Goal: Task Accomplishment & Management: Manage account settings

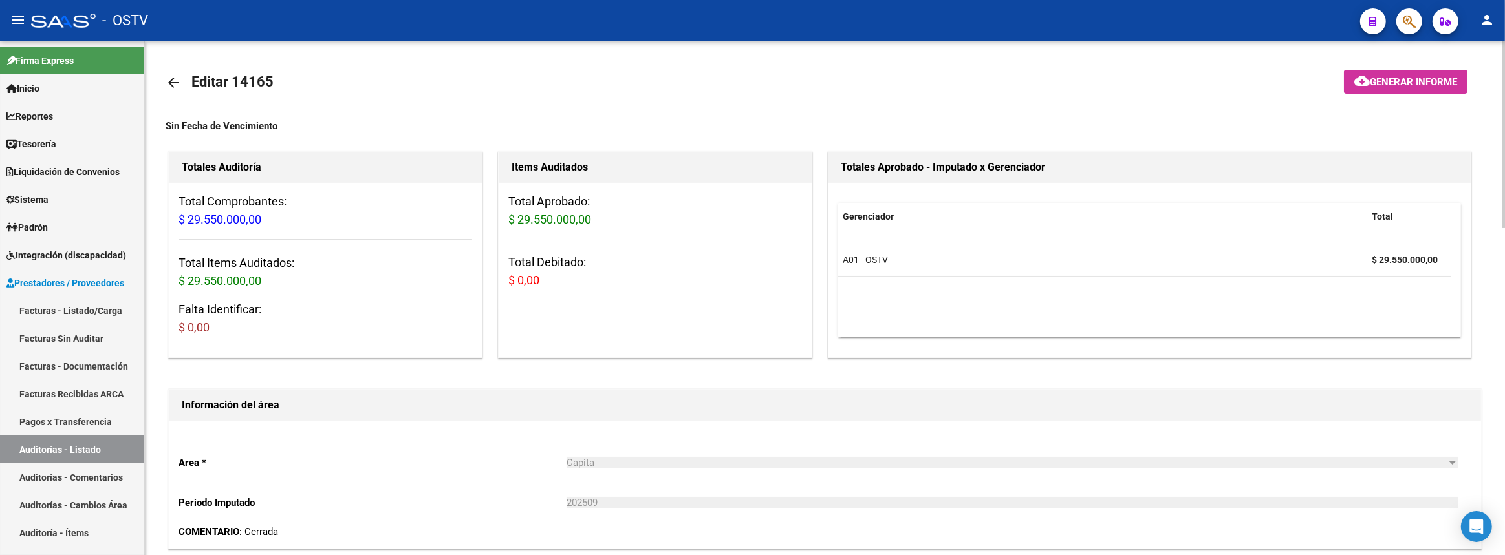
scroll to position [606, 0]
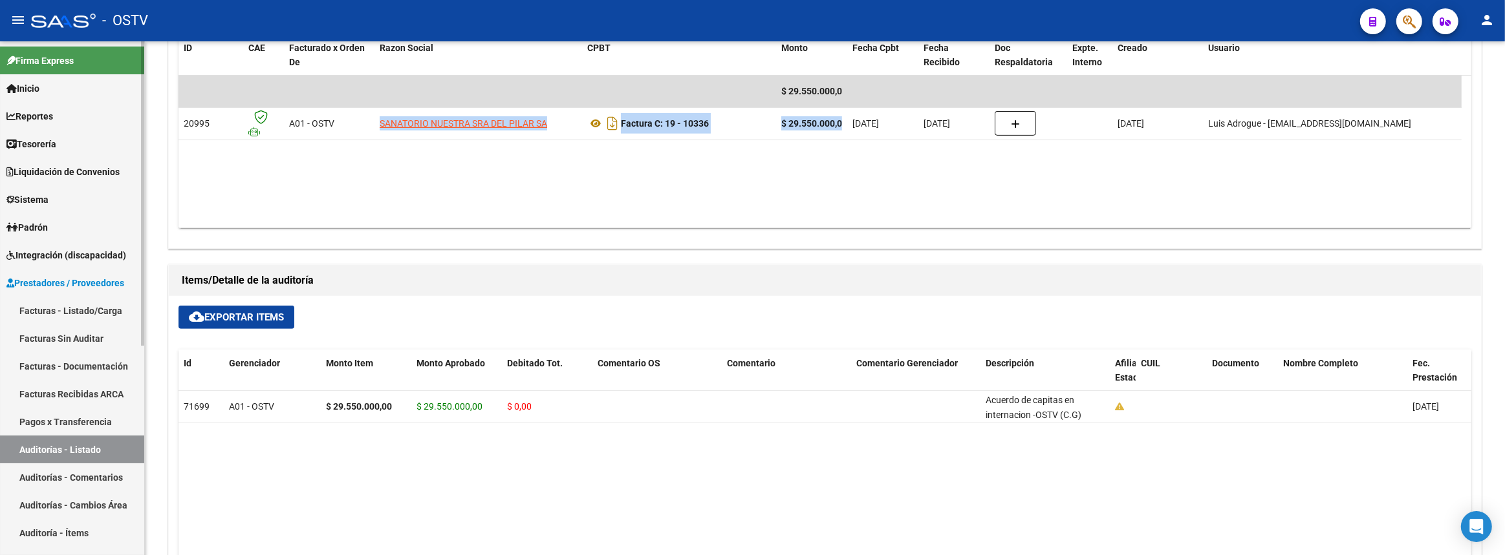
click at [124, 311] on link "Facturas - Listado/Carga" at bounding box center [72, 311] width 144 height 28
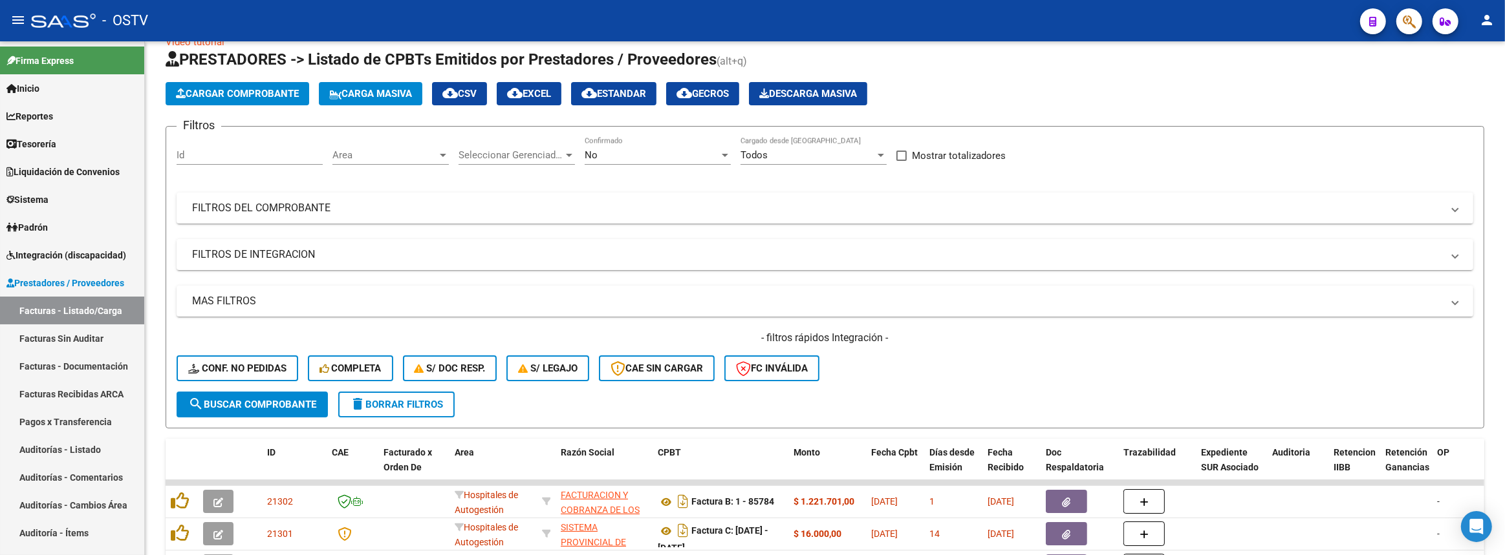
scroll to position [365, 0]
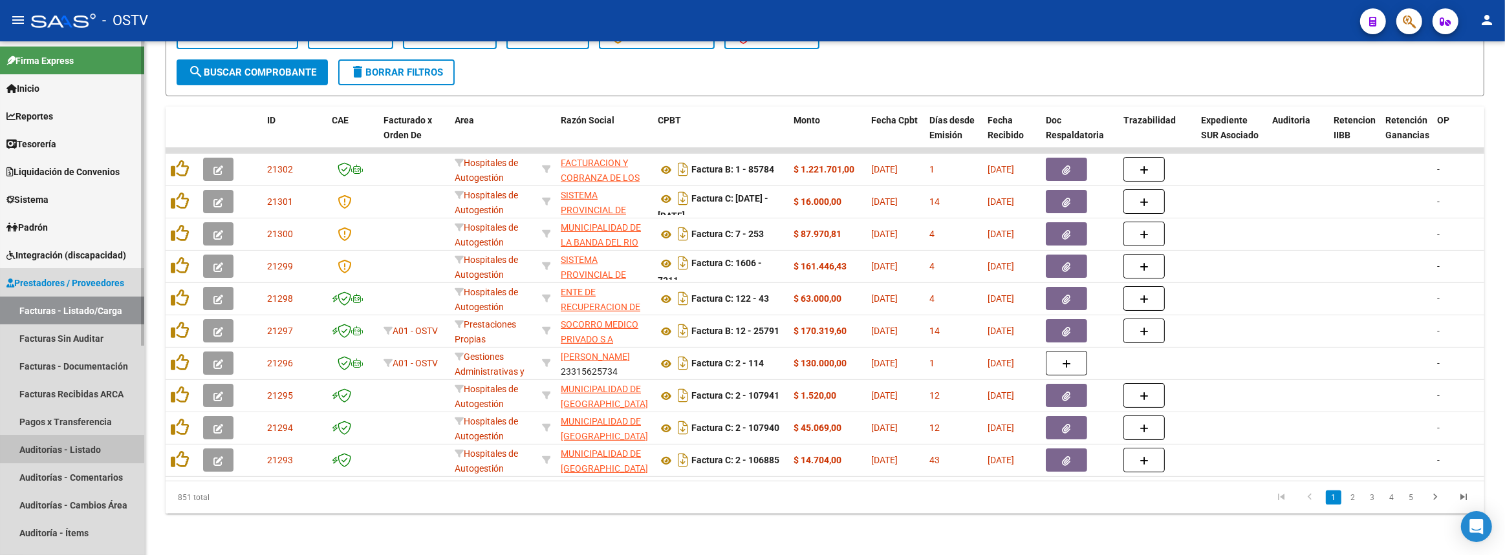
click at [63, 443] on link "Auditorías - Listado" at bounding box center [72, 450] width 144 height 28
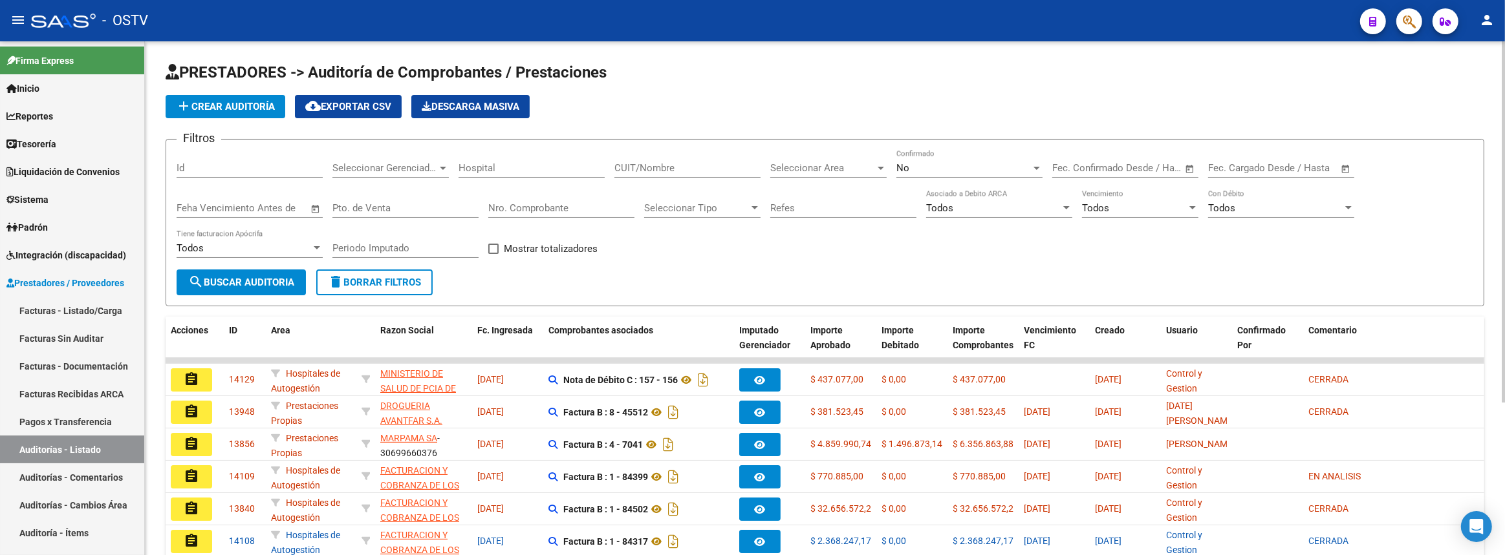
click at [729, 168] on input "CUIT/Nombre" at bounding box center [687, 168] width 146 height 12
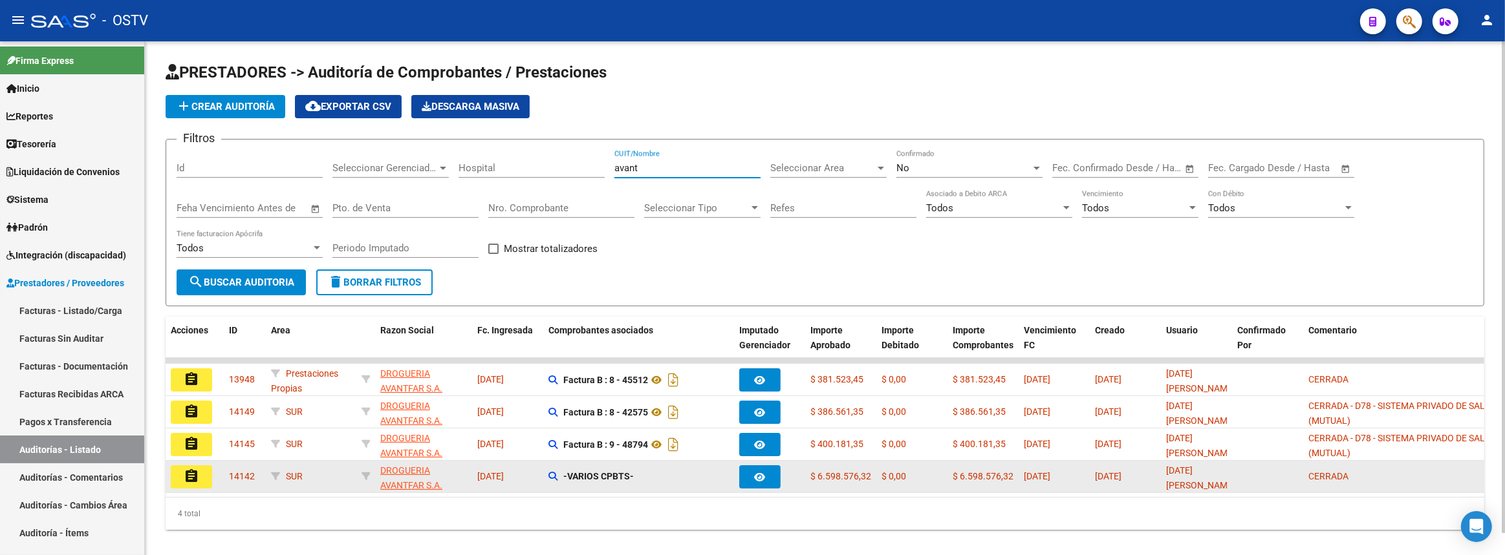
type input "avant"
click at [202, 473] on button "assignment" at bounding box center [191, 477] width 41 height 23
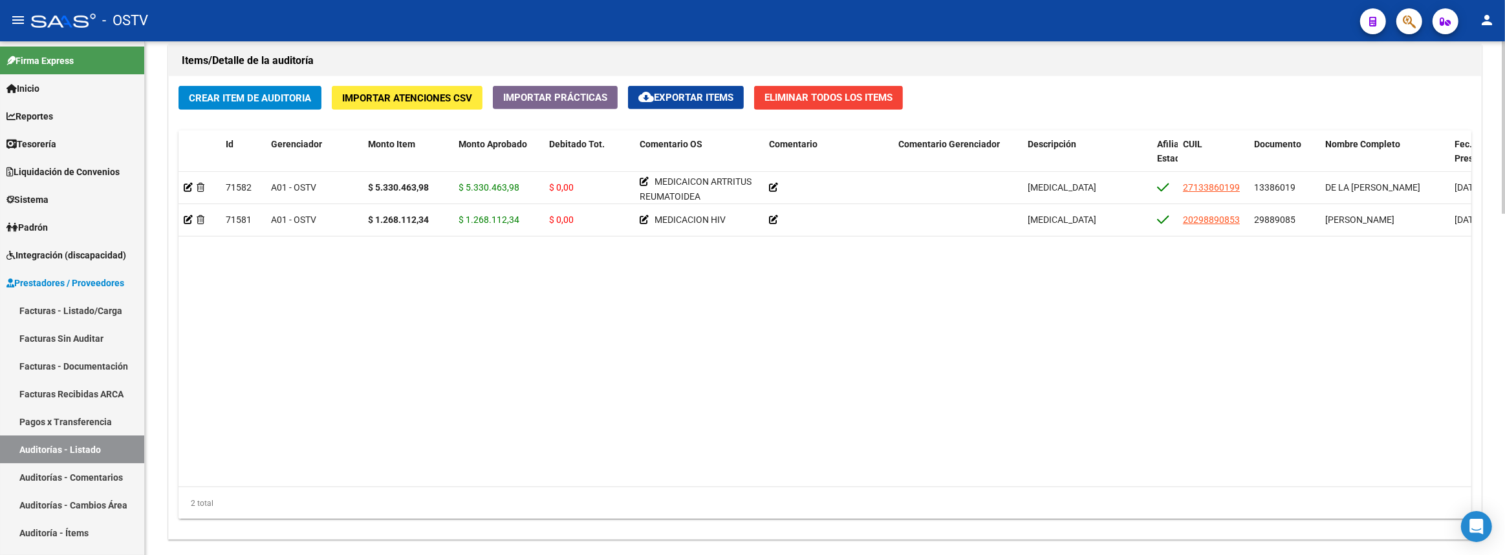
scroll to position [1014, 0]
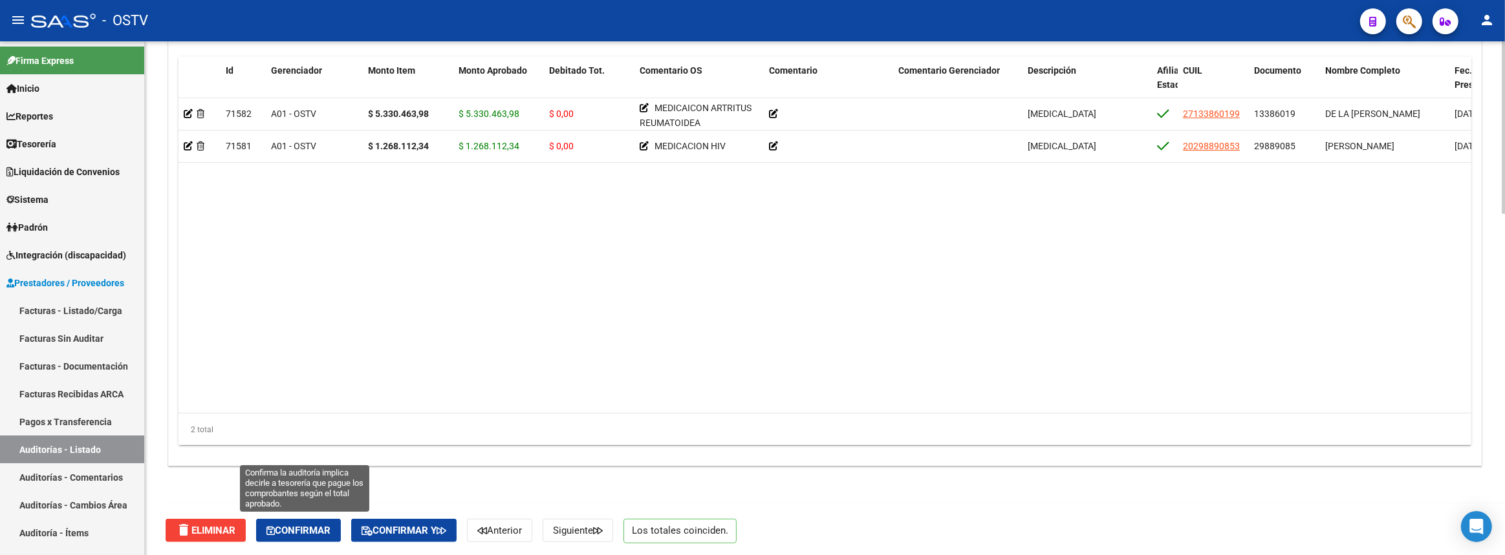
click at [307, 526] on span "Confirmar" at bounding box center [298, 531] width 64 height 12
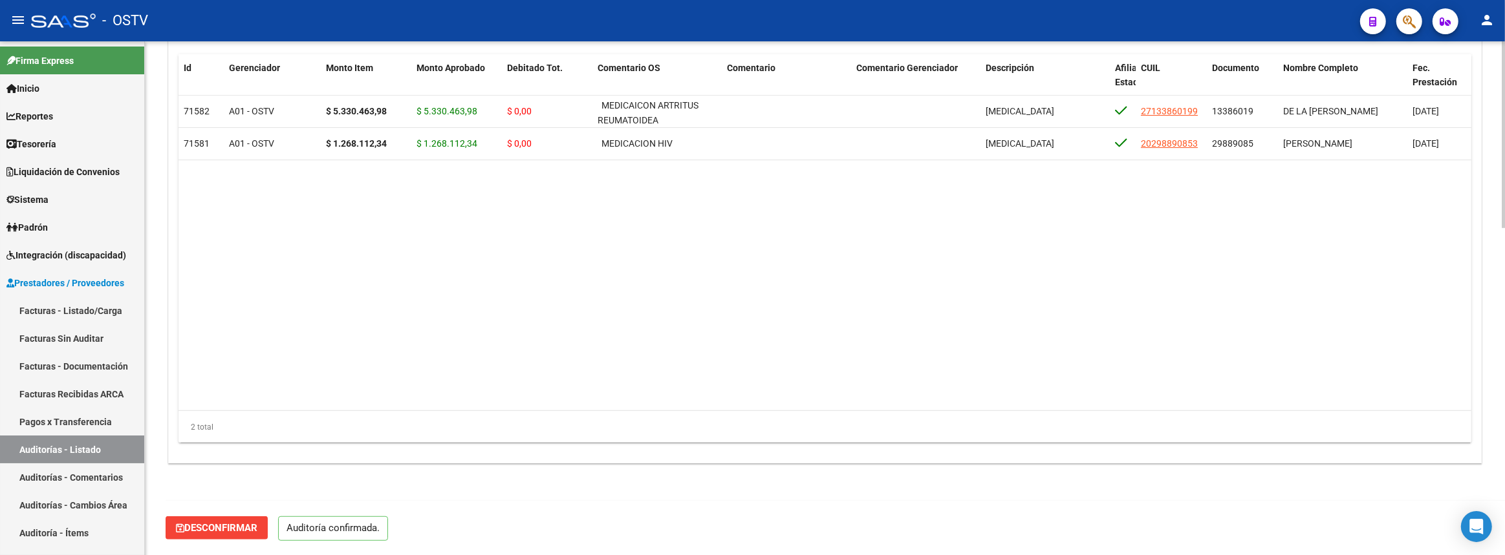
scroll to position [899, 0]
type input "202509"
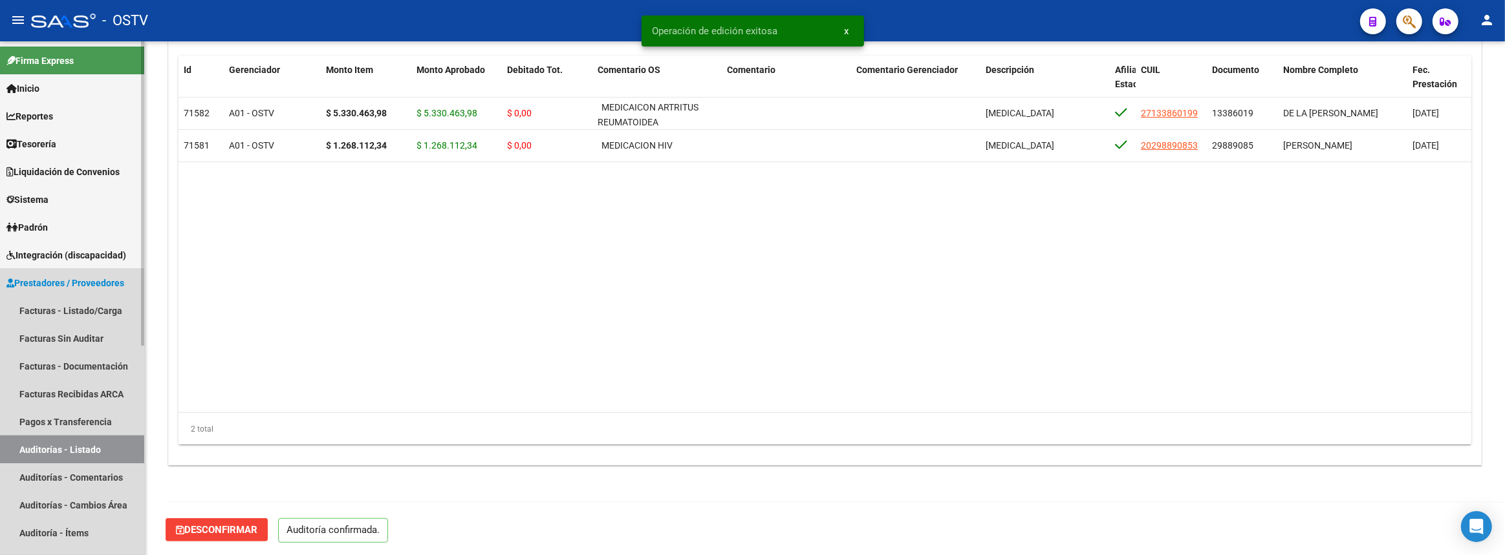
click at [129, 449] on link "Auditorías - Listado" at bounding box center [72, 450] width 144 height 28
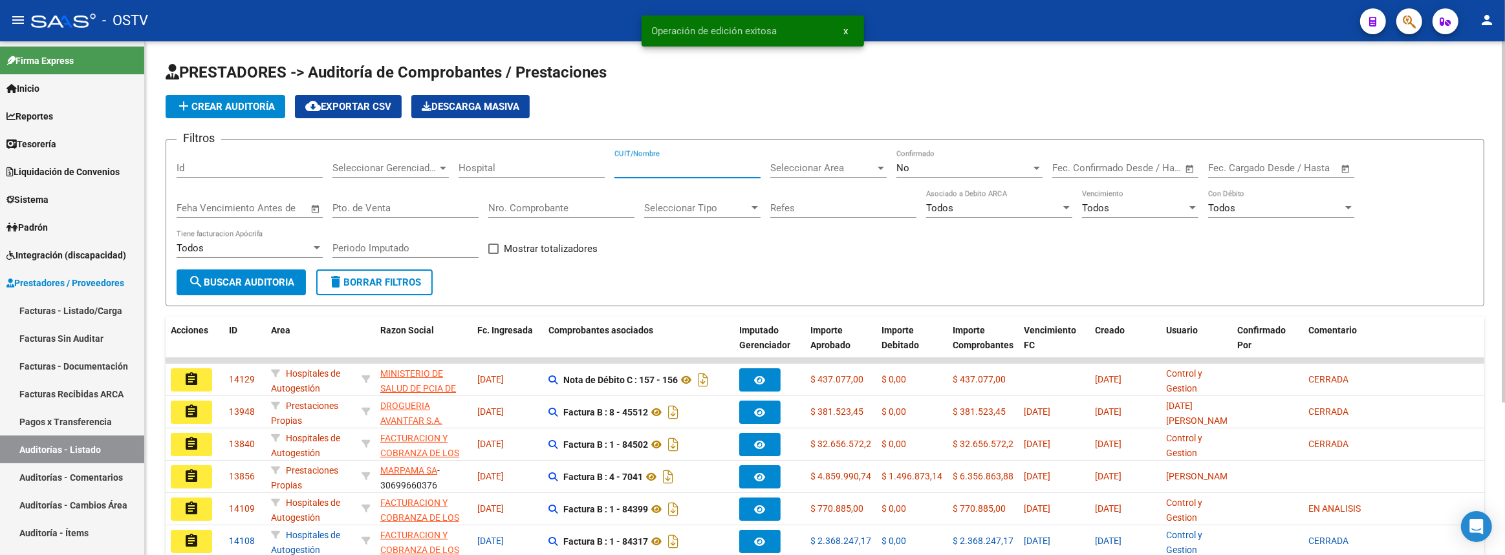
click at [679, 162] on input "CUIT/Nombre" at bounding box center [687, 168] width 146 height 12
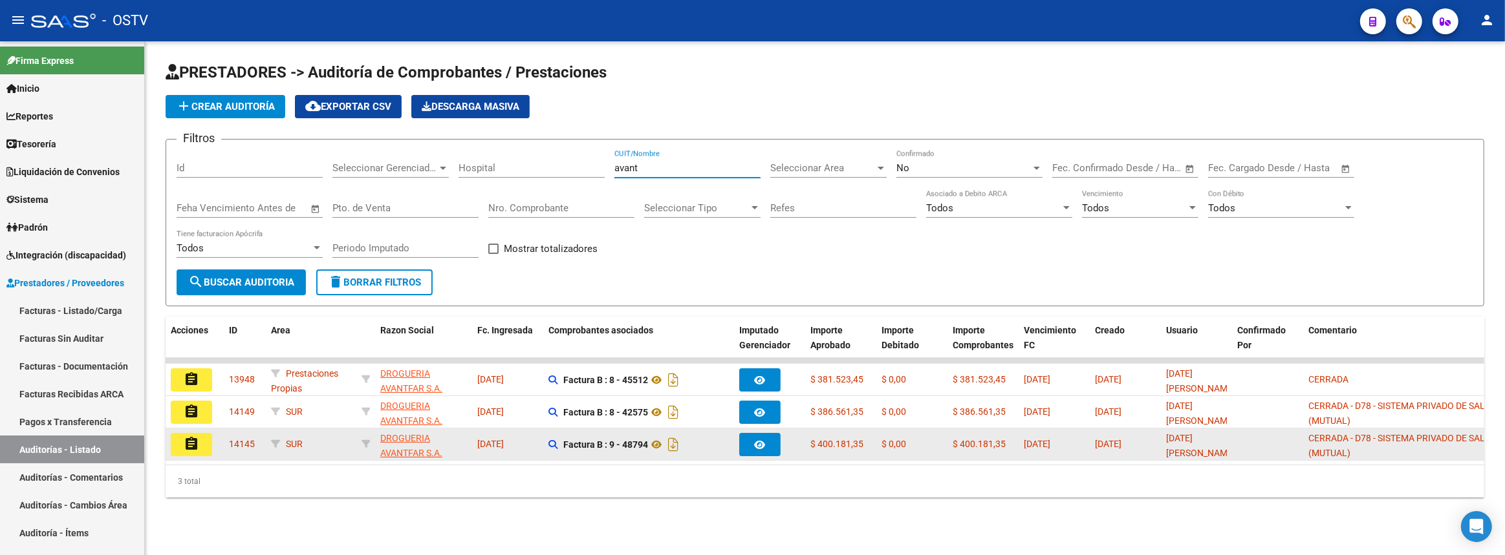
type input "avant"
click at [193, 445] on mat-icon "assignment" at bounding box center [192, 444] width 16 height 16
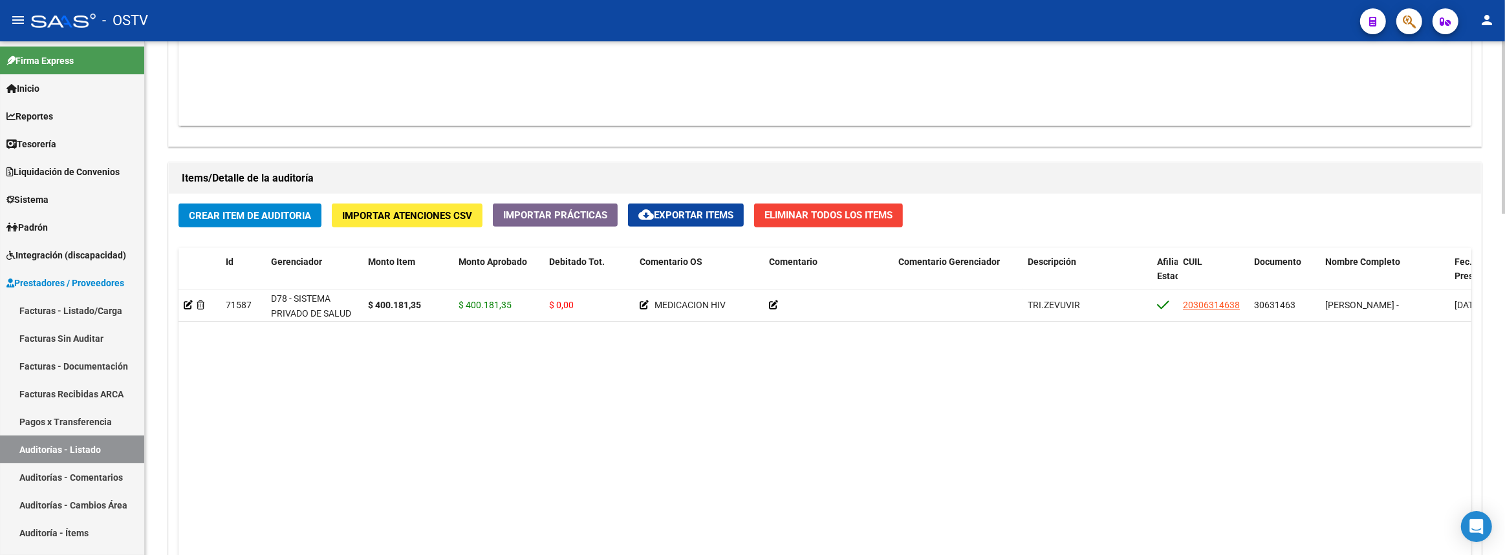
scroll to position [1014, 0]
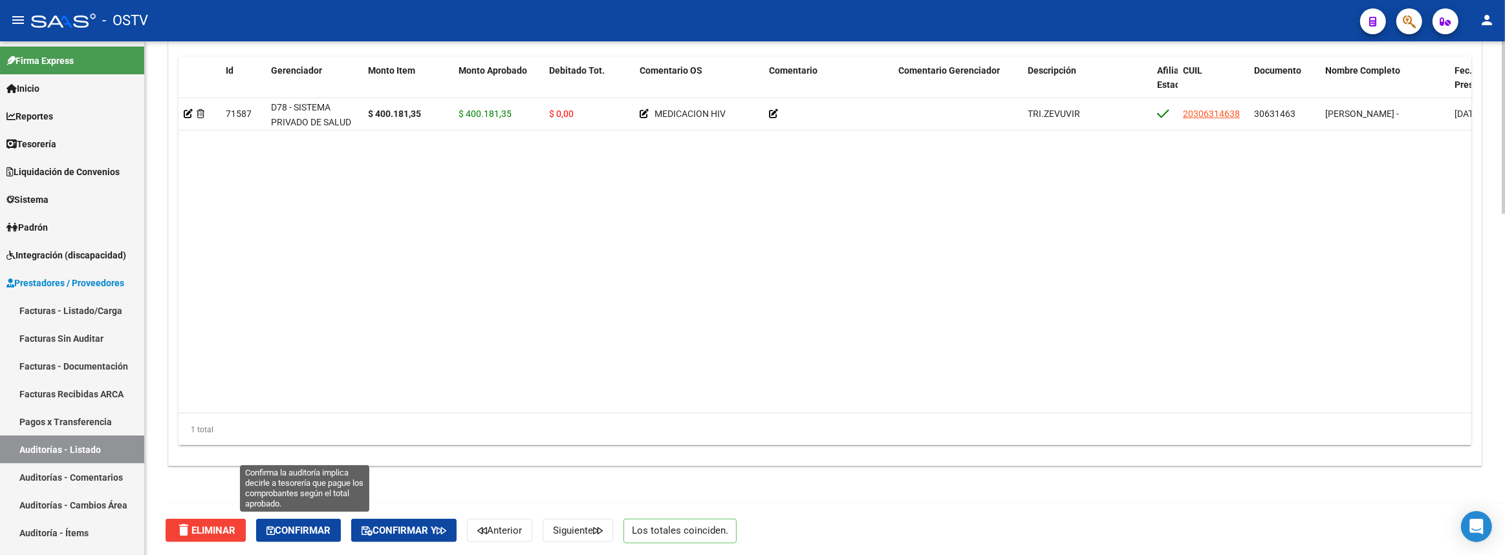
click at [335, 521] on button "Confirmar" at bounding box center [298, 530] width 85 height 23
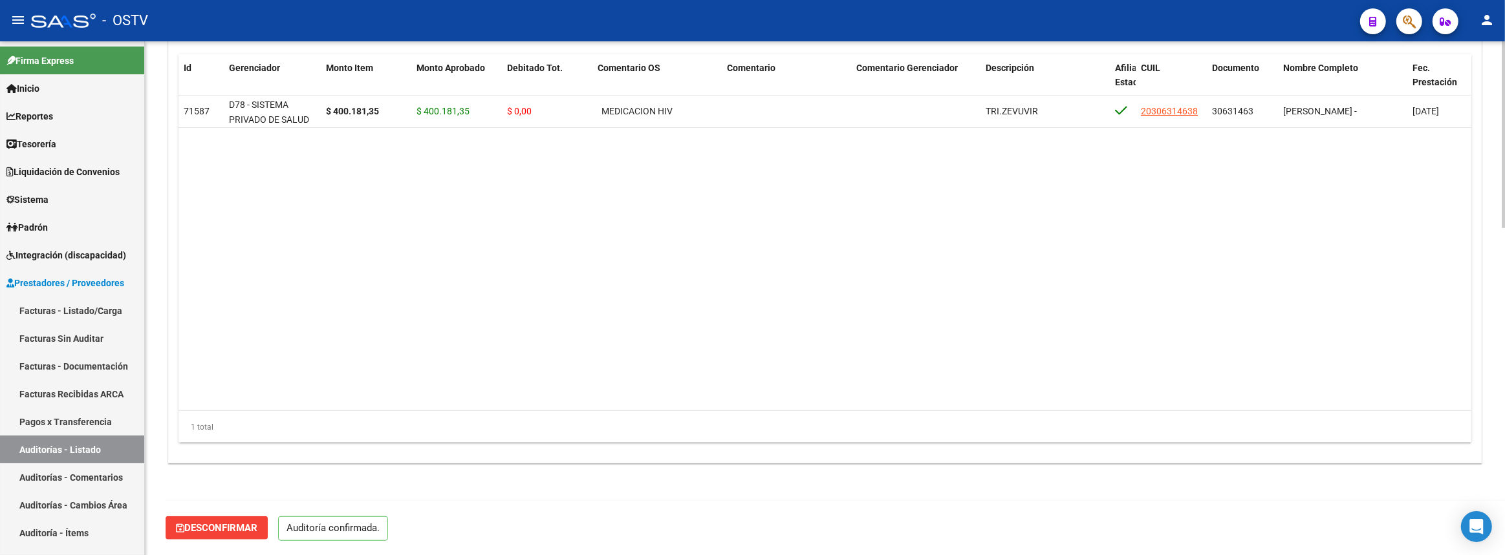
scroll to position [899, 0]
type input "202509"
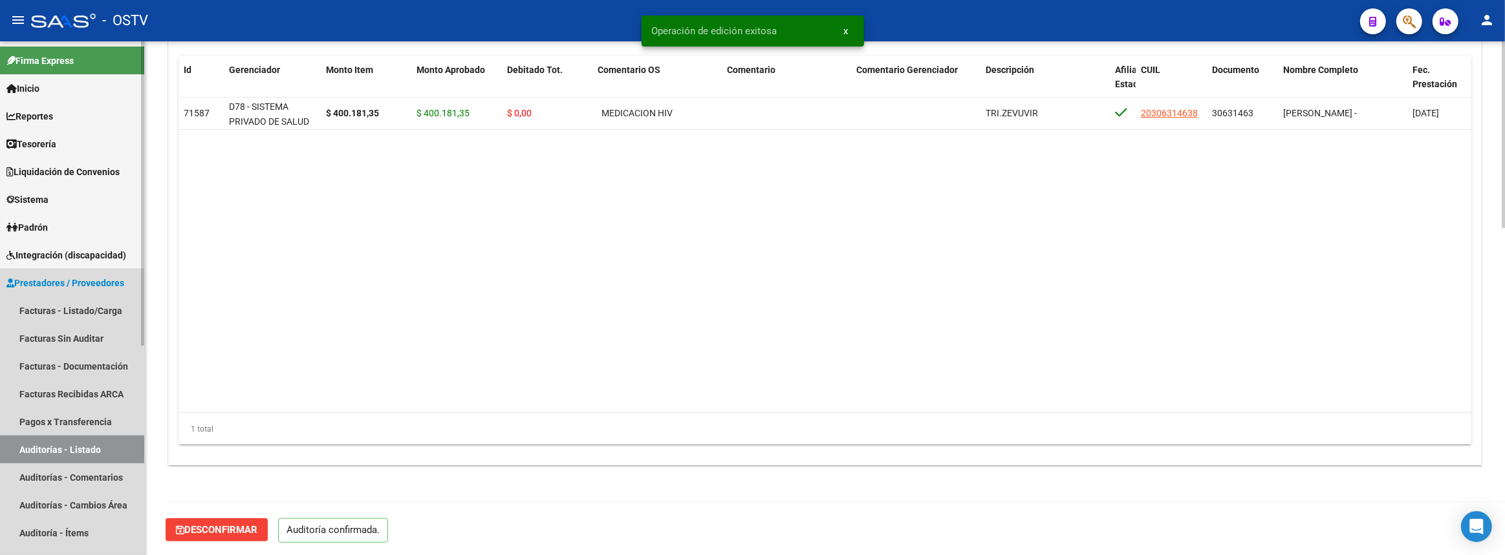
click at [116, 447] on link "Auditorías - Listado" at bounding box center [72, 450] width 144 height 28
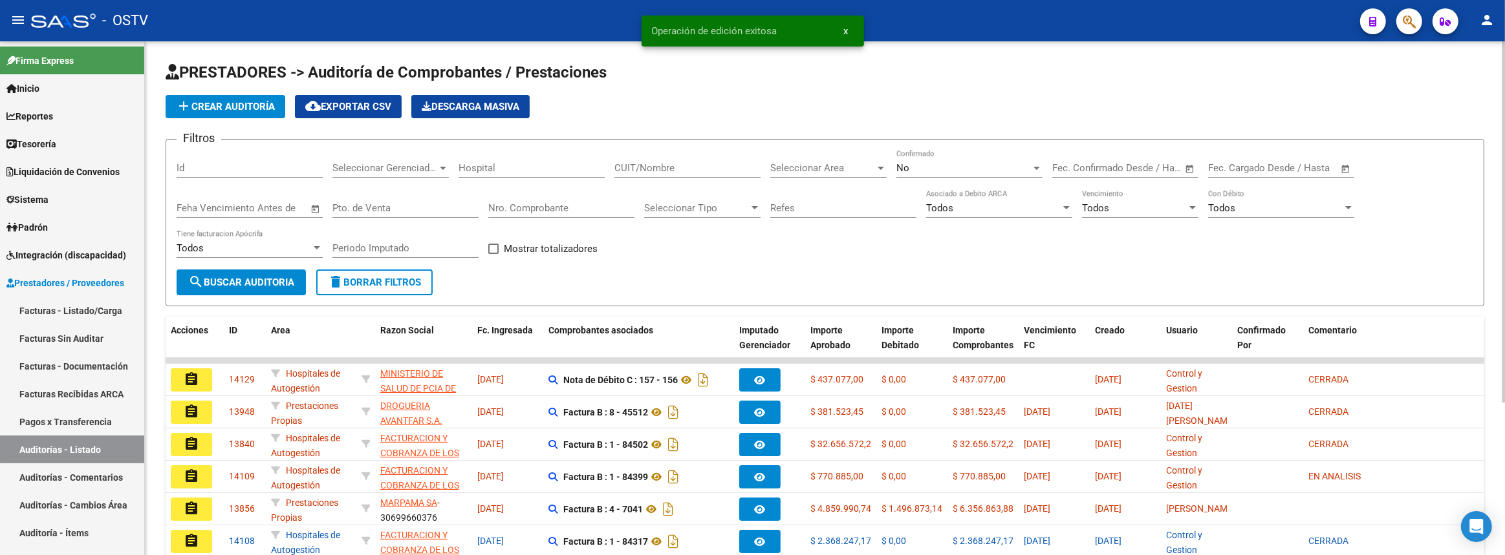
click at [671, 163] on input "CUIT/Nombre" at bounding box center [687, 168] width 146 height 12
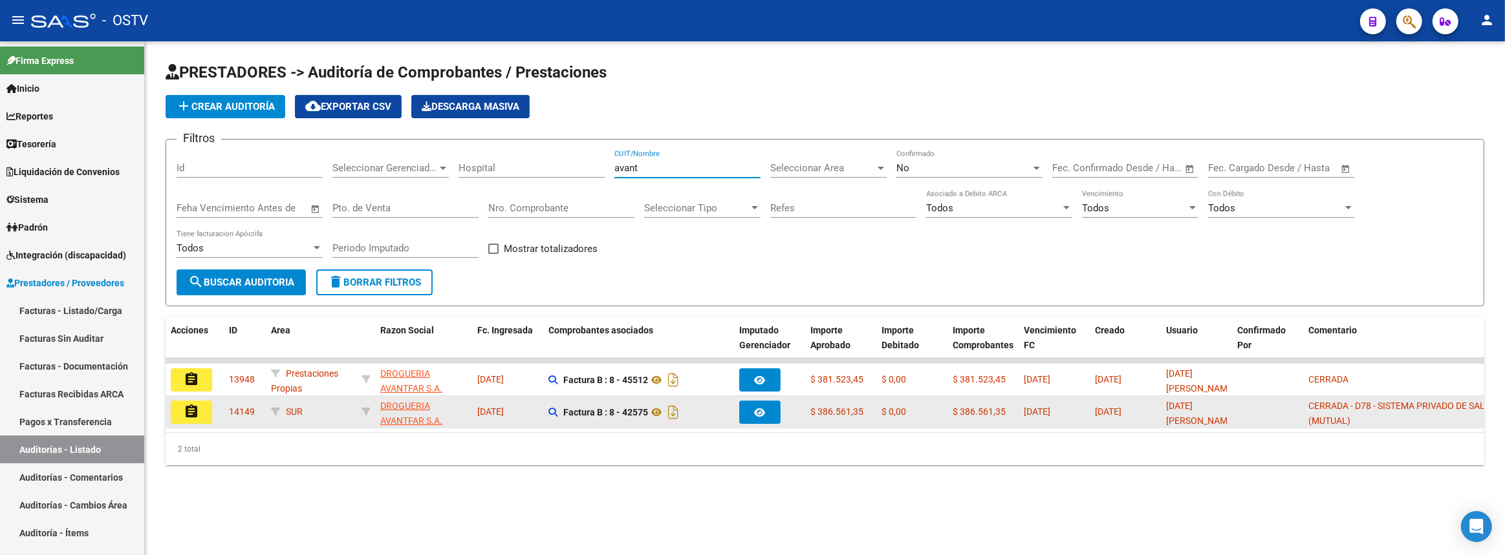
type input "avant"
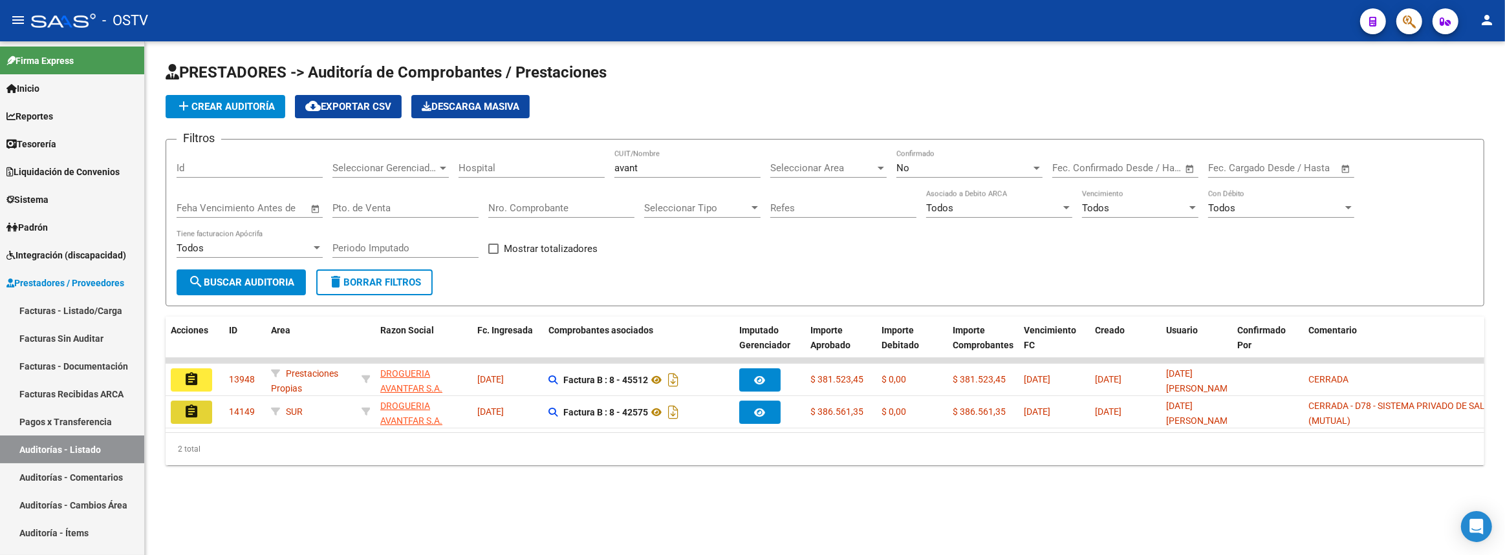
click at [203, 414] on button "assignment" at bounding box center [191, 412] width 41 height 23
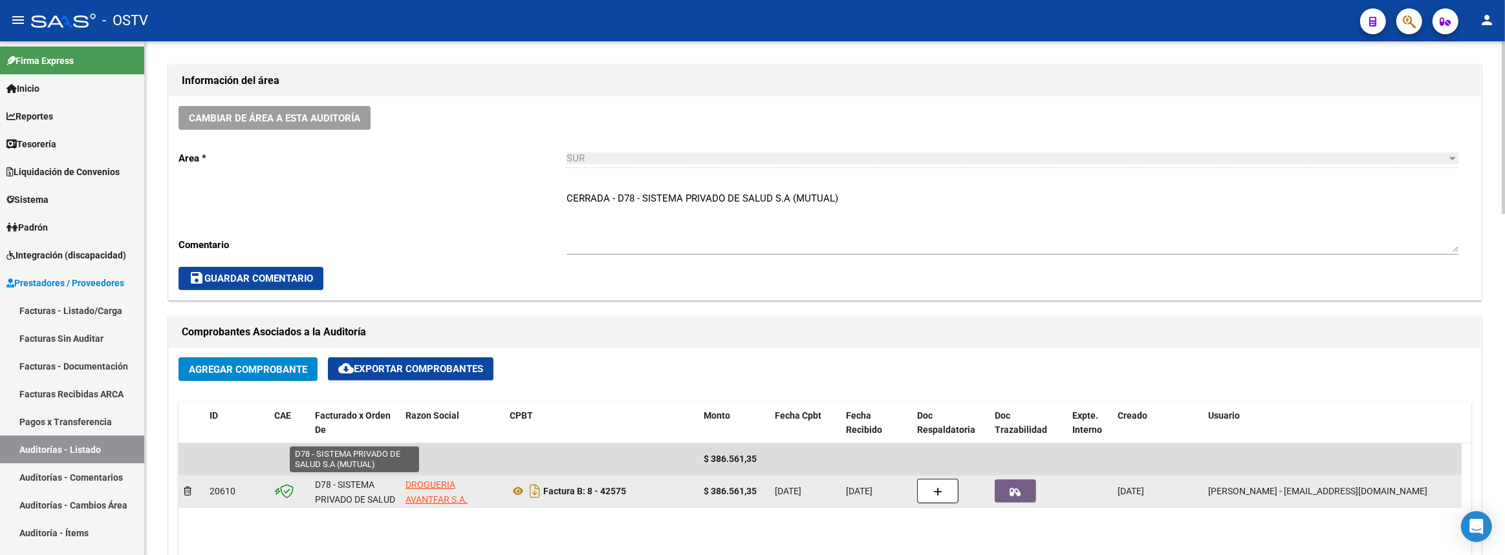
scroll to position [16, 0]
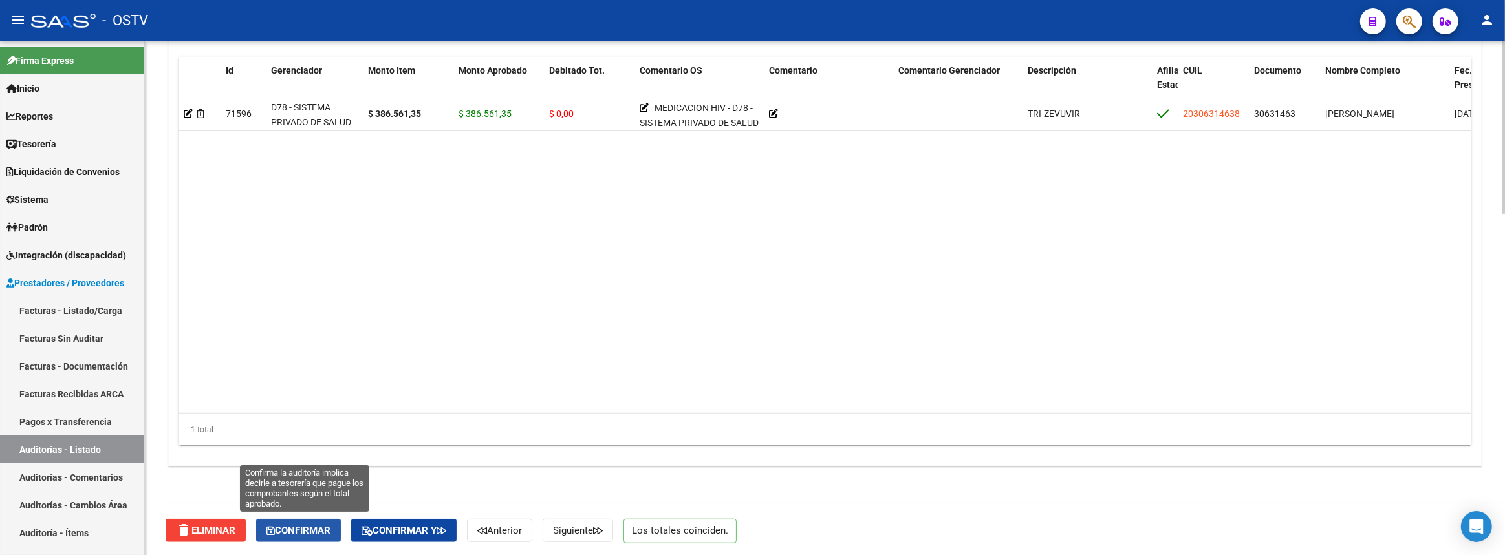
click at [316, 526] on span "Confirmar" at bounding box center [298, 531] width 64 height 12
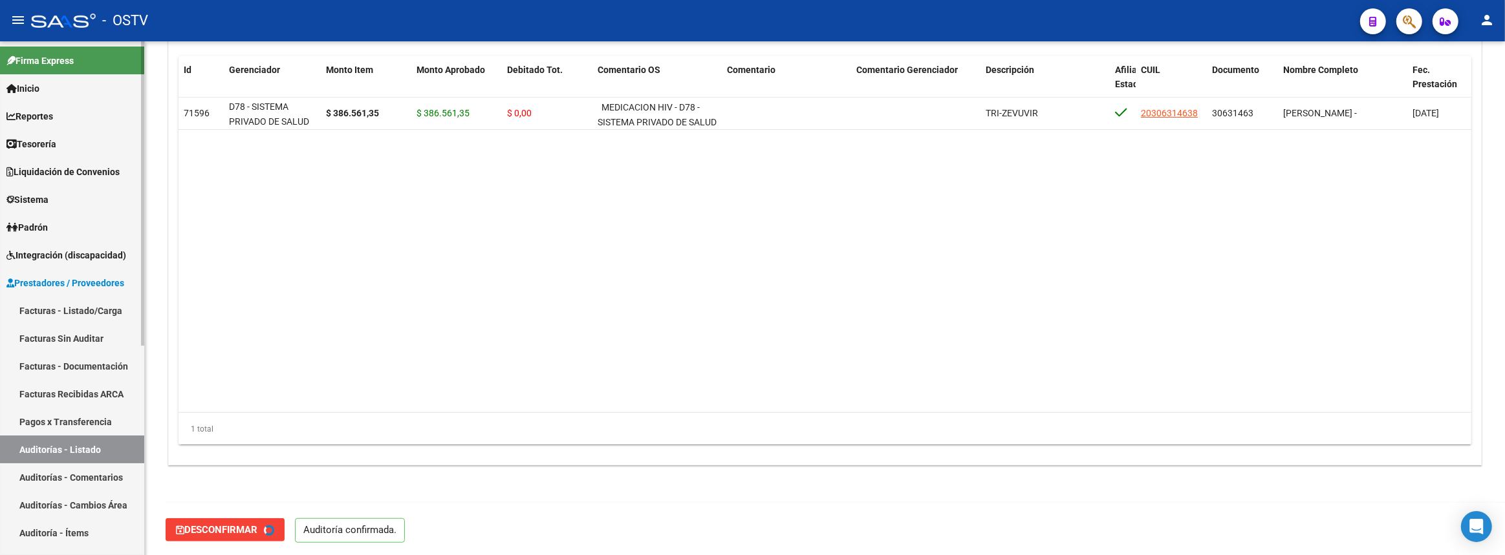
type input "202509"
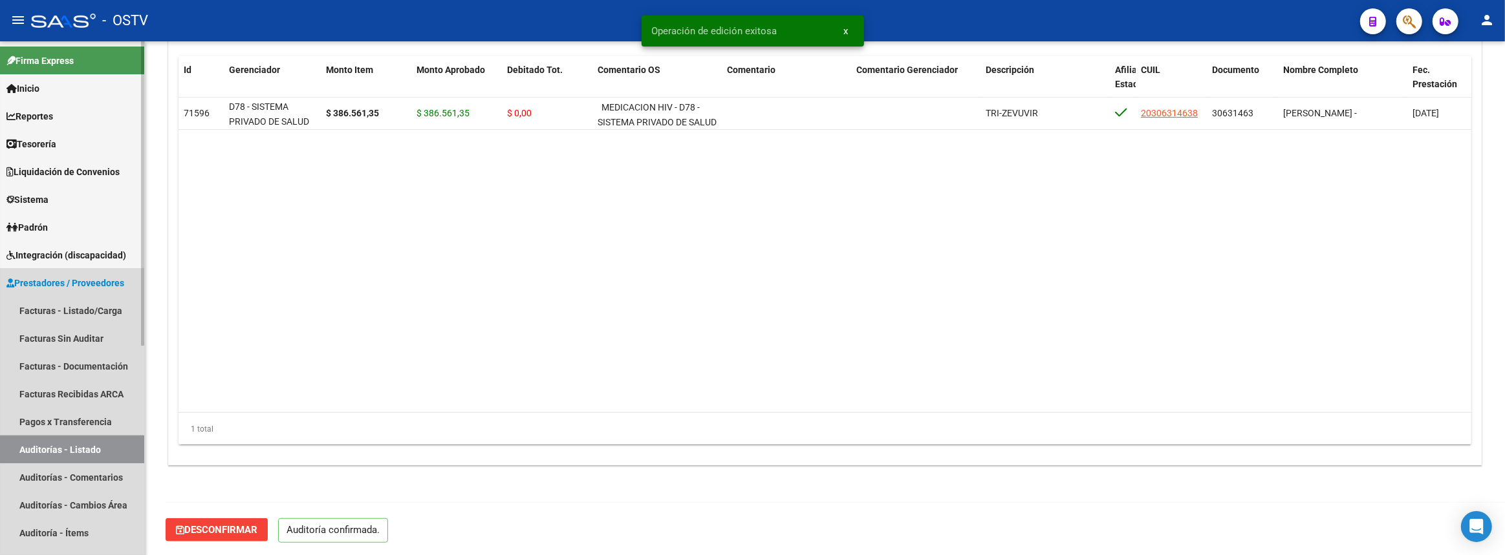
click at [129, 446] on link "Auditorías - Listado" at bounding box center [72, 450] width 144 height 28
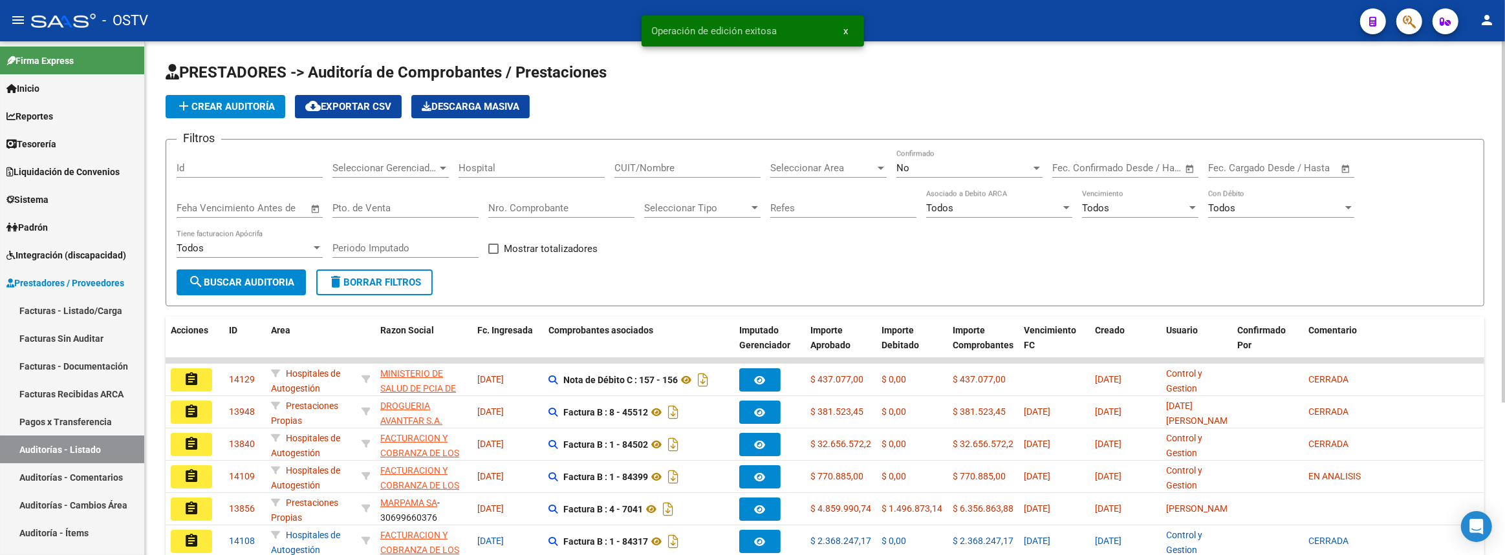
click at [525, 203] on input "Nro. Comprobante" at bounding box center [561, 208] width 146 height 12
click at [674, 166] on input "CUIT/Nombre" at bounding box center [687, 168] width 146 height 12
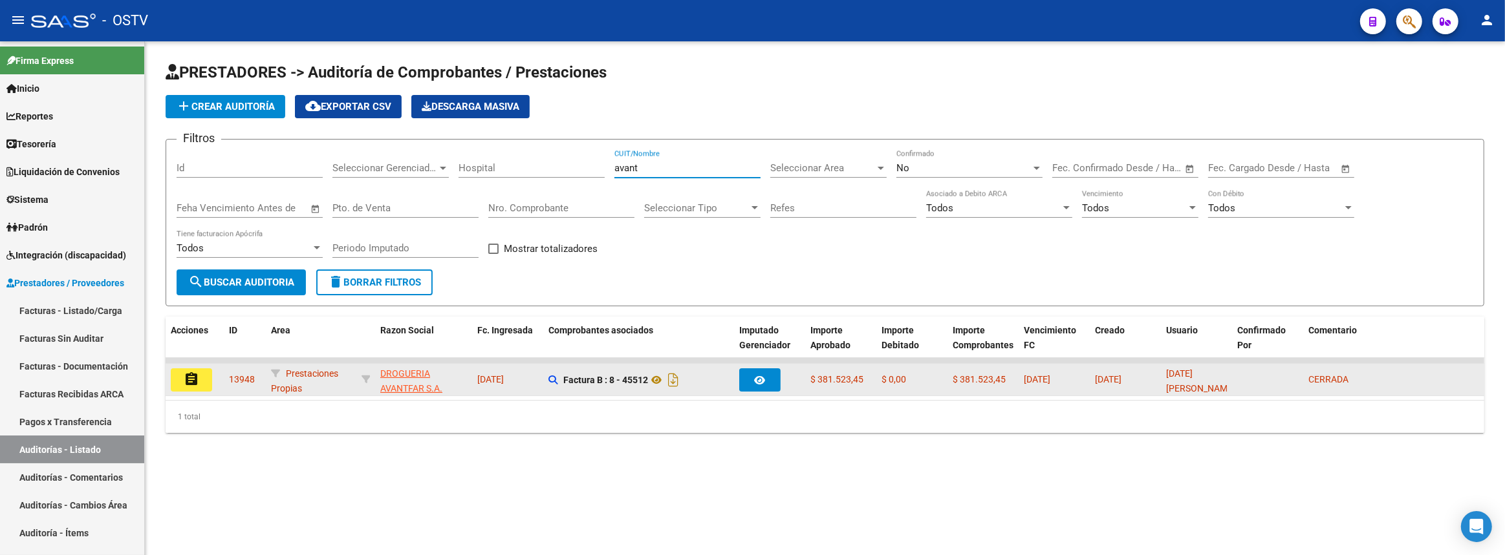
type input "avant"
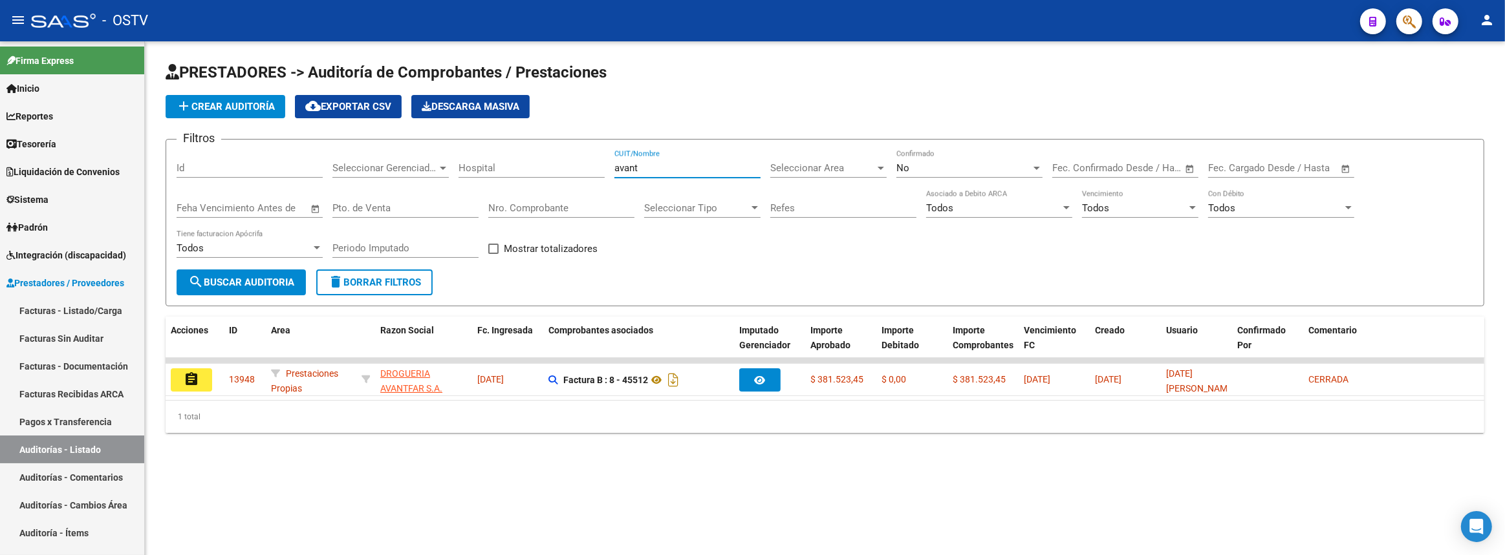
click at [198, 374] on mat-icon "assignment" at bounding box center [192, 380] width 16 height 16
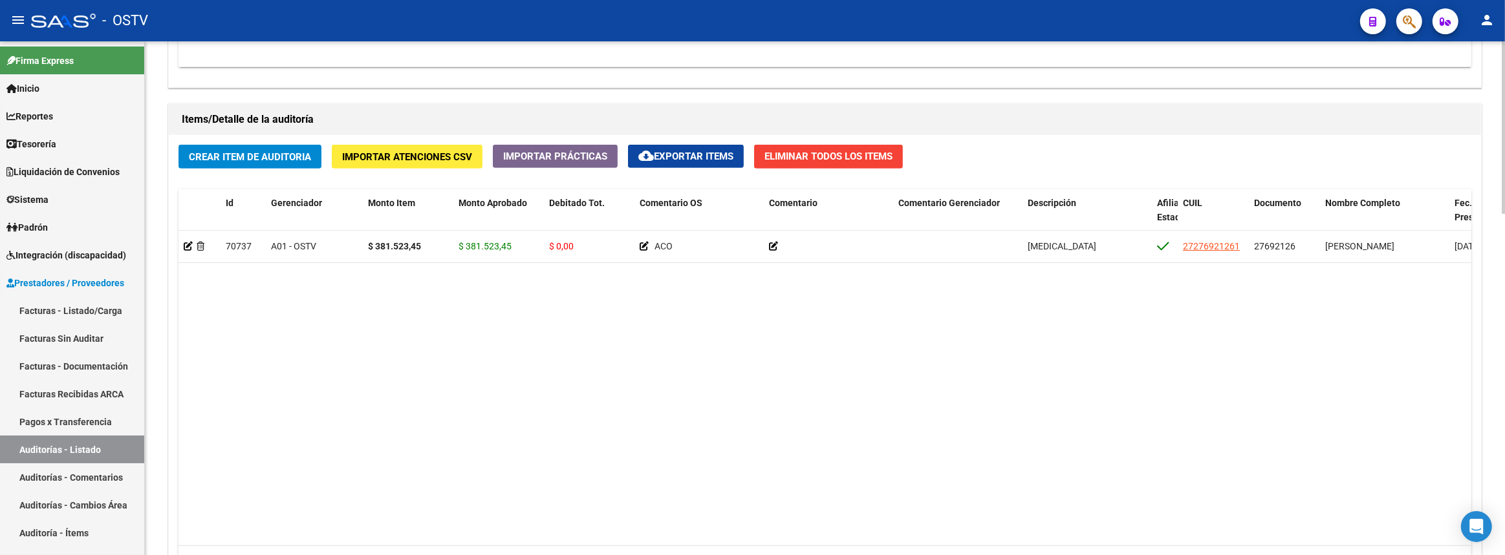
scroll to position [1014, 0]
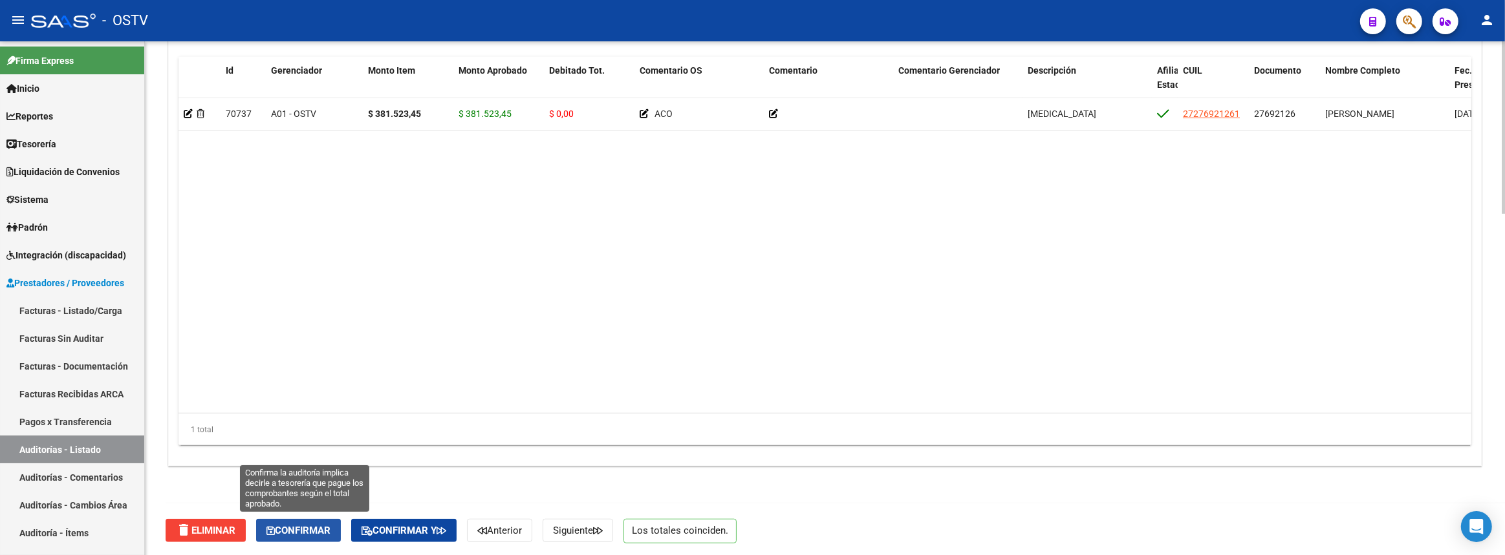
click at [319, 526] on span "Confirmar" at bounding box center [298, 531] width 64 height 12
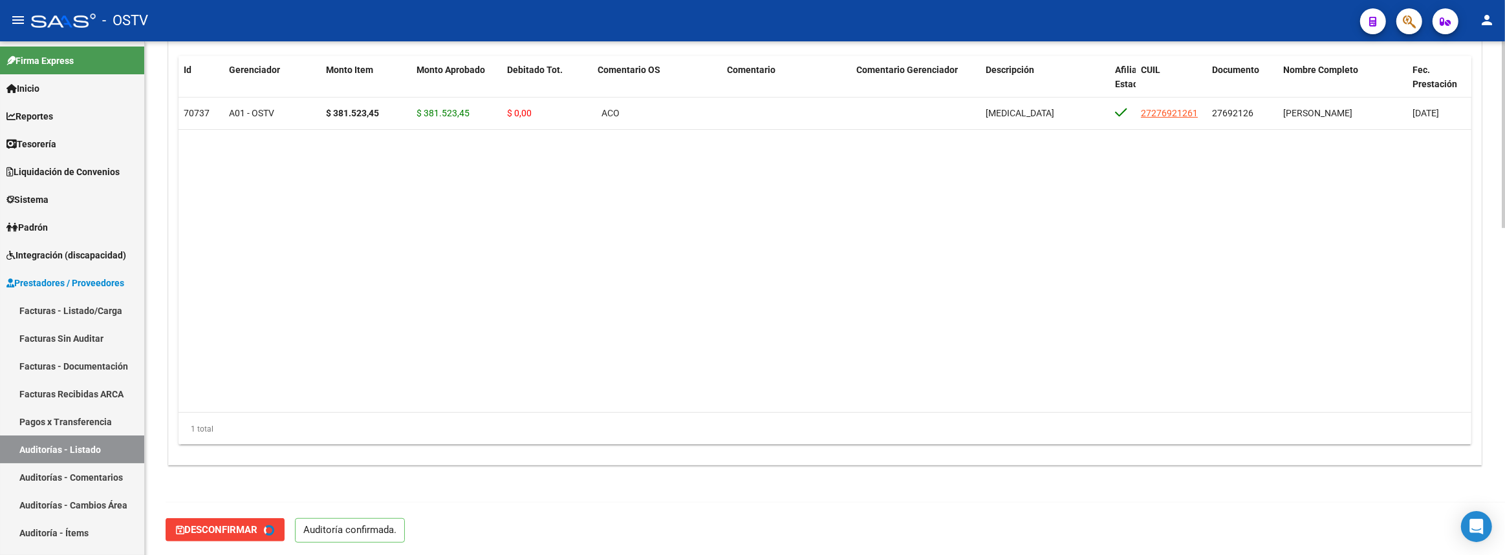
type input "202509"
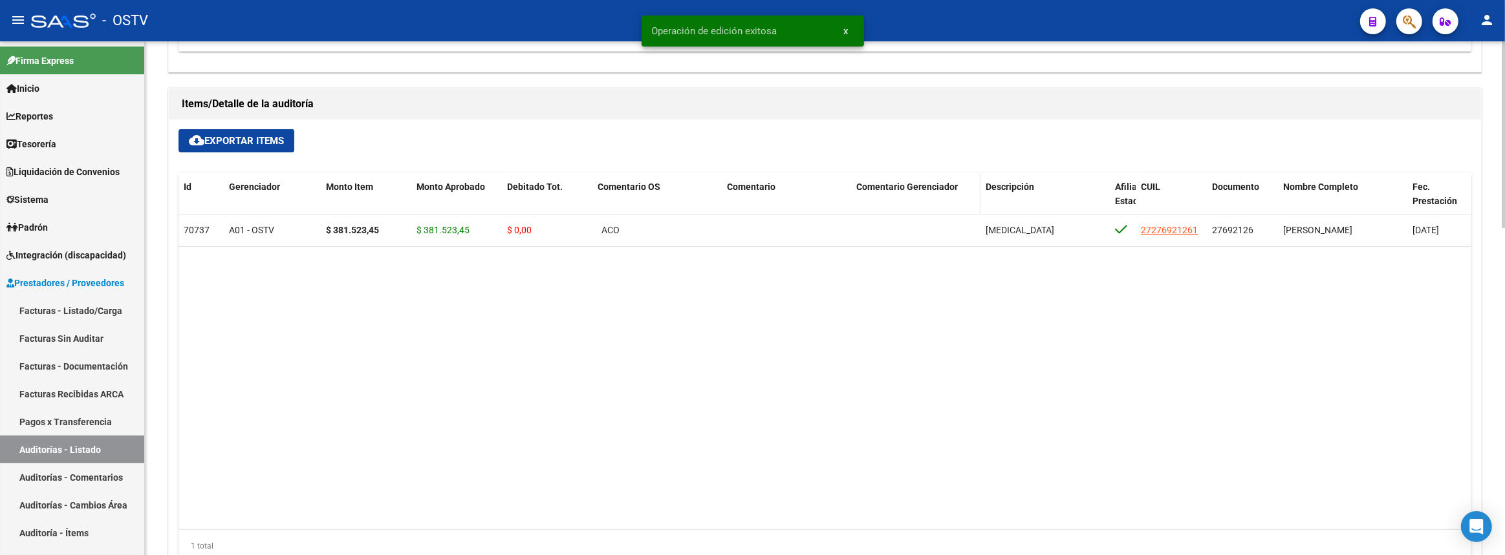
scroll to position [724, 0]
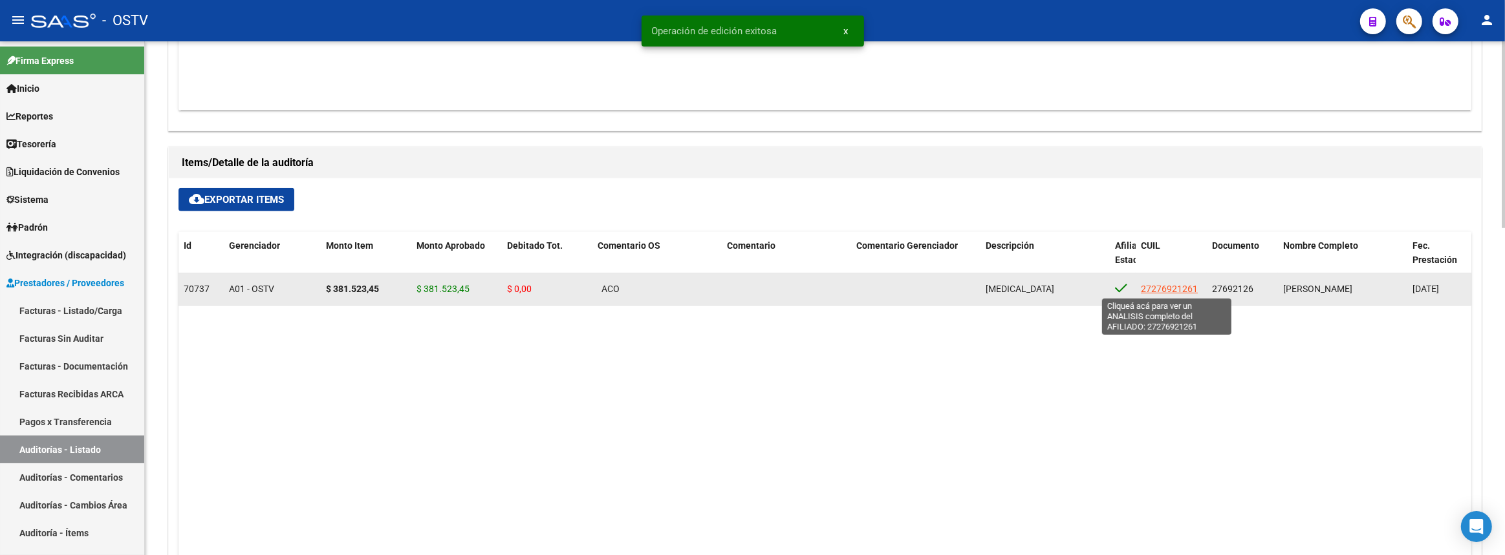
click at [1150, 290] on span "27276921261" at bounding box center [1169, 289] width 57 height 10
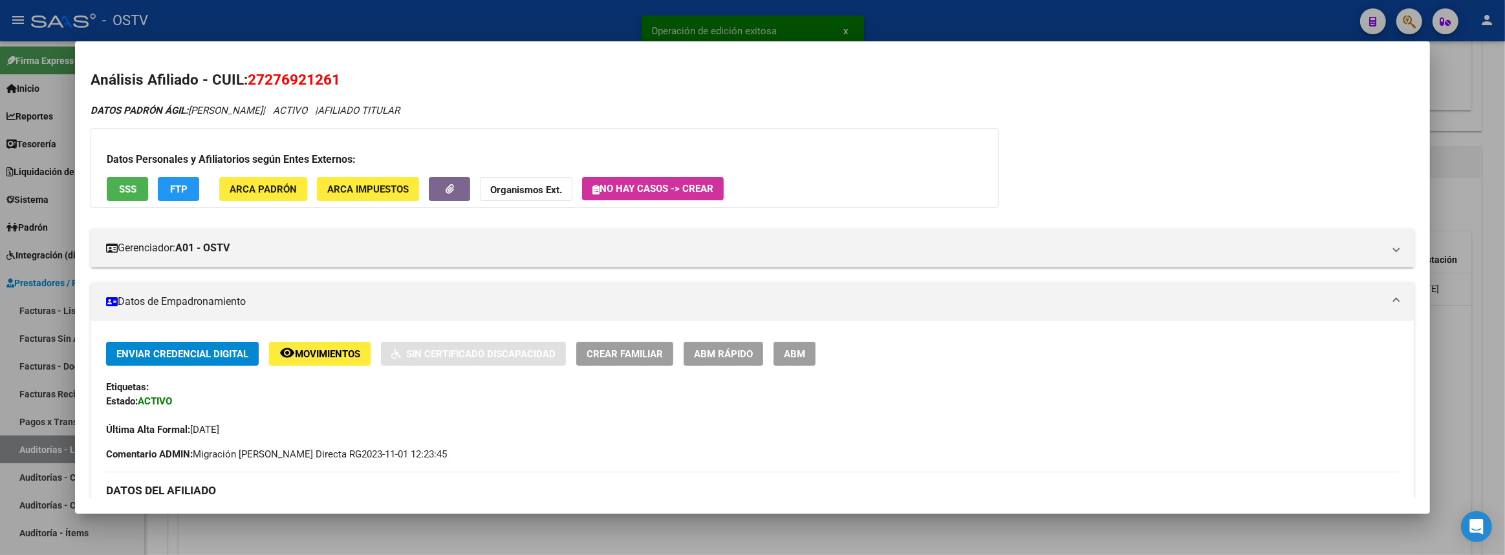
click at [1504, 204] on div at bounding box center [752, 277] width 1505 height 555
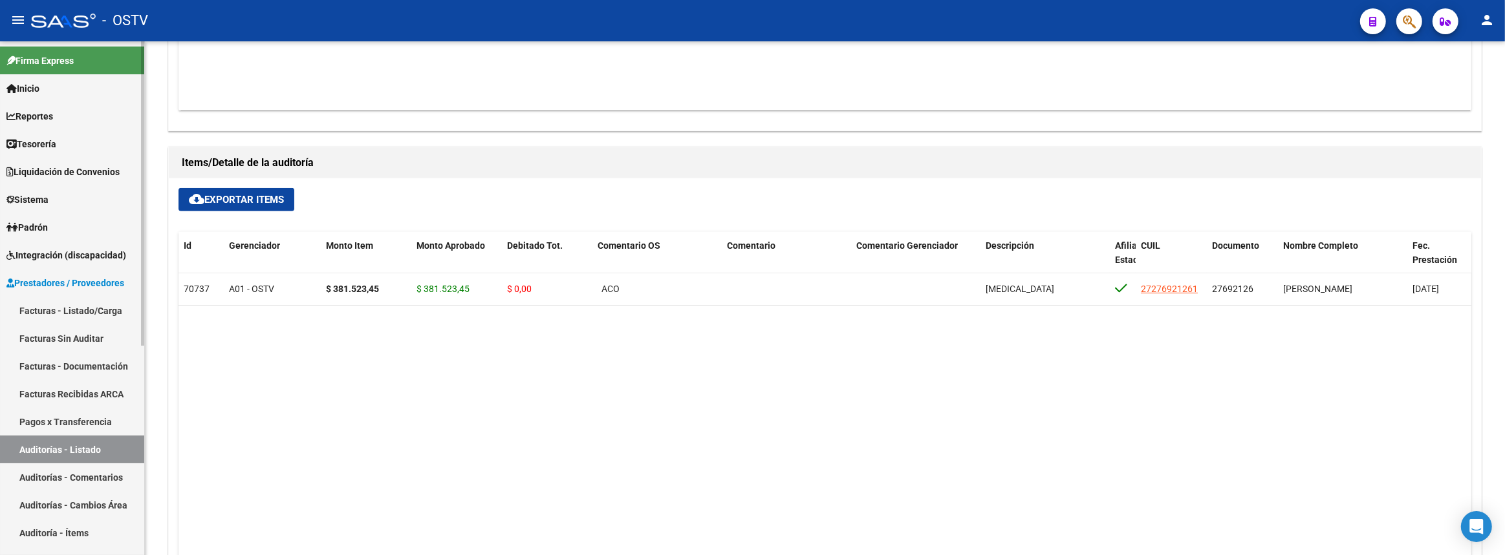
click at [94, 436] on link "Auditorías - Listado" at bounding box center [72, 450] width 144 height 28
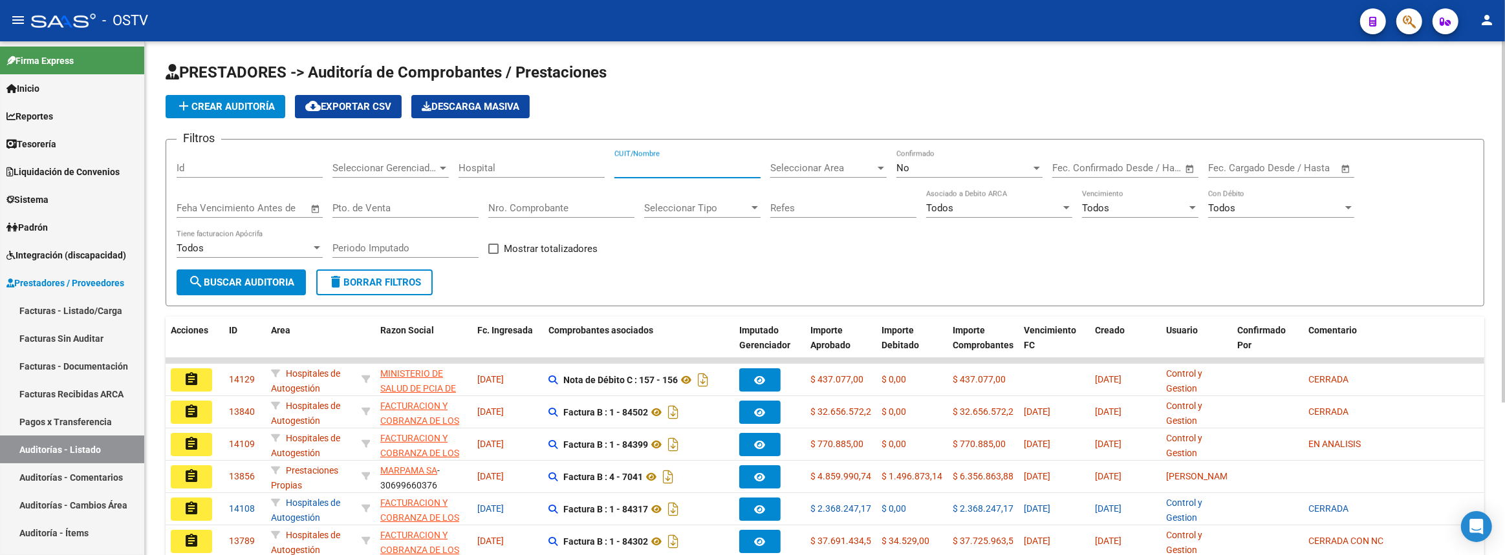
click at [676, 165] on input "CUIT/Nombre" at bounding box center [687, 168] width 146 height 12
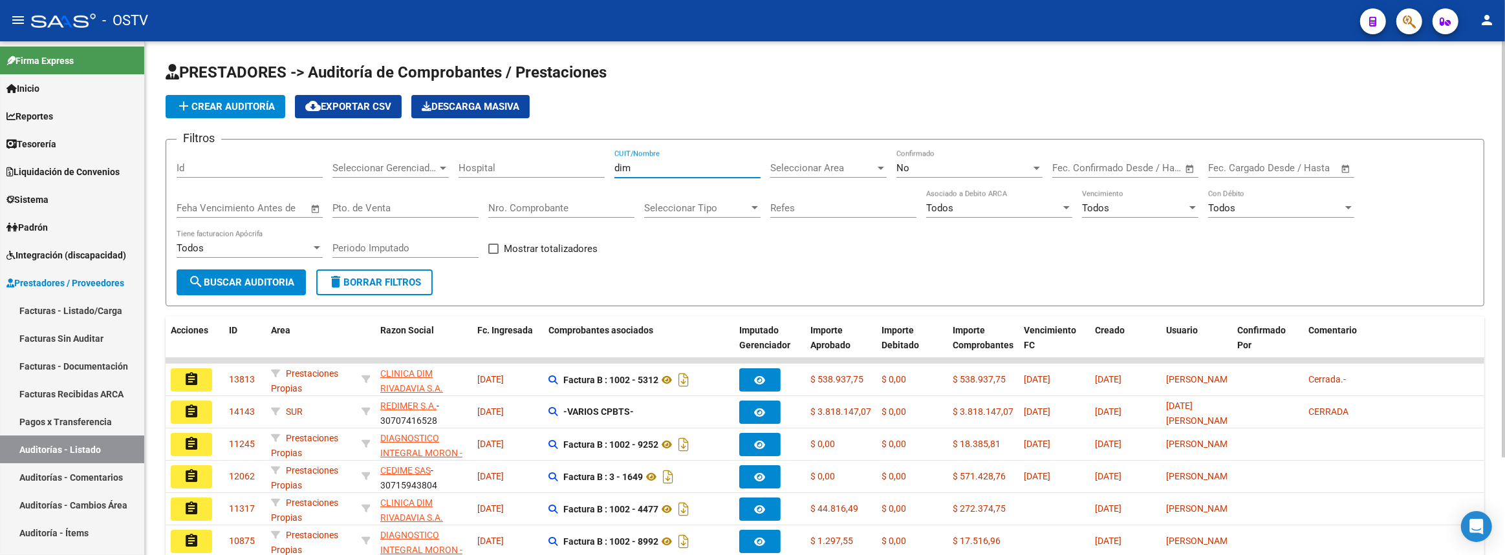
scroll to position [120, 0]
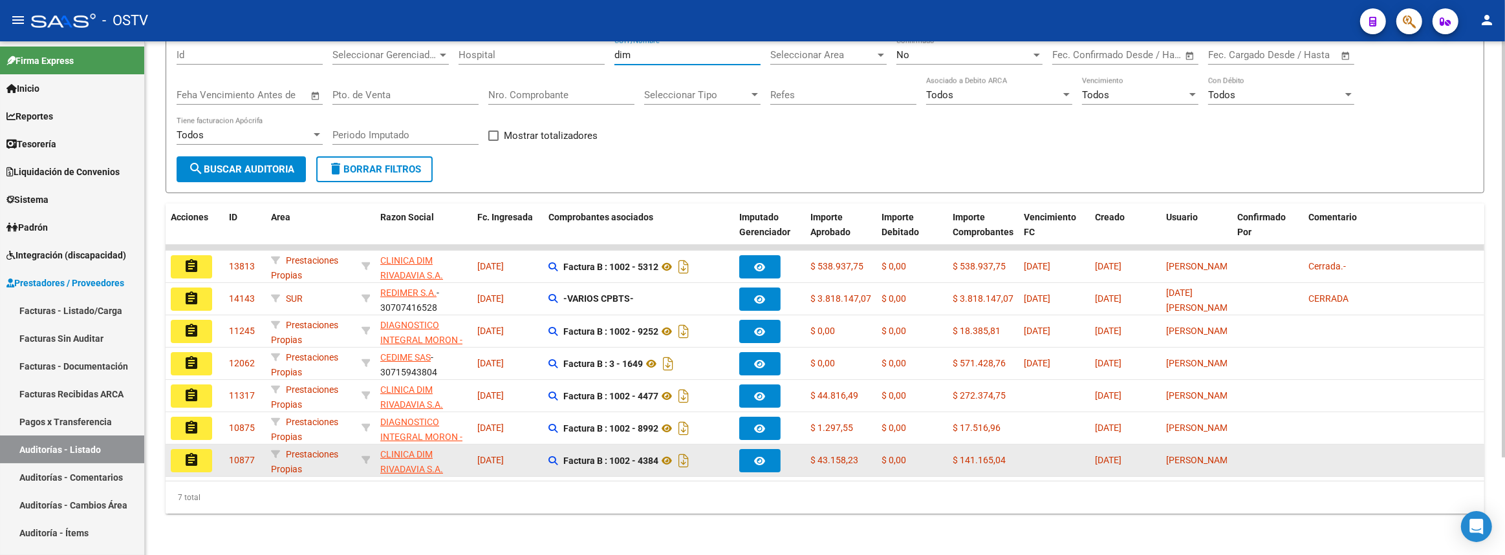
type input "dim"
click at [196, 456] on mat-icon "assignment" at bounding box center [192, 461] width 16 height 16
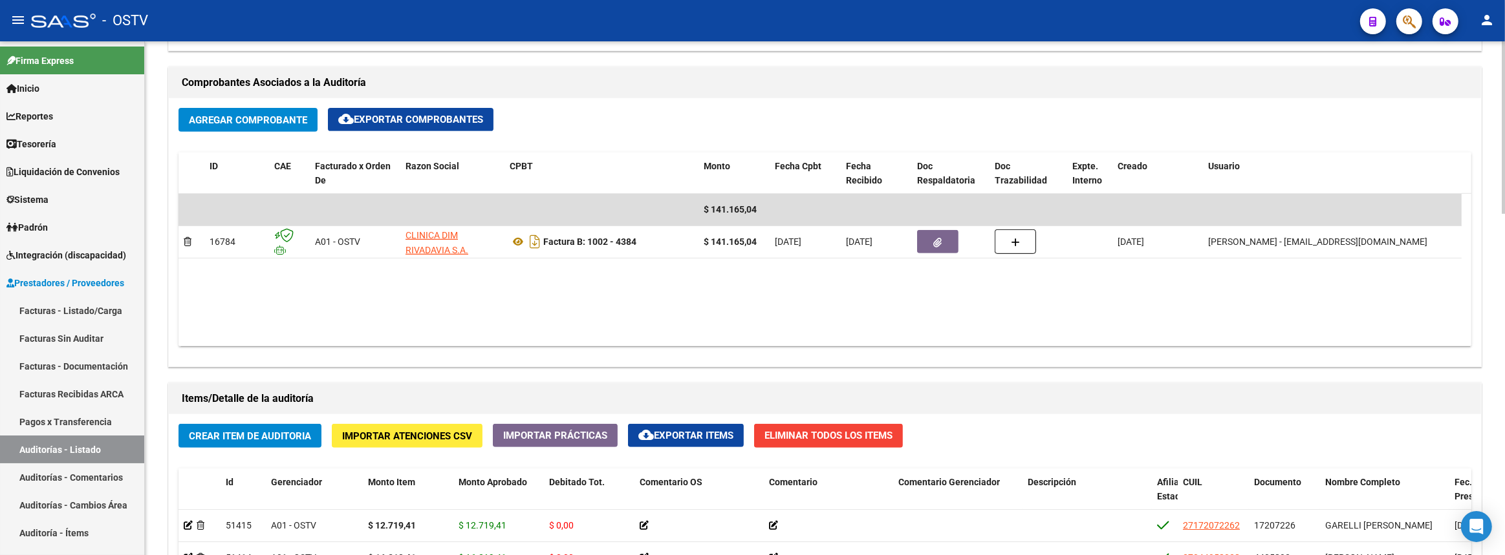
scroll to position [543, 0]
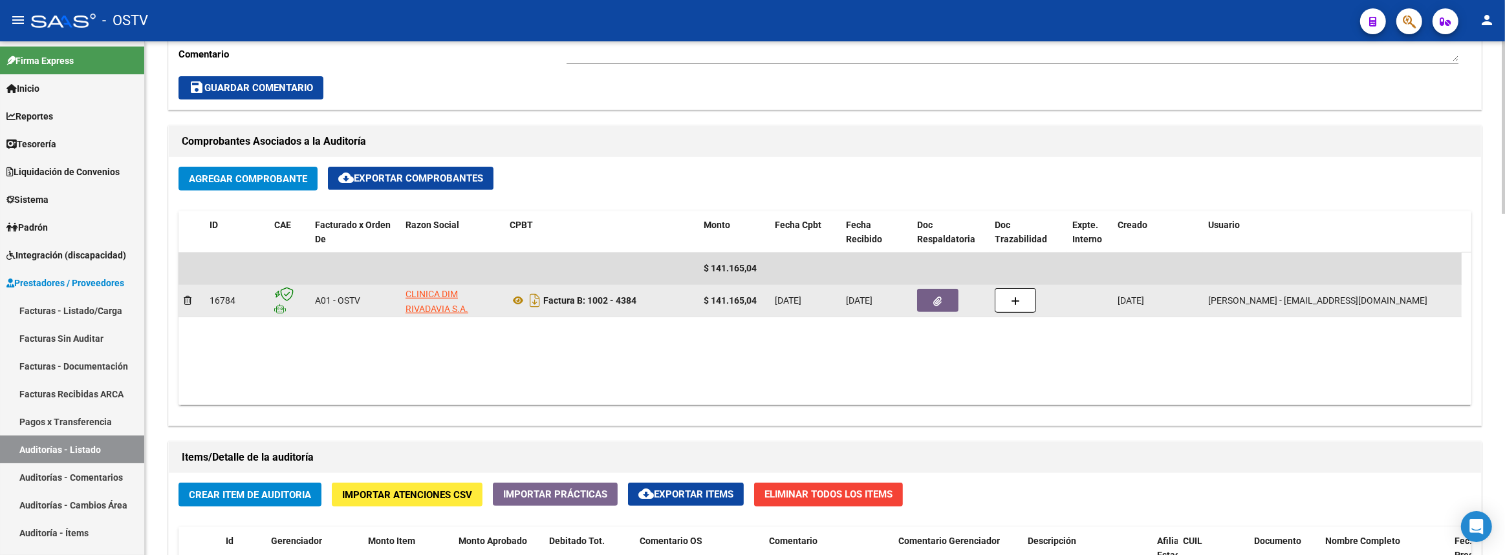
click at [952, 302] on button "button" at bounding box center [937, 300] width 41 height 23
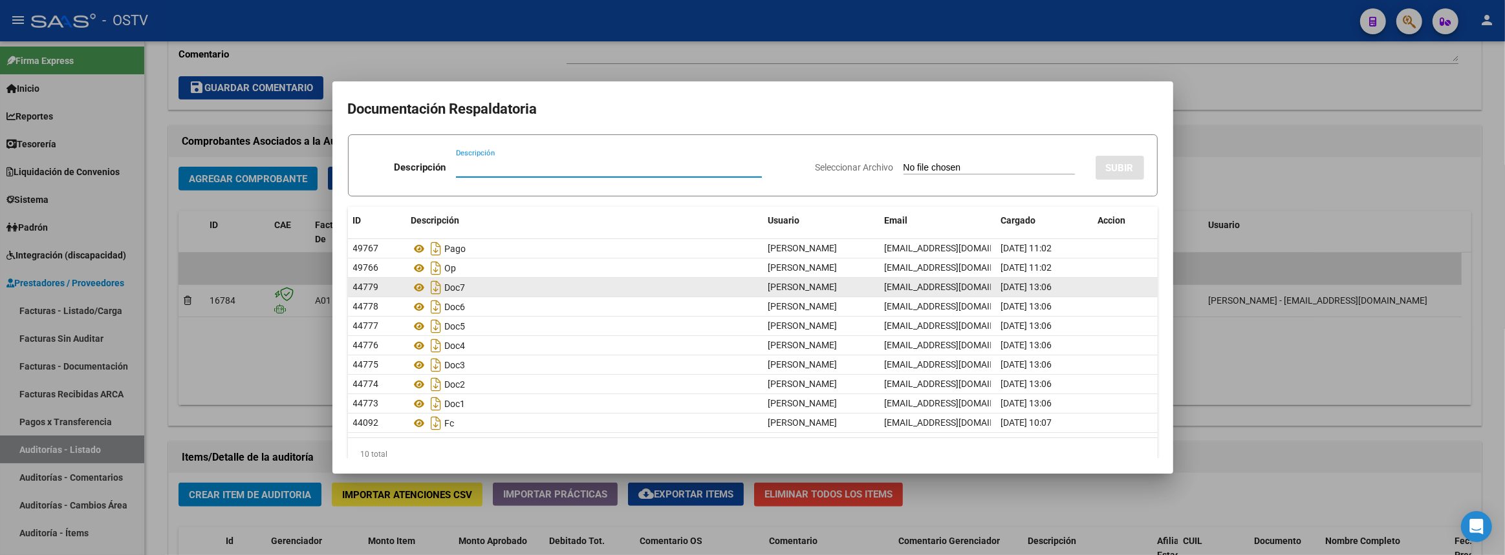
scroll to position [21, 0]
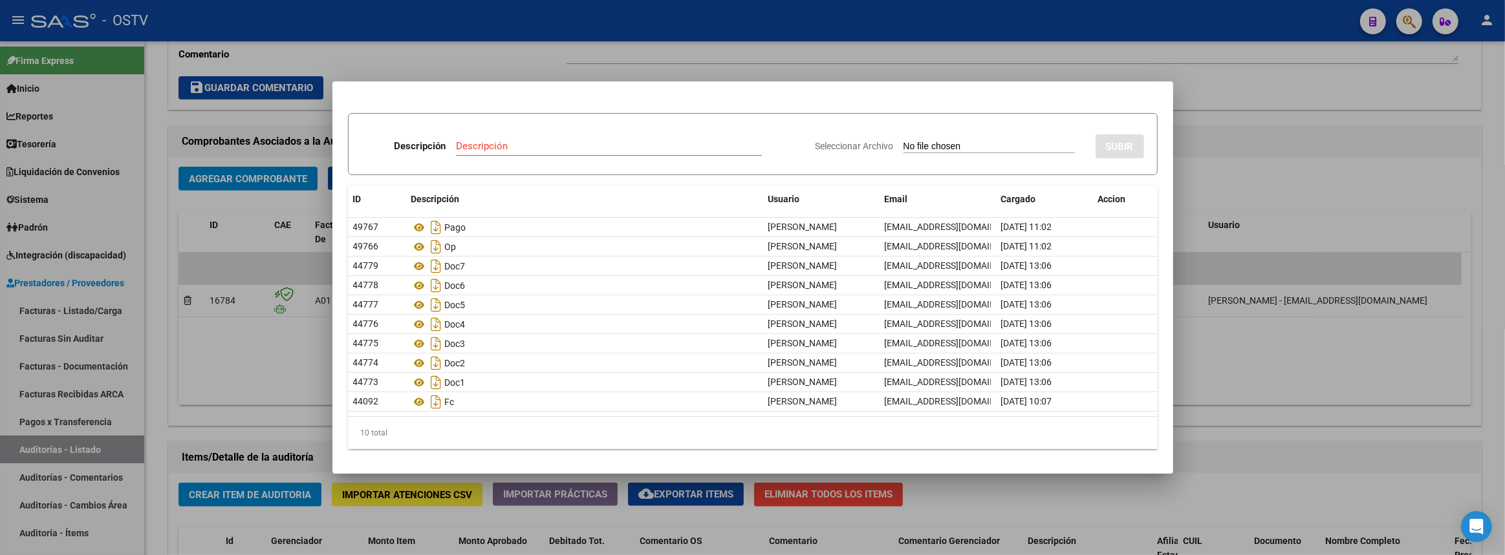
click at [1305, 389] on div at bounding box center [752, 277] width 1505 height 555
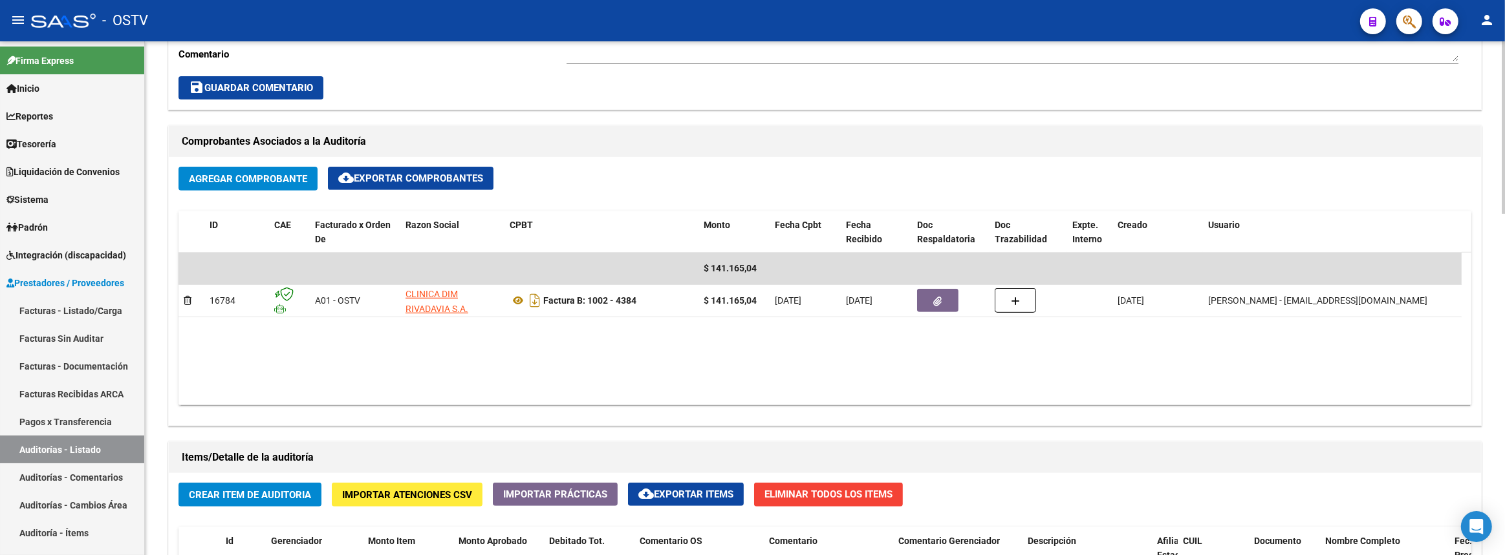
scroll to position [367, 0]
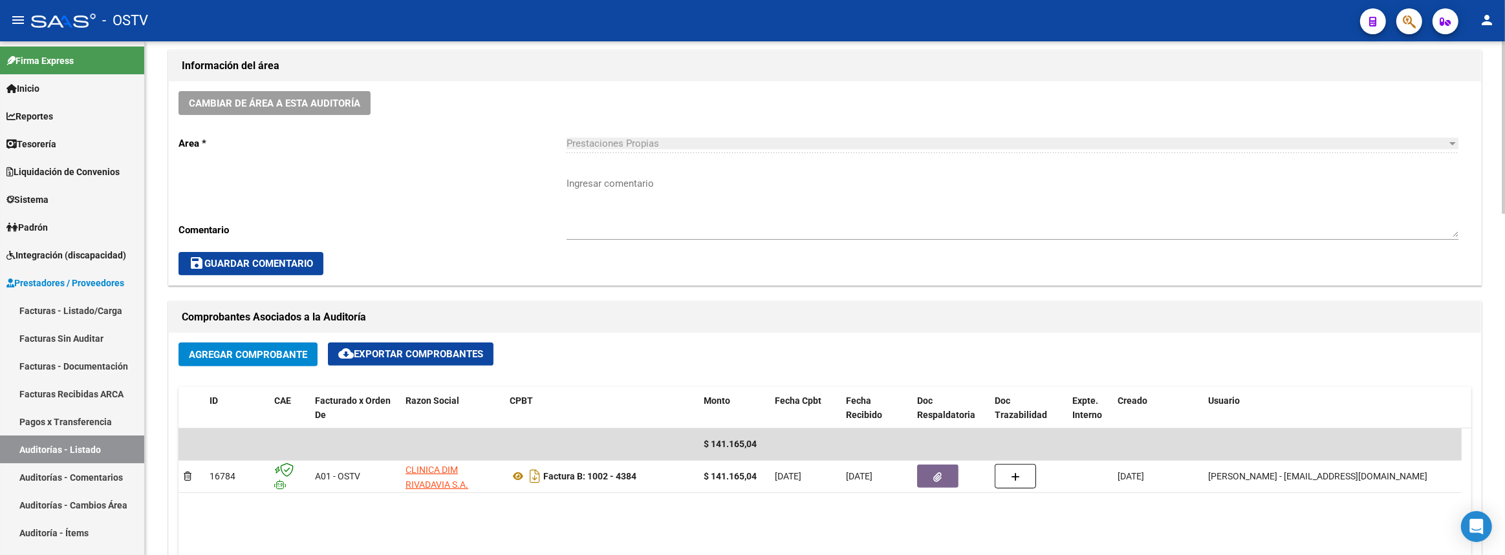
click at [760, 198] on textarea "Ingresar comentario" at bounding box center [1012, 207] width 892 height 61
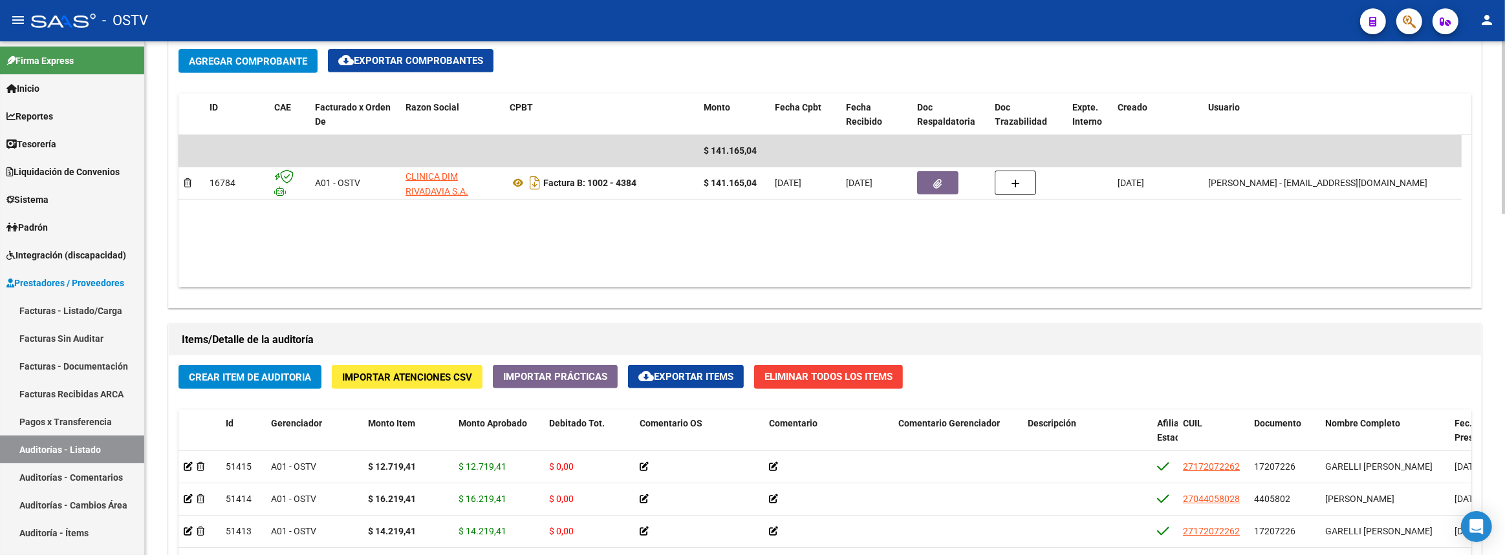
scroll to position [720, 0]
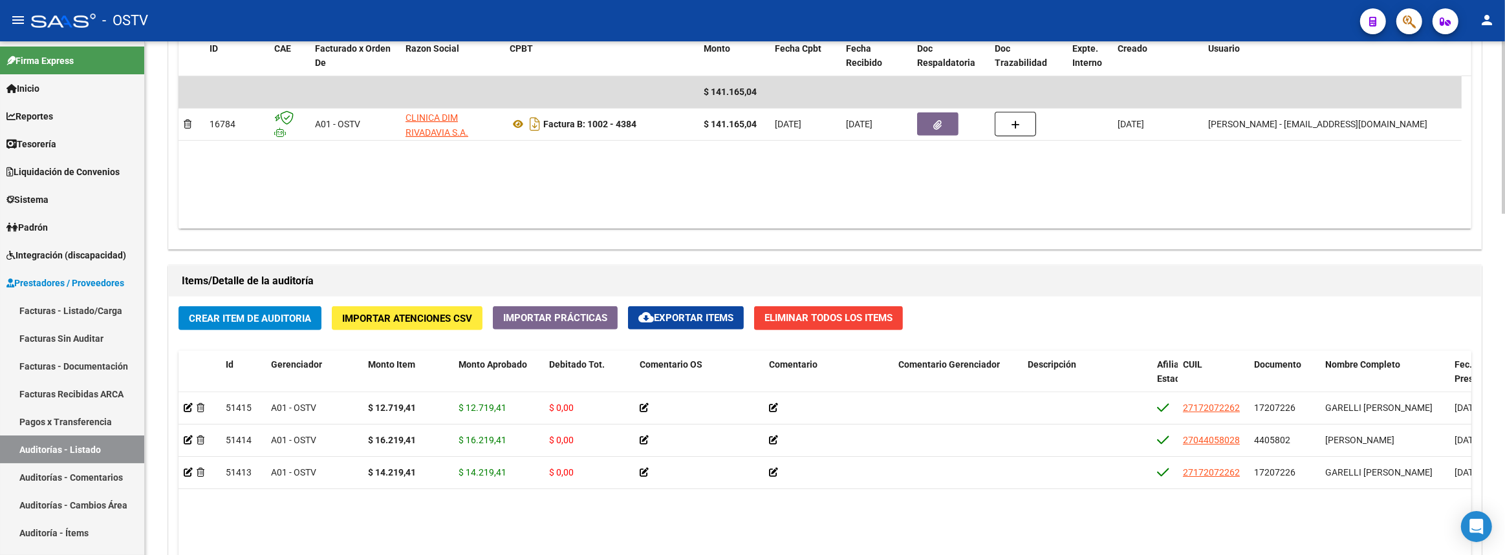
type textarea "cerrada y paga"
click at [212, 313] on span "Crear Item de Auditoria" at bounding box center [250, 319] width 122 height 12
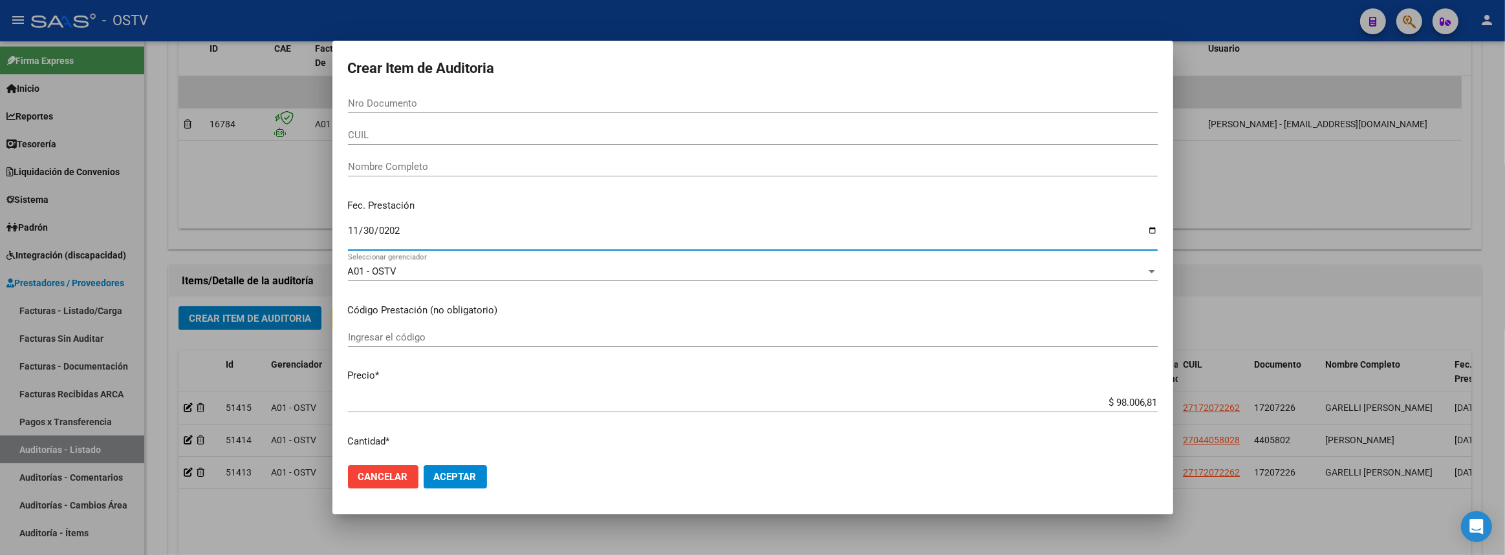
type input "[DATE]"
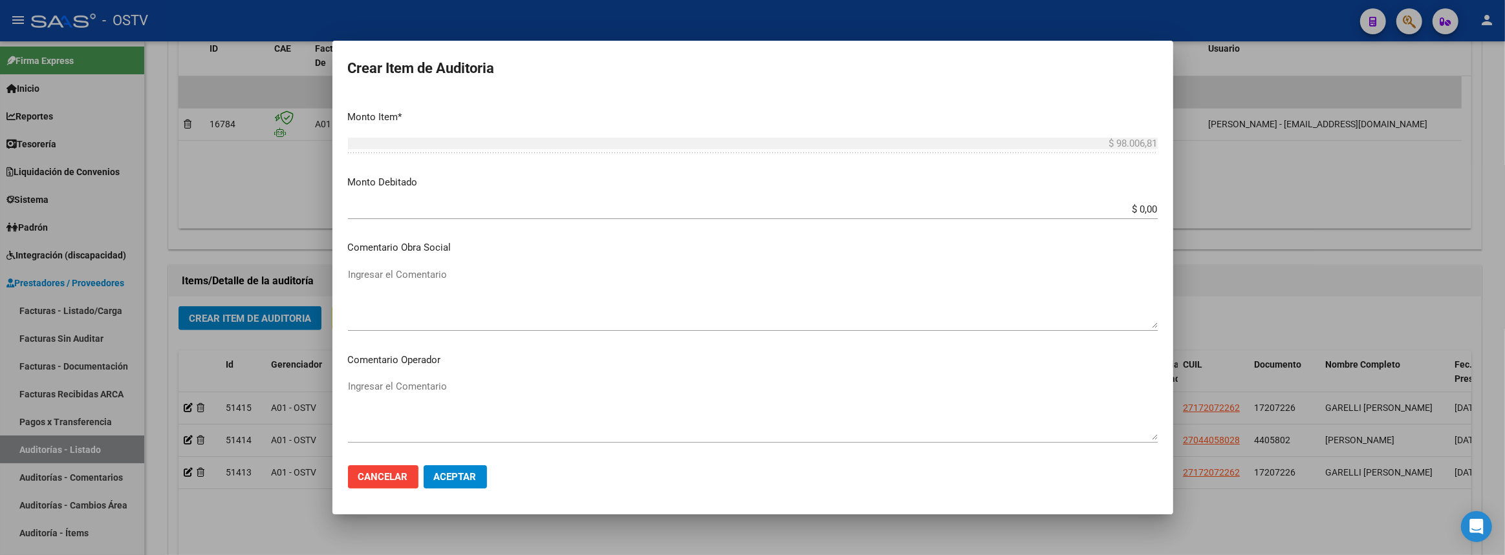
scroll to position [726, 0]
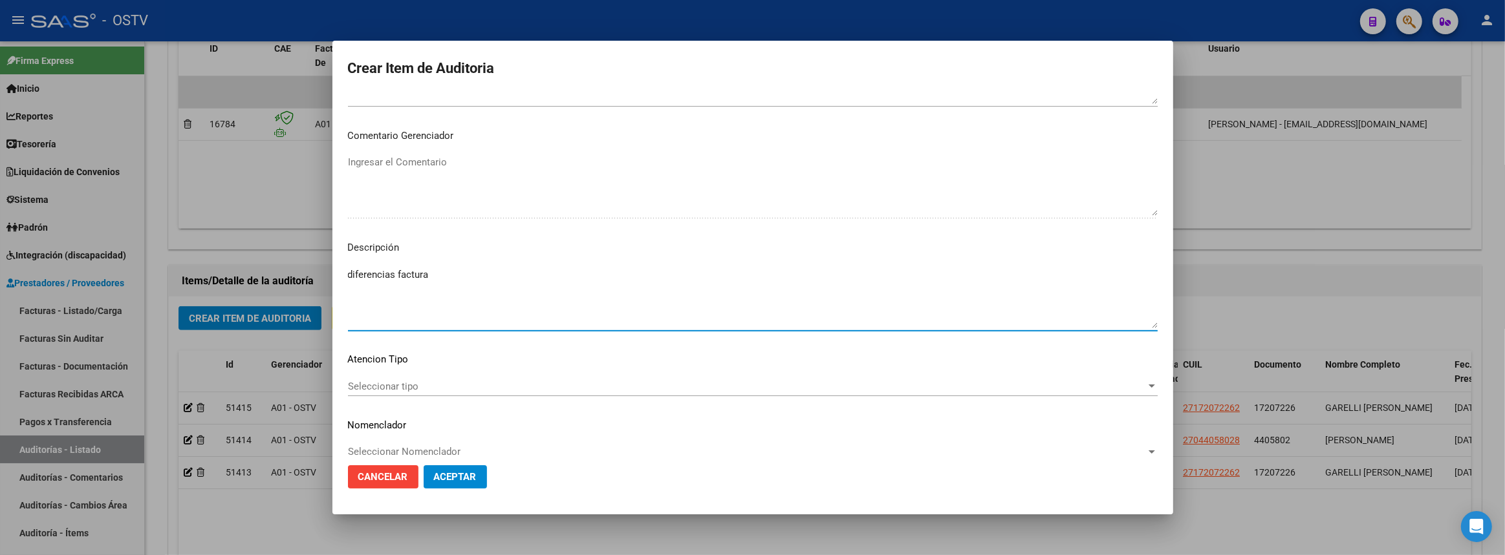
type textarea "diferencias factura"
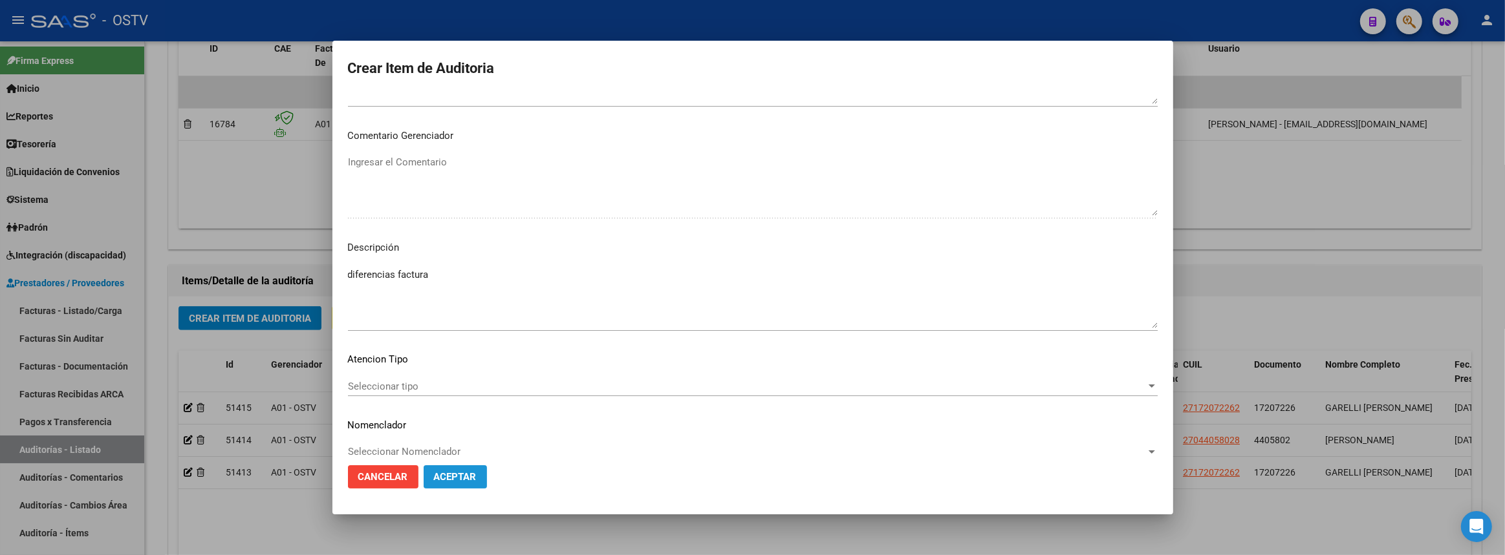
click at [468, 473] on span "Aceptar" at bounding box center [455, 477] width 43 height 12
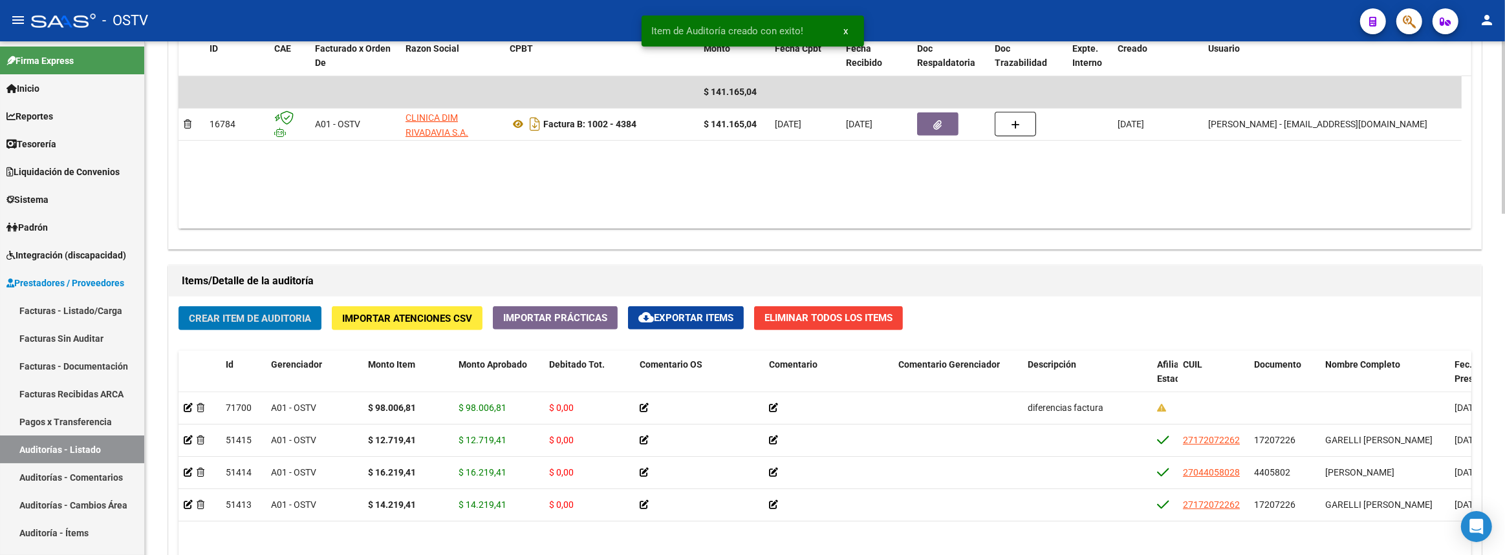
scroll to position [1014, 0]
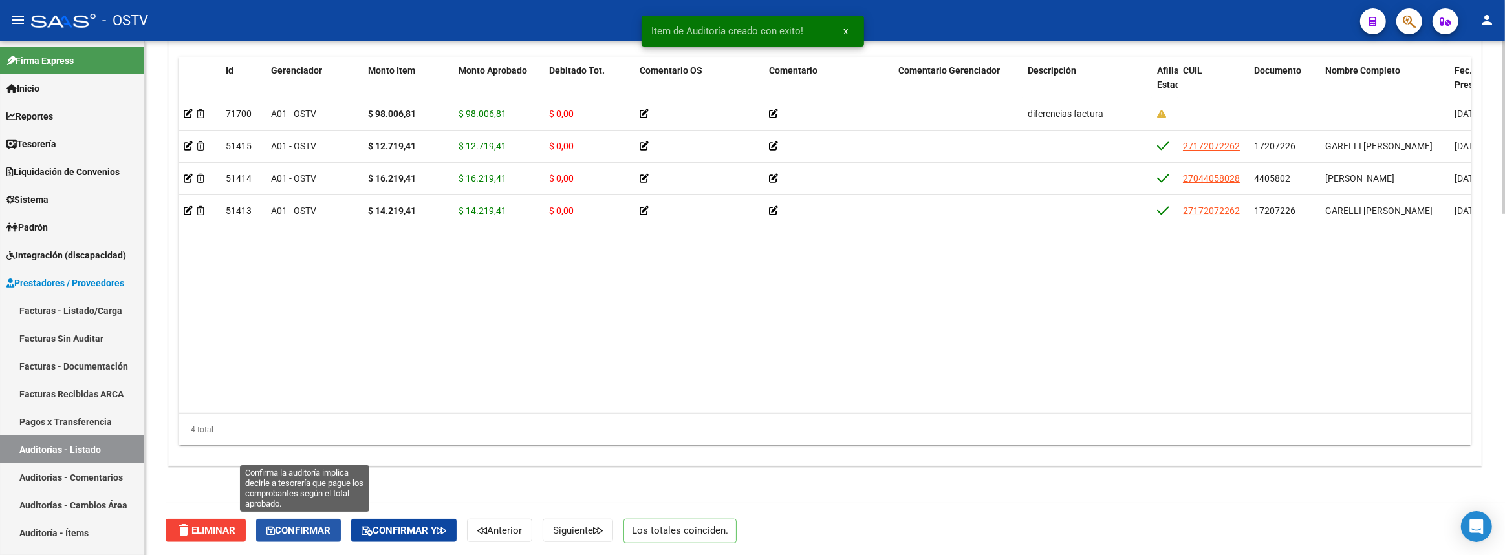
drag, startPoint x: 322, startPoint y: 523, endPoint x: 282, endPoint y: 487, distance: 54.0
click at [321, 525] on span "Confirmar" at bounding box center [298, 531] width 64 height 12
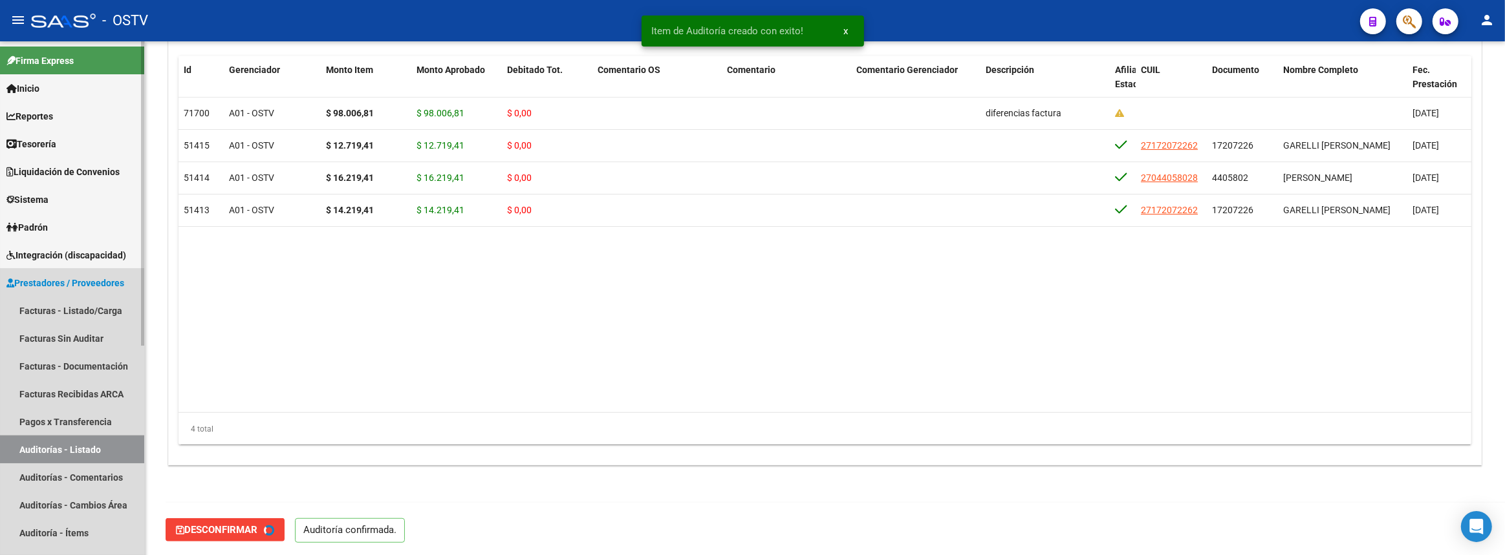
click at [67, 448] on link "Auditorías - Listado" at bounding box center [72, 450] width 144 height 28
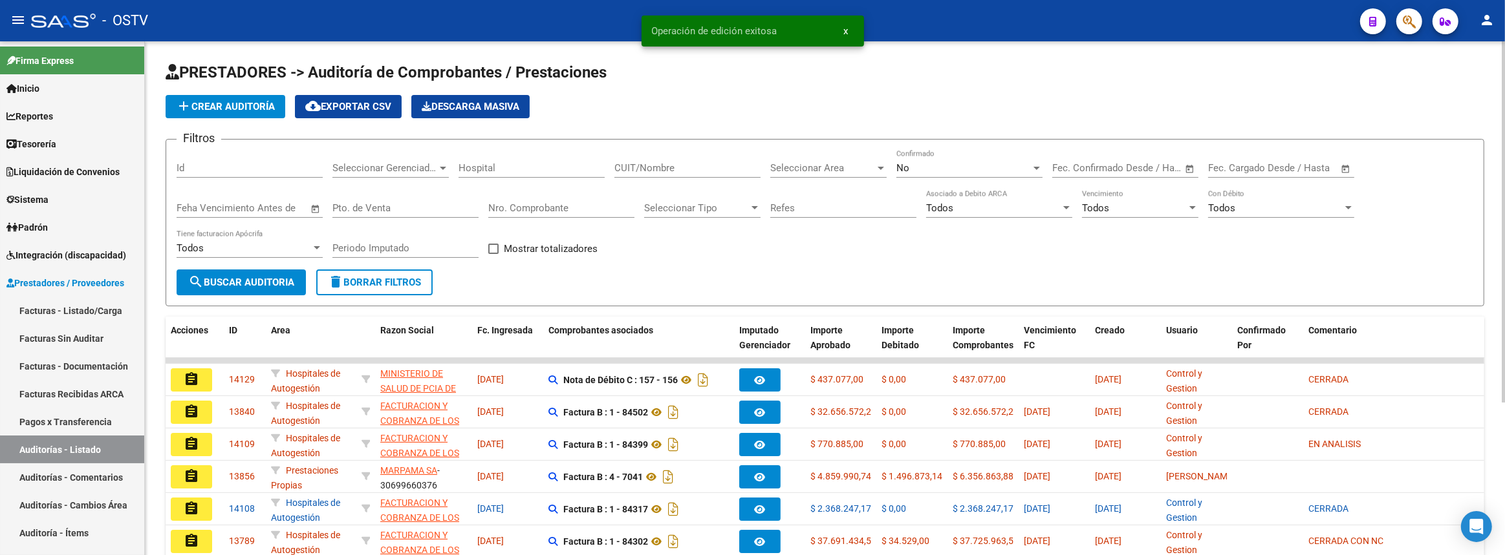
click at [651, 167] on input "CUIT/Nombre" at bounding box center [687, 168] width 146 height 12
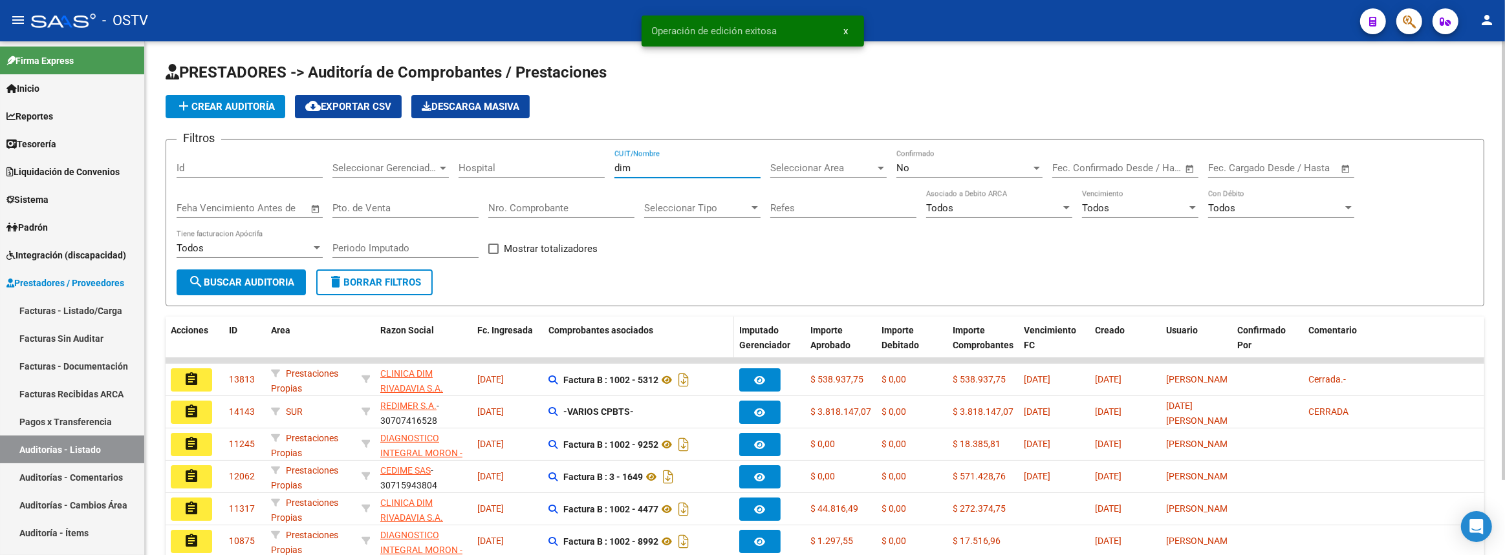
scroll to position [87, 0]
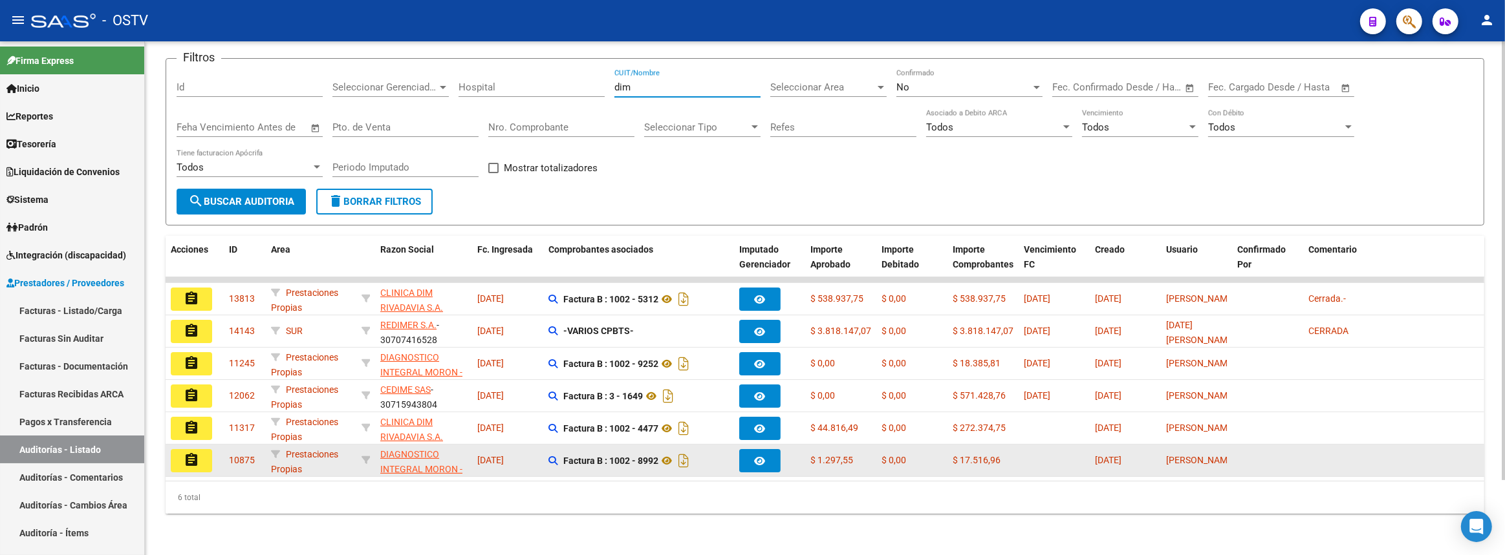
type input "dim"
click at [185, 453] on mat-icon "assignment" at bounding box center [192, 461] width 16 height 16
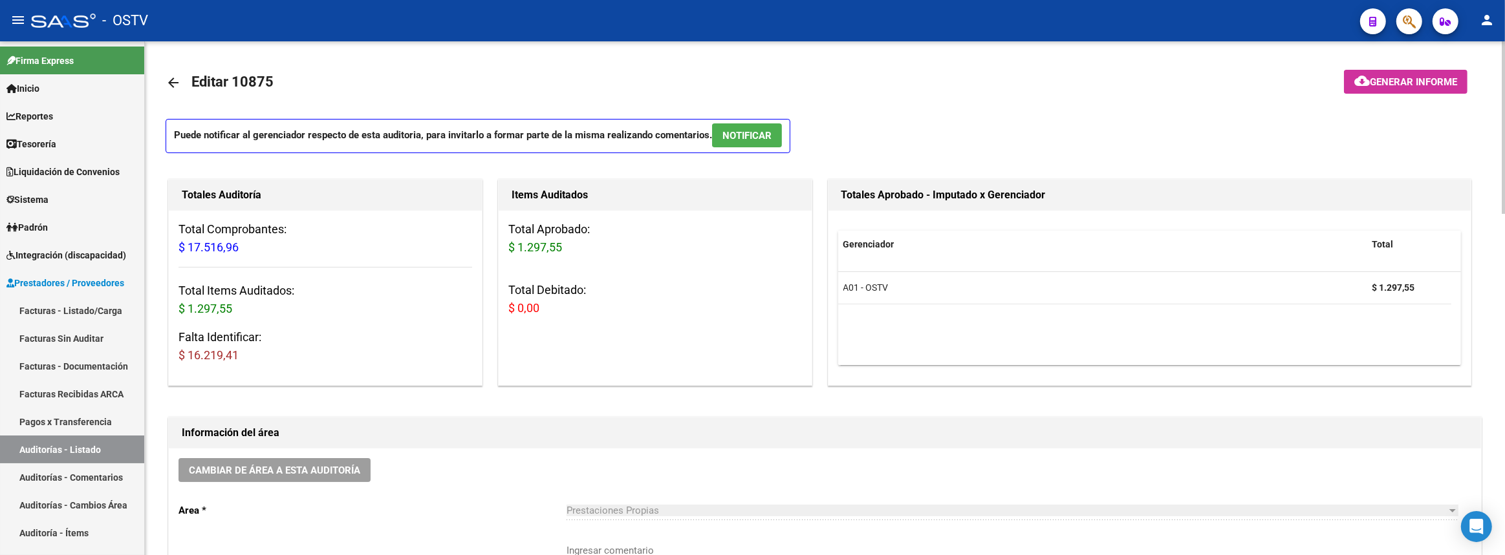
scroll to position [352, 0]
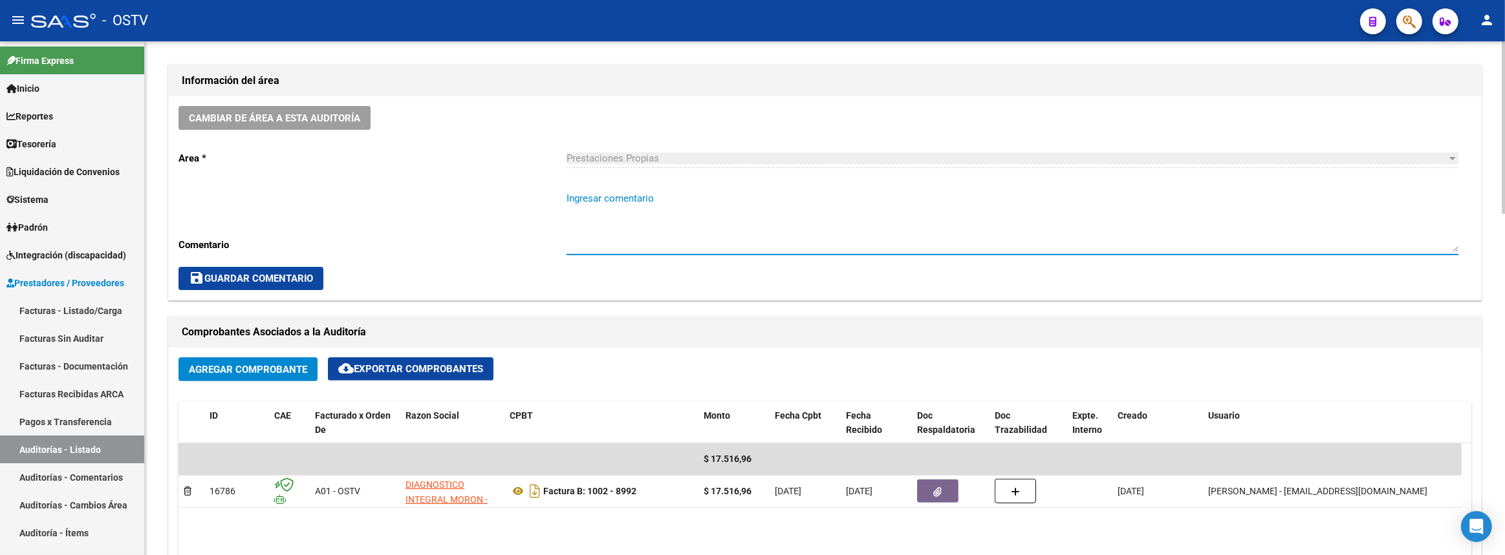
click at [685, 213] on textarea "Ingresar comentario" at bounding box center [1012, 221] width 892 height 61
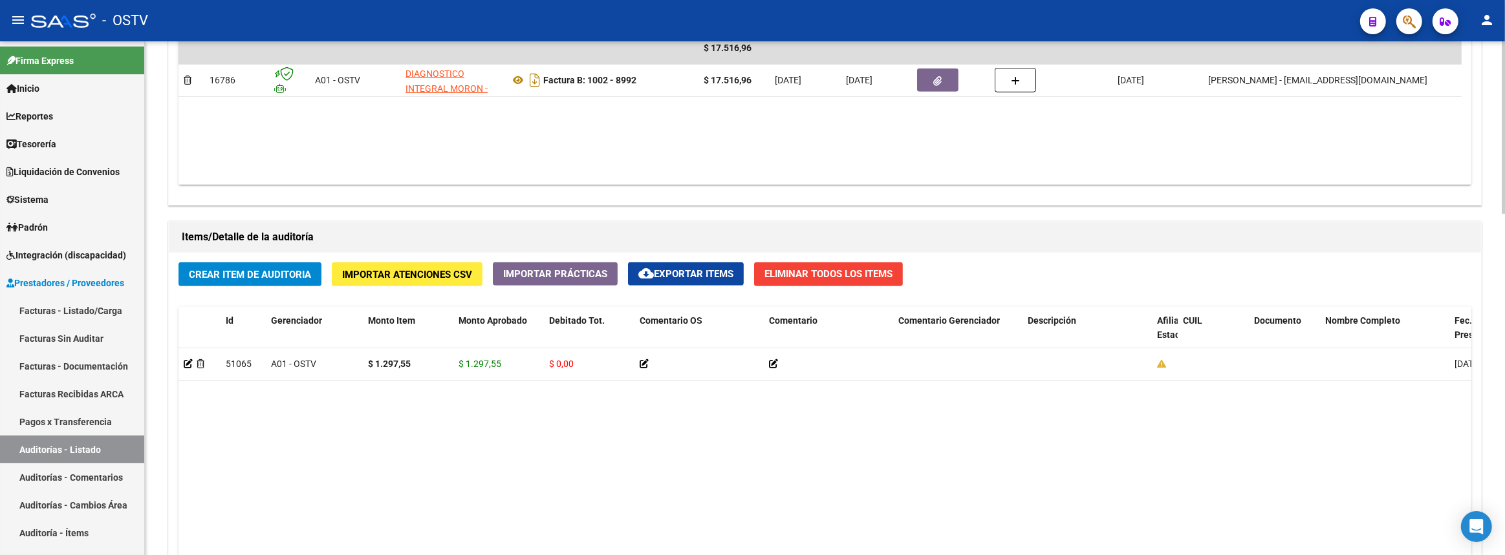
type textarea "cerrada y paga"
click at [301, 281] on button "Crear Item de Auditoria" at bounding box center [249, 275] width 143 height 24
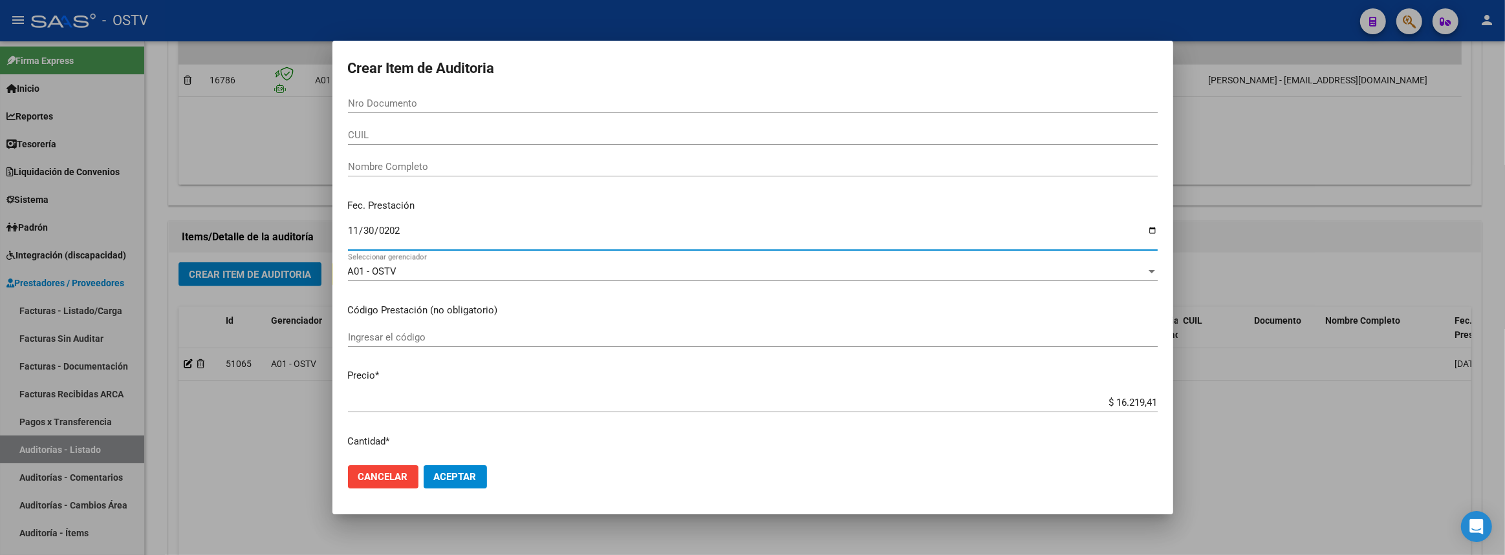
type input "[DATE]"
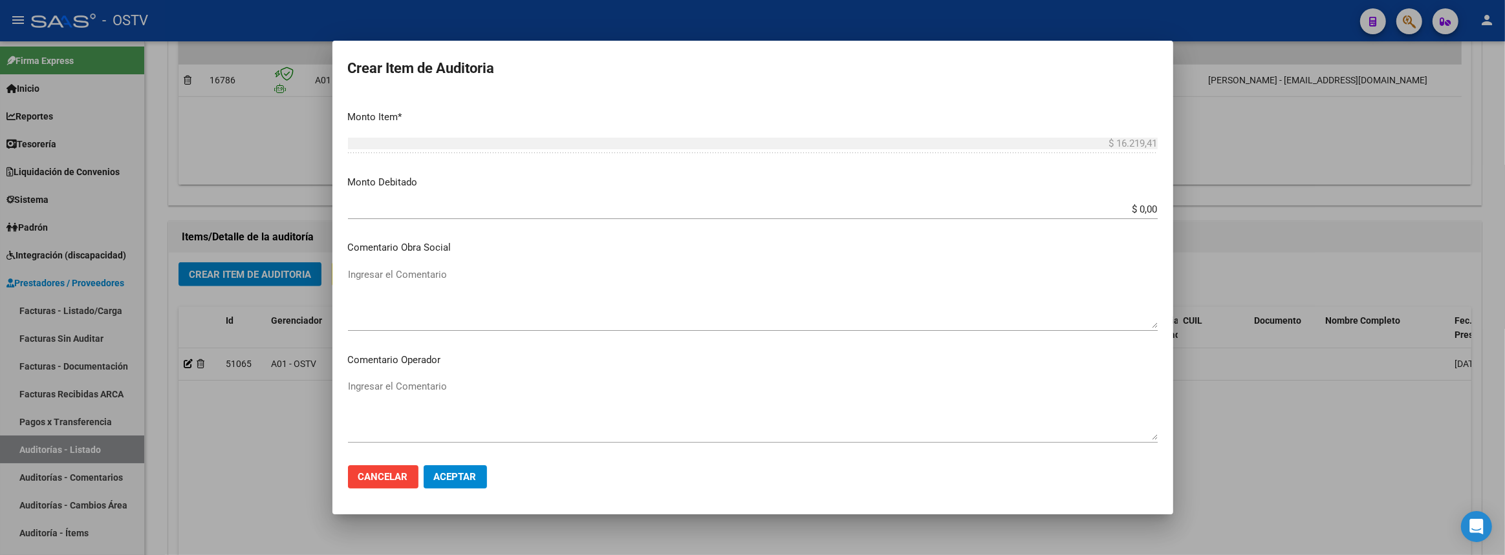
scroll to position [726, 0]
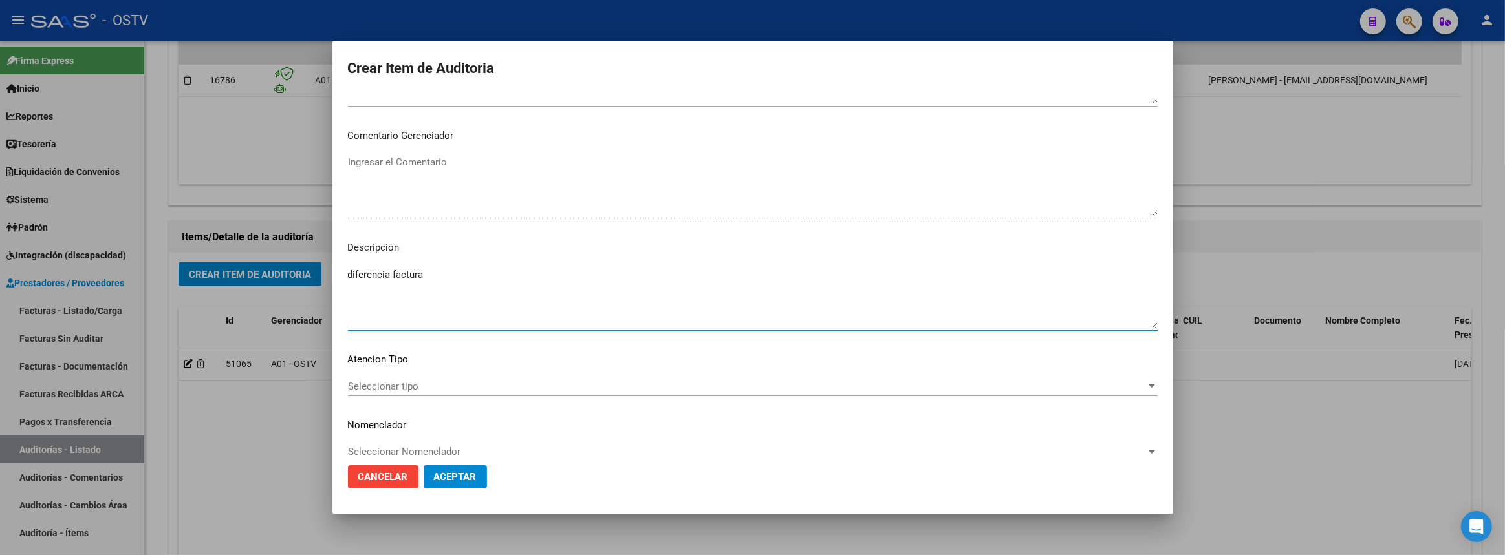
type textarea "diferencia factura"
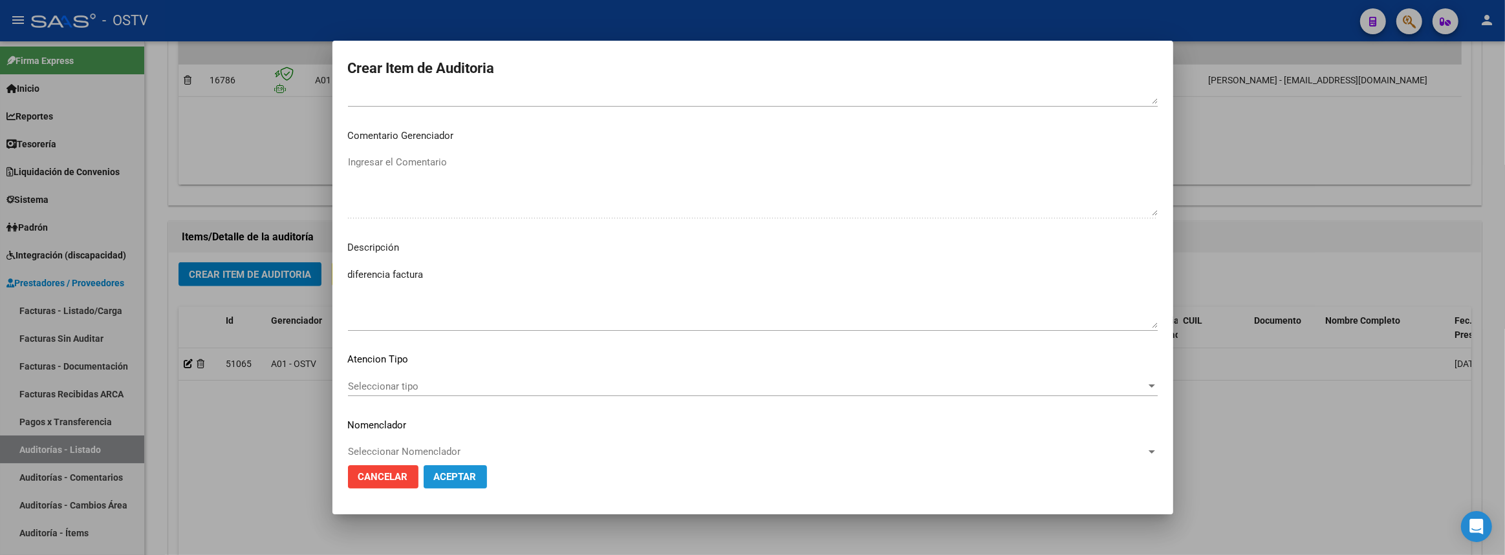
click at [450, 477] on span "Aceptar" at bounding box center [455, 477] width 43 height 12
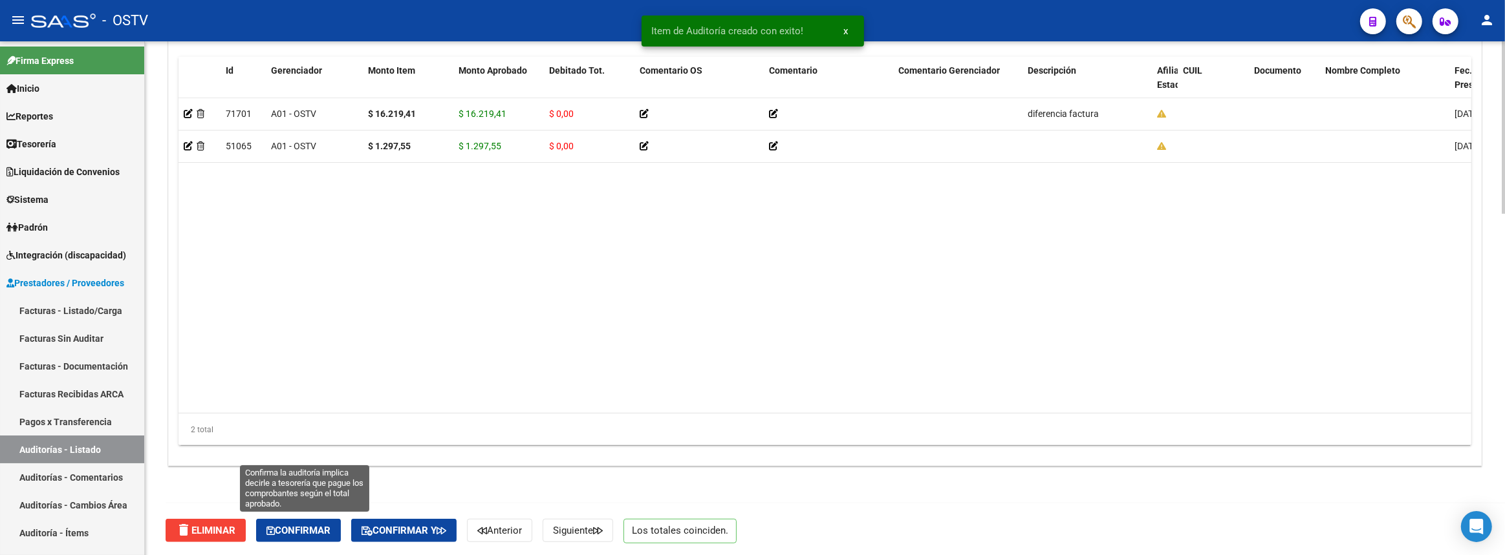
click at [317, 526] on span "Confirmar" at bounding box center [298, 531] width 64 height 12
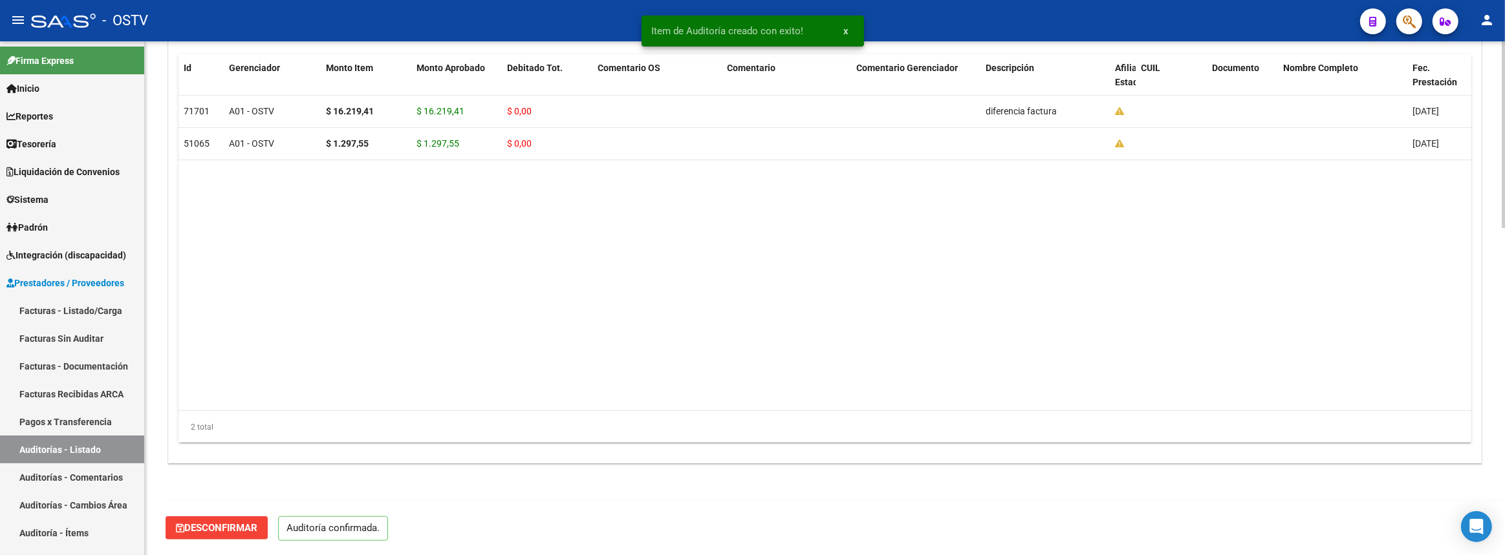
scroll to position [899, 0]
type input "202509"
click at [114, 442] on link "Auditorías - Listado" at bounding box center [72, 450] width 144 height 28
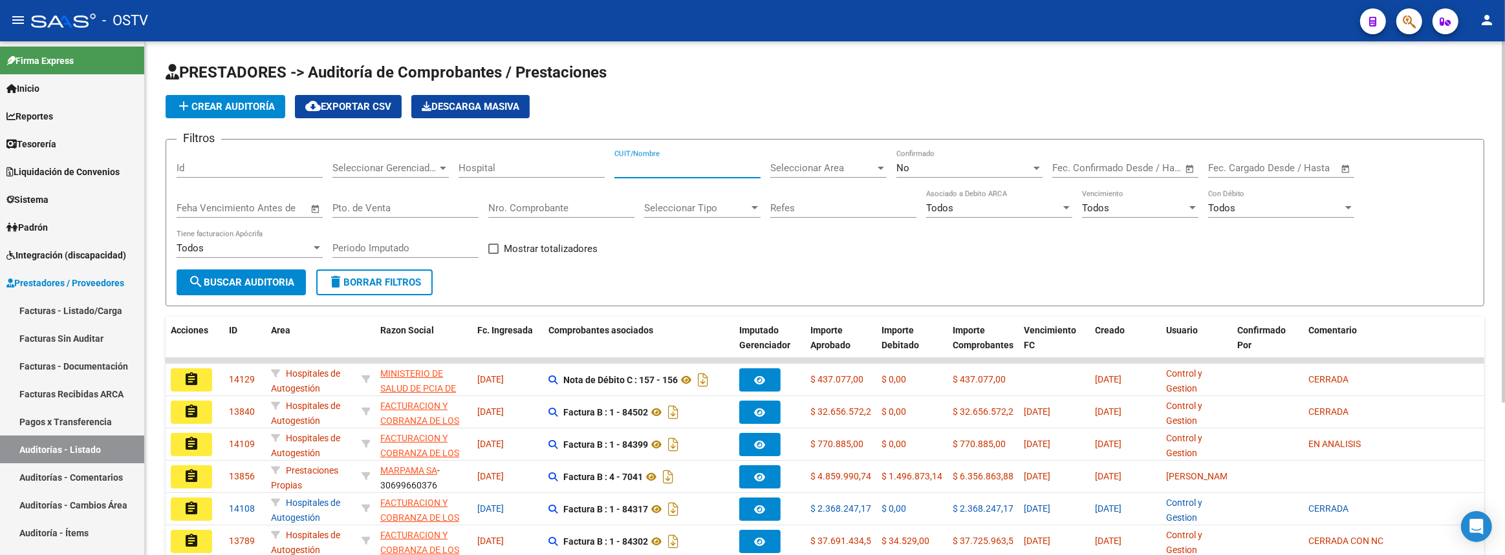
click at [677, 169] on input "CUIT/Nombre" at bounding box center [687, 168] width 146 height 12
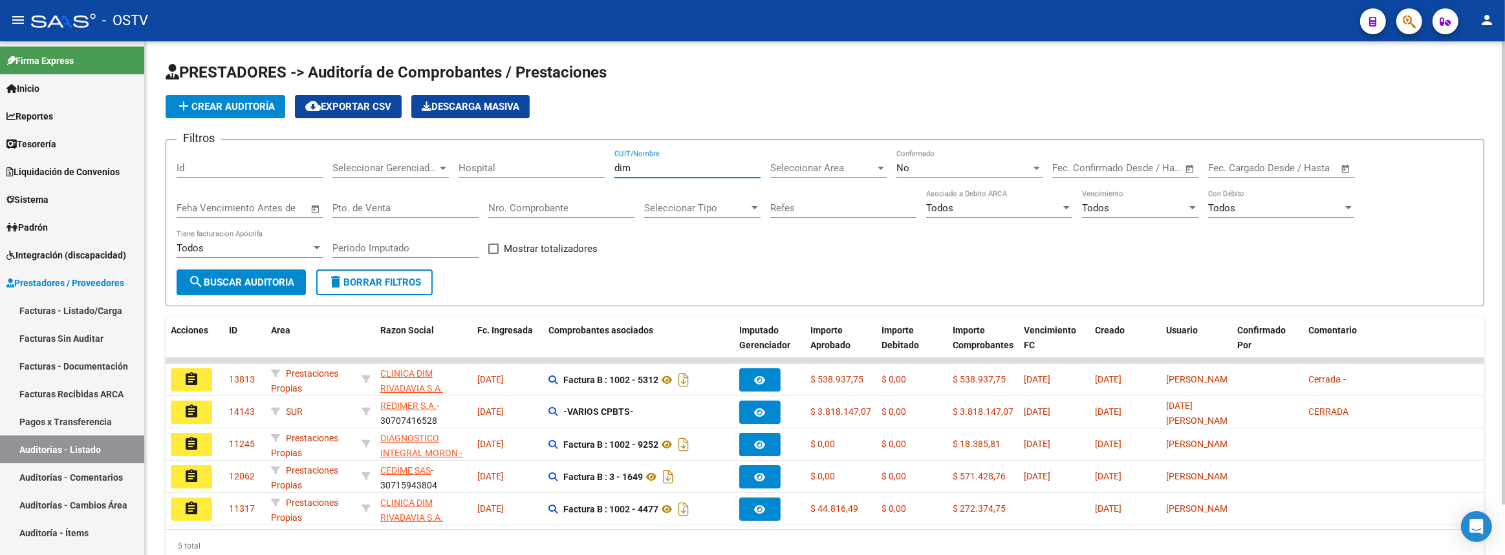
scroll to position [55, 0]
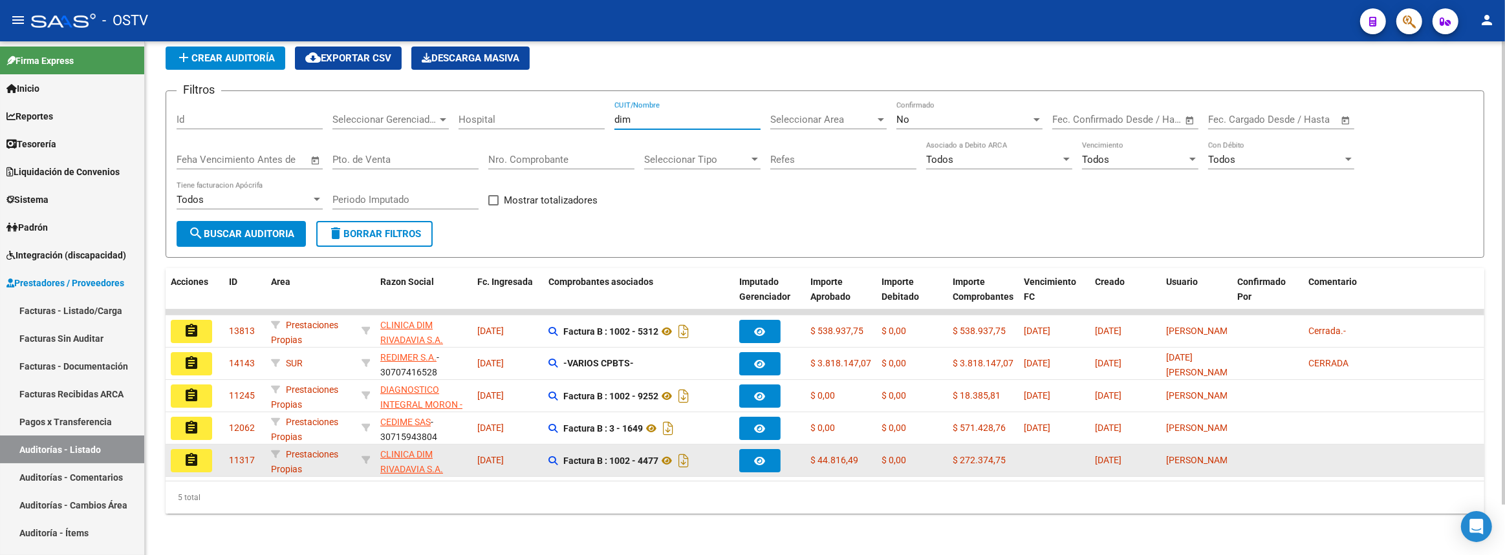
type input "dim"
click at [187, 459] on button "assignment" at bounding box center [191, 460] width 41 height 23
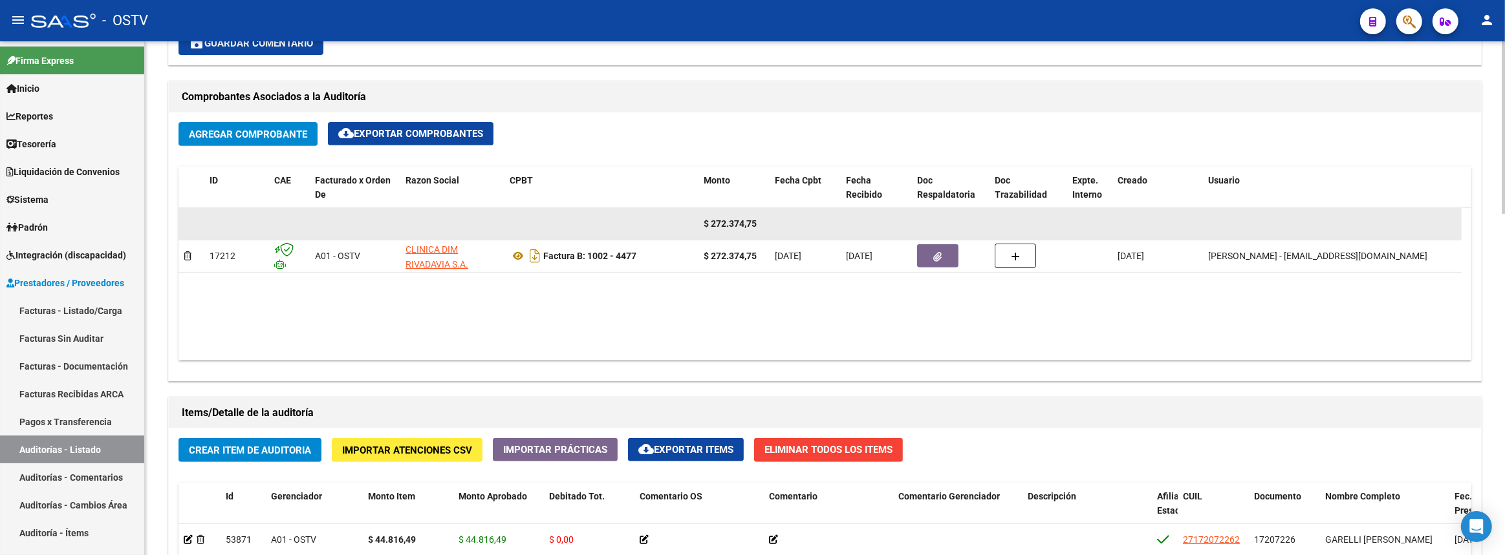
scroll to position [352, 0]
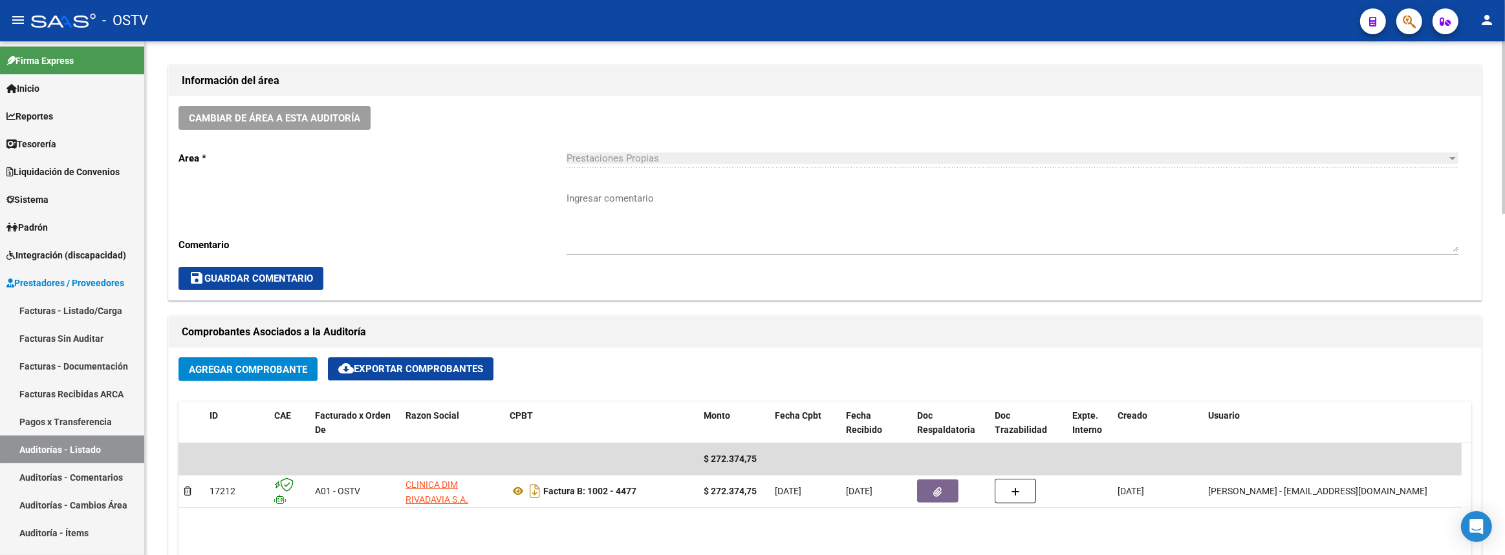
click at [705, 214] on textarea "Ingresar comentario" at bounding box center [1012, 221] width 892 height 61
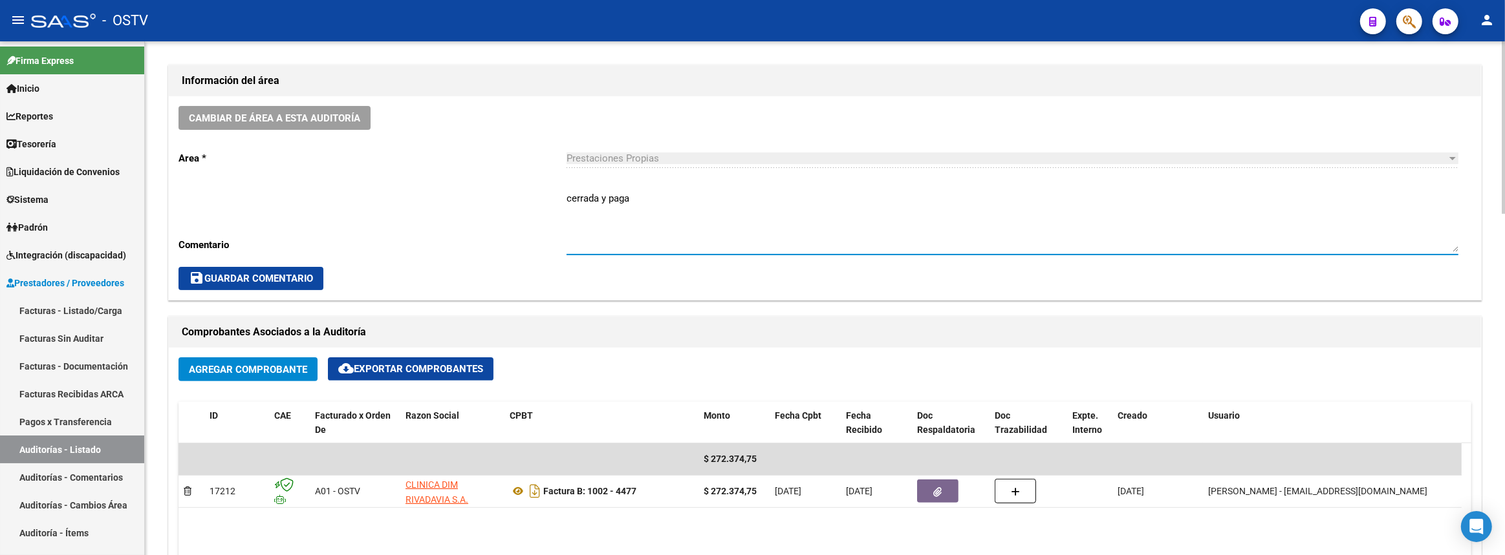
scroll to position [588, 0]
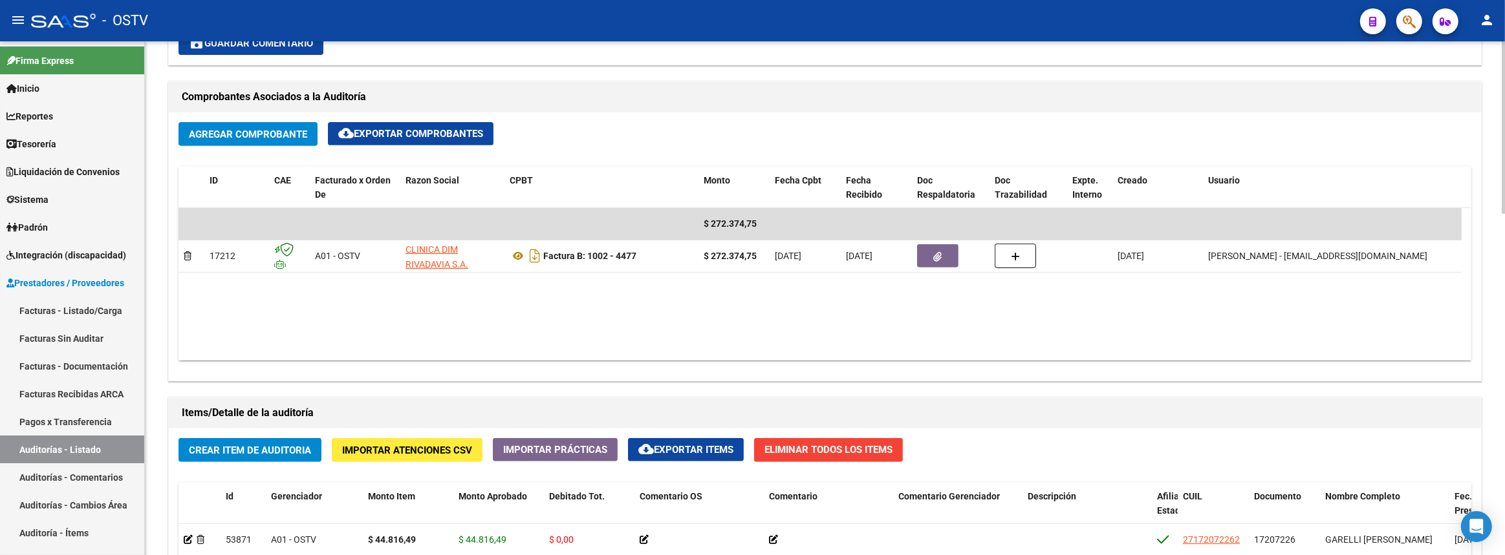
type textarea "cerrada y paga"
click at [291, 446] on span "Crear Item de Auditoria" at bounding box center [250, 451] width 122 height 12
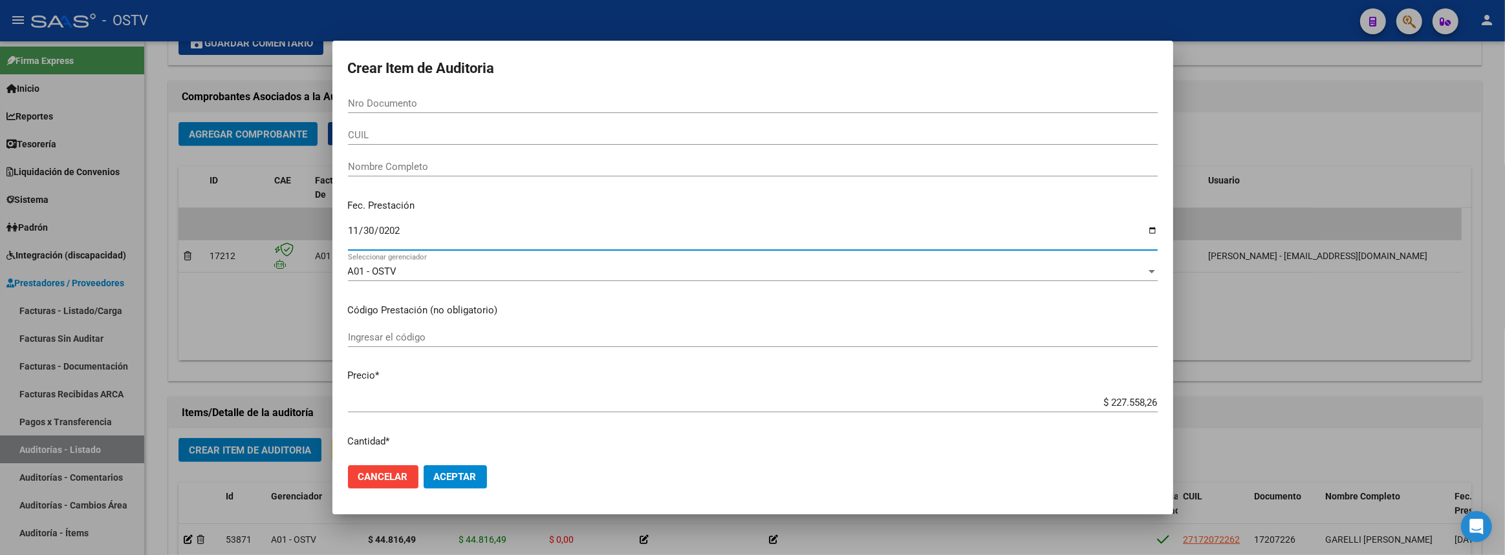
type input "[DATE]"
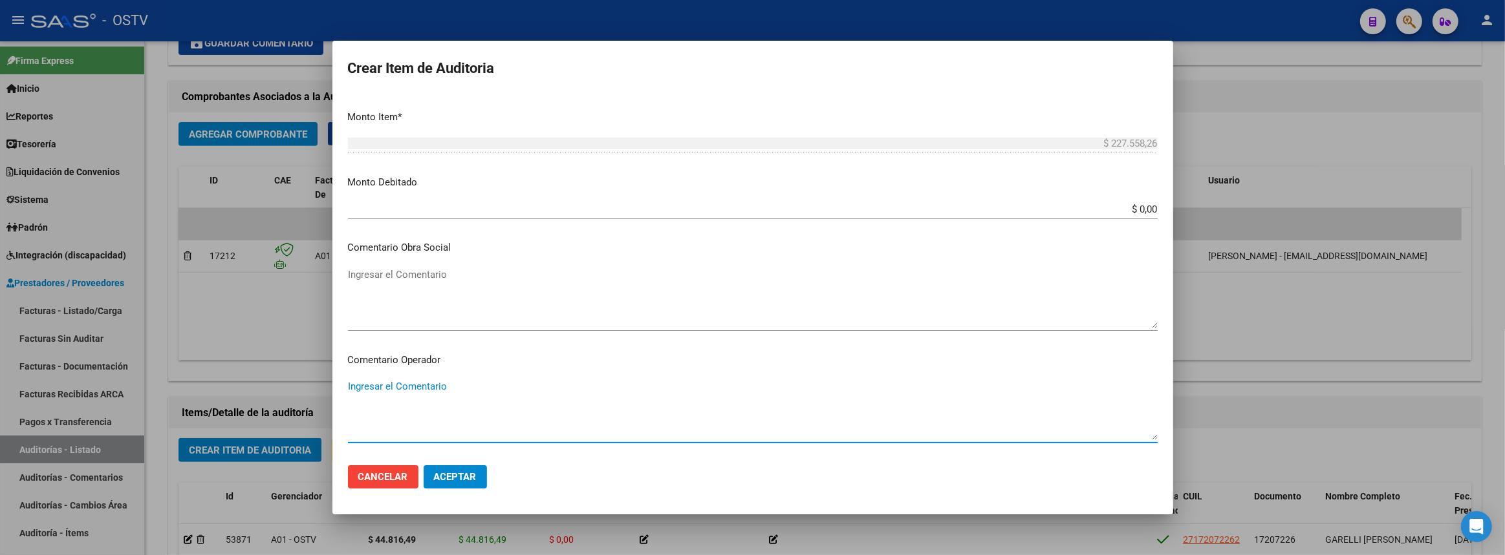
scroll to position [726, 0]
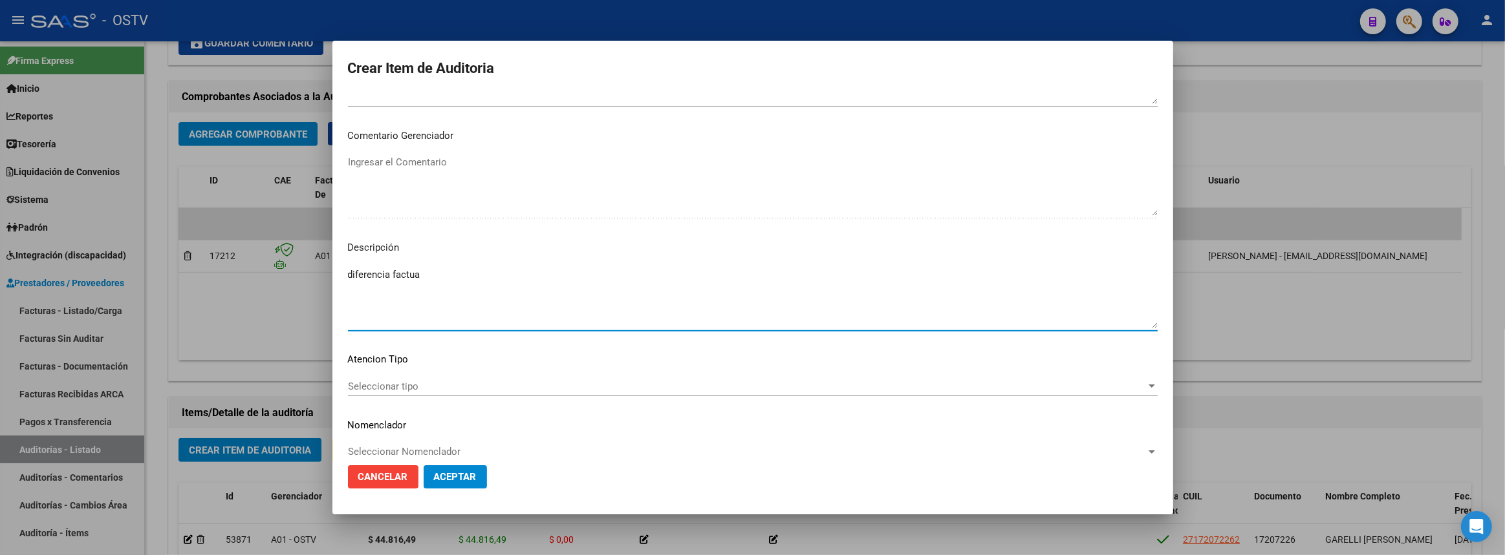
type textarea "diferencia factua"
click at [486, 472] on mat-dialog-actions "Cancelar Aceptar" at bounding box center [753, 477] width 810 height 44
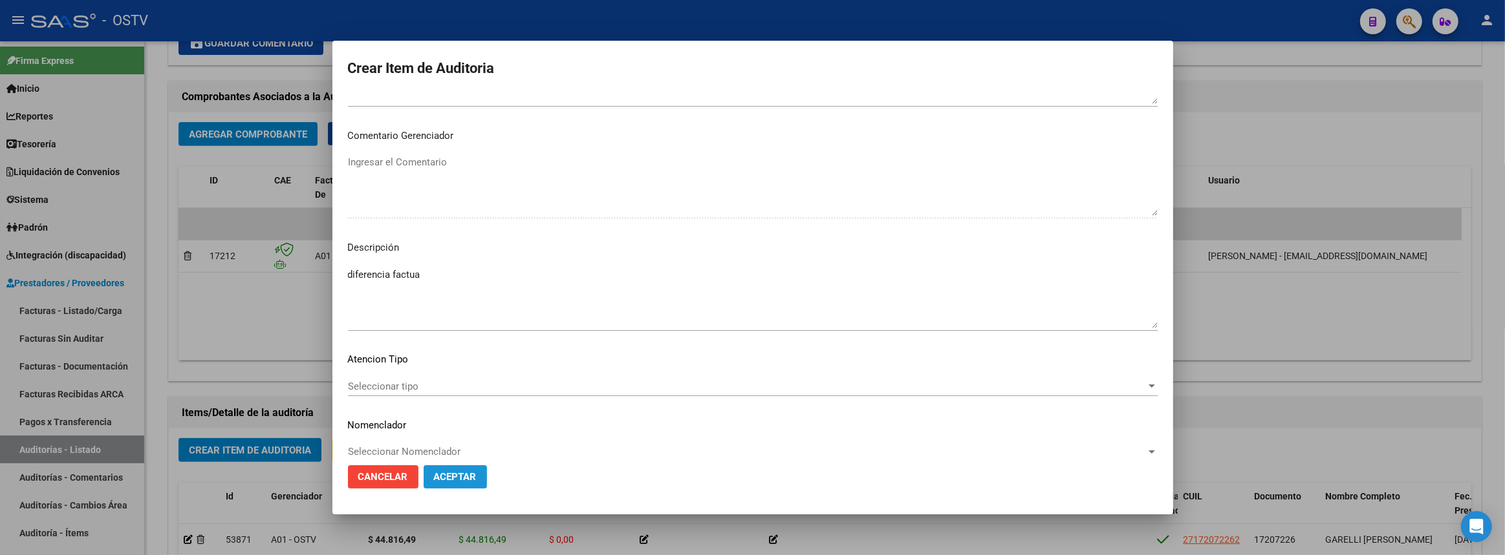
click at [466, 477] on span "Aceptar" at bounding box center [455, 477] width 43 height 12
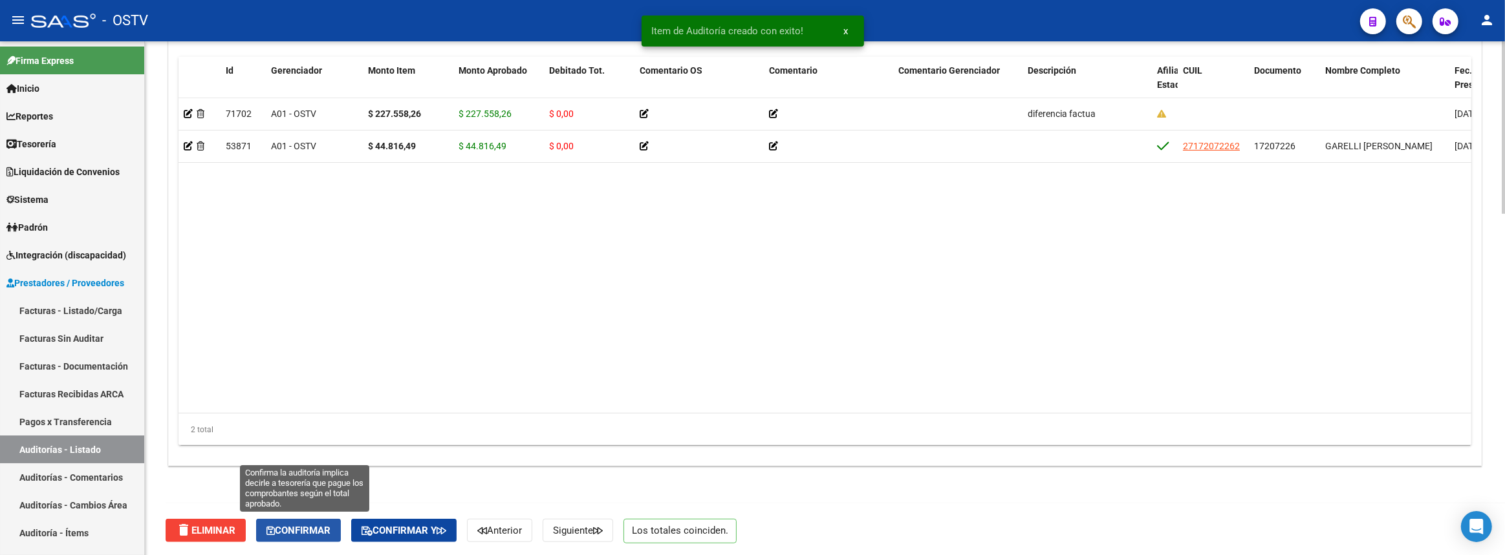
click at [308, 525] on span "Confirmar" at bounding box center [298, 531] width 64 height 12
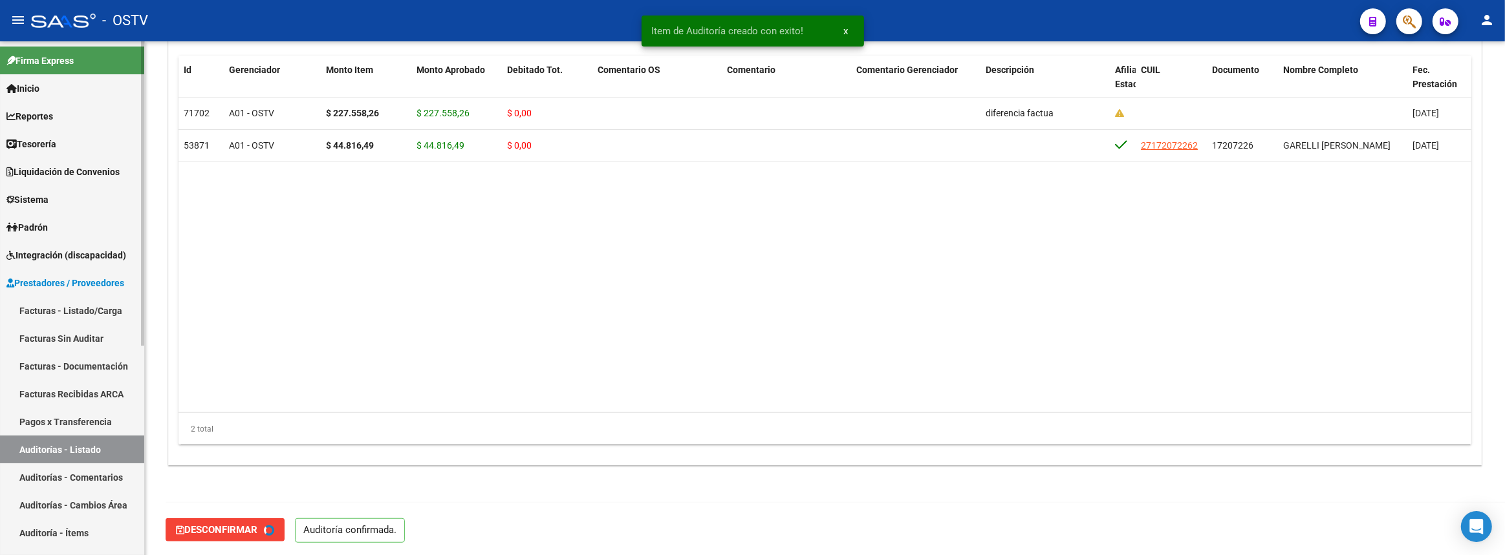
click at [116, 446] on link "Auditorías - Listado" at bounding box center [72, 450] width 144 height 28
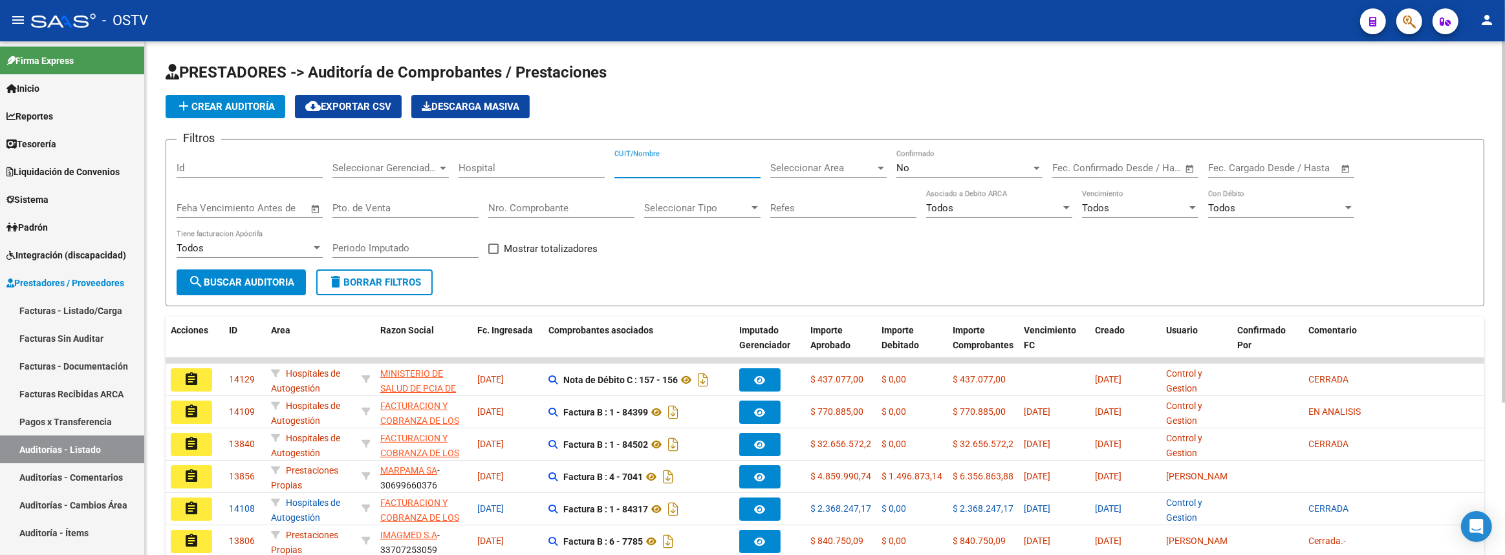
click at [698, 164] on input "CUIT/Nombre" at bounding box center [687, 168] width 146 height 12
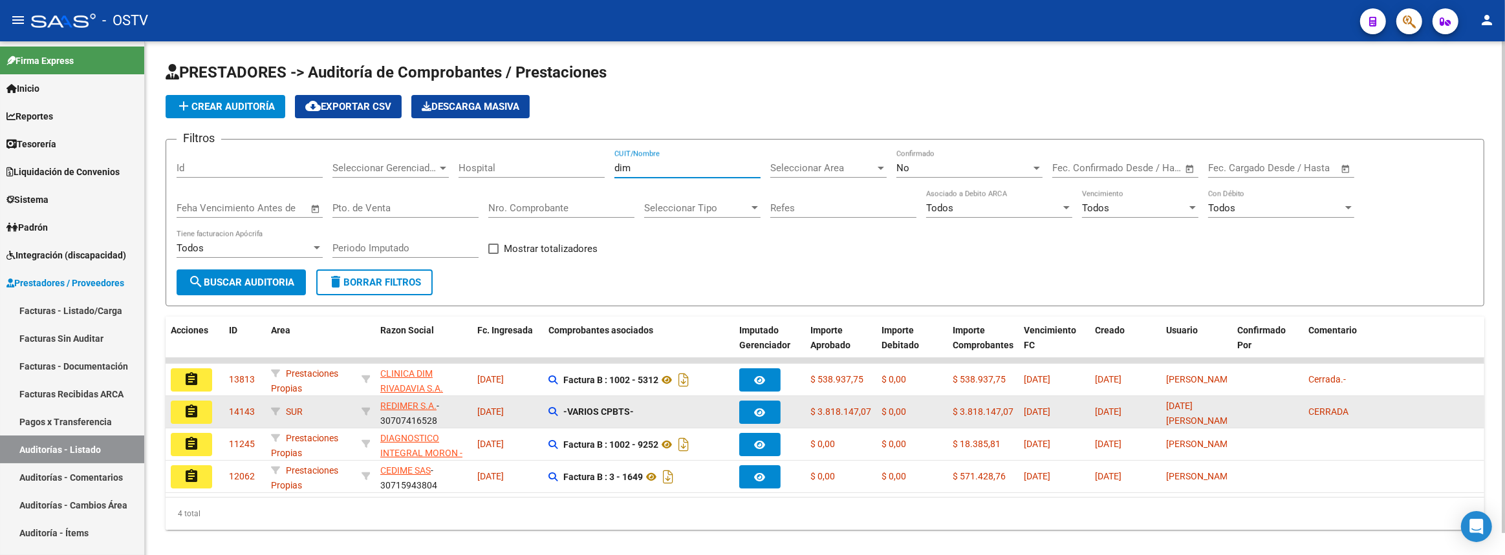
scroll to position [23, 0]
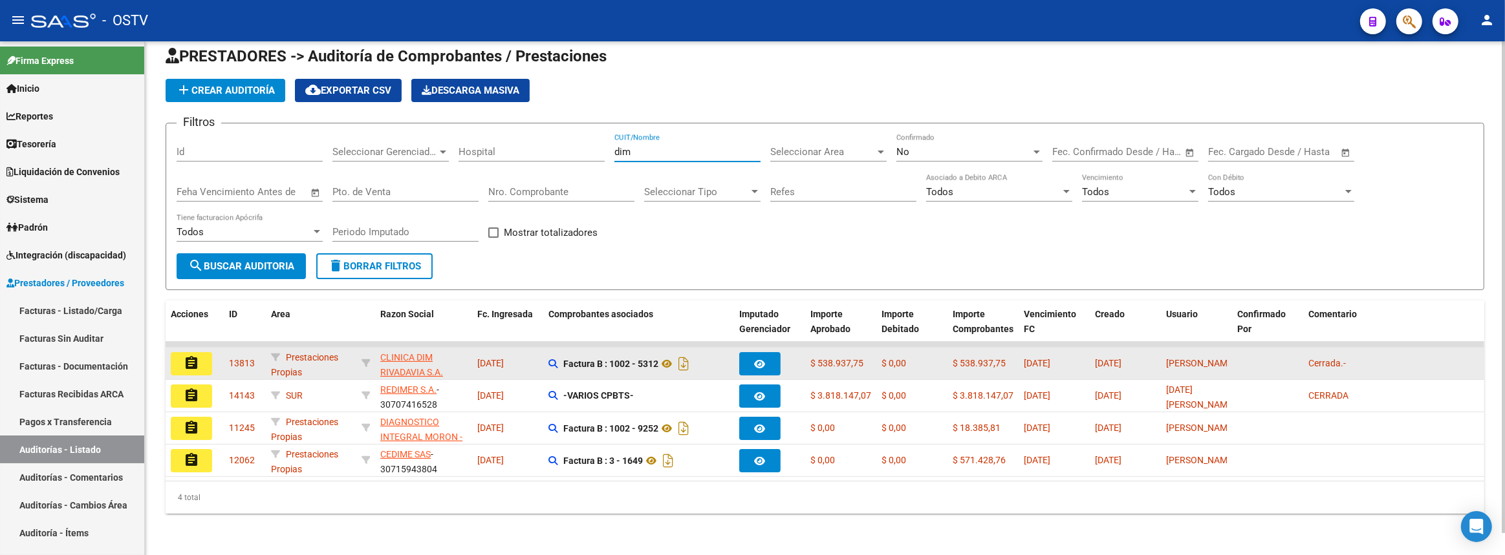
type input "dim"
click at [191, 356] on mat-icon "assignment" at bounding box center [192, 364] width 16 height 16
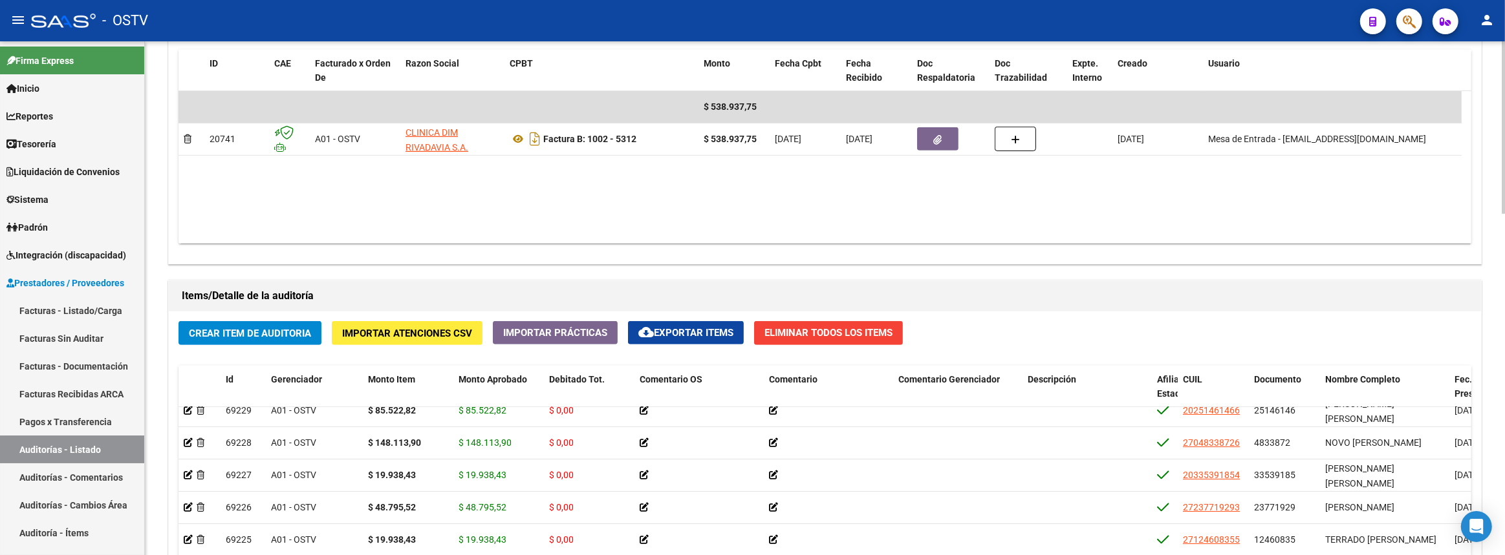
scroll to position [1014, 0]
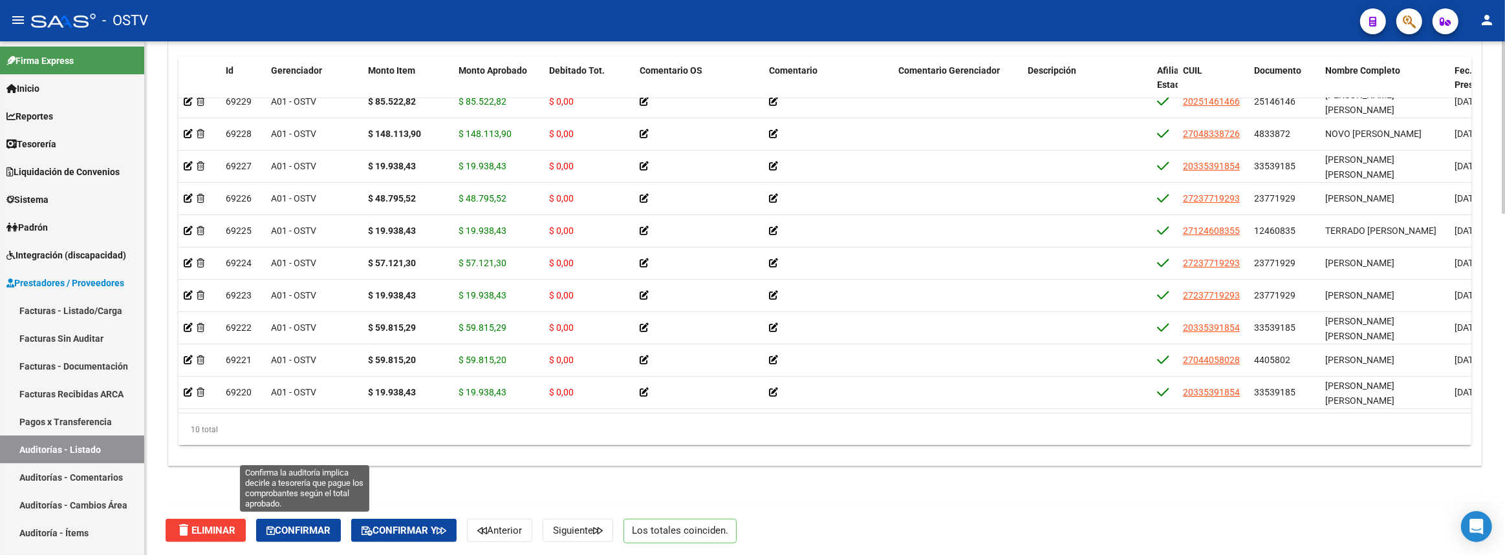
click at [327, 531] on span "Confirmar" at bounding box center [298, 531] width 64 height 12
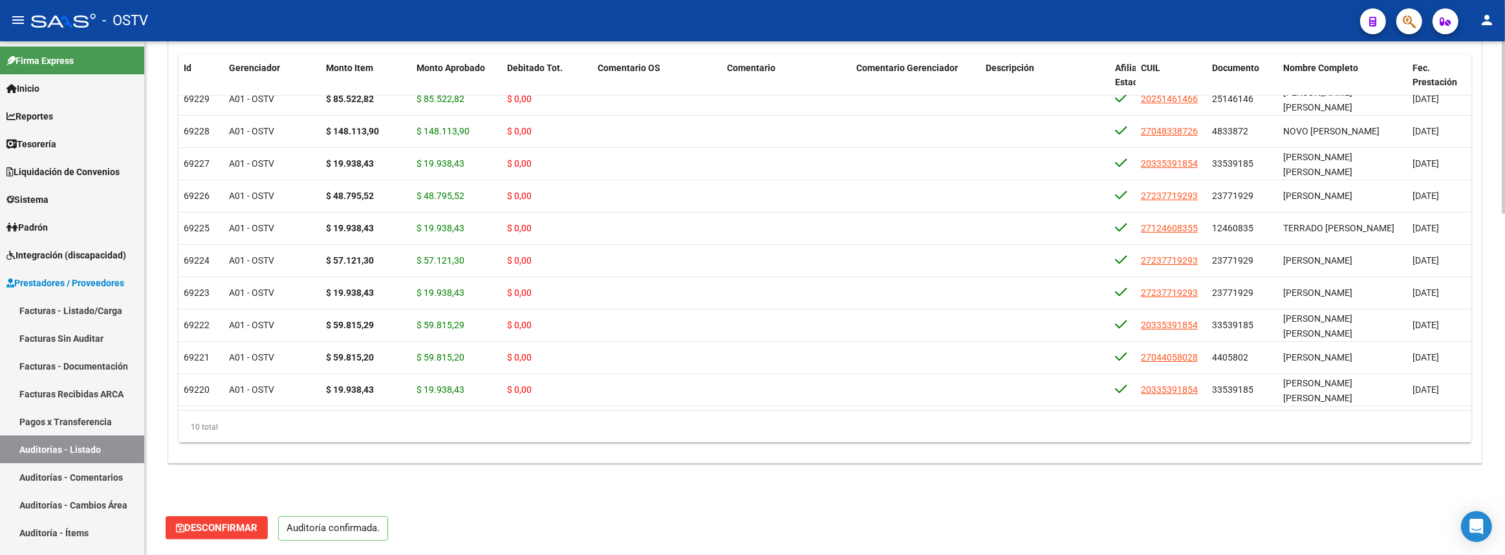
scroll to position [899, 0]
type input "202509"
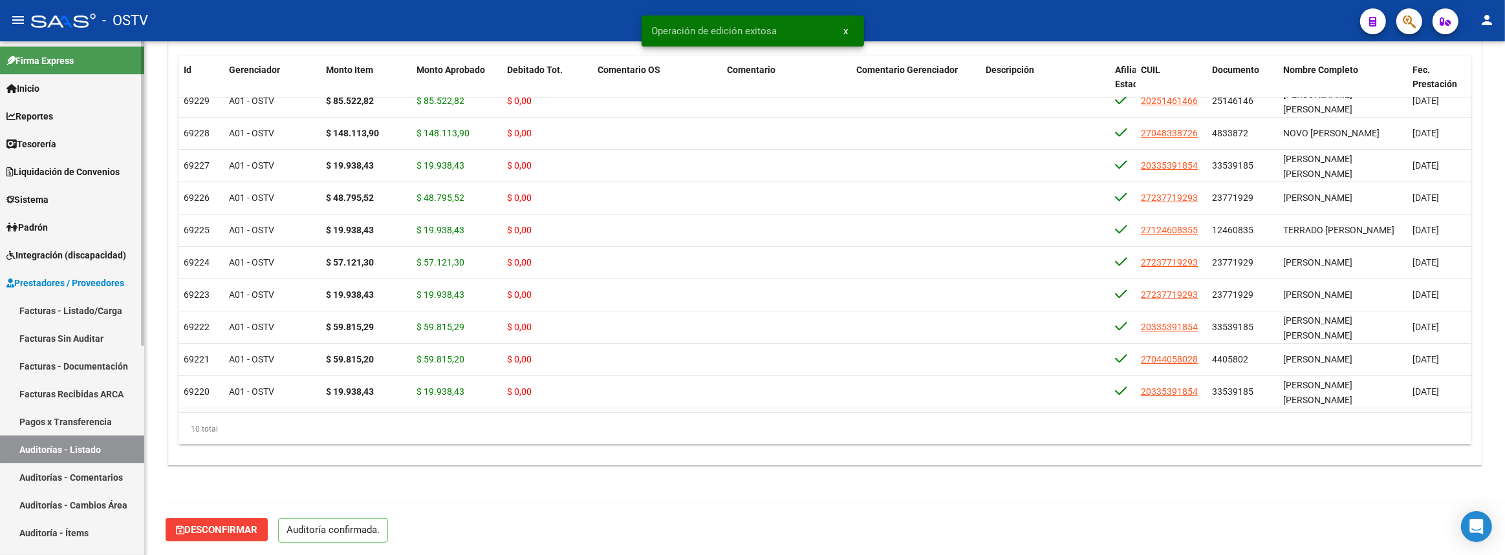
click at [82, 443] on link "Auditorías - Listado" at bounding box center [72, 450] width 144 height 28
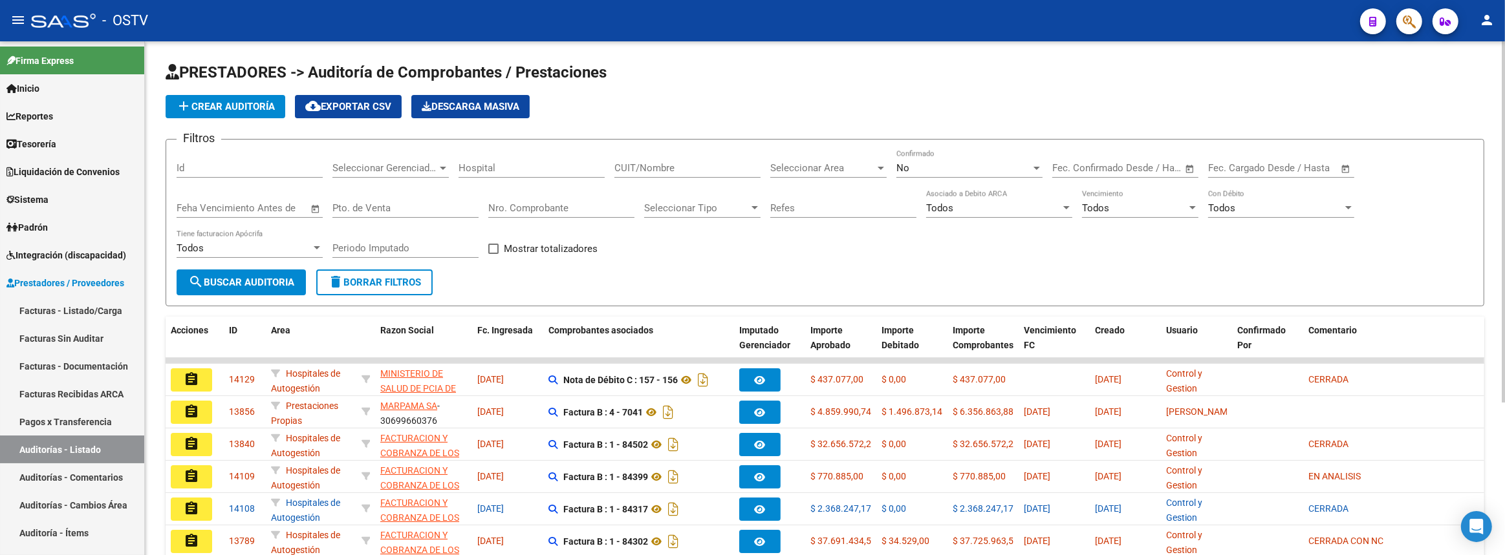
click at [739, 164] on input "CUIT/Nombre" at bounding box center [687, 168] width 146 height 12
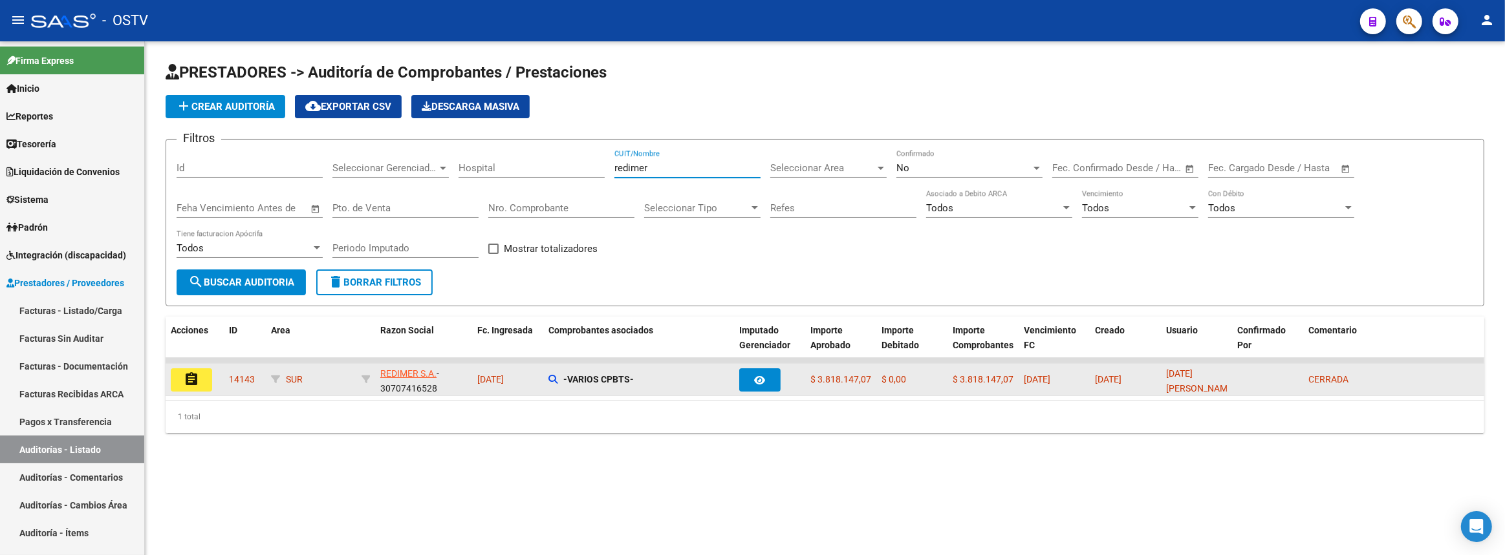
type input "redimer"
click at [198, 372] on mat-icon "assignment" at bounding box center [192, 380] width 16 height 16
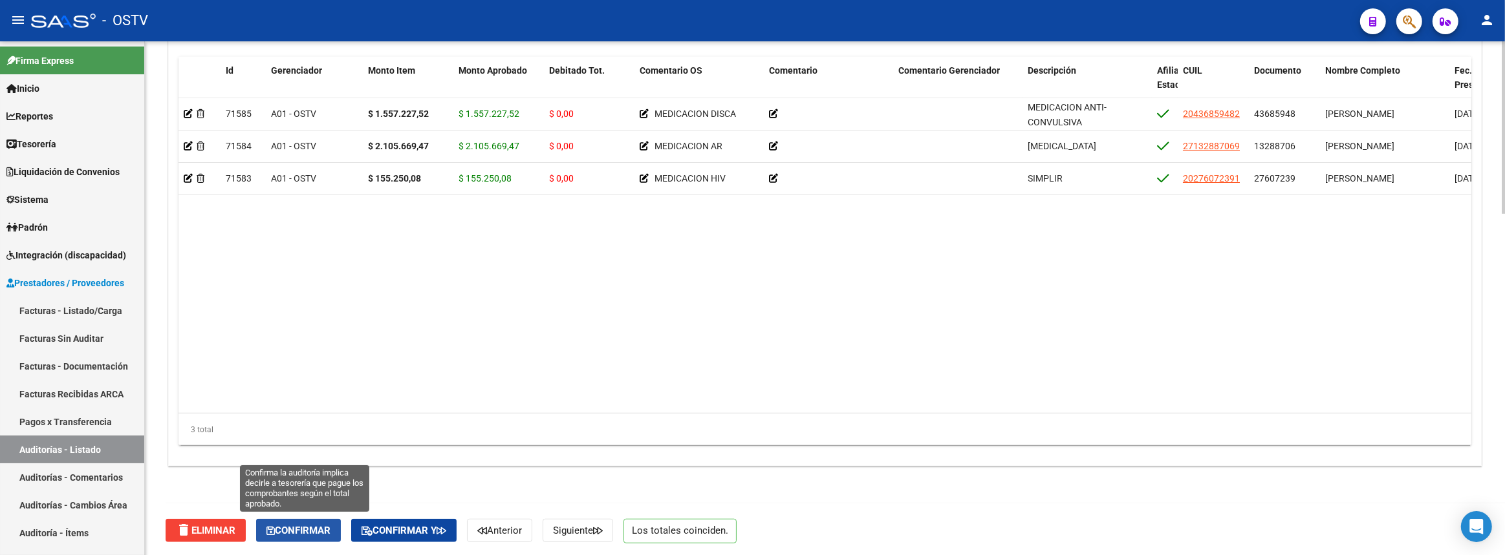
click at [321, 526] on span "Confirmar" at bounding box center [298, 531] width 64 height 12
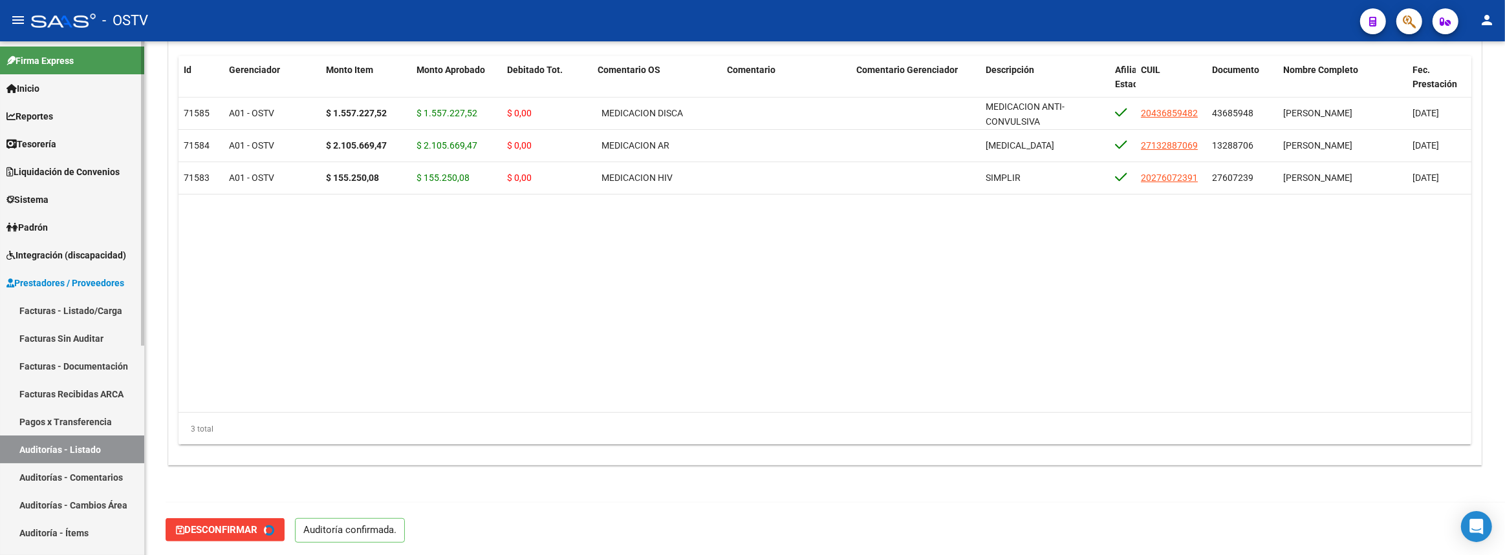
type input "202509"
drag, startPoint x: 109, startPoint y: 453, endPoint x: 130, endPoint y: 446, distance: 22.5
click at [109, 452] on link "Auditorías - Listado" at bounding box center [72, 450] width 144 height 28
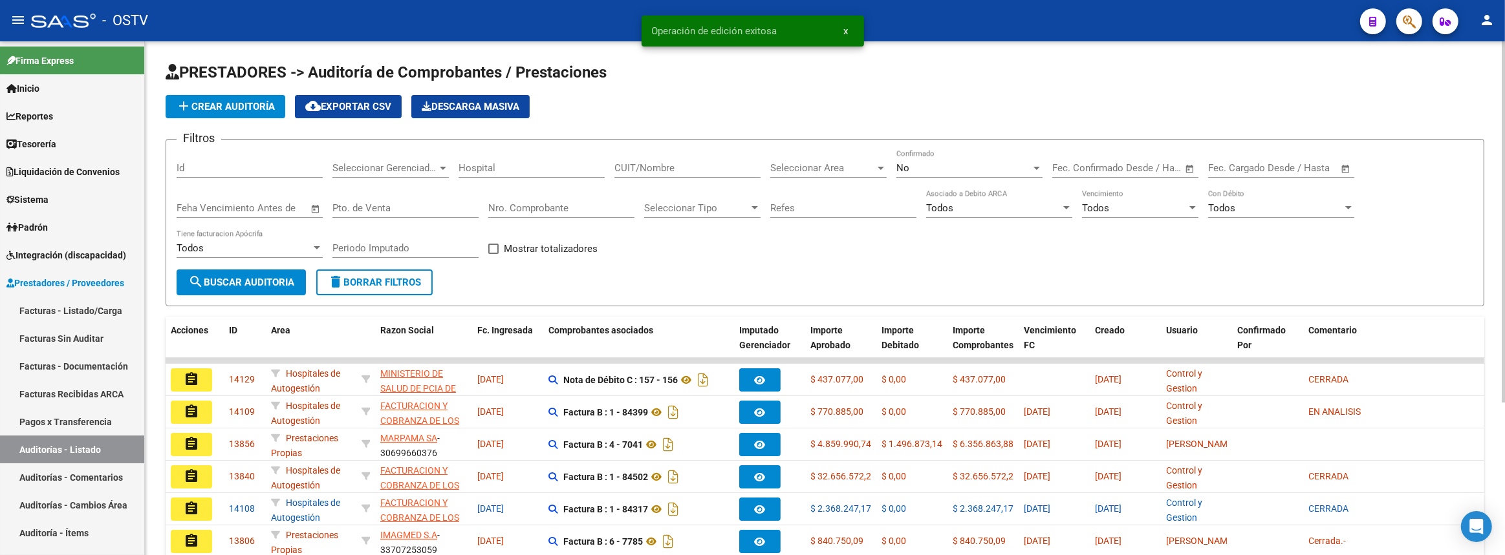
click at [689, 165] on input "CUIT/Nombre" at bounding box center [687, 168] width 146 height 12
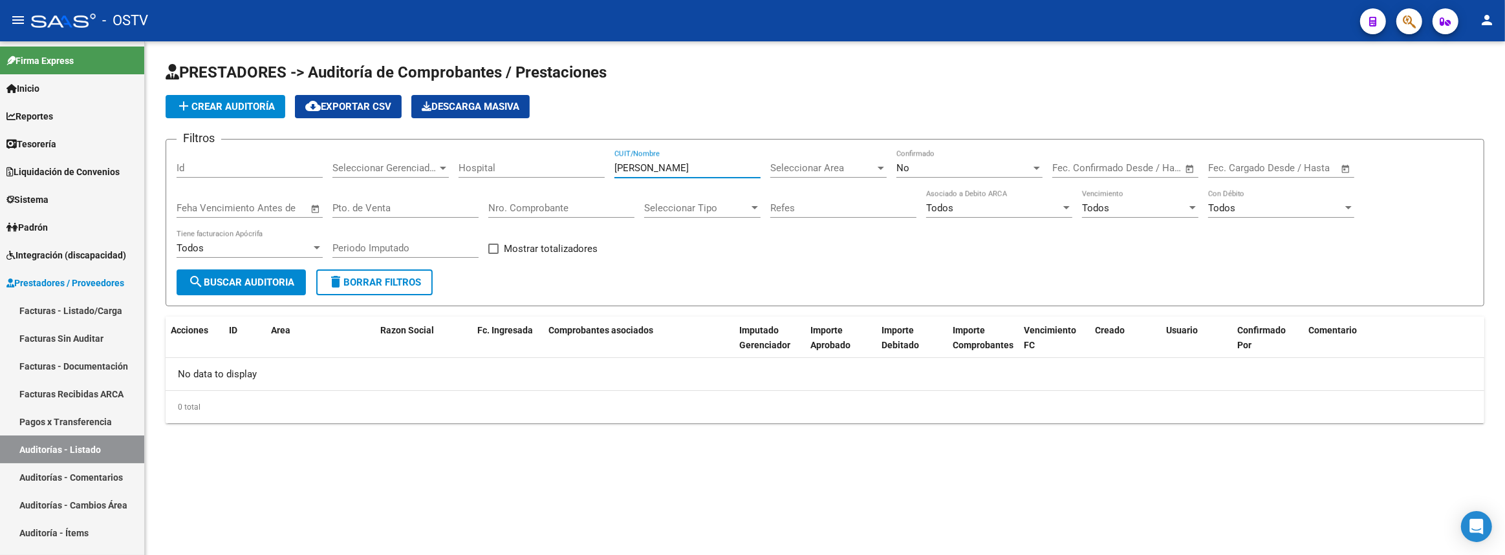
drag, startPoint x: 685, startPoint y: 164, endPoint x: 401, endPoint y: 203, distance: 286.5
click at [401, 202] on div "Filtros Id Seleccionar Gerenciador Seleccionar Gerenciador Hospital [PERSON_NAM…" at bounding box center [825, 210] width 1296 height 120
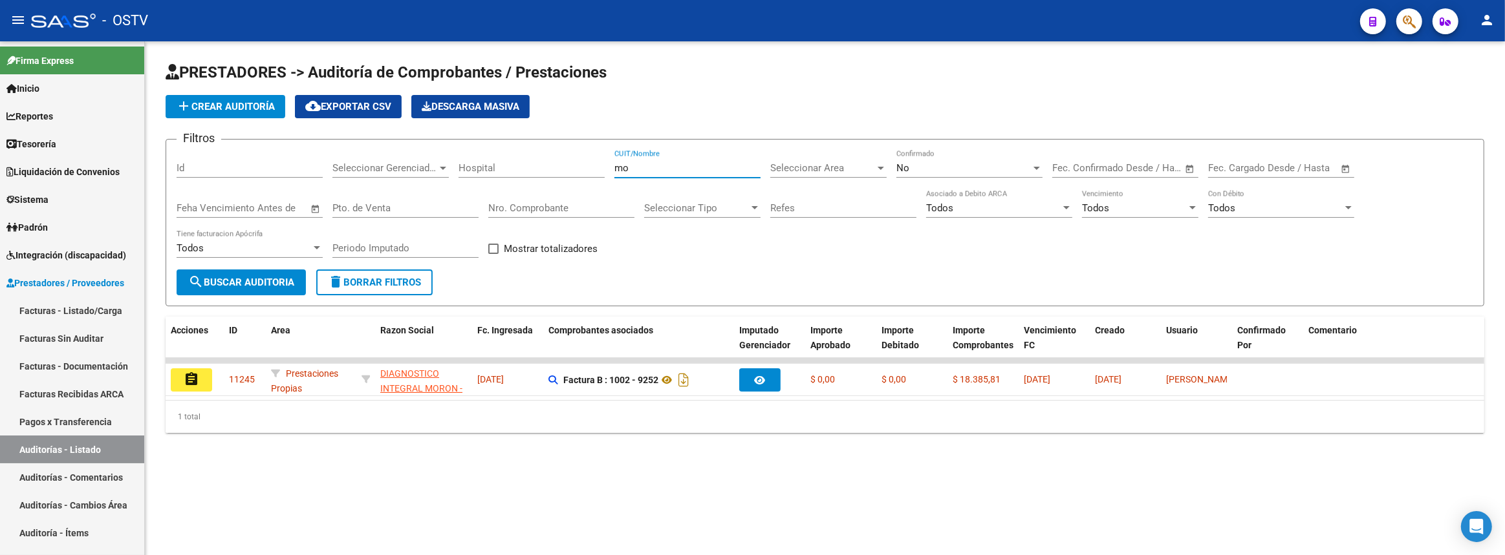
type input "m"
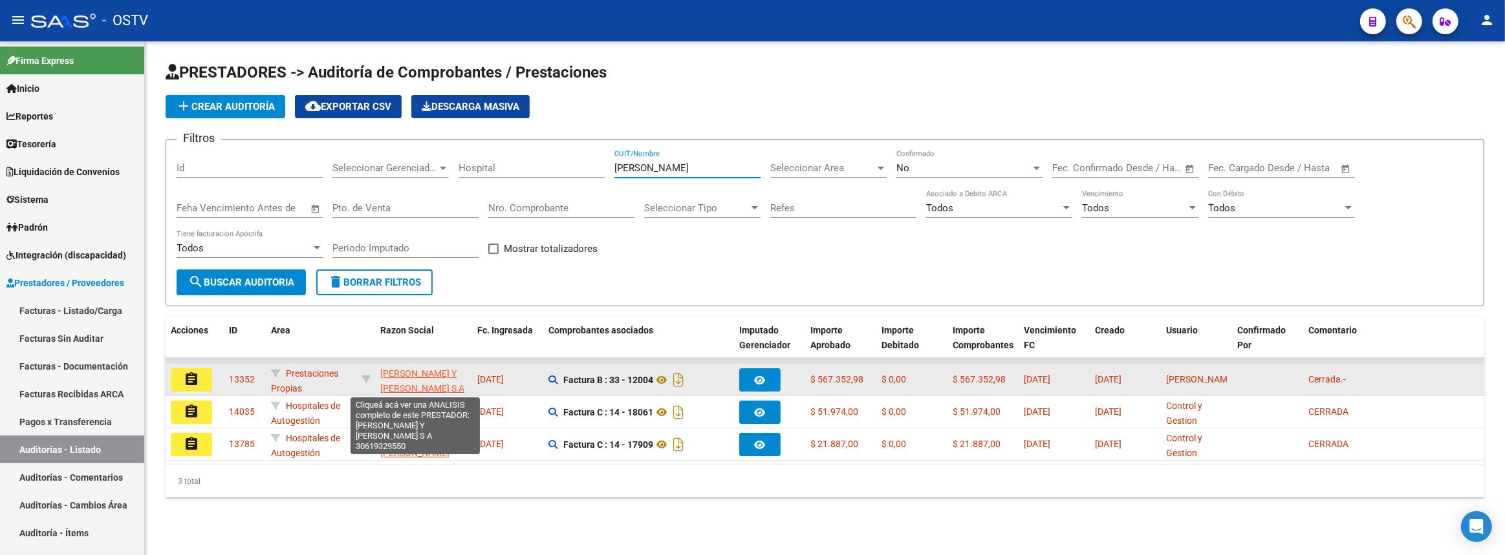
type input "[PERSON_NAME]"
click at [431, 369] on span "[PERSON_NAME] Y [PERSON_NAME] S A" at bounding box center [422, 381] width 84 height 25
type textarea "30619329550"
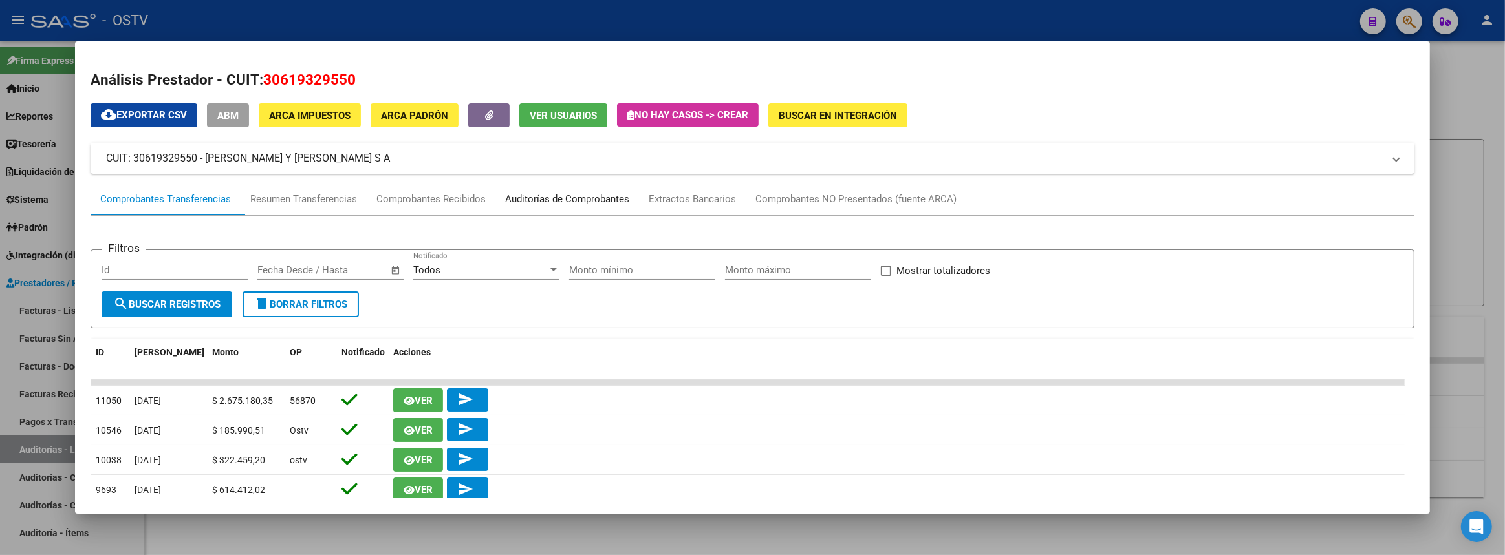
click at [571, 197] on div "Auditorías de Comprobantes" at bounding box center [567, 199] width 124 height 15
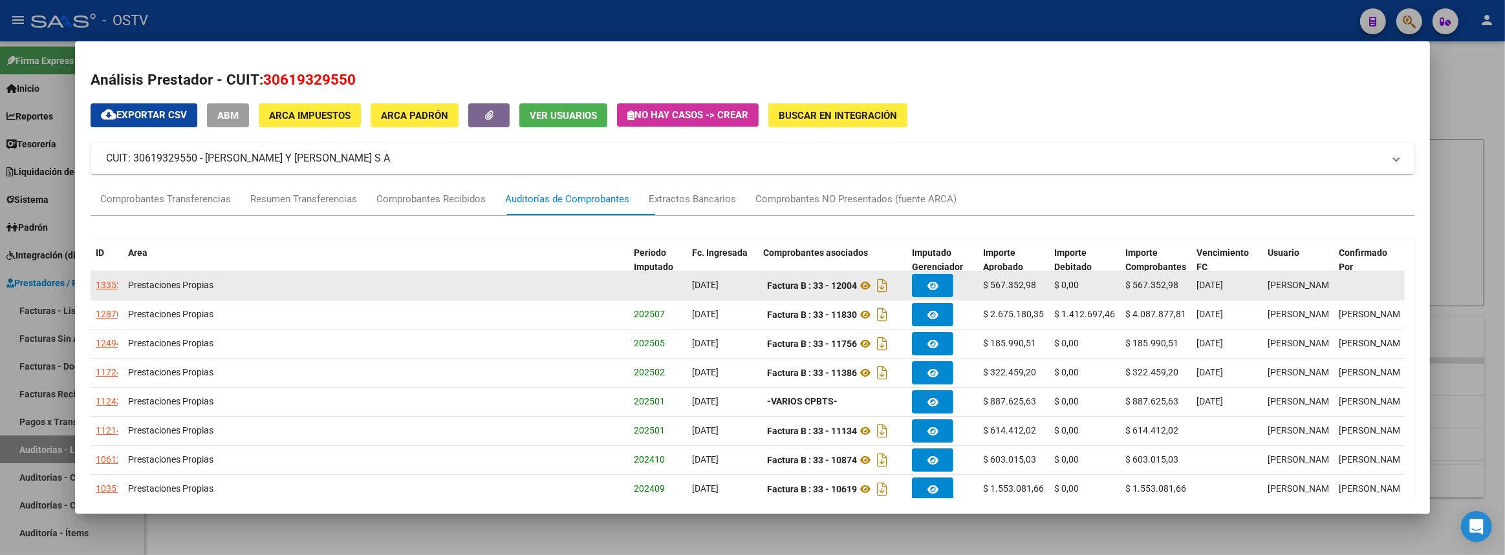
click at [111, 284] on div "13352" at bounding box center [109, 285] width 26 height 15
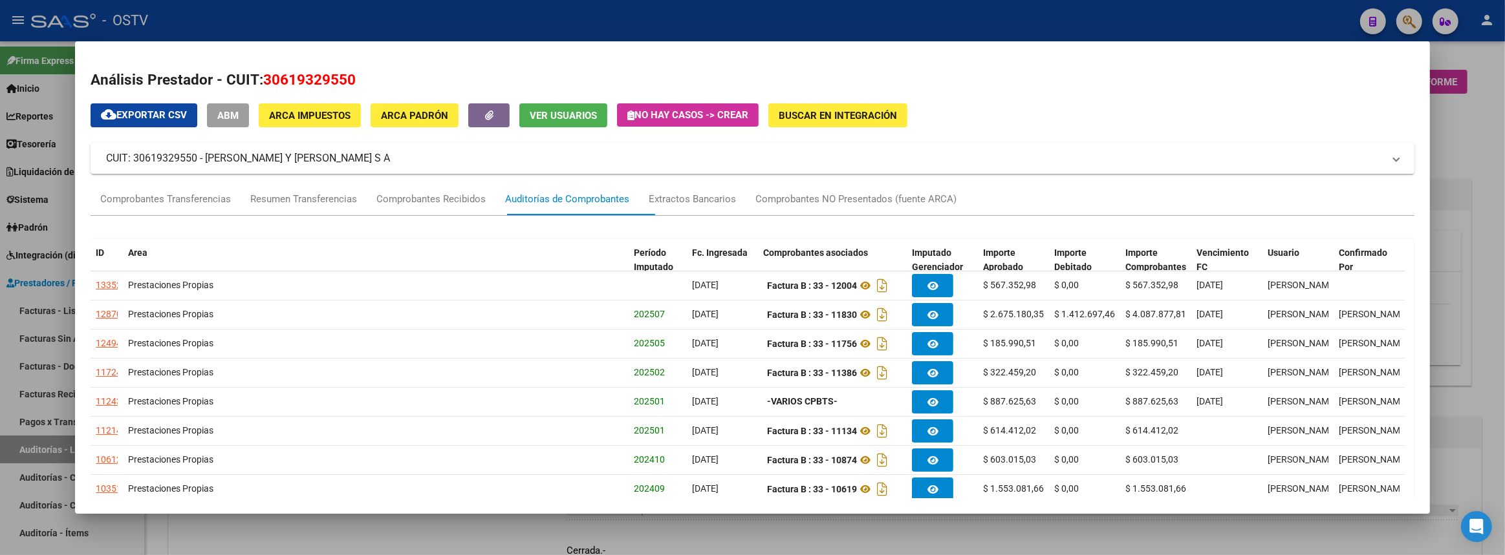
click at [1477, 339] on div at bounding box center [752, 277] width 1505 height 555
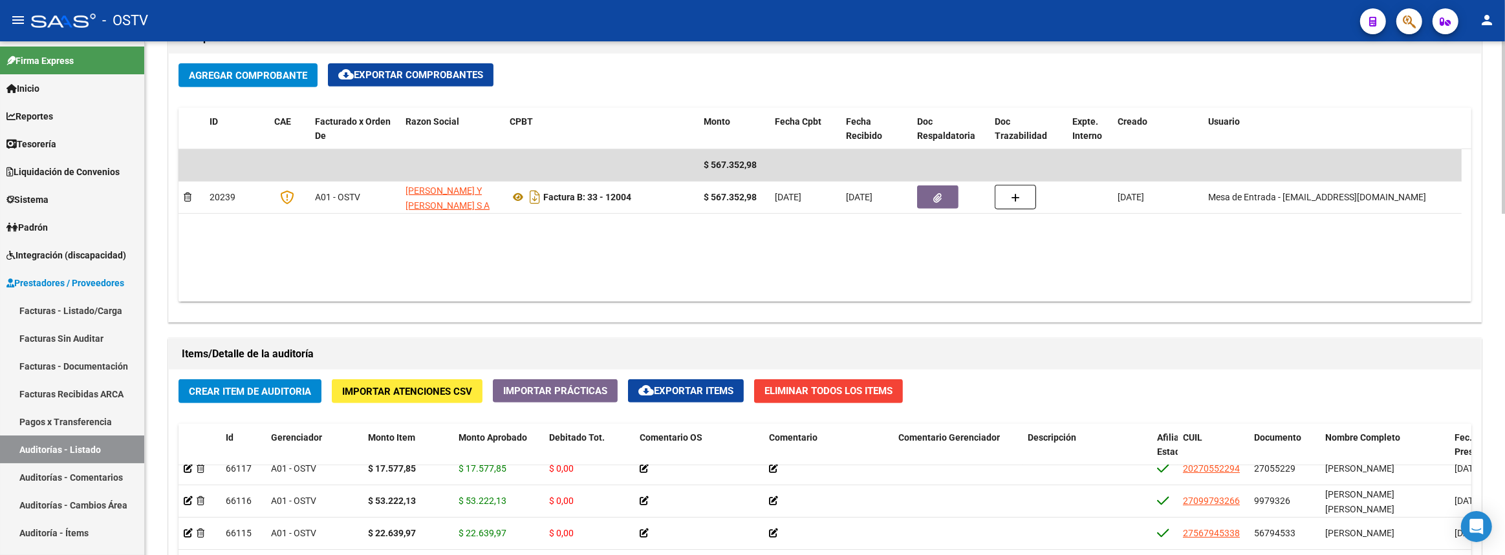
scroll to position [1014, 0]
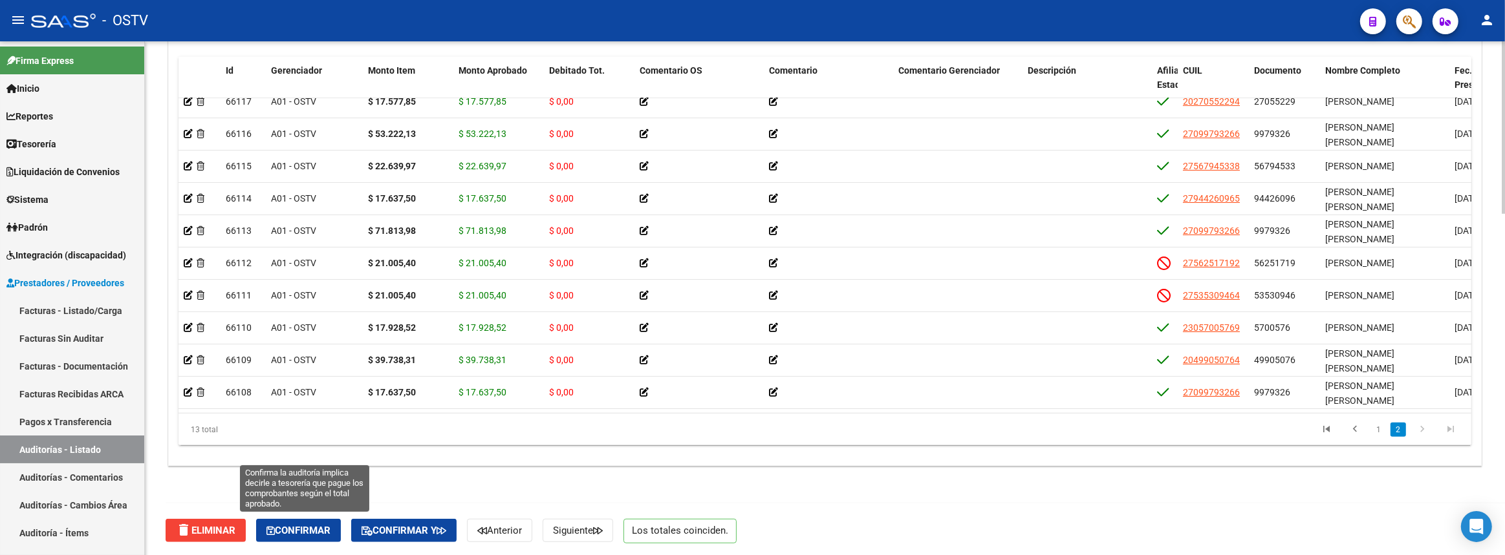
click at [319, 532] on span "Confirmar" at bounding box center [298, 531] width 64 height 12
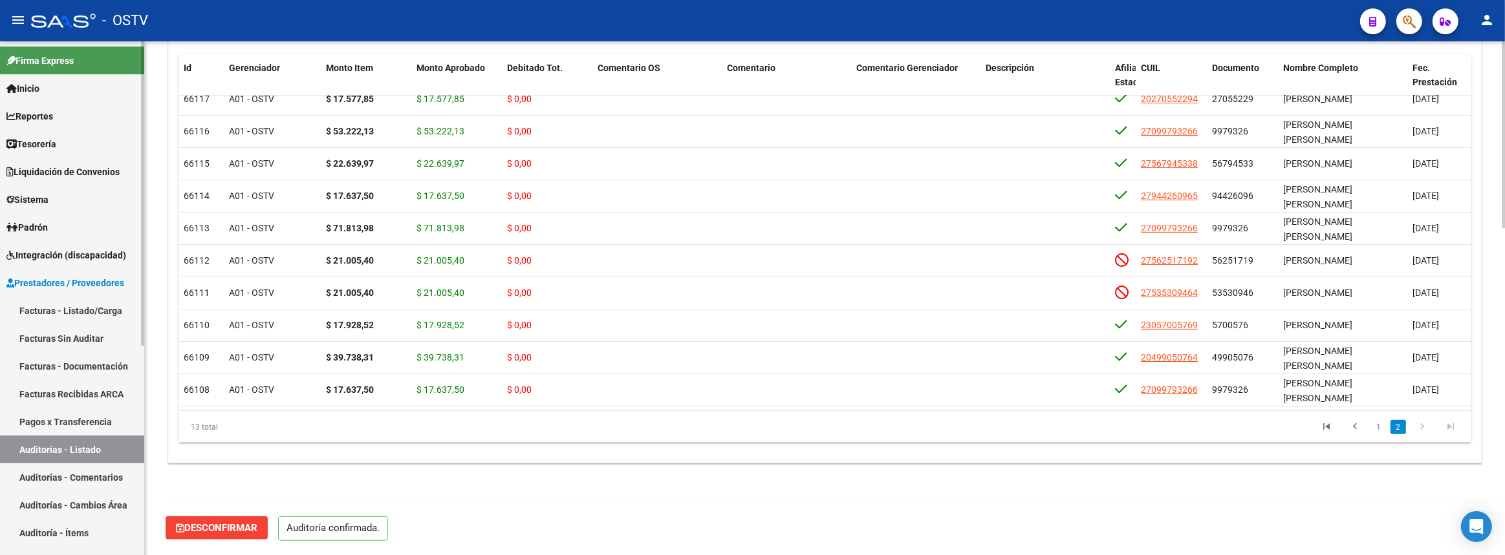
scroll to position [899, 0]
type input "202509"
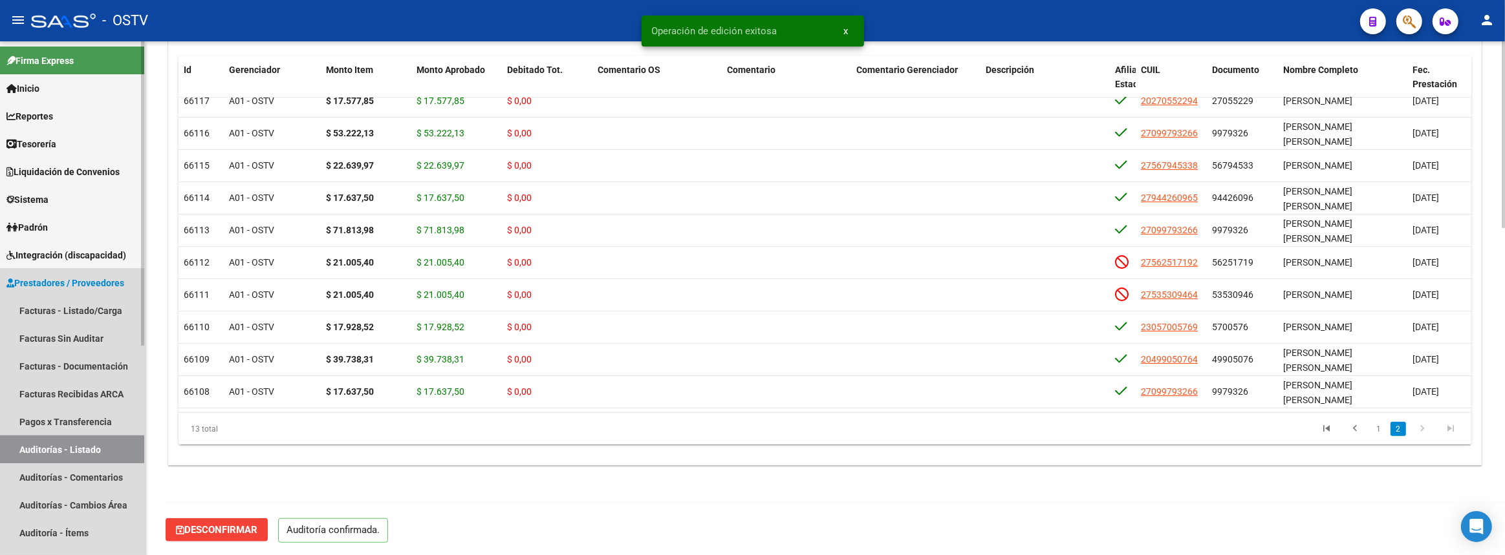
click at [103, 447] on link "Auditorías - Listado" at bounding box center [72, 450] width 144 height 28
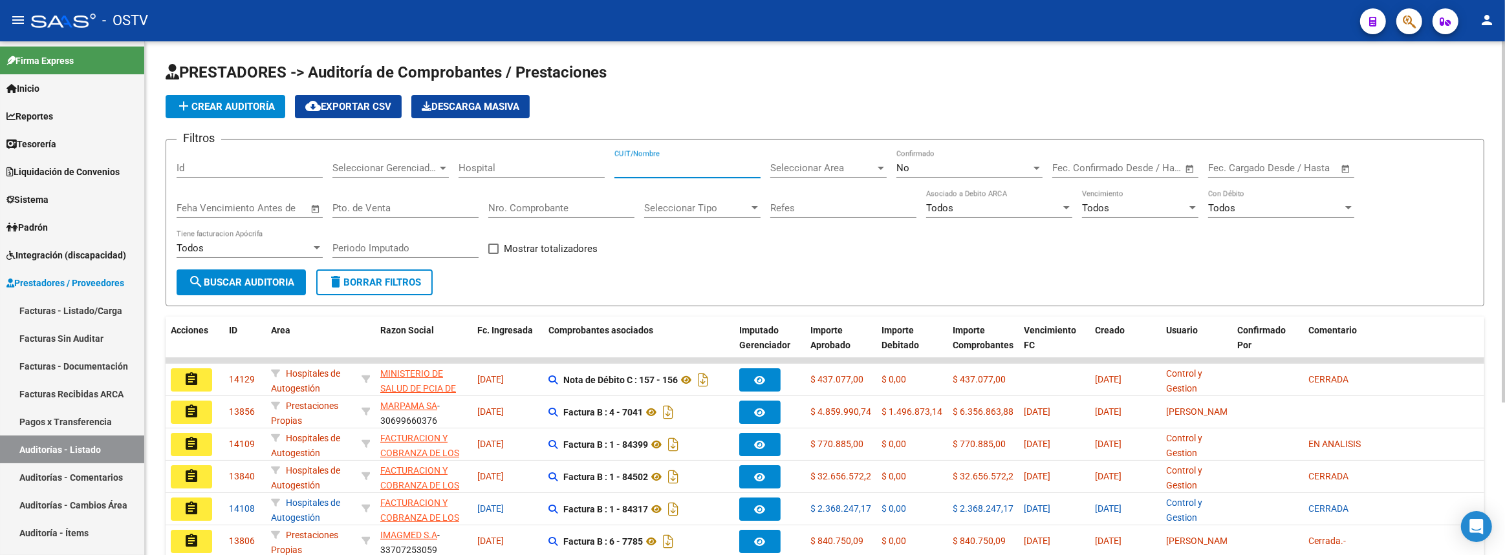
click at [658, 167] on input "CUIT/Nombre" at bounding box center [687, 168] width 146 height 12
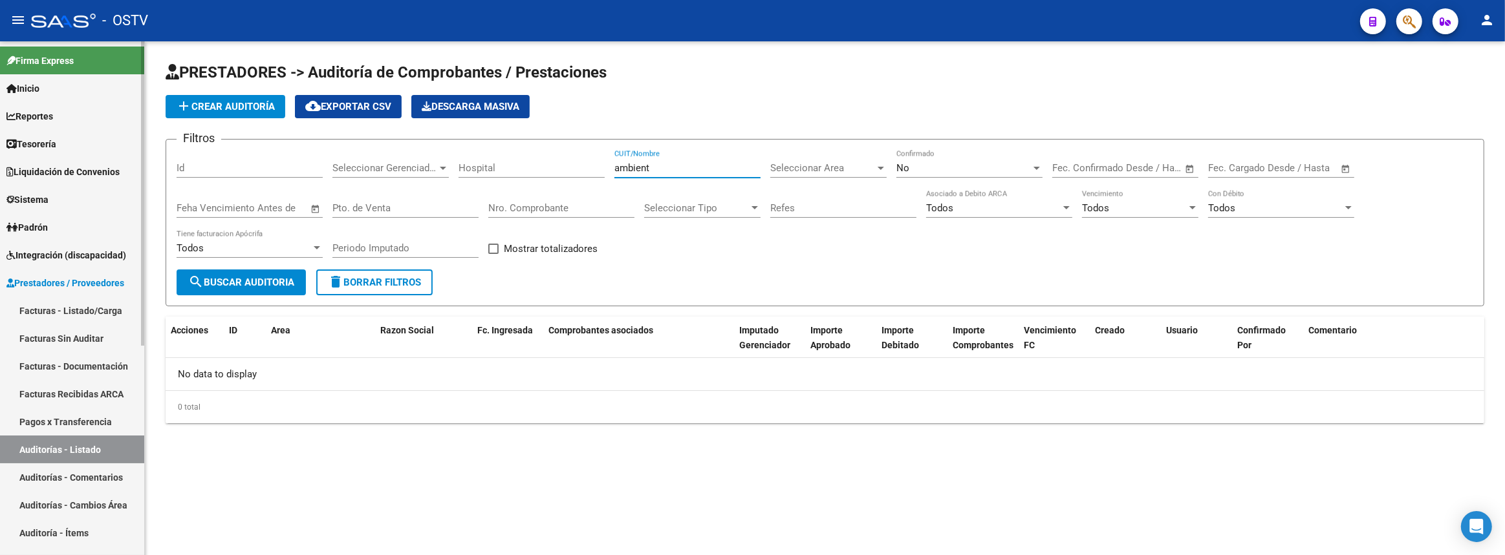
type input "ambient"
click at [94, 313] on link "Facturas - Listado/Carga" at bounding box center [72, 311] width 144 height 28
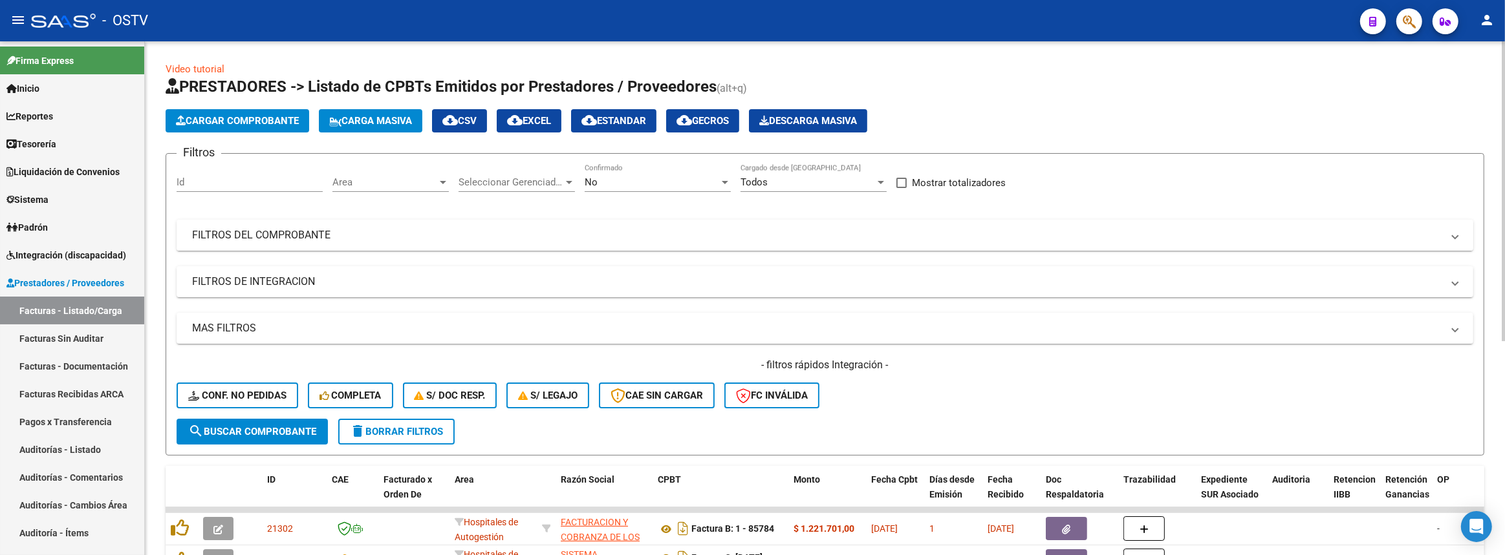
click at [555, 235] on mat-panel-title "FILTROS DEL COMPROBANTE" at bounding box center [817, 235] width 1250 height 14
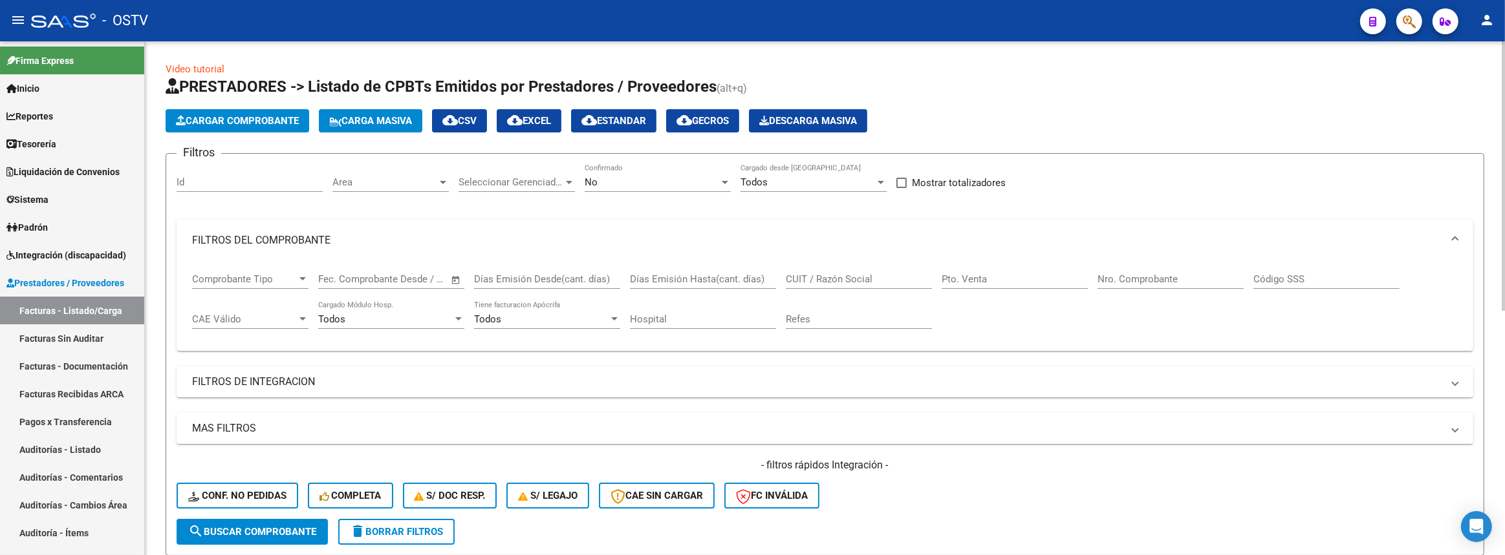
click at [890, 274] on input "CUIT / Razón Social" at bounding box center [859, 280] width 146 height 12
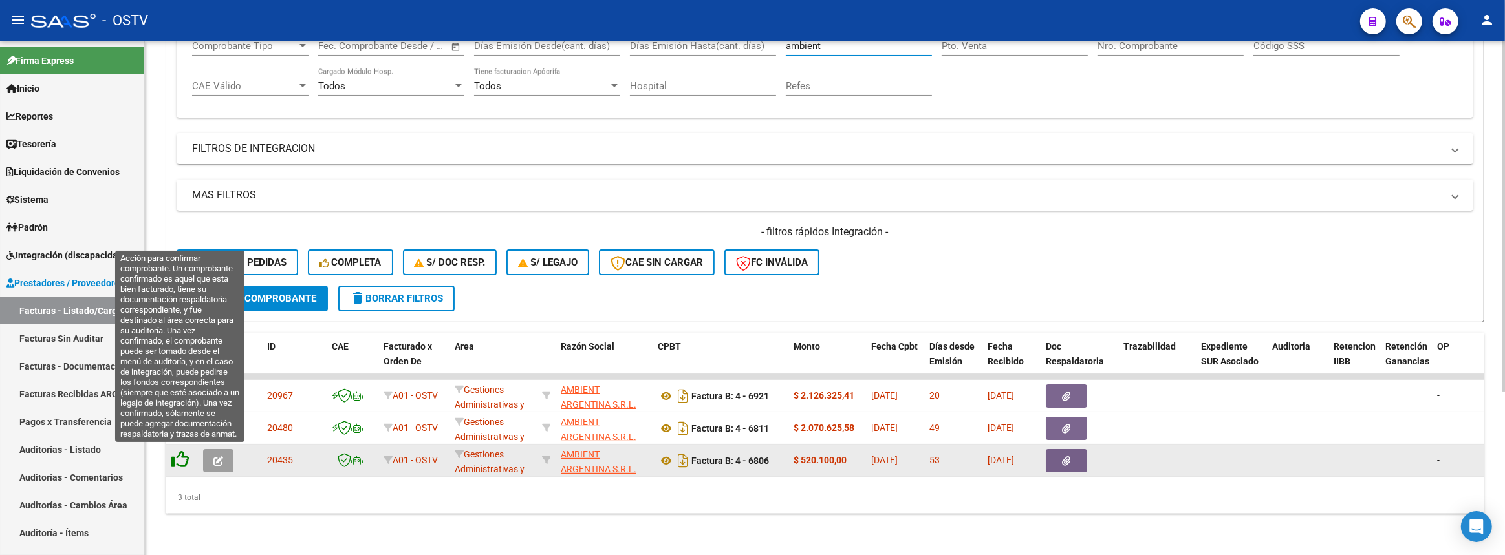
type input "ambient"
click at [187, 459] on icon at bounding box center [180, 460] width 18 height 18
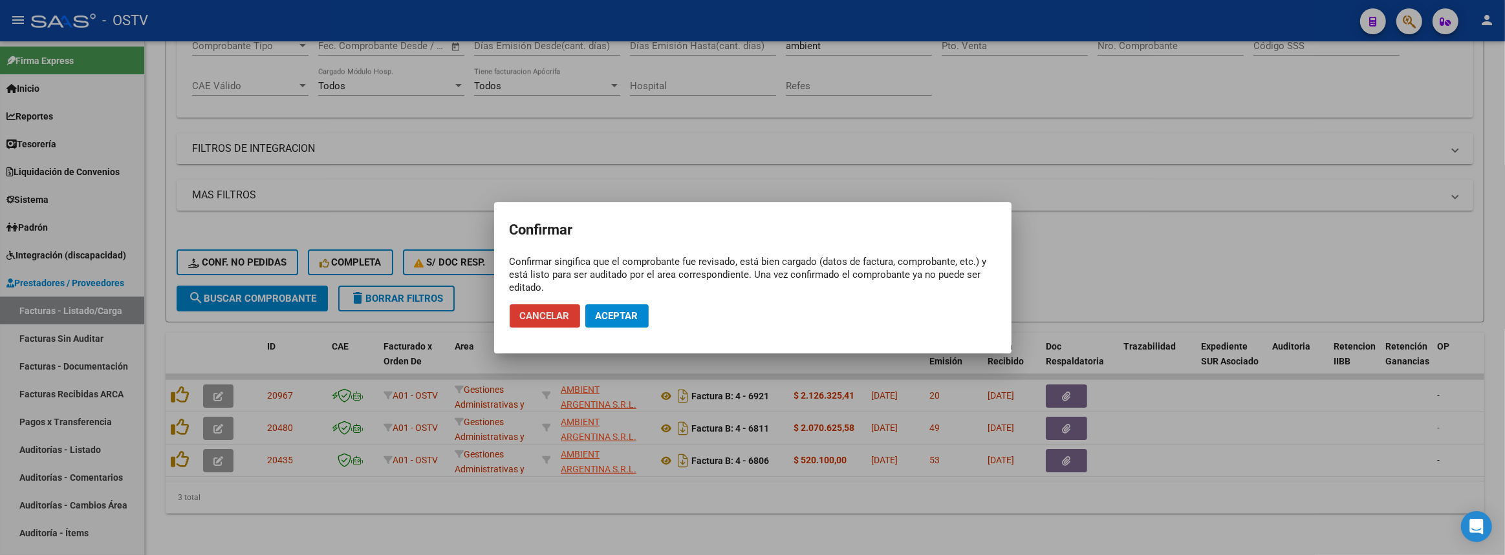
click at [616, 308] on button "Aceptar" at bounding box center [616, 316] width 63 height 23
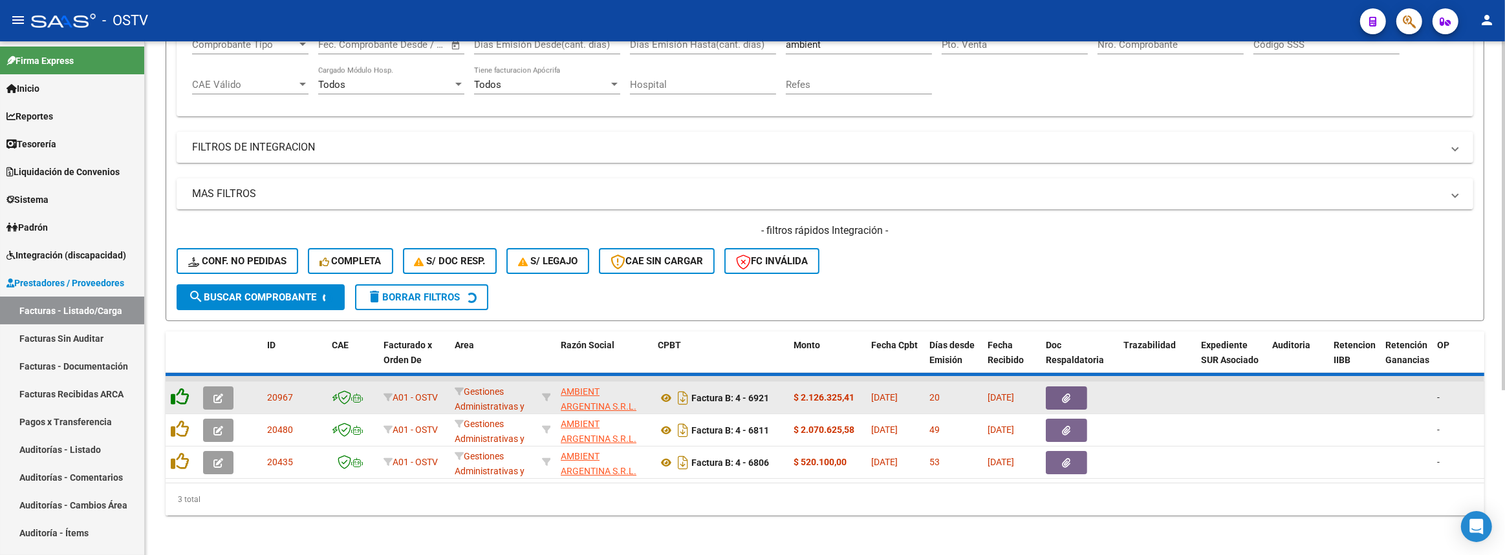
scroll to position [207, 0]
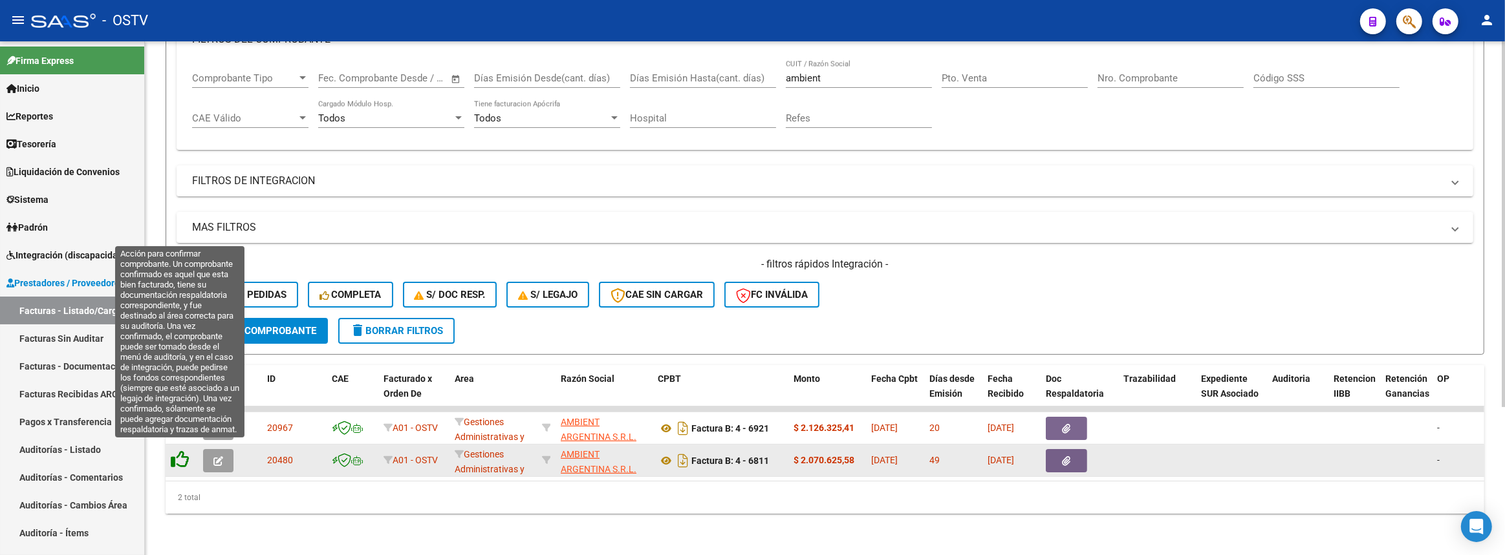
click at [177, 454] on icon at bounding box center [180, 460] width 18 height 18
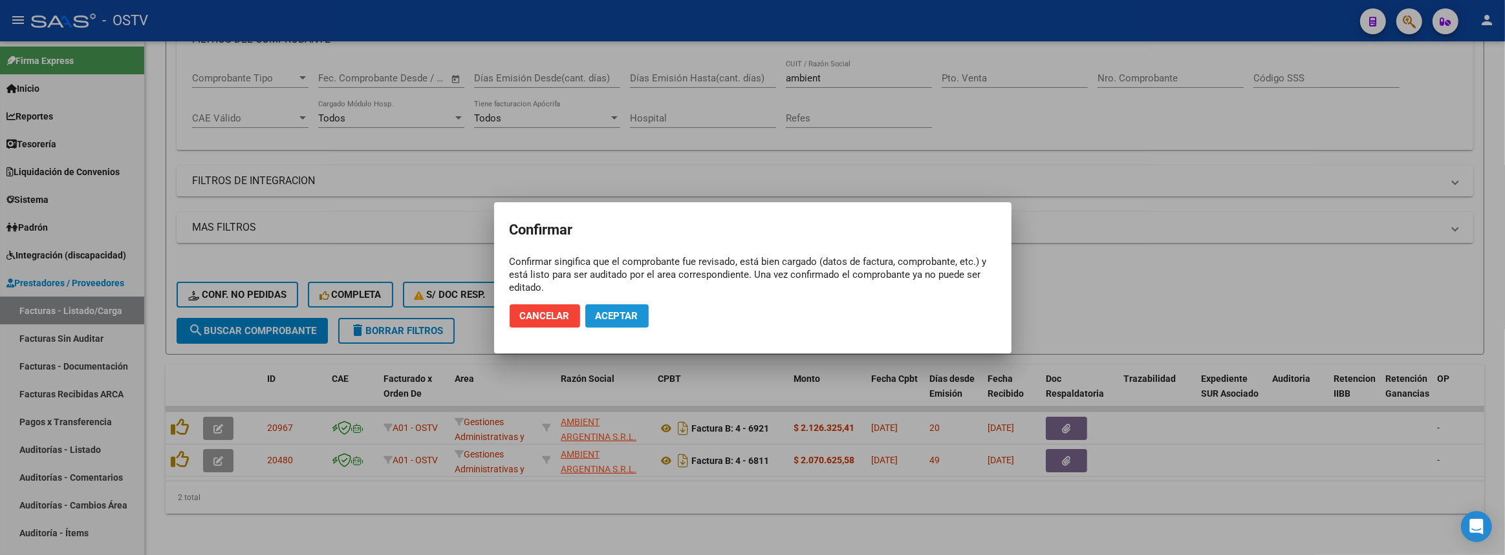
click at [629, 323] on button "Aceptar" at bounding box center [616, 316] width 63 height 23
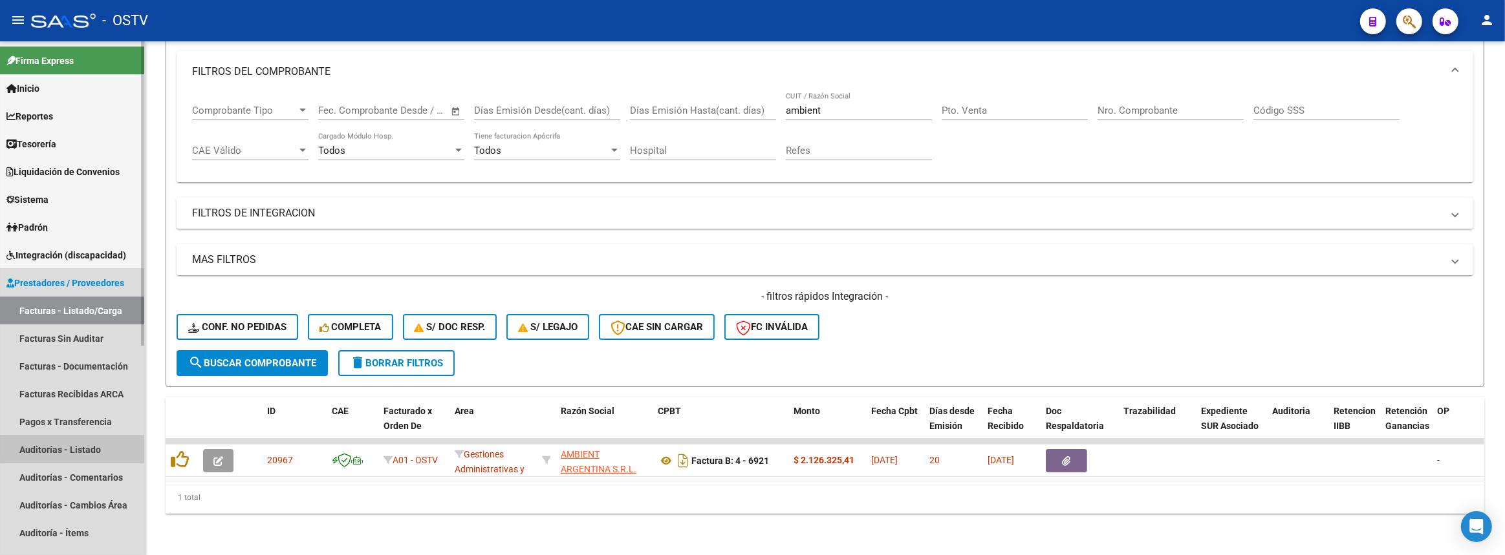
scroll to position [175, 0]
click at [96, 444] on link "Auditorías - Listado" at bounding box center [72, 450] width 144 height 28
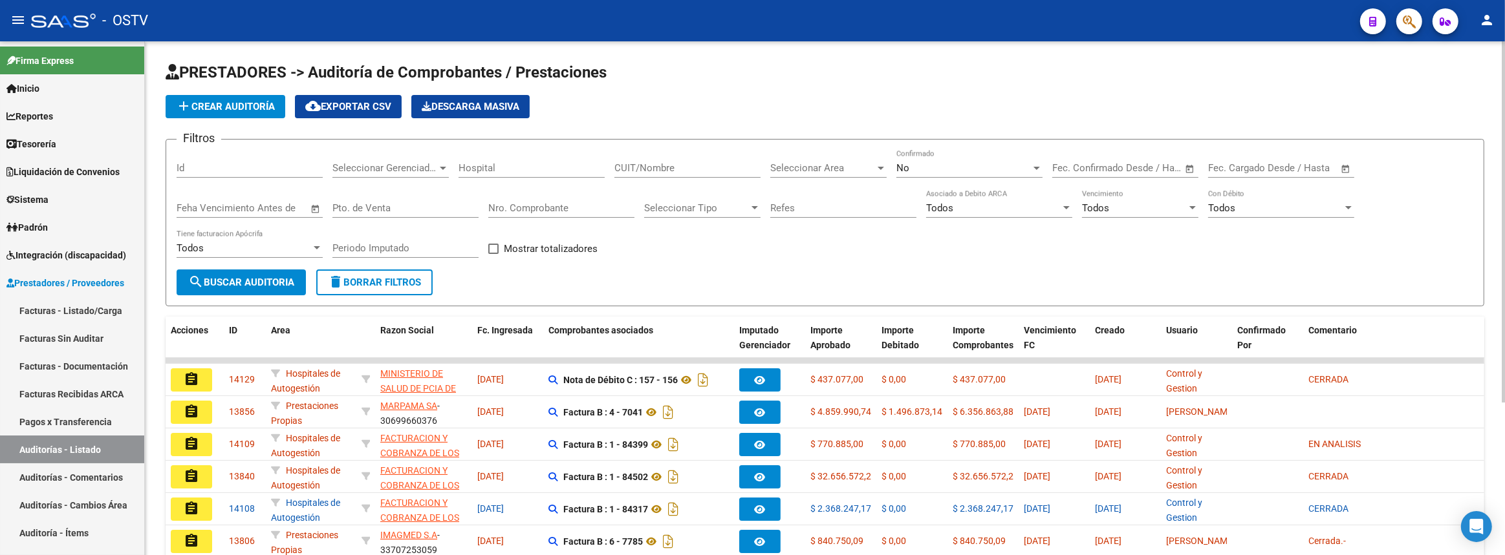
click at [248, 107] on span "add Crear Auditoría" at bounding box center [225, 107] width 99 height 12
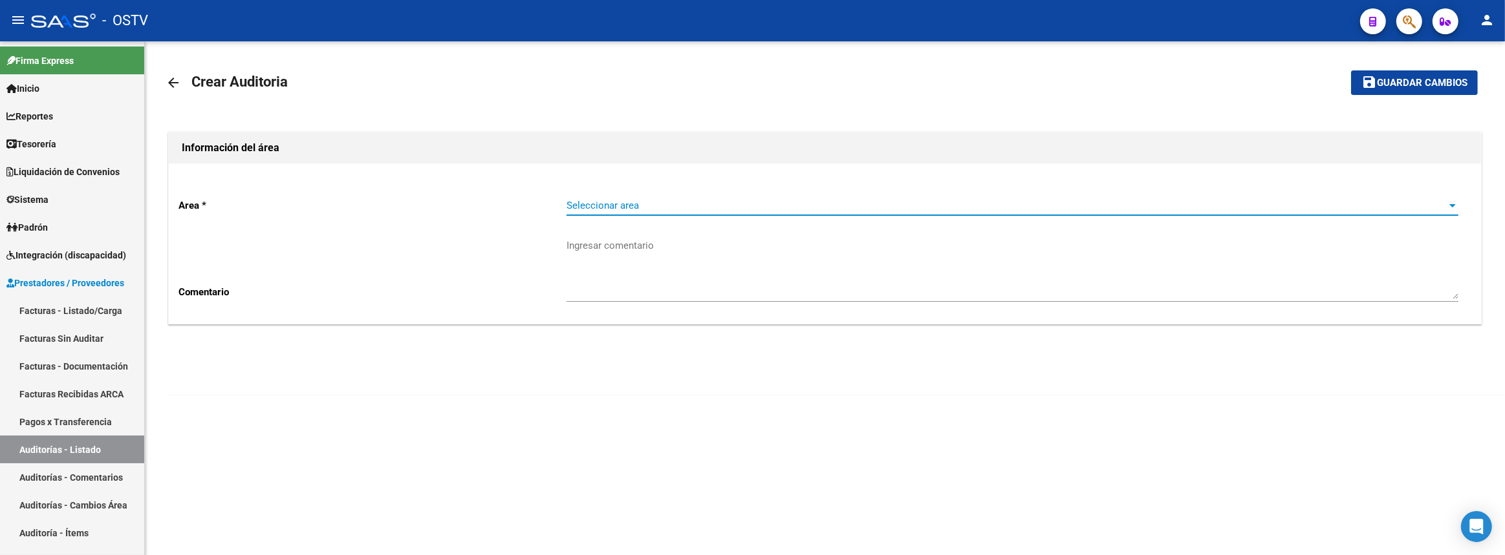
click at [590, 200] on span "Seleccionar area" at bounding box center [1006, 206] width 880 height 12
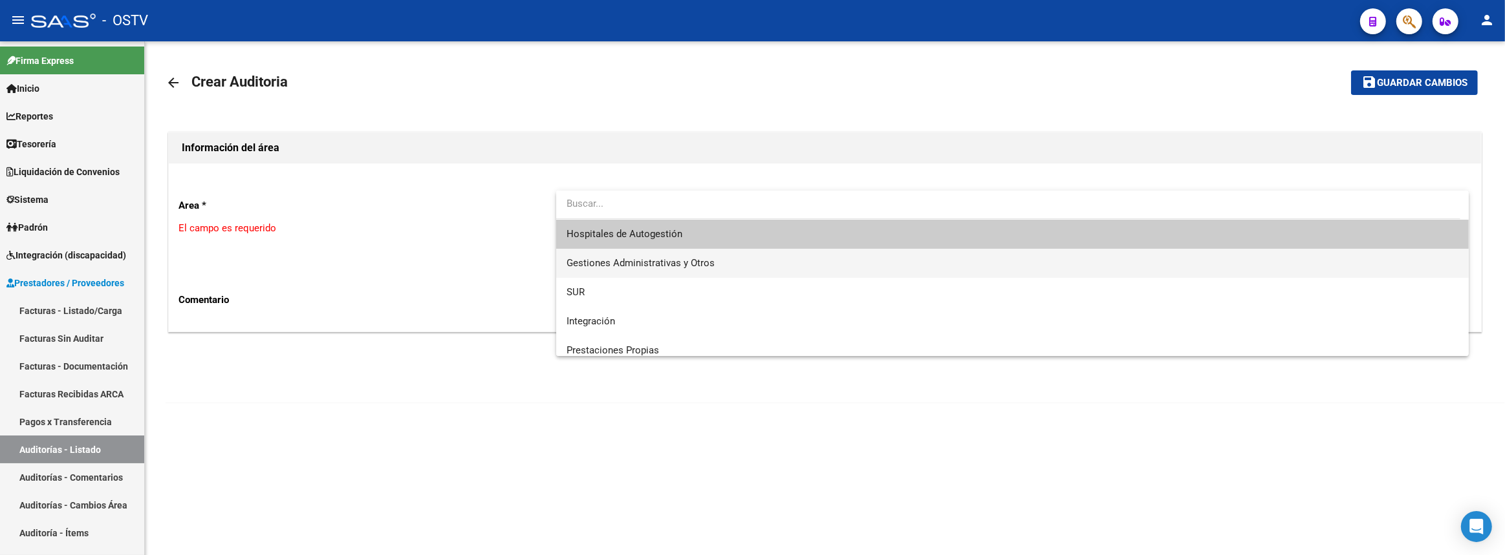
click at [601, 261] on span "Gestiones Administrativas y Otros" at bounding box center [640, 263] width 148 height 12
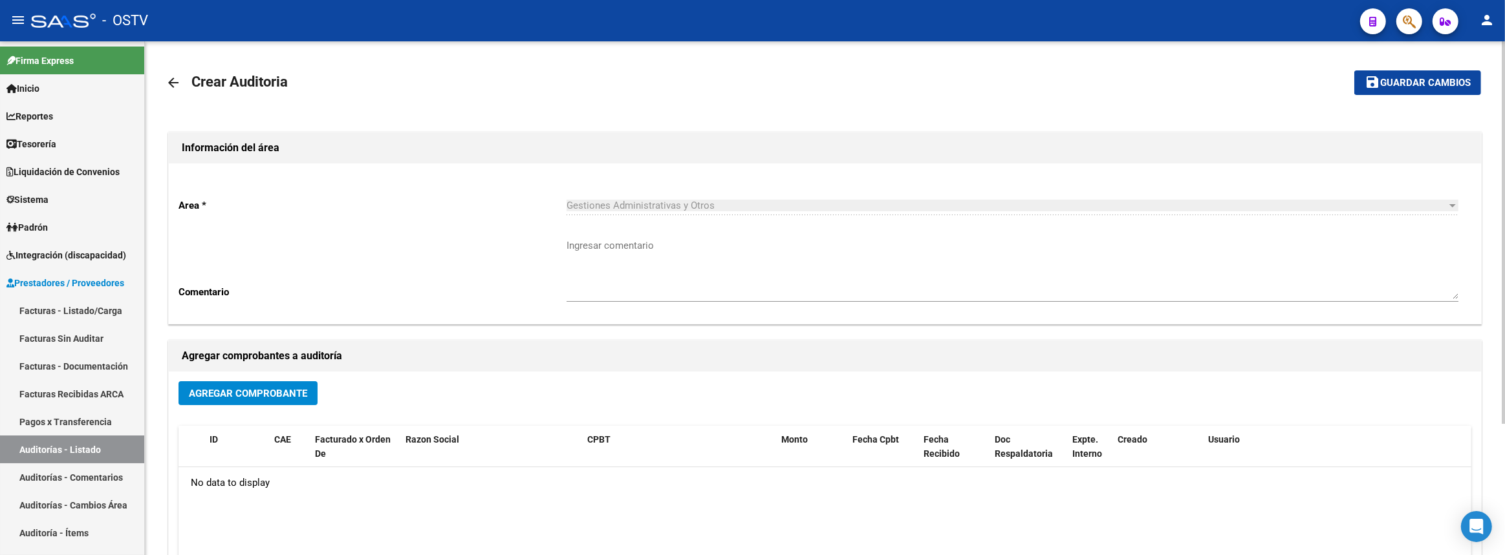
click at [323, 384] on div "Agregar Comprobante" at bounding box center [824, 398] width 1293 height 34
click at [301, 391] on span "Agregar Comprobante" at bounding box center [248, 394] width 118 height 12
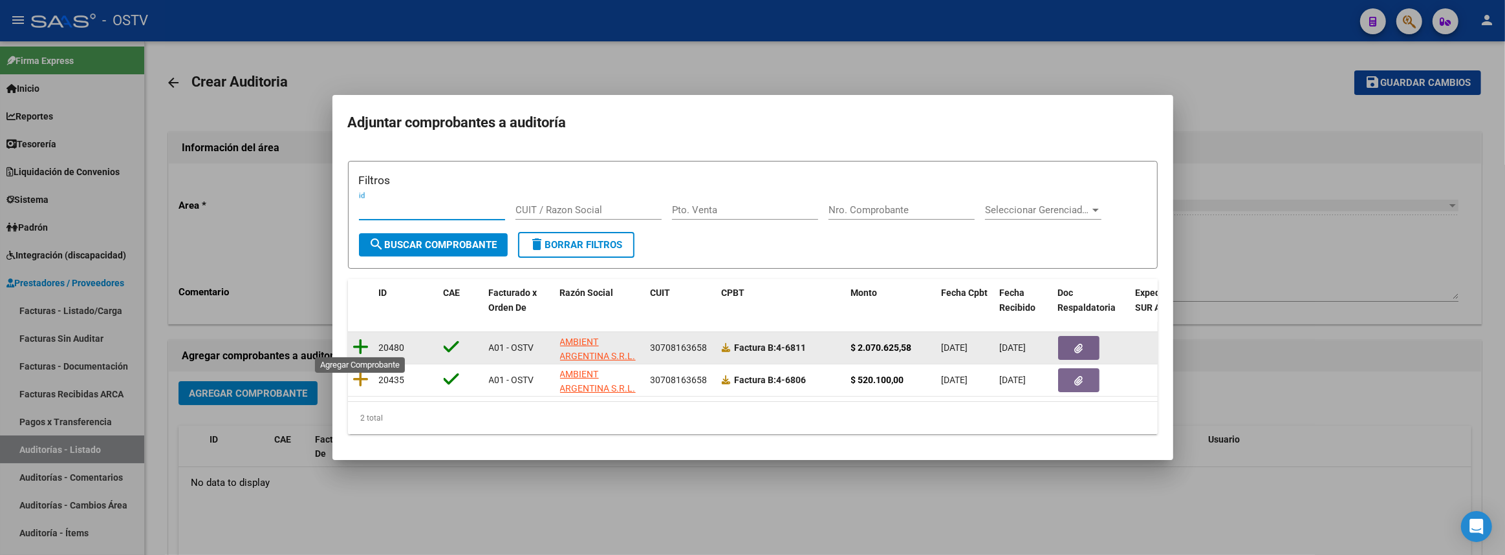
click at [359, 341] on icon at bounding box center [361, 347] width 16 height 18
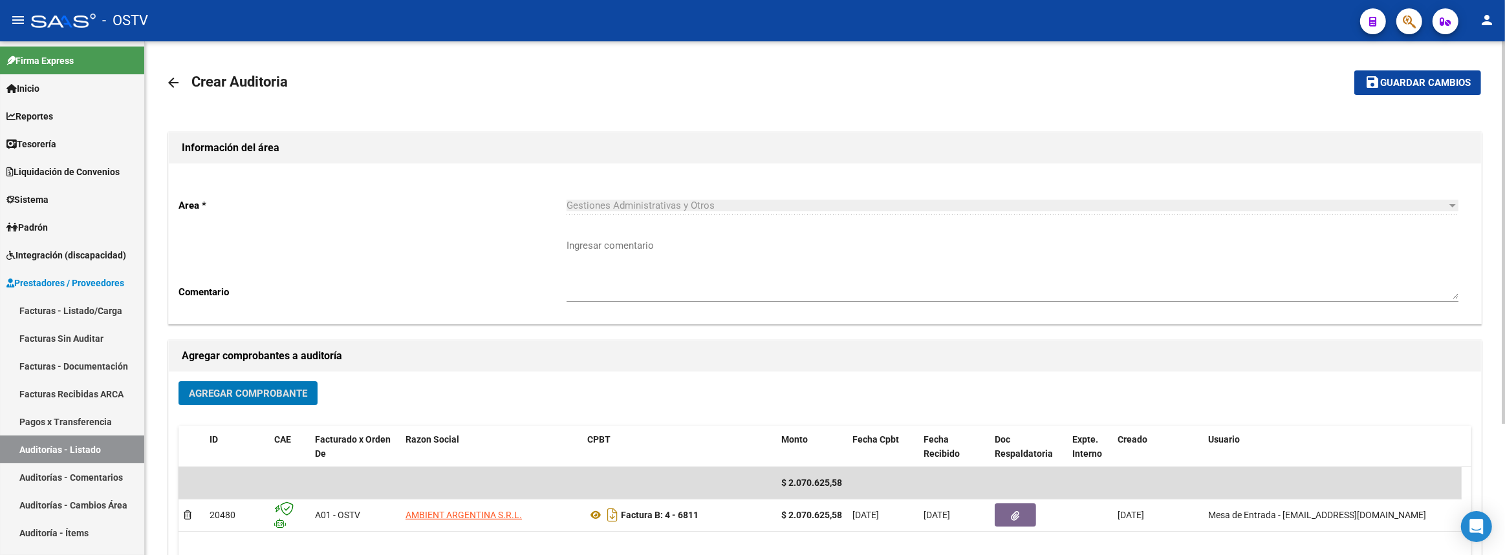
click at [251, 396] on span "Agregar Comprobante" at bounding box center [248, 394] width 118 height 12
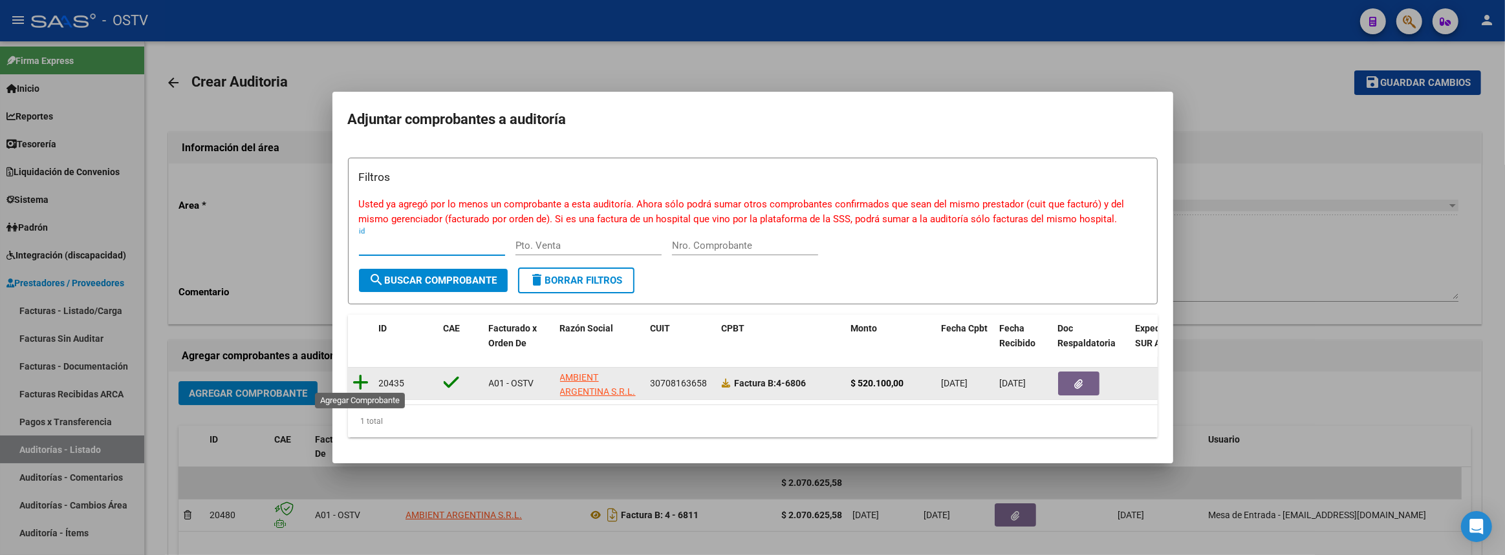
click at [360, 376] on icon at bounding box center [361, 383] width 16 height 18
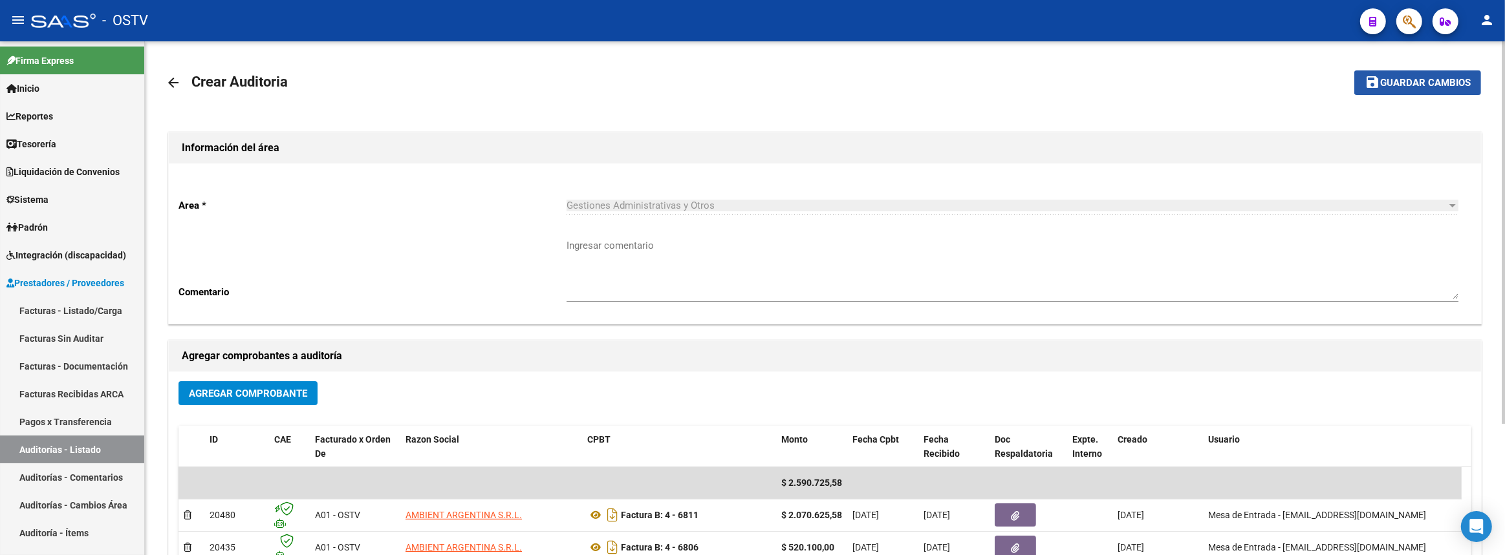
drag, startPoint x: 1393, startPoint y: 81, endPoint x: 1337, endPoint y: 170, distance: 104.6
click at [1392, 81] on span "Guardar cambios" at bounding box center [1425, 84] width 91 height 12
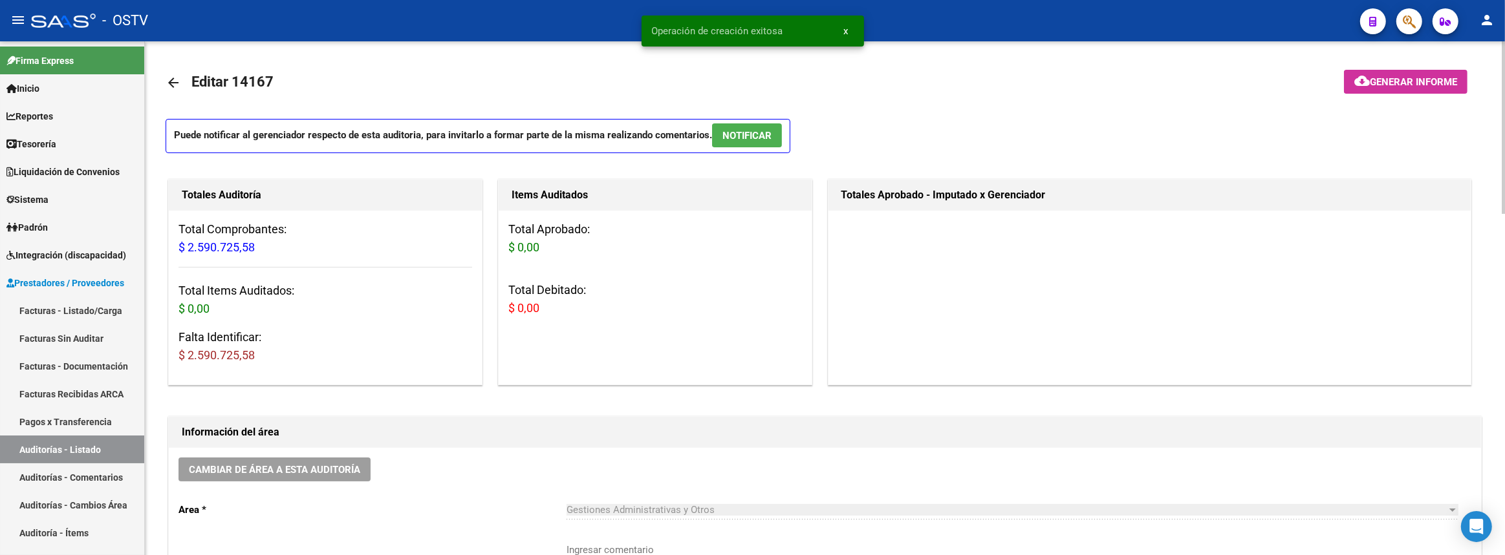
scroll to position [294, 0]
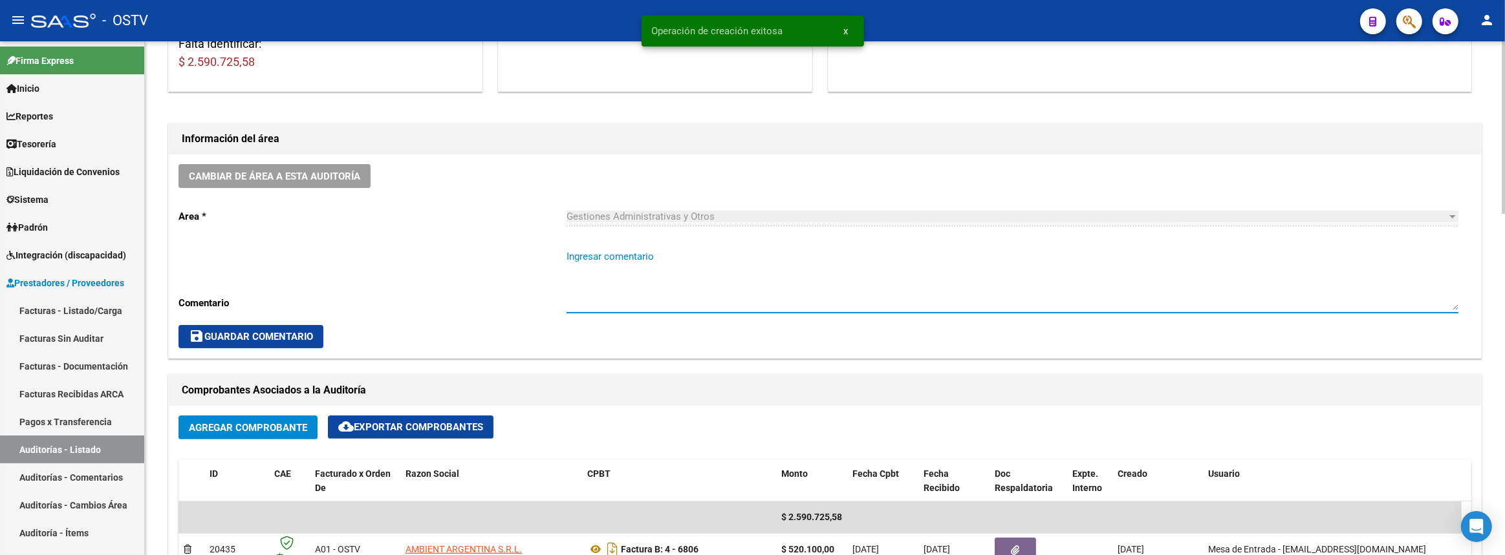
click at [739, 265] on textarea "Ingresar comentario" at bounding box center [1012, 280] width 892 height 61
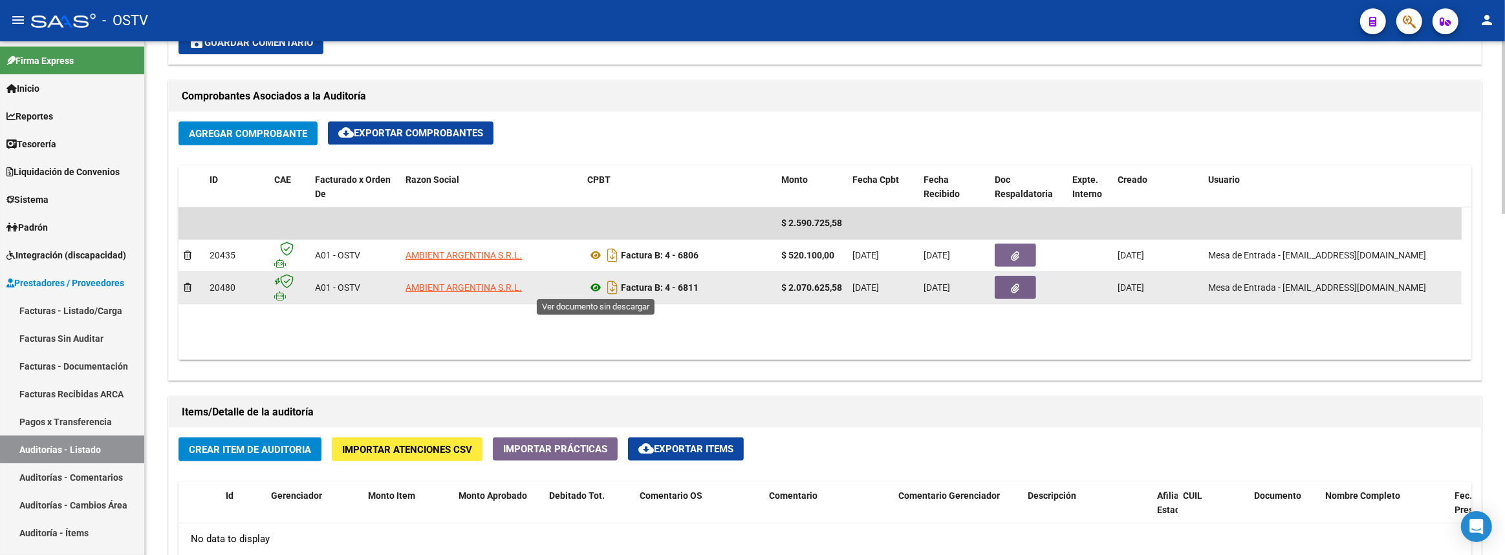
type textarea "Cerrada"
click at [594, 284] on icon at bounding box center [595, 288] width 17 height 16
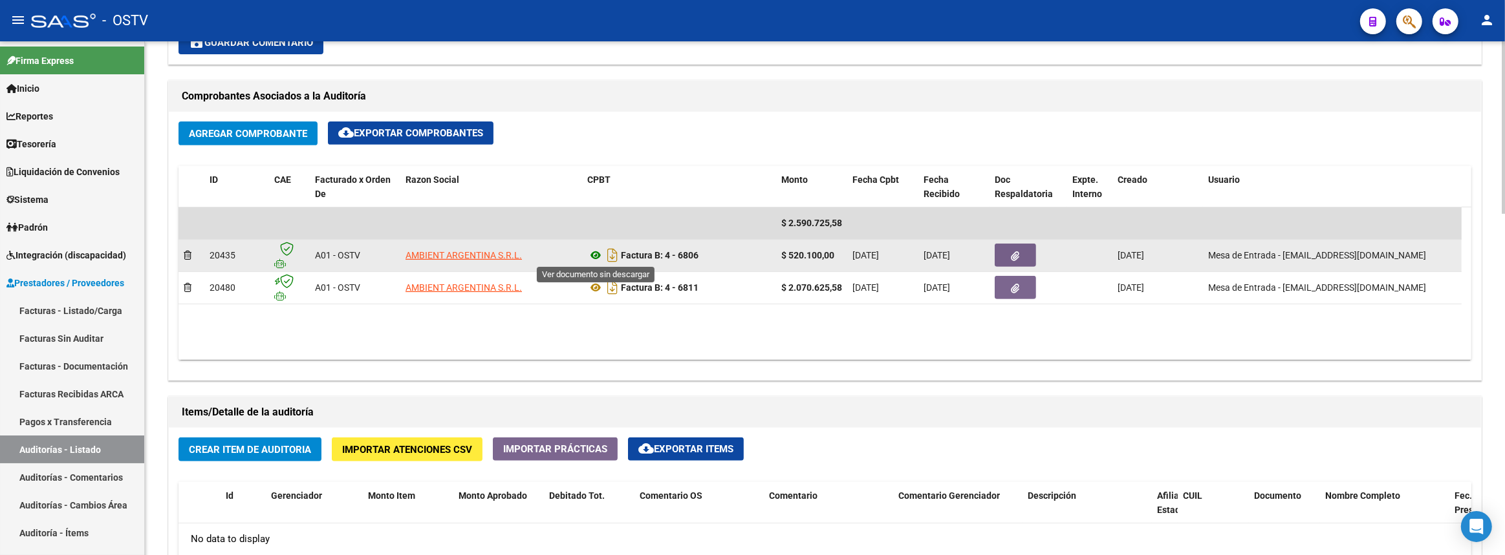
click at [594, 252] on icon at bounding box center [595, 256] width 17 height 16
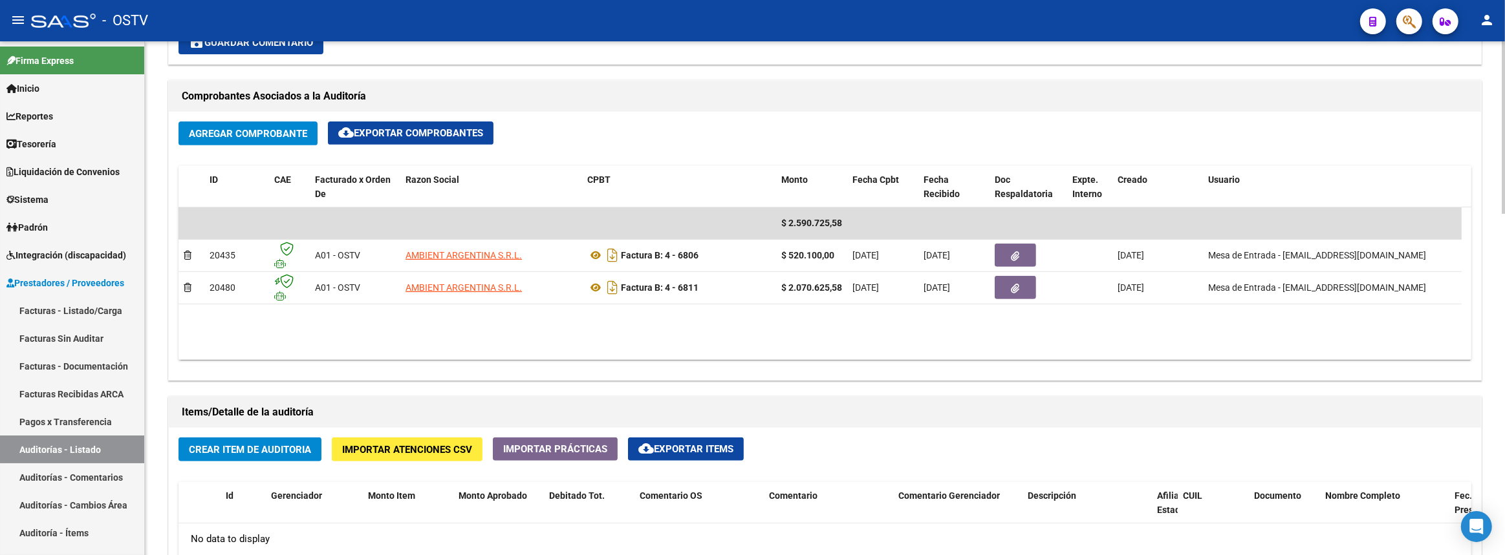
click at [284, 448] on span "Crear Item de Auditoria" at bounding box center [250, 450] width 122 height 12
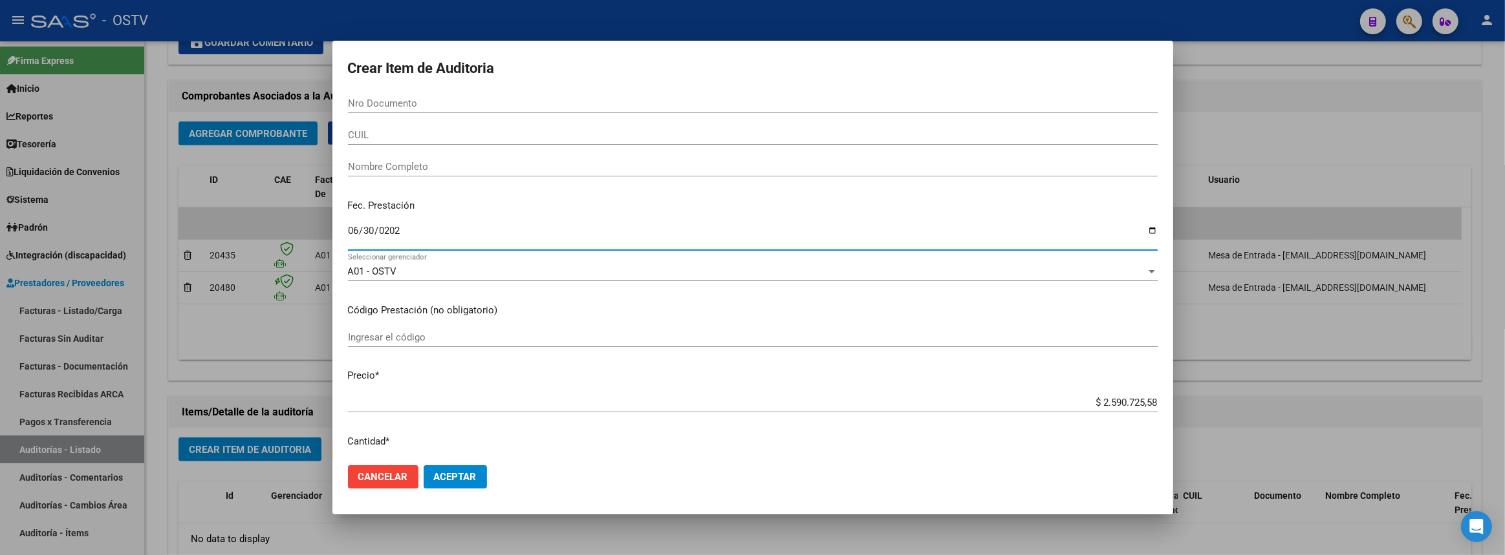
type input "[DATE]"
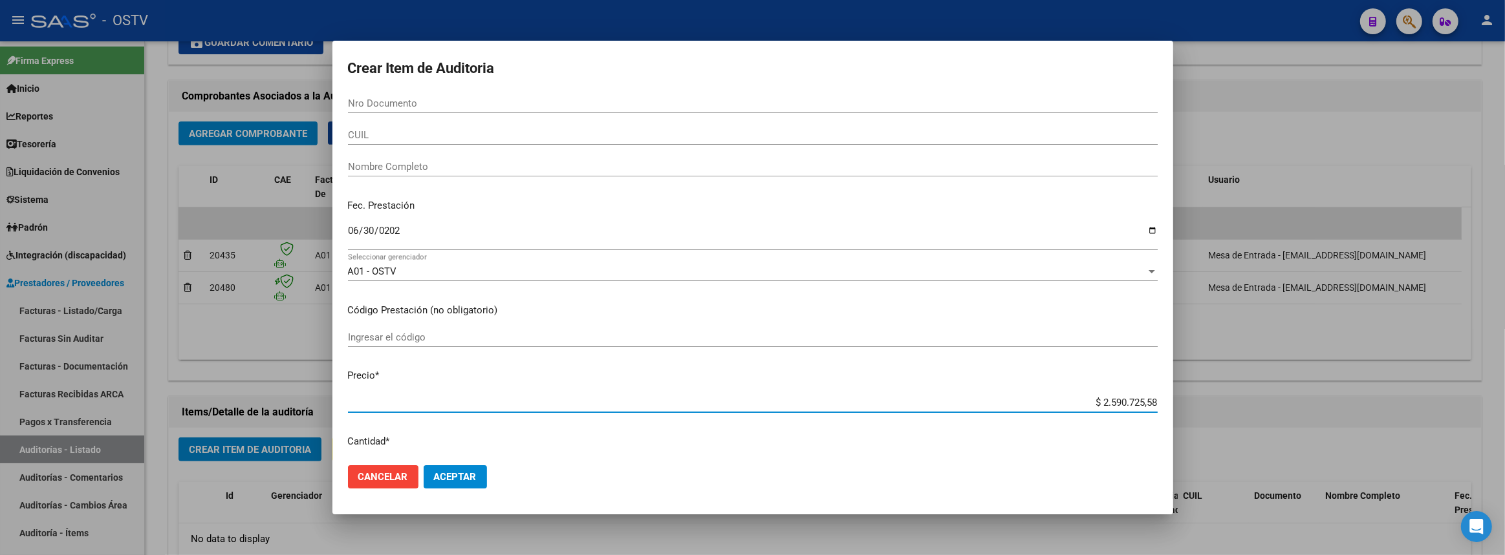
type input "$ 0,05"
type input "$ 0,52"
type input "$ 5,20"
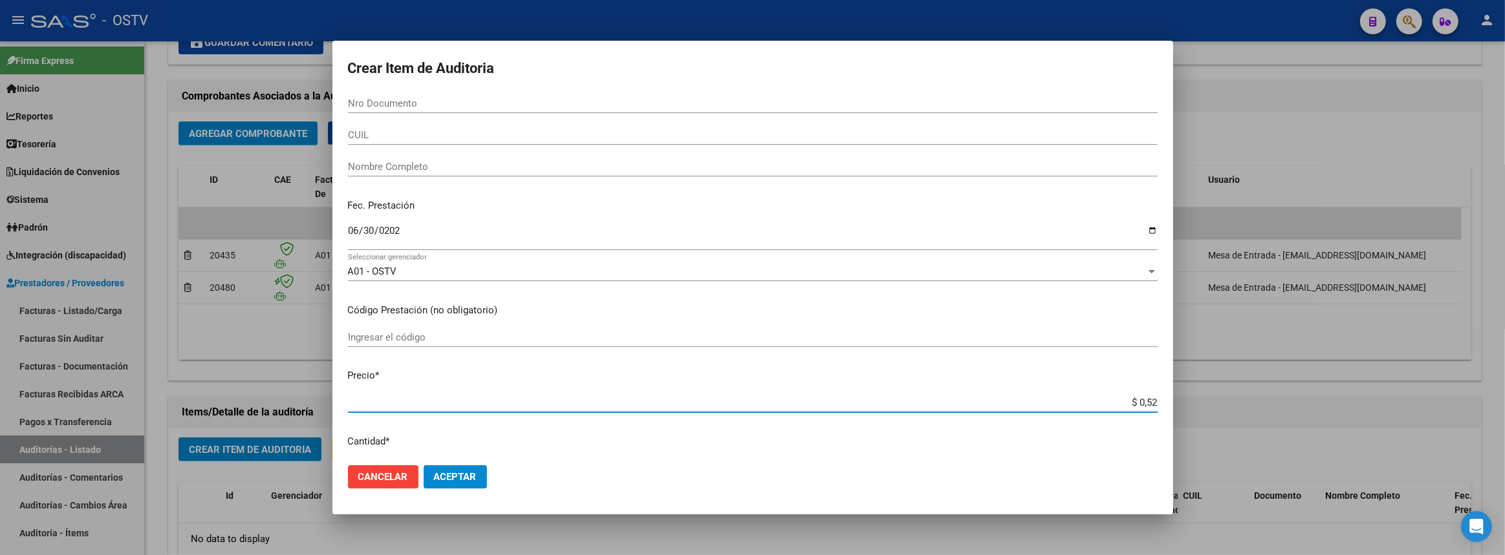
type input "$ 5,20"
type input "$ 52,01"
type input "$ 520,10"
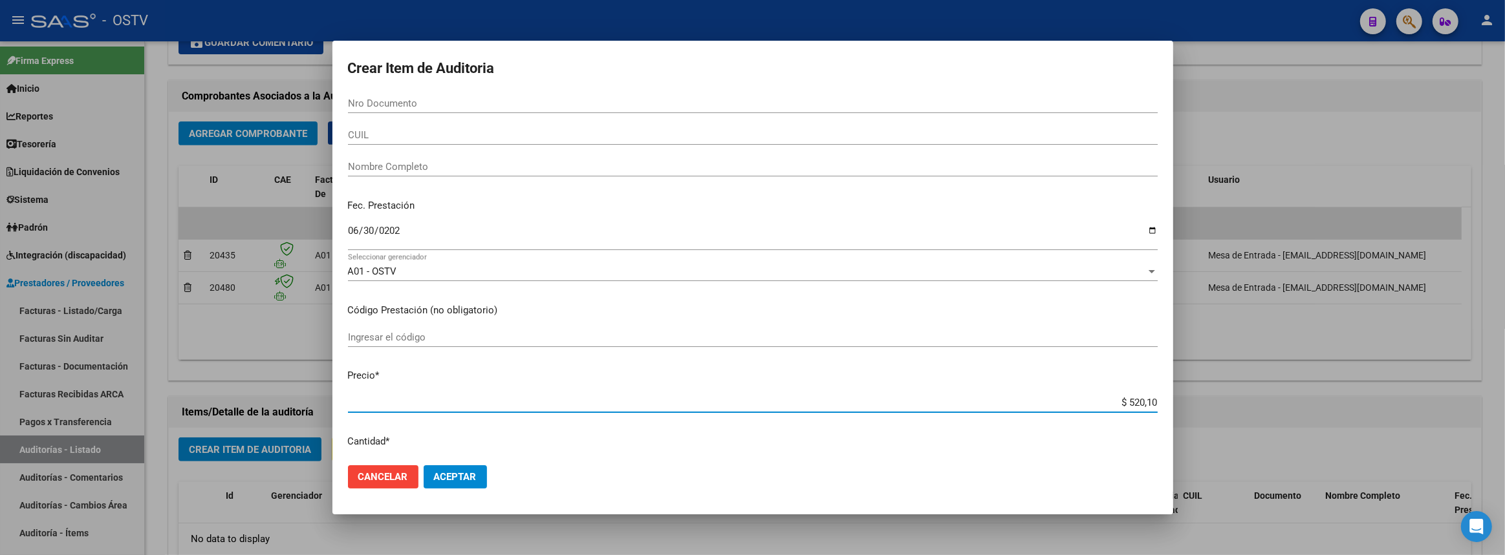
type input "$ 5.201,00"
type input "$ 52.010,00"
type input "$ 520.100,00"
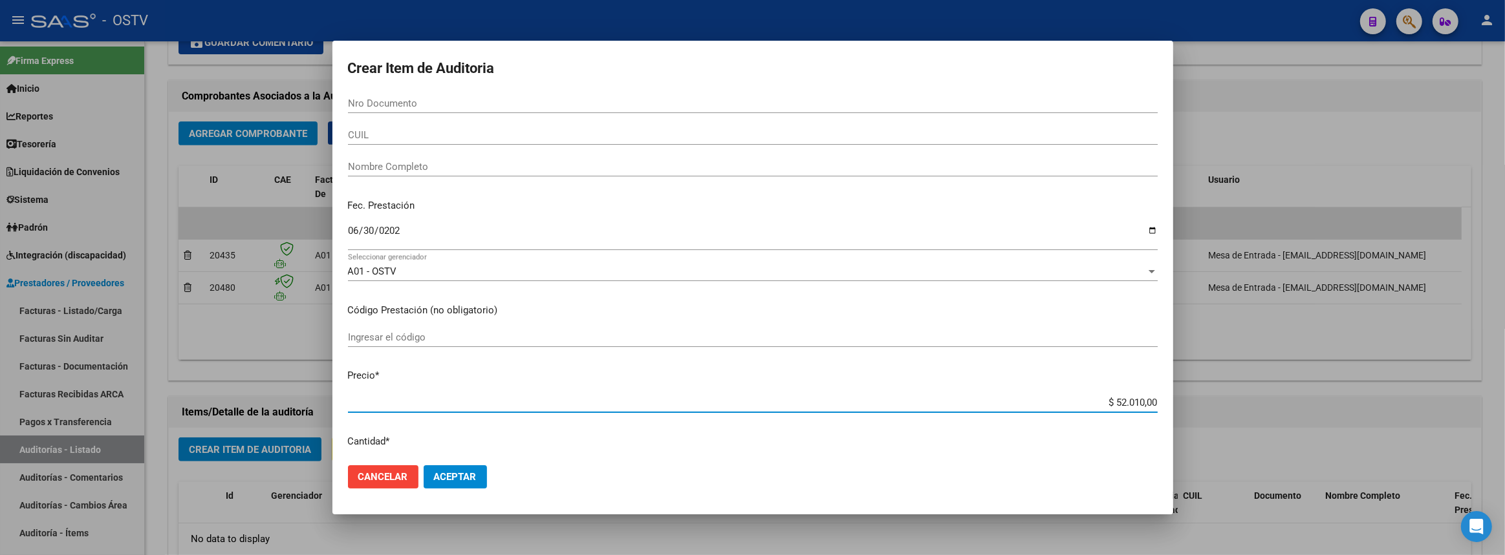
type input "$ 520.100,00"
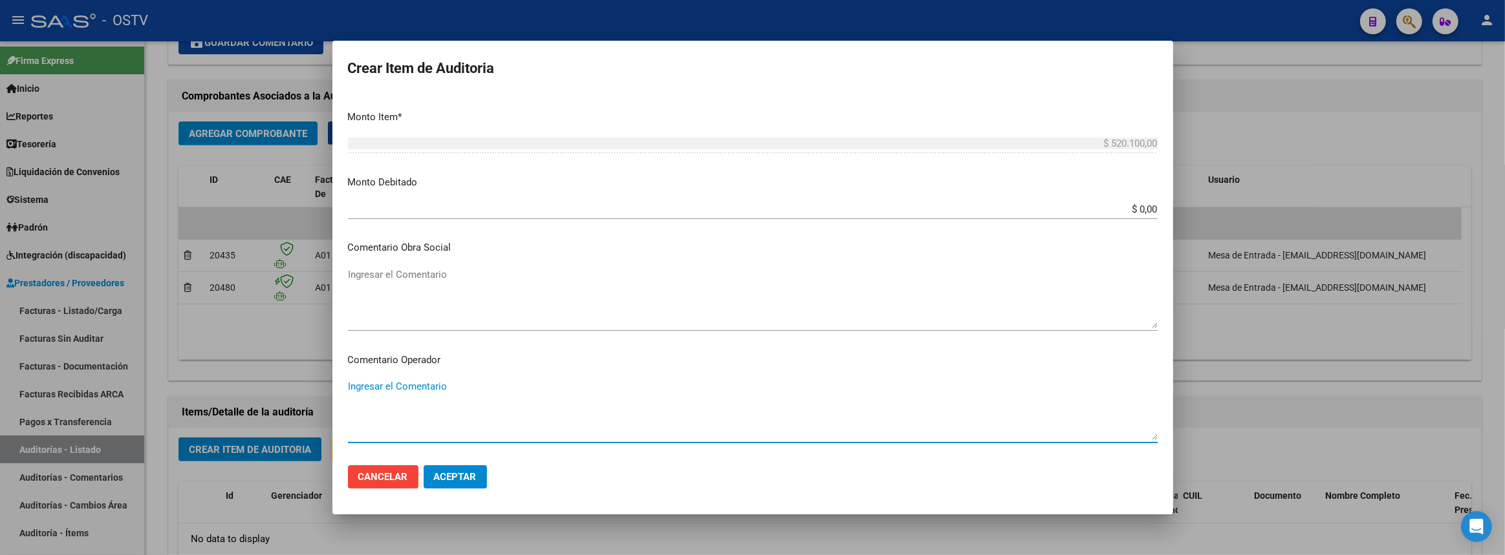
scroll to position [726, 0]
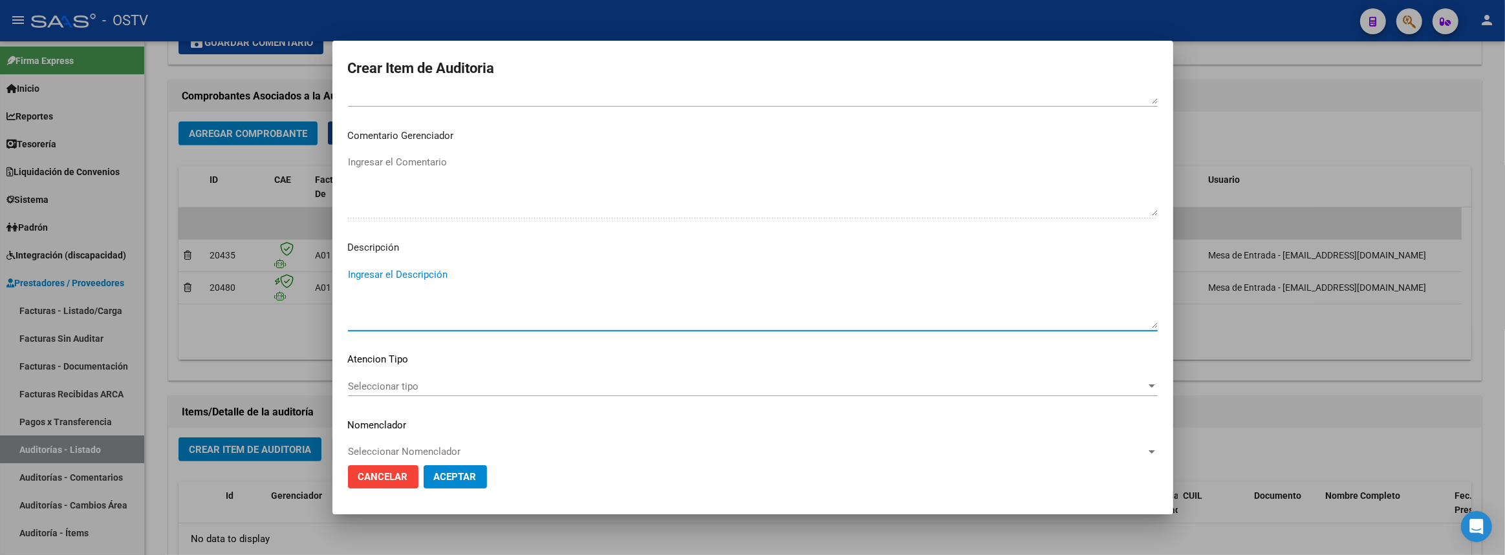
paste textarea "- Limpieza adicional 17/06 al 10/07, 28 horas."
type textarea "- Limpieza adicional 17/06 al 10/07, 28 horas."
click at [440, 472] on span "Aceptar" at bounding box center [455, 477] width 43 height 12
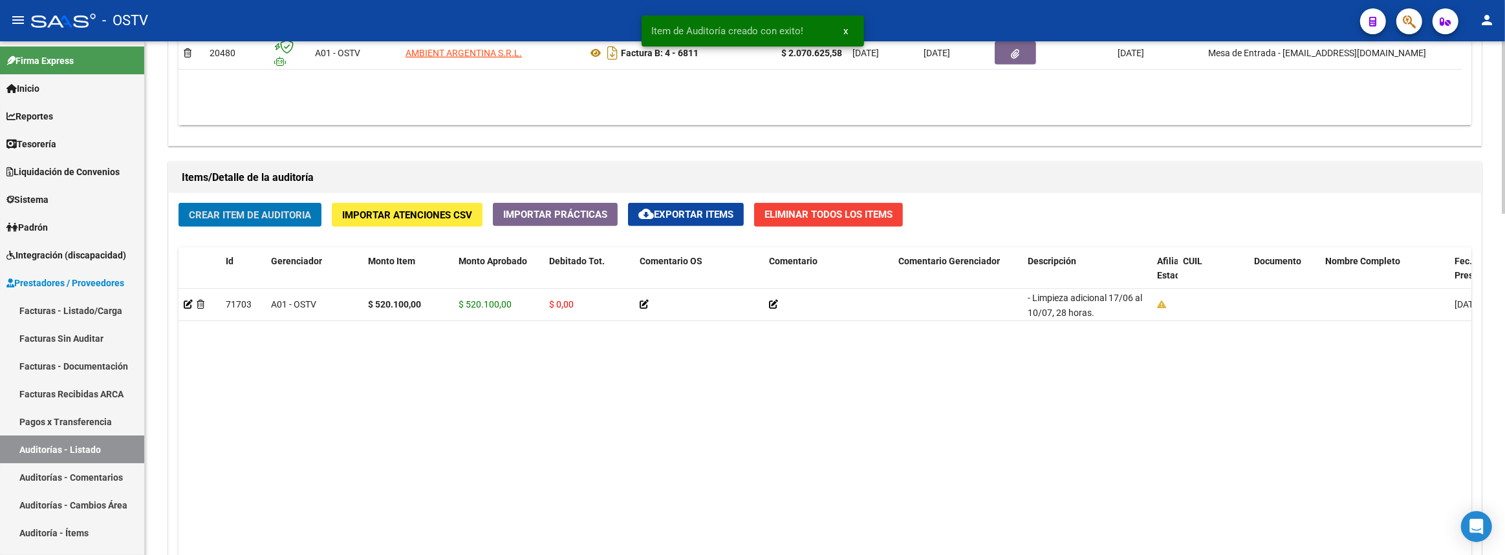
scroll to position [764, 0]
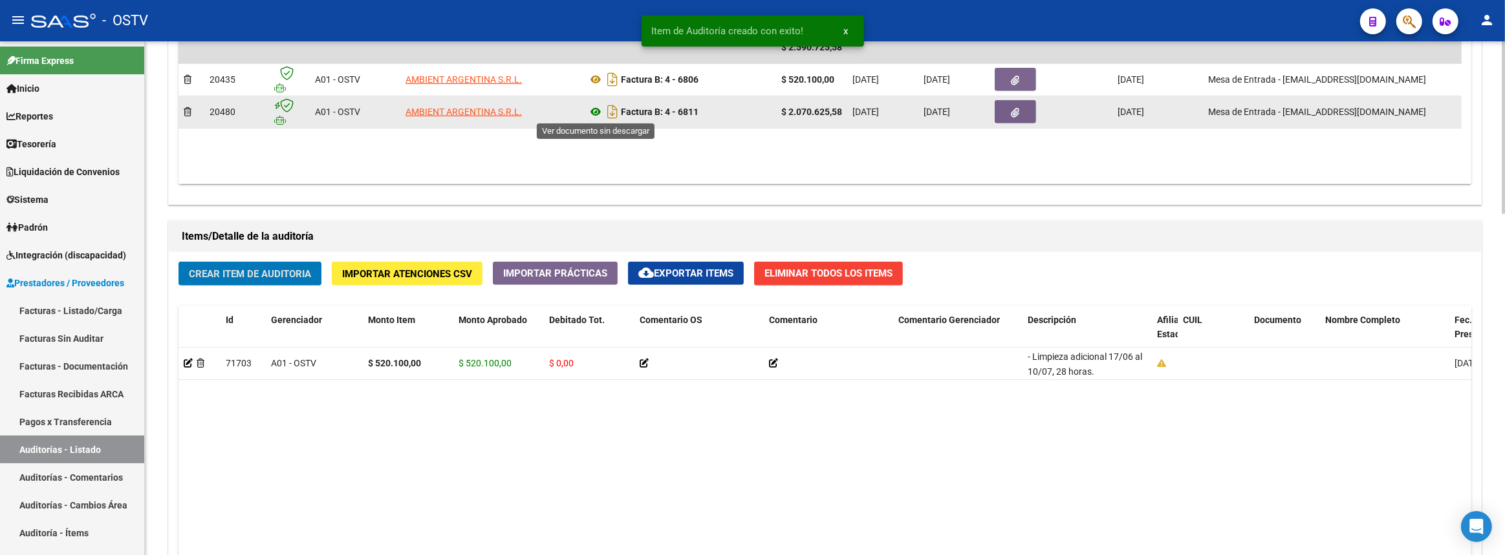
click at [597, 110] on icon at bounding box center [595, 112] width 17 height 16
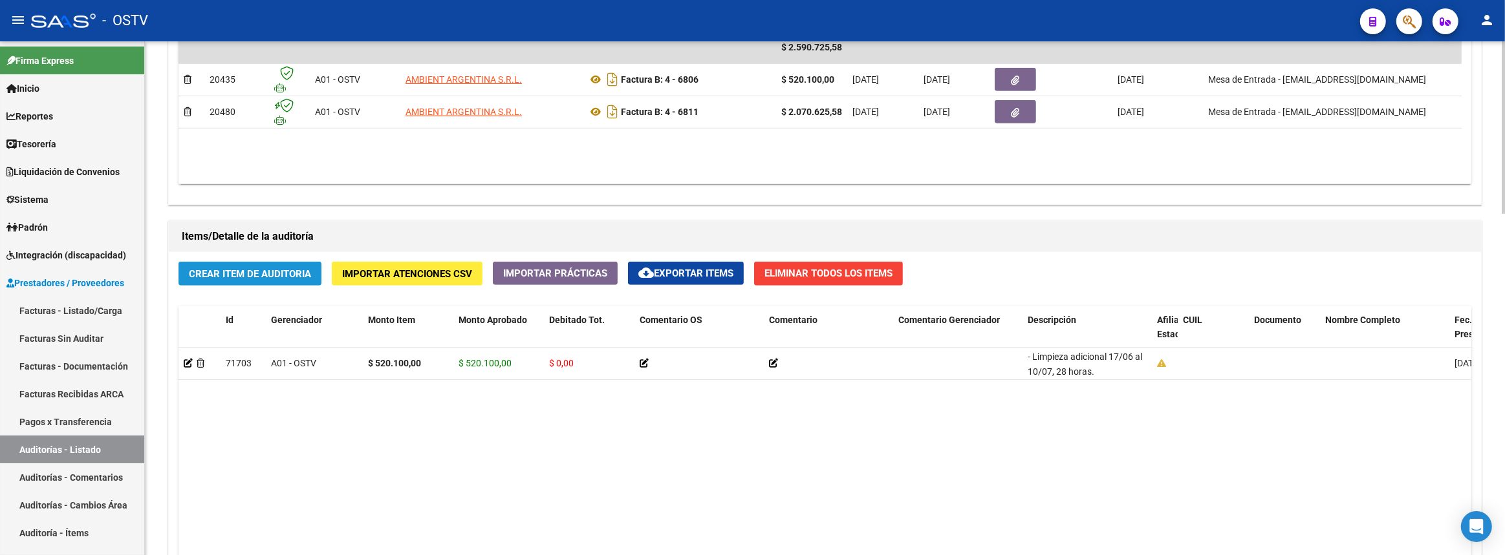
click at [248, 269] on span "Crear Item de Auditoria" at bounding box center [250, 274] width 122 height 12
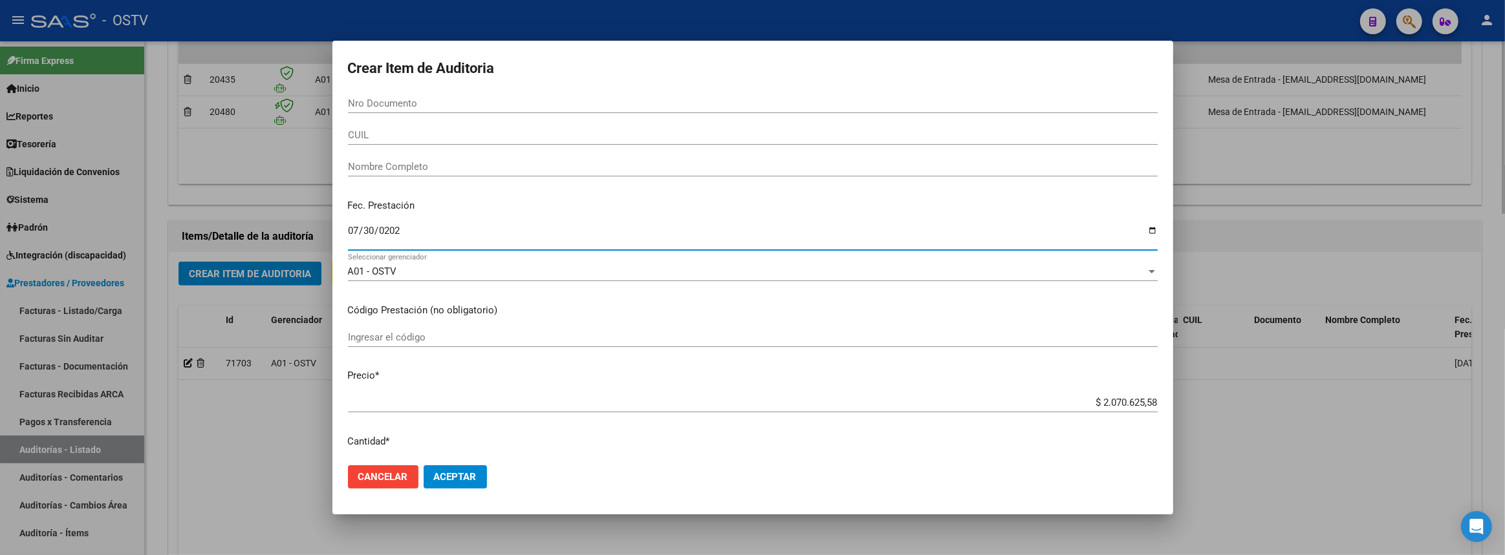
type input "[DATE]"
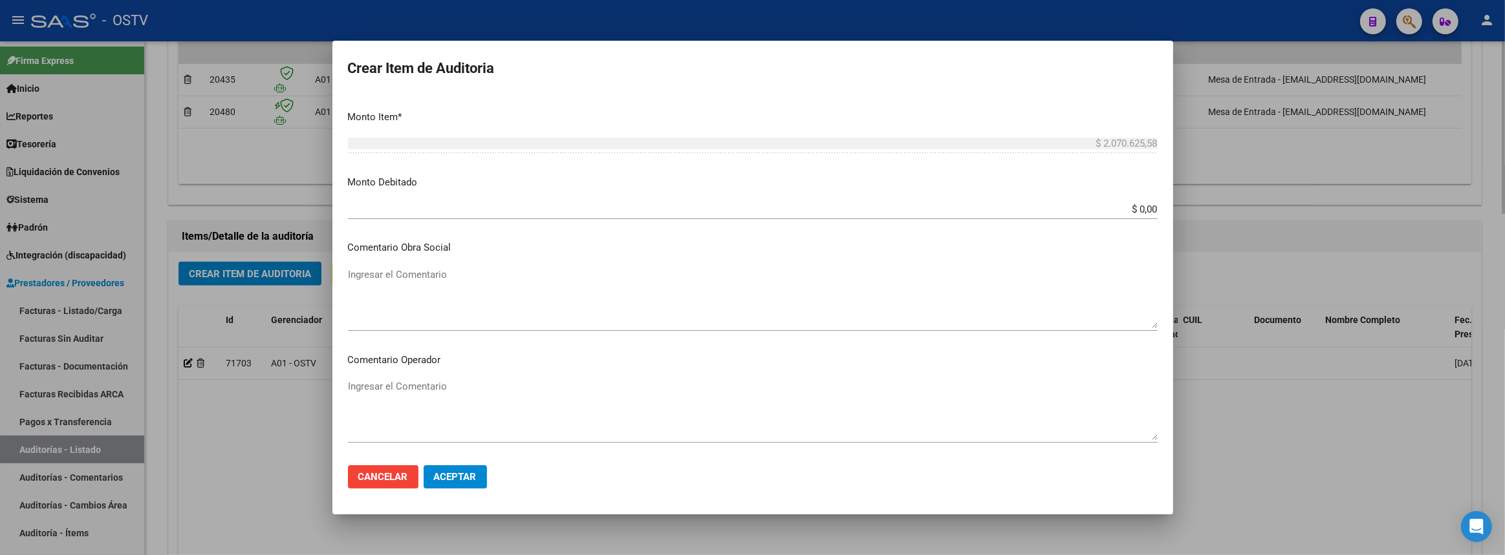
scroll to position [726, 0]
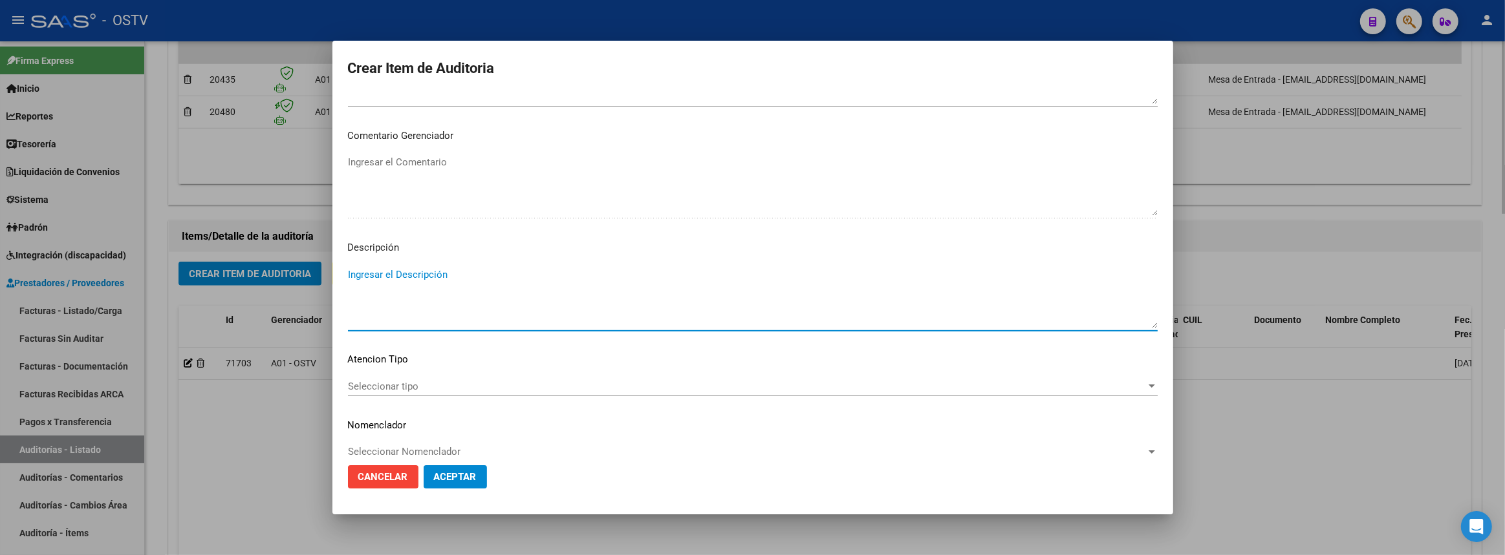
paste textarea "Servicio integral de limpieza Julio. Localidad: C.A.B.A. - (0) - Servicio de li…"
type textarea "Servicio integral de limpieza Julio. Localidad: C.A.B.A. - (0) - Servicio de li…"
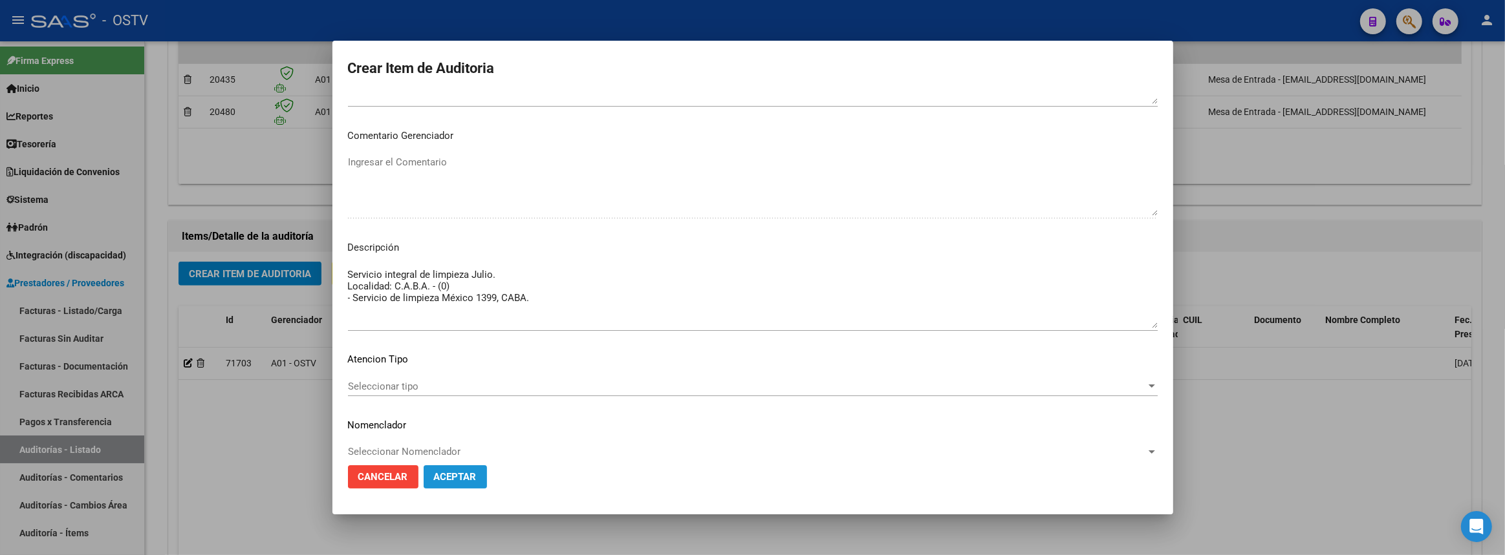
click at [456, 480] on span "Aceptar" at bounding box center [455, 477] width 43 height 12
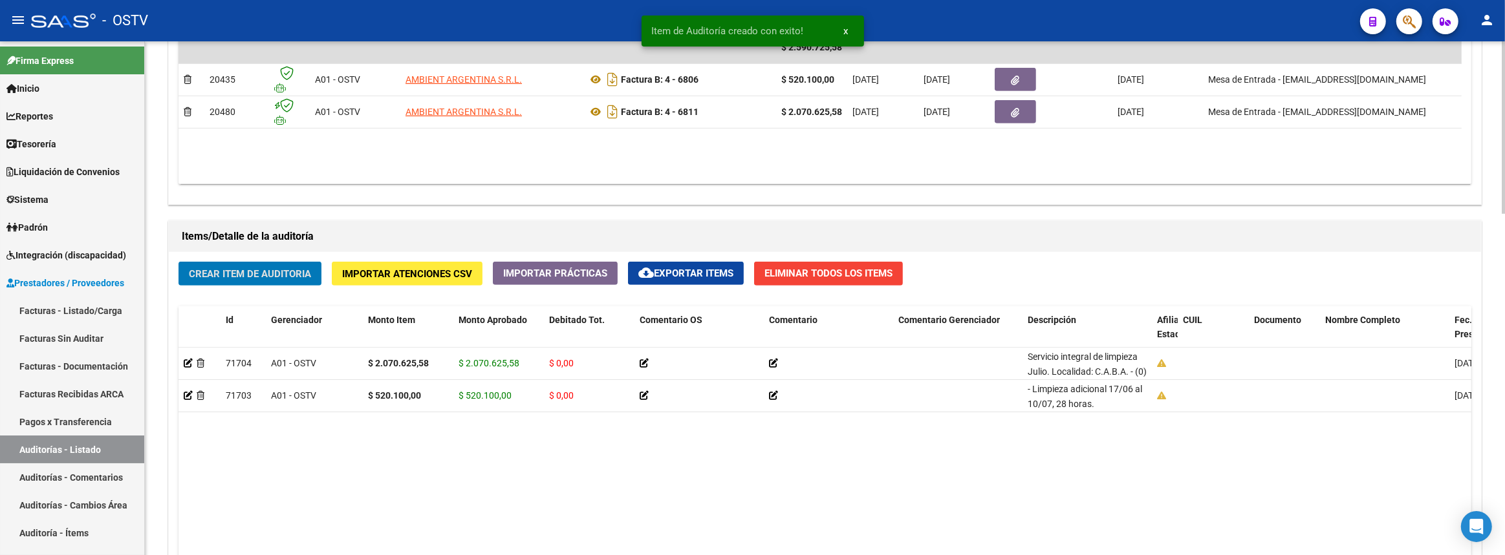
scroll to position [1014, 0]
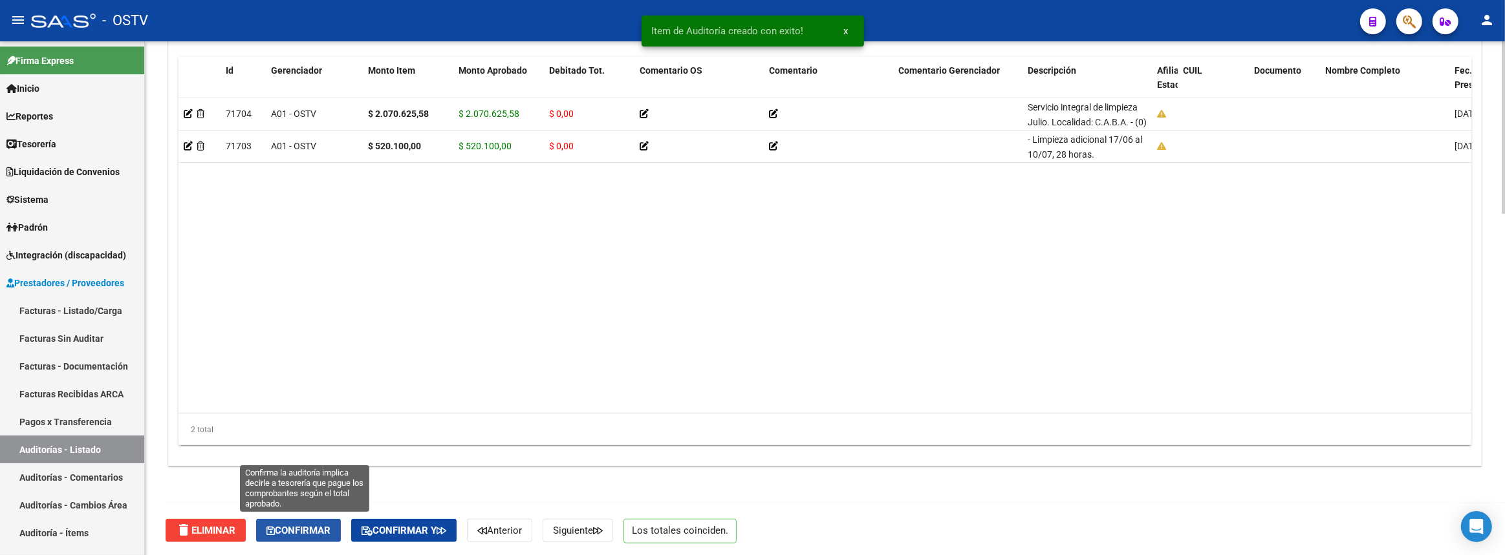
click at [317, 532] on span "Confirmar" at bounding box center [298, 531] width 64 height 12
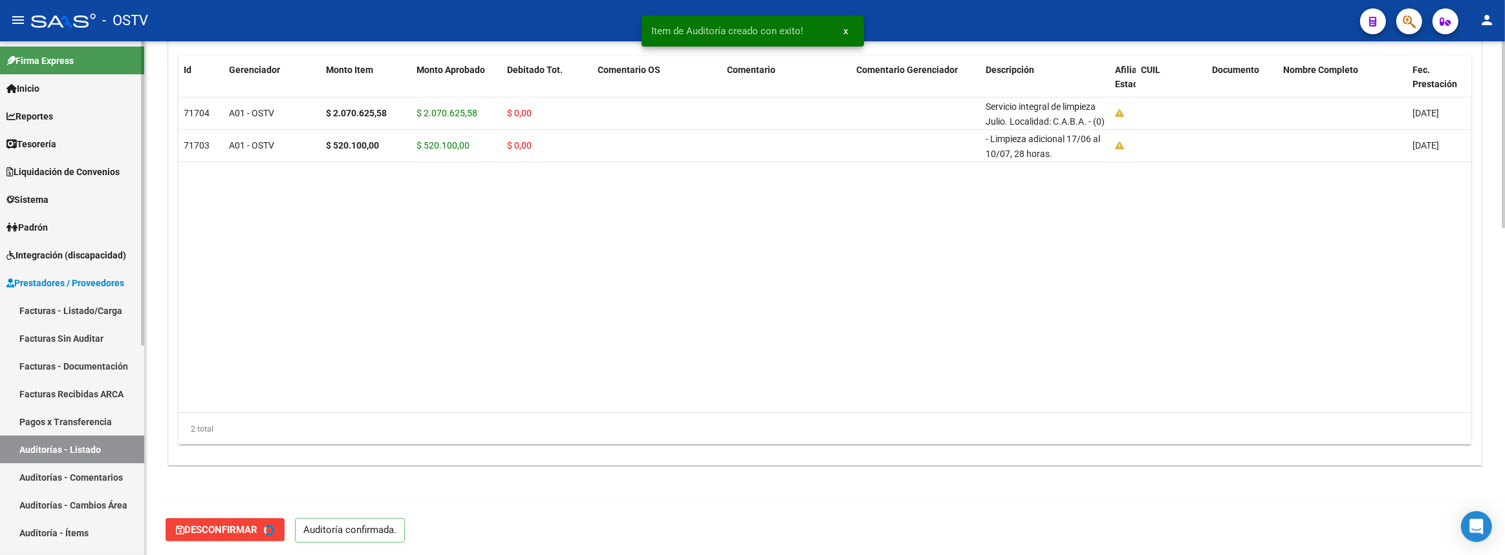
type input "202509"
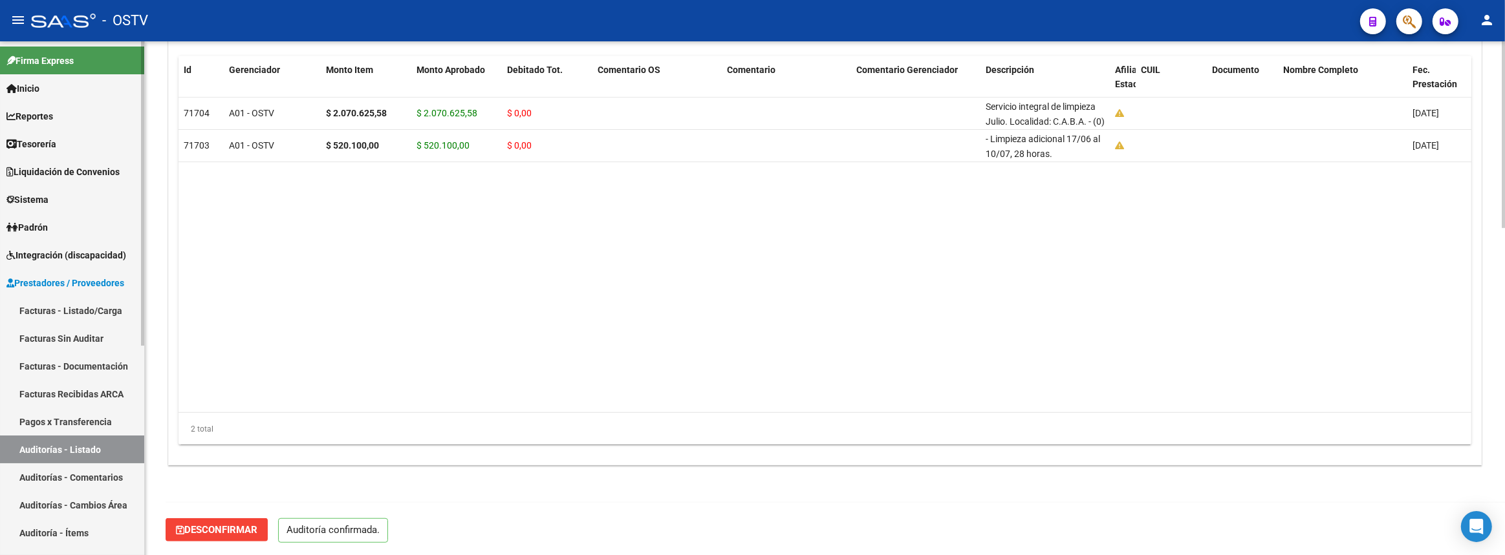
click at [57, 453] on link "Auditorías - Listado" at bounding box center [72, 450] width 144 height 28
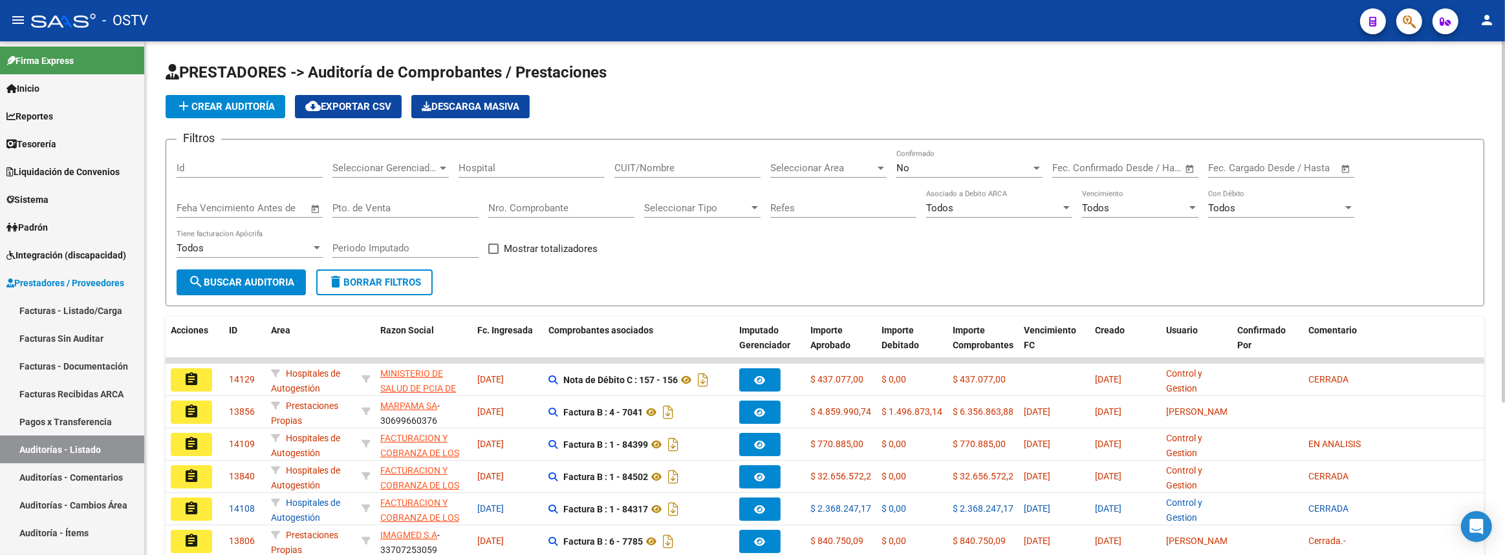
click at [675, 162] on input "CUIT/Nombre" at bounding box center [687, 168] width 146 height 12
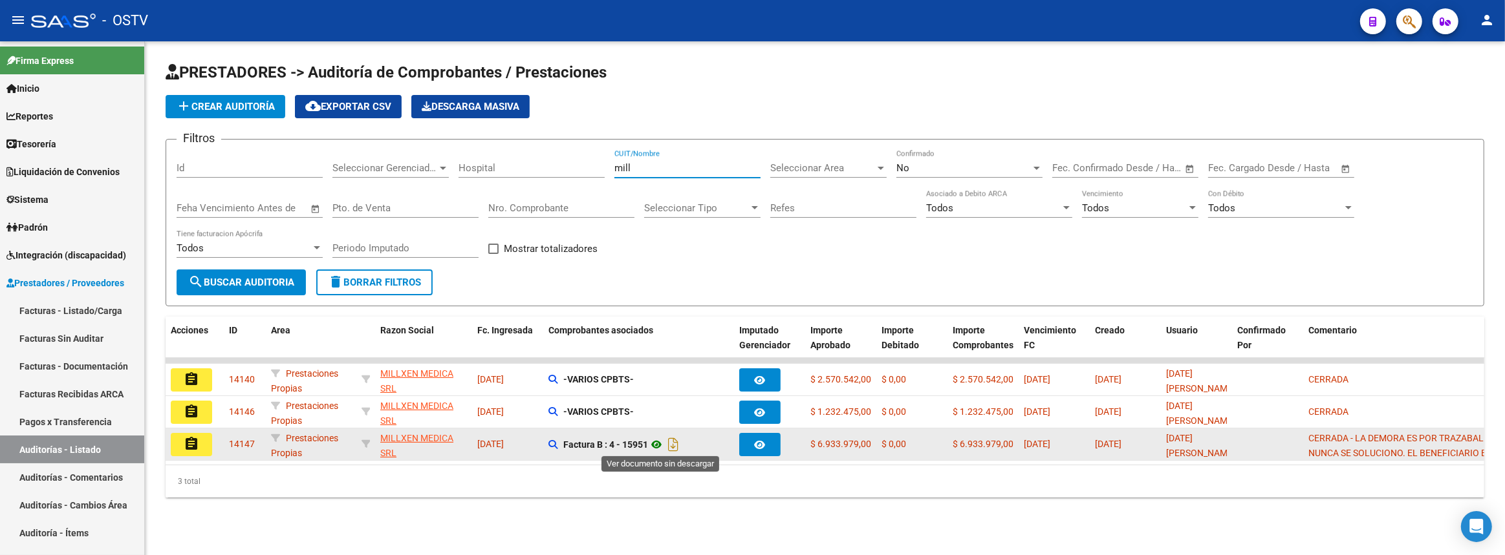
type input "mill"
click at [657, 447] on icon at bounding box center [656, 445] width 17 height 16
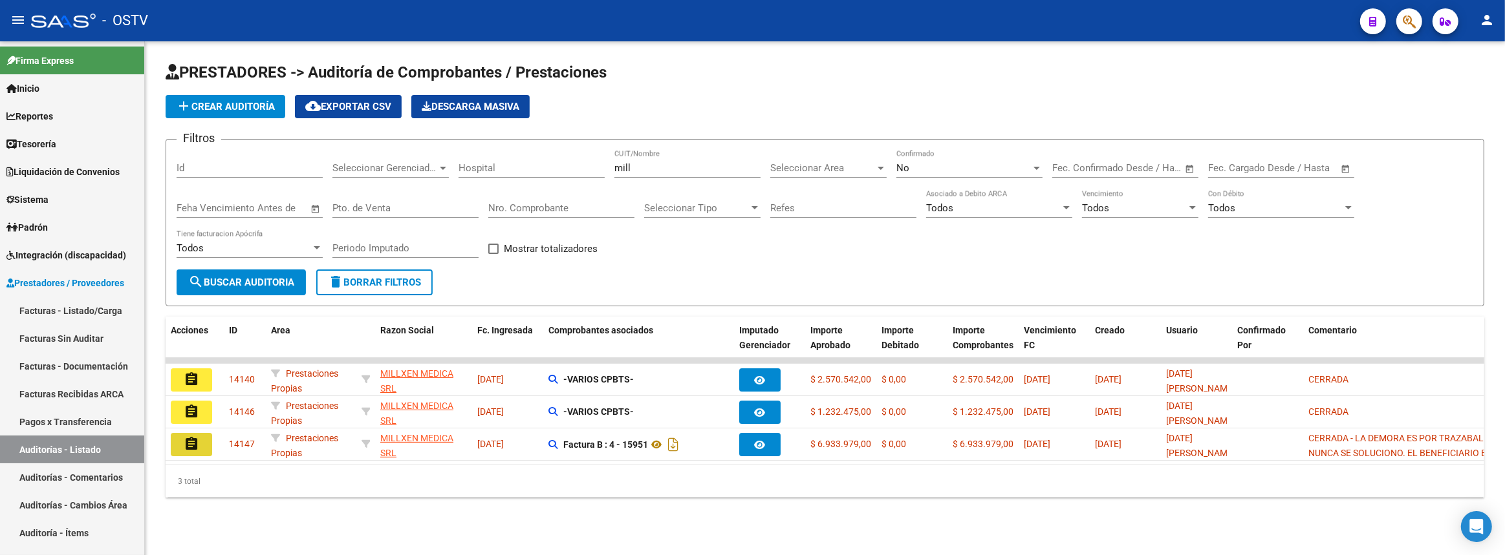
click at [198, 445] on mat-icon "assignment" at bounding box center [192, 444] width 16 height 16
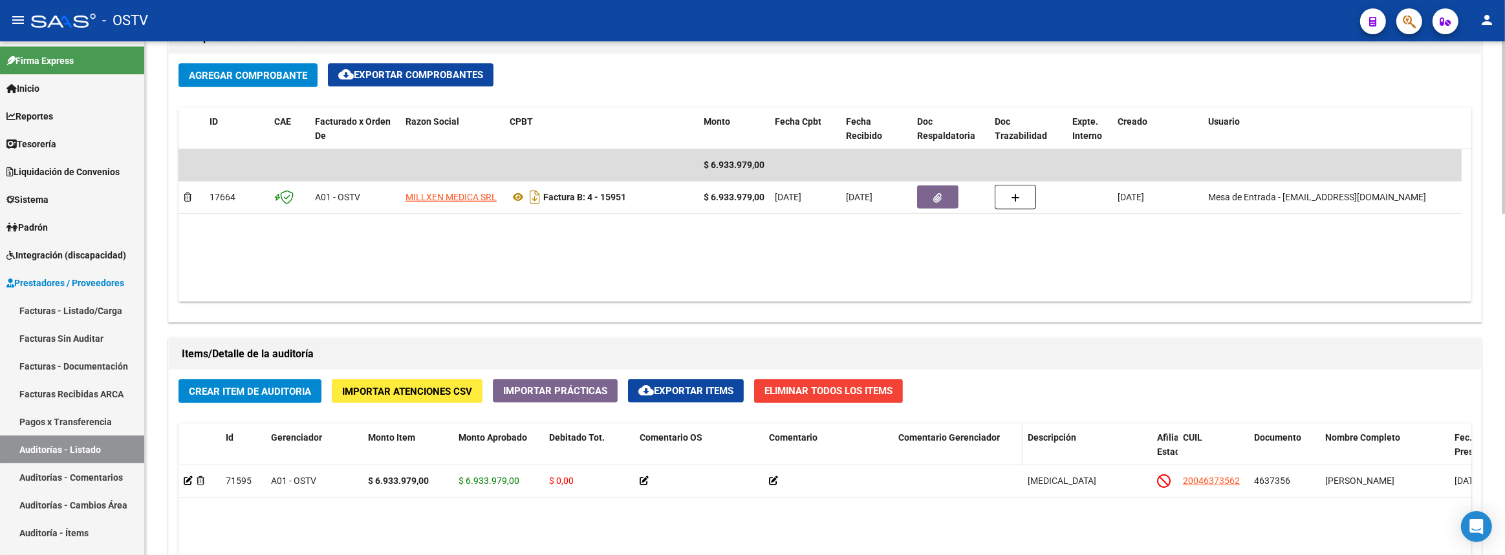
scroll to position [822, 0]
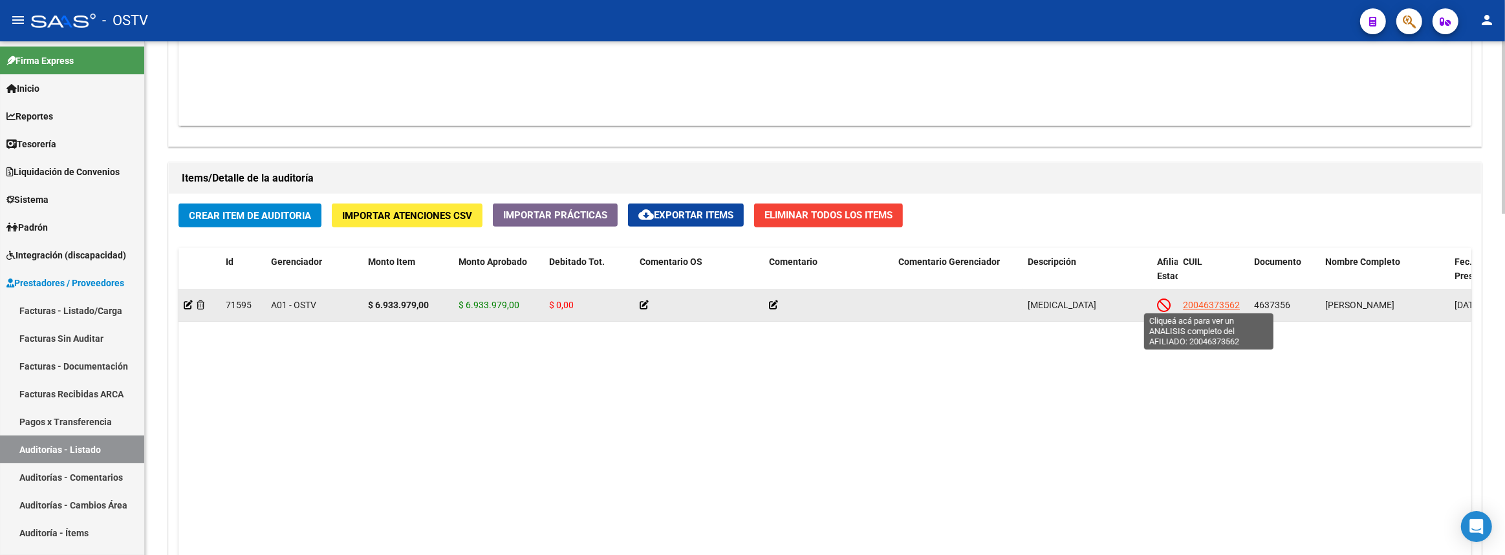
click at [1207, 304] on span "20046373562" at bounding box center [1211, 305] width 57 height 10
type textarea "20046373562"
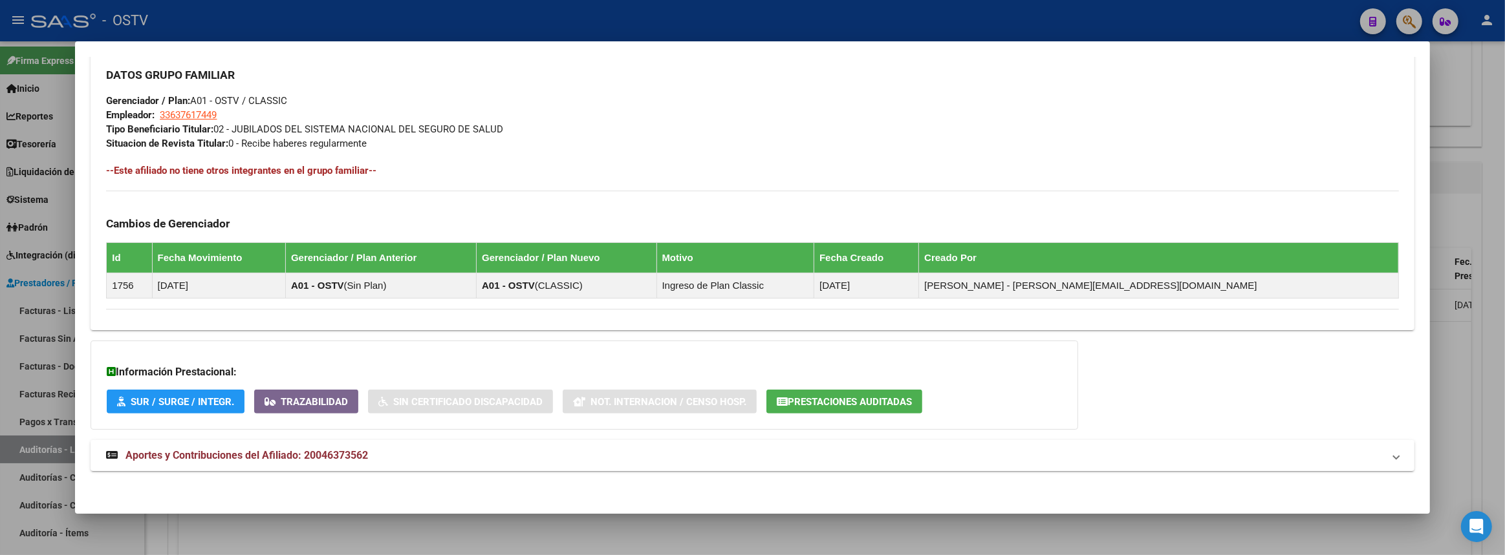
scroll to position [531, 0]
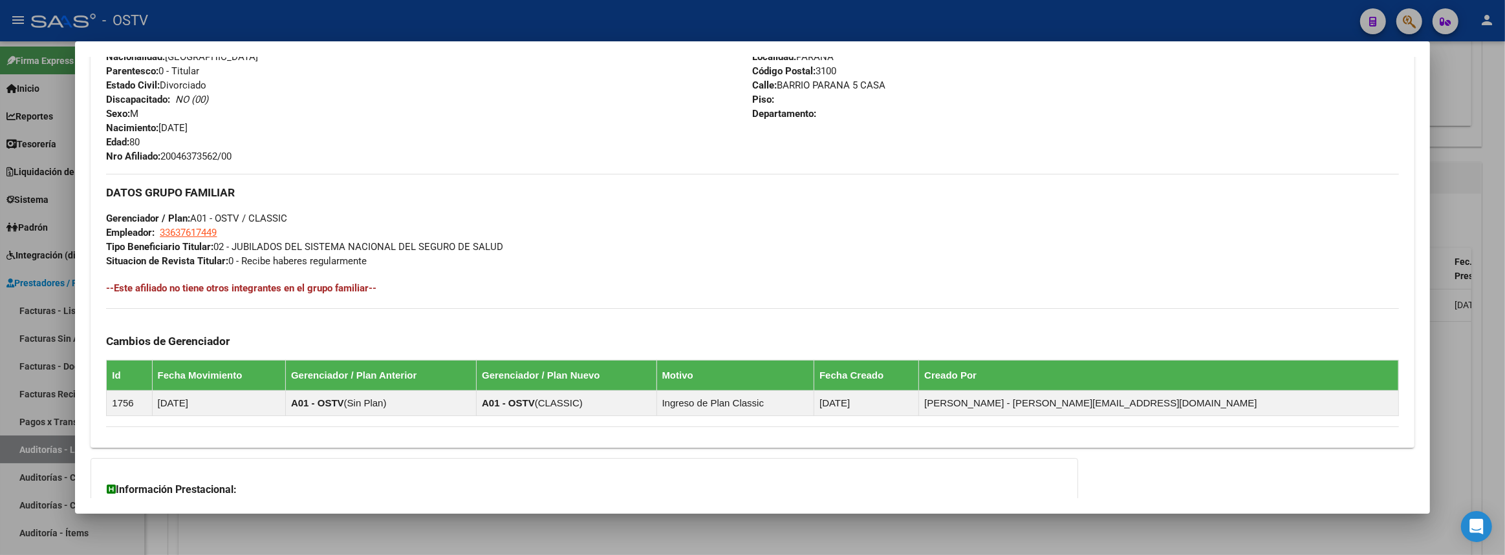
click at [1485, 354] on div at bounding box center [752, 277] width 1505 height 555
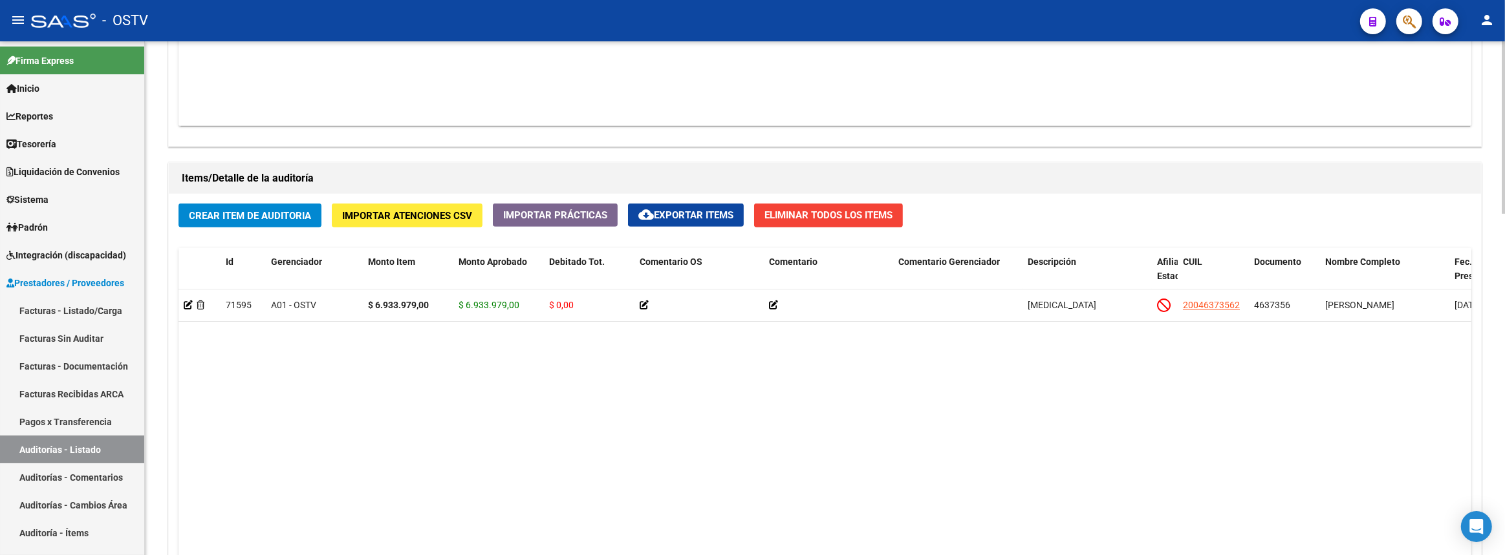
scroll to position [588, 0]
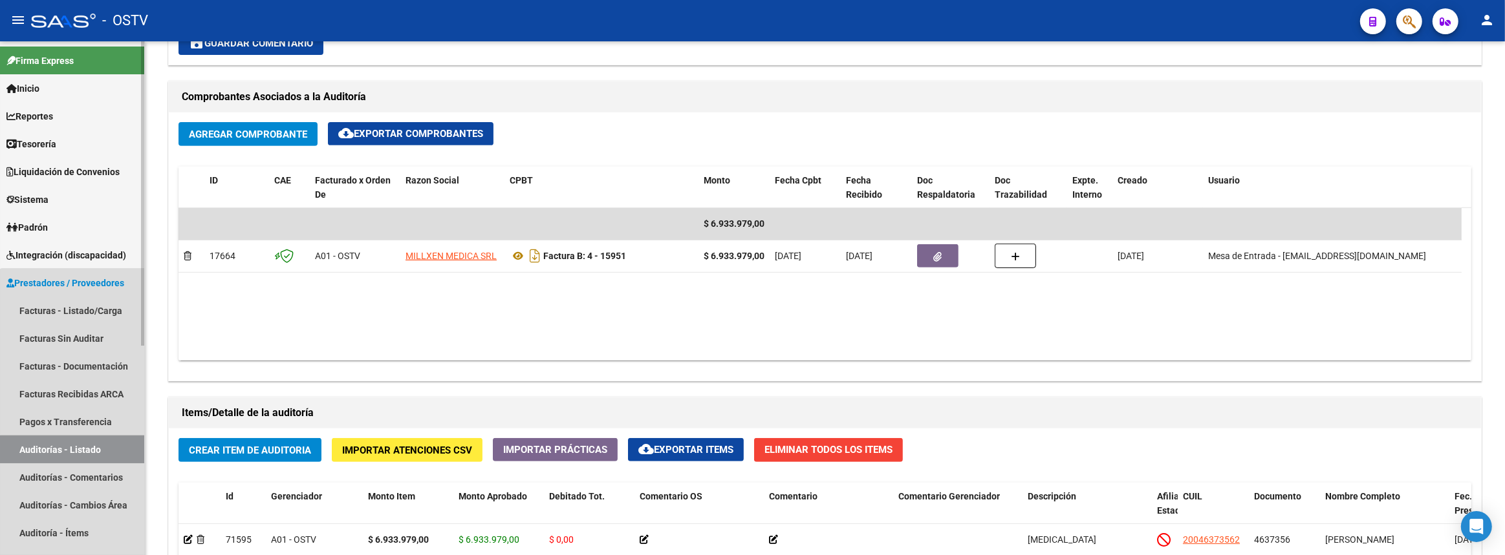
click at [92, 451] on link "Auditorías - Listado" at bounding box center [72, 450] width 144 height 28
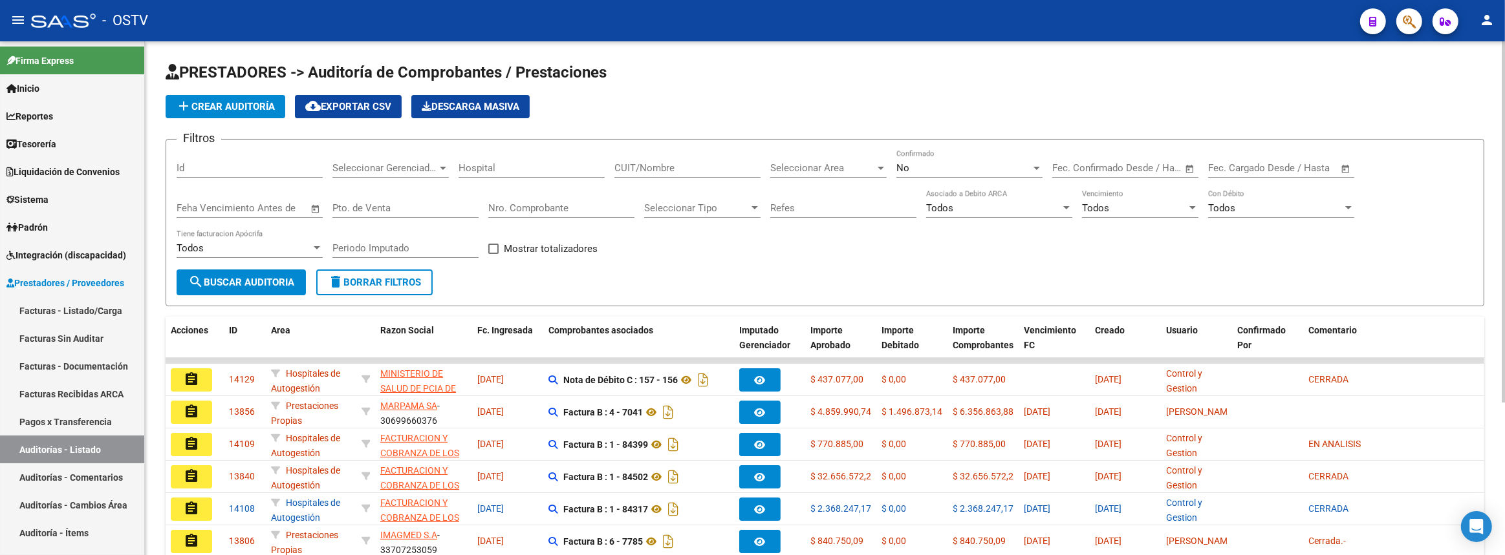
click at [639, 163] on input "CUIT/Nombre" at bounding box center [687, 168] width 146 height 12
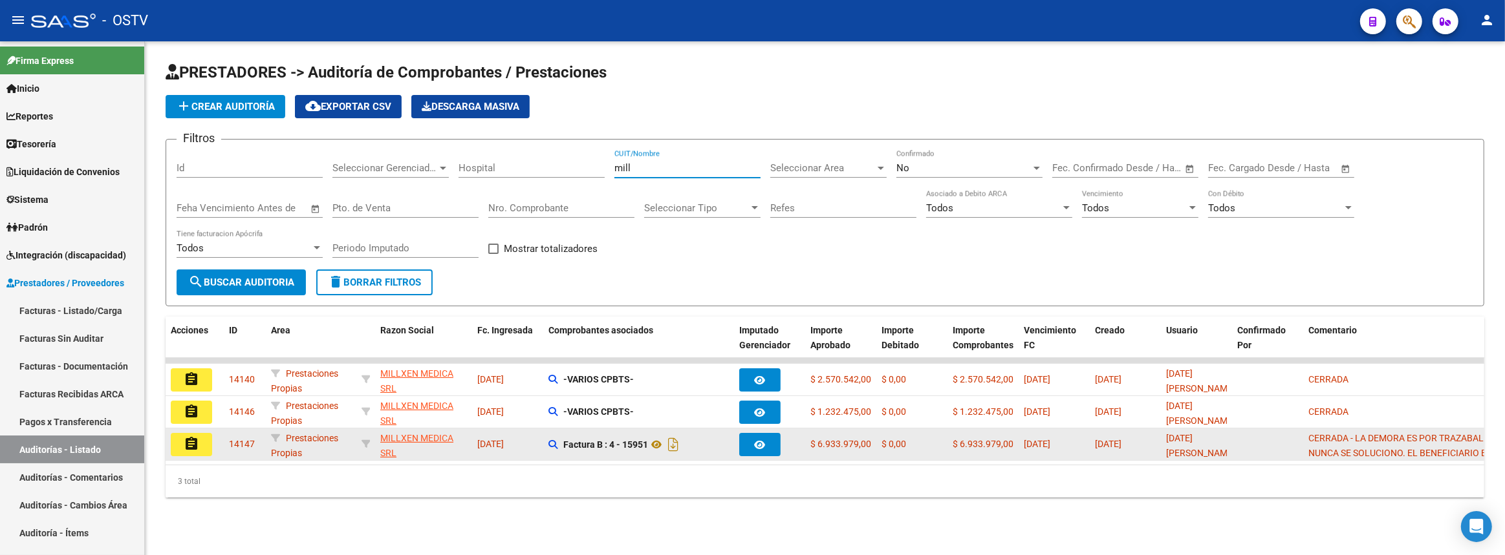
type input "mill"
click at [197, 447] on mat-icon "assignment" at bounding box center [192, 444] width 16 height 16
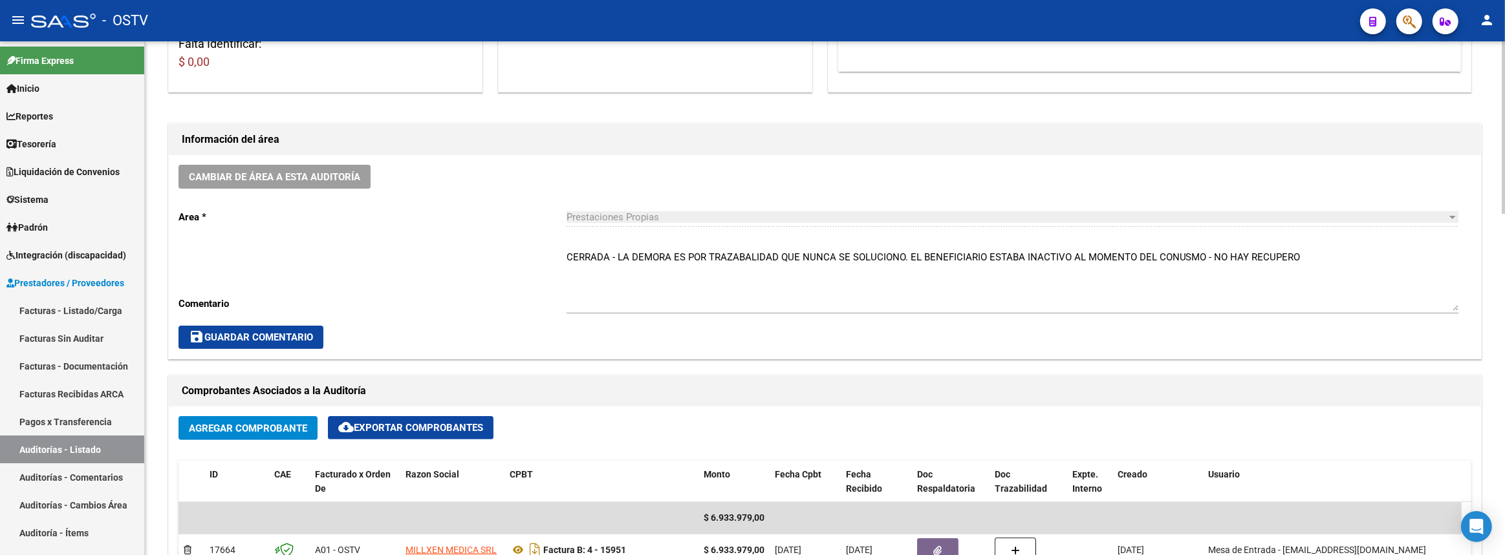
scroll to position [470, 0]
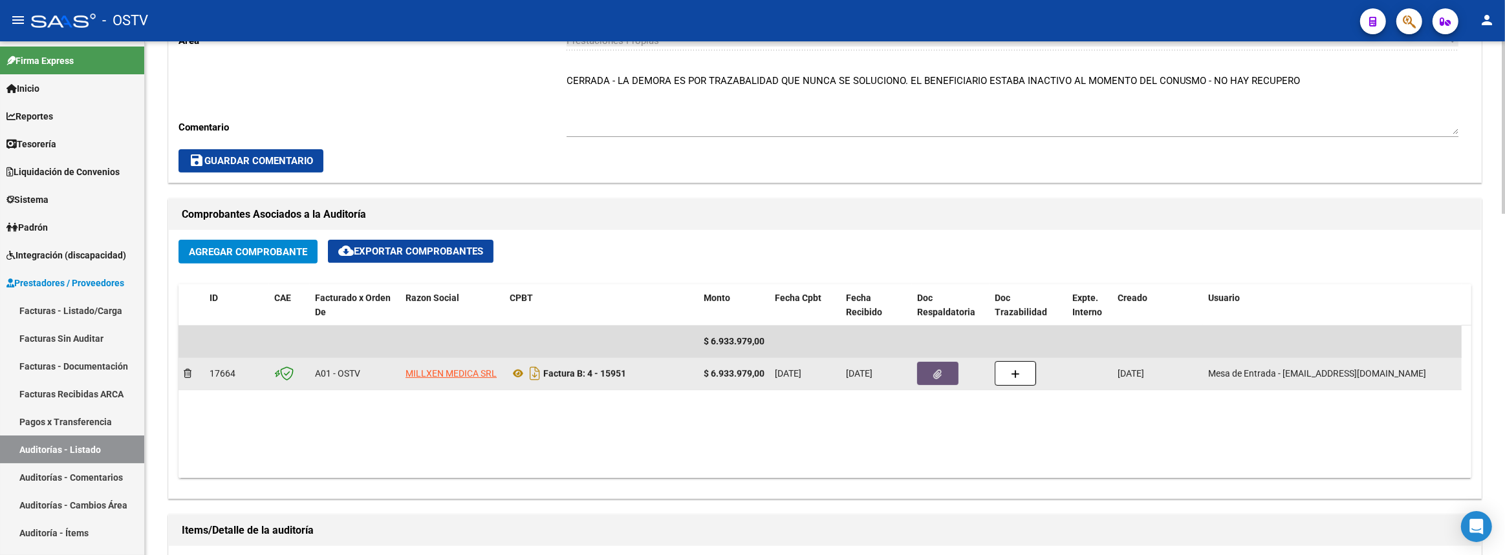
click at [929, 375] on button "button" at bounding box center [937, 373] width 41 height 23
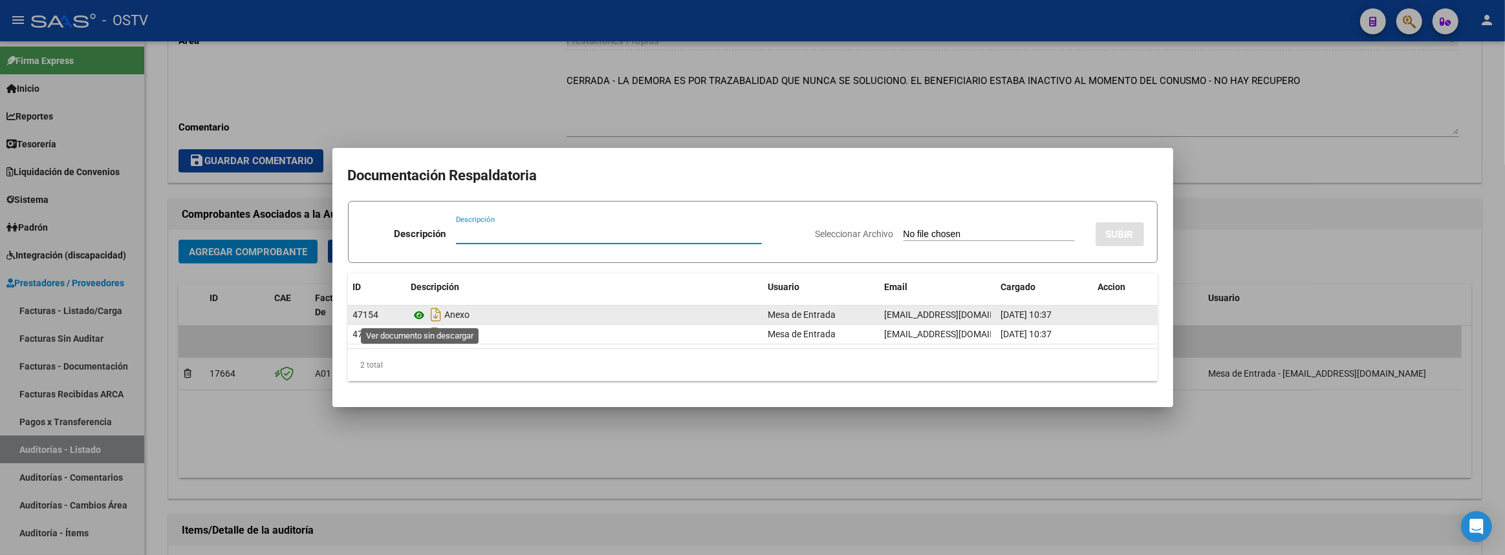
click at [420, 317] on icon at bounding box center [419, 316] width 17 height 16
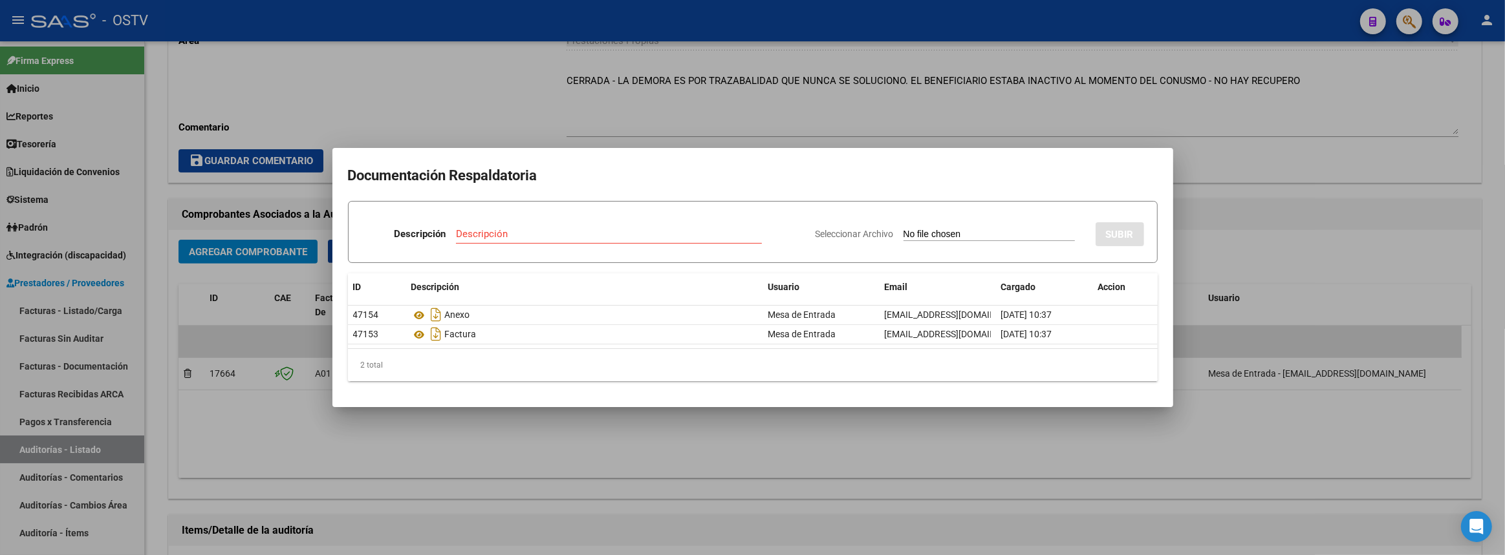
click at [881, 446] on div at bounding box center [752, 277] width 1505 height 555
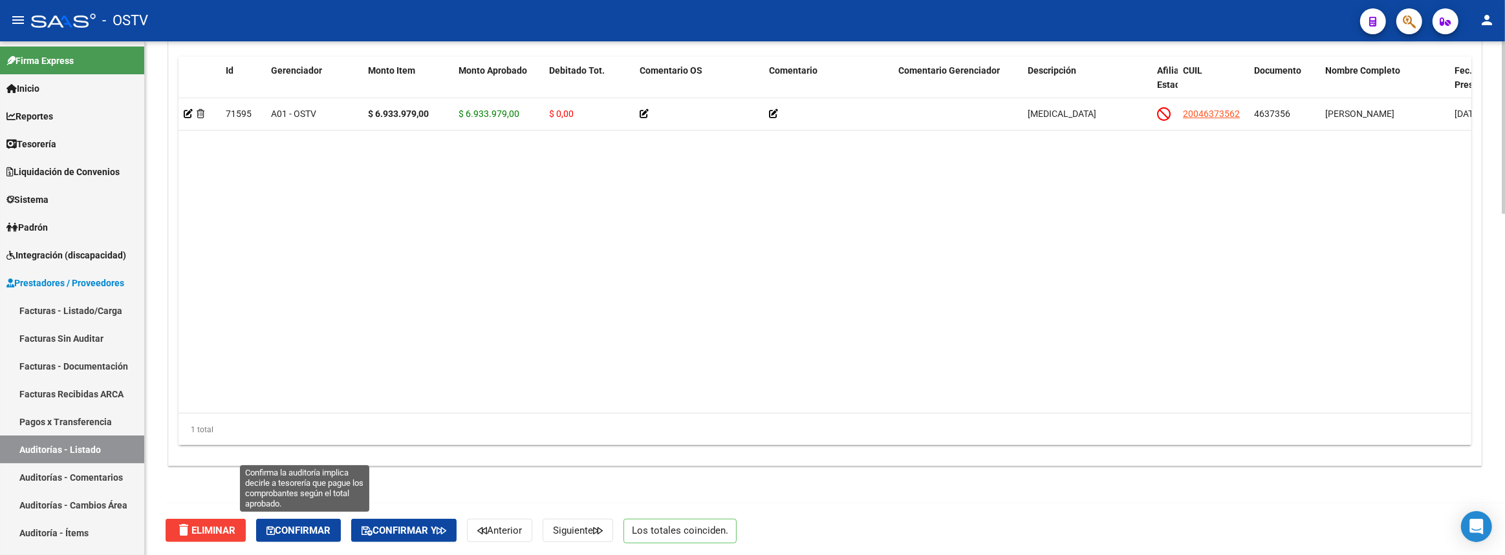
click at [306, 529] on span "Confirmar" at bounding box center [298, 531] width 64 height 12
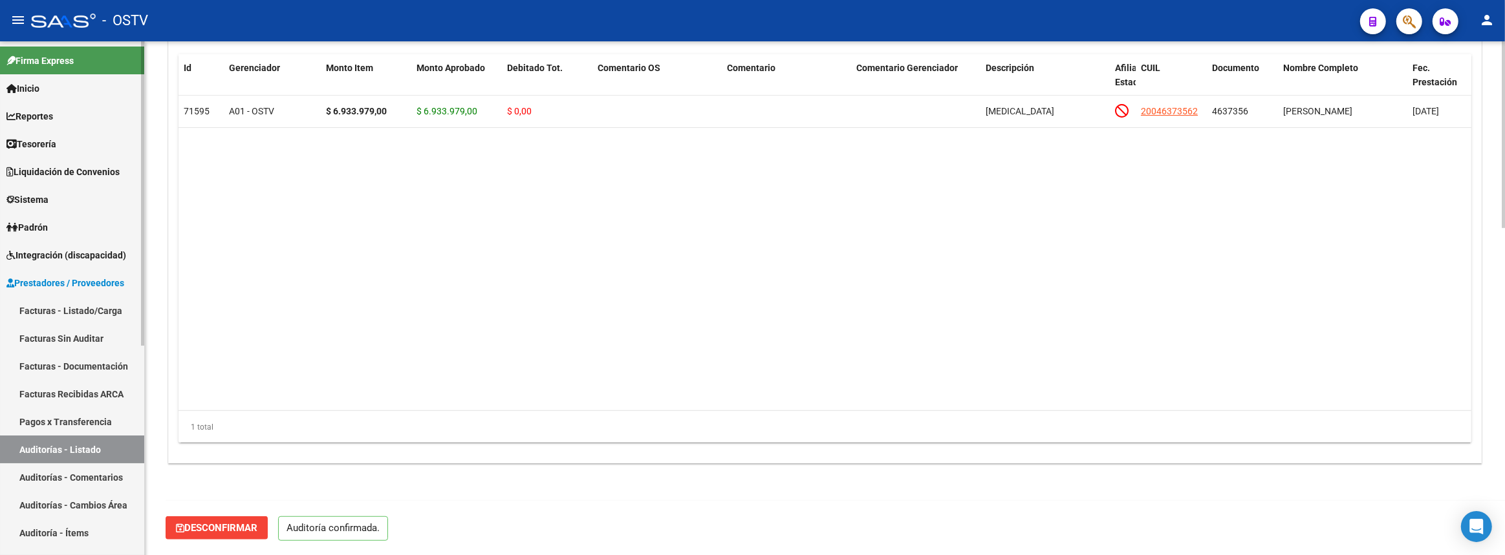
scroll to position [899, 0]
type input "202509"
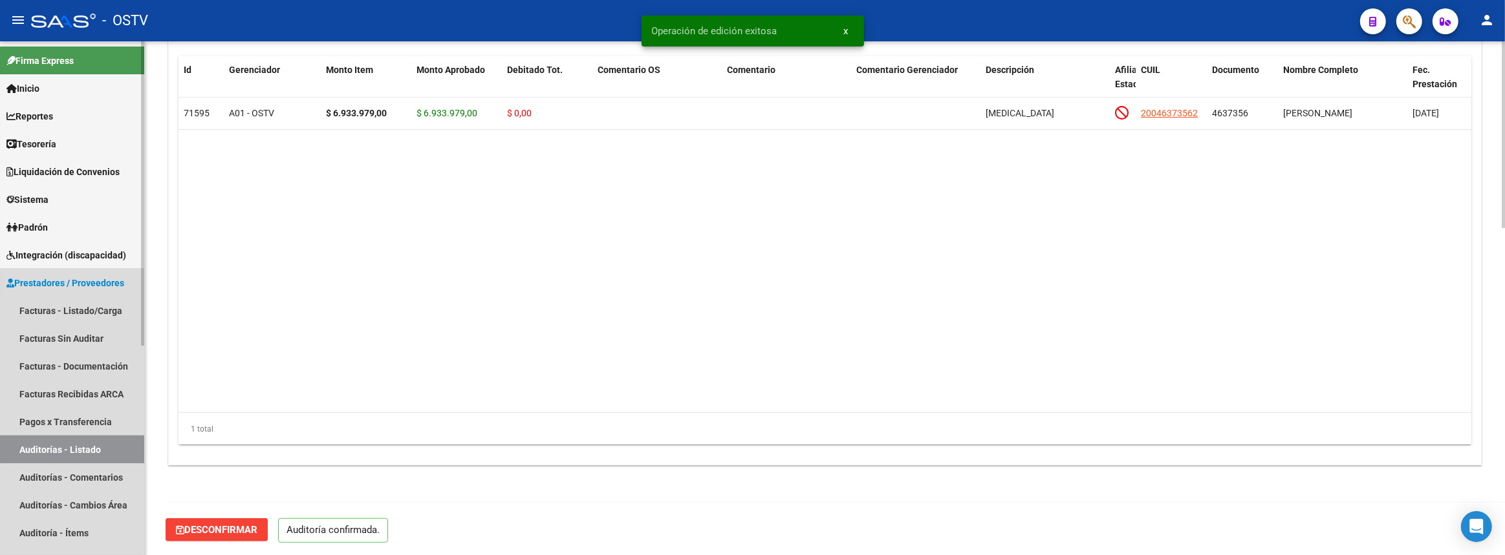
click at [119, 449] on link "Auditorías - Listado" at bounding box center [72, 450] width 144 height 28
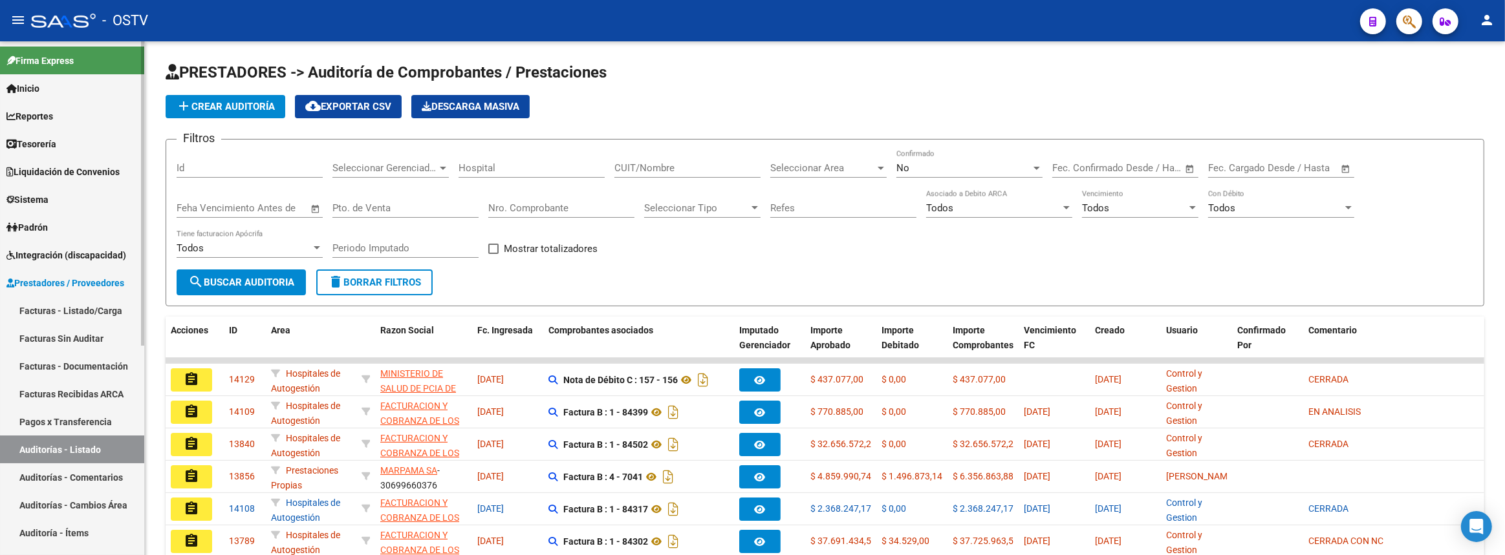
click at [59, 303] on link "Facturas - Listado/Carga" at bounding box center [72, 311] width 144 height 28
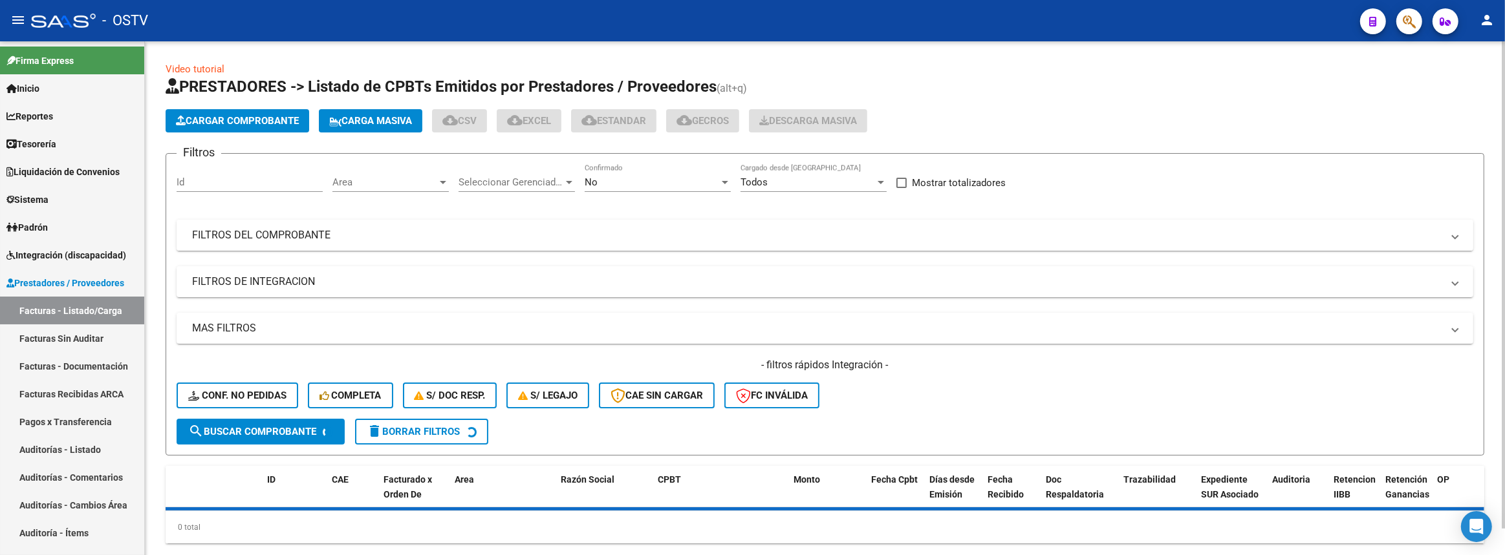
drag, startPoint x: 472, startPoint y: 220, endPoint x: 472, endPoint y: 233, distance: 12.9
click at [472, 220] on mat-expansion-panel-header "FILTROS DEL COMPROBANTE" at bounding box center [825, 235] width 1296 height 31
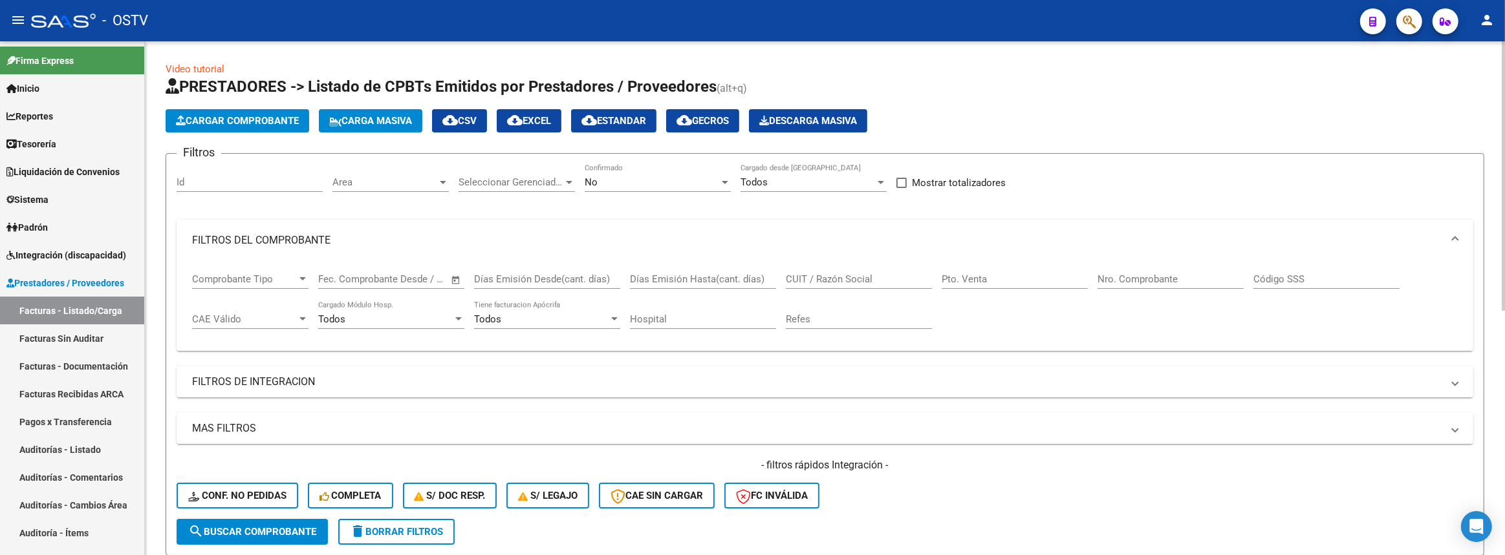
click at [883, 276] on input "CUIT / Razón Social" at bounding box center [859, 280] width 146 height 12
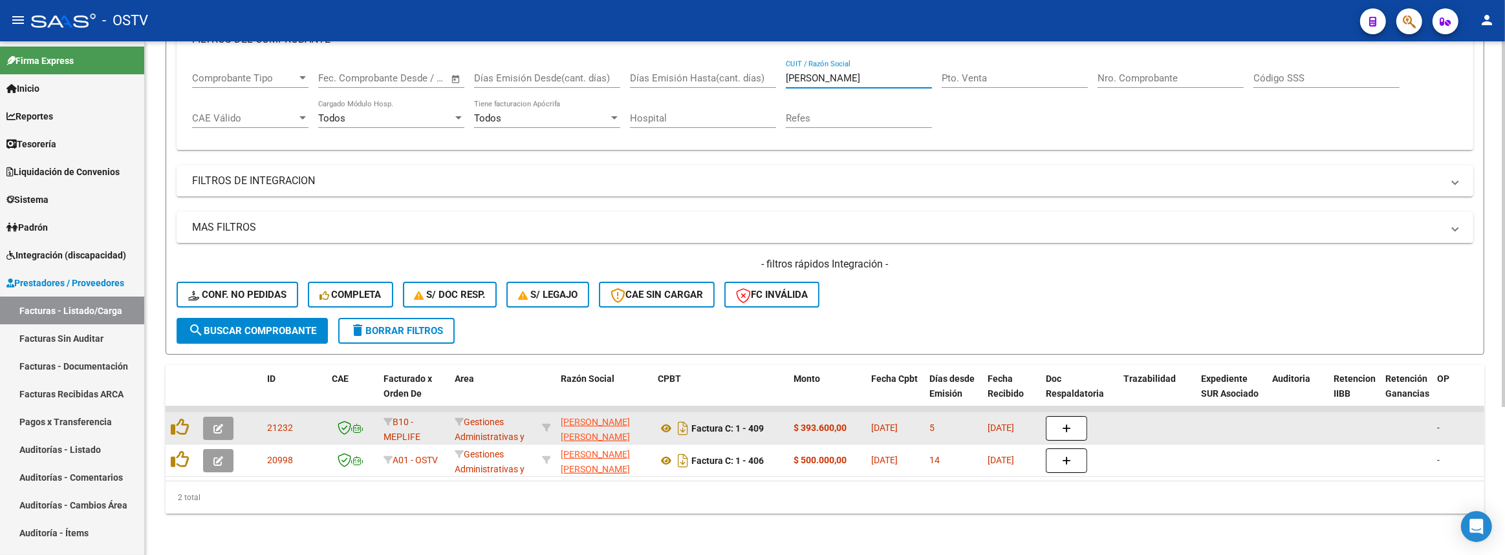
type input "[PERSON_NAME]"
click at [208, 420] on button "button" at bounding box center [218, 428] width 30 height 23
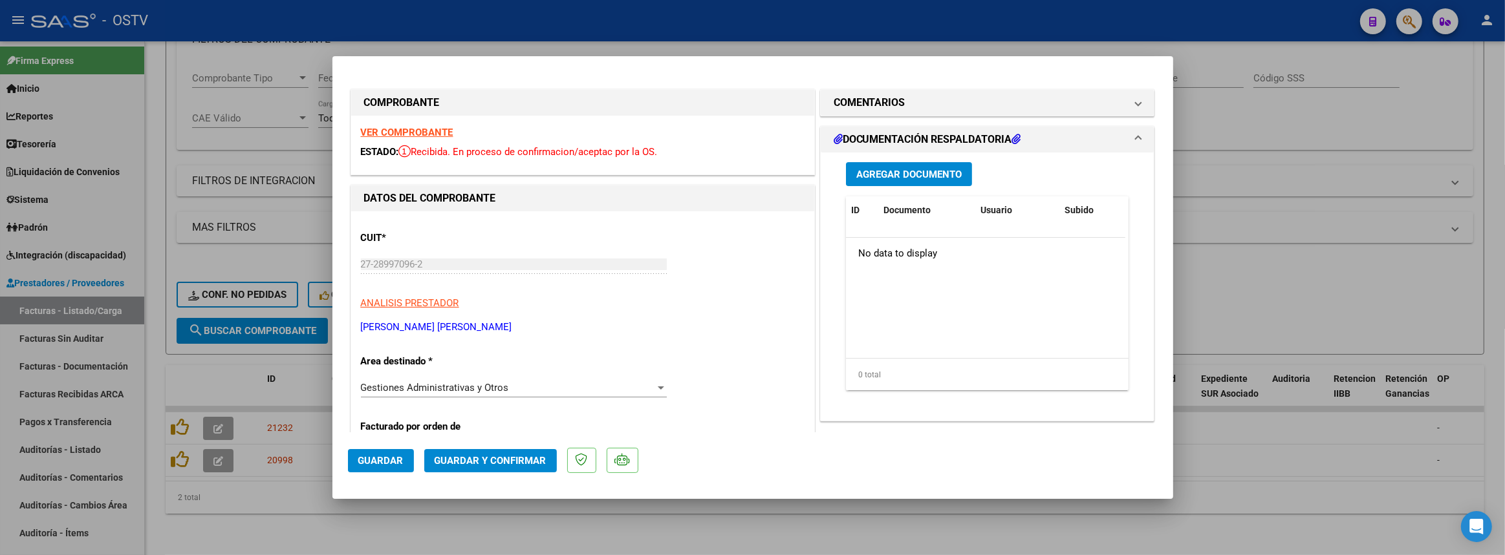
scroll to position [176, 0]
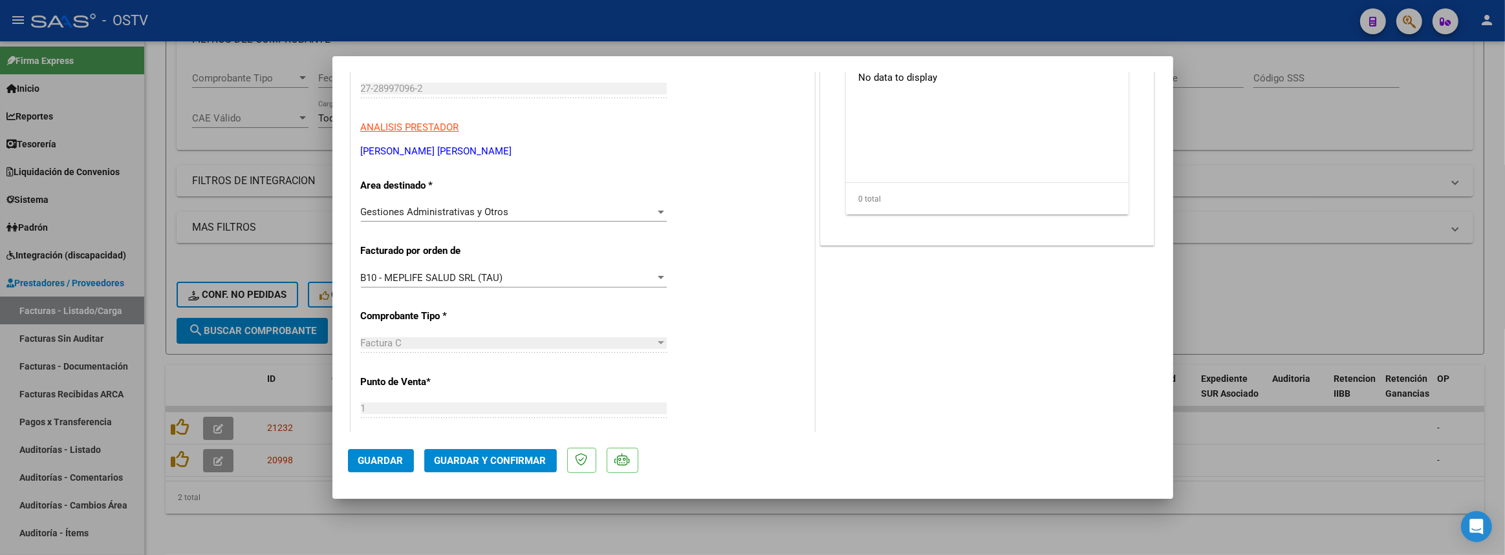
click at [405, 277] on span "B10 - MEPLIFE SALUD SRL (TAU)" at bounding box center [432, 278] width 142 height 12
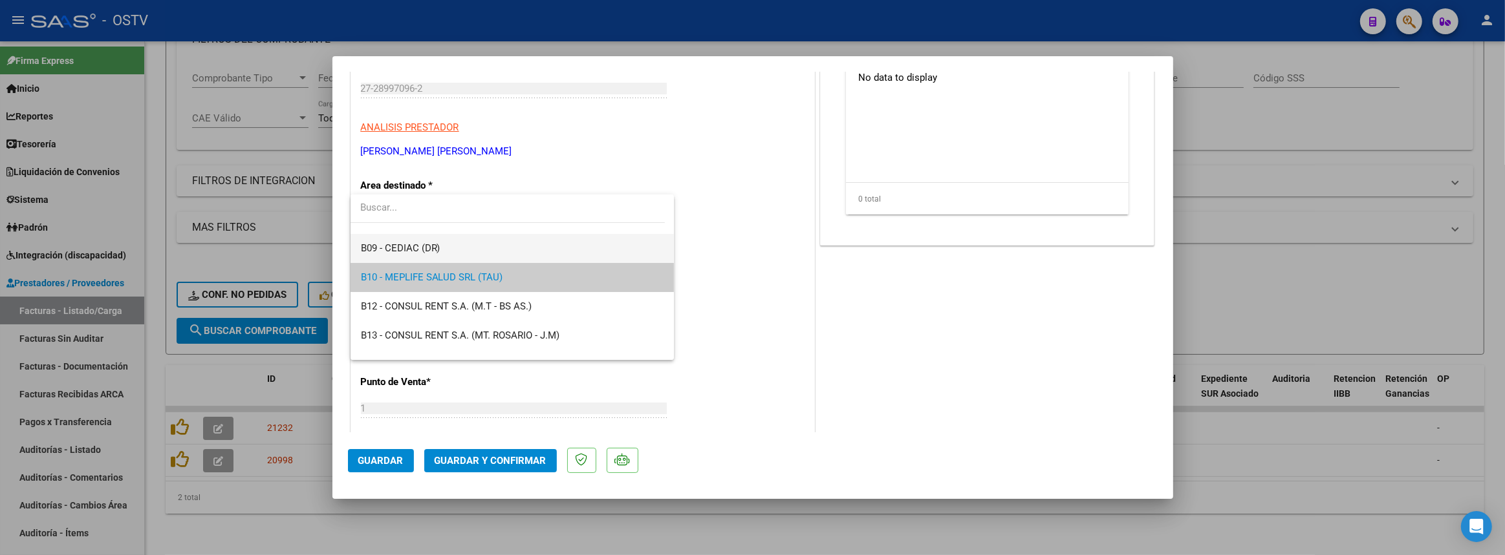
scroll to position [0, 0]
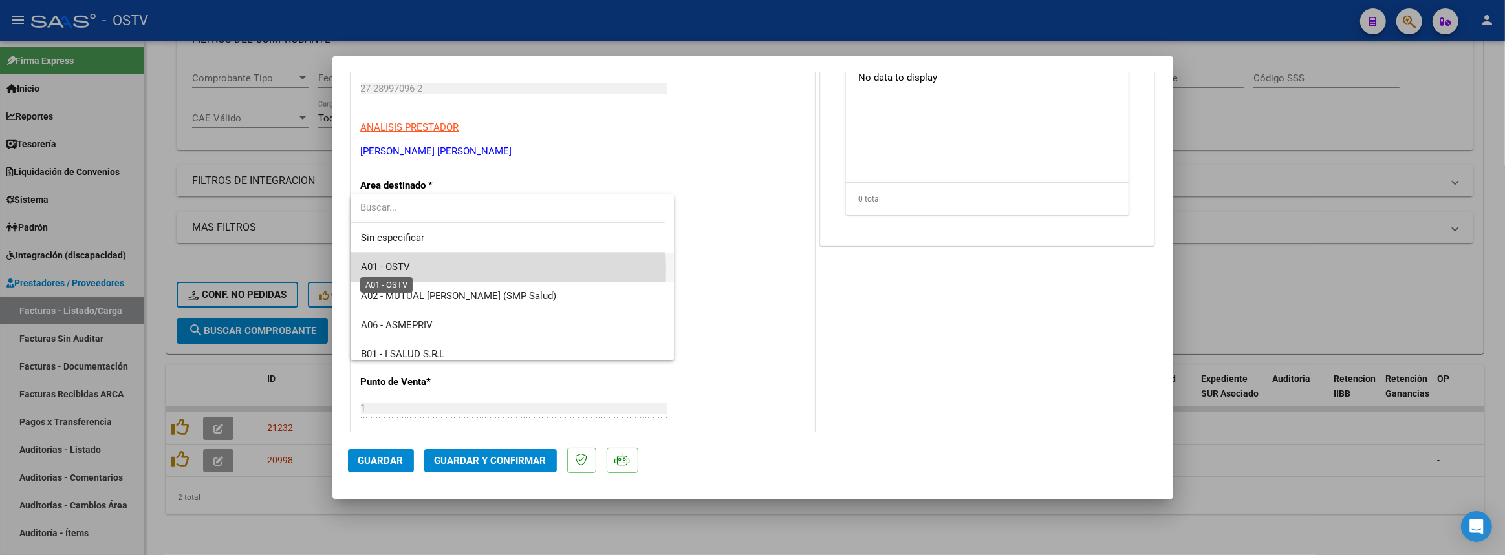
click at [389, 271] on span "A01 - OSTV" at bounding box center [385, 267] width 49 height 12
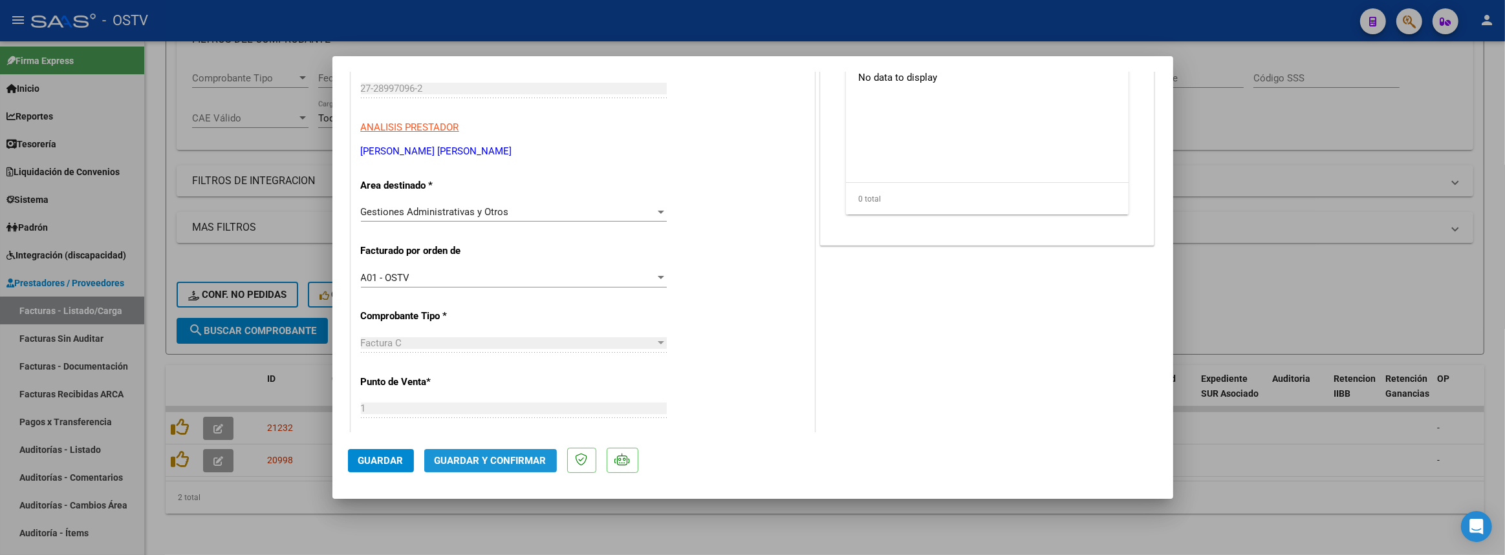
click at [478, 447] on mat-dialog-actions "Guardar Guardar y Confirmar" at bounding box center [753, 458] width 810 height 51
click at [475, 458] on span "Guardar y Confirmar" at bounding box center [491, 461] width 112 height 12
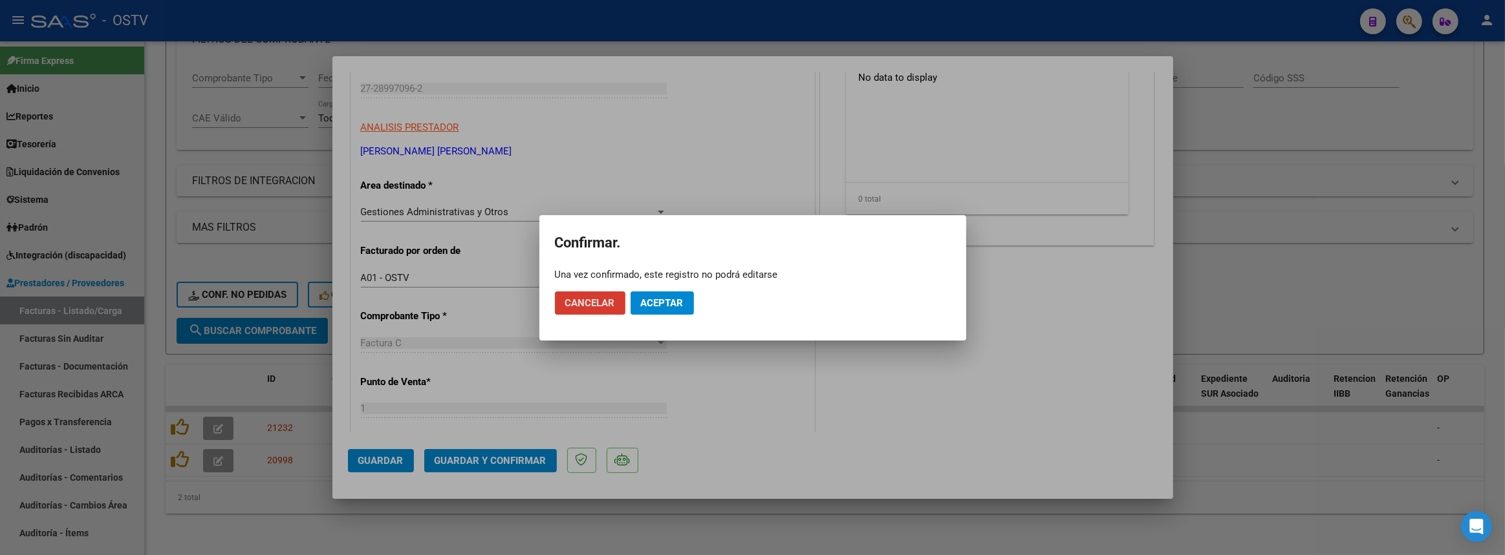
click at [658, 303] on span "Aceptar" at bounding box center [662, 303] width 43 height 12
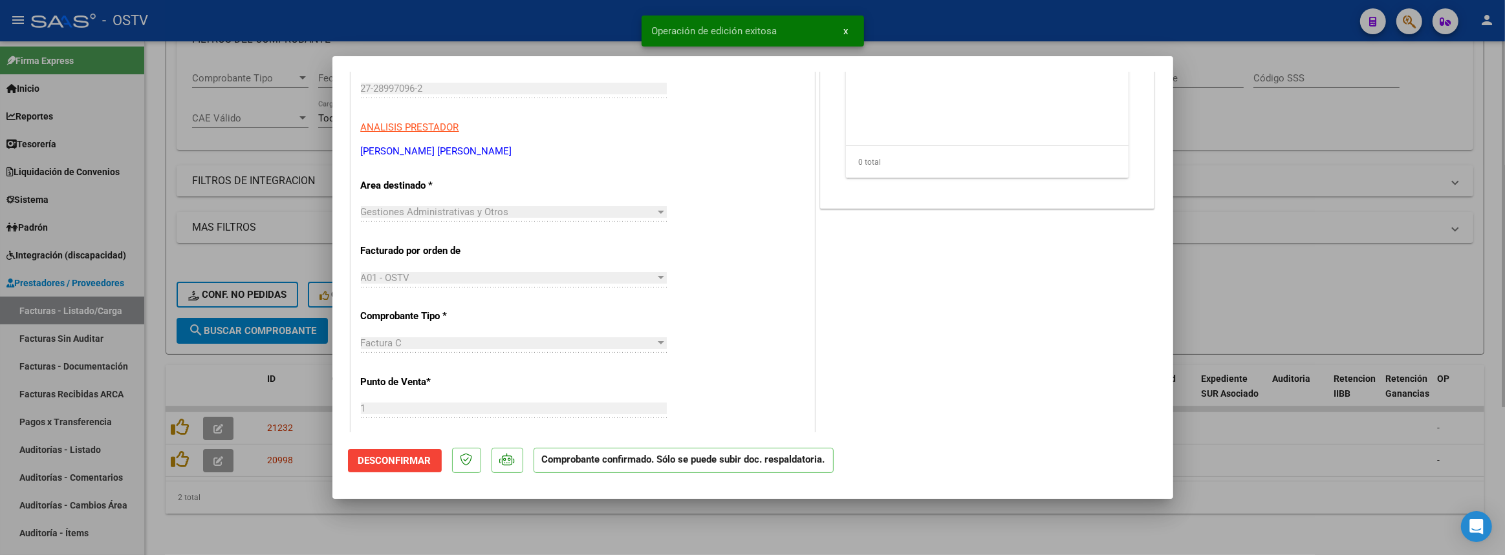
click at [277, 511] on div at bounding box center [752, 277] width 1505 height 555
type input "$ 0,00"
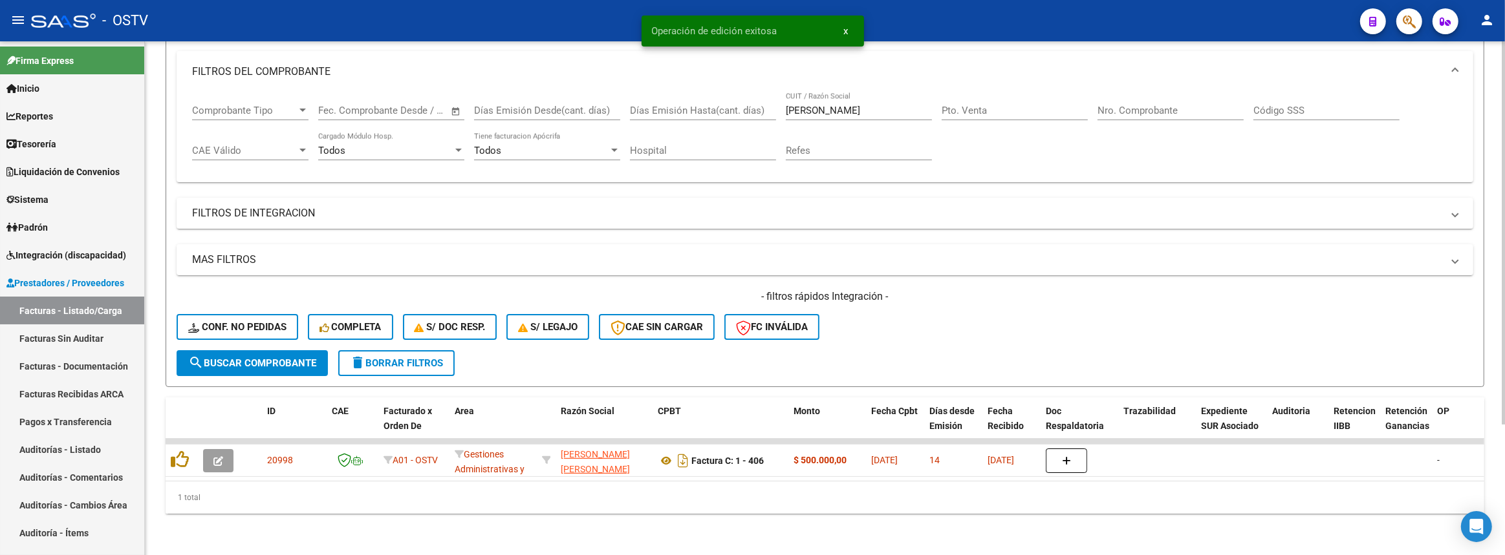
scroll to position [175, 0]
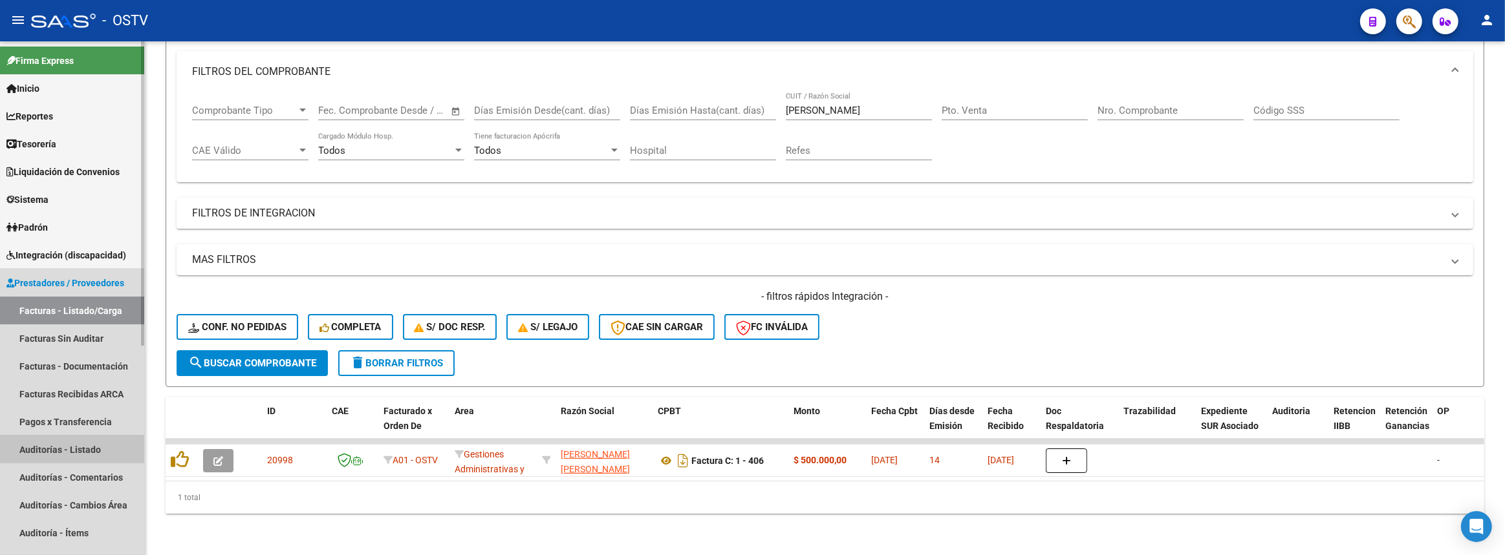
click at [91, 447] on link "Auditorías - Listado" at bounding box center [72, 450] width 144 height 28
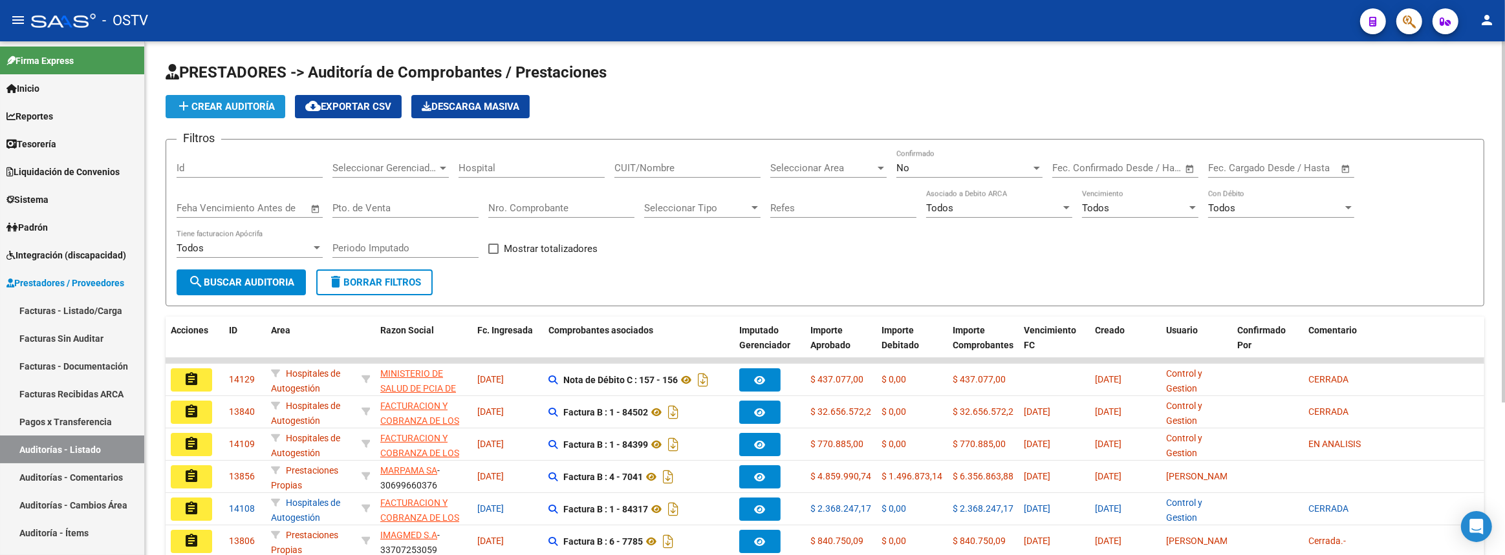
click at [233, 103] on span "add Crear Auditoría" at bounding box center [225, 107] width 99 height 12
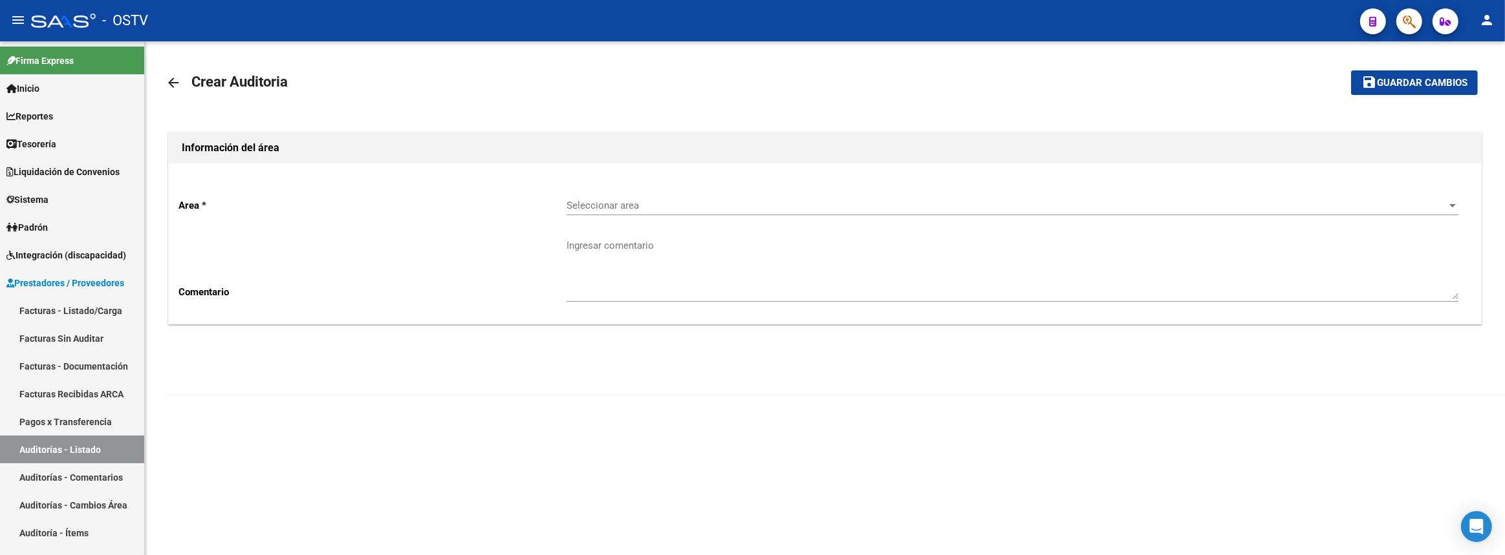
click at [582, 204] on span "Seleccionar area" at bounding box center [1006, 206] width 880 height 12
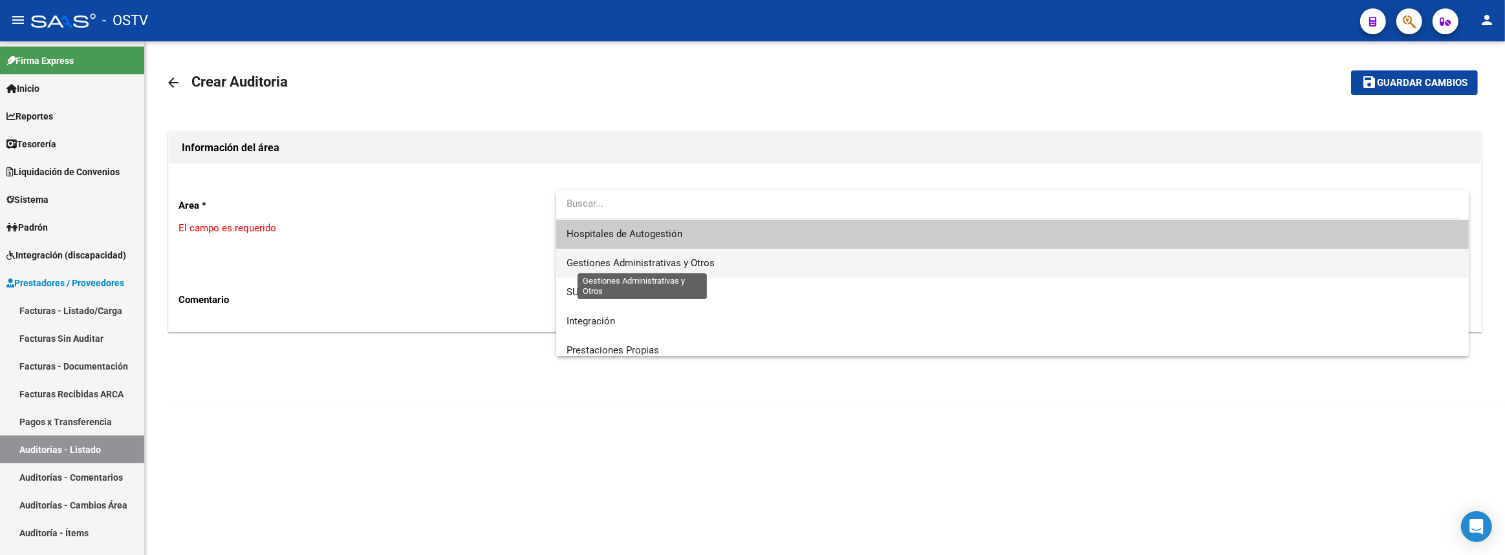
click at [616, 261] on span "Gestiones Administrativas y Otros" at bounding box center [640, 263] width 148 height 12
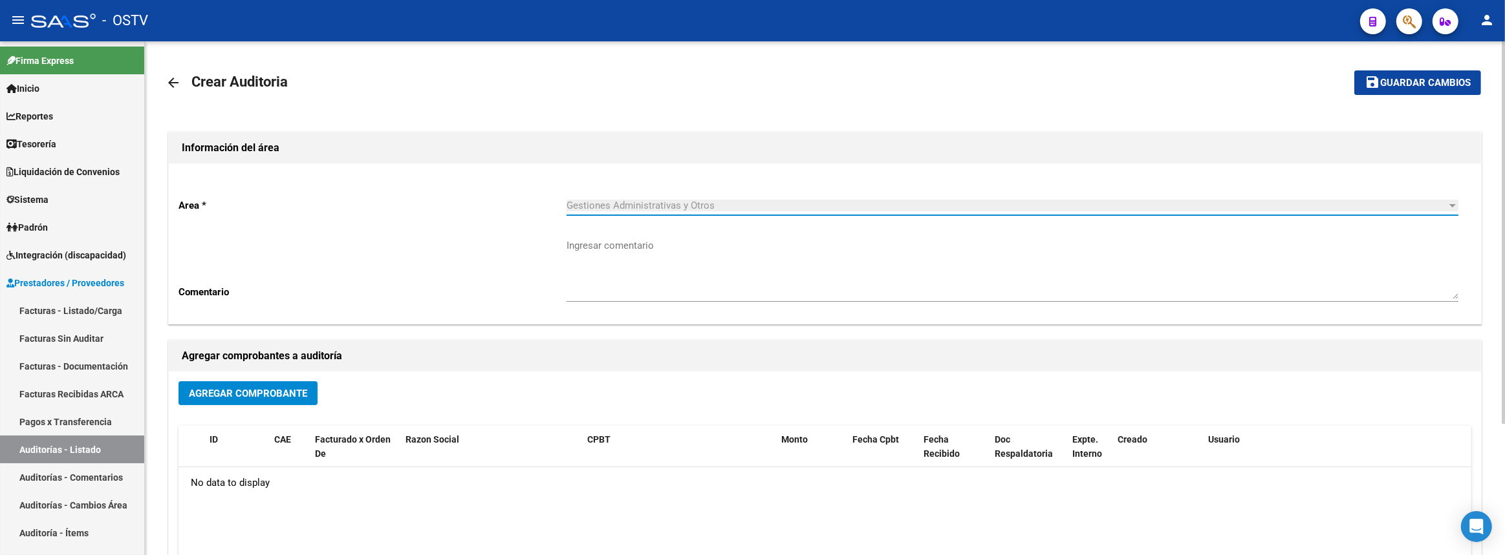
scroll to position [175, 0]
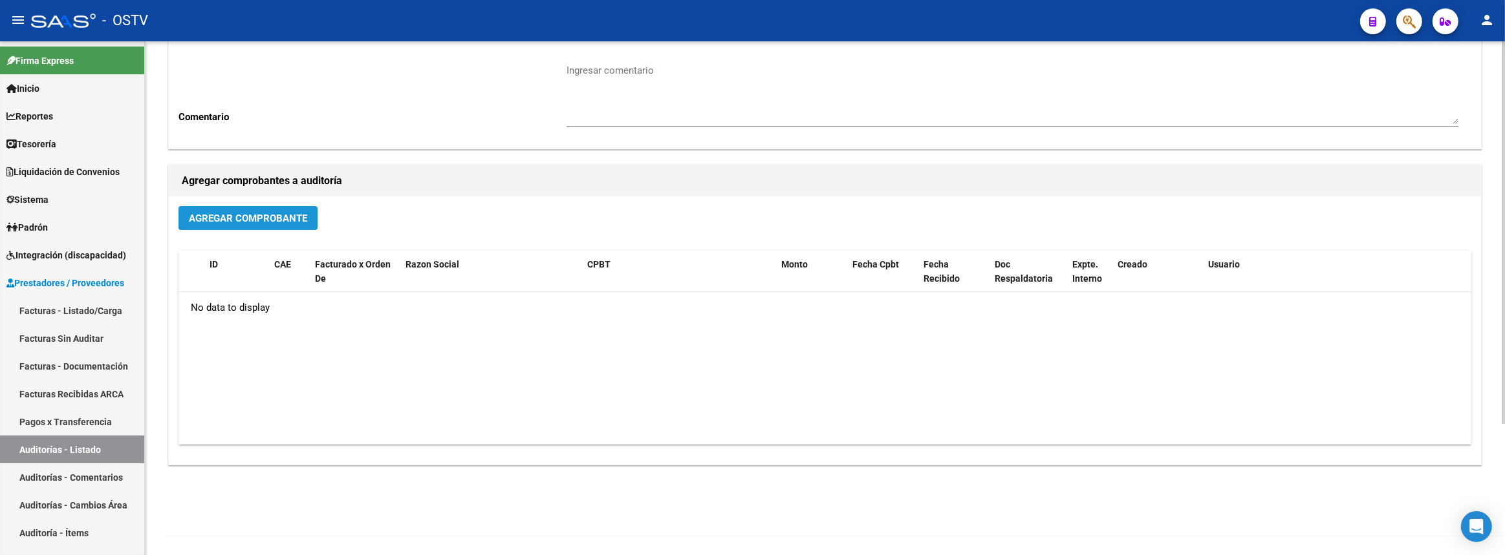
click at [261, 222] on button "Agregar Comprobante" at bounding box center [247, 218] width 139 height 24
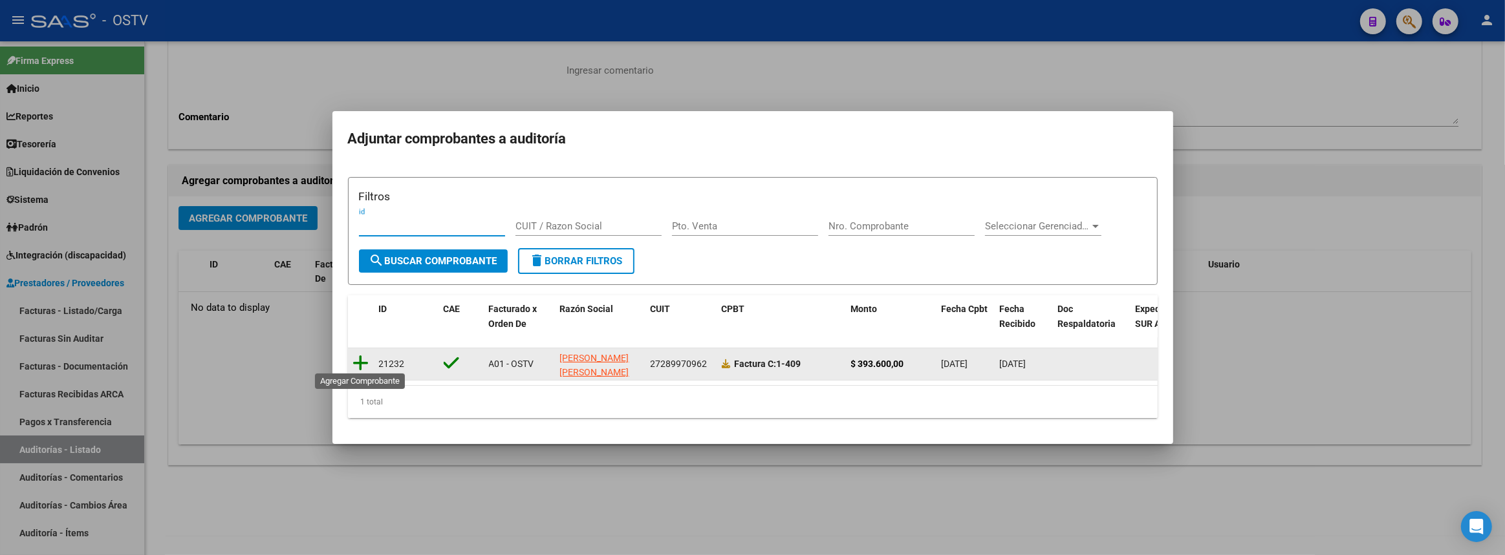
click at [362, 354] on icon at bounding box center [361, 363] width 16 height 18
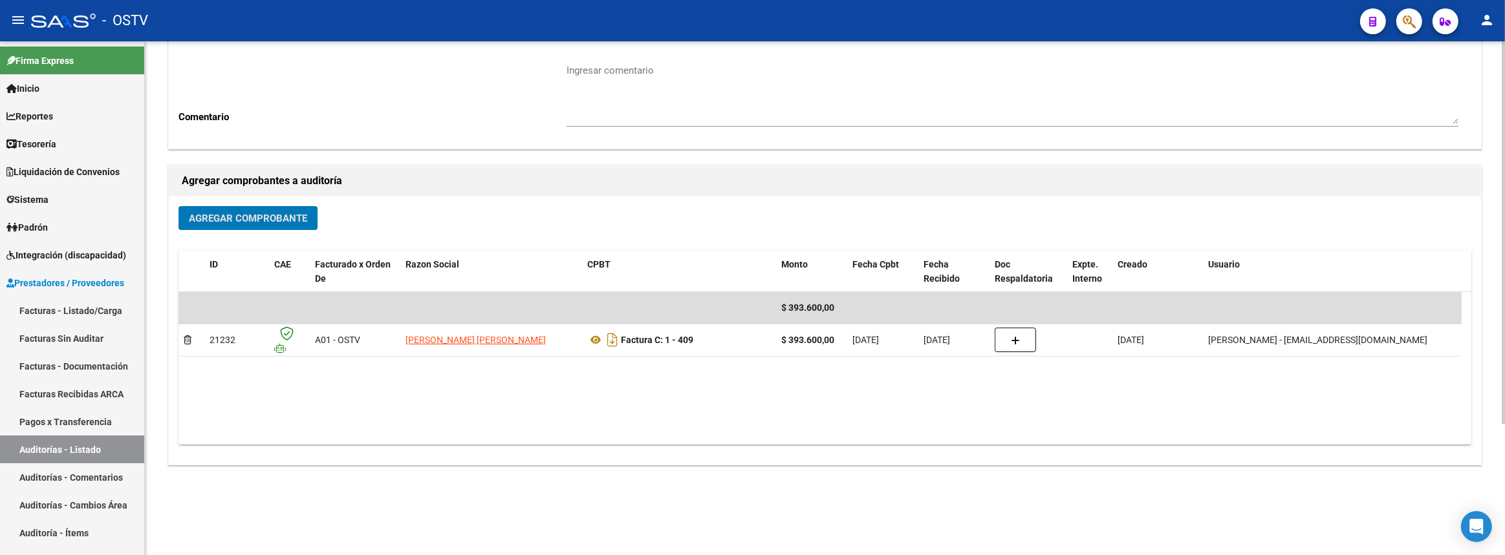
scroll to position [0, 0]
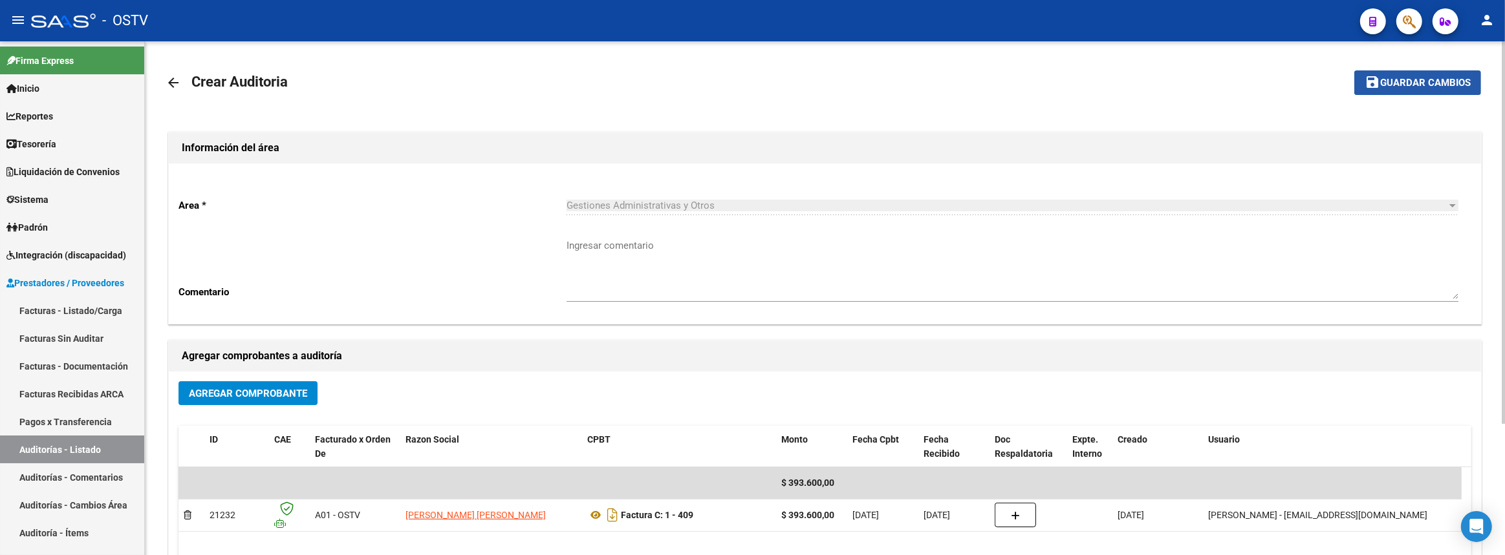
click at [1388, 78] on span "Guardar cambios" at bounding box center [1425, 84] width 91 height 12
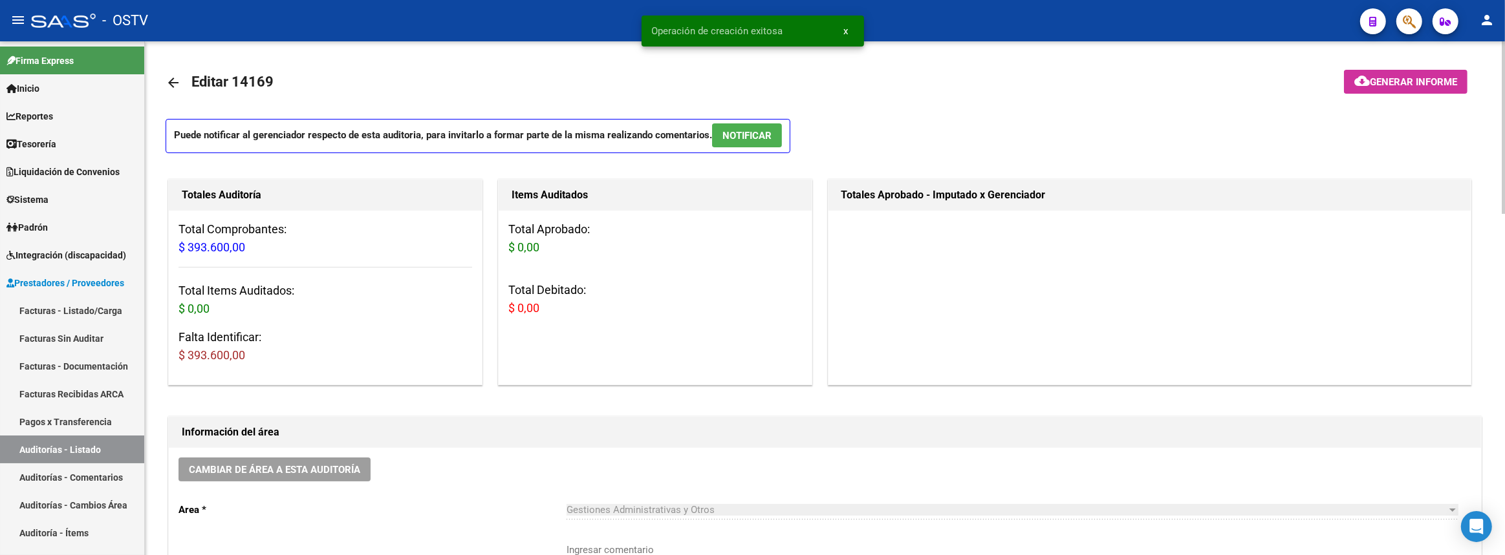
scroll to position [235, 0]
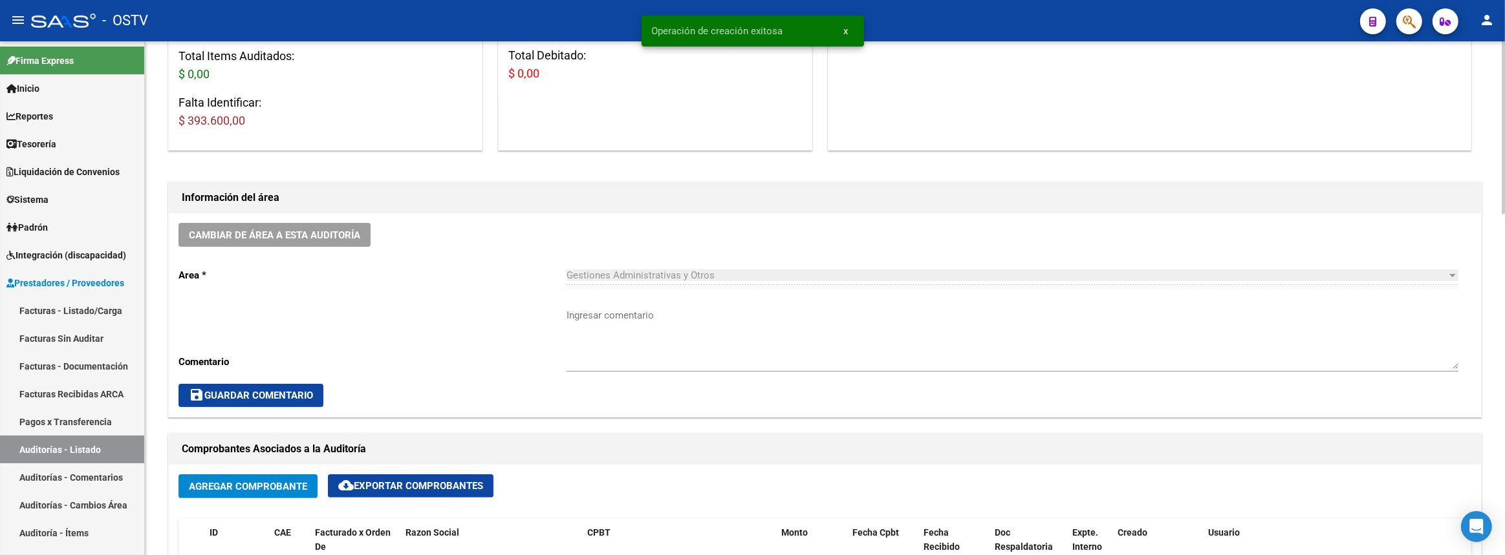
drag, startPoint x: 736, startPoint y: 326, endPoint x: 784, endPoint y: 342, distance: 49.9
click at [747, 332] on textarea "Ingresar comentario" at bounding box center [1012, 338] width 892 height 61
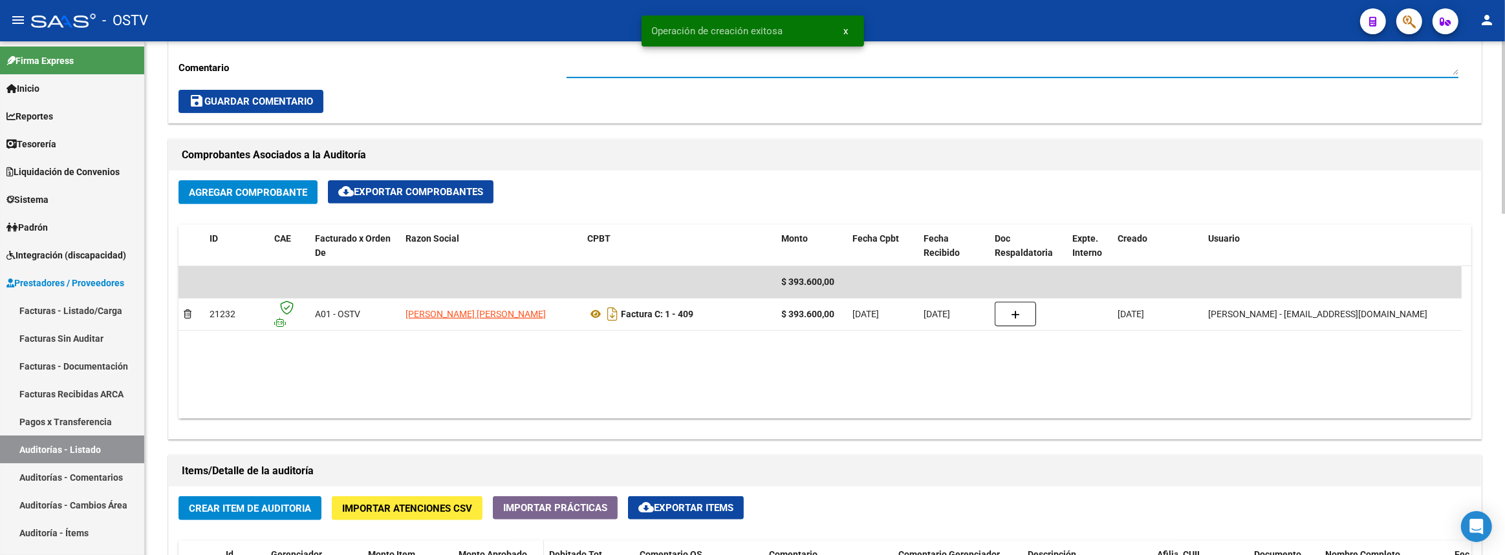
scroll to position [705, 0]
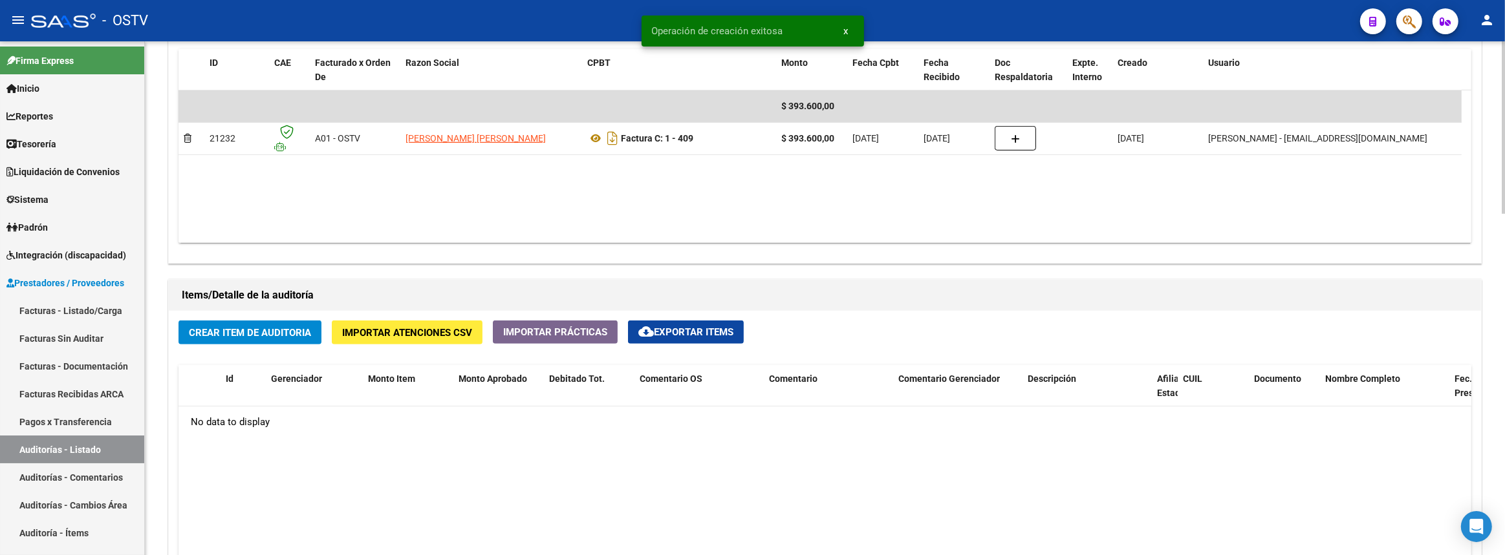
type textarea "Cerrada"
click at [259, 327] on span "Crear Item de Auditoria" at bounding box center [250, 333] width 122 height 12
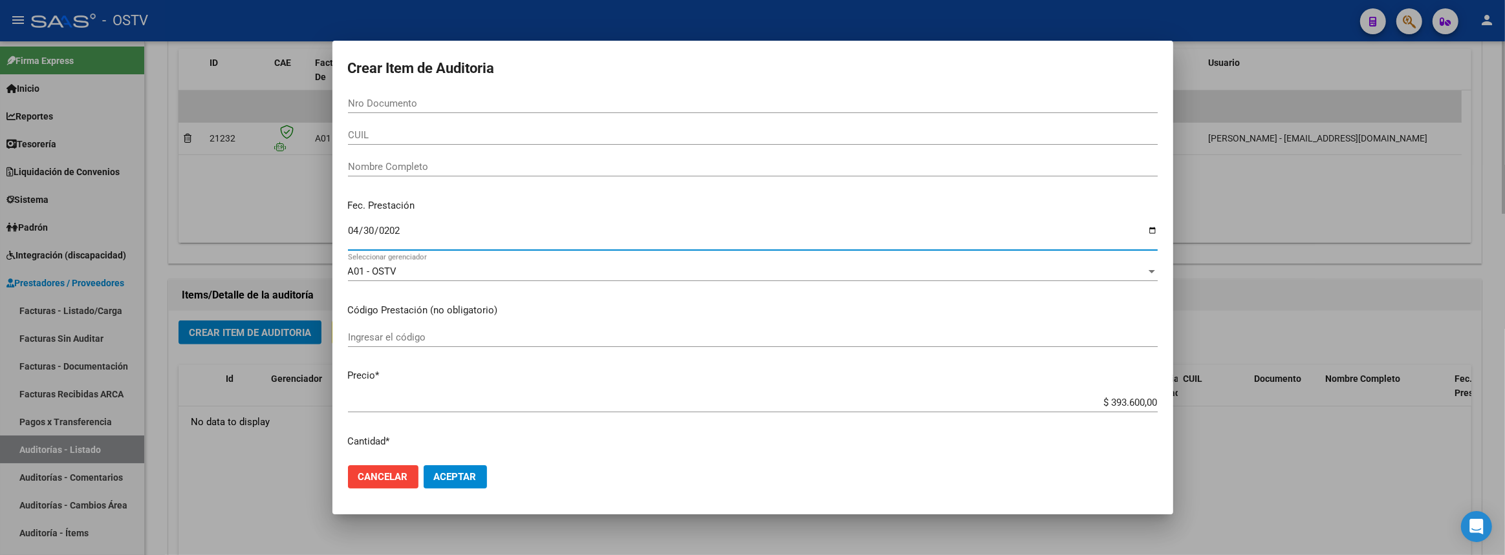
type input "[DATE]"
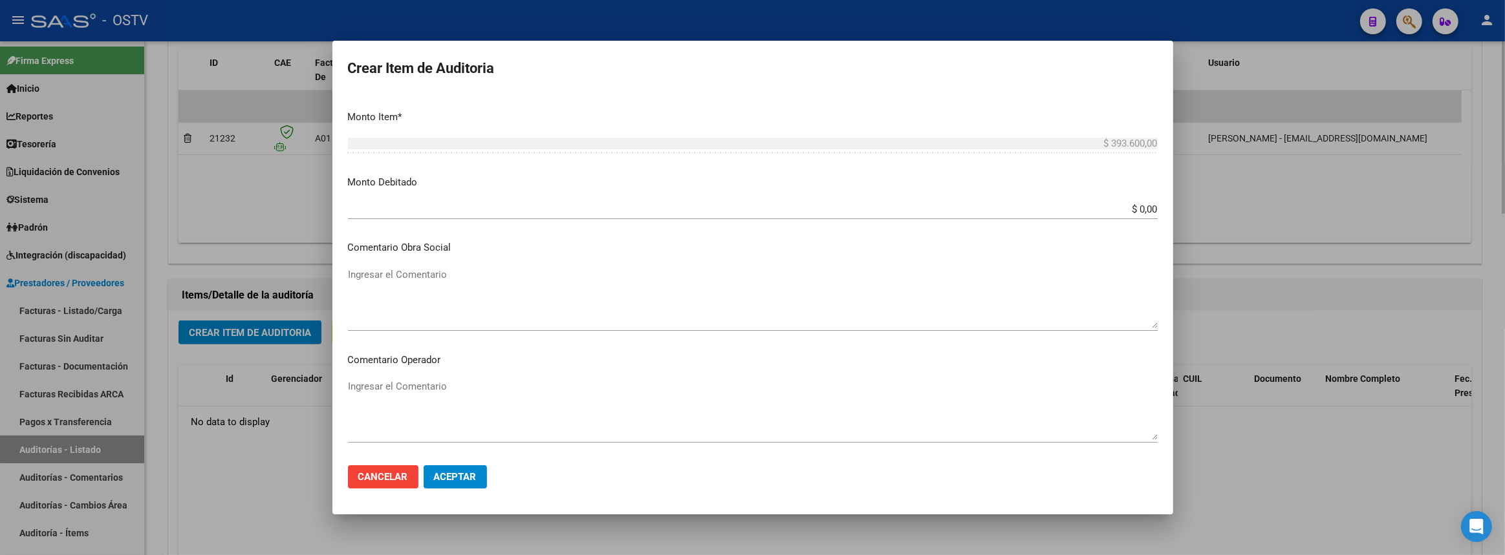
scroll to position [726, 0]
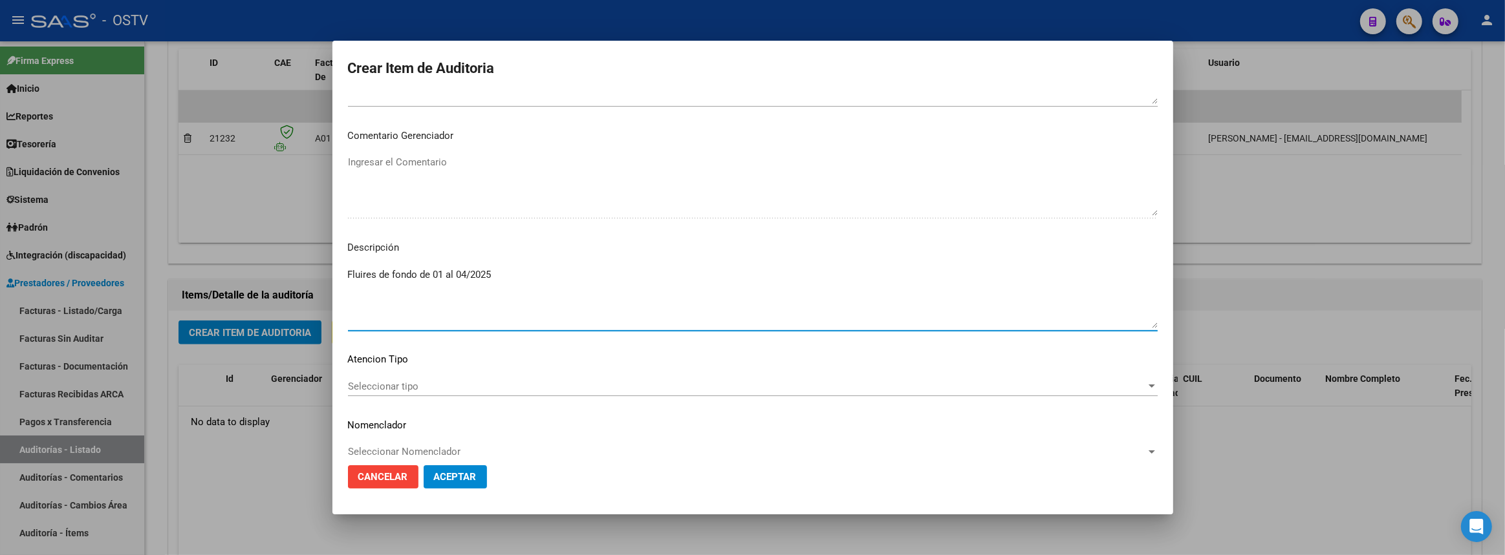
type textarea "Fluires de fondo de 01 al 04/2025"
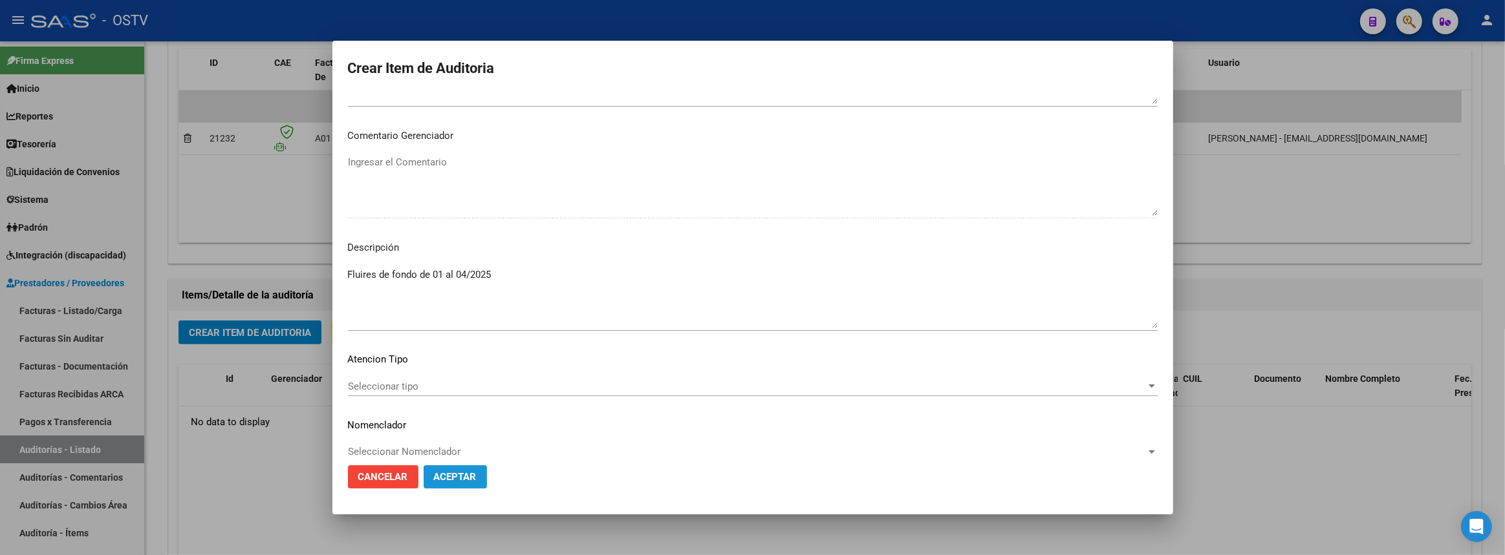
click at [442, 480] on span "Aceptar" at bounding box center [455, 477] width 43 height 12
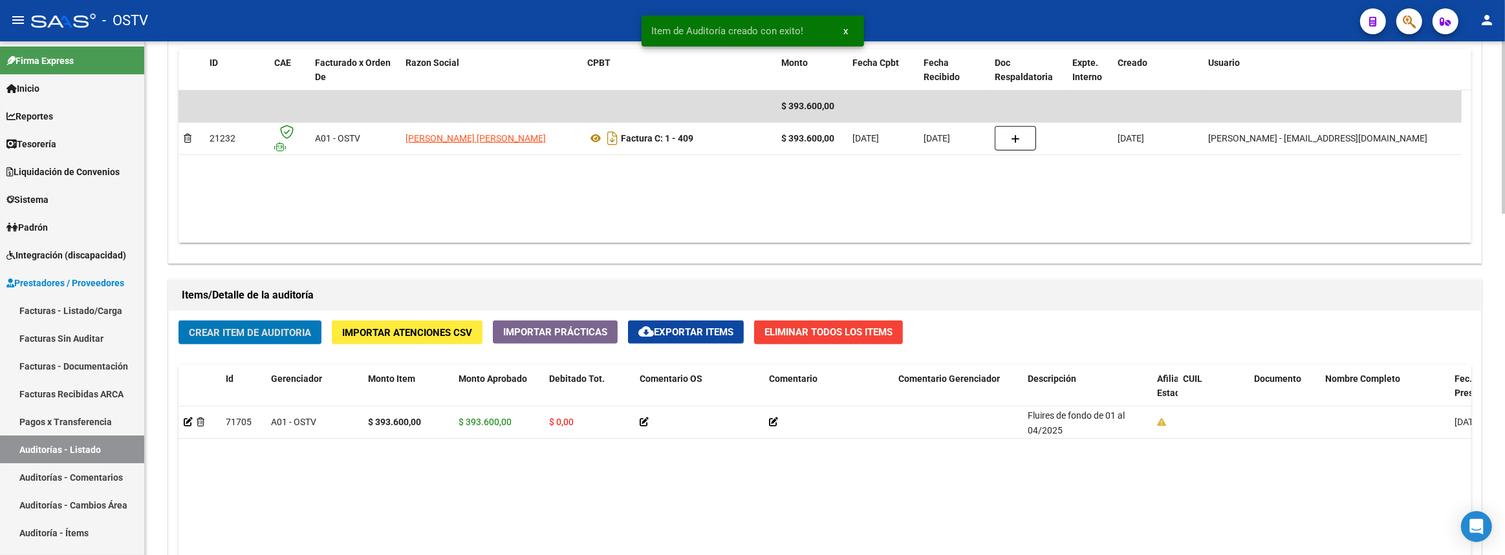
scroll to position [1014, 0]
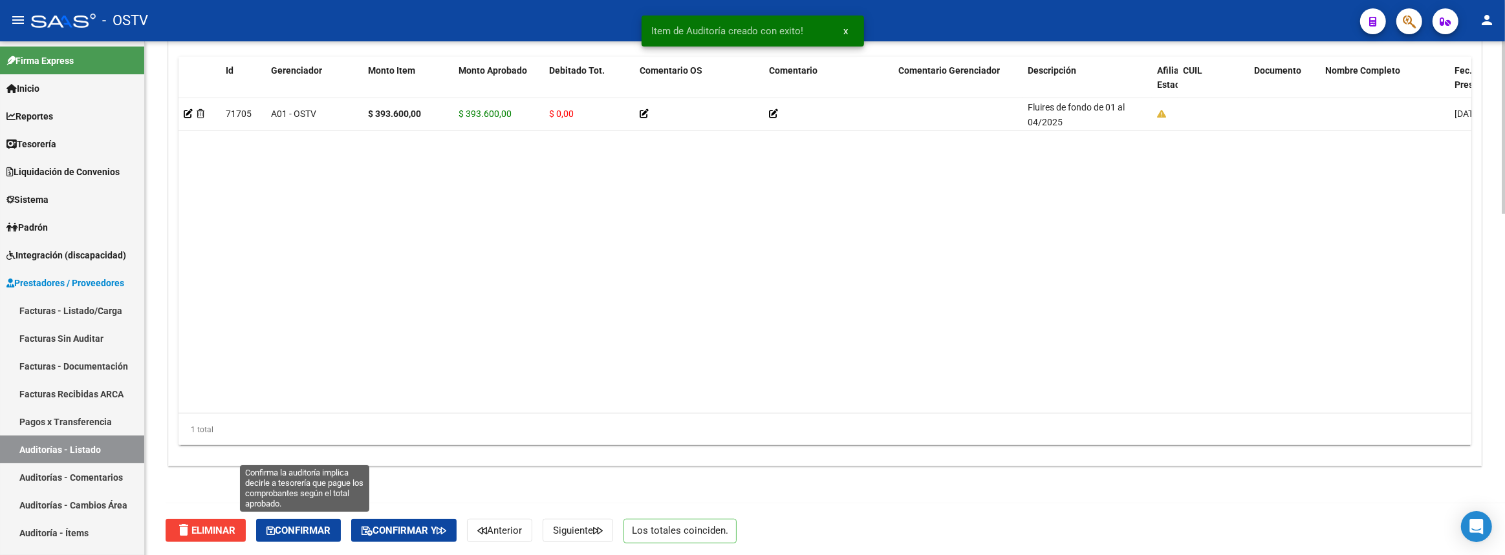
click at [314, 527] on span "Confirmar" at bounding box center [298, 531] width 64 height 12
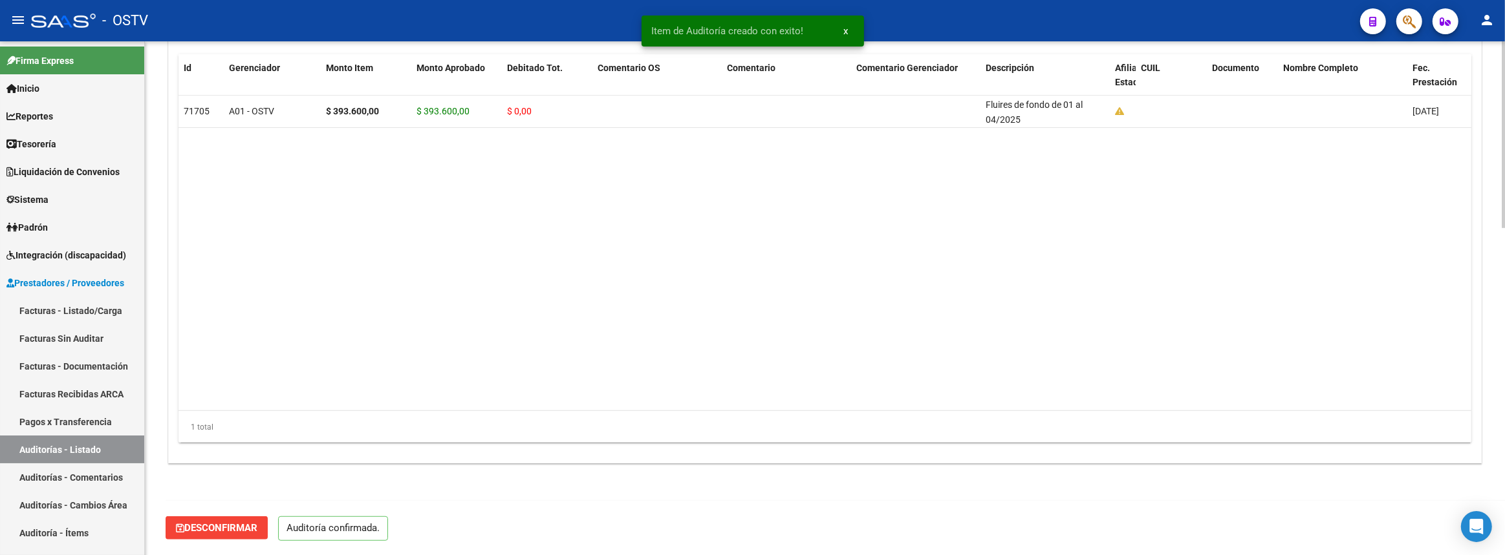
scroll to position [899, 0]
type input "202509"
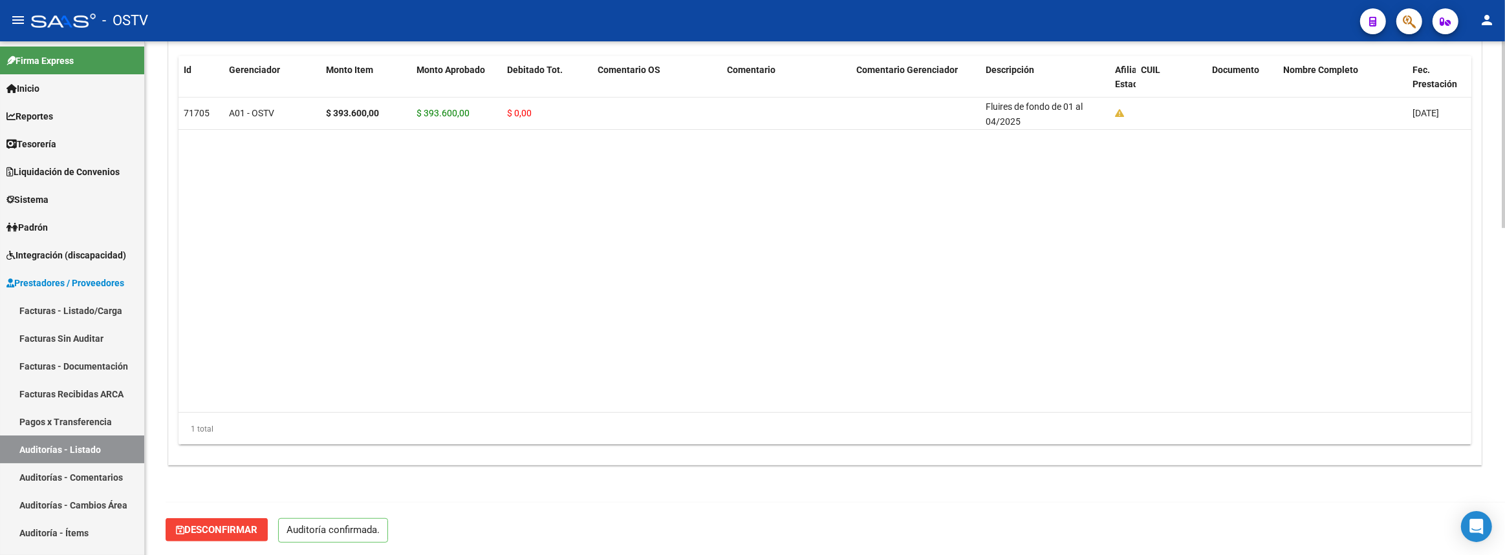
click at [314, 527] on p "Auditoría confirmada." at bounding box center [333, 531] width 110 height 25
drag, startPoint x: 778, startPoint y: 243, endPoint x: 646, endPoint y: 230, distance: 132.6
click at [778, 243] on datatable-body "71705 A01 - OSTV $ 393.600,00 $ 393.600,00 $ 0,00 Fluires de fondo de 01 al 04/…" at bounding box center [824, 255] width 1293 height 315
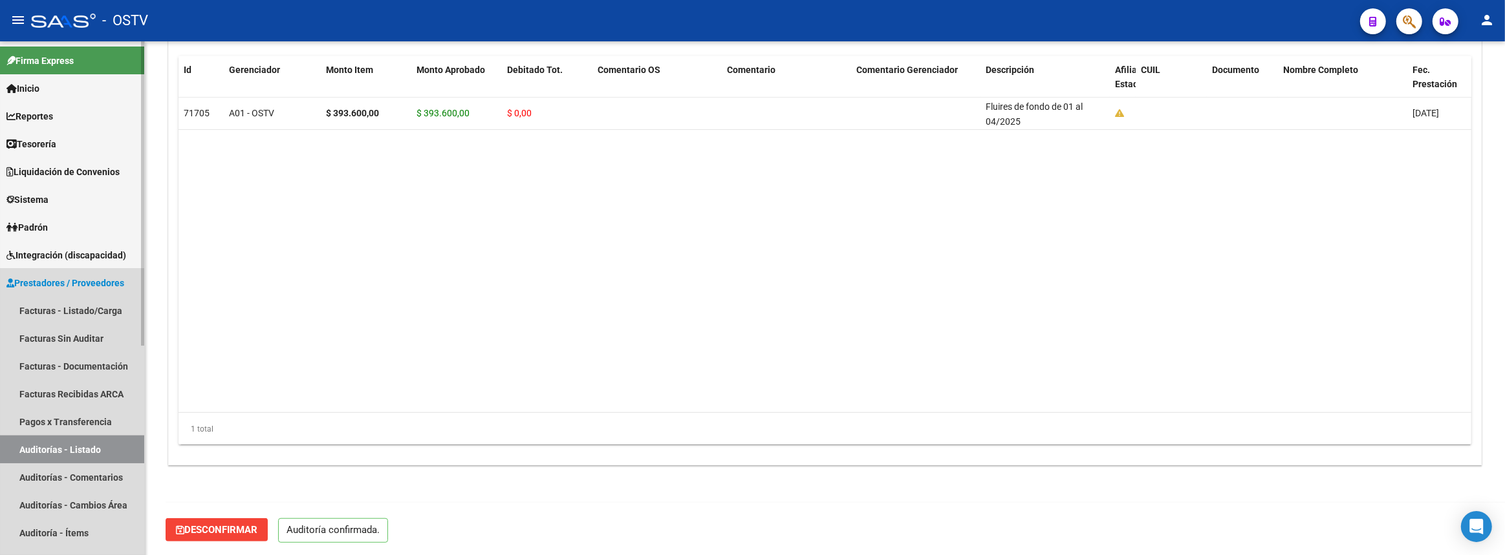
click at [107, 437] on link "Auditorías - Listado" at bounding box center [72, 450] width 144 height 28
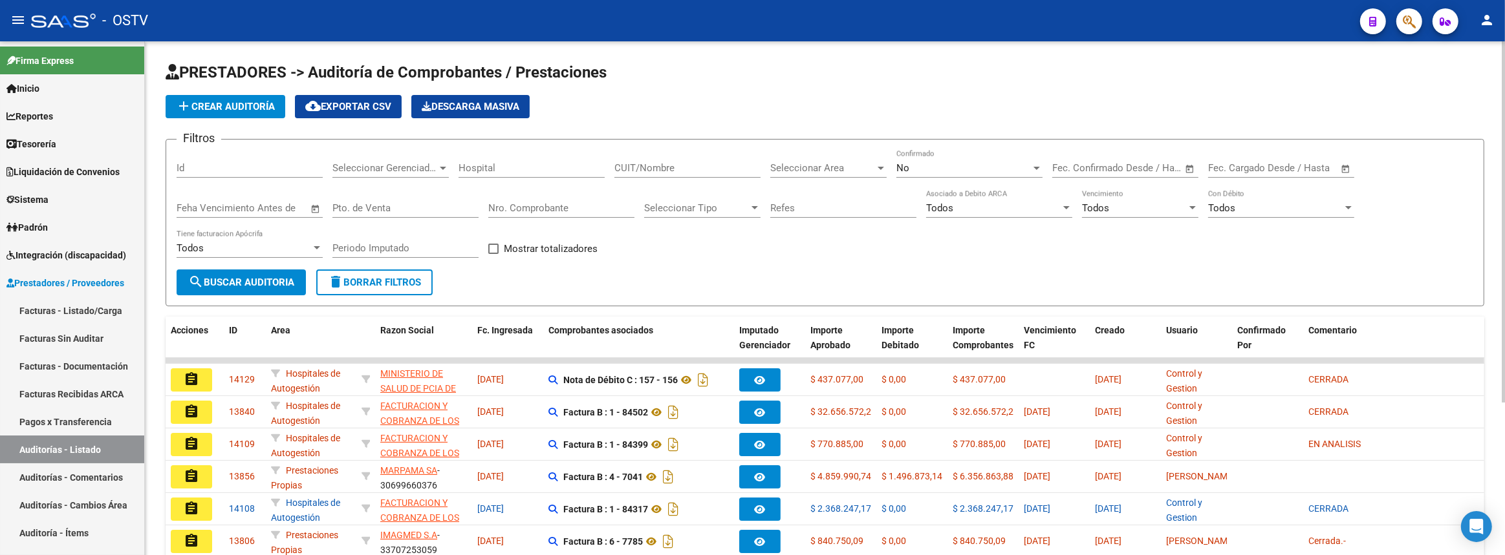
click at [233, 284] on span "search Buscar Auditoria" at bounding box center [241, 283] width 106 height 12
click at [664, 160] on div "CUIT/Nombre" at bounding box center [687, 164] width 146 height 28
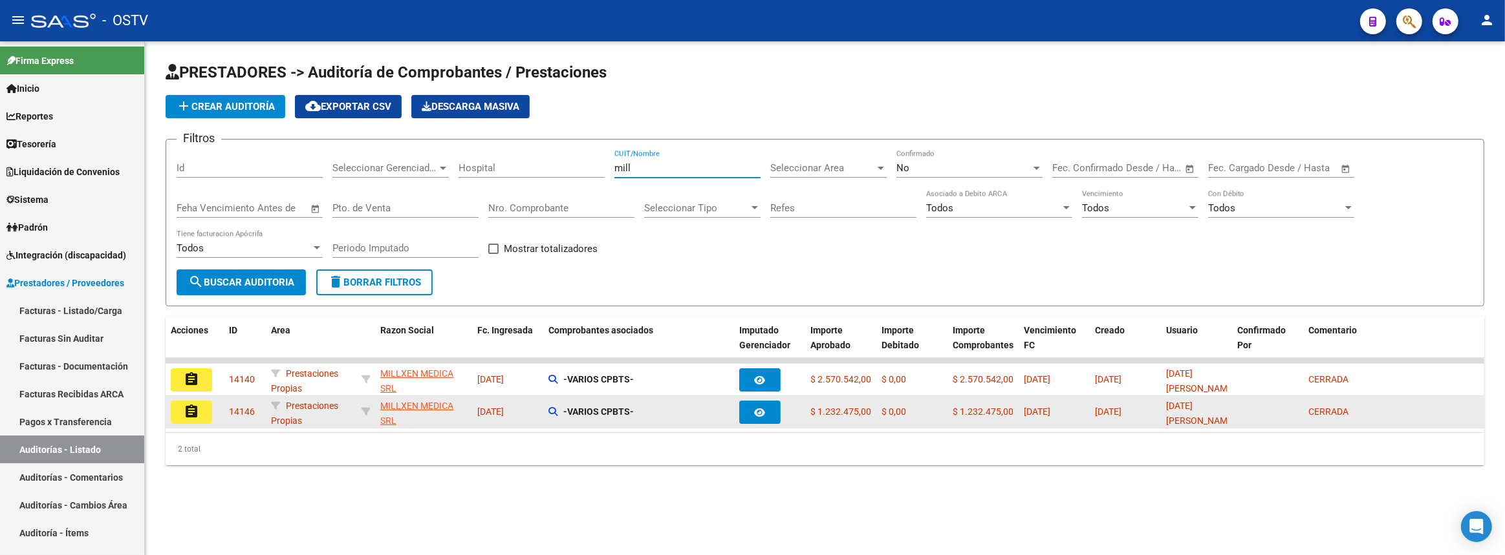
type input "mill"
click at [193, 406] on mat-icon "assignment" at bounding box center [192, 412] width 16 height 16
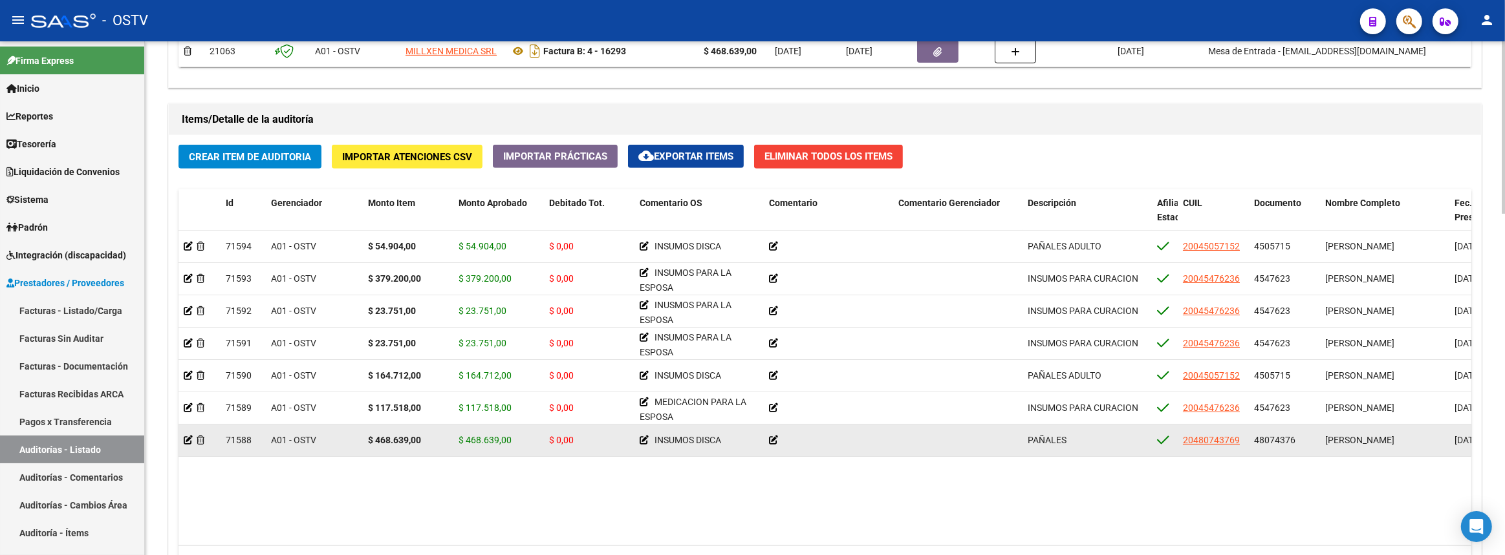
scroll to position [1014, 0]
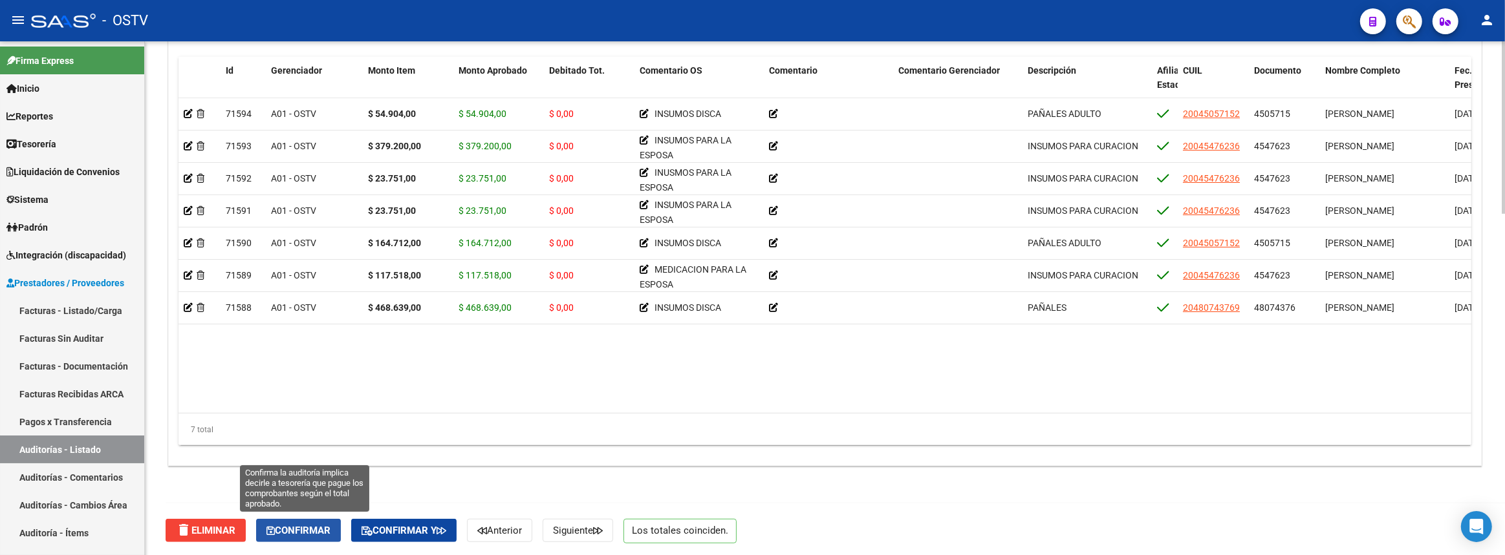
click at [304, 531] on span "Confirmar" at bounding box center [298, 531] width 64 height 12
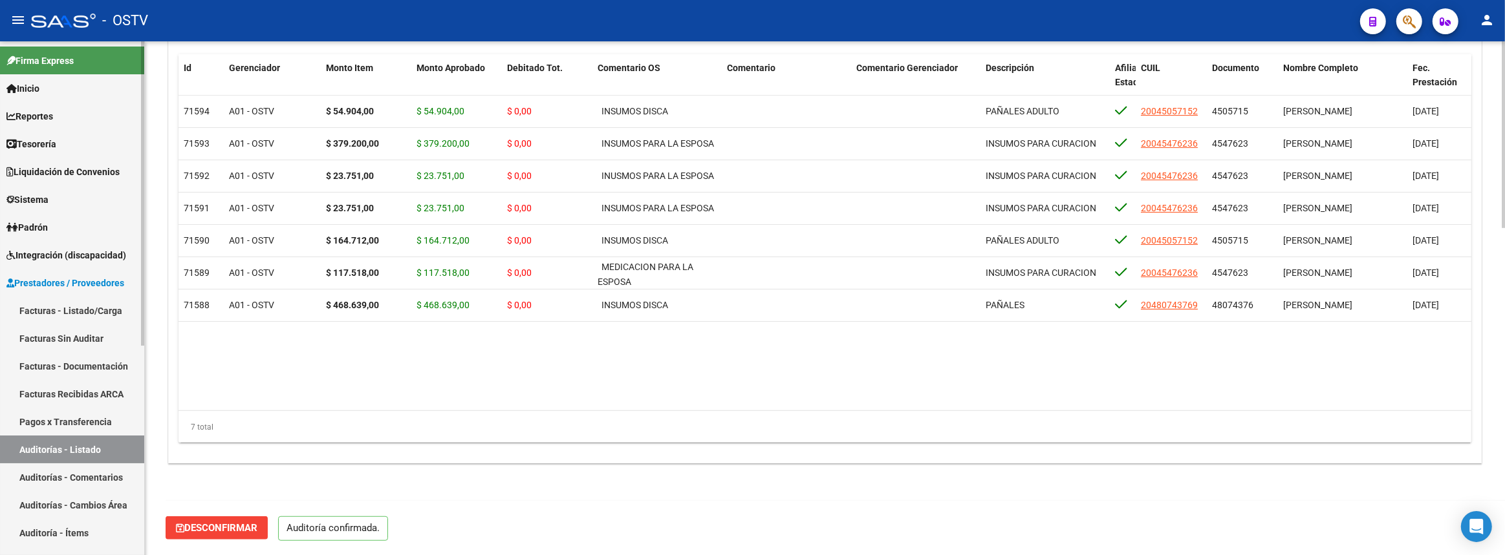
scroll to position [899, 0]
click at [85, 451] on link "Auditorías - Listado" at bounding box center [72, 450] width 144 height 28
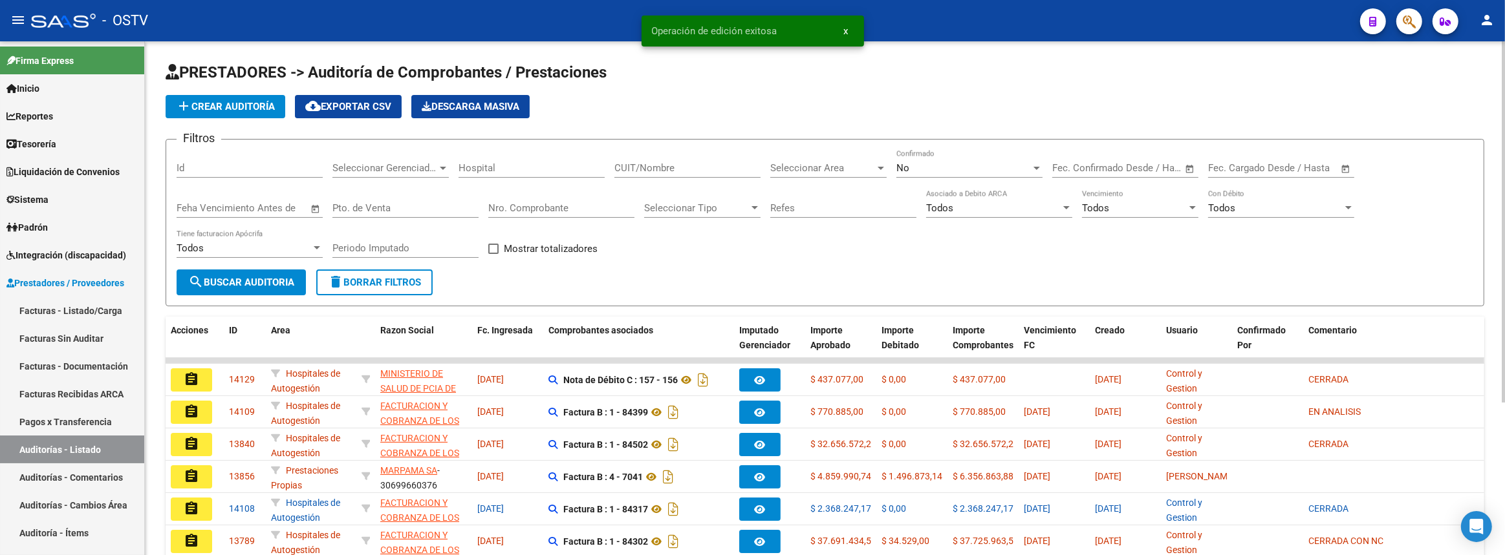
click at [691, 165] on input "CUIT/Nombre" at bounding box center [687, 168] width 146 height 12
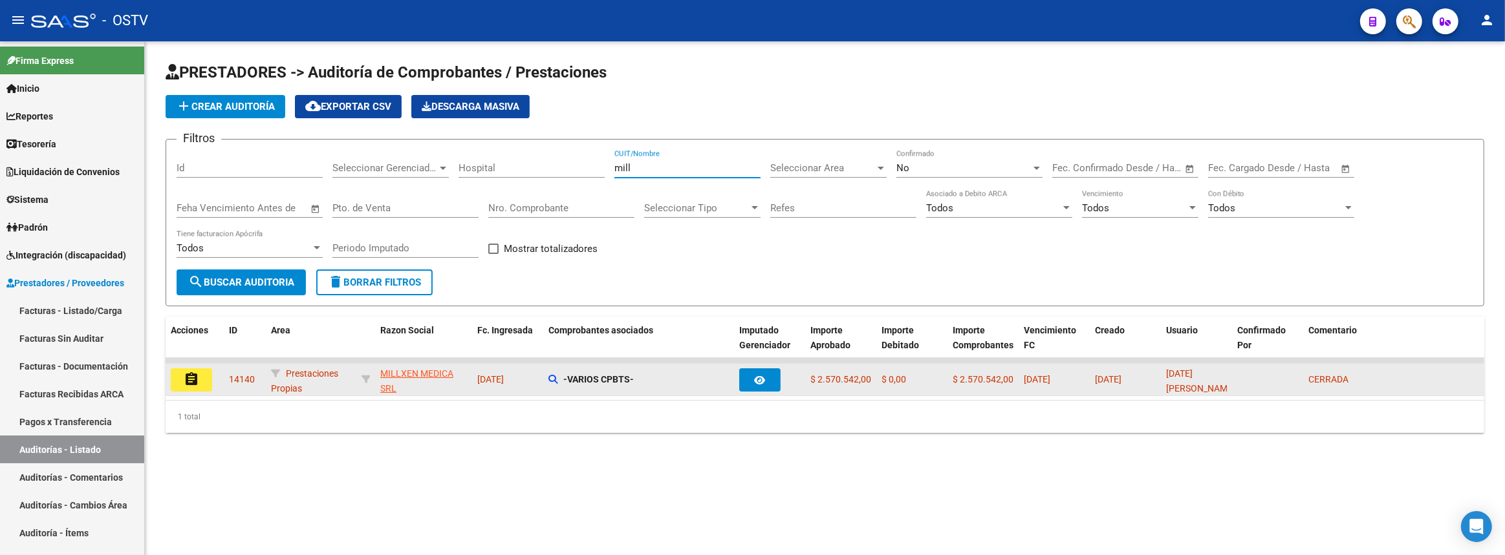
type input "mill"
click at [189, 376] on mat-icon "assignment" at bounding box center [192, 380] width 16 height 16
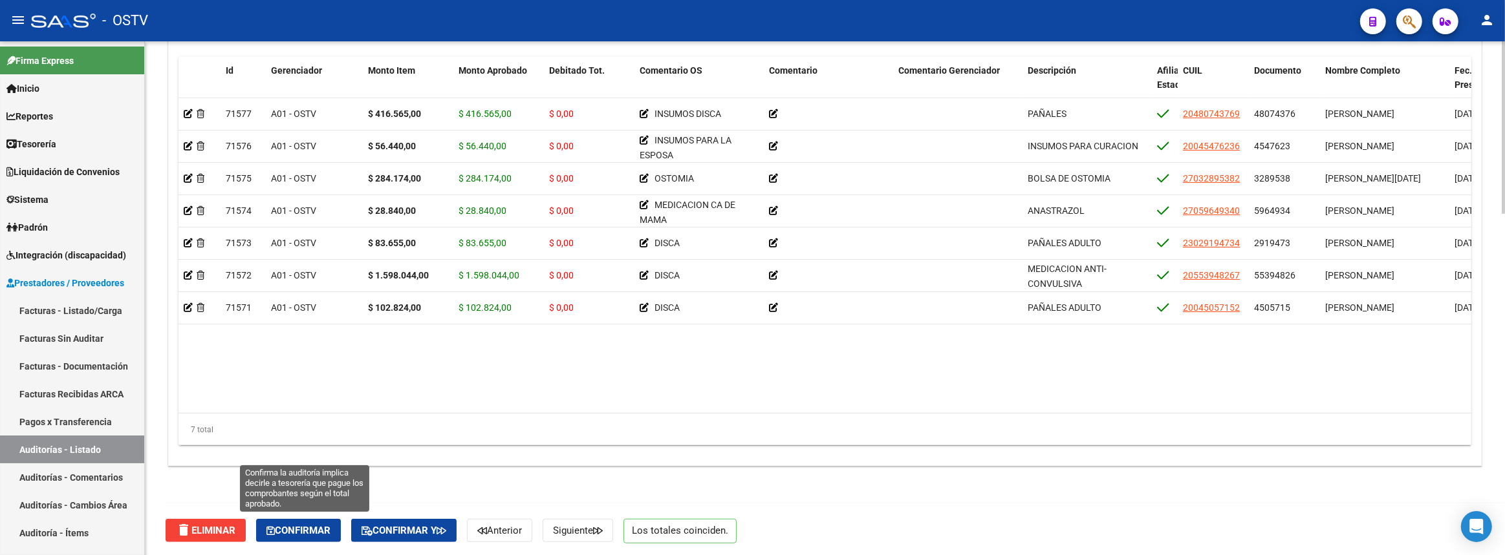
drag, startPoint x: 323, startPoint y: 526, endPoint x: 221, endPoint y: 473, distance: 115.1
click at [323, 526] on span "Confirmar" at bounding box center [298, 531] width 64 height 12
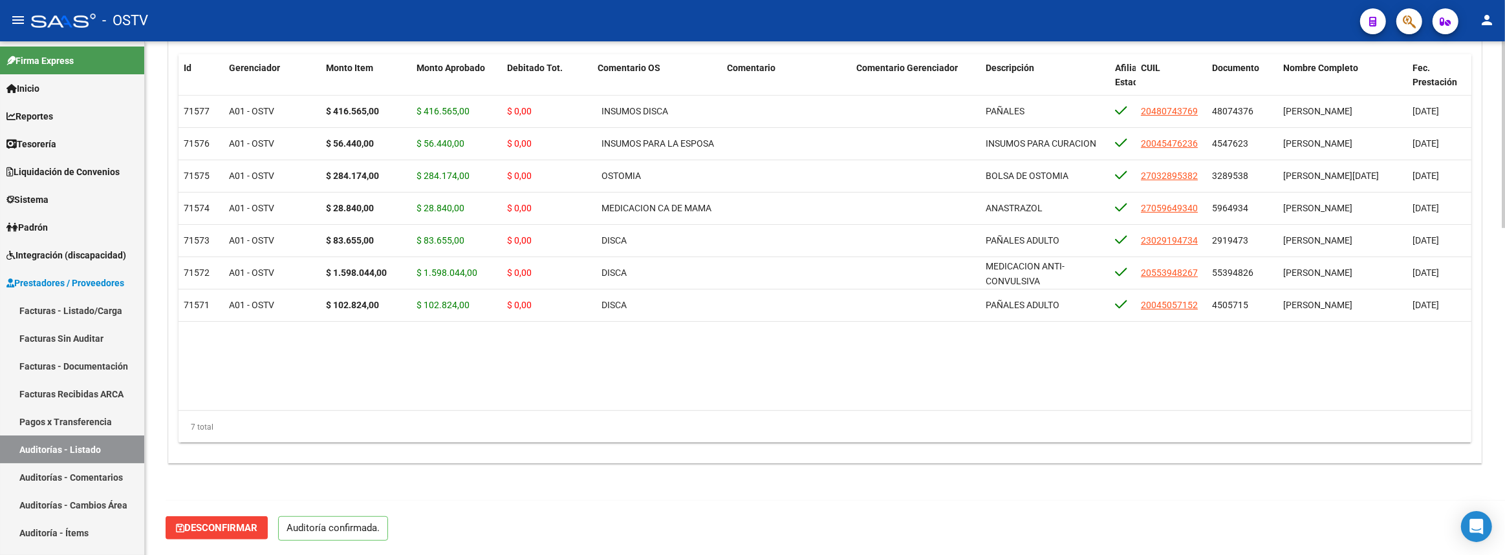
scroll to position [899, 0]
click at [116, 448] on link "Auditorías - Listado" at bounding box center [72, 450] width 144 height 28
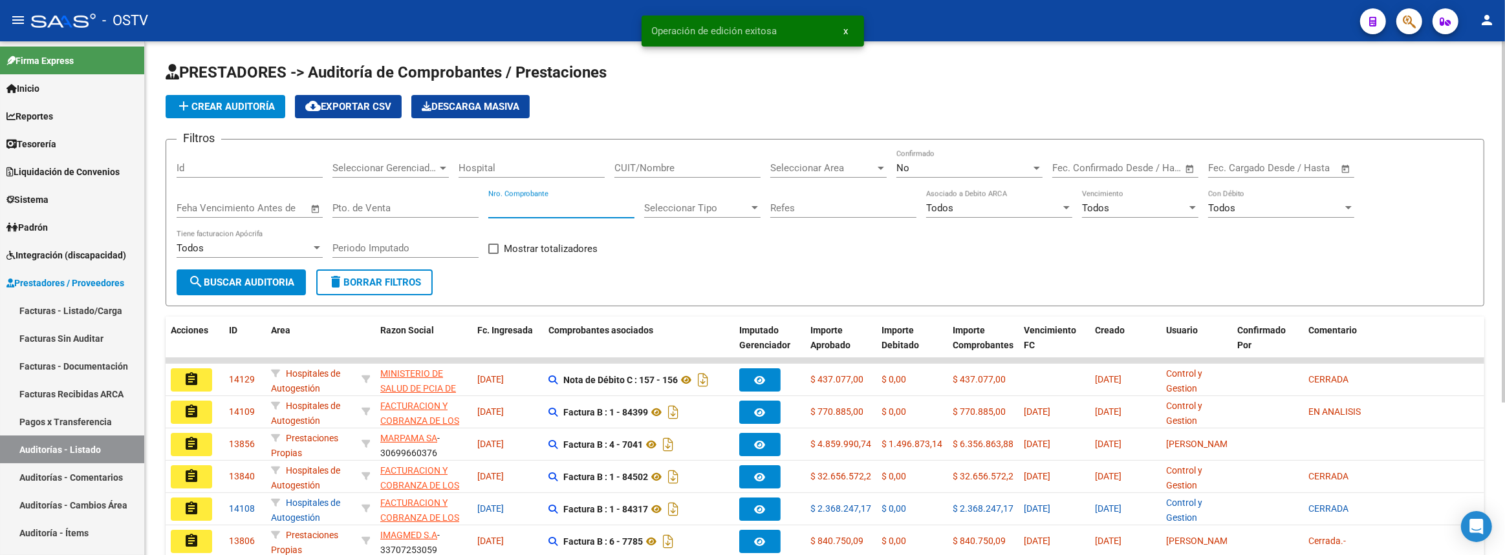
click at [558, 206] on input "Nro. Comprobante" at bounding box center [561, 208] width 146 height 12
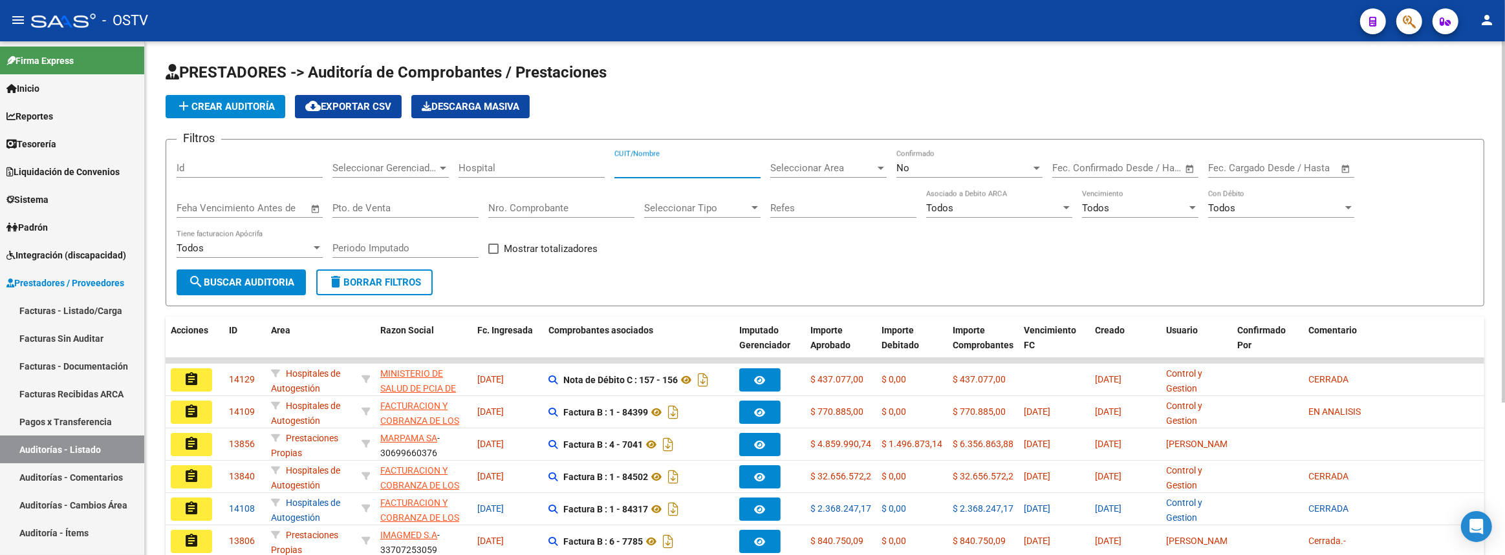
click at [690, 167] on input "CUIT/Nombre" at bounding box center [687, 168] width 146 height 12
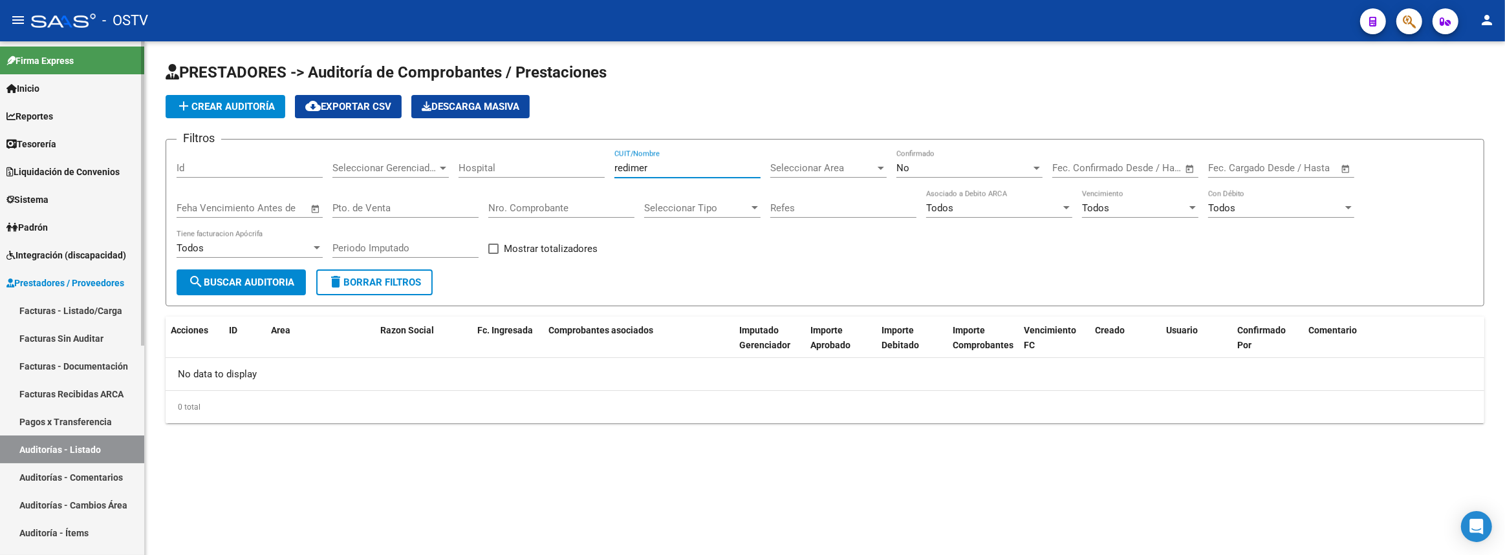
type input "redimer"
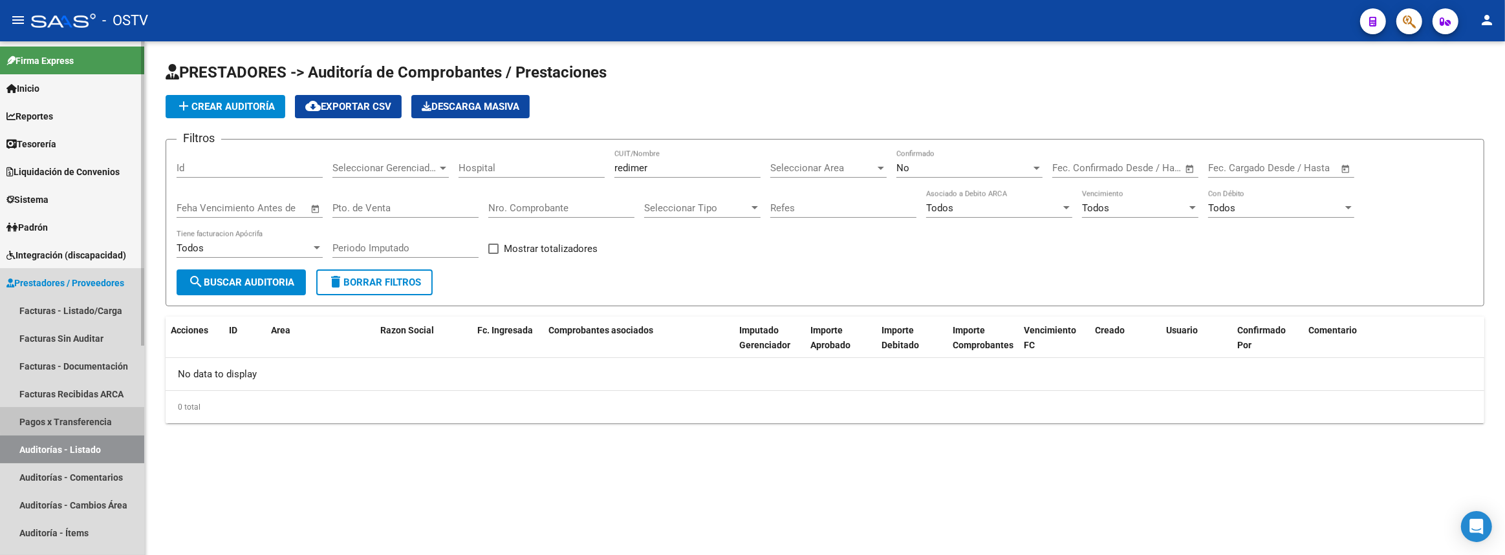
click at [83, 418] on link "Pagos x Transferencia" at bounding box center [72, 422] width 144 height 28
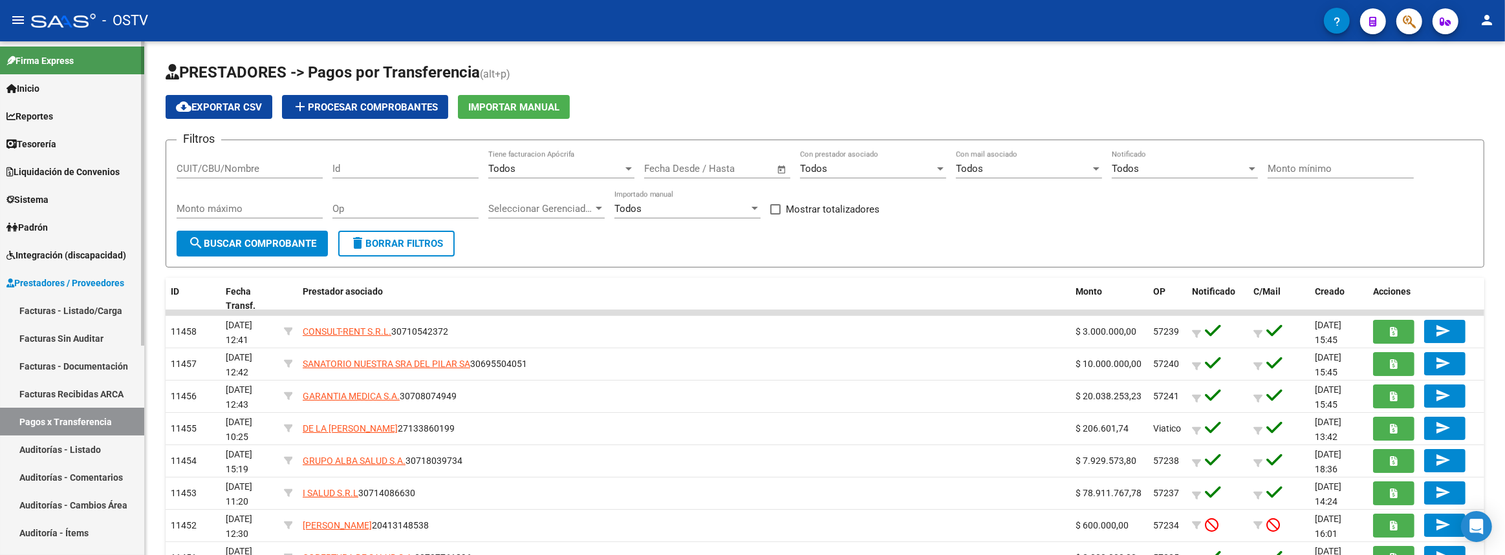
click at [72, 440] on link "Auditorías - Listado" at bounding box center [72, 450] width 144 height 28
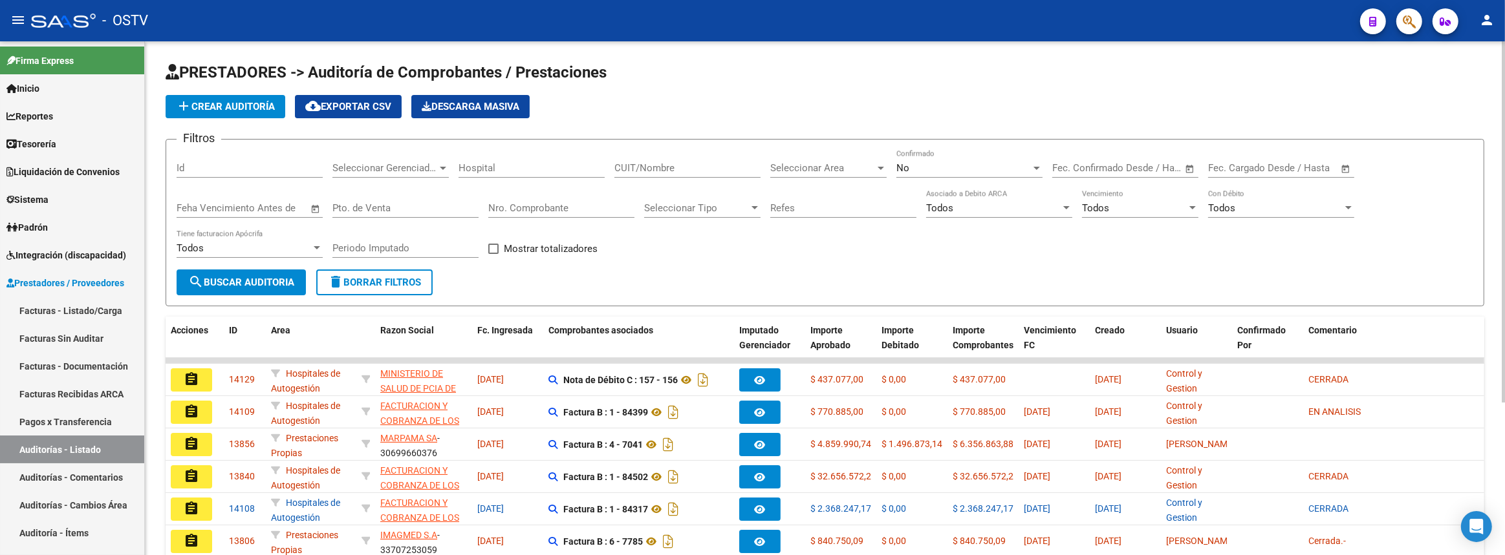
click at [657, 166] on input "CUIT/Nombre" at bounding box center [687, 168] width 146 height 12
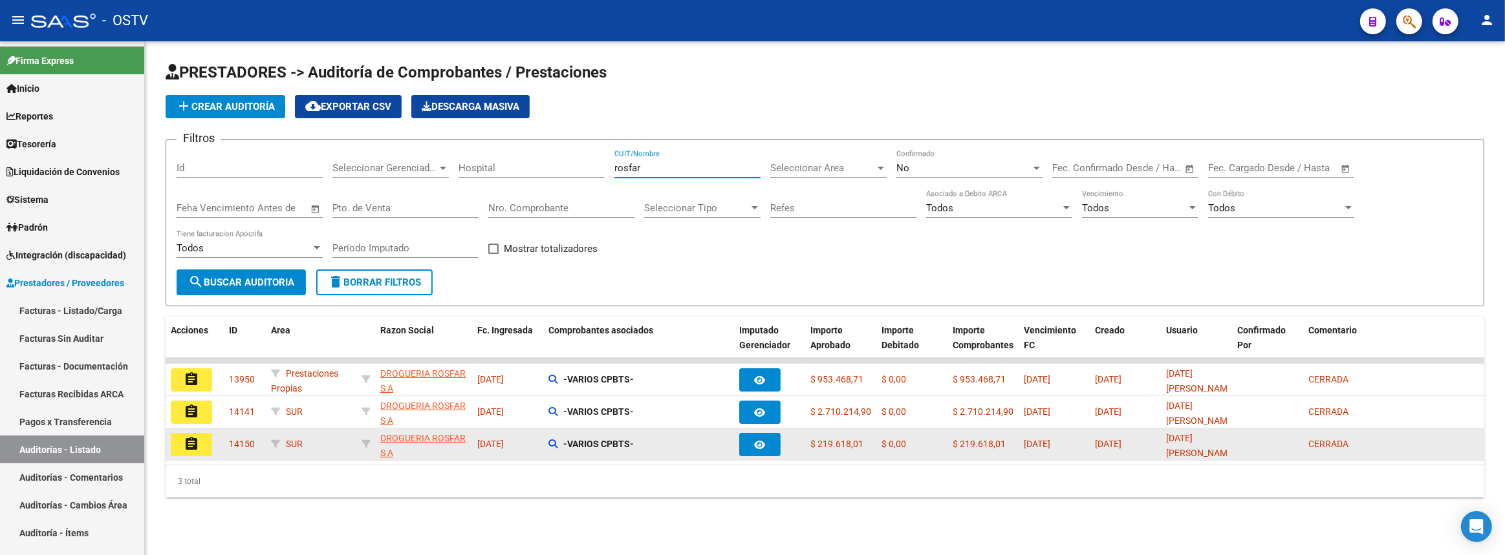
type input "rosfar"
click at [200, 442] on button "assignment" at bounding box center [191, 444] width 41 height 23
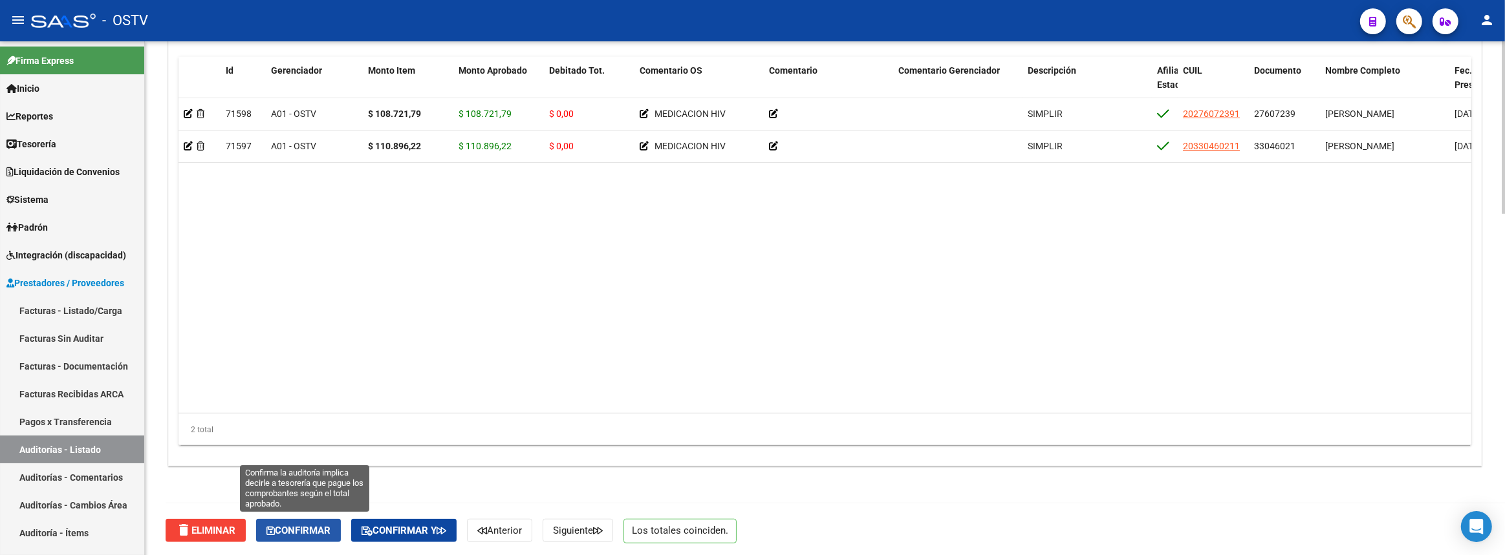
click at [330, 525] on span "Confirmar" at bounding box center [298, 531] width 64 height 12
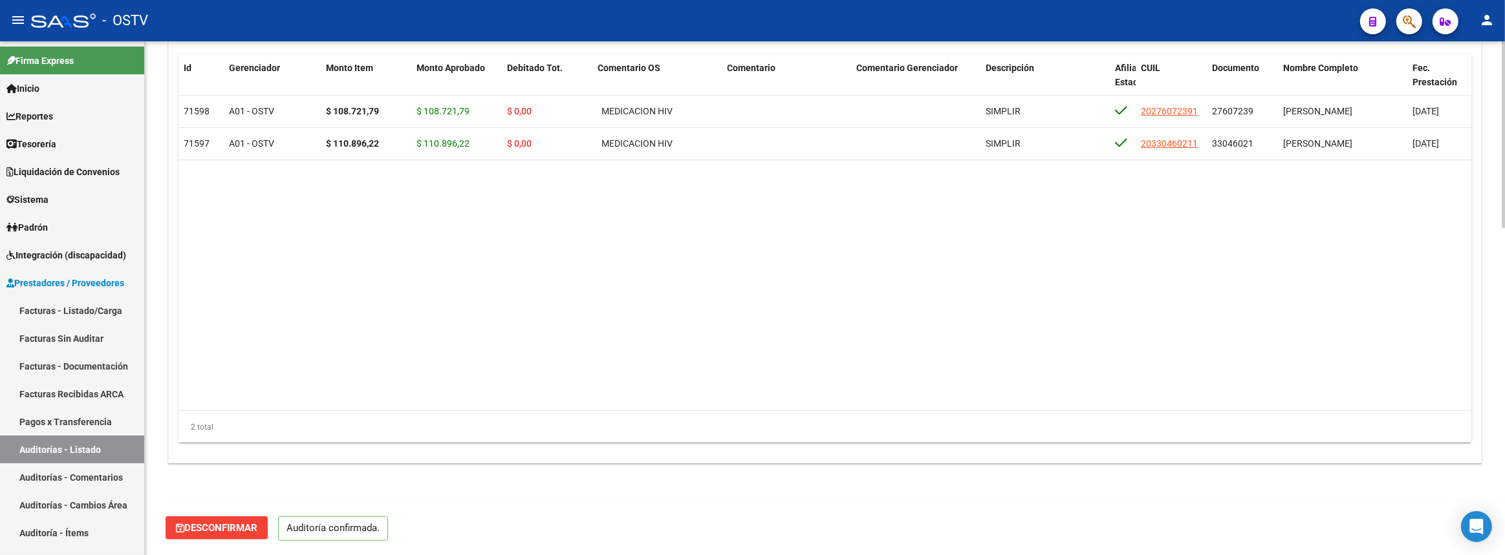
scroll to position [899, 0]
click at [129, 449] on link "Auditorías - Listado" at bounding box center [72, 450] width 144 height 28
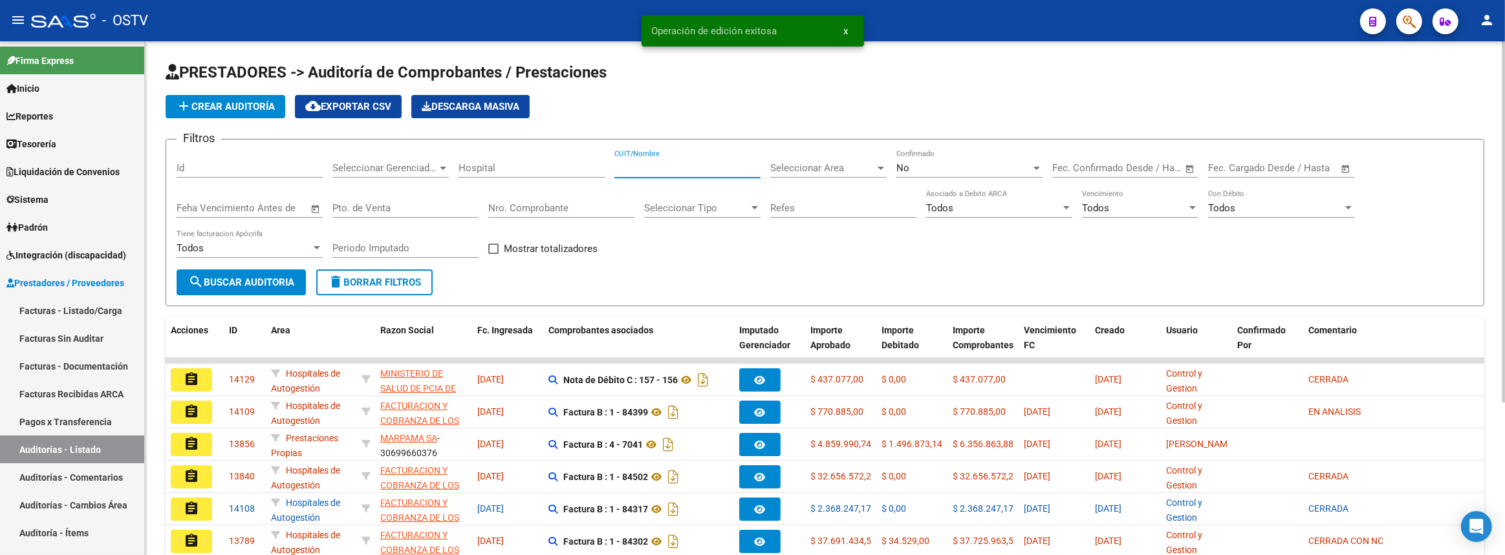
click at [685, 166] on input "CUIT/Nombre" at bounding box center [687, 168] width 146 height 12
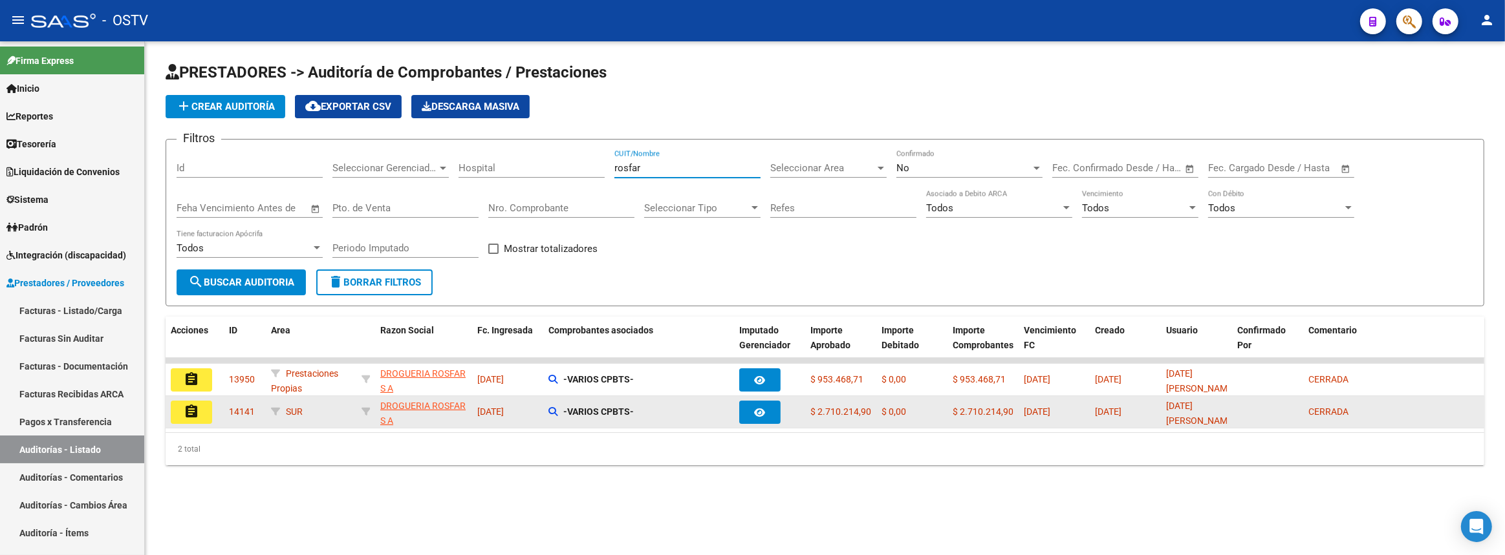
type input "rosfar"
click at [199, 404] on mat-icon "assignment" at bounding box center [192, 412] width 16 height 16
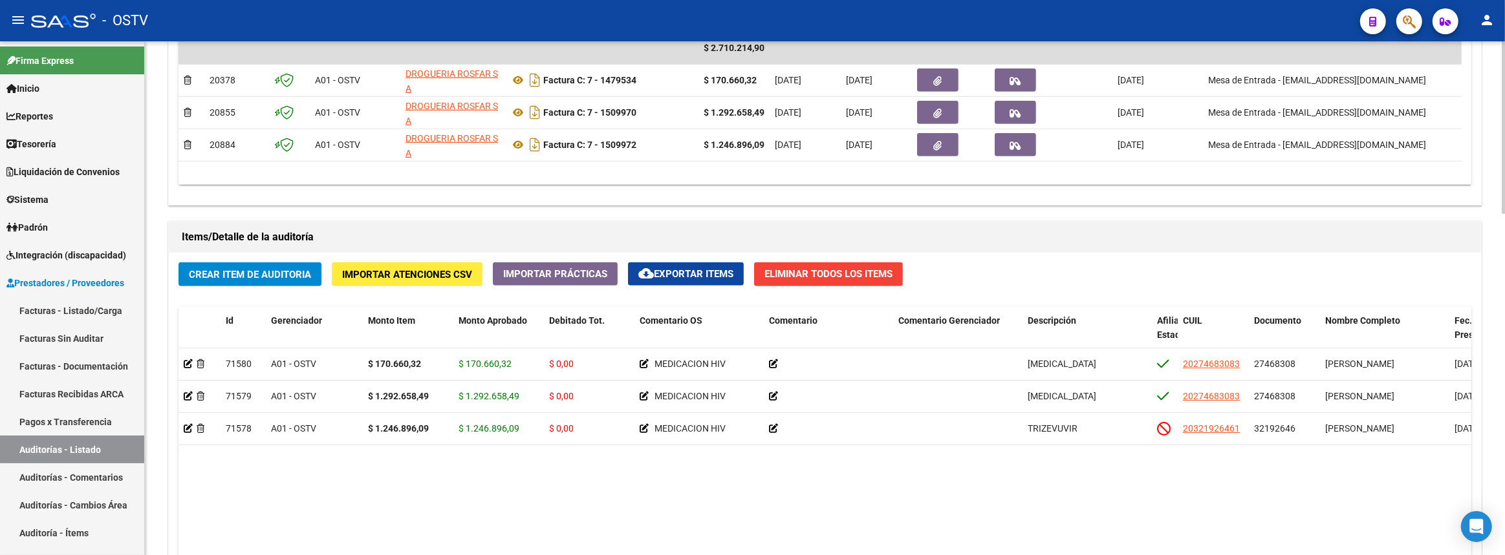
scroll to position [1014, 0]
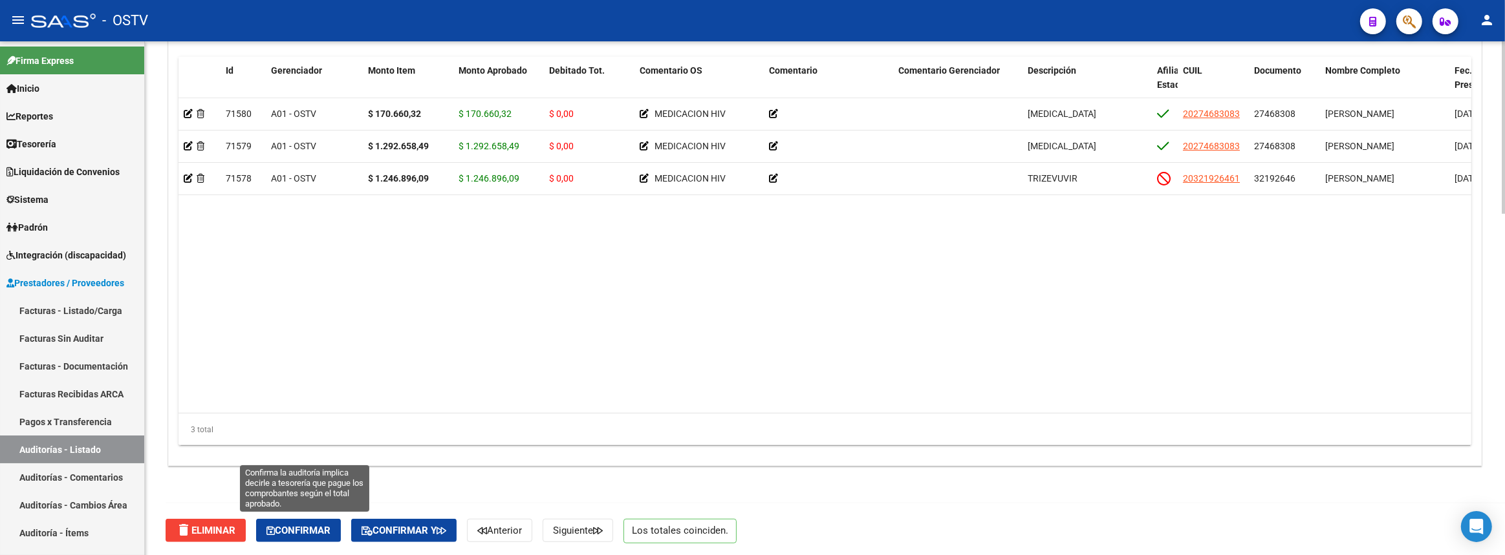
click at [323, 521] on button "Confirmar" at bounding box center [298, 530] width 85 height 23
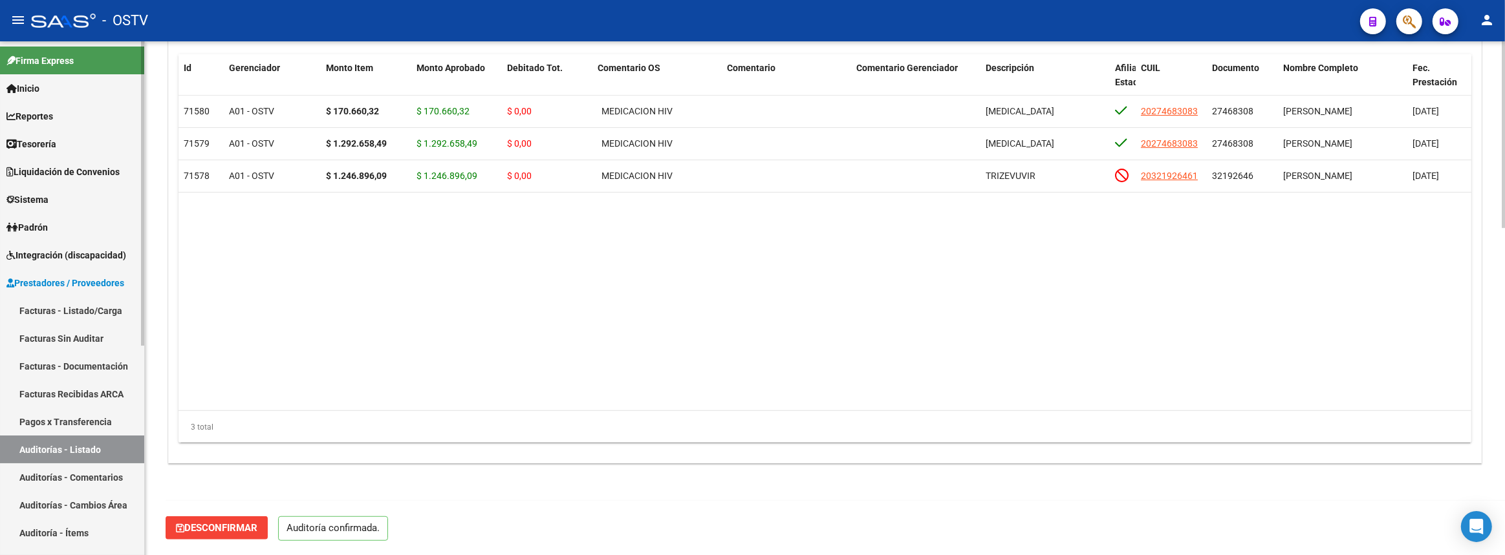
scroll to position [899, 0]
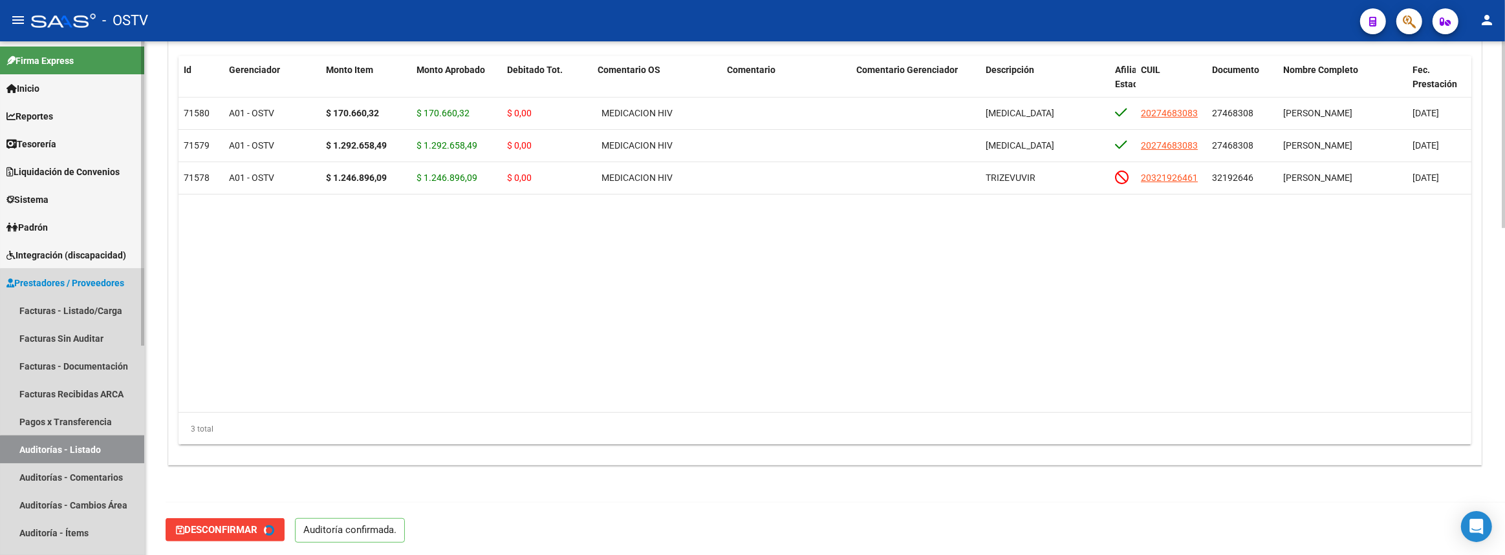
click at [81, 454] on link "Auditorías - Listado" at bounding box center [72, 450] width 144 height 28
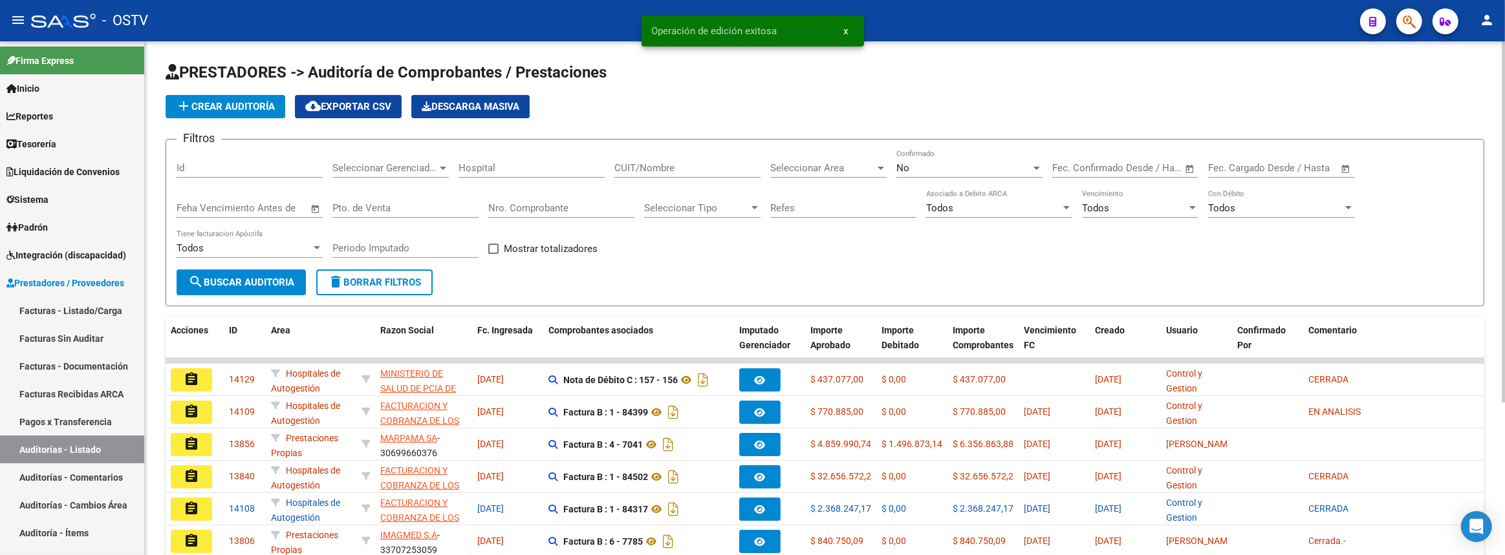
click at [656, 155] on div "CUIT/Nombre" at bounding box center [687, 164] width 146 height 28
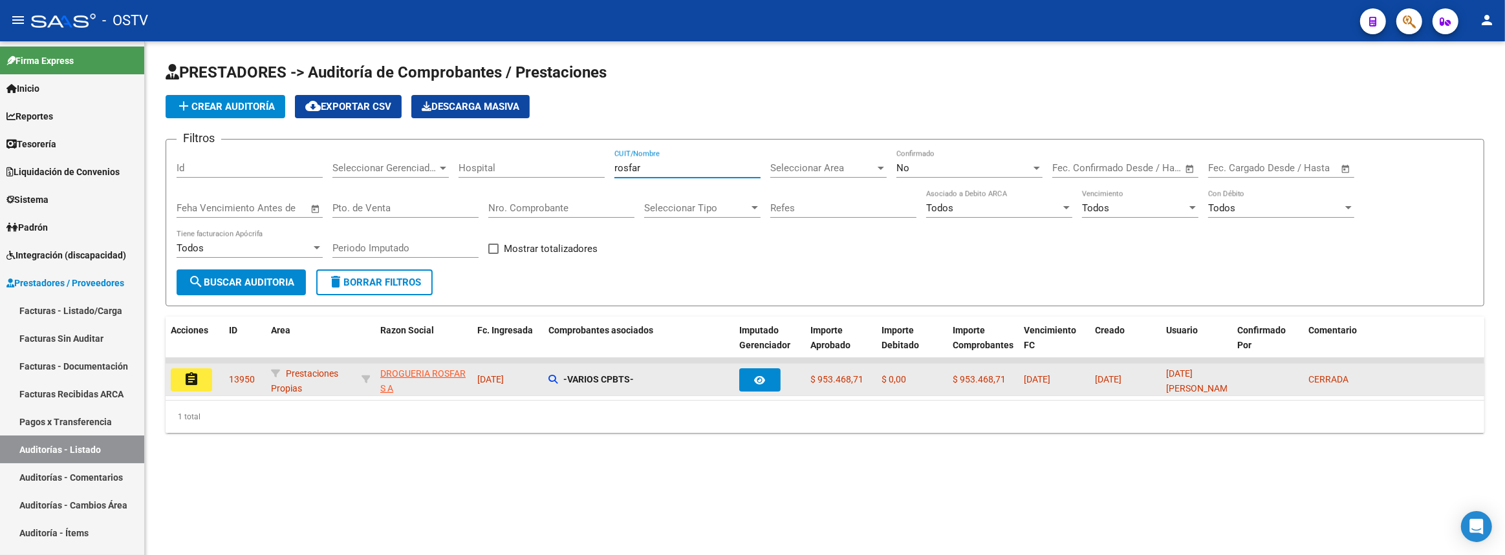
type input "rosfar"
click at [199, 382] on button "assignment" at bounding box center [191, 380] width 41 height 23
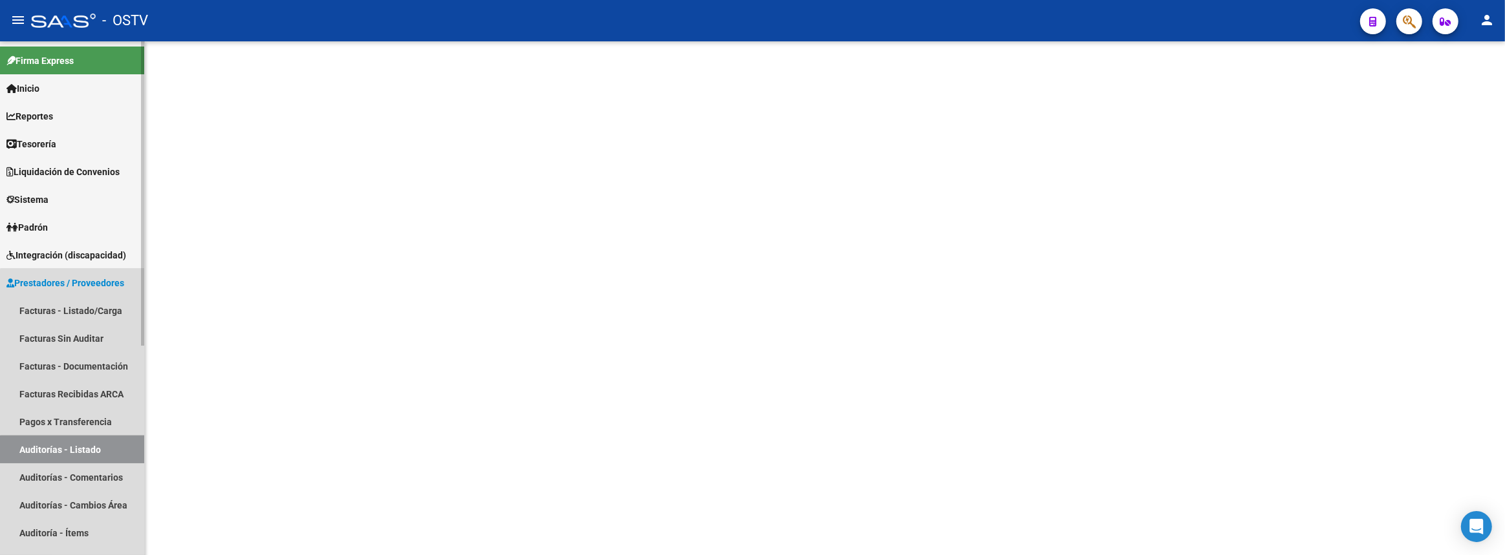
click at [103, 459] on link "Auditorías - Listado" at bounding box center [72, 450] width 144 height 28
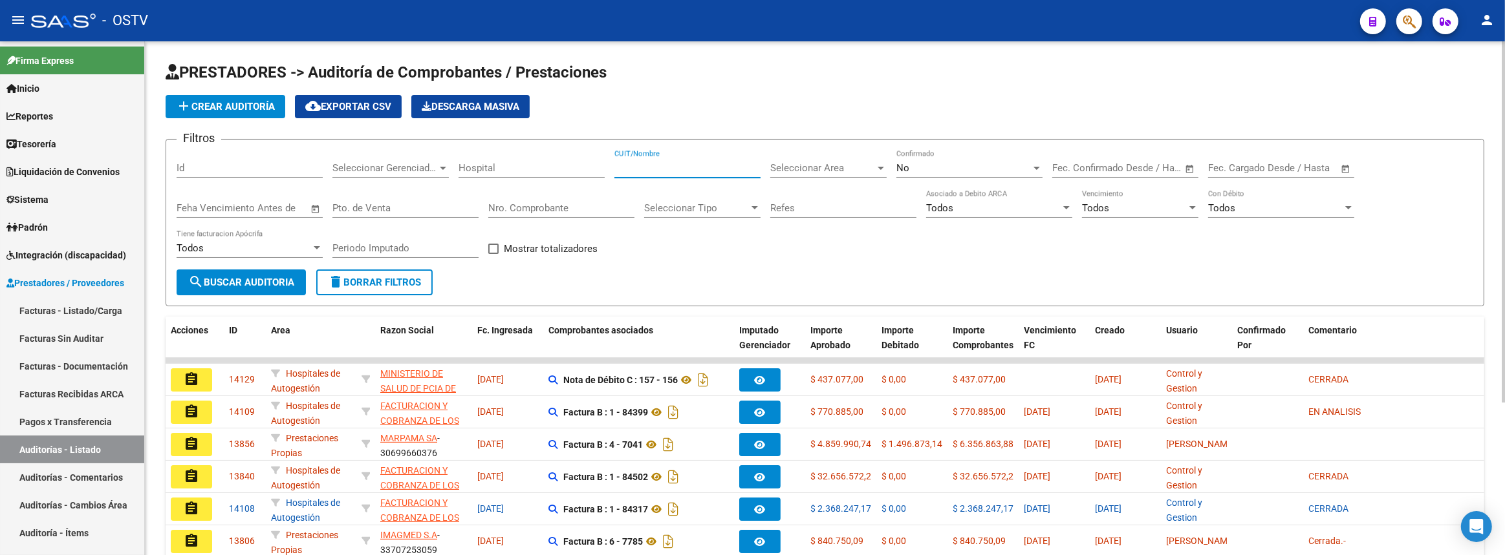
click at [666, 167] on input "CUIT/Nombre" at bounding box center [687, 168] width 146 height 12
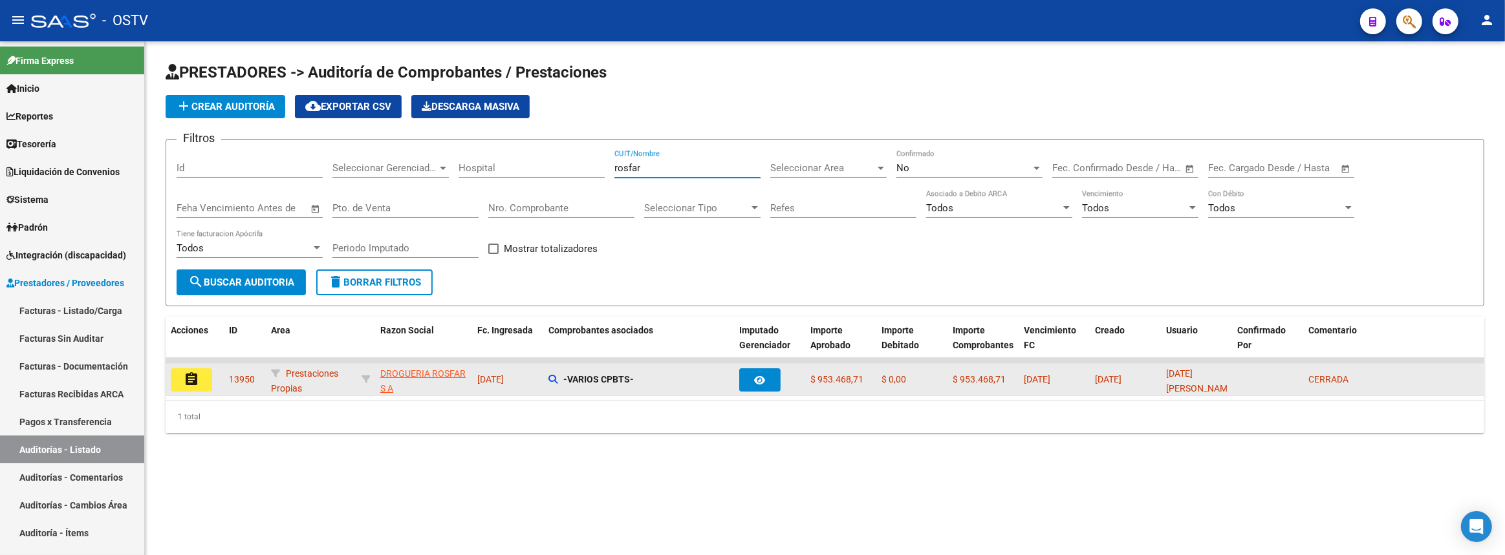
type input "rosfar"
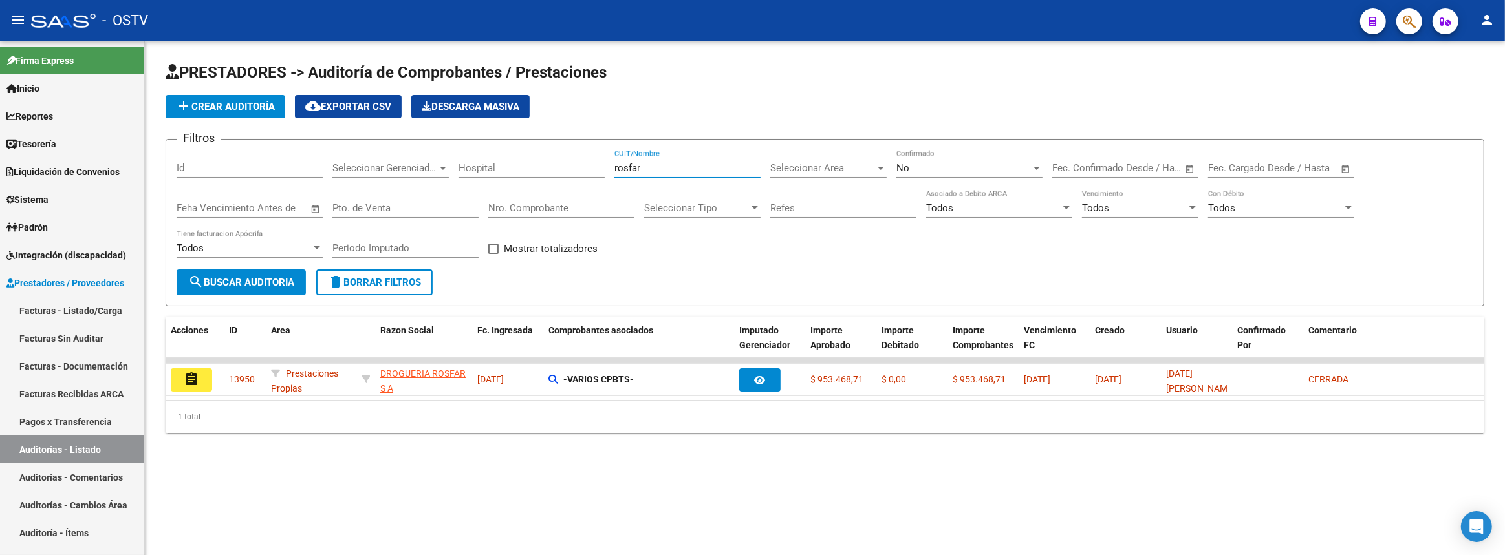
click at [195, 381] on mat-icon "assignment" at bounding box center [192, 380] width 16 height 16
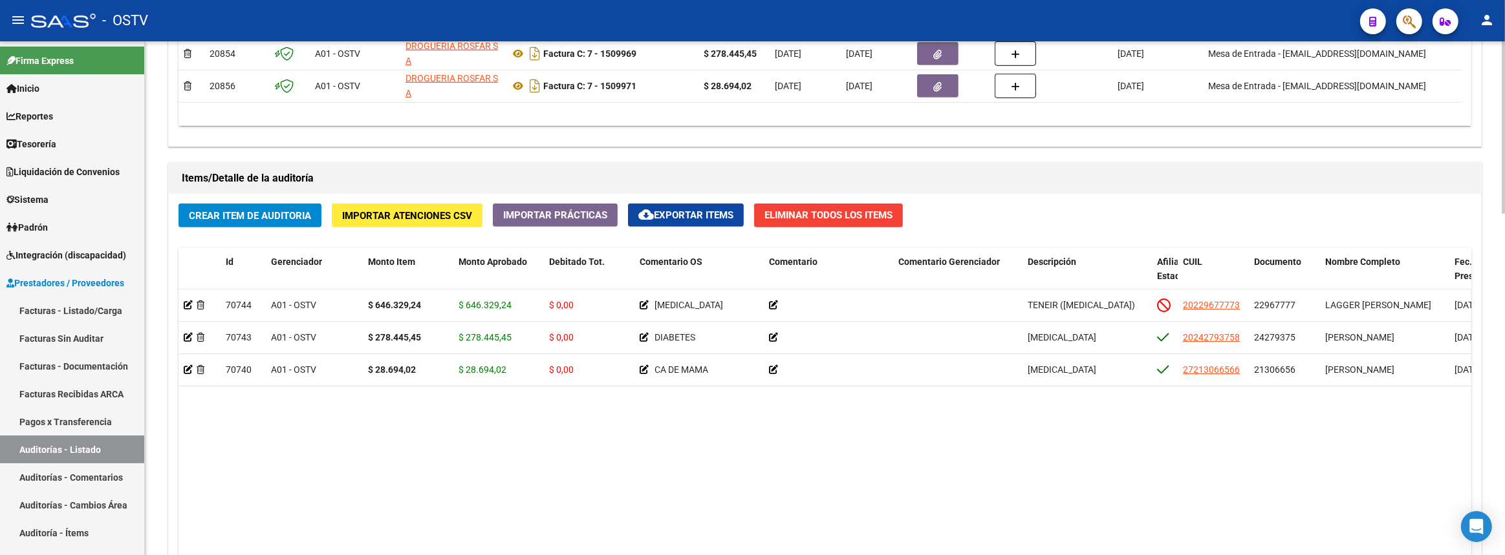
scroll to position [1014, 0]
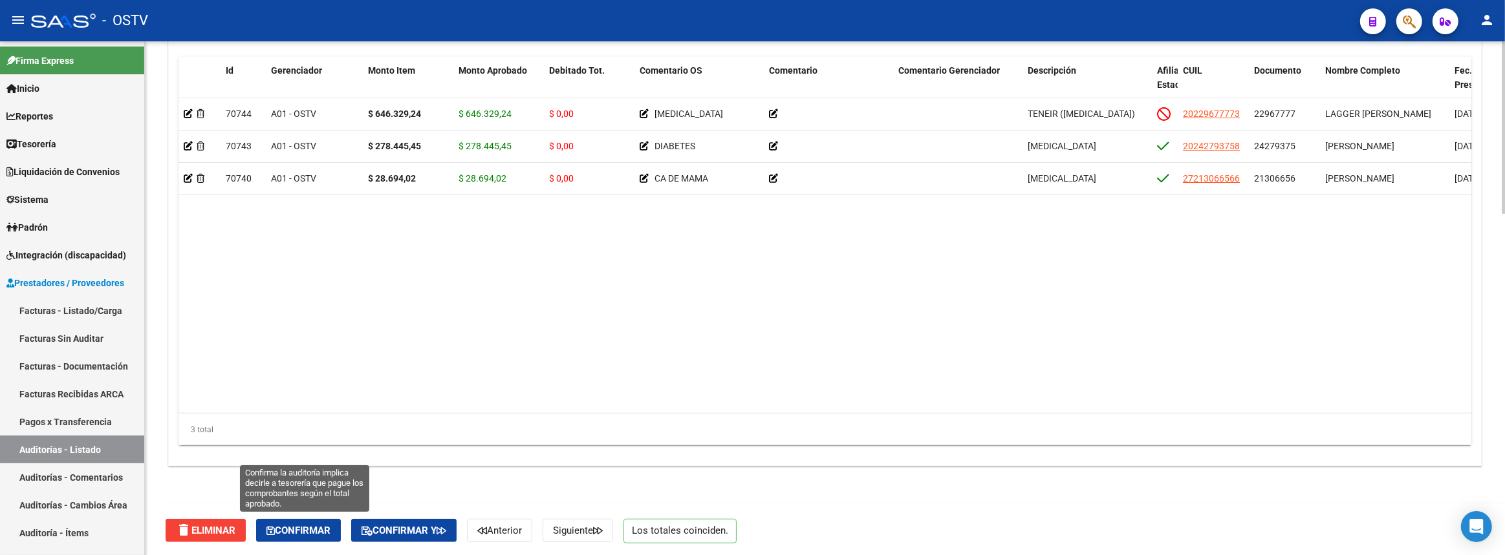
click at [315, 529] on span "Confirmar" at bounding box center [298, 531] width 64 height 12
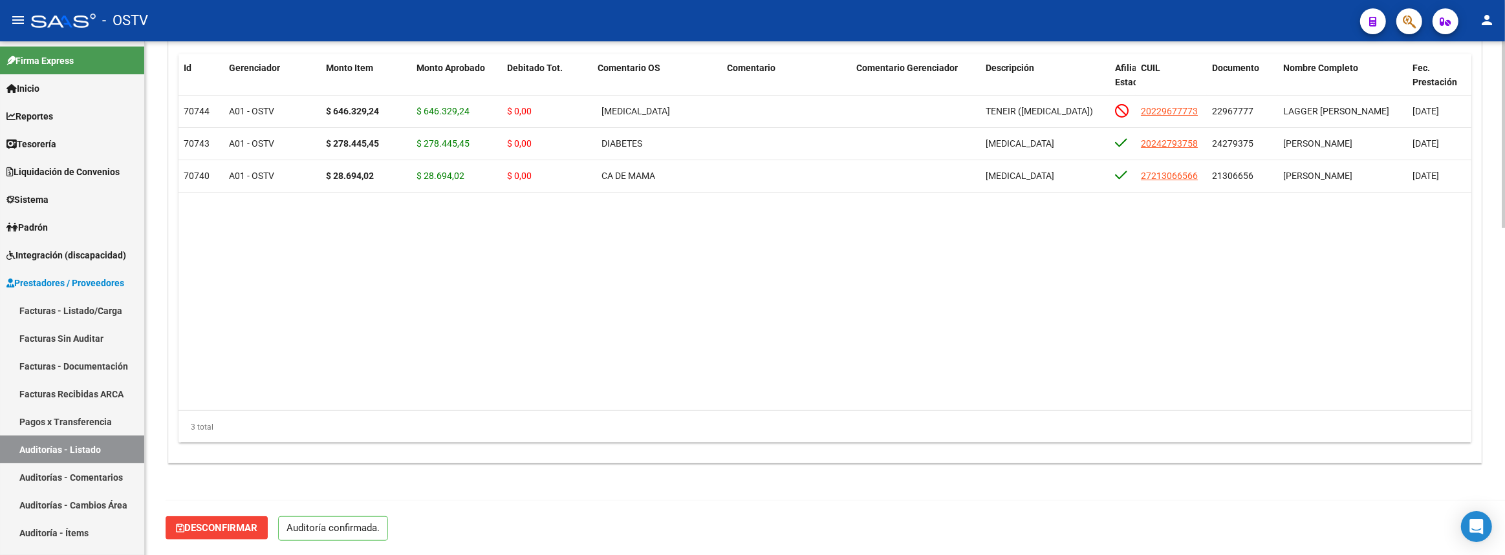
scroll to position [899, 0]
type input "202509"
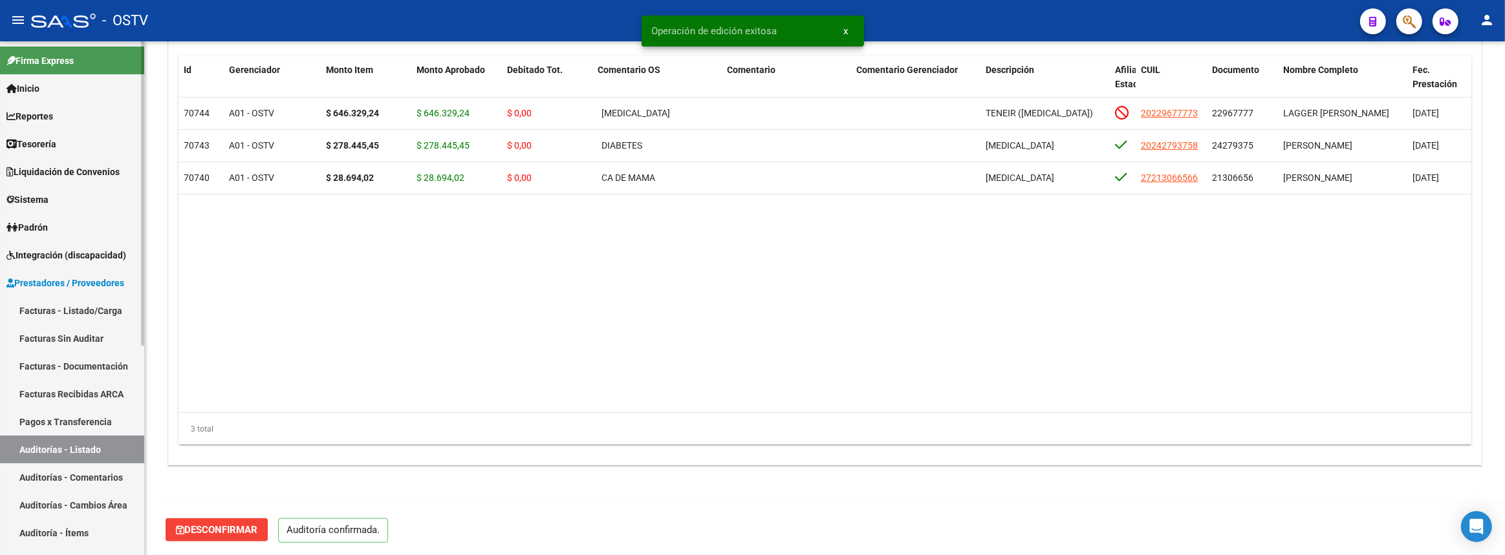
click at [125, 446] on link "Auditorías - Listado" at bounding box center [72, 450] width 144 height 28
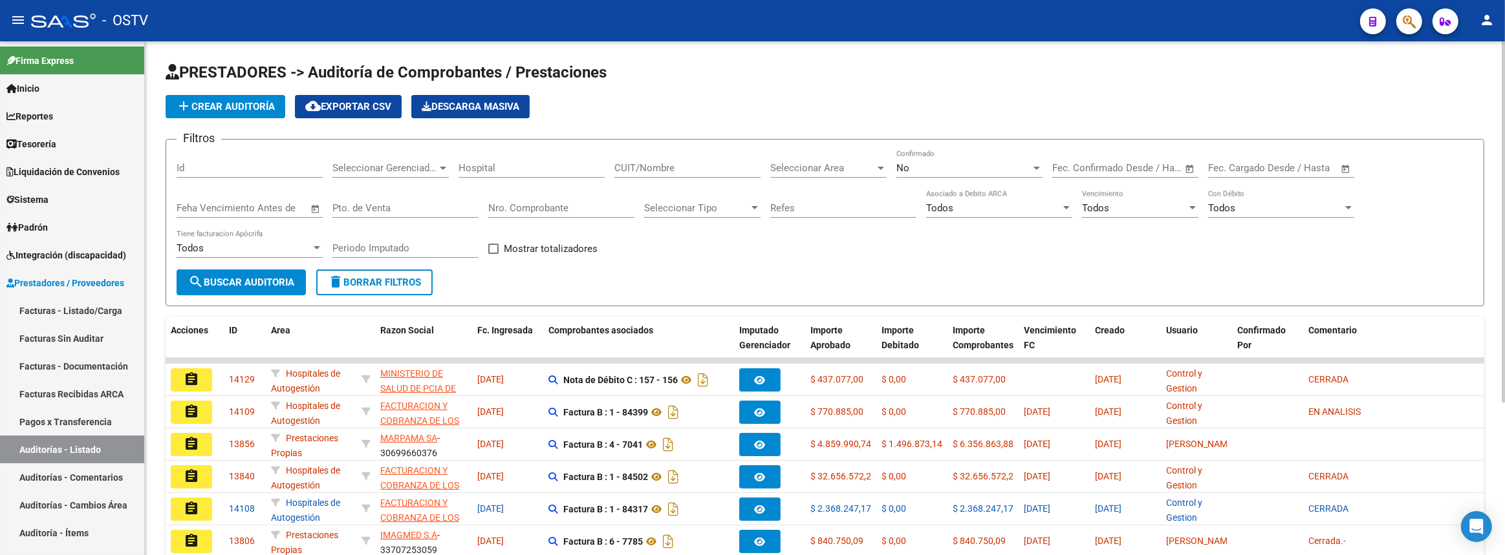
scroll to position [217, 0]
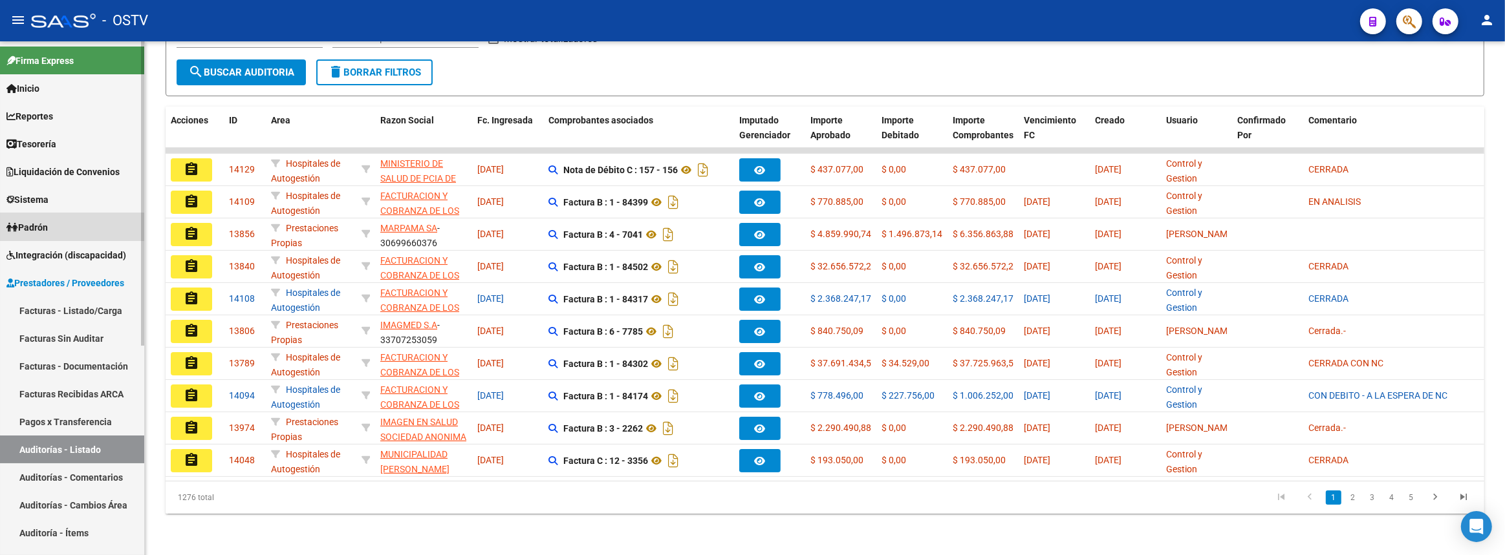
click at [60, 233] on link "Padrón" at bounding box center [72, 227] width 144 height 28
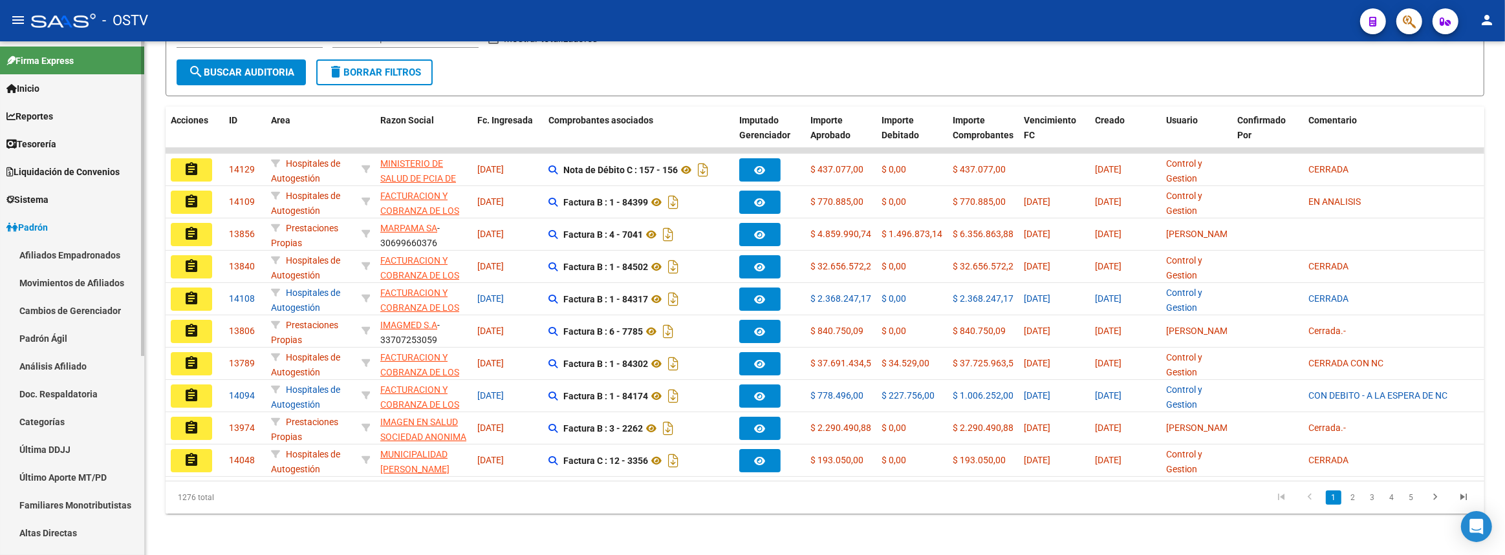
click at [54, 338] on link "Padrón Ágil" at bounding box center [72, 339] width 144 height 28
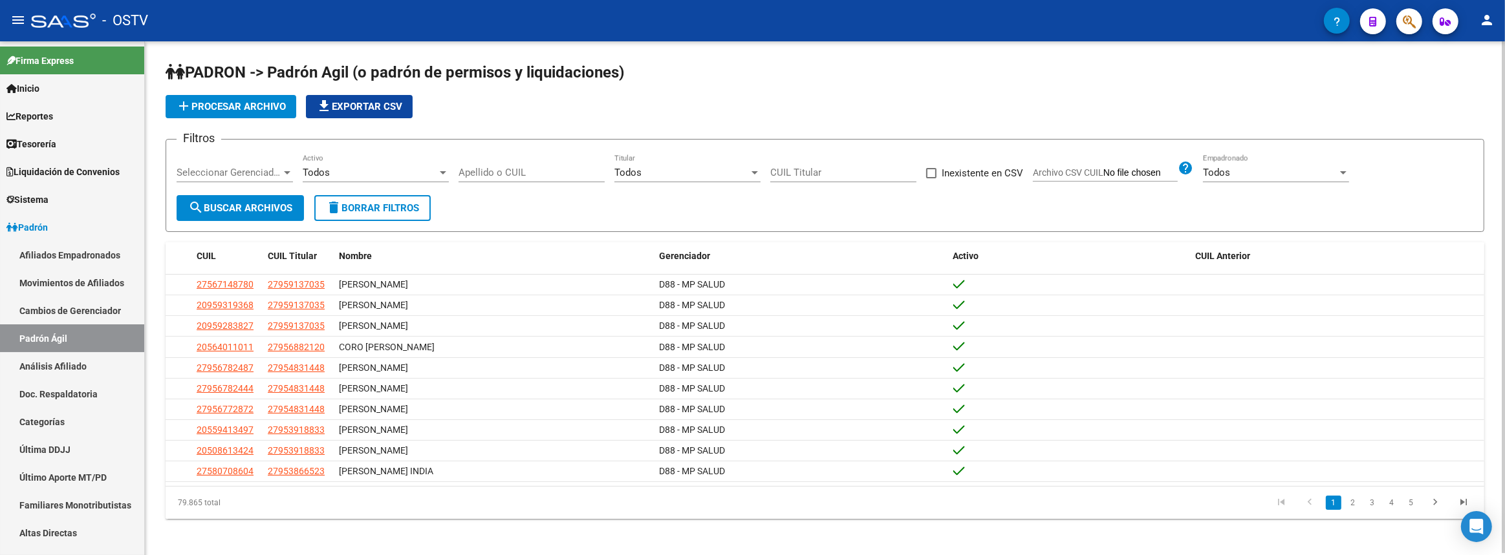
click at [520, 169] on input "Apellido o CUIL" at bounding box center [531, 173] width 146 height 12
paste input "358339978"
click at [257, 215] on button "search Buscar Archivos" at bounding box center [240, 208] width 127 height 26
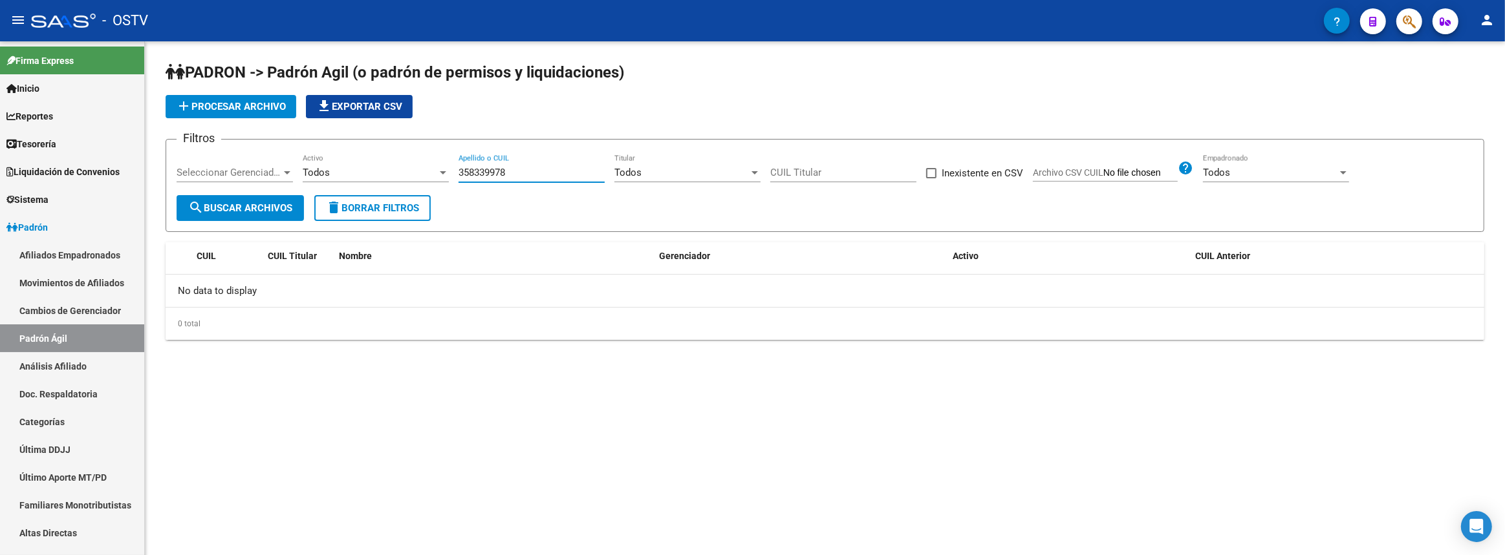
drag, startPoint x: 526, startPoint y: 170, endPoint x: 393, endPoint y: 162, distance: 132.8
click at [393, 162] on div "Filtros Seleccionar Gerenciador Seleccionar Gerenciador Todos Activo 358339978 …" at bounding box center [825, 172] width 1296 height 45
paste input "27-37142651-0"
click at [473, 167] on input "27-37142651" at bounding box center [531, 173] width 146 height 12
drag, startPoint x: 552, startPoint y: 173, endPoint x: 352, endPoint y: 158, distance: 199.7
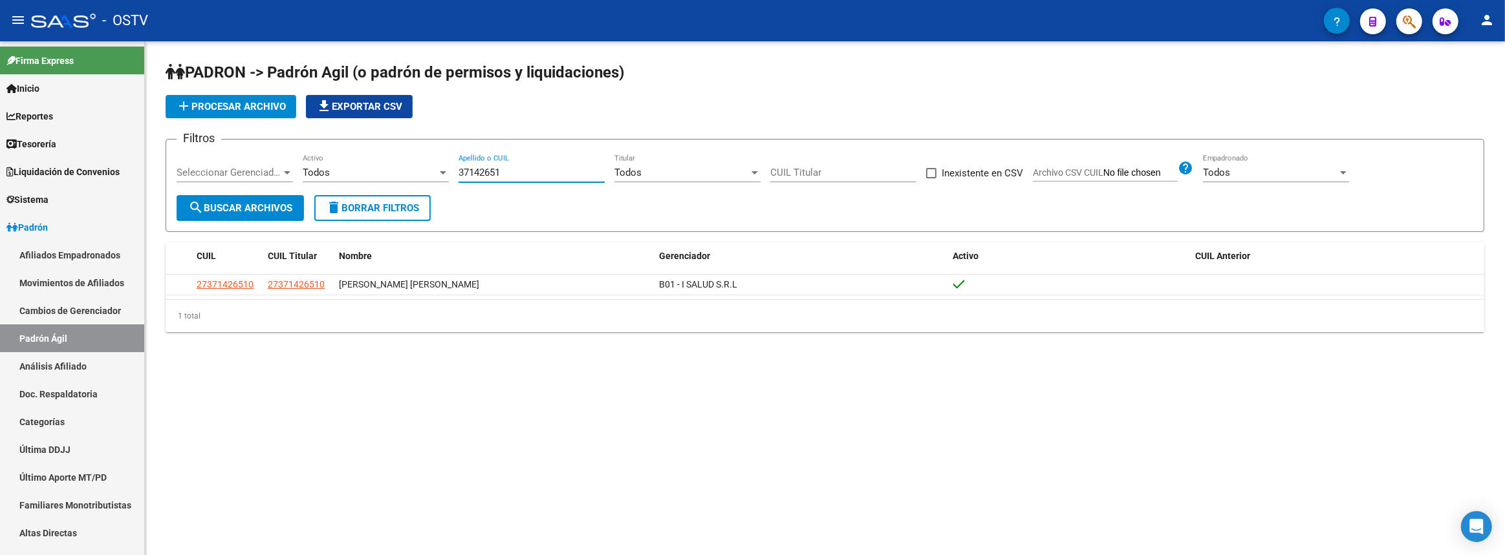
click at [352, 158] on div "Filtros Seleccionar Gerenciador Seleccionar Gerenciador Todos Activo 37142651 A…" at bounding box center [825, 172] width 1296 height 45
paste input "41708259"
type input "41708259"
click at [270, 205] on span "search Buscar Archivos" at bounding box center [240, 208] width 104 height 12
click at [54, 255] on link "Afiliados Empadronados" at bounding box center [72, 255] width 144 height 28
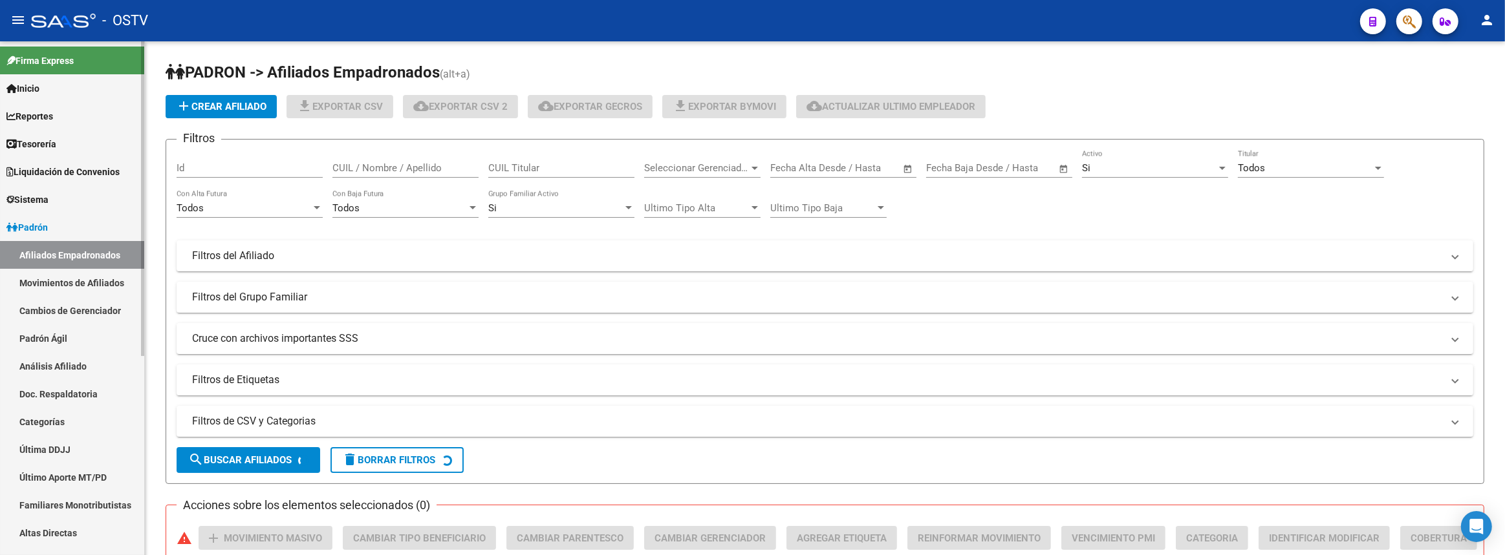
click at [70, 175] on span "Liquidación de Convenios" at bounding box center [62, 172] width 113 height 14
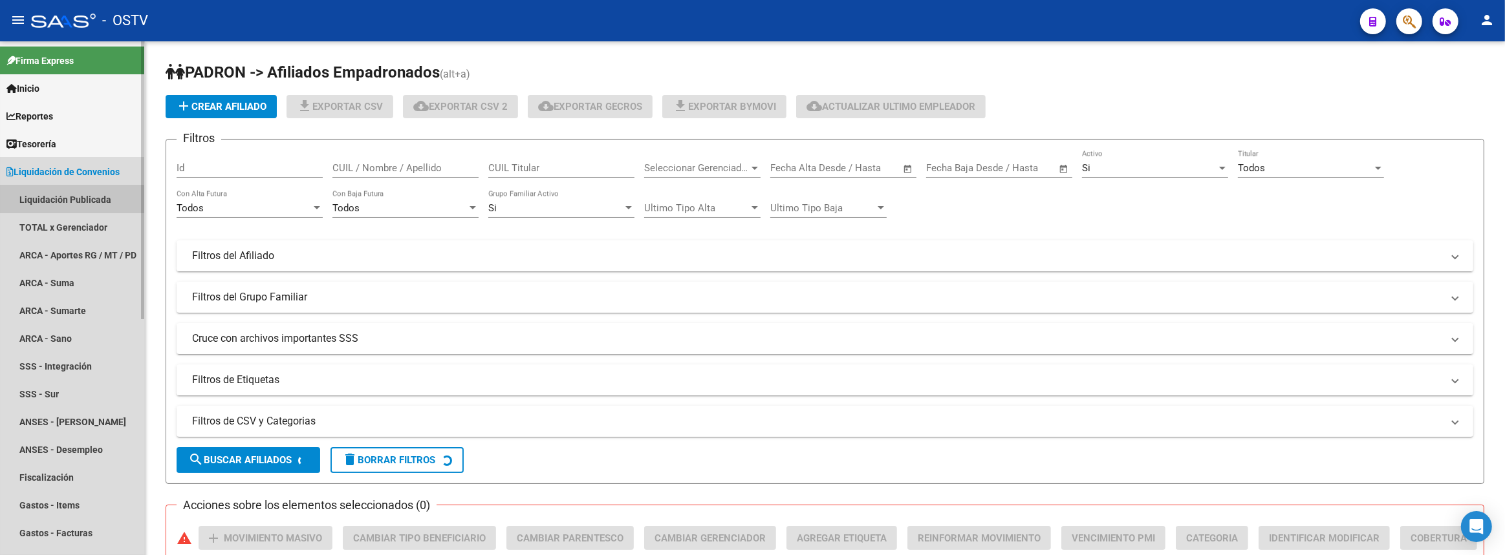
click at [70, 202] on link "Liquidación Publicada" at bounding box center [72, 200] width 144 height 28
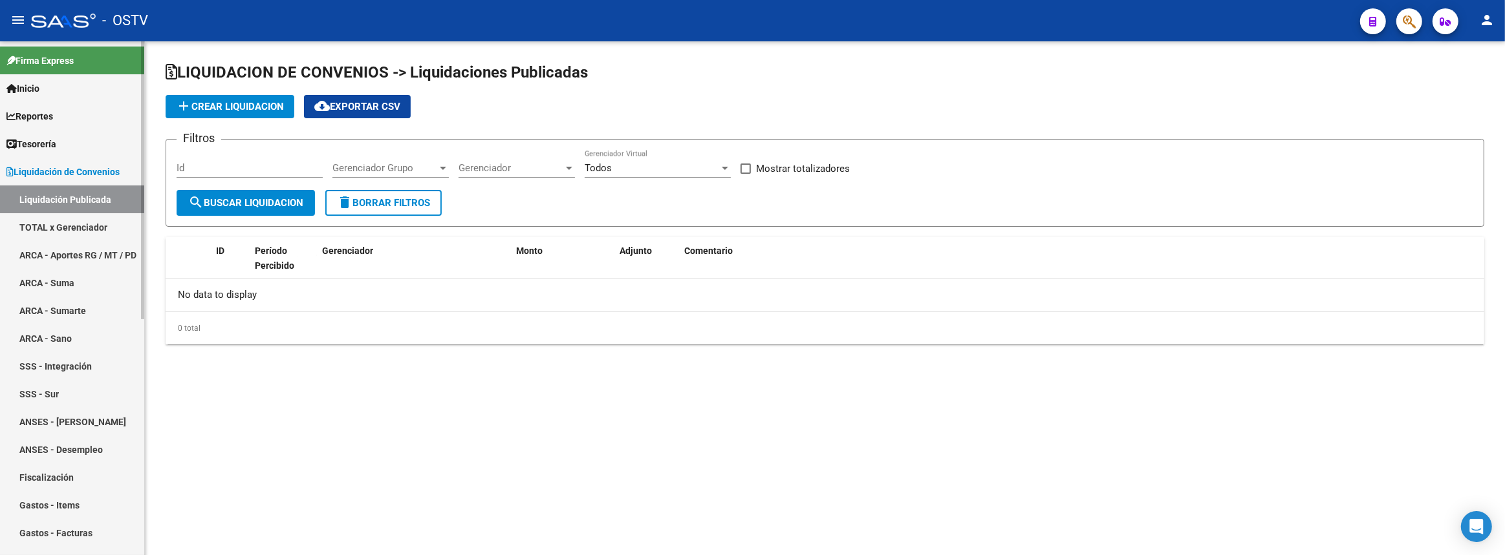
checkbox input "true"
click at [76, 172] on span "Liquidación de Convenios" at bounding box center [62, 172] width 113 height 14
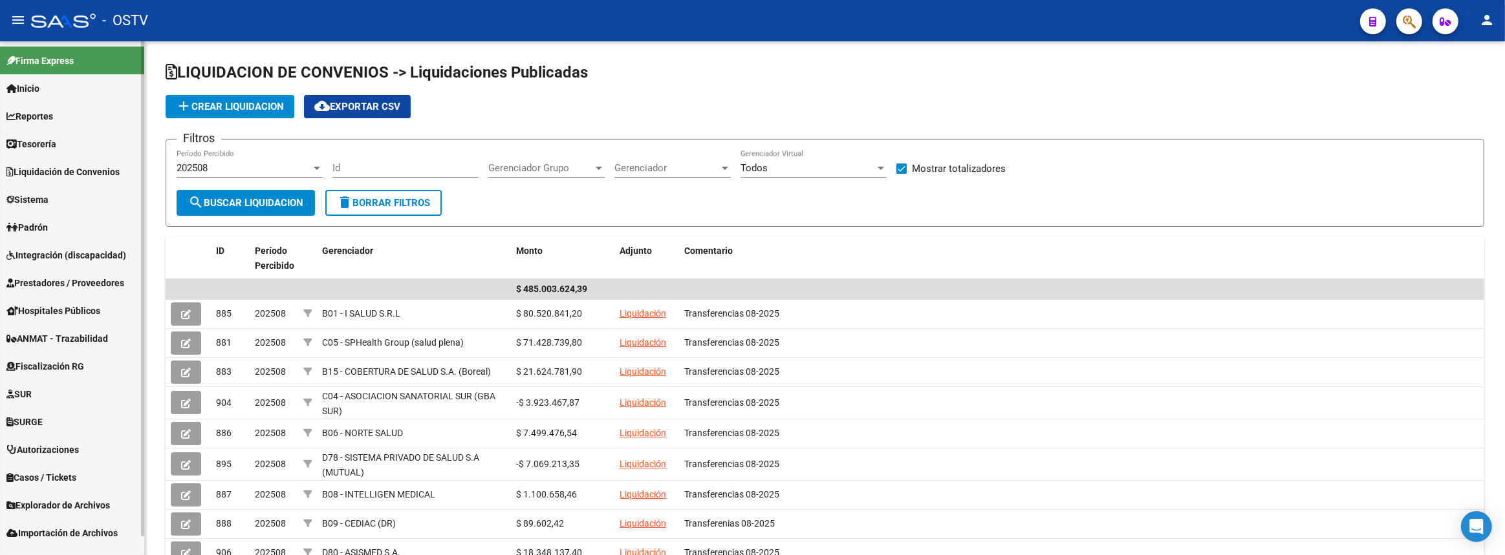
click at [35, 282] on span "Prestadores / Proveedores" at bounding box center [65, 283] width 118 height 14
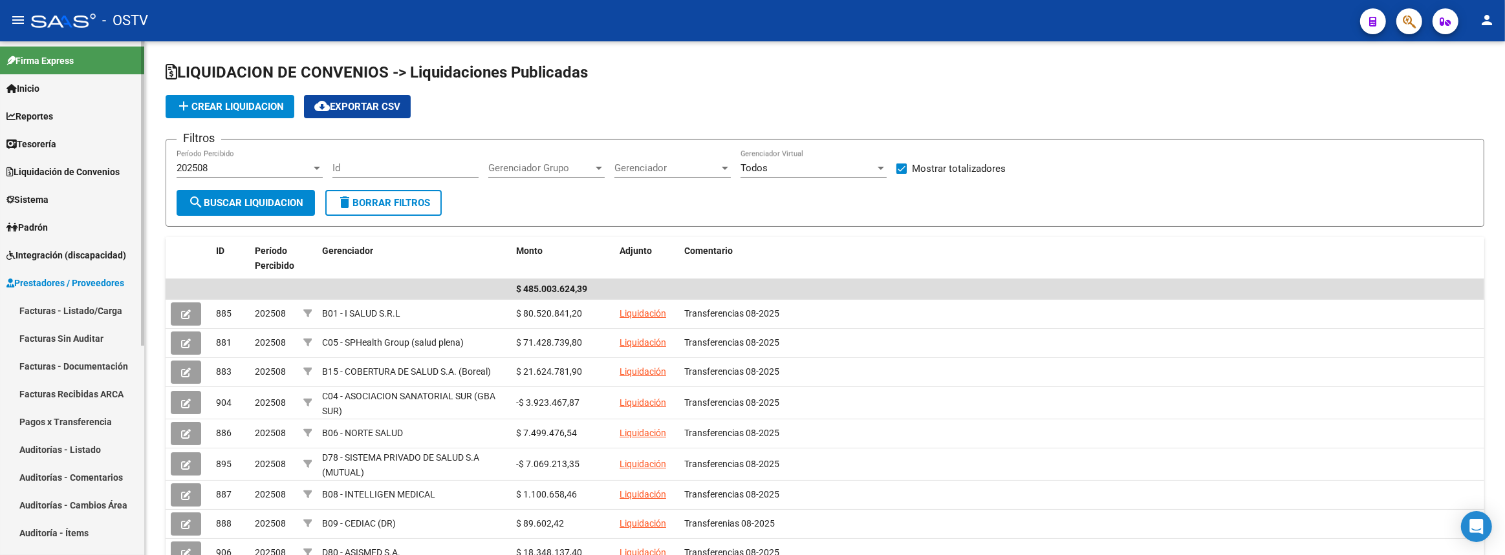
click at [38, 310] on link "Facturas - Listado/Carga" at bounding box center [72, 311] width 144 height 28
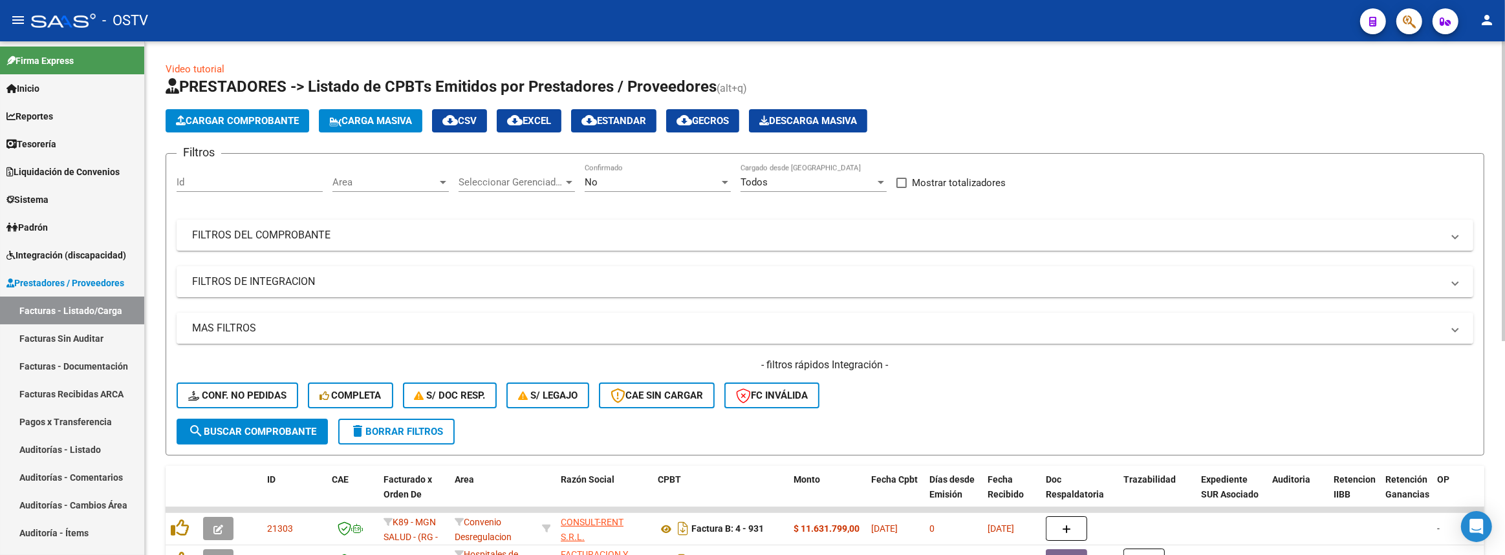
scroll to position [176, 0]
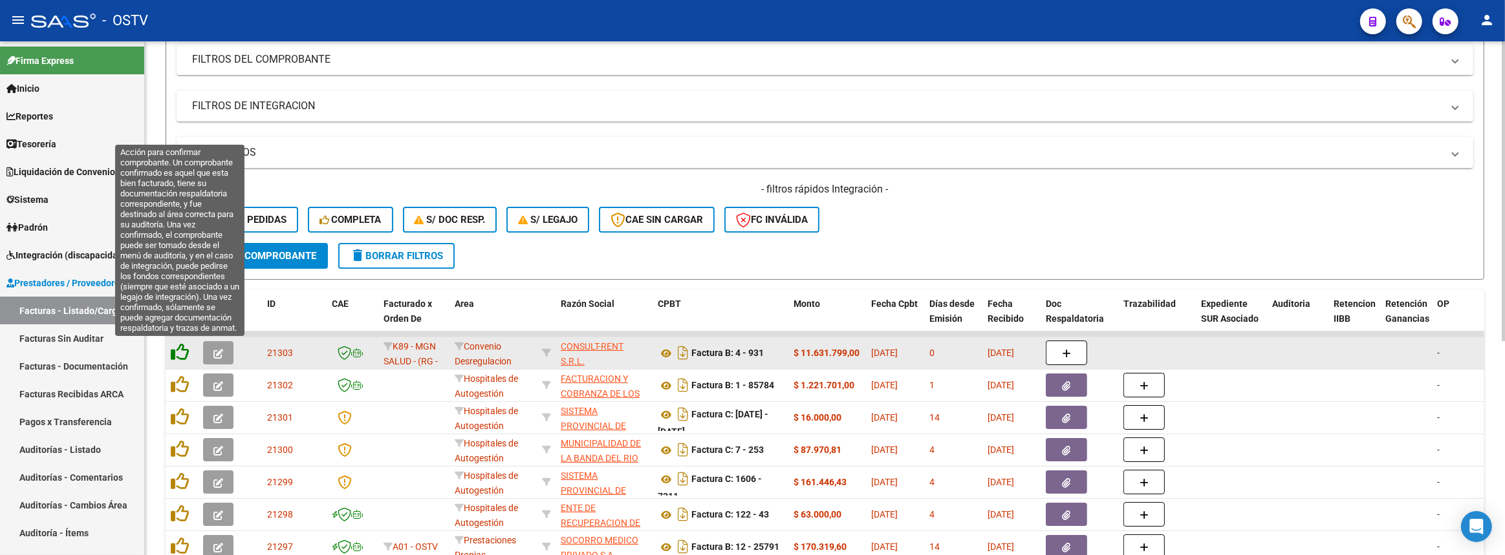
click at [176, 351] on icon at bounding box center [180, 352] width 18 height 18
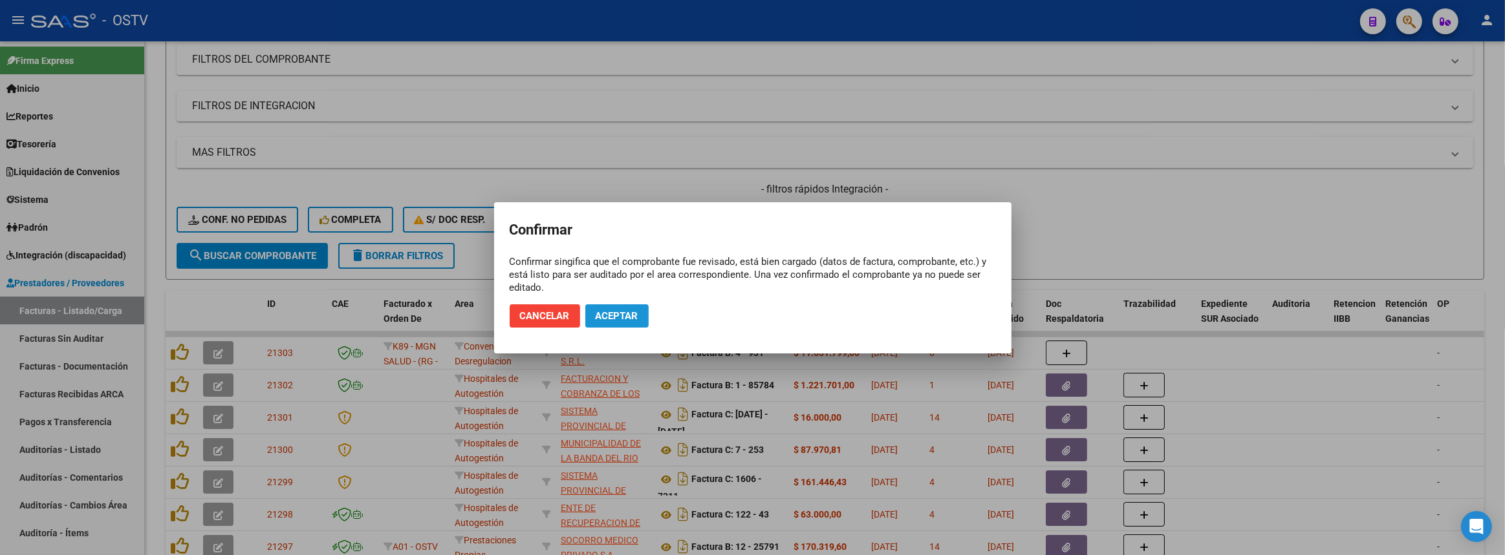
click at [619, 314] on span "Aceptar" at bounding box center [617, 316] width 43 height 12
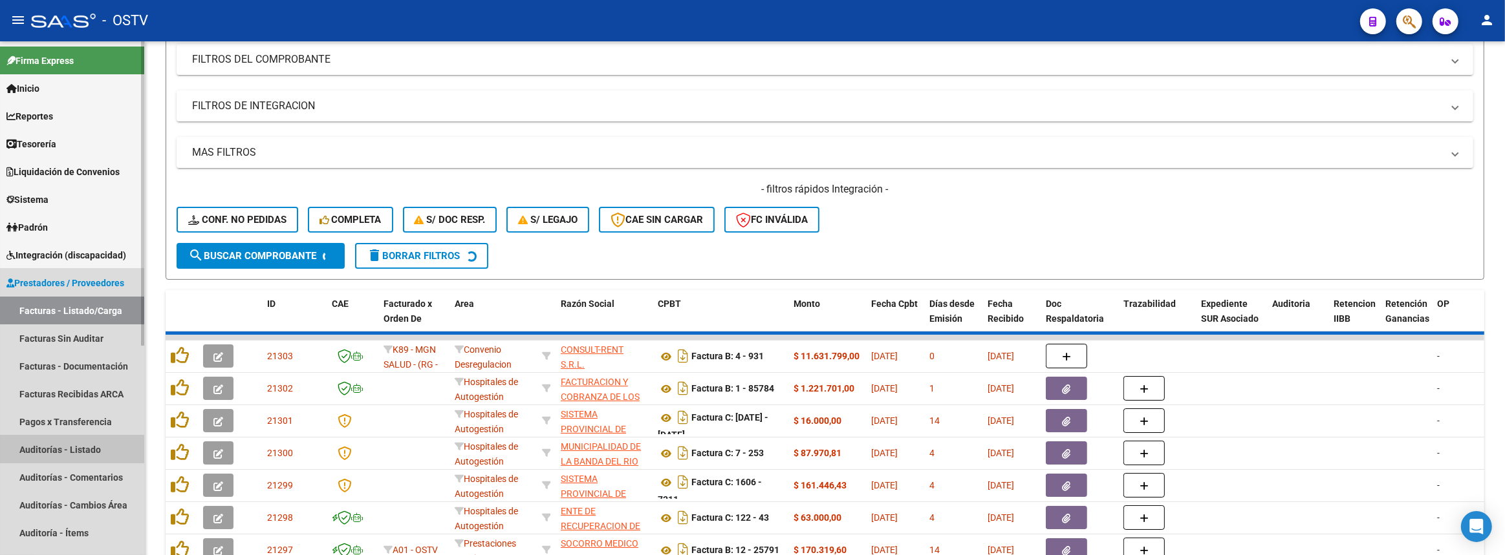
click at [74, 440] on link "Auditorías - Listado" at bounding box center [72, 450] width 144 height 28
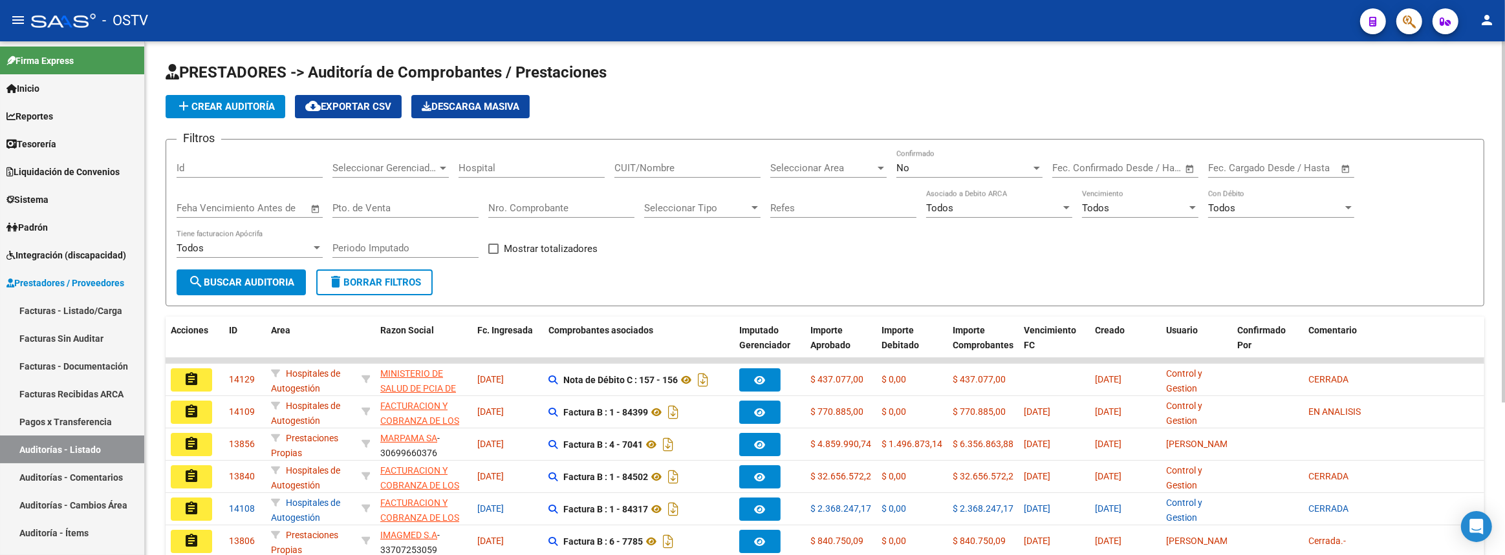
click at [223, 101] on span "add Crear Auditoría" at bounding box center [225, 107] width 99 height 12
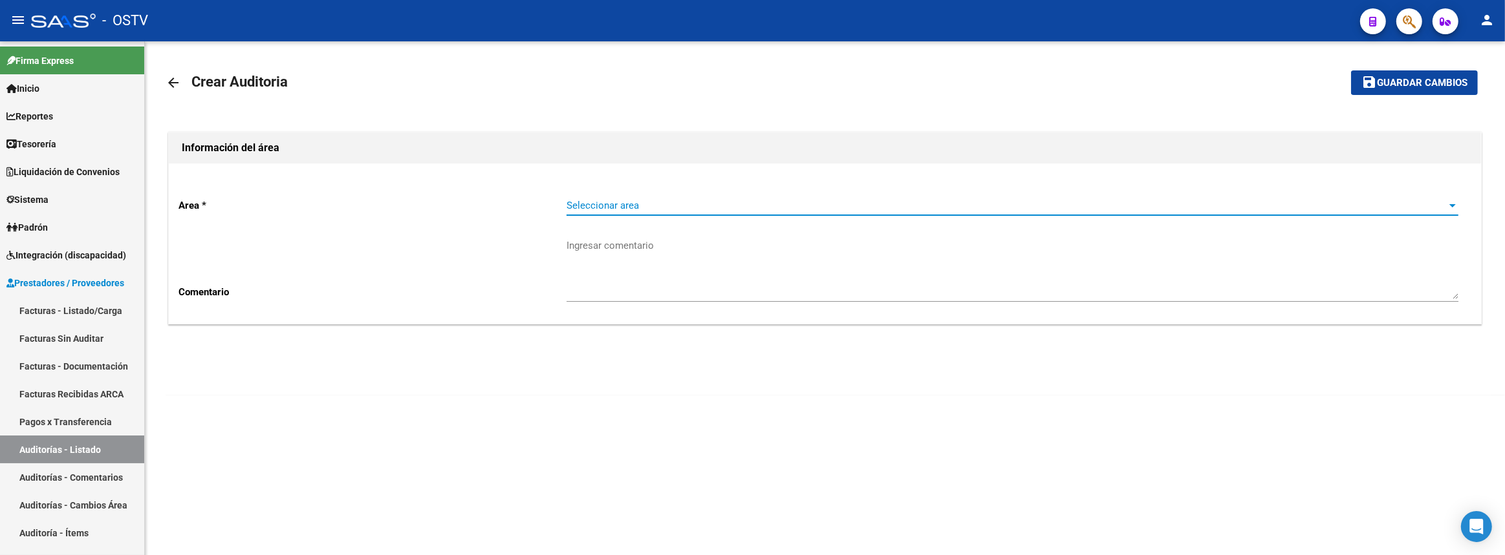
click at [619, 200] on span "Seleccionar area" at bounding box center [1006, 206] width 880 height 12
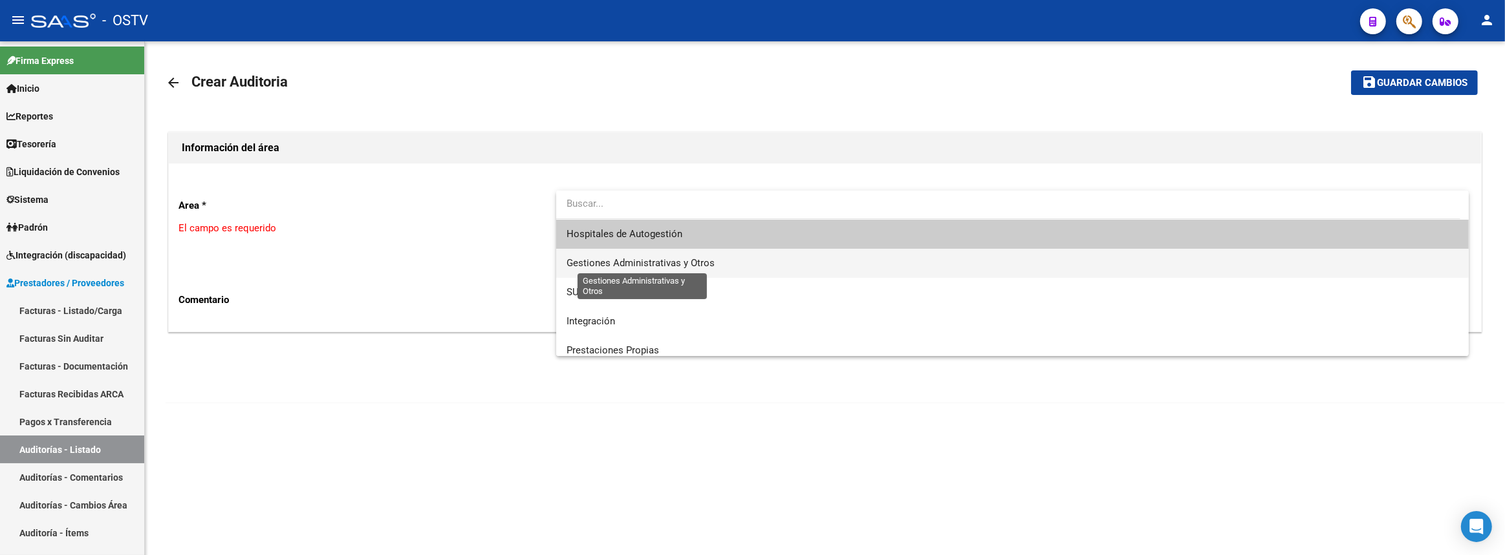
scroll to position [155, 0]
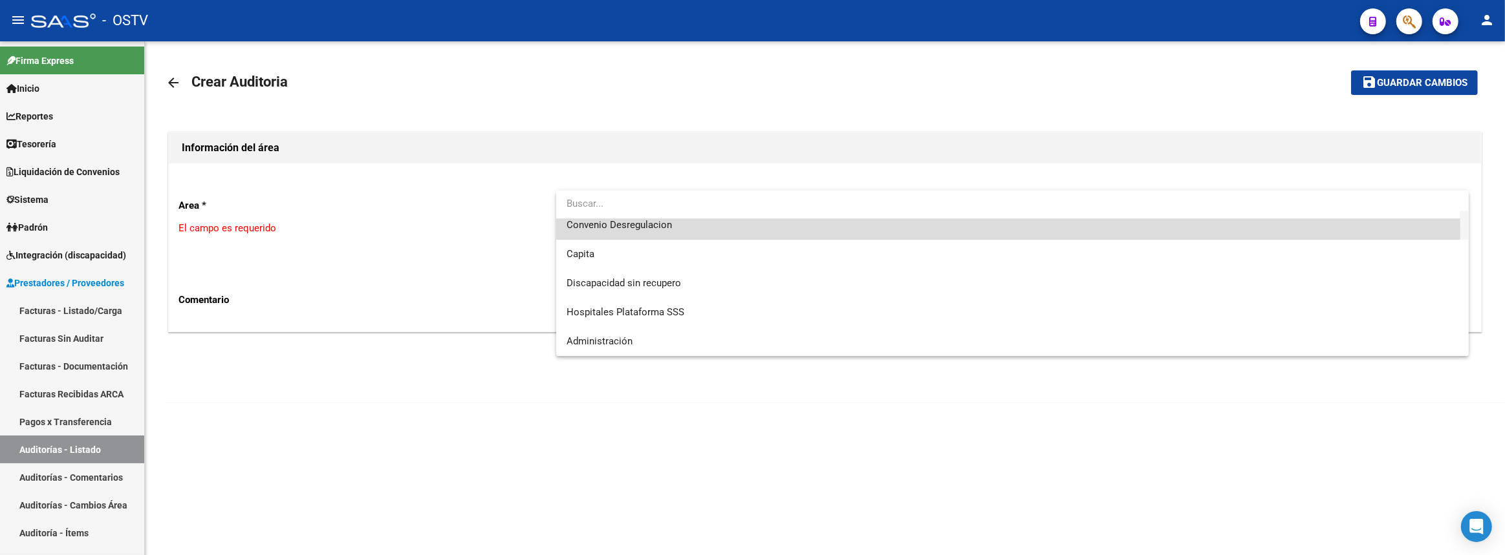
click at [645, 233] on span "Convenio Desregulacion" at bounding box center [1012, 225] width 892 height 29
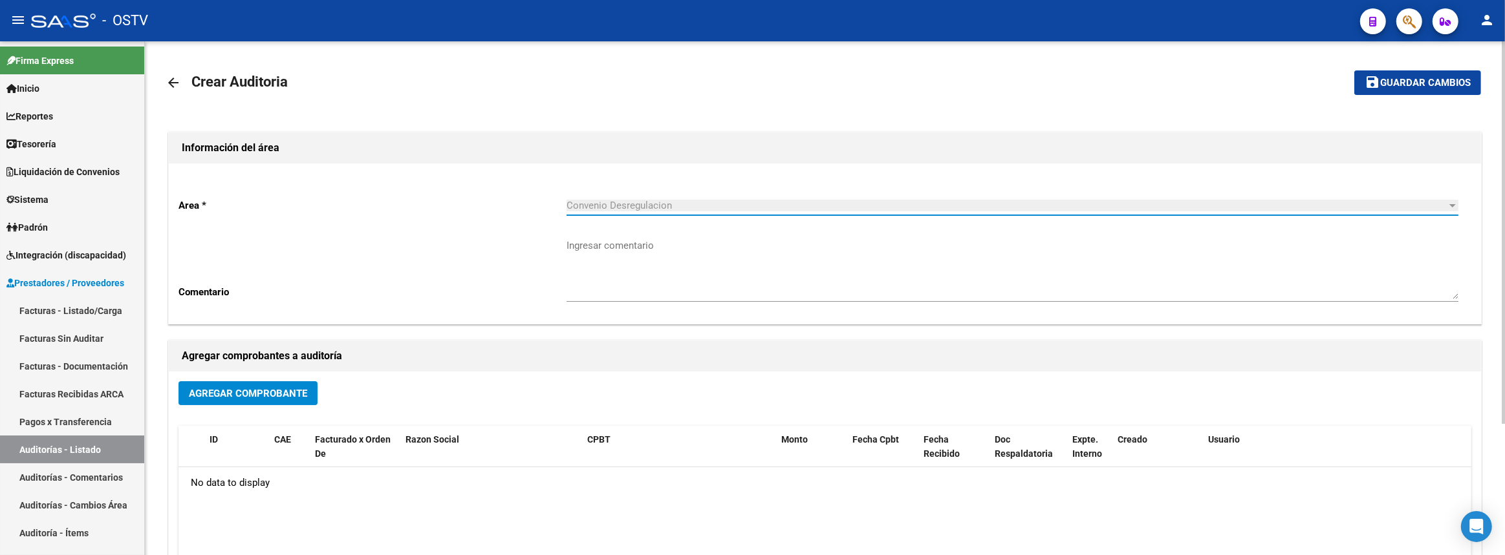
click at [284, 385] on button "Agregar Comprobante" at bounding box center [247, 393] width 139 height 24
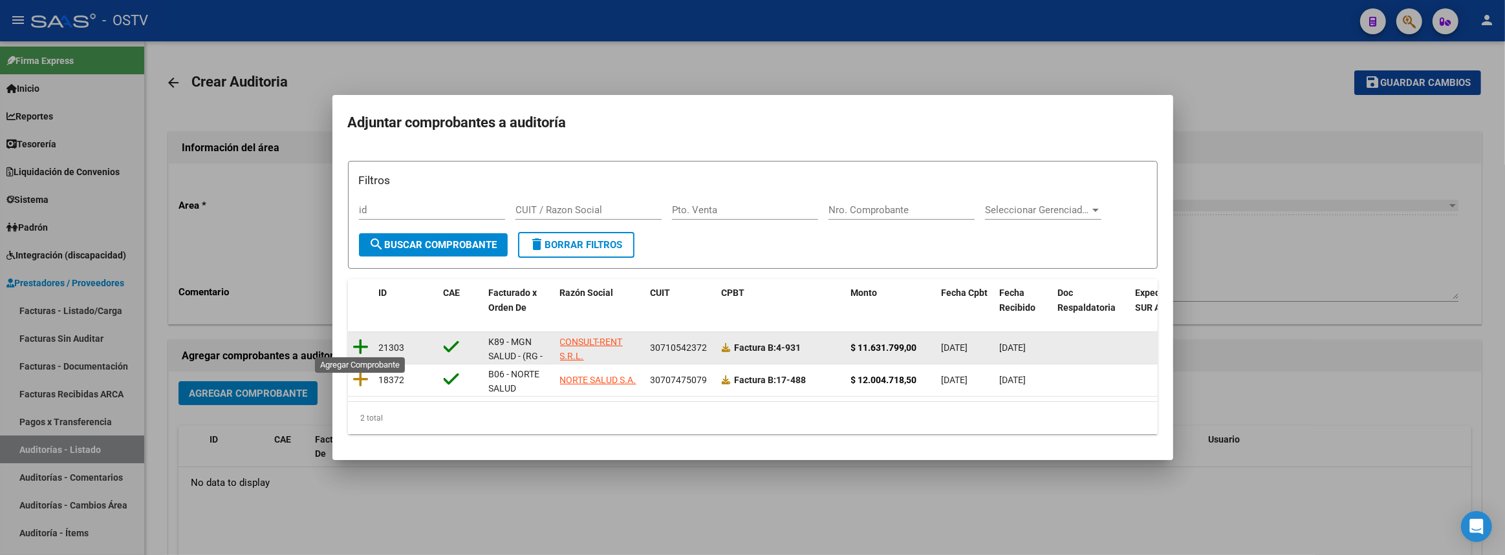
click at [362, 339] on icon at bounding box center [361, 347] width 16 height 18
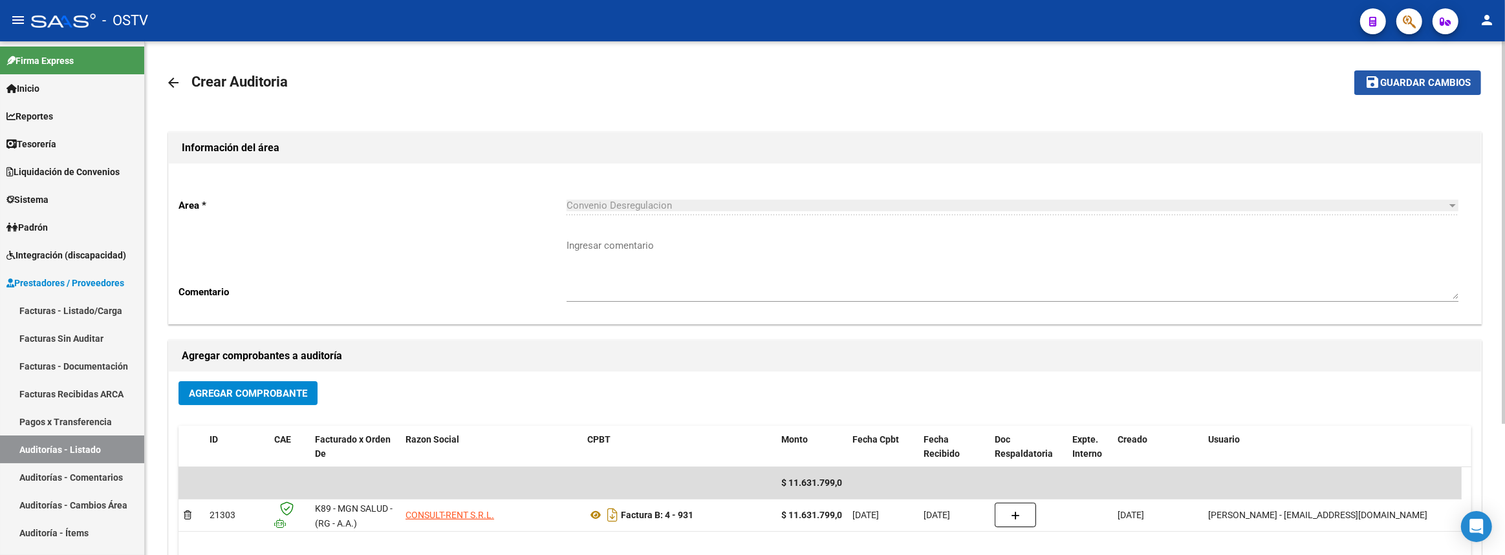
click at [1433, 78] on span "Guardar cambios" at bounding box center [1425, 84] width 91 height 12
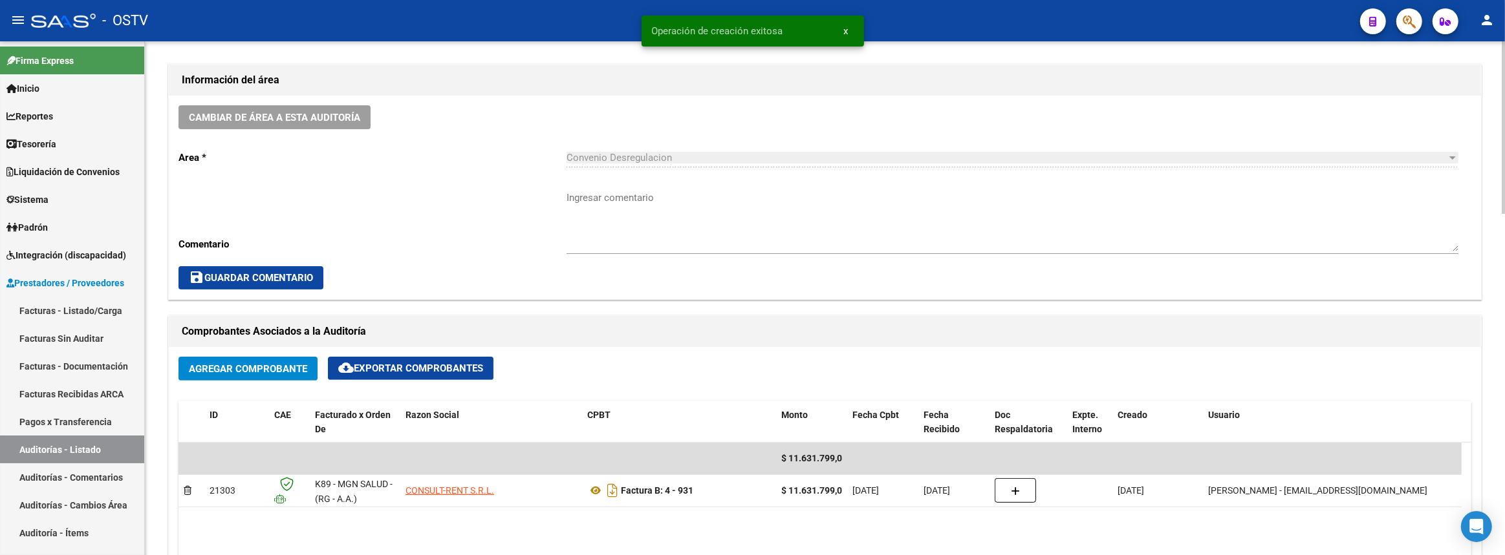
scroll to position [411, 0]
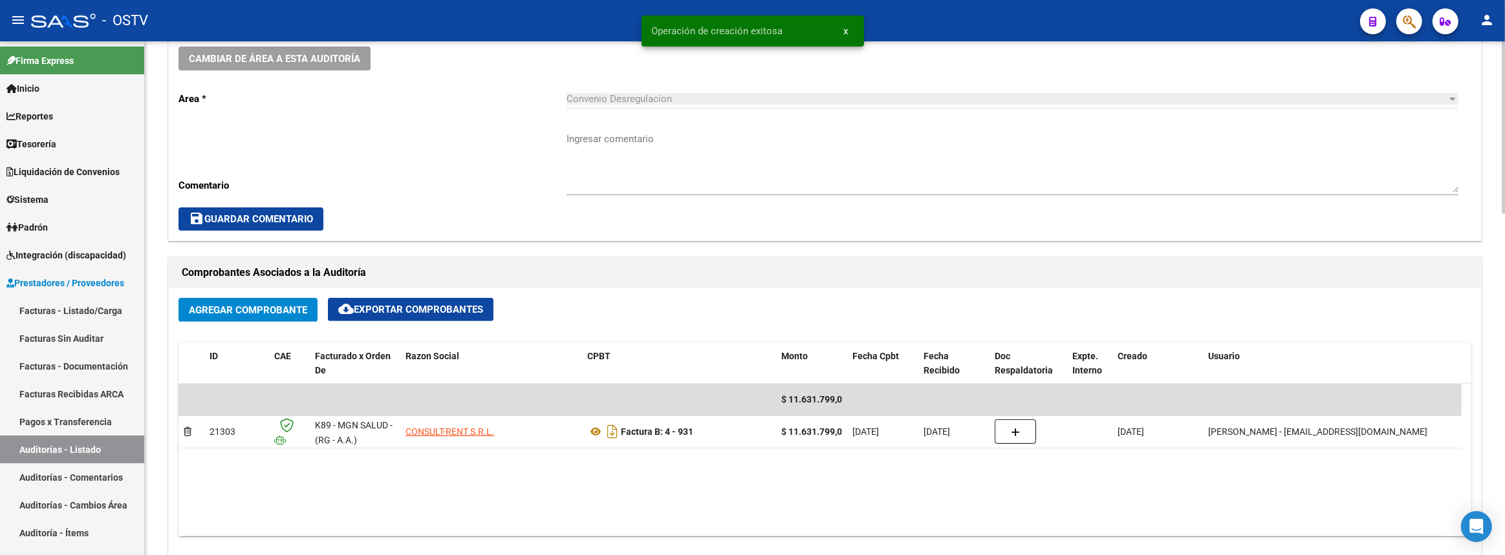
click at [718, 171] on textarea "Ingresar comentario" at bounding box center [1012, 162] width 892 height 61
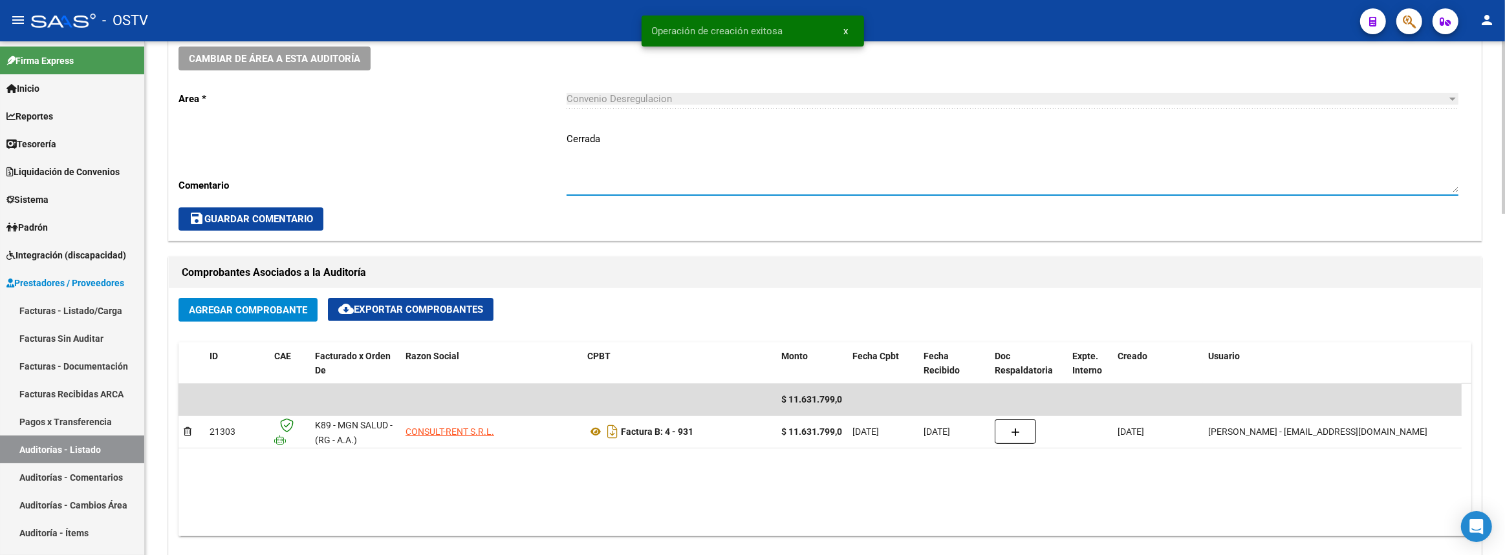
scroll to position [705, 0]
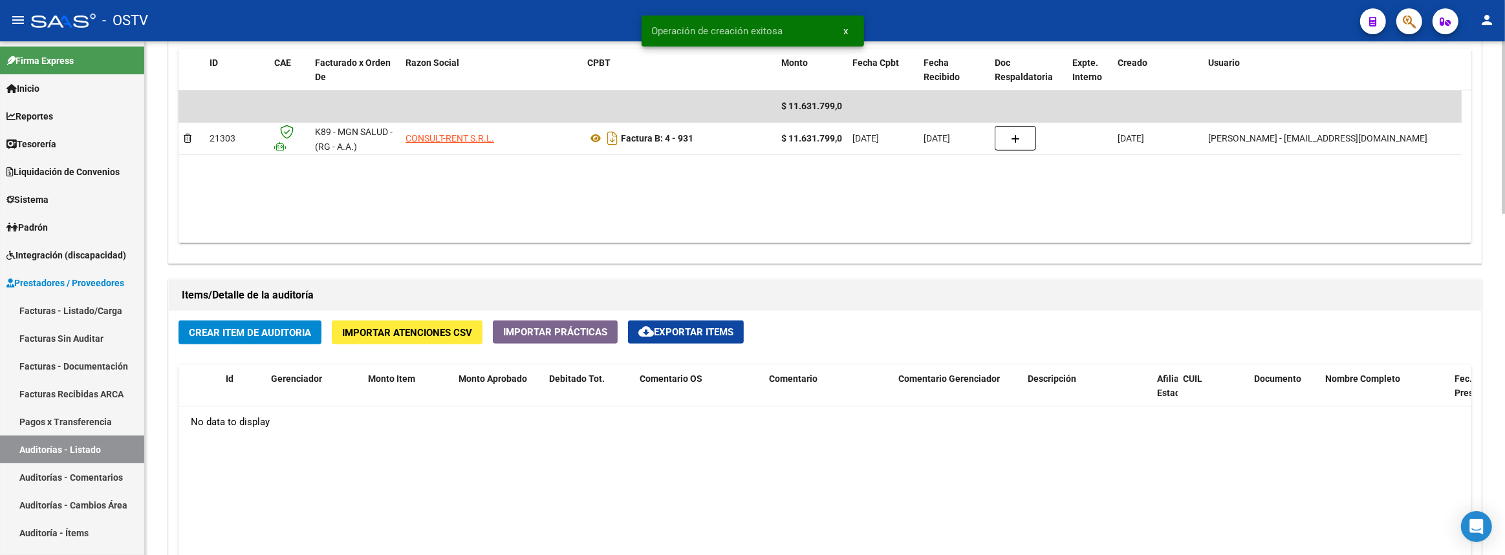
type textarea "Cerrada"
click at [298, 333] on span "Crear Item de Auditoria" at bounding box center [250, 333] width 122 height 12
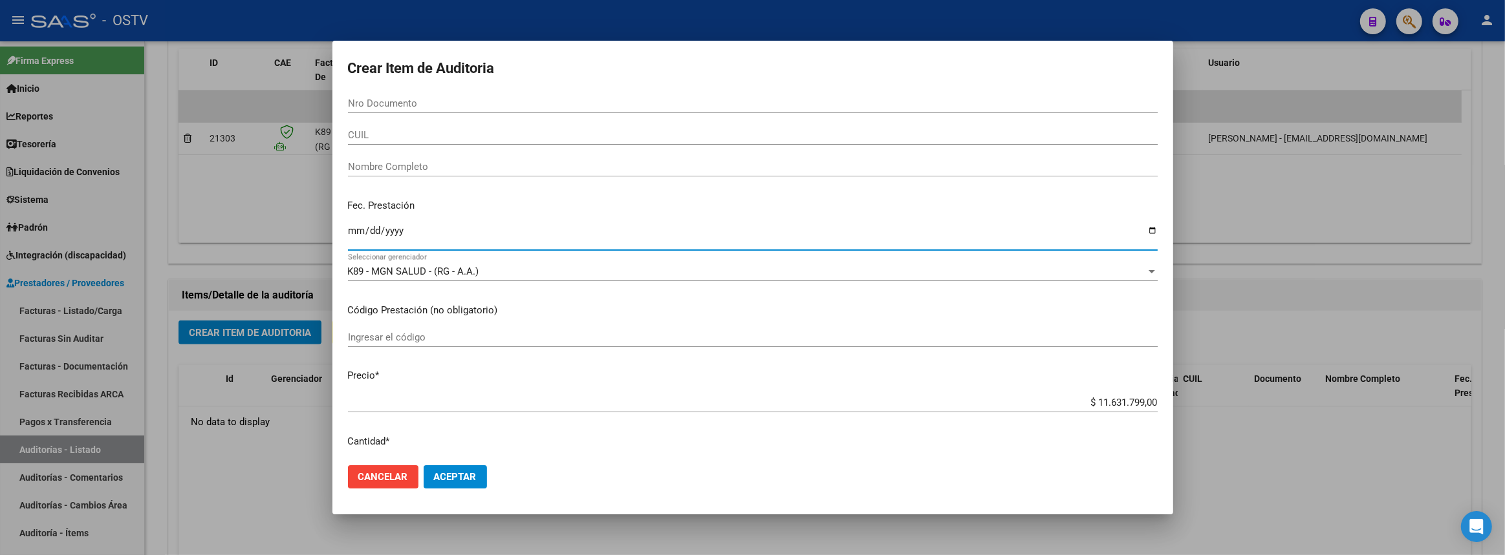
type input "0002-09-15"
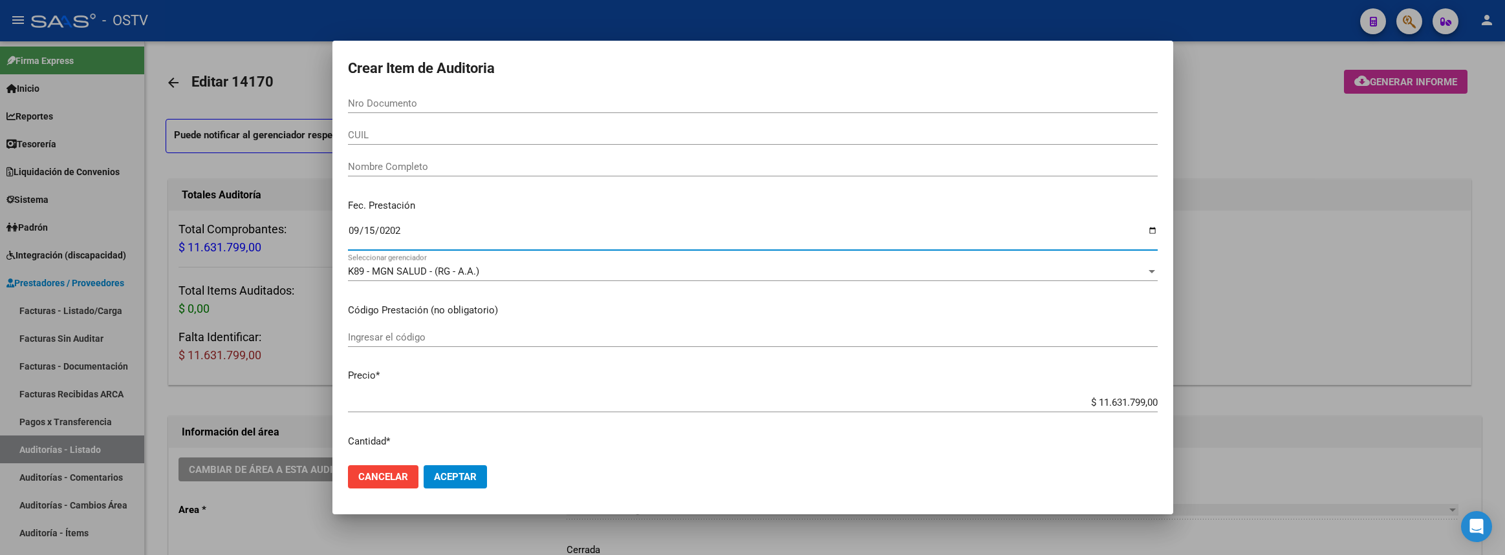
type input "2025-09-15"
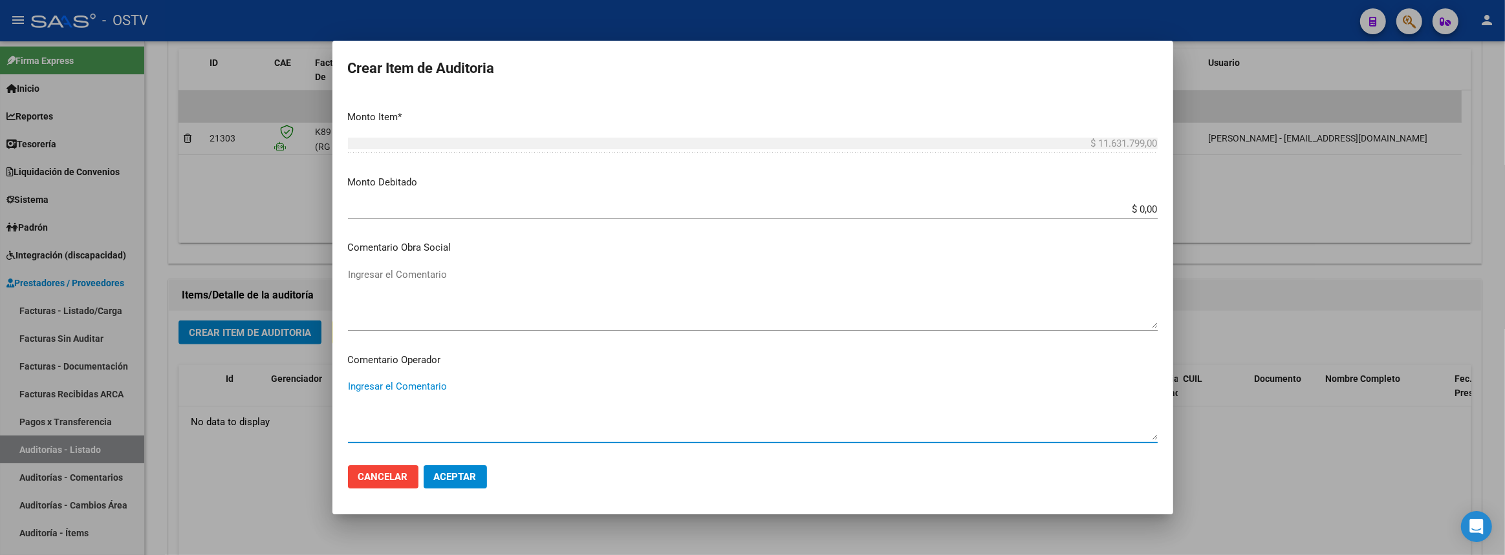
scroll to position [726, 0]
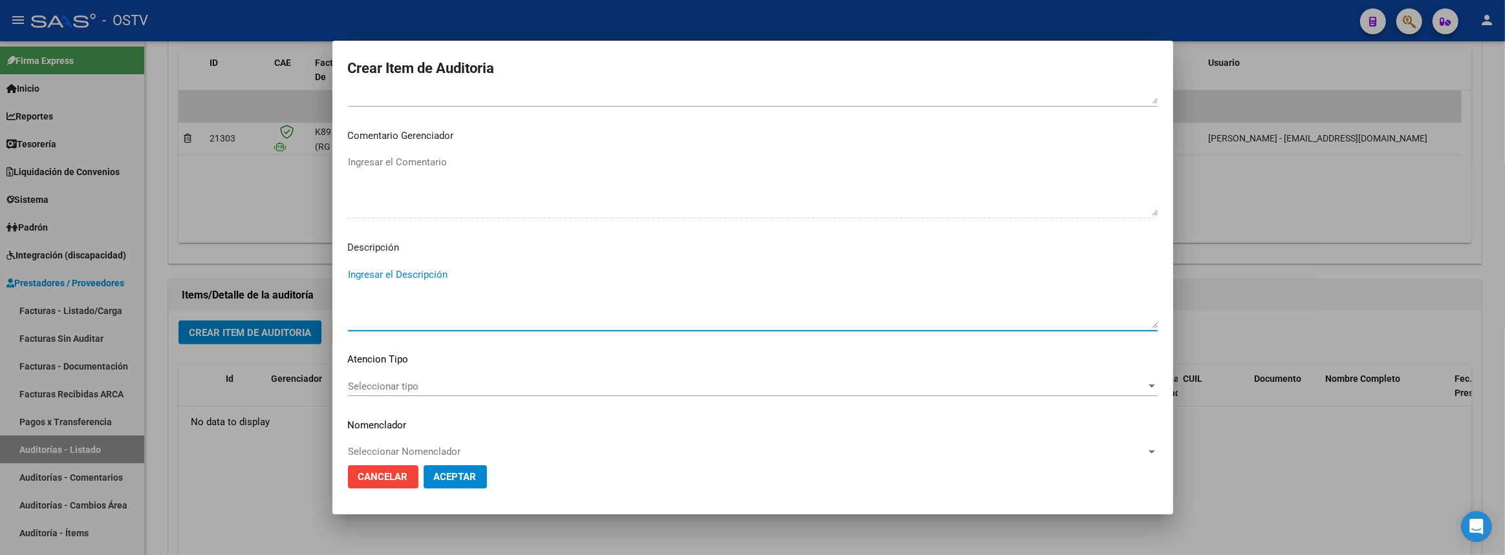
type textarea "E"
type textarea "ADELANTO: Transferencias de"
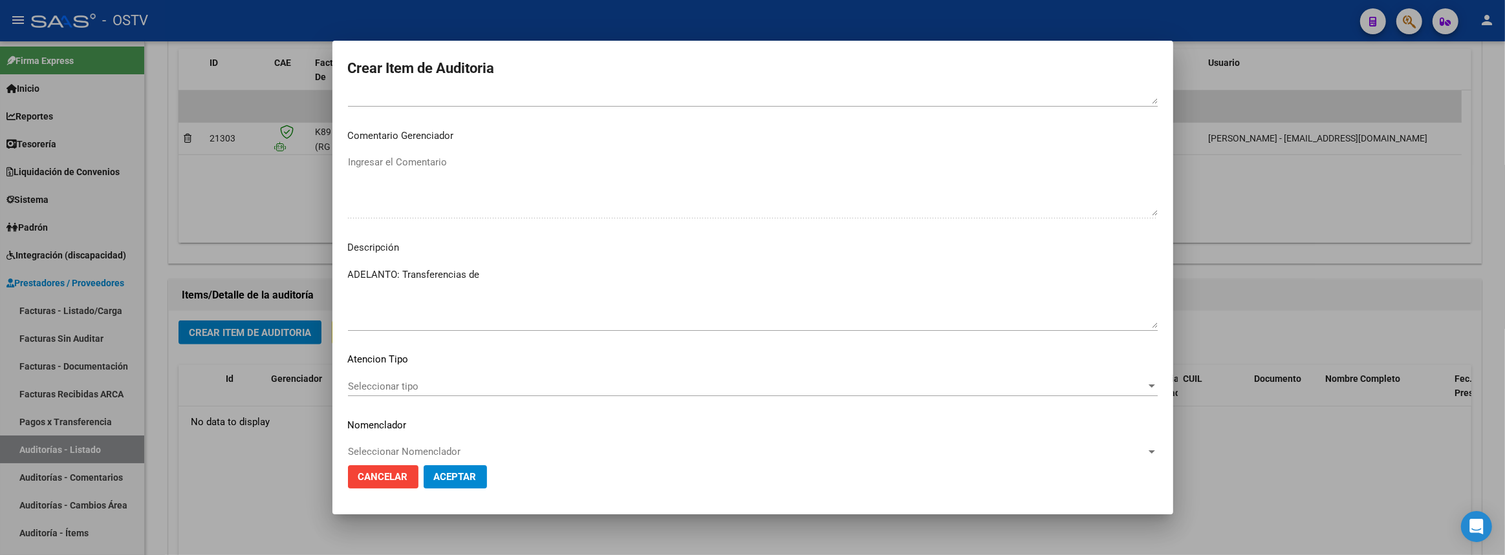
click at [747, 478] on mat-dialog-actions "Cancelar Aceptar" at bounding box center [753, 477] width 810 height 44
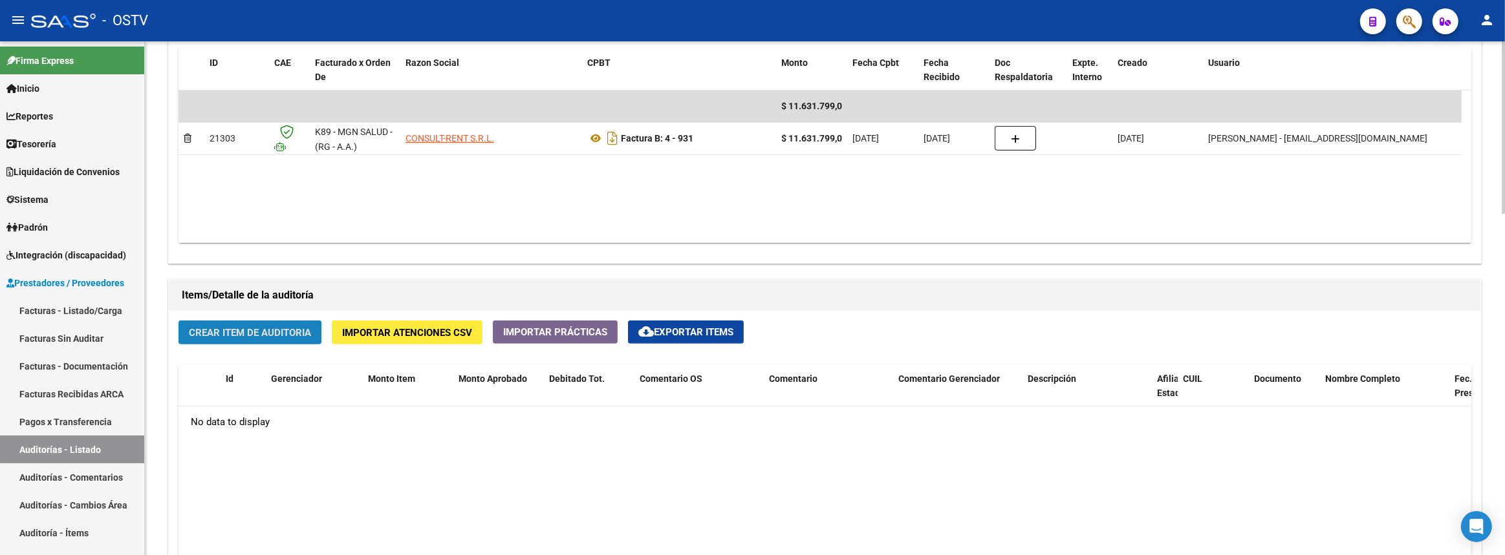
click at [266, 327] on span "Crear Item de Auditoria" at bounding box center [250, 333] width 122 height 12
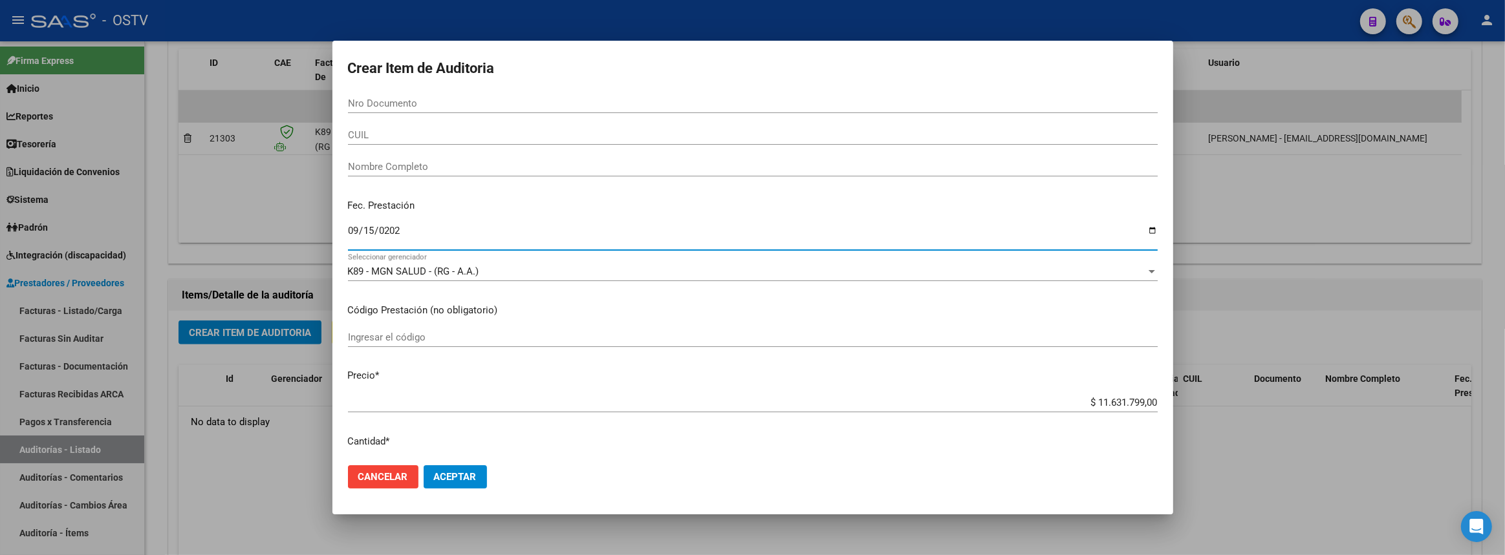
type input "2025-09-15"
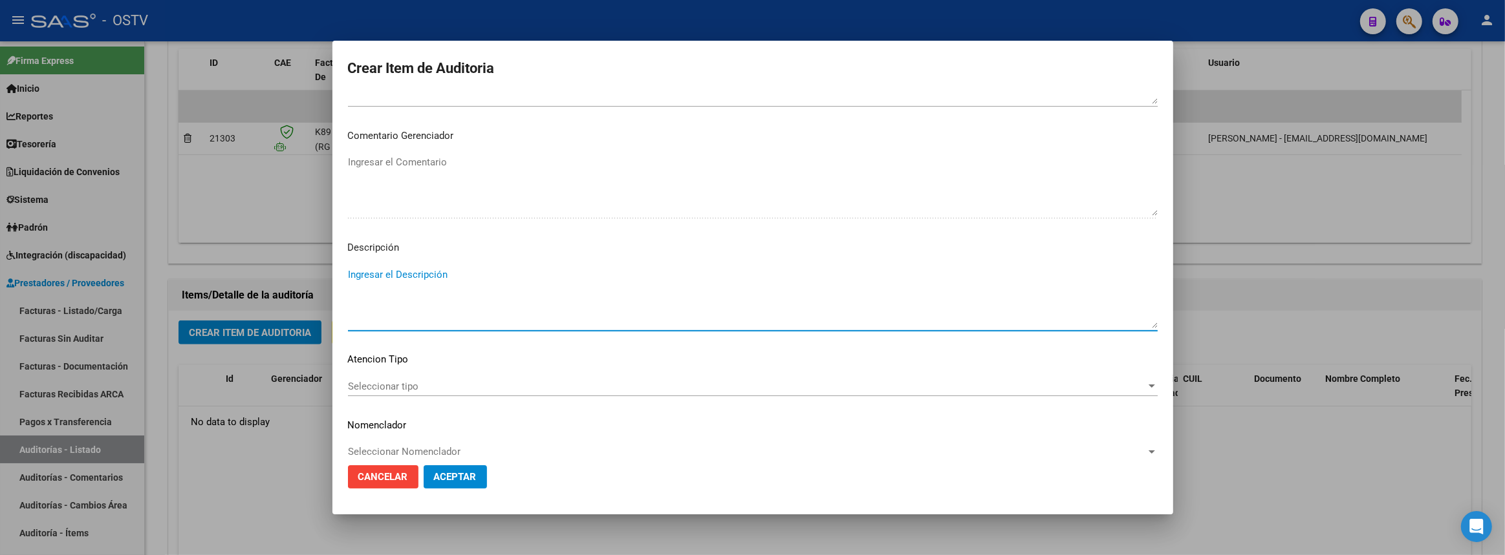
paste textarea "ADELANTO: Transferencias 09-2025, según contrato de prestaciones (contrato 90-1…"
type textarea "ADELANTO: Transferencias 09-2025, según contrato de prestaciones (contrato 90-1…"
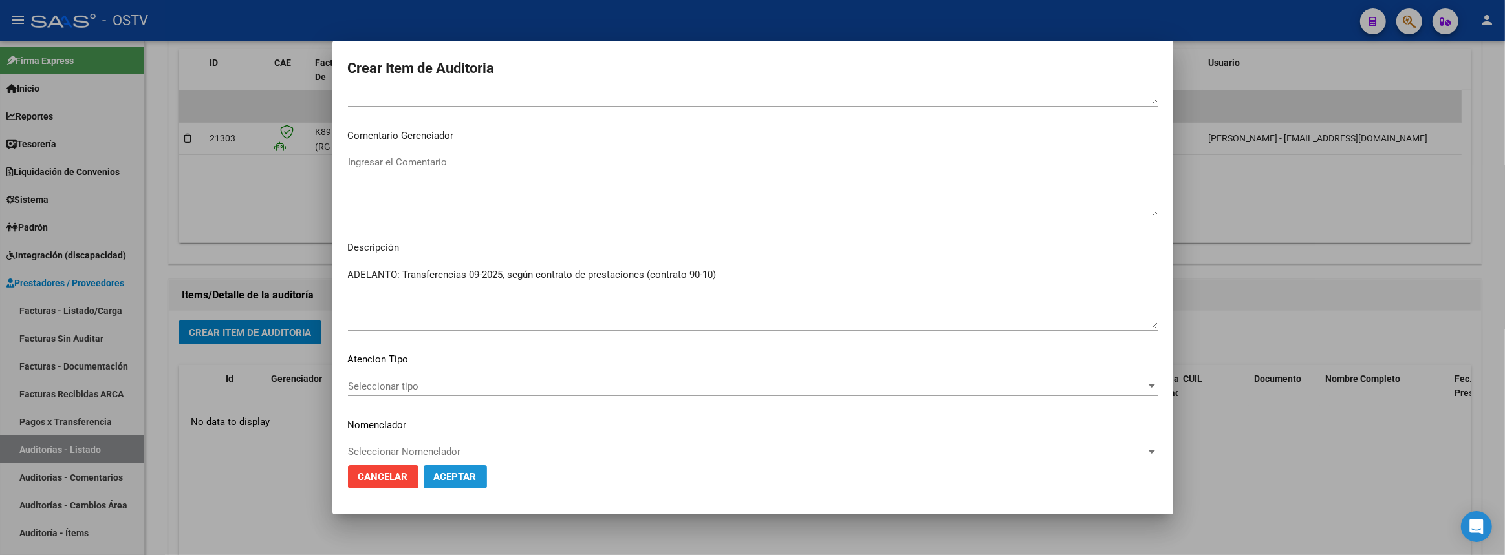
click at [460, 473] on span "Aceptar" at bounding box center [455, 477] width 43 height 12
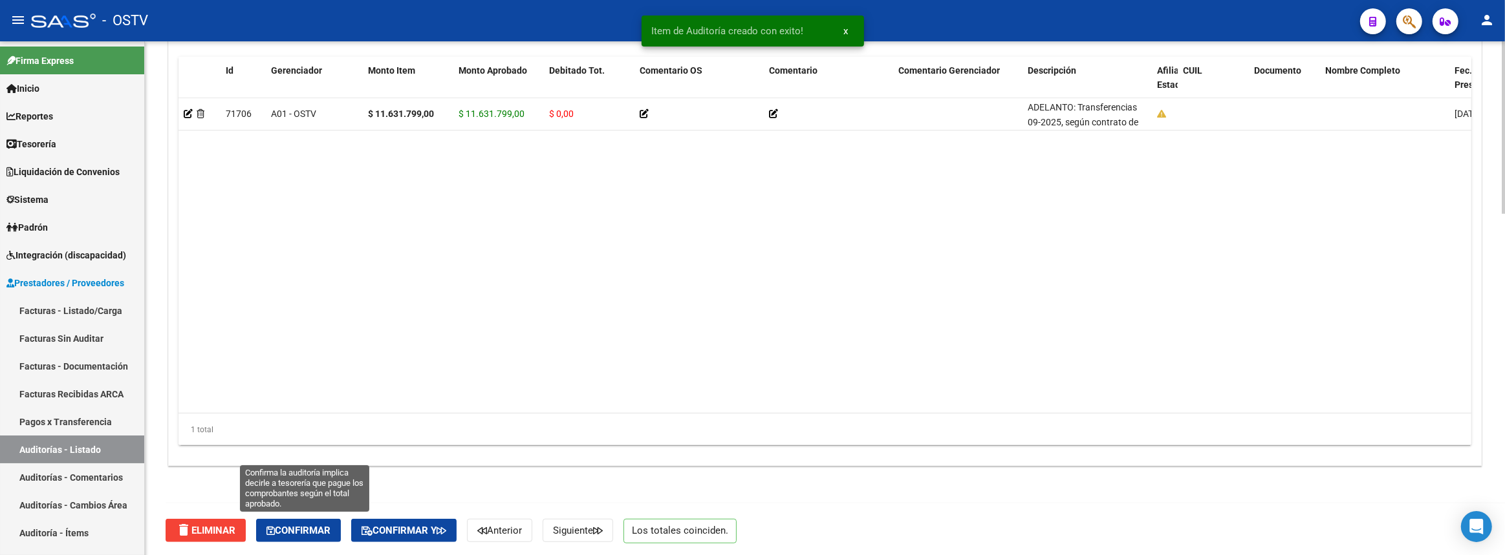
click at [311, 525] on span "Confirmar" at bounding box center [298, 531] width 64 height 12
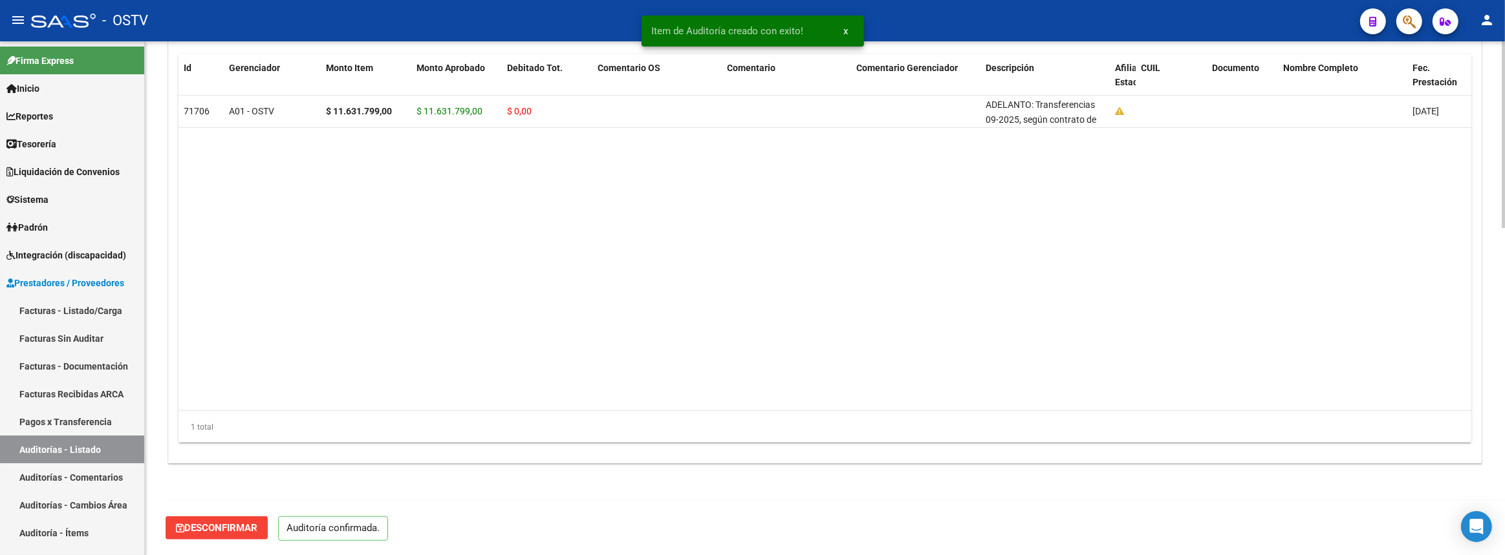
scroll to position [899, 0]
type input "202509"
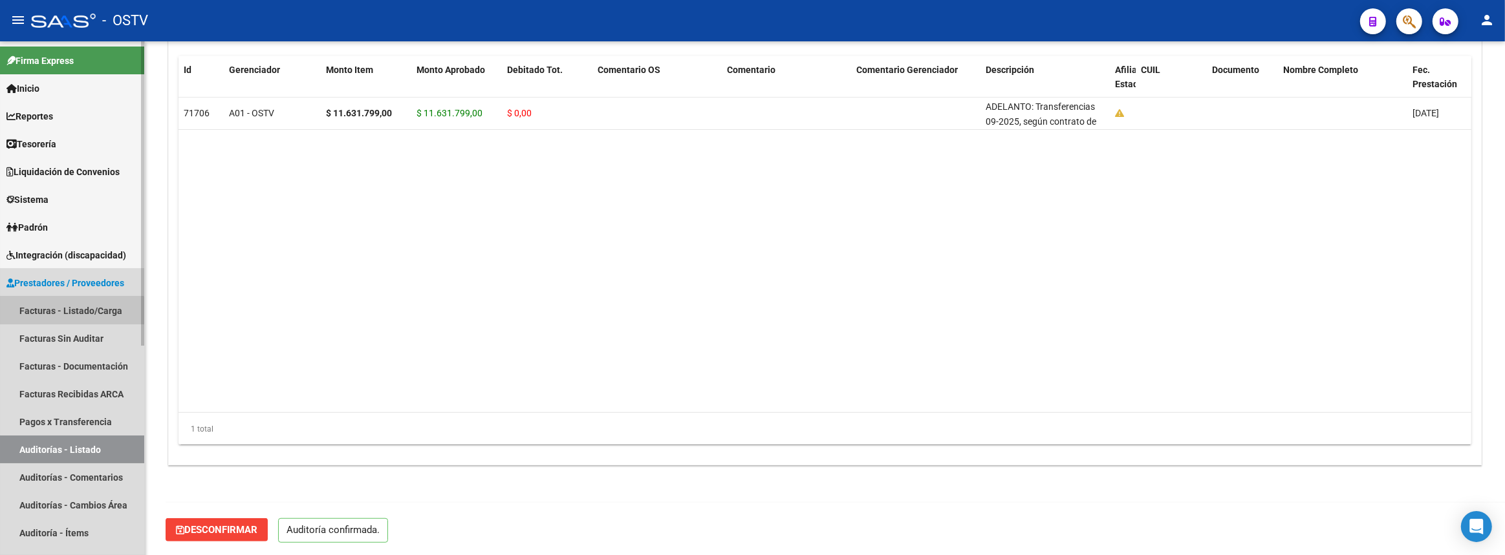
click at [70, 319] on link "Facturas - Listado/Carga" at bounding box center [72, 311] width 144 height 28
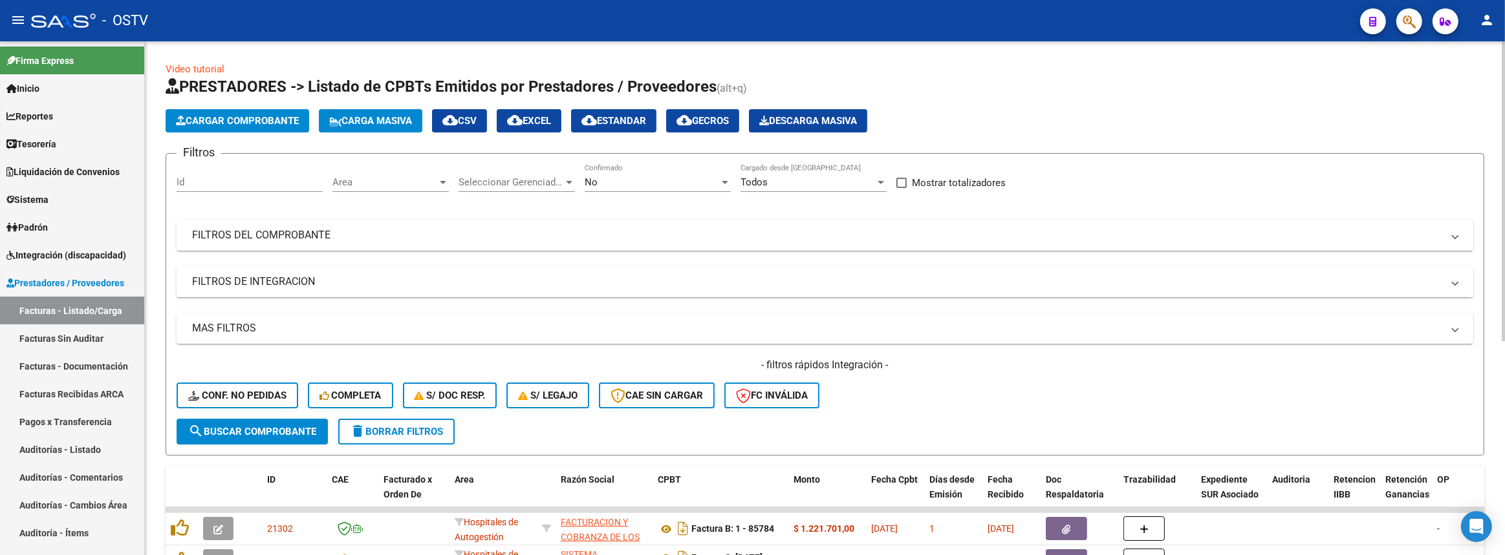
scroll to position [117, 0]
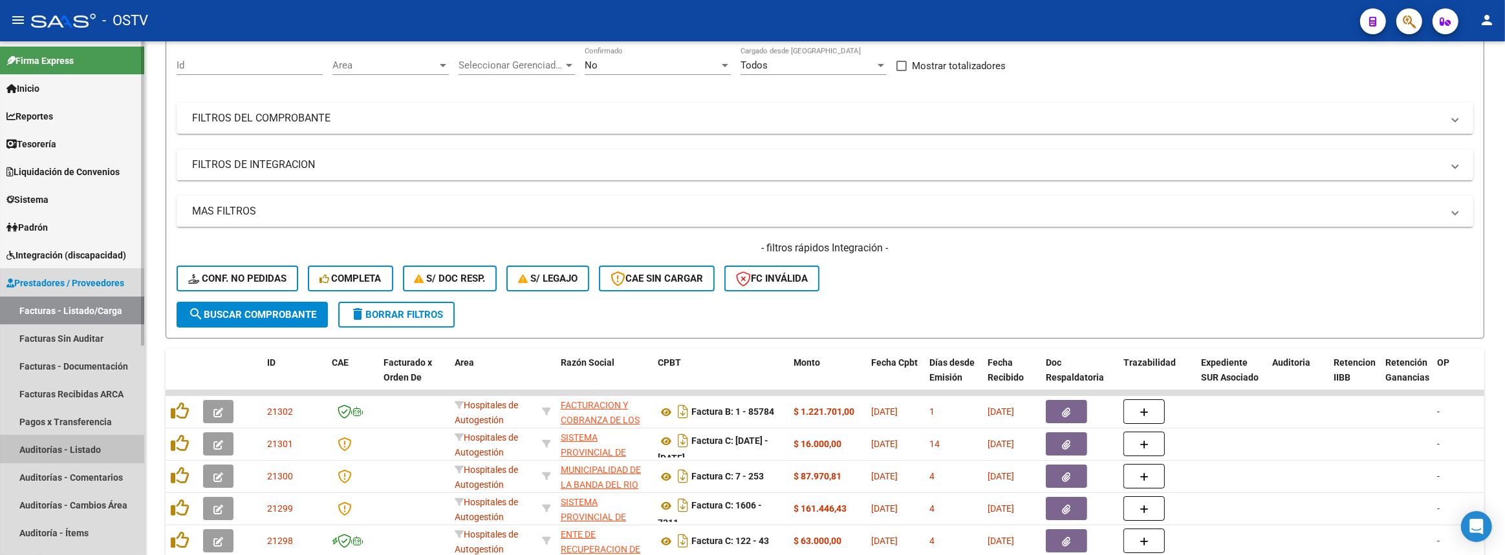
click at [73, 447] on link "Auditorías - Listado" at bounding box center [72, 450] width 144 height 28
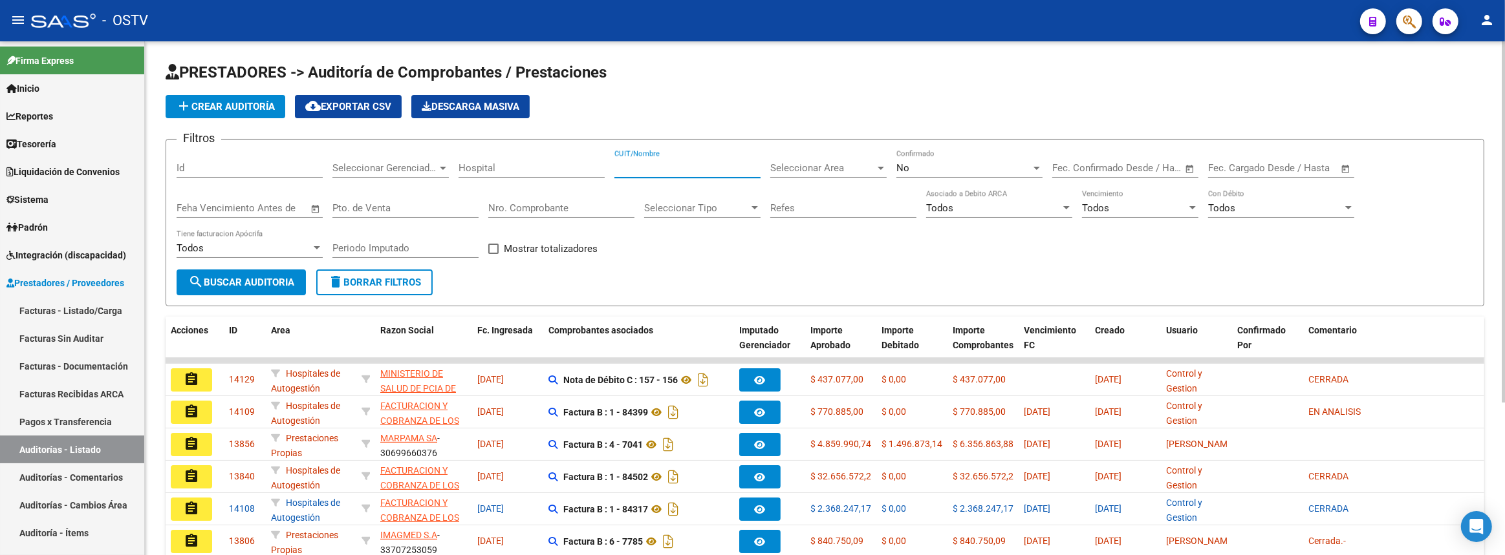
click at [683, 162] on input "CUIT/Nombre" at bounding box center [687, 168] width 146 height 12
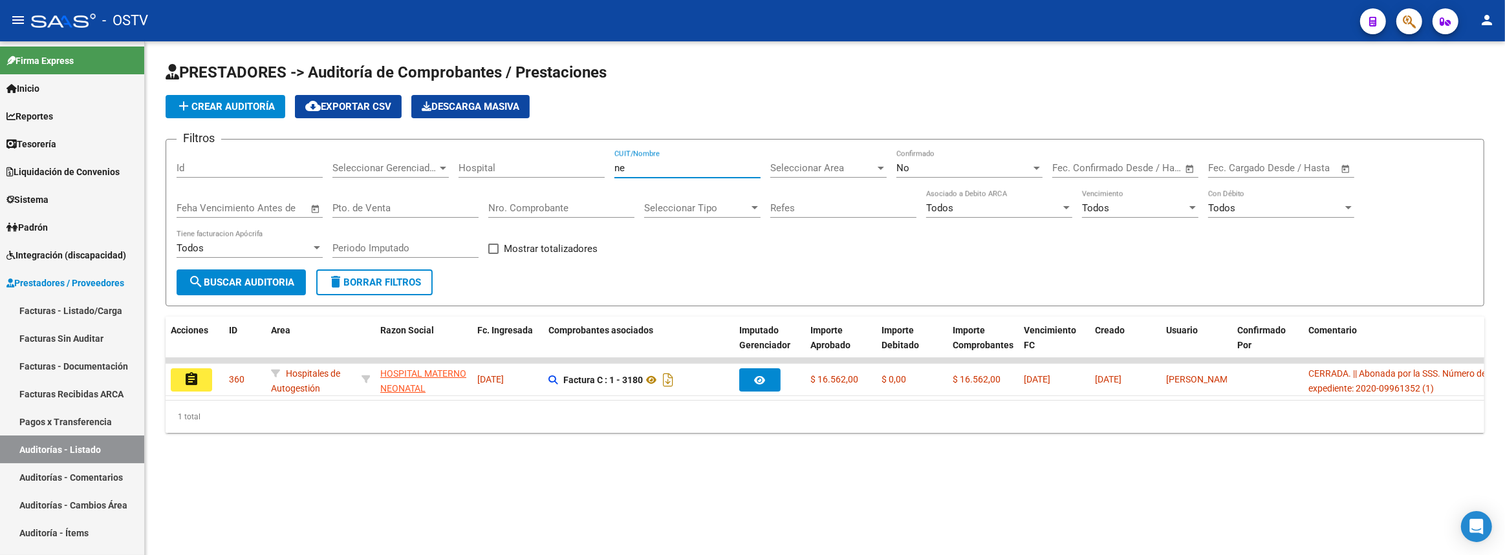
type input "n"
click at [66, 279] on span "Prestadores / Proveedores" at bounding box center [65, 283] width 118 height 14
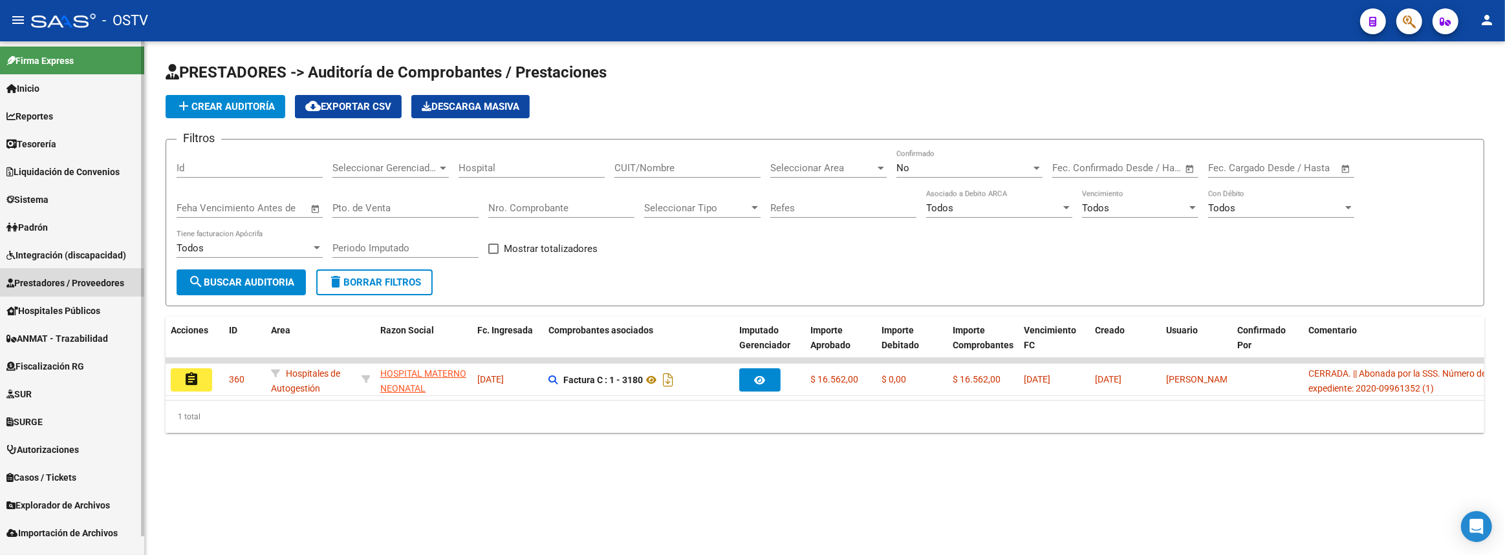
click at [69, 290] on link "Prestadores / Proveedores" at bounding box center [72, 283] width 144 height 28
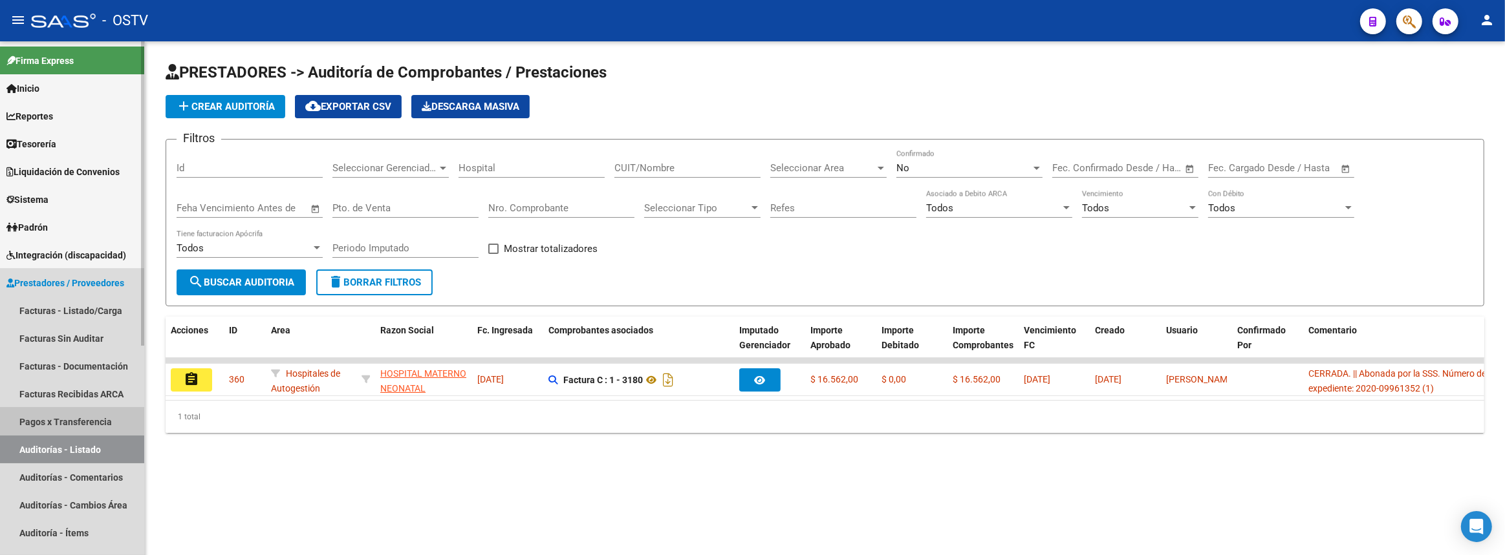
click at [69, 413] on link "Pagos x Transferencia" at bounding box center [72, 422] width 144 height 28
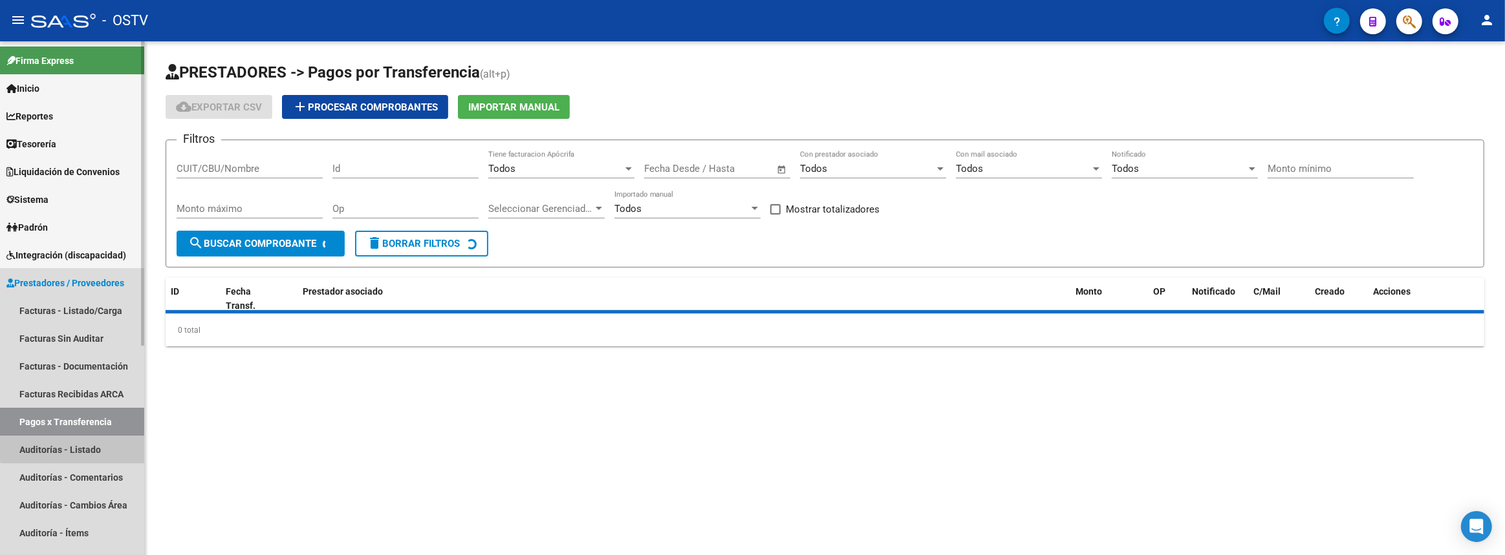
click at [73, 443] on link "Auditorías - Listado" at bounding box center [72, 450] width 144 height 28
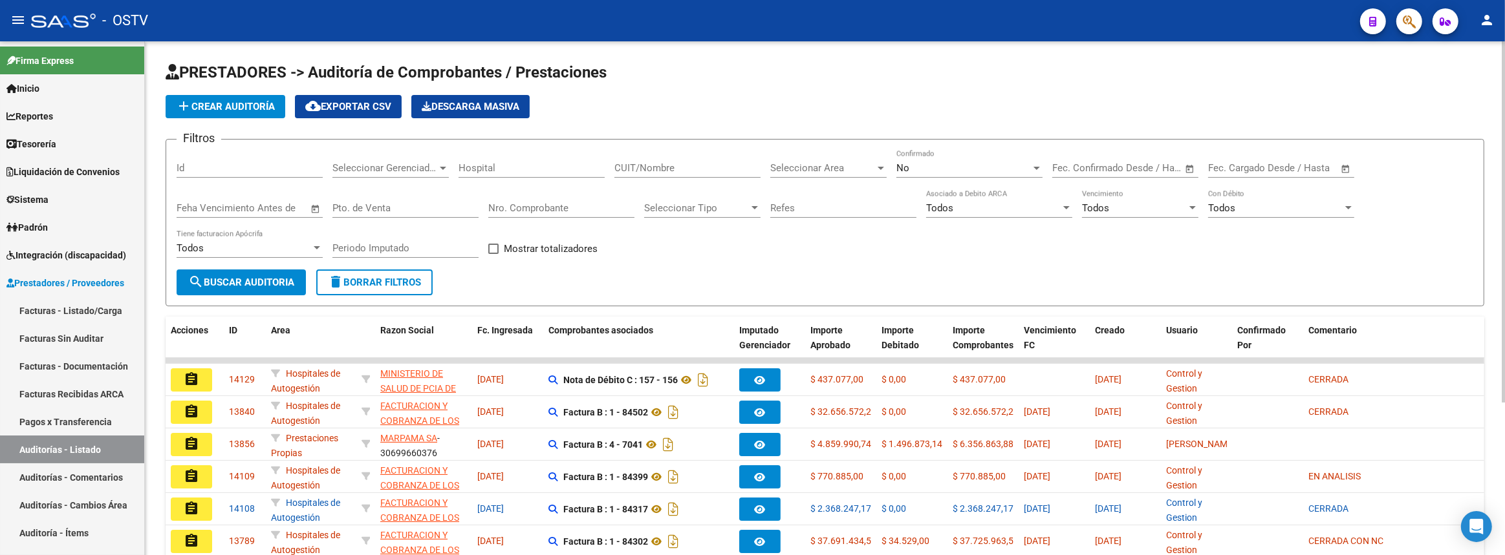
click at [646, 164] on input "CUIT/Nombre" at bounding box center [687, 168] width 146 height 12
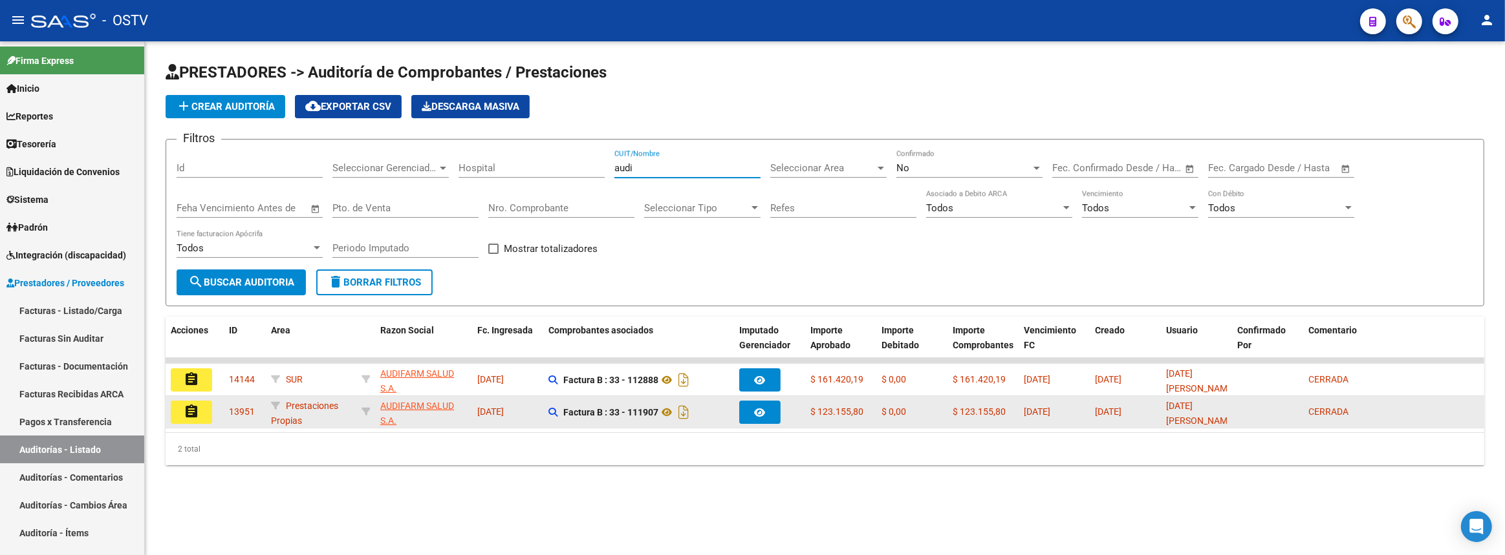
type input "audi"
click at [197, 406] on mat-icon "assignment" at bounding box center [192, 412] width 16 height 16
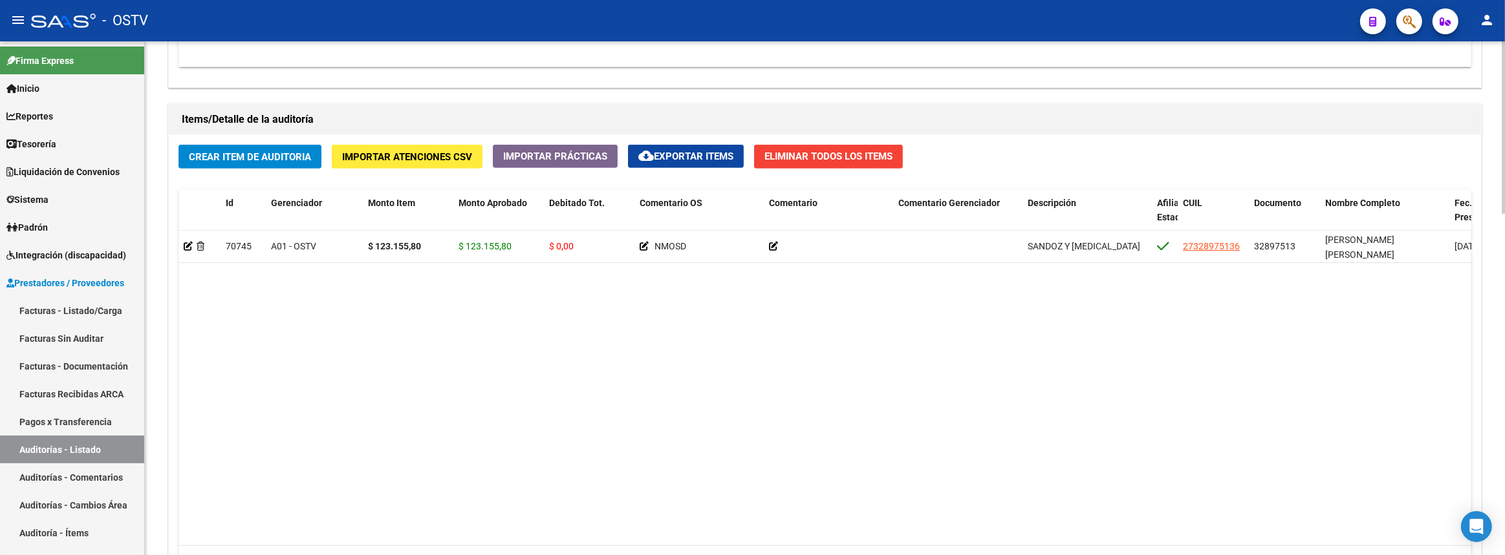
scroll to position [1014, 0]
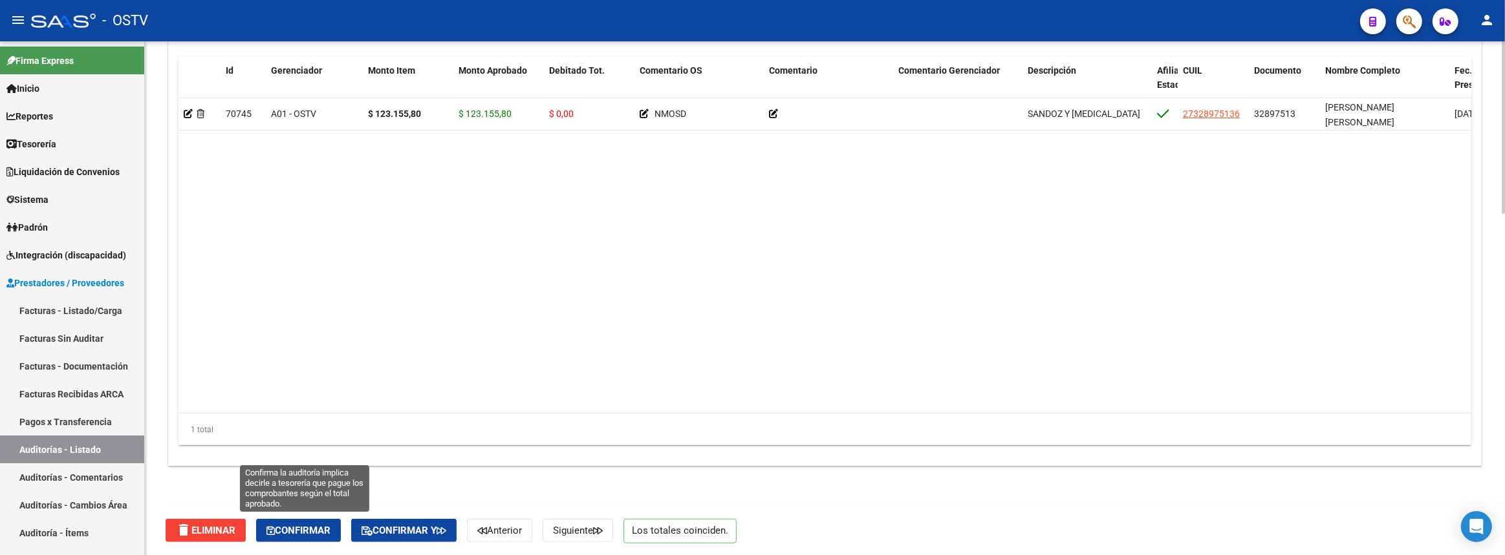
drag, startPoint x: 289, startPoint y: 528, endPoint x: 232, endPoint y: 501, distance: 63.0
click at [289, 528] on span "Confirmar" at bounding box center [298, 531] width 64 height 12
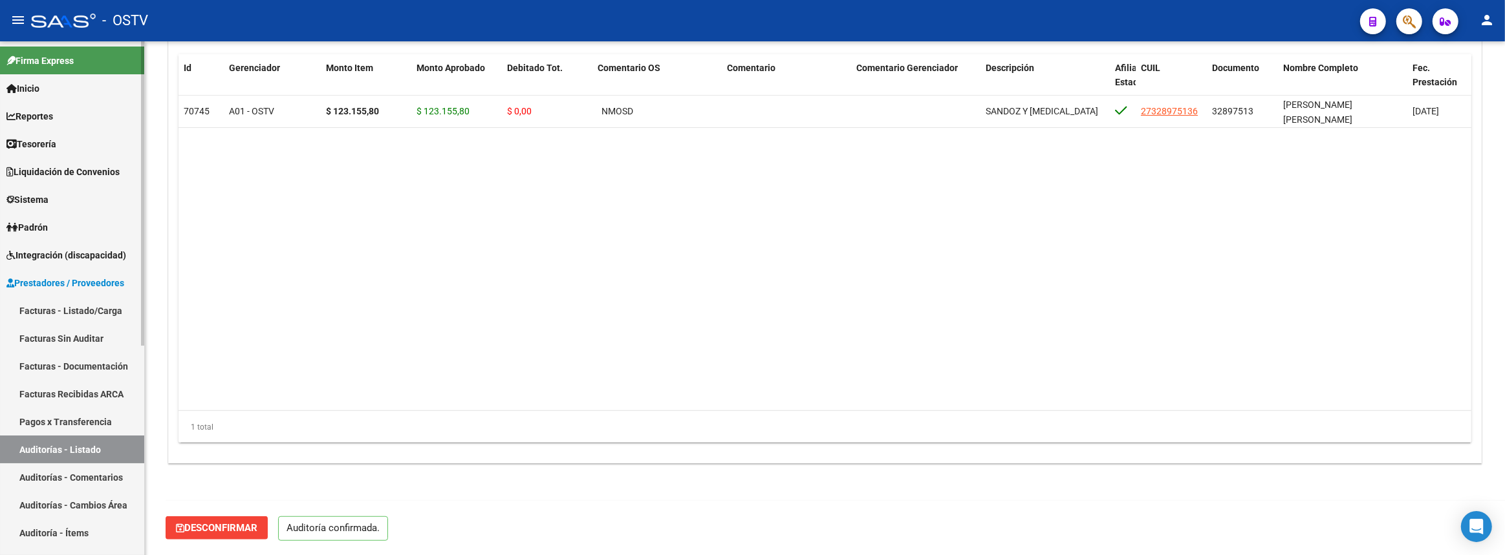
scroll to position [899, 0]
drag, startPoint x: 116, startPoint y: 447, endPoint x: 157, endPoint y: 422, distance: 48.3
click at [116, 447] on link "Auditorías - Listado" at bounding box center [72, 450] width 144 height 28
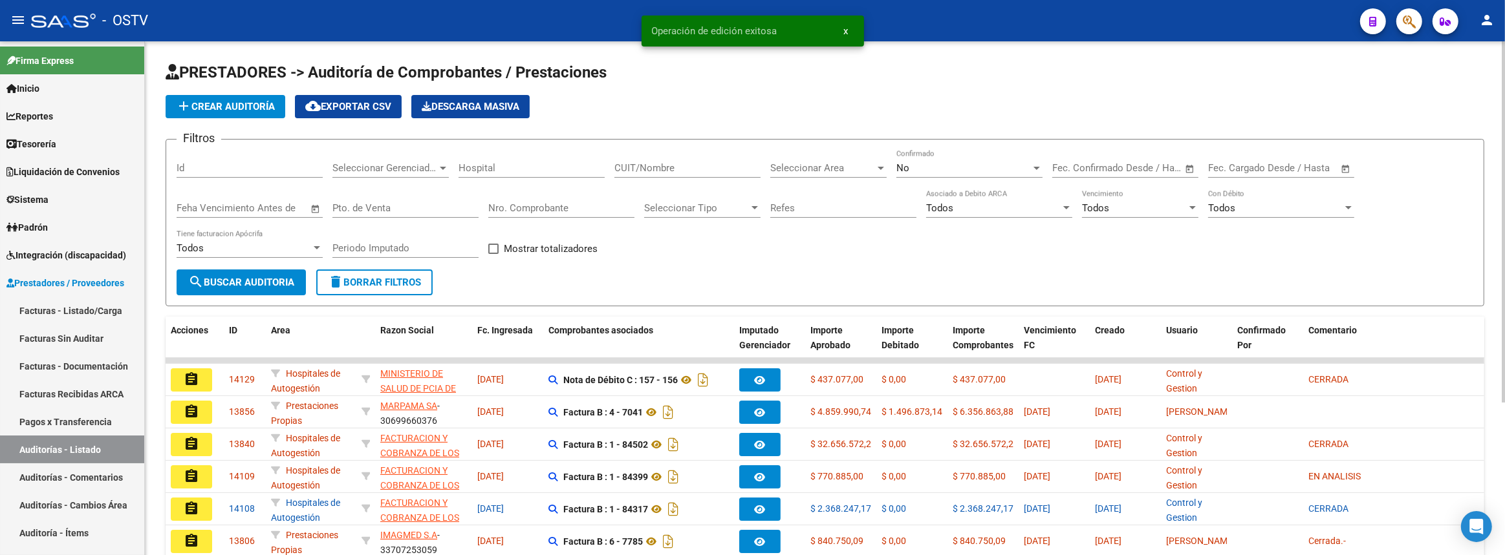
click at [667, 163] on input "CUIT/Nombre" at bounding box center [687, 168] width 146 height 12
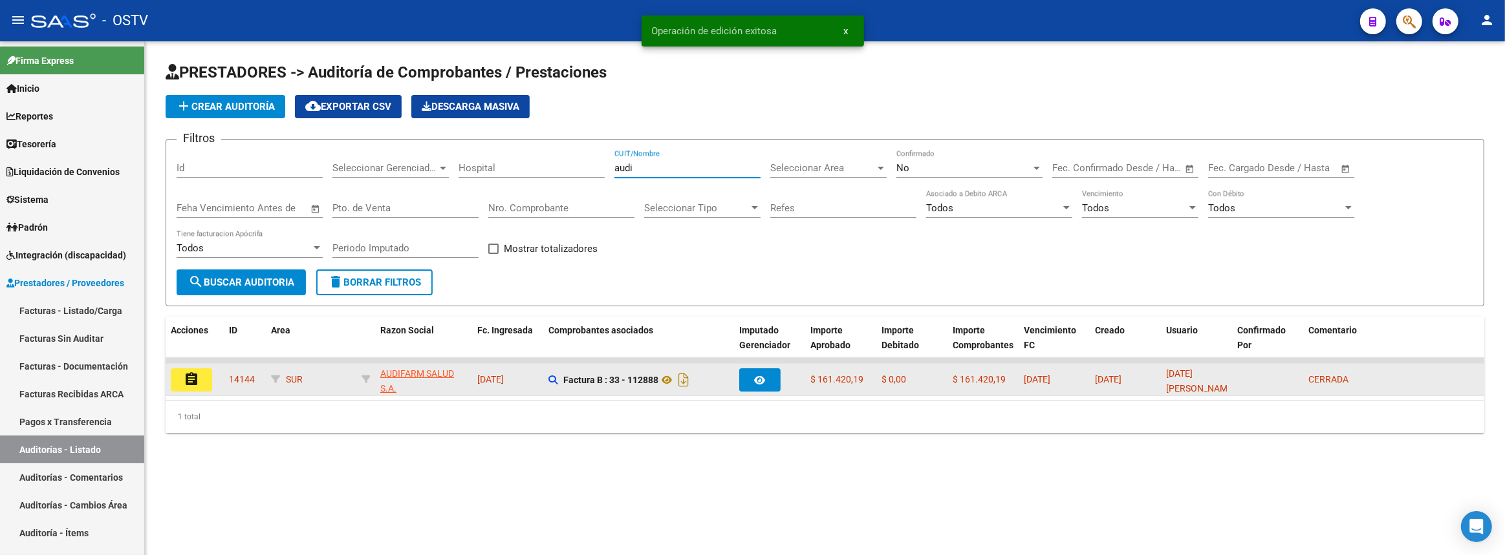
type input "audi"
click at [200, 371] on button "assignment" at bounding box center [191, 380] width 41 height 23
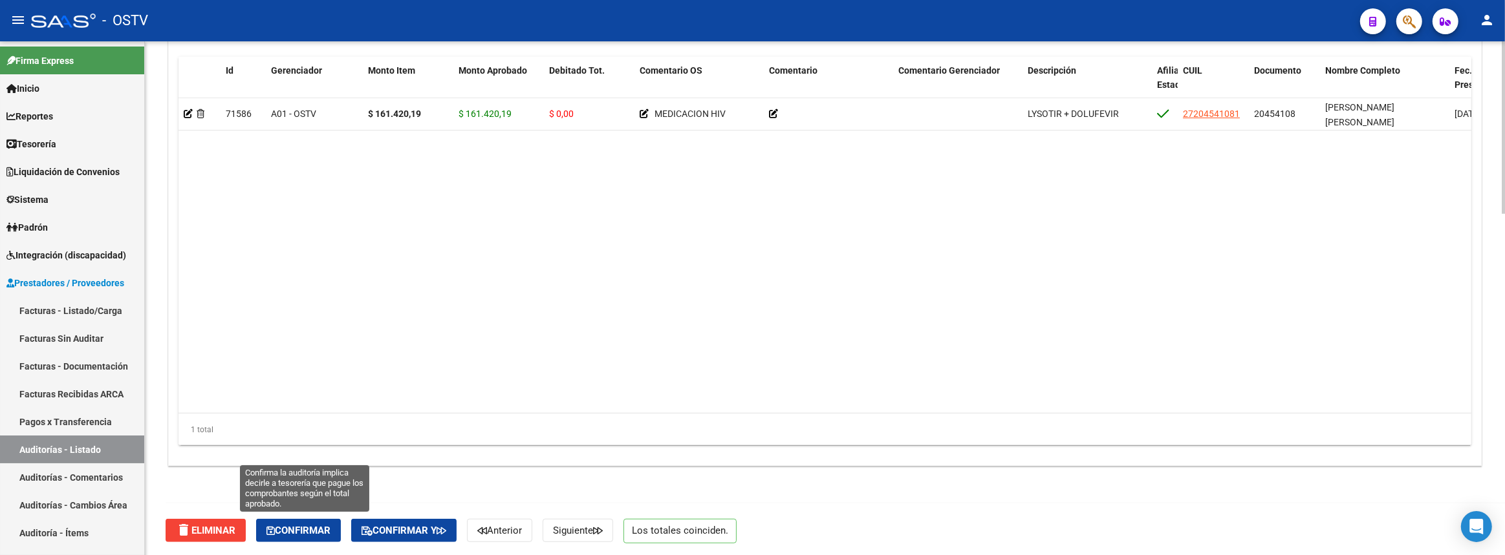
click at [316, 520] on button "Confirmar" at bounding box center [298, 530] width 85 height 23
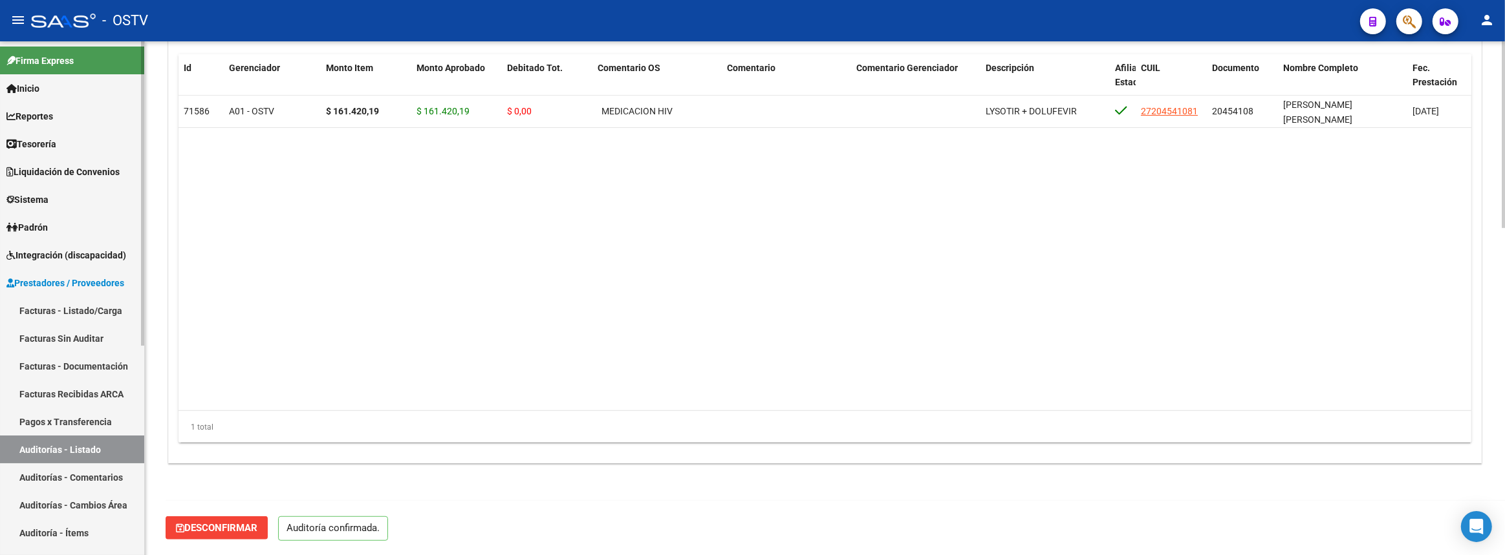
scroll to position [899, 0]
click at [98, 446] on link "Auditorías - Listado" at bounding box center [72, 450] width 144 height 28
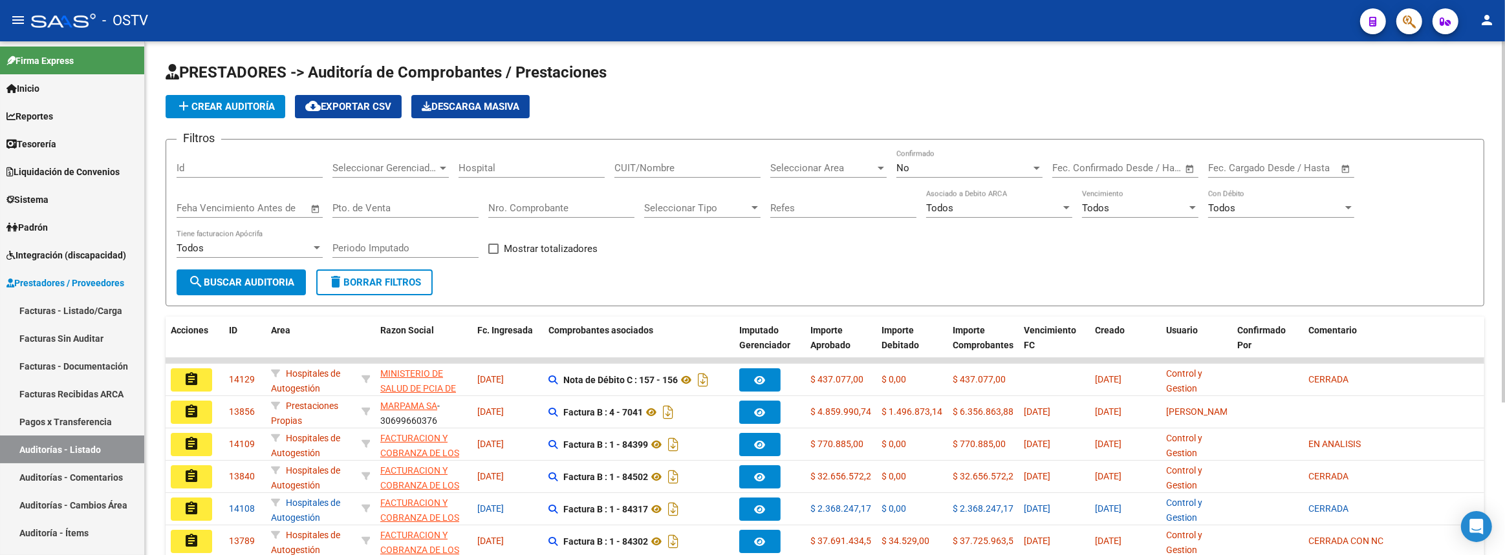
click at [683, 159] on div "CUIT/Nombre" at bounding box center [687, 164] width 146 height 28
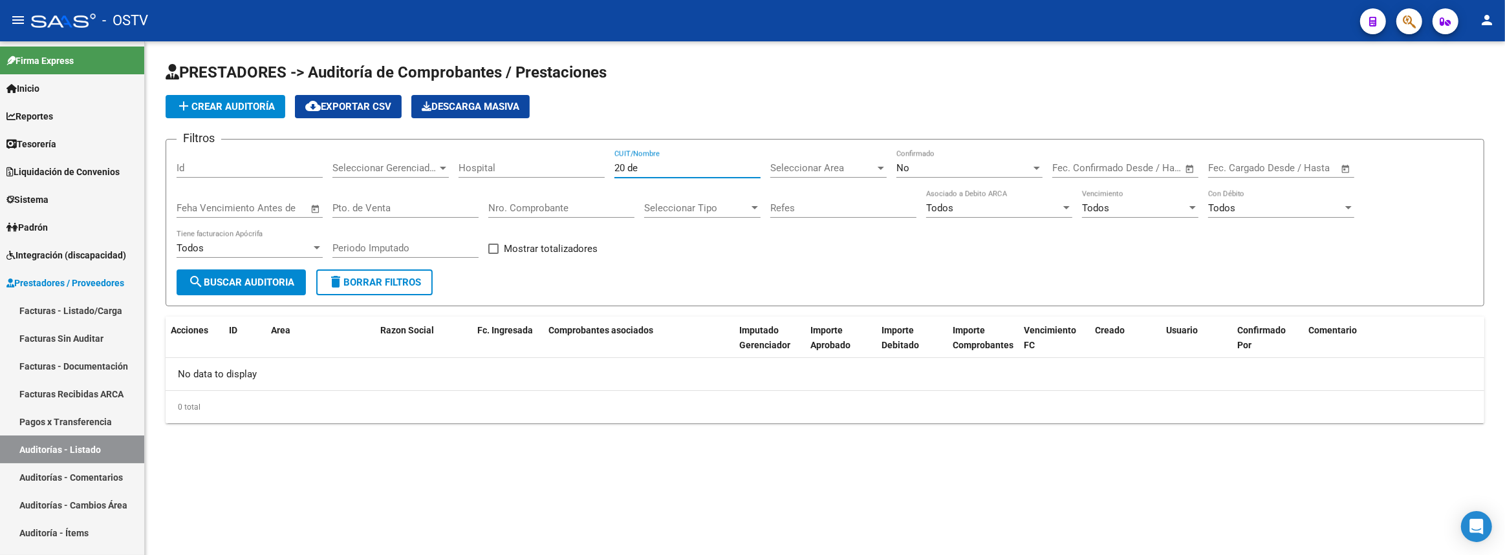
drag, startPoint x: 569, startPoint y: 163, endPoint x: 400, endPoint y: 161, distance: 169.4
click at [440, 164] on div "Filtros Id Seleccionar Gerenciador Seleccionar Gerenciador Hospital 20 de CUIT/…" at bounding box center [825, 210] width 1296 height 120
drag, startPoint x: 657, startPoint y: 170, endPoint x: 393, endPoint y: 167, distance: 263.8
click at [400, 167] on div "Filtros Id Seleccionar Gerenciador Seleccionar Gerenciador Hospital junio CUIT/…" at bounding box center [825, 210] width 1296 height 120
type input "farma"
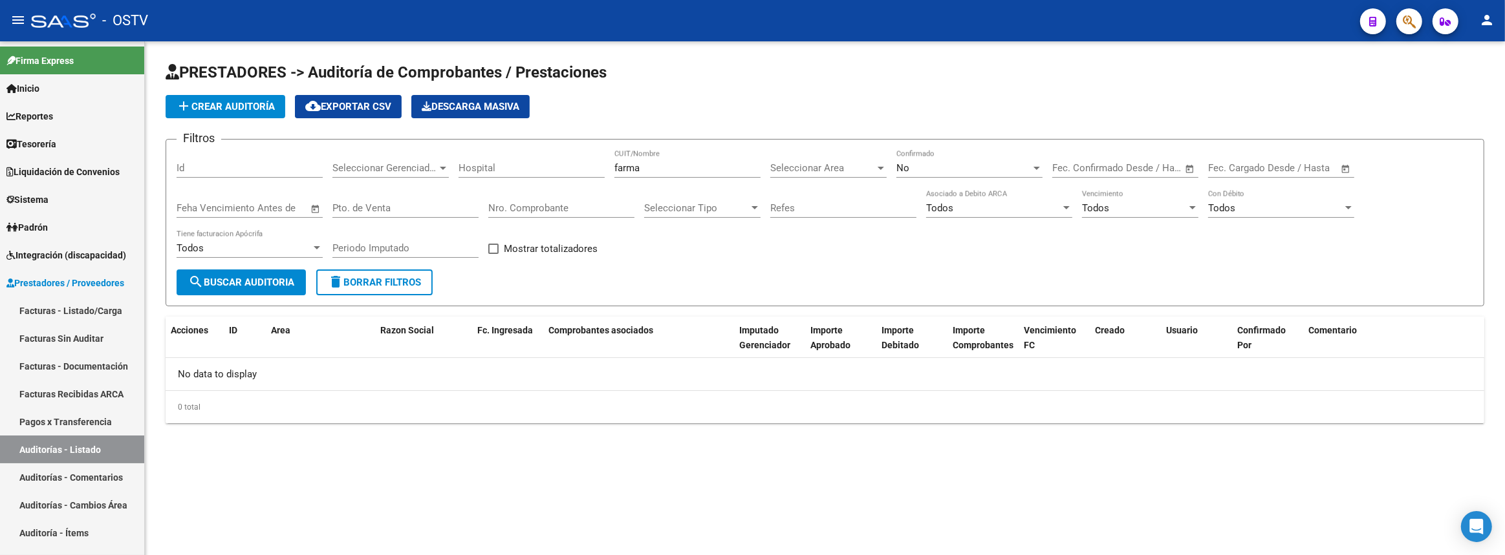
click at [700, 174] on div "farma CUIT/Nombre" at bounding box center [687, 164] width 146 height 28
drag, startPoint x: 667, startPoint y: 169, endPoint x: 376, endPoint y: 191, distance: 292.5
click at [396, 189] on div "Filtros Id Seleccionar Gerenciador Seleccionar Gerenciador Hospital farma CUIT/…" at bounding box center [825, 210] width 1296 height 120
click at [414, 151] on div "Seleccionar Gerenciador Seleccionar Gerenciador" at bounding box center [390, 164] width 116 height 28
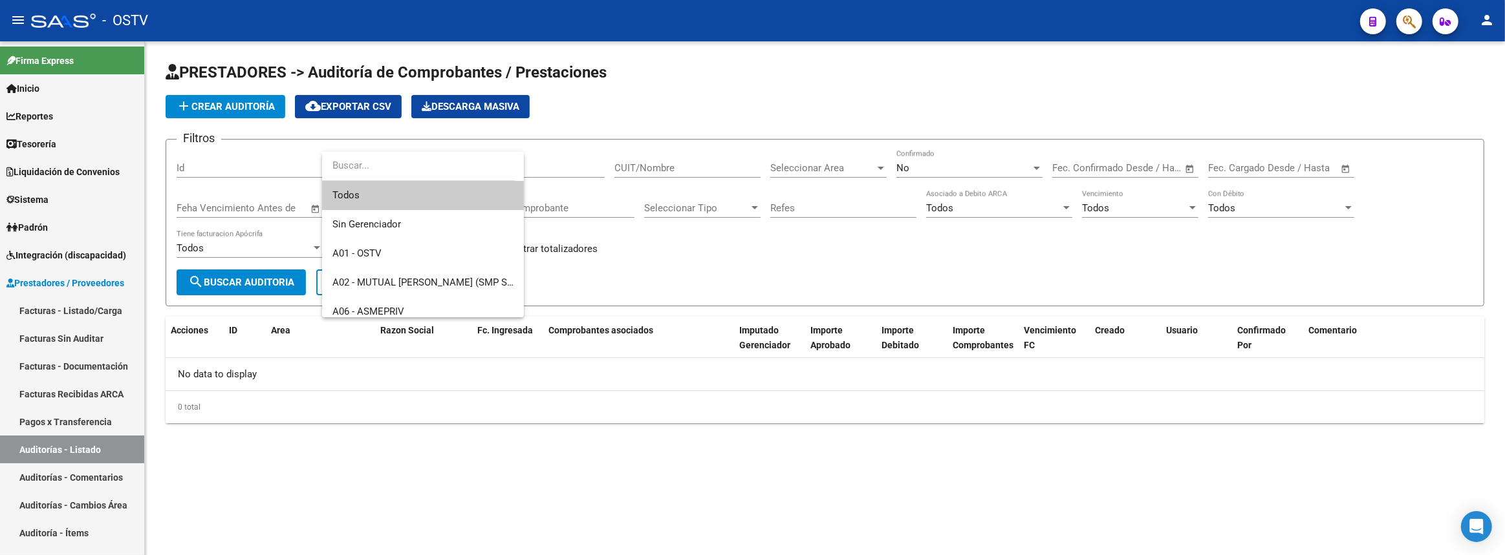
click at [414, 162] on input "dropdown search" at bounding box center [418, 165] width 193 height 29
click at [729, 252] on div at bounding box center [752, 277] width 1505 height 555
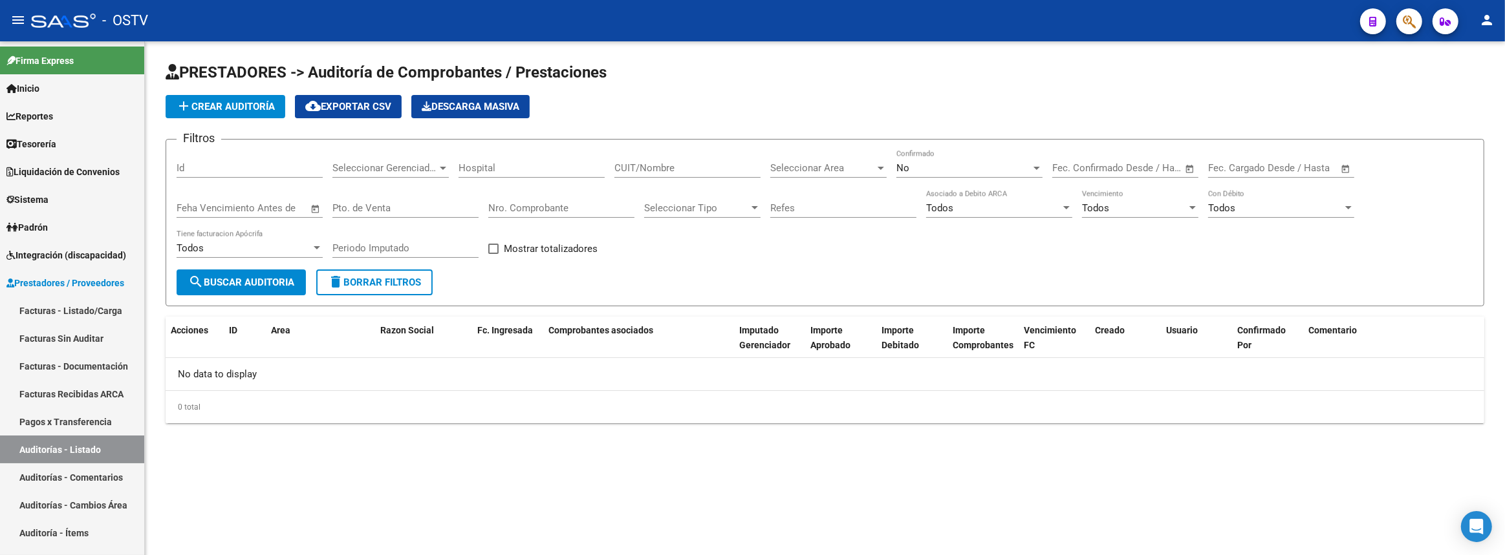
click at [804, 173] on div "Seleccionar Area Seleccionar Area" at bounding box center [828, 164] width 116 height 28
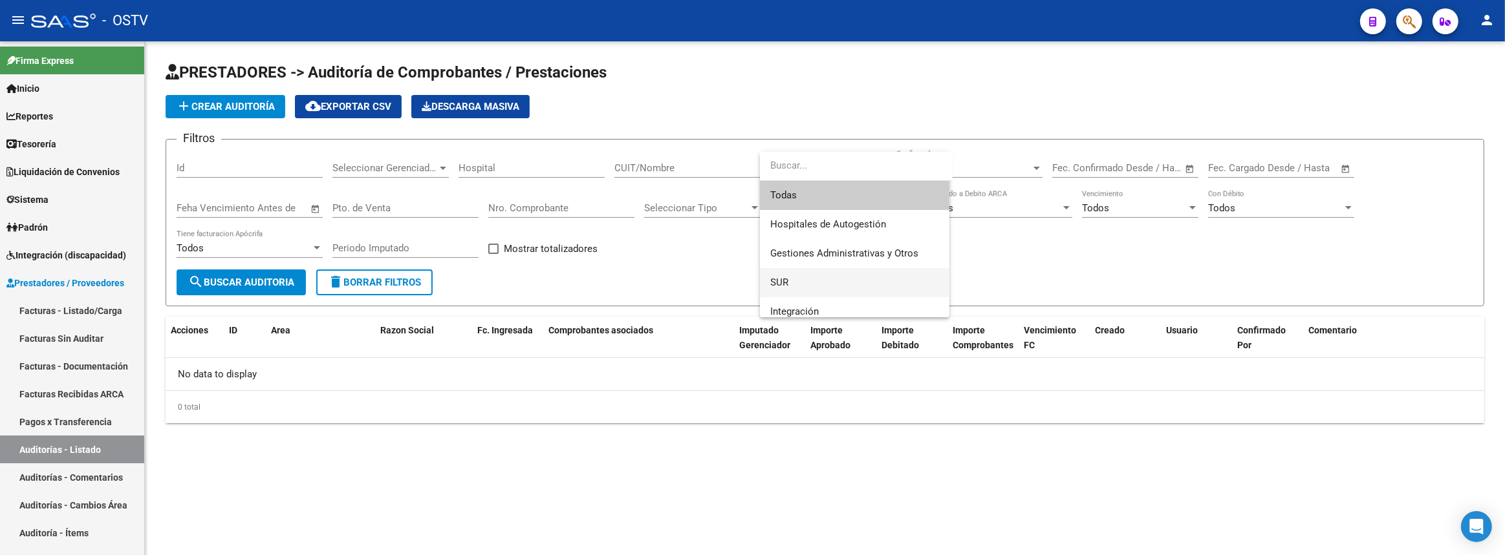
click at [827, 278] on span "SUR" at bounding box center [854, 282] width 169 height 29
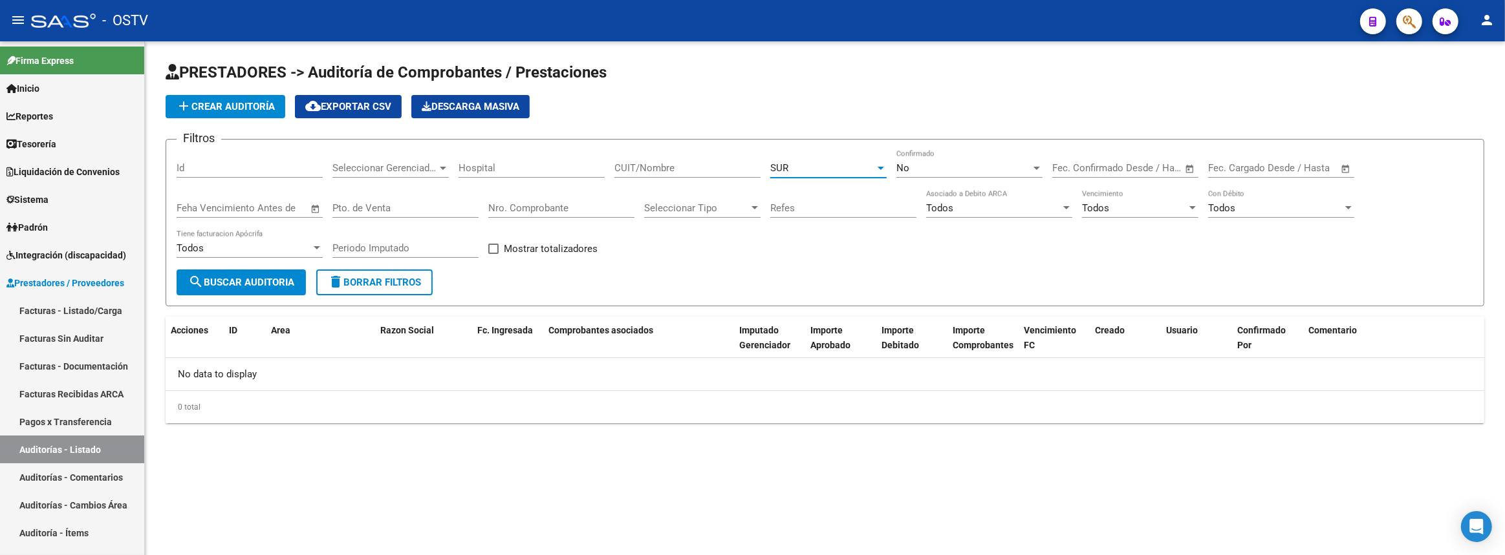
click at [209, 283] on span "search Buscar Auditoria" at bounding box center [241, 283] width 106 height 12
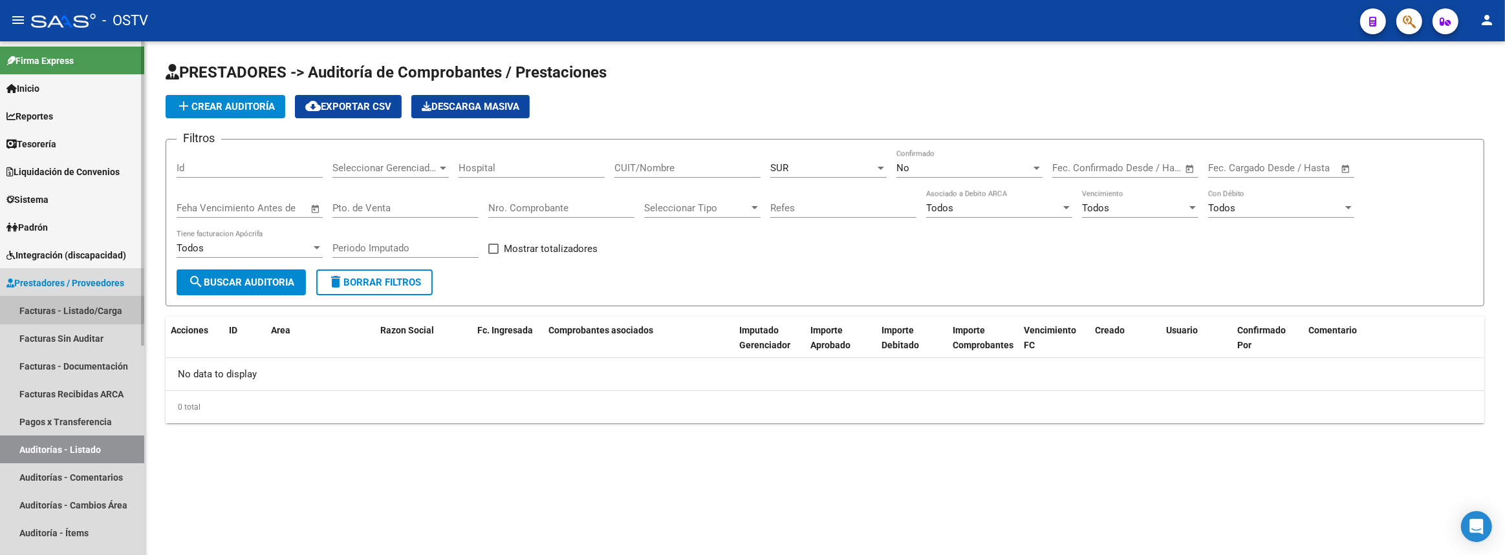
click at [34, 310] on link "Facturas - Listado/Carga" at bounding box center [72, 311] width 144 height 28
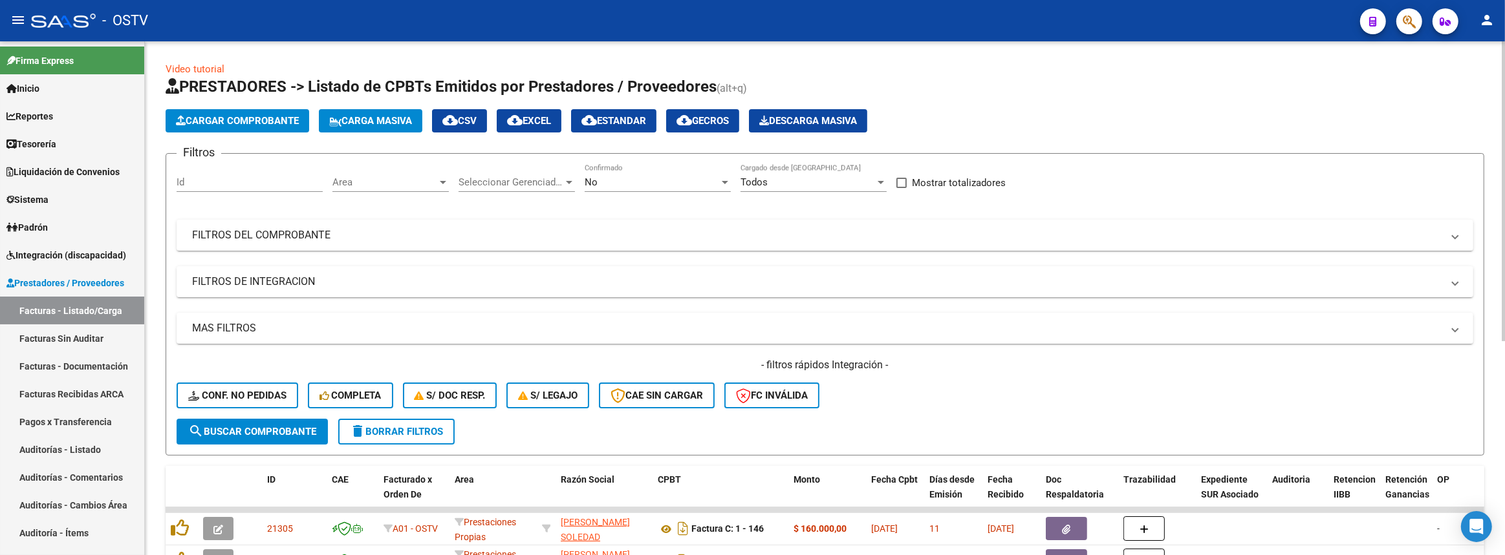
click at [425, 188] on div "Area Area" at bounding box center [390, 178] width 116 height 28
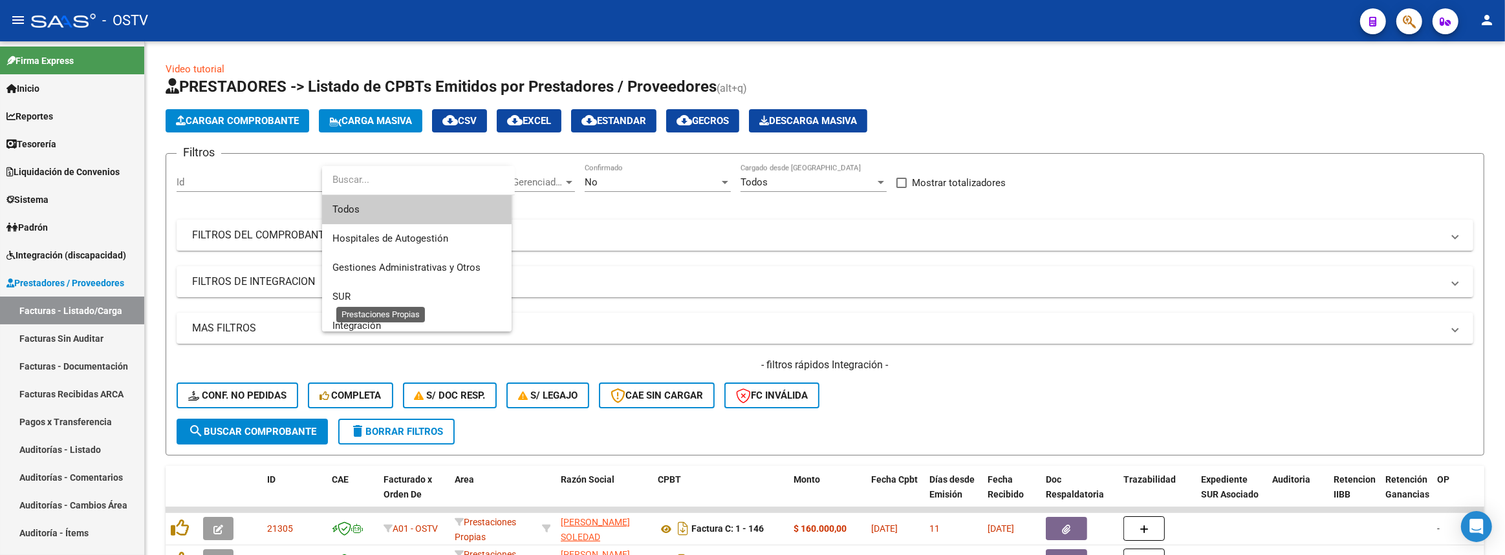
scroll to position [58, 0]
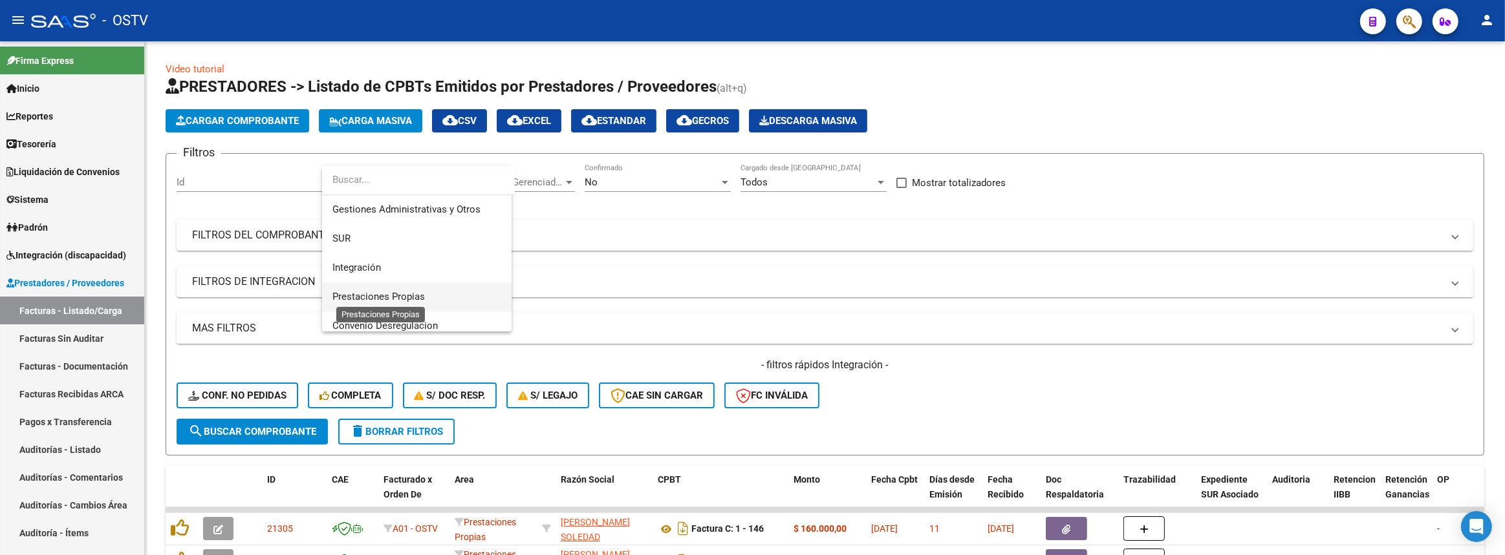
click at [397, 297] on span "Prestaciones Propias" at bounding box center [378, 297] width 92 height 12
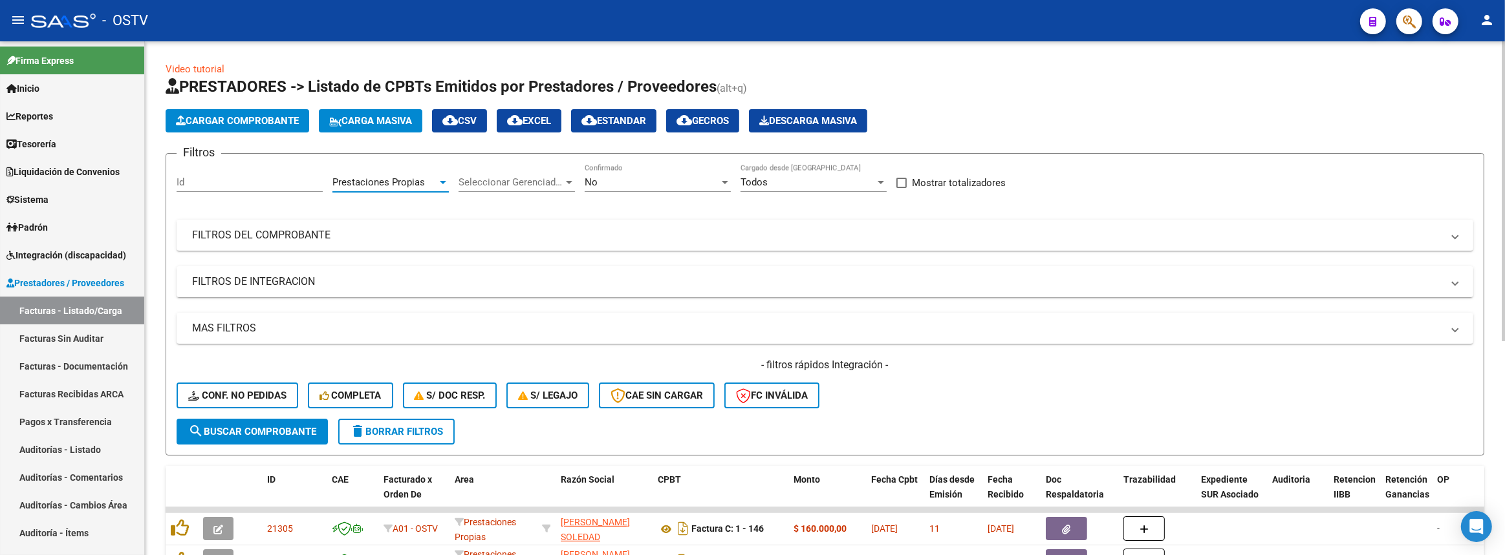
click at [517, 180] on span "Seleccionar Gerenciador" at bounding box center [510, 183] width 105 height 12
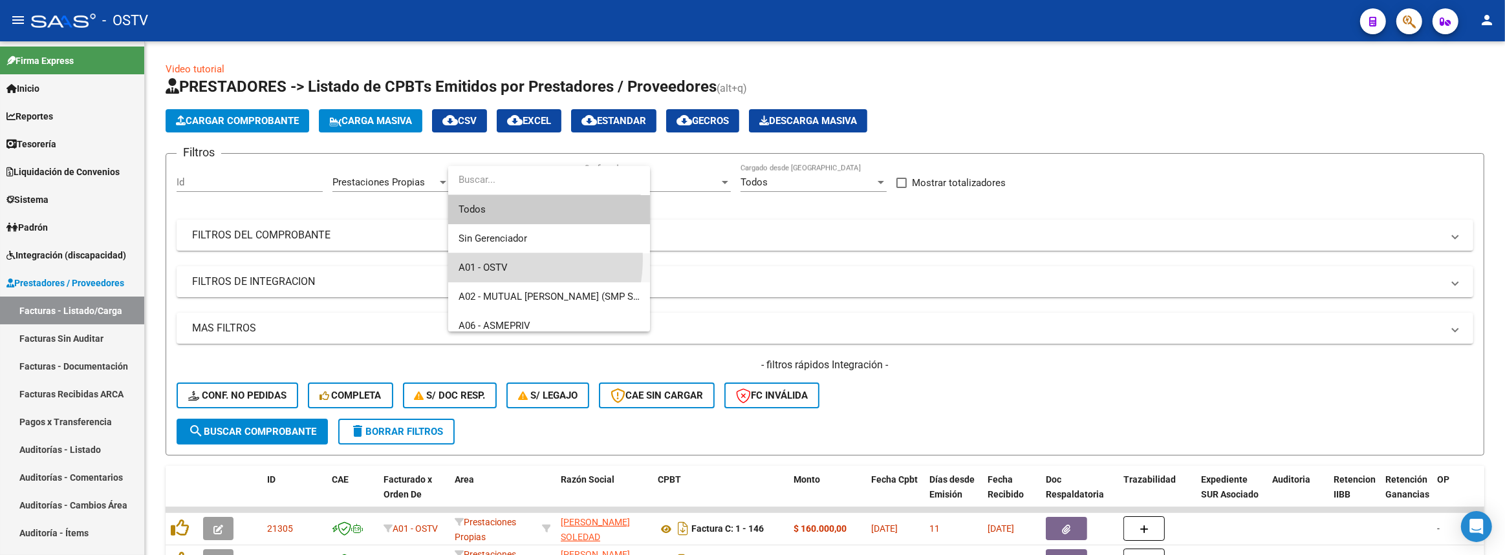
click at [494, 259] on span "A01 - OSTV" at bounding box center [548, 267] width 181 height 29
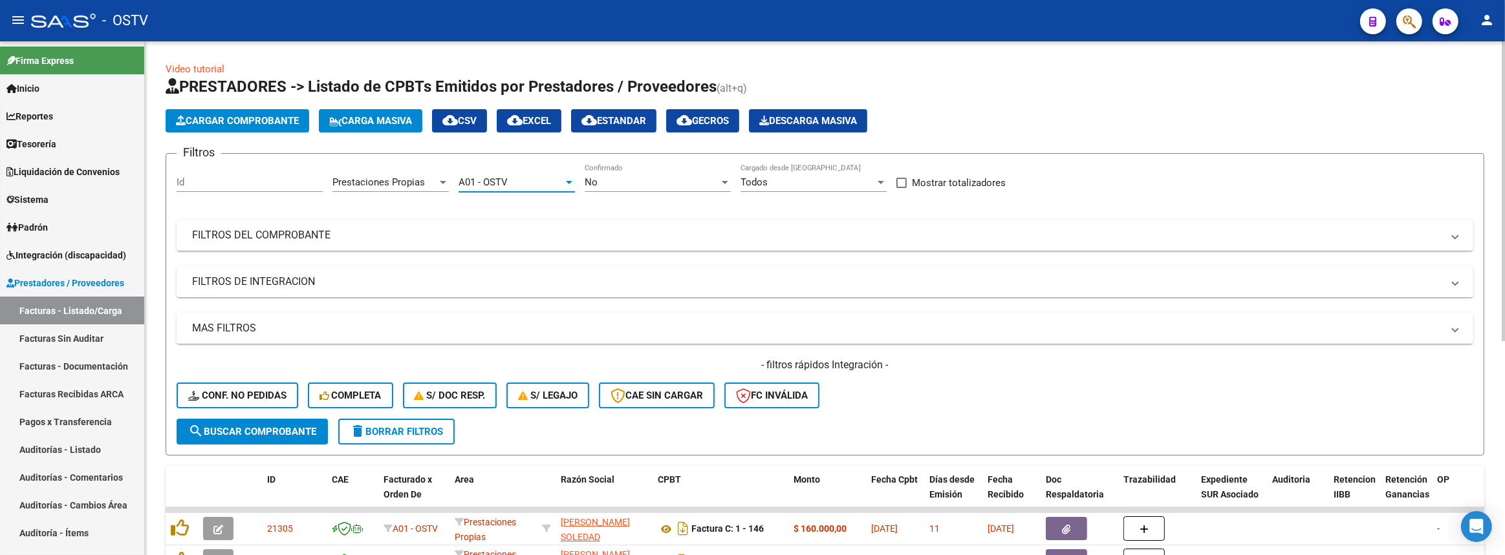
click at [282, 426] on span "search Buscar Comprobante" at bounding box center [252, 432] width 128 height 12
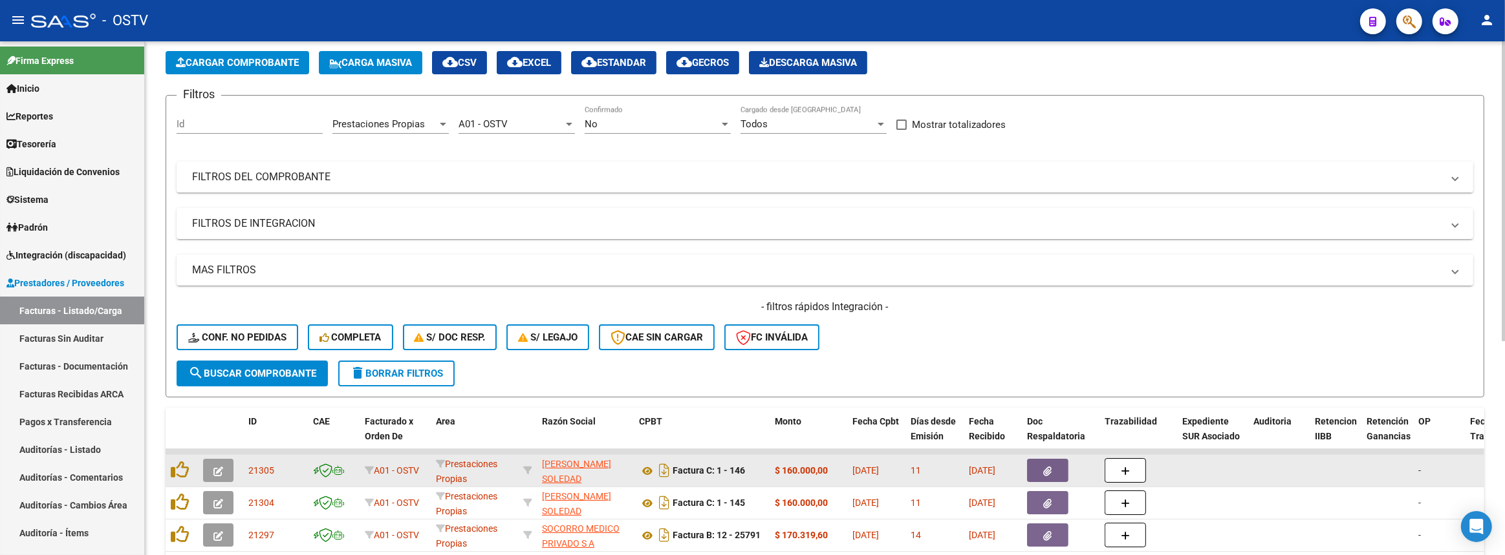
scroll to position [0, 0]
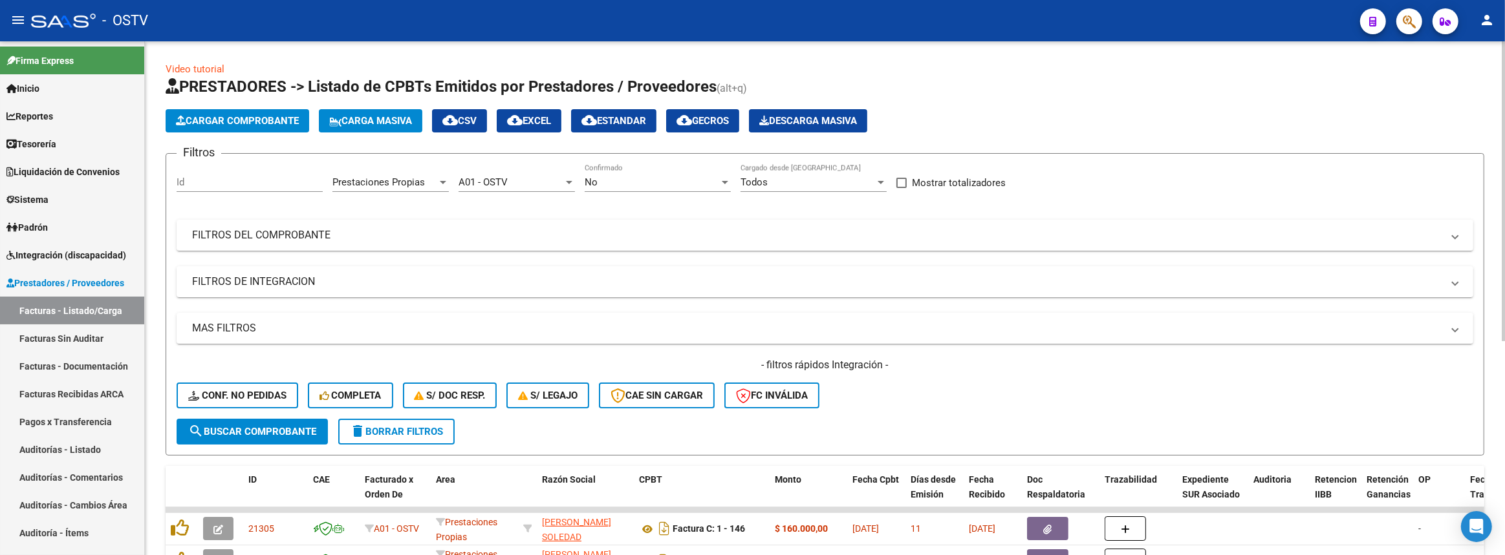
click at [544, 120] on span "cloud_download EXCEL" at bounding box center [529, 121] width 44 height 12
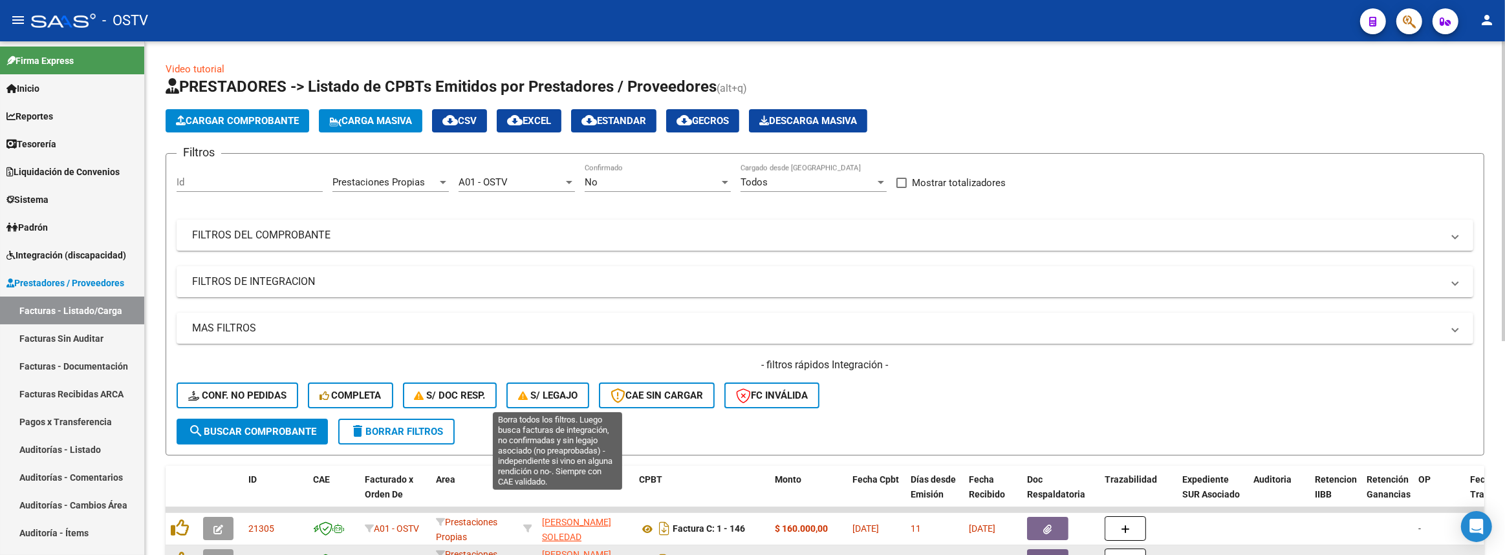
scroll to position [176, 0]
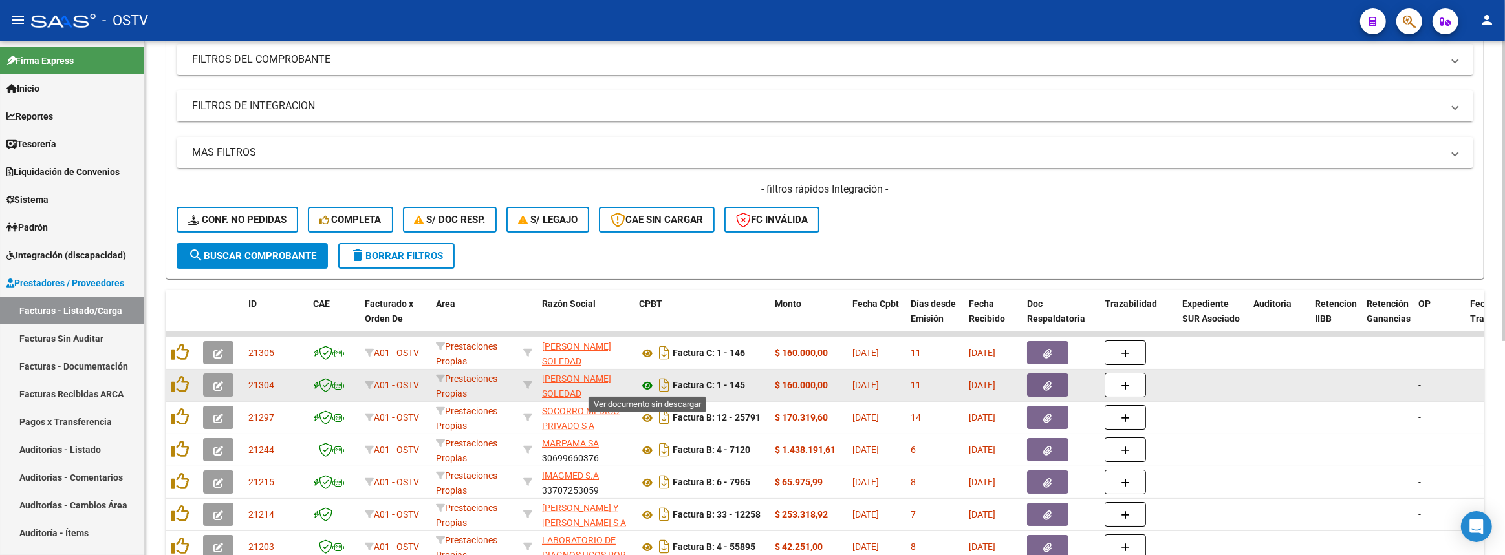
click at [649, 381] on icon at bounding box center [647, 386] width 17 height 16
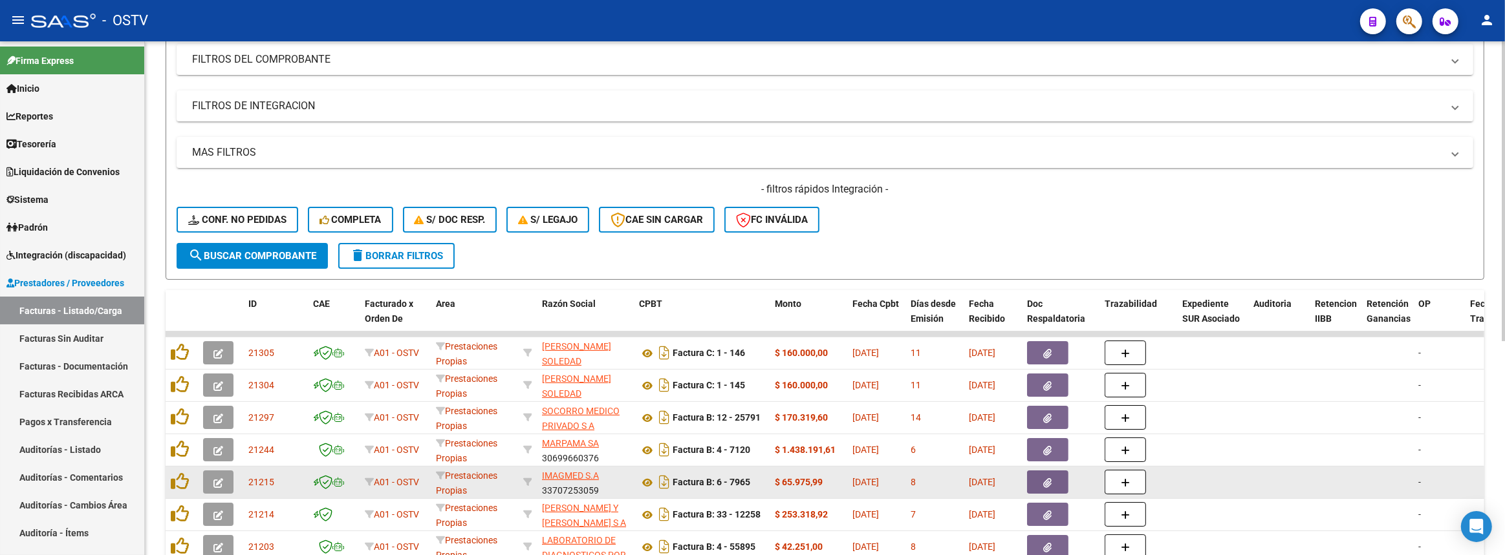
scroll to position [294, 0]
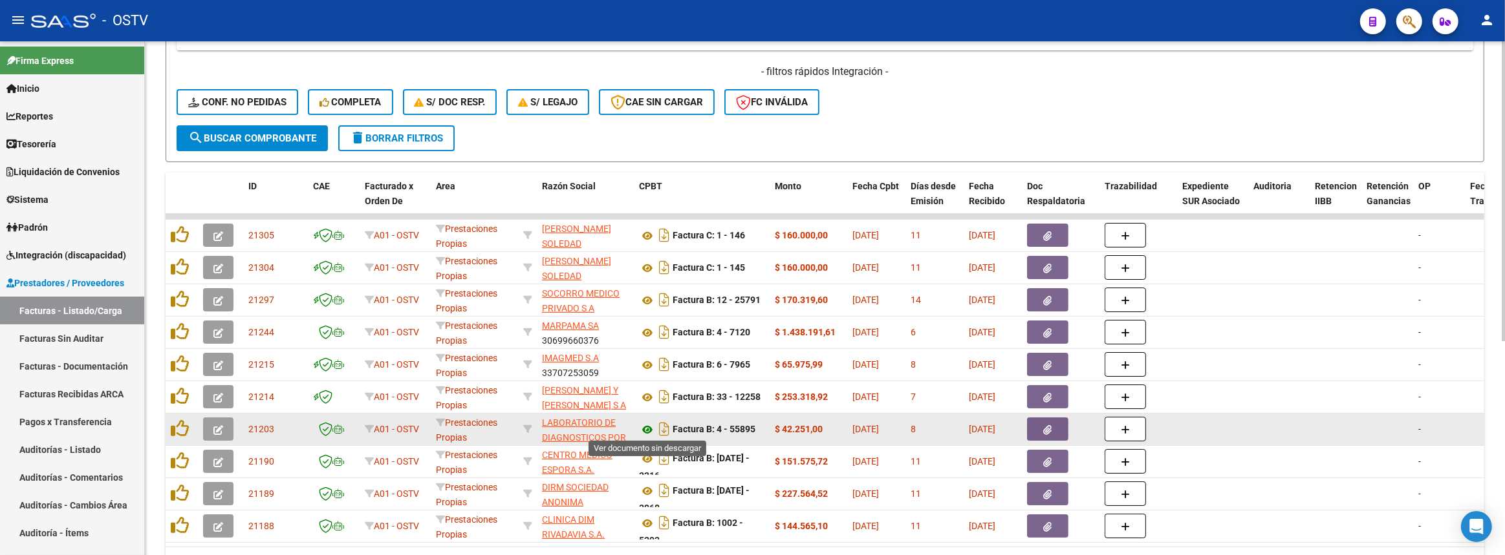
click at [646, 425] on icon at bounding box center [647, 430] width 17 height 16
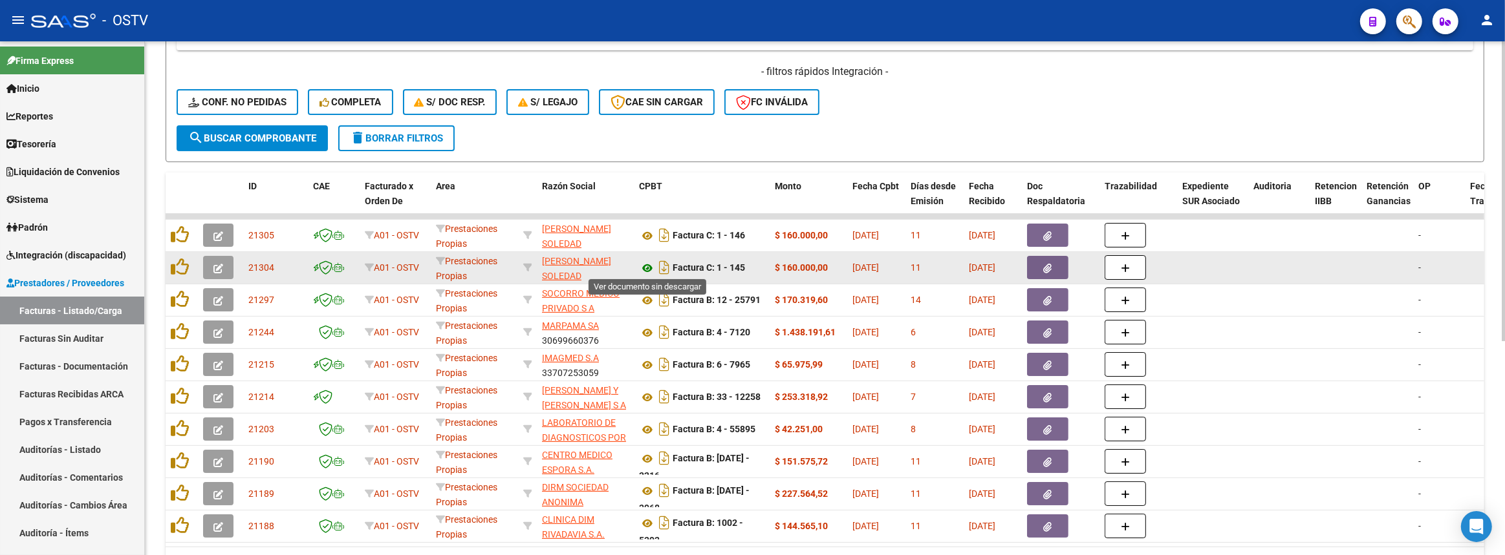
click at [649, 268] on icon at bounding box center [647, 269] width 17 height 16
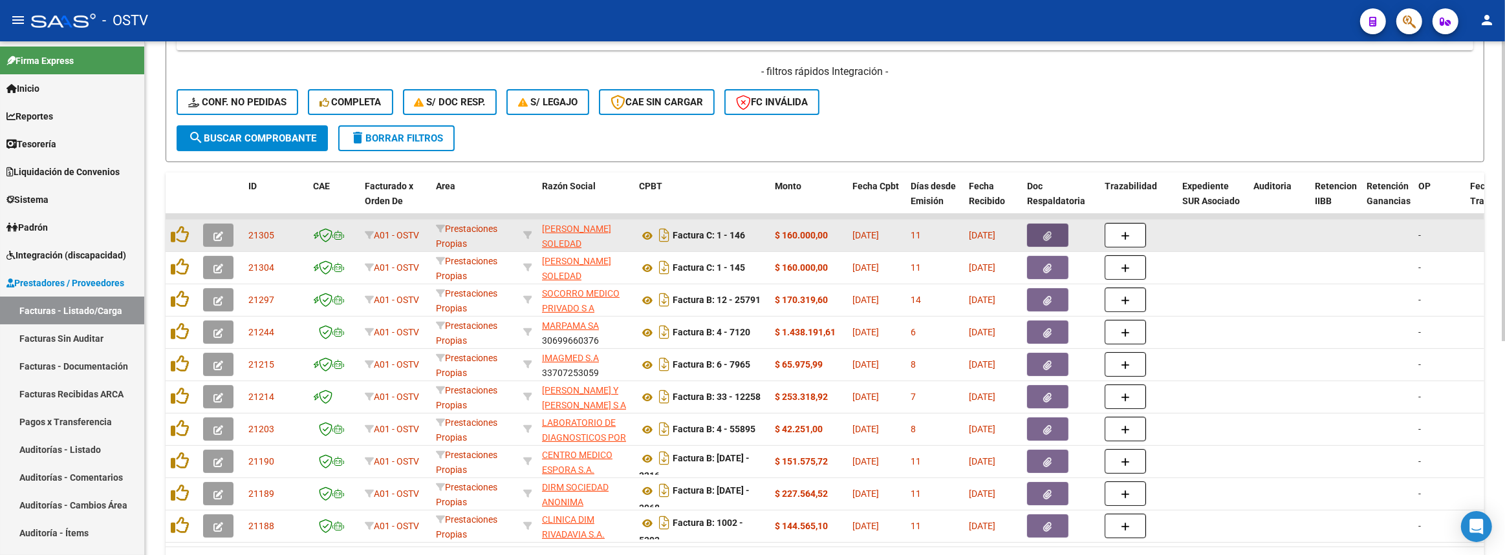
click at [1033, 233] on button "button" at bounding box center [1047, 235] width 41 height 23
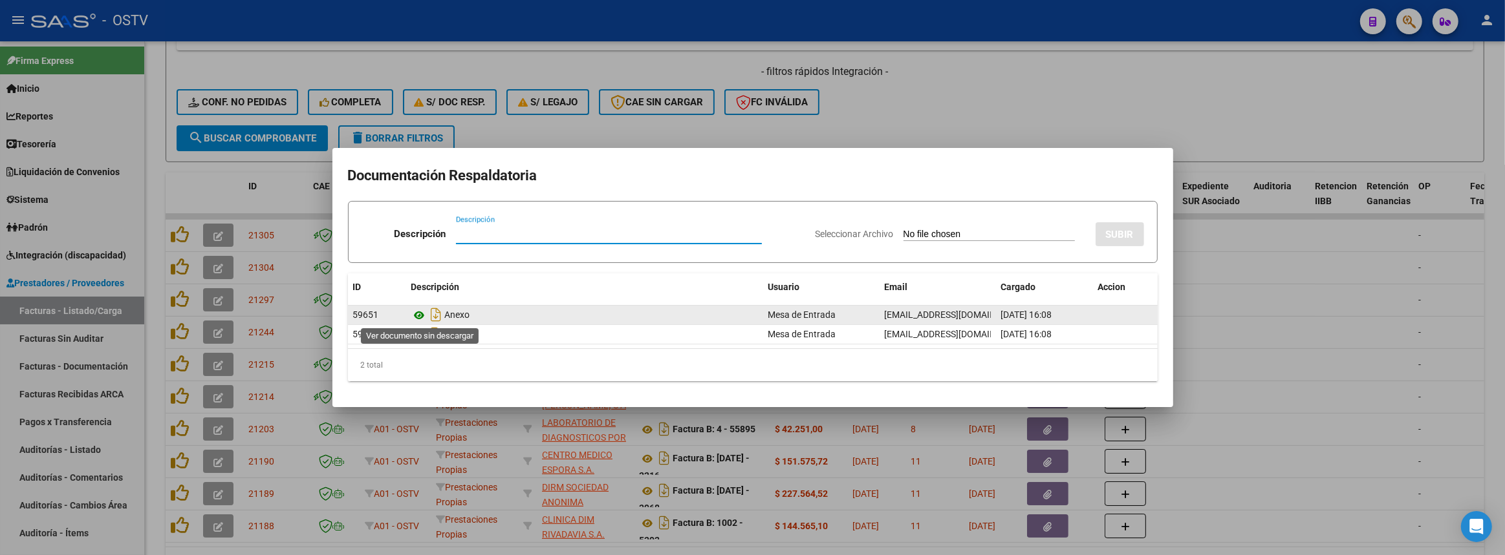
click at [422, 312] on icon at bounding box center [419, 316] width 17 height 16
click at [417, 316] on icon at bounding box center [419, 316] width 17 height 16
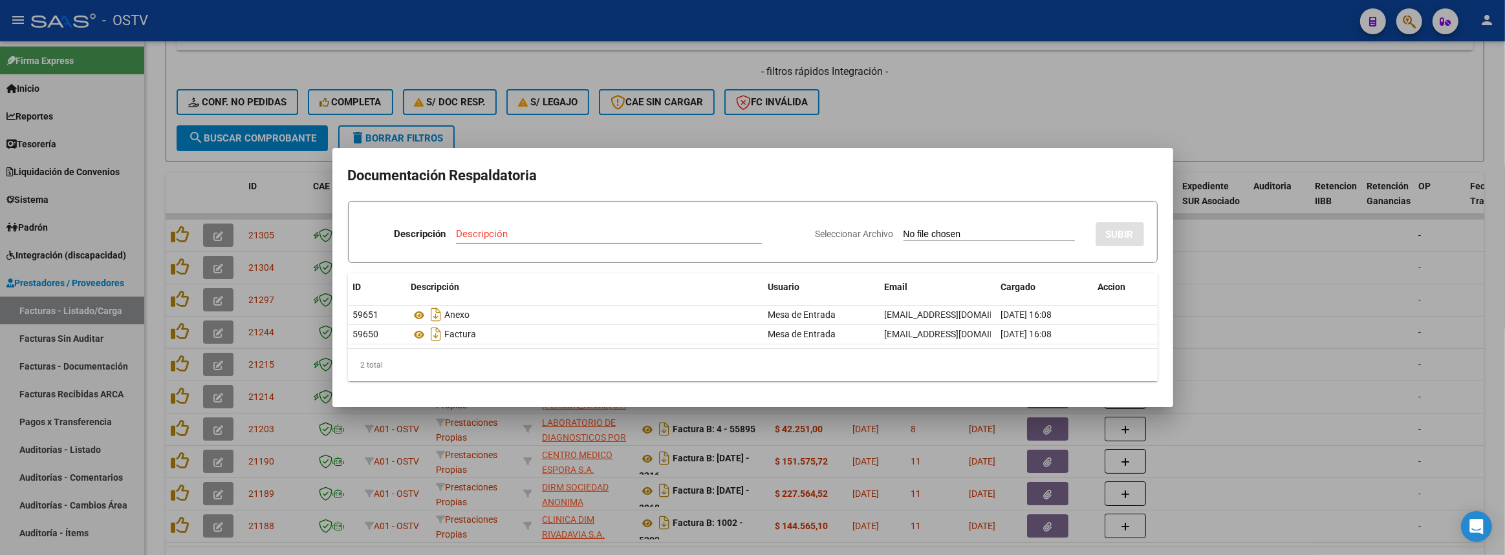
click at [1150, 72] on div at bounding box center [752, 277] width 1505 height 555
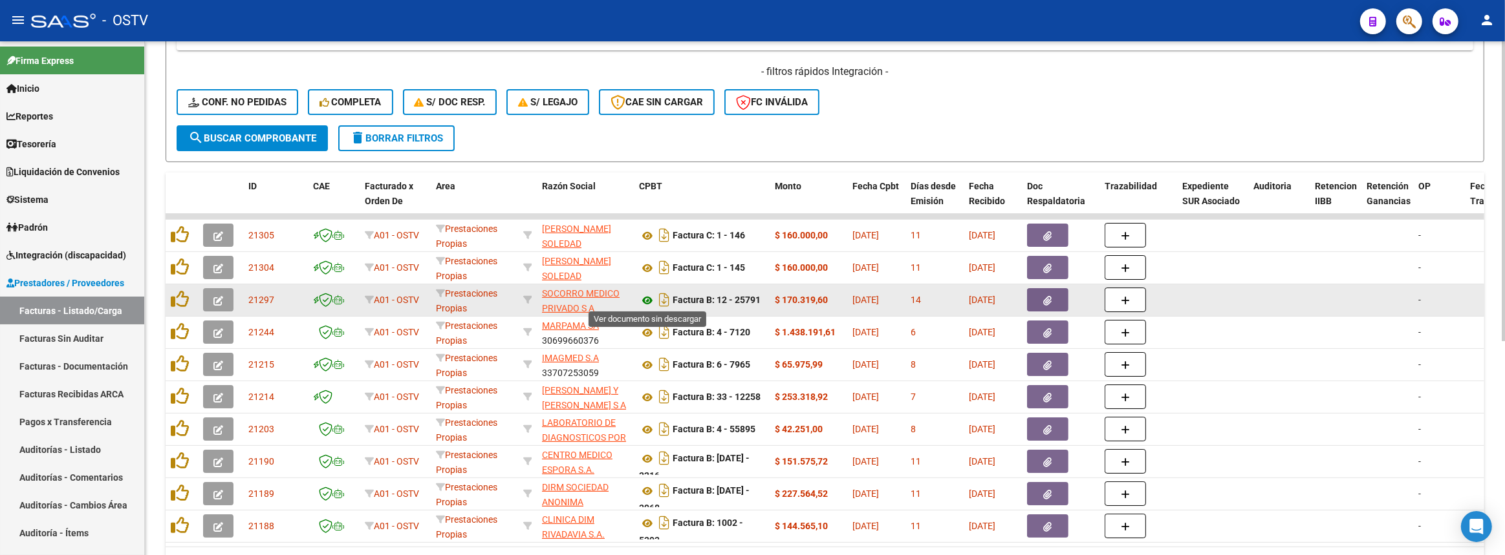
click at [650, 294] on icon at bounding box center [647, 301] width 17 height 16
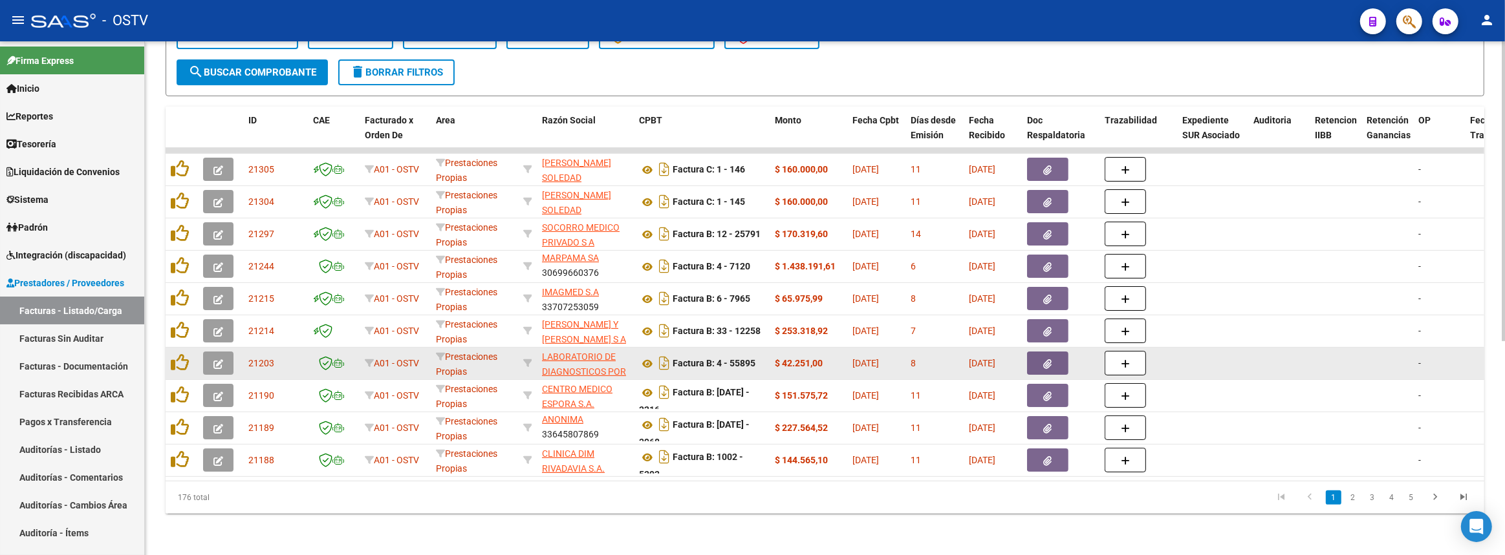
scroll to position [0, 0]
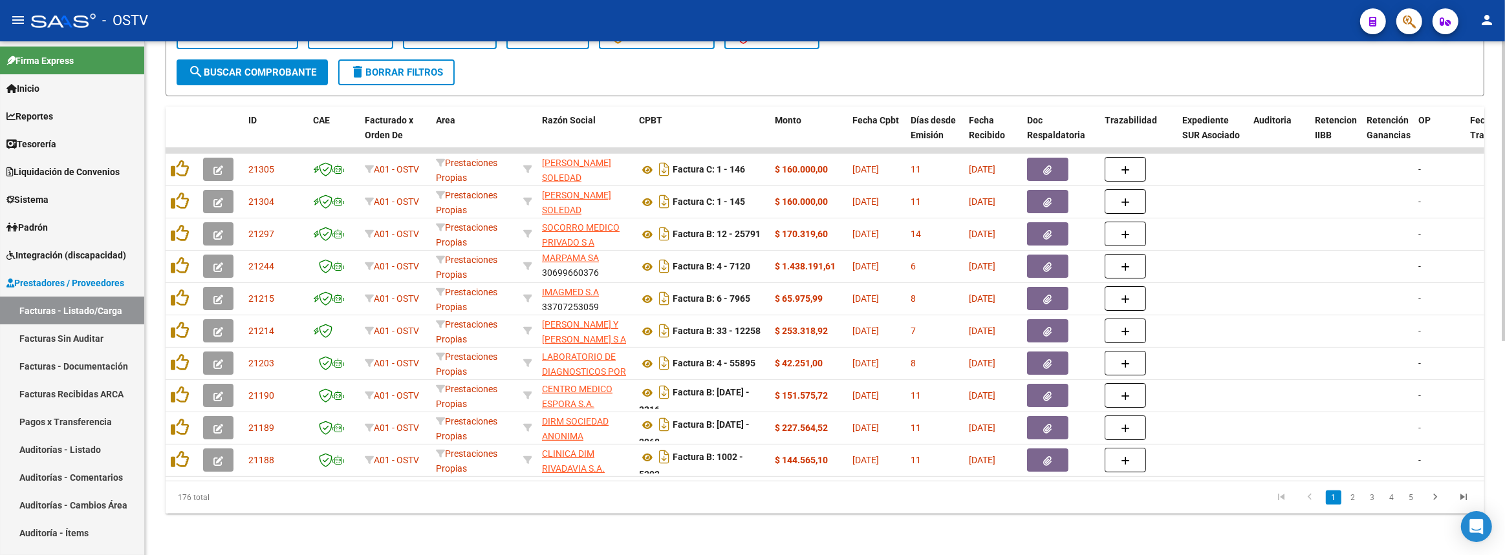
click at [1353, 500] on link "2" at bounding box center [1353, 498] width 16 height 14
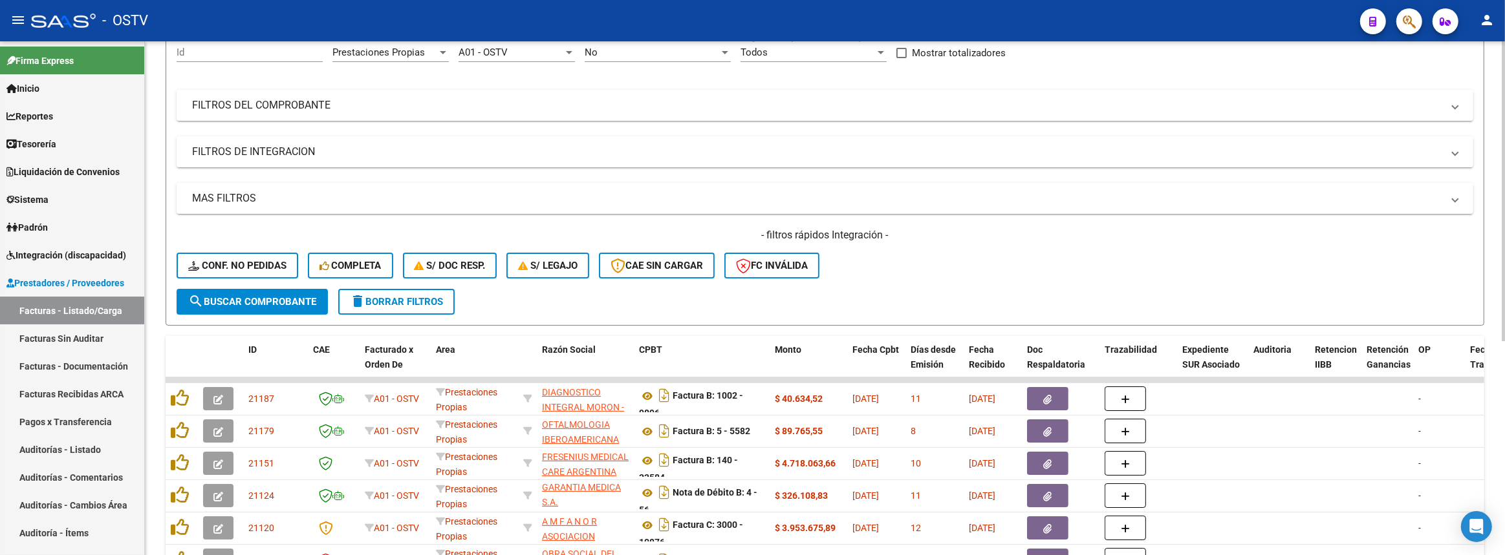
scroll to position [13, 0]
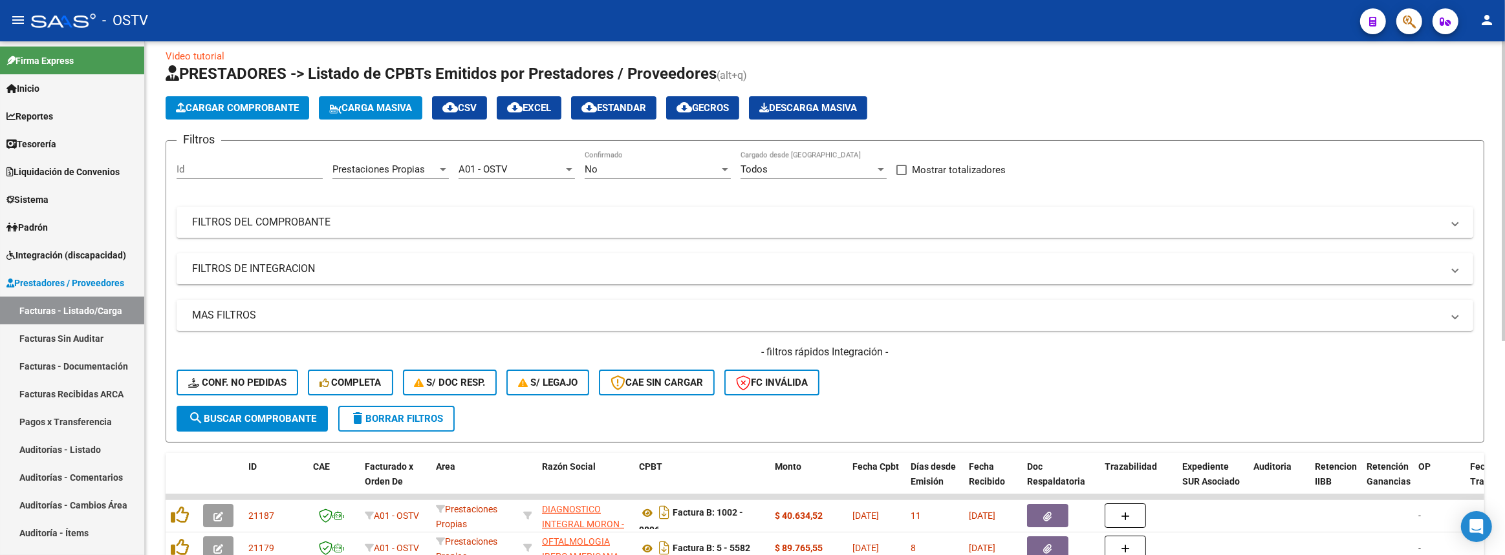
click at [740, 221] on mat-panel-title "FILTROS DEL COMPROBANTE" at bounding box center [817, 222] width 1250 height 14
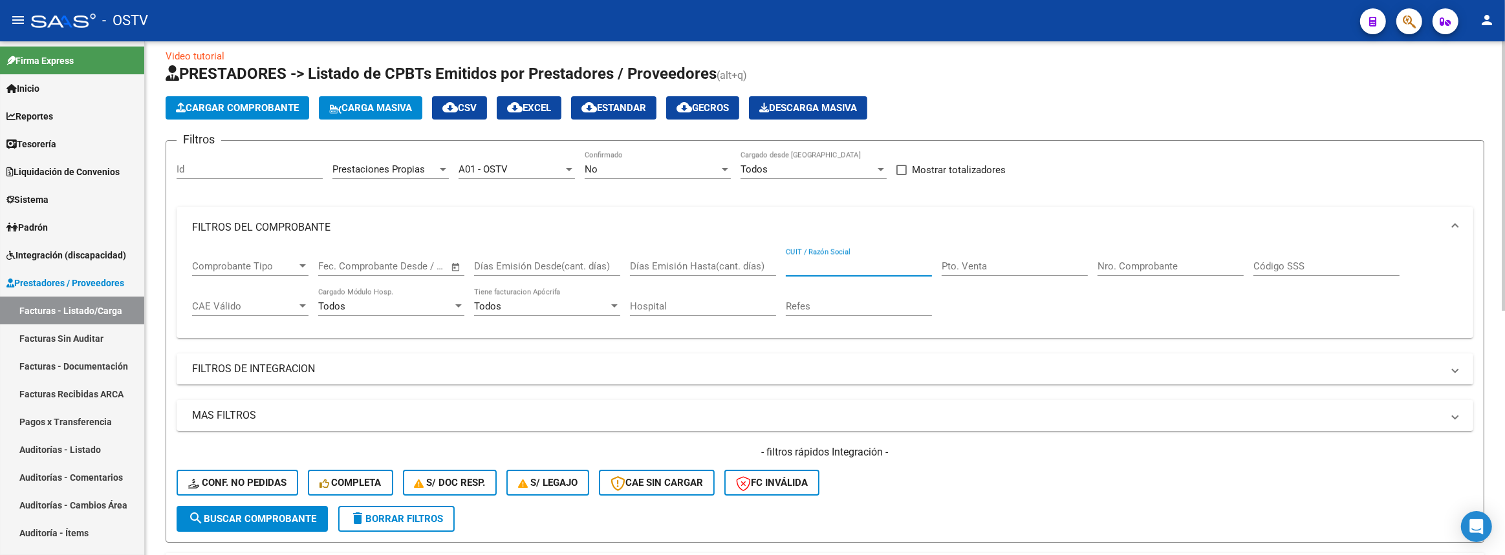
click at [903, 261] on input "CUIT / Razón Social" at bounding box center [859, 267] width 146 height 12
paste input "30642742740"
type input "30642742740"
click at [297, 521] on span "search Buscar Comprobante" at bounding box center [252, 519] width 128 height 12
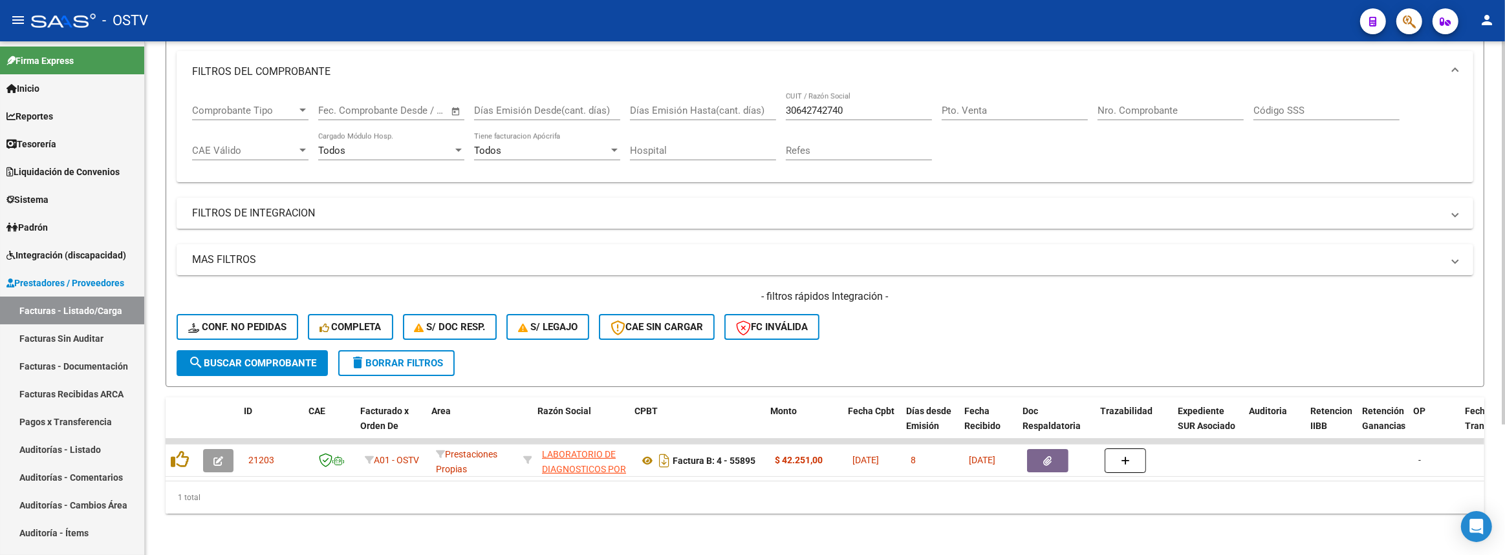
scroll to position [0, 8]
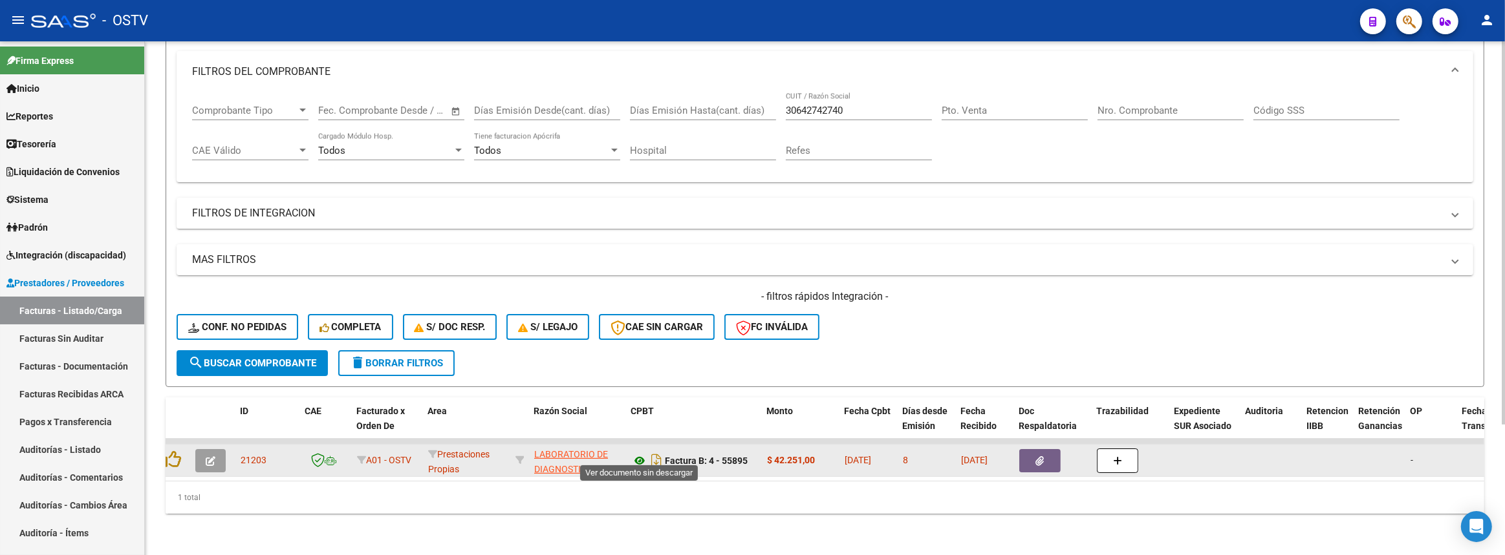
click at [641, 453] on icon at bounding box center [639, 461] width 17 height 16
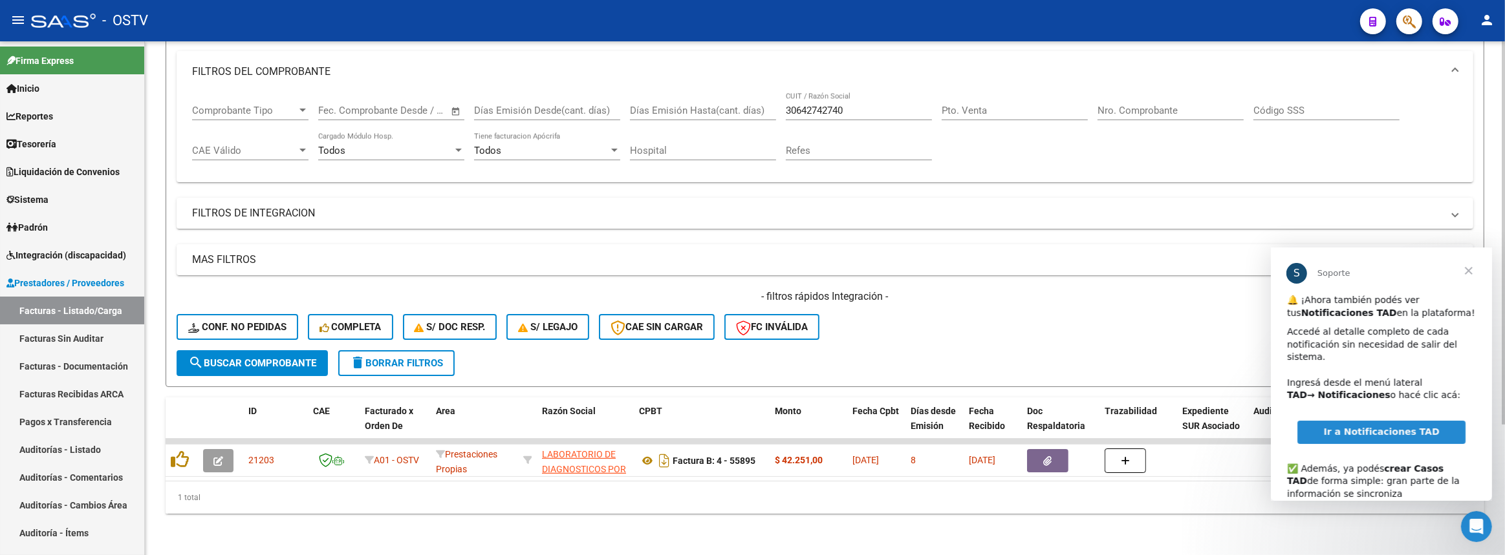
scroll to position [0, 0]
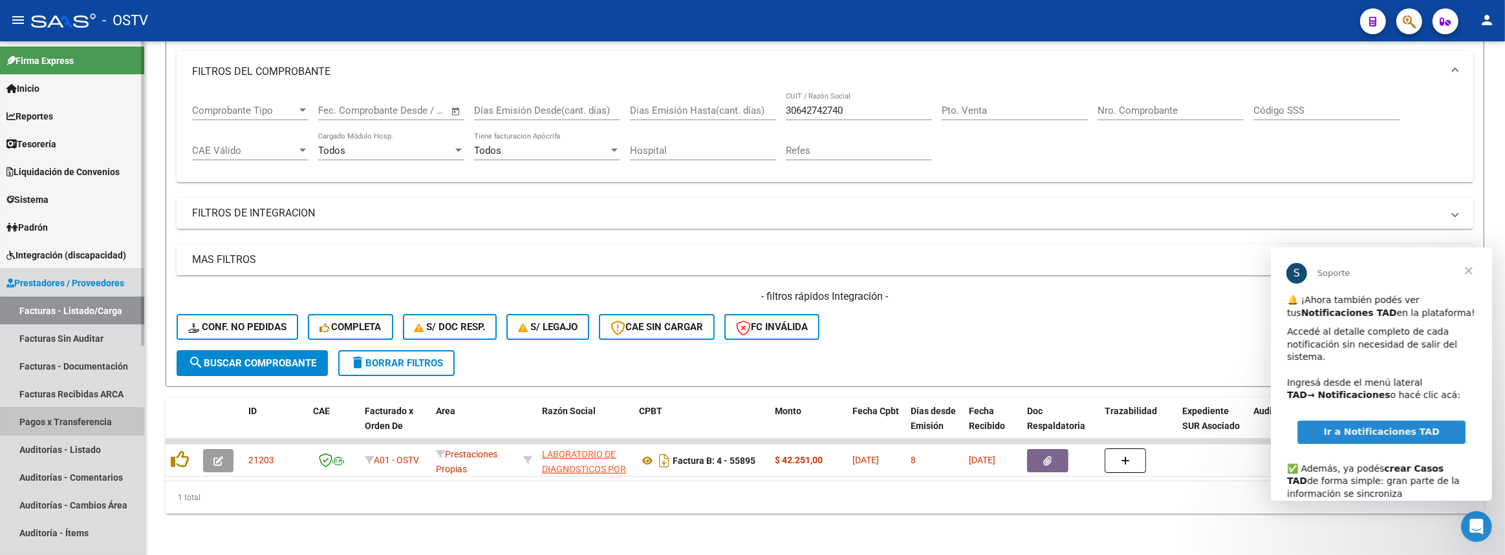
click at [51, 424] on link "Pagos x Transferencia" at bounding box center [72, 422] width 144 height 28
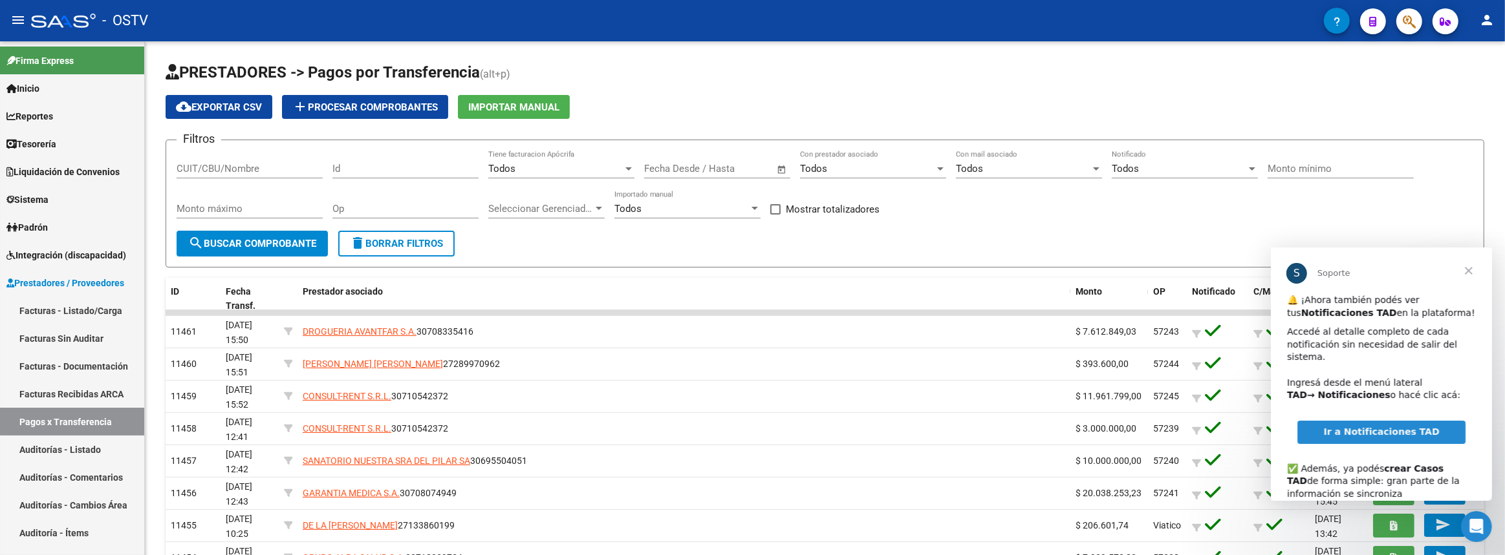
click at [1296, 269] on div "S" at bounding box center [1295, 273] width 21 height 21
click at [1355, 426] on span "Ir a Notificaciones TAD" at bounding box center [1380, 431] width 116 height 10
click at [1472, 269] on span "Cerrar" at bounding box center [1468, 270] width 47 height 47
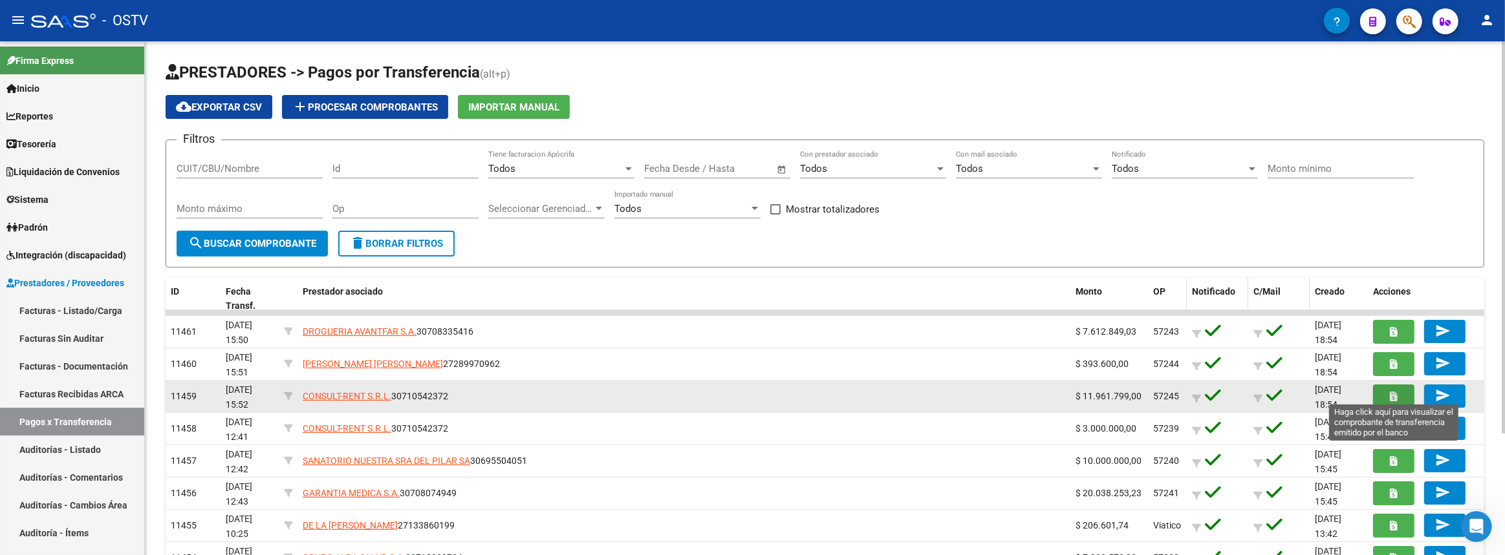
click at [1394, 385] on button "button" at bounding box center [1393, 397] width 41 height 24
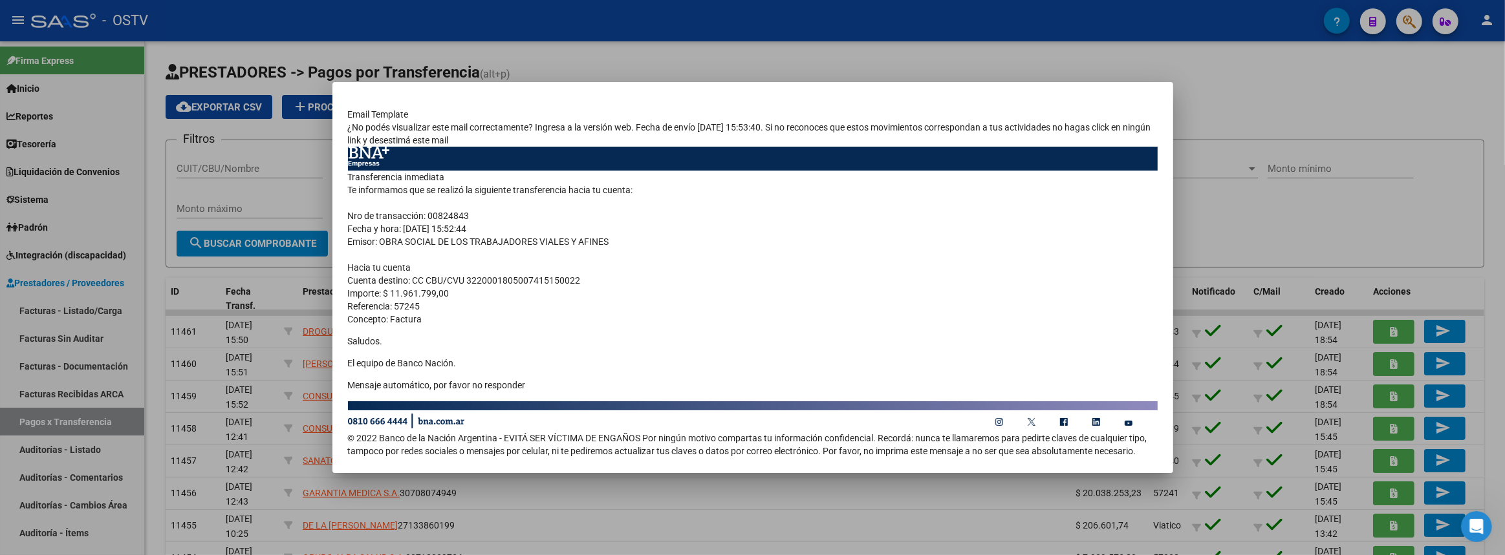
click at [1230, 93] on div at bounding box center [752, 277] width 1505 height 555
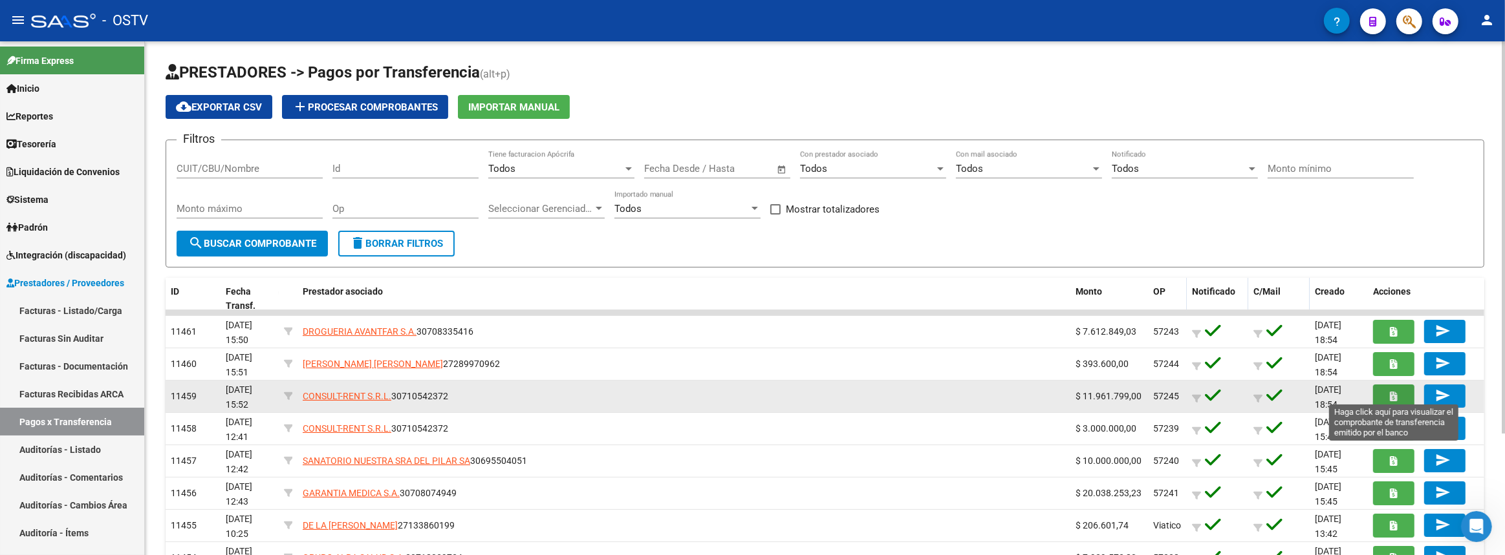
click at [1393, 392] on icon "button" at bounding box center [1393, 397] width 7 height 10
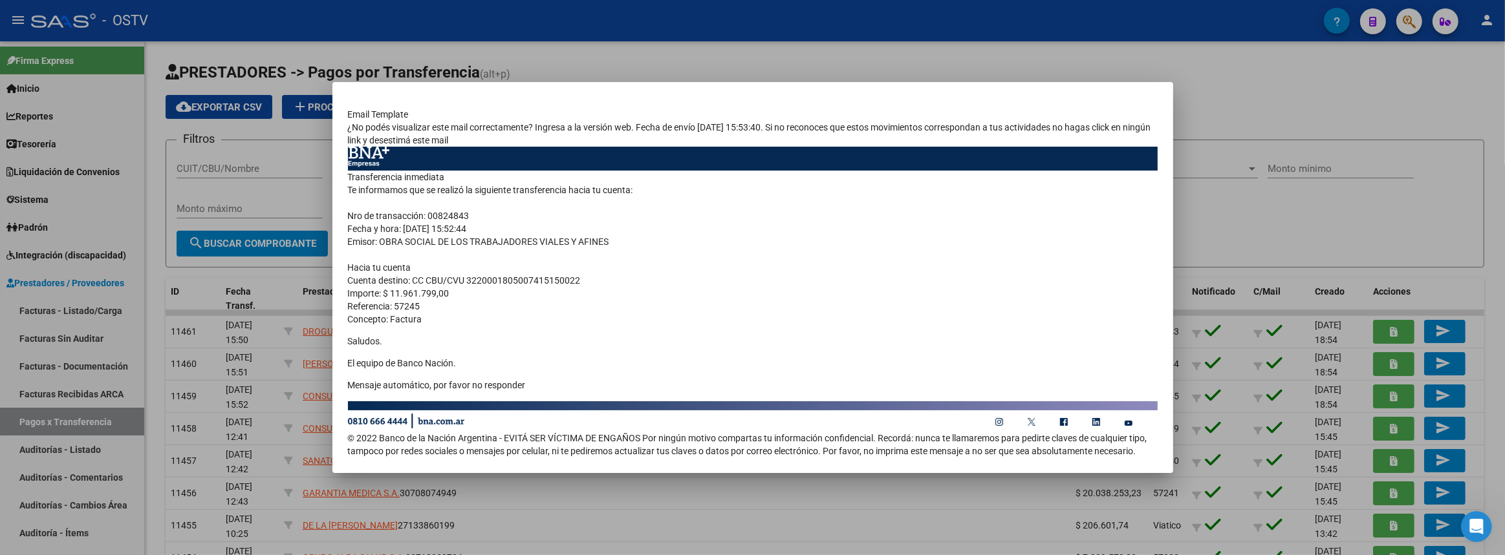
click at [1354, 74] on div at bounding box center [752, 277] width 1505 height 555
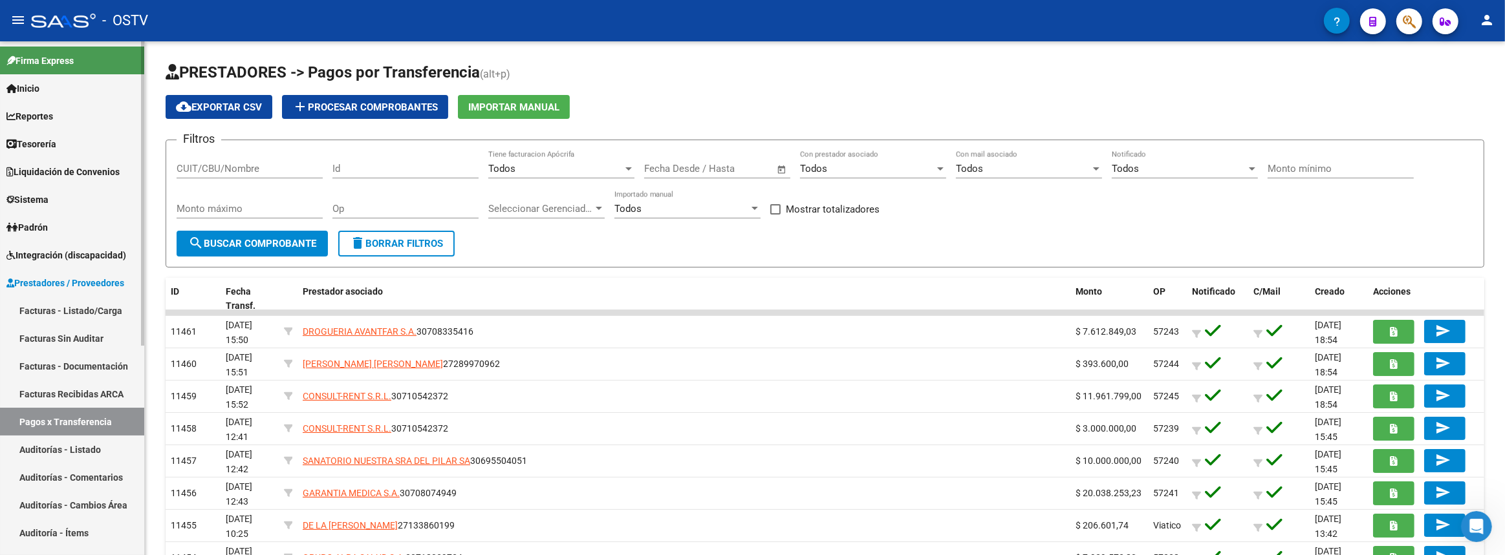
click at [59, 314] on link "Facturas - Listado/Carga" at bounding box center [72, 311] width 144 height 28
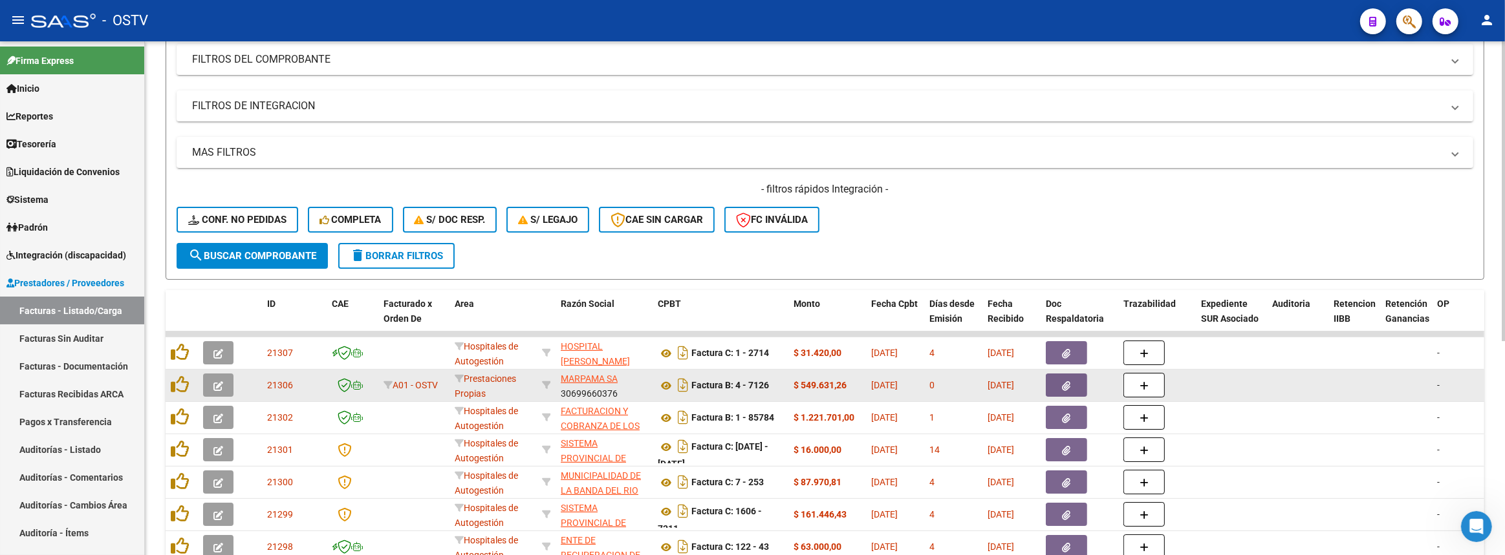
scroll to position [294, 0]
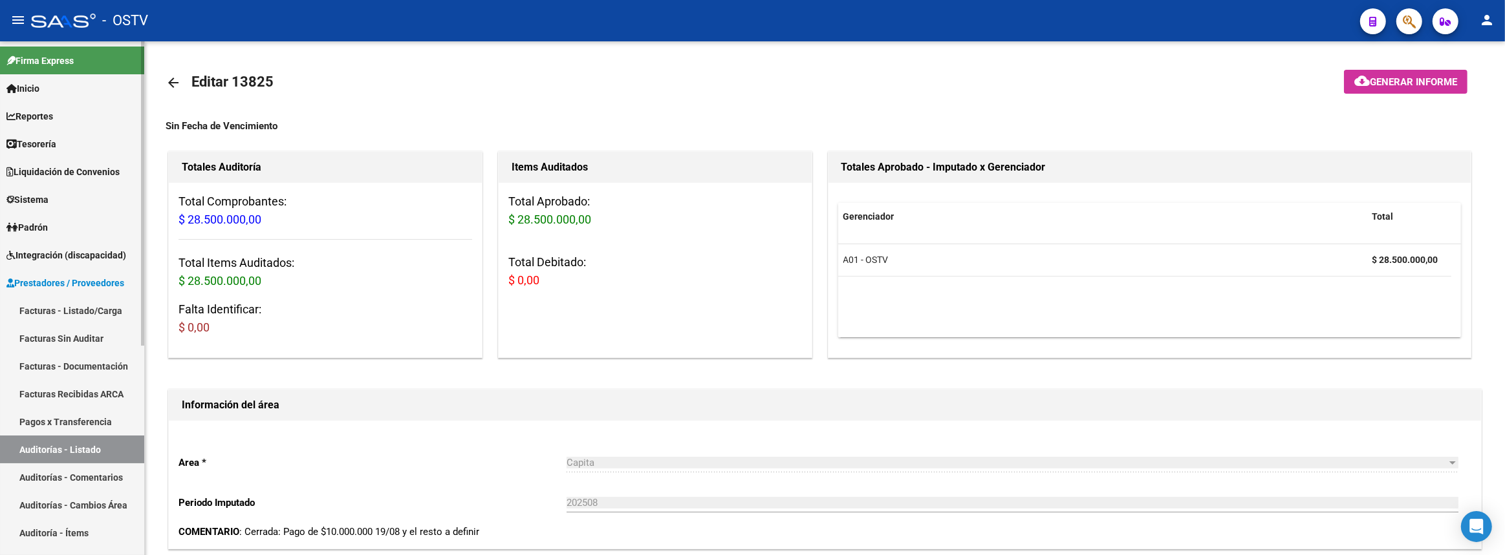
scroll to position [2, 0]
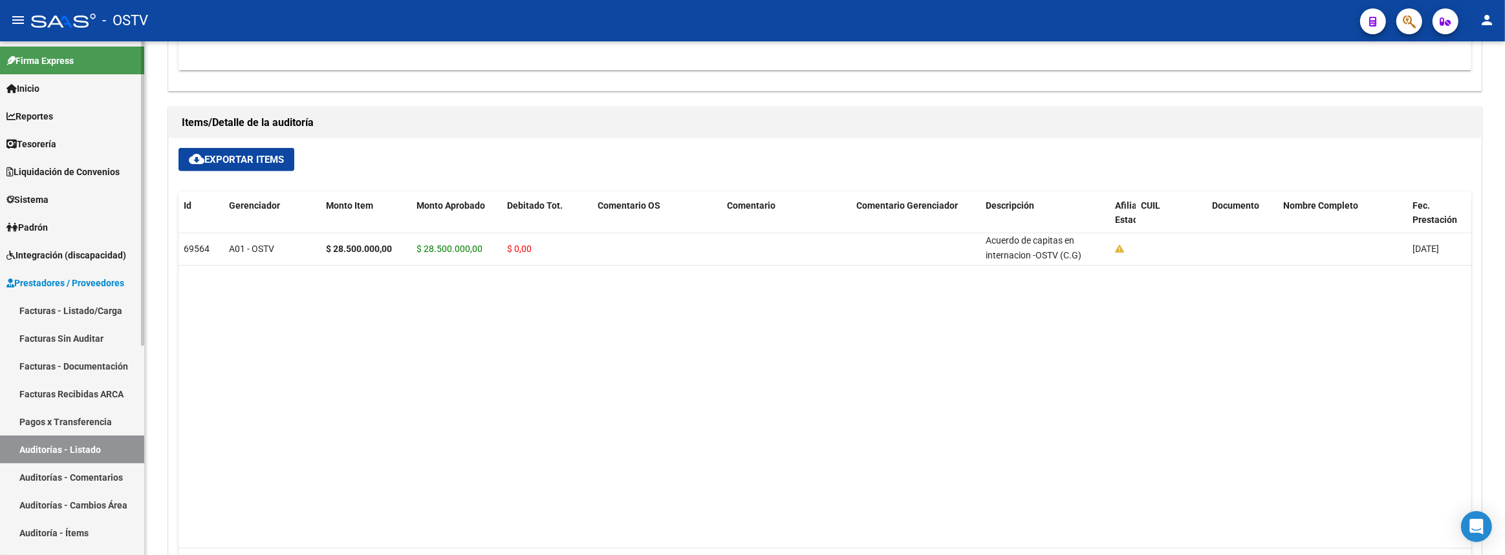
click at [66, 230] on link "Padrón" at bounding box center [72, 227] width 144 height 28
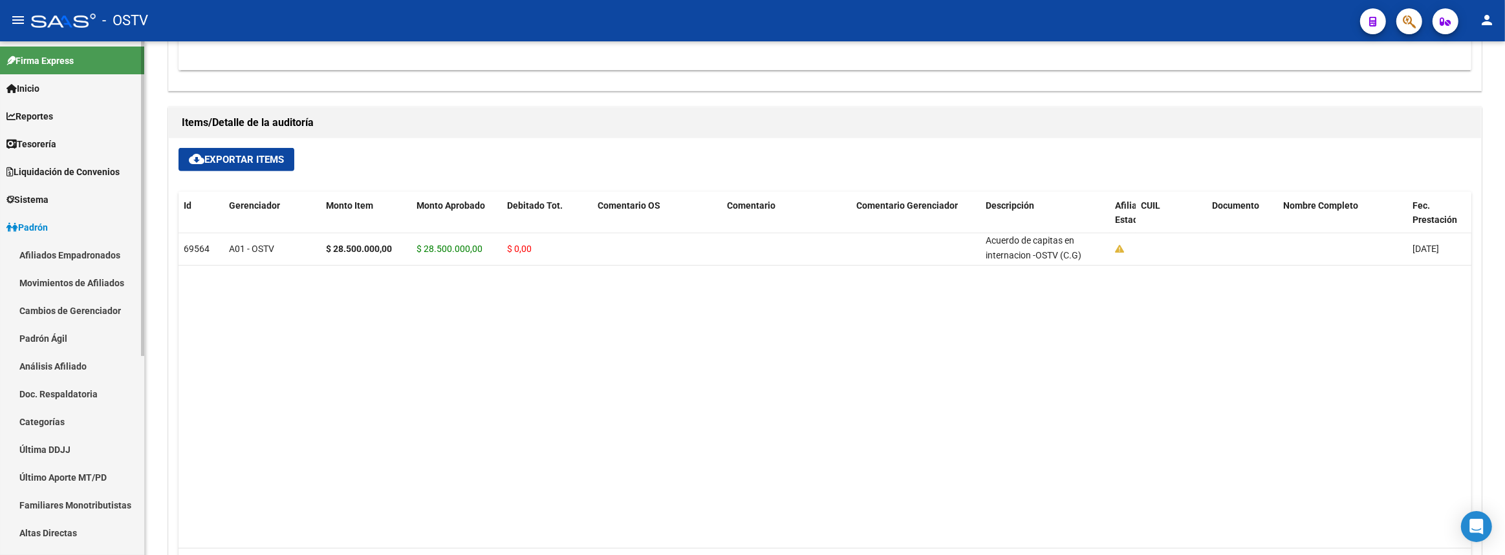
click at [74, 344] on link "Padrón Ágil" at bounding box center [72, 339] width 144 height 28
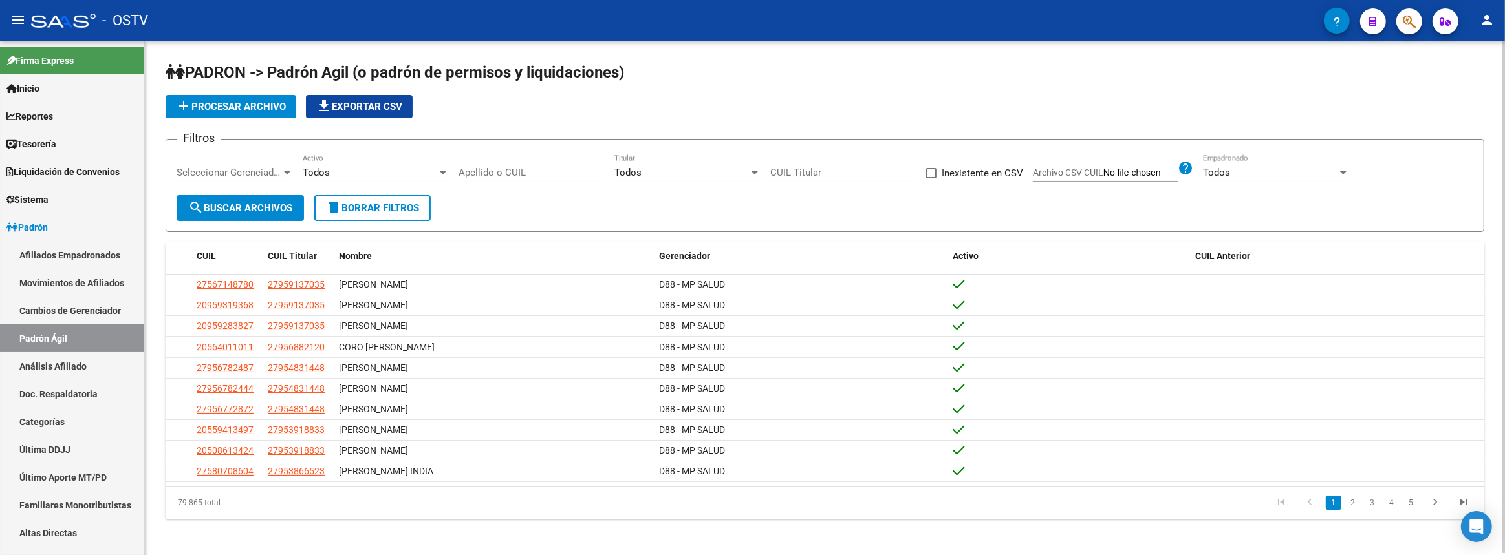
click at [568, 173] on input "Apellido o CUIL" at bounding box center [531, 173] width 146 height 12
paste input "27-29923116-5"
click at [241, 215] on button "search Buscar Archivos" at bounding box center [240, 208] width 127 height 26
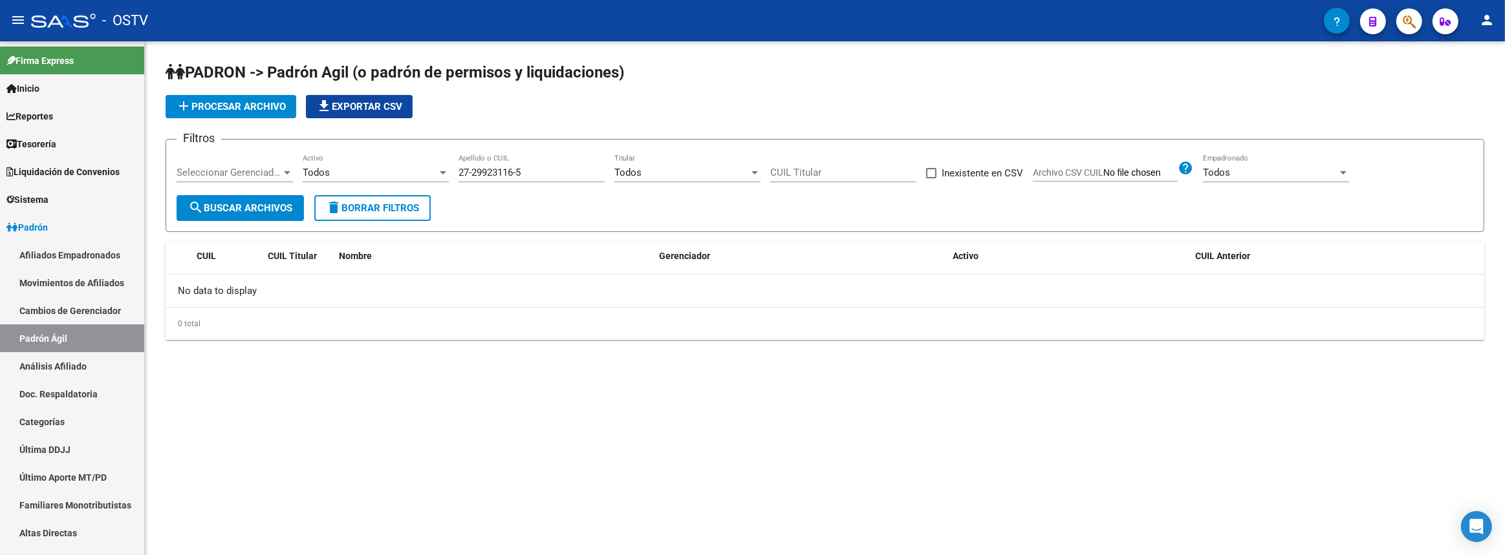
click at [535, 169] on input "27-29923116-5" at bounding box center [531, 173] width 146 height 12
click at [472, 168] on input "27-29923116" at bounding box center [531, 173] width 146 height 12
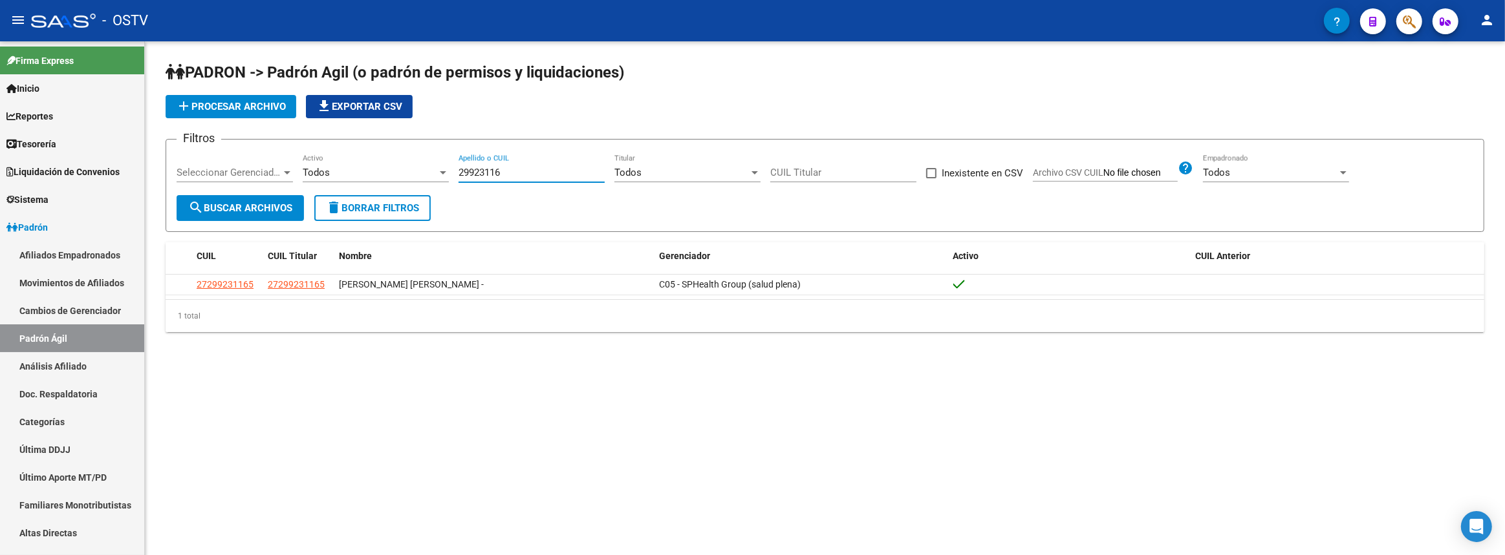
type input "29923116"
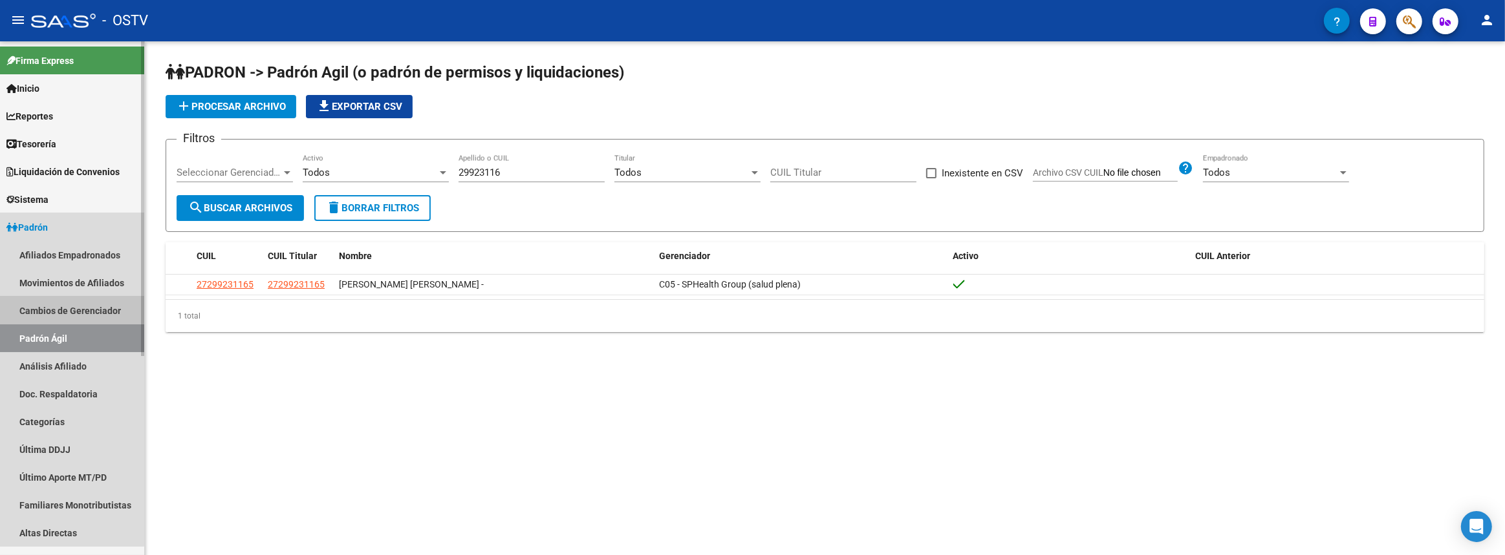
click at [56, 308] on link "Cambios de Gerenciador" at bounding box center [72, 311] width 144 height 28
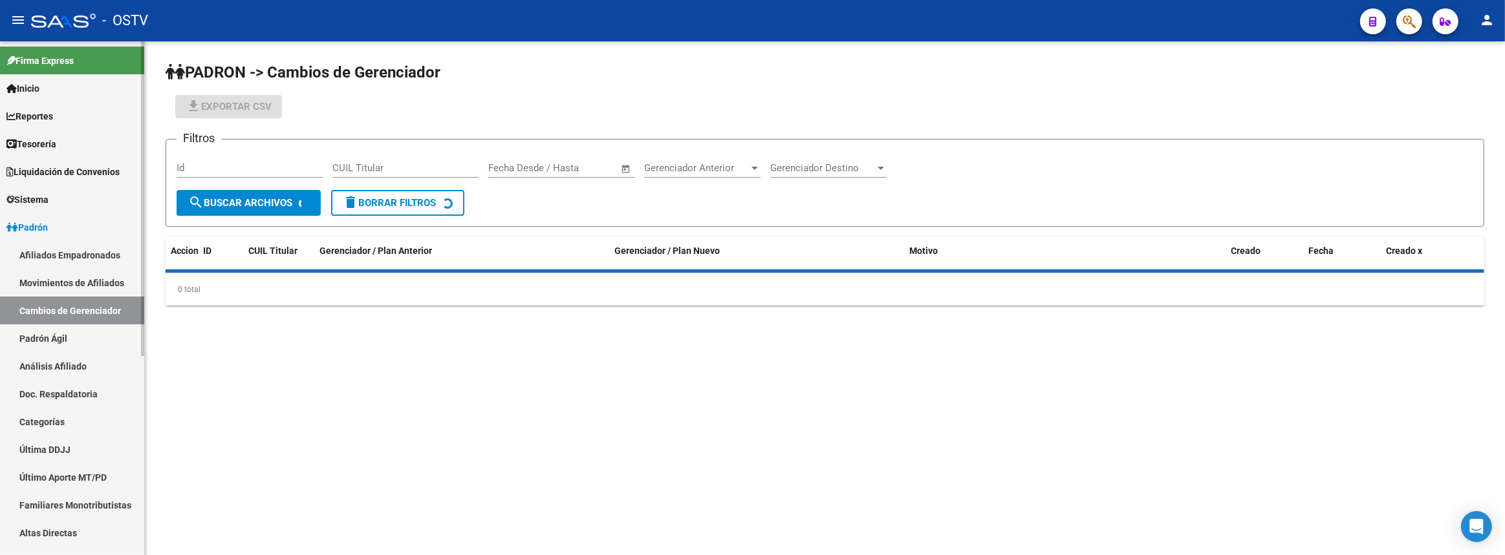
click at [43, 343] on link "Padrón Ágil" at bounding box center [72, 339] width 144 height 28
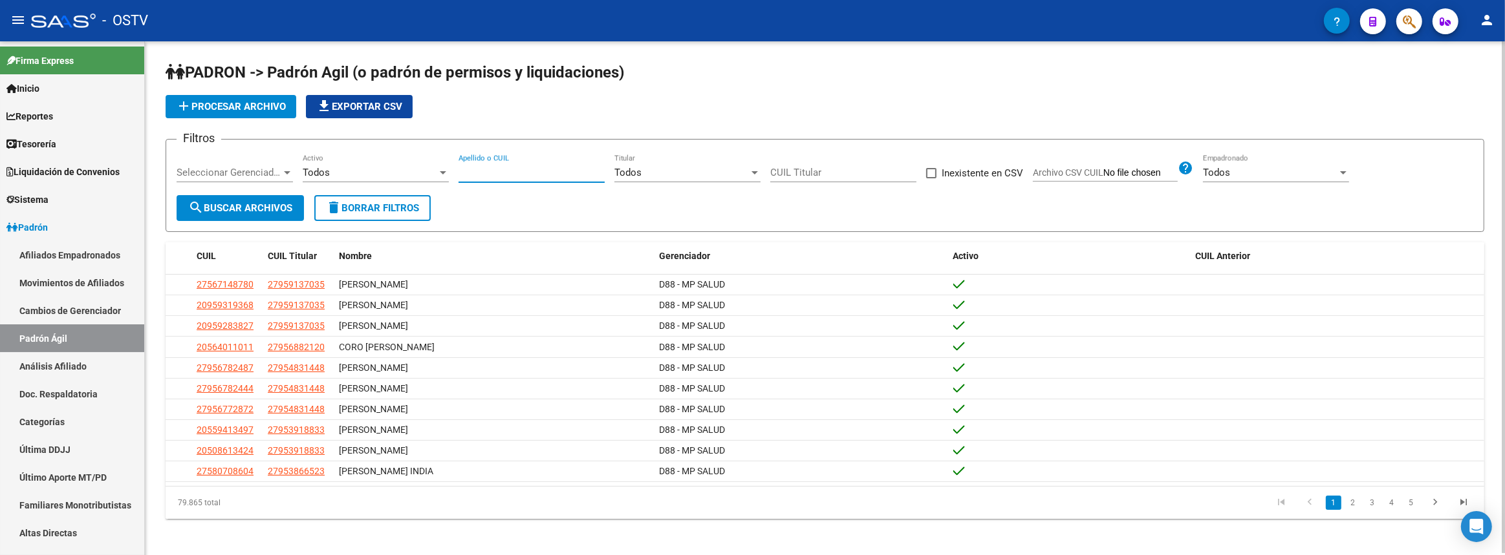
drag, startPoint x: 534, startPoint y: 170, endPoint x: 528, endPoint y: 169, distance: 6.6
click at [534, 169] on input "Apellido o CUIL" at bounding box center [531, 173] width 146 height 12
paste input "57685589"
type input "57685589"
click at [250, 213] on button "search Buscar Archivos" at bounding box center [240, 208] width 127 height 26
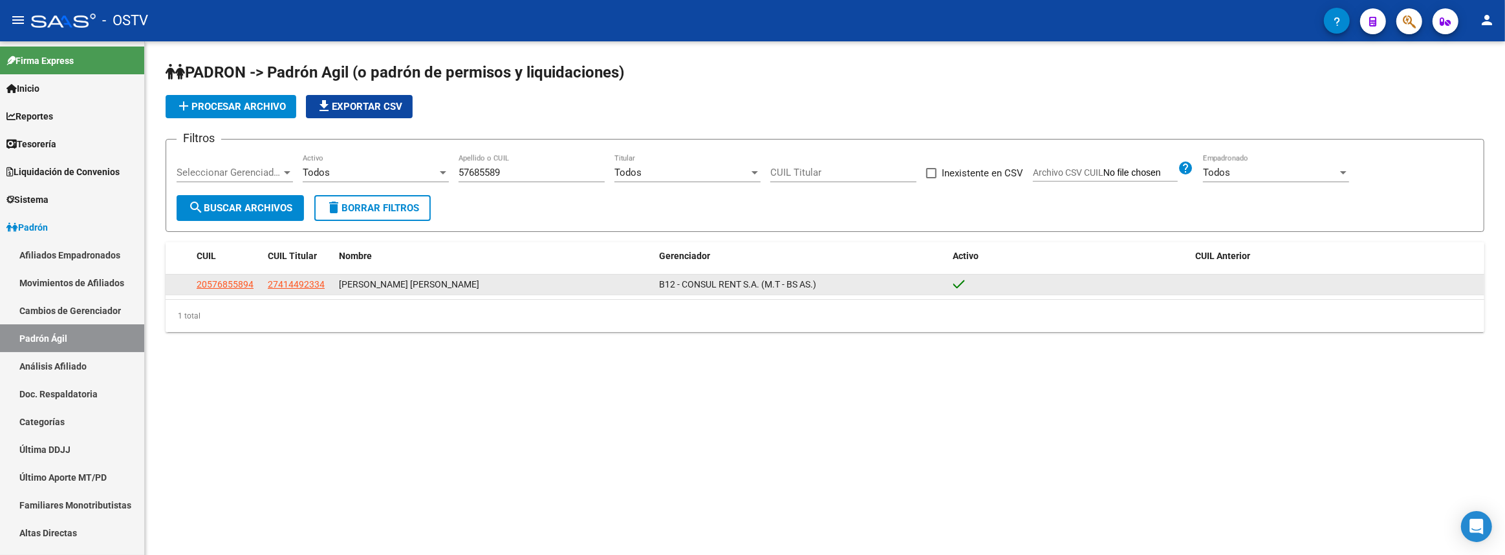
click at [290, 275] on datatable-body-cell "27414492334" at bounding box center [298, 285] width 71 height 20
click at [288, 281] on span "27414492334" at bounding box center [296, 284] width 57 height 10
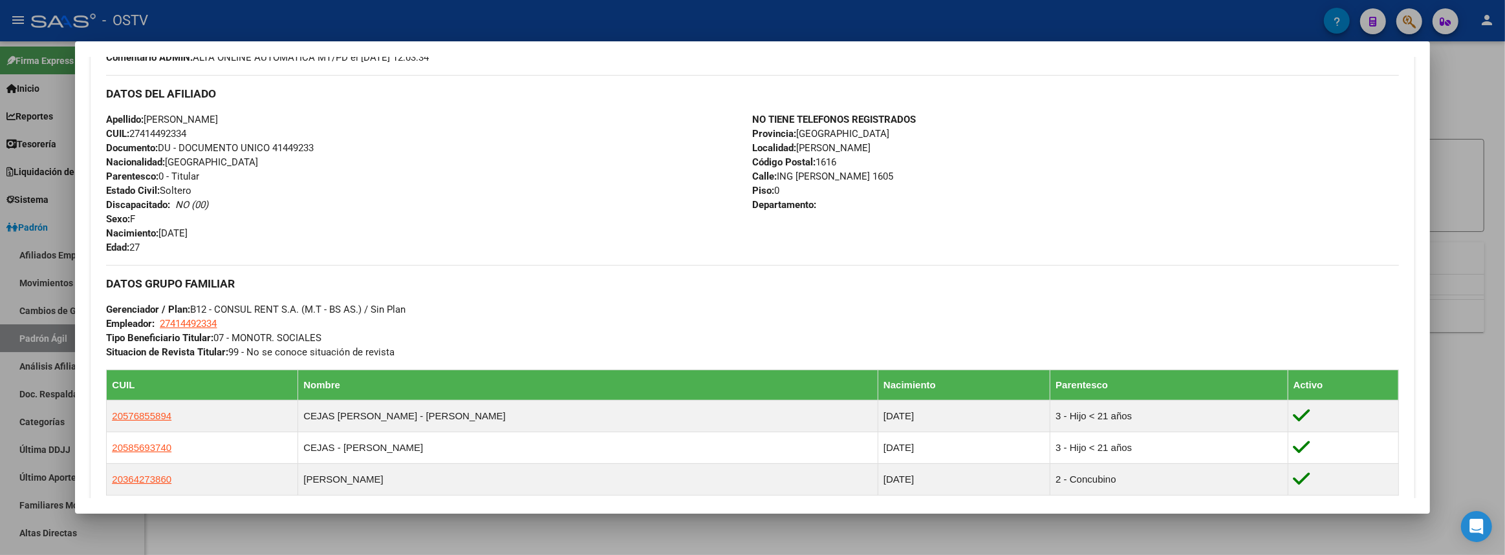
scroll to position [650, 0]
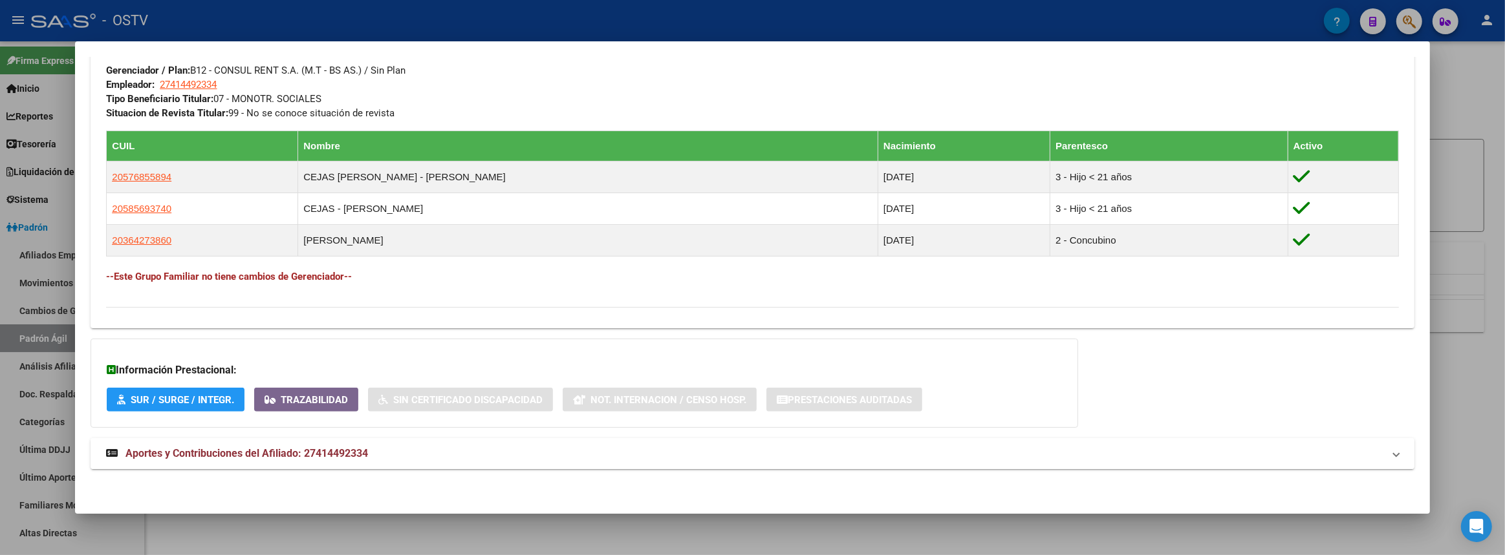
click at [385, 460] on mat-panel-title "Aportes y Contribuciones del Afiliado: 27414492334" at bounding box center [744, 454] width 1276 height 16
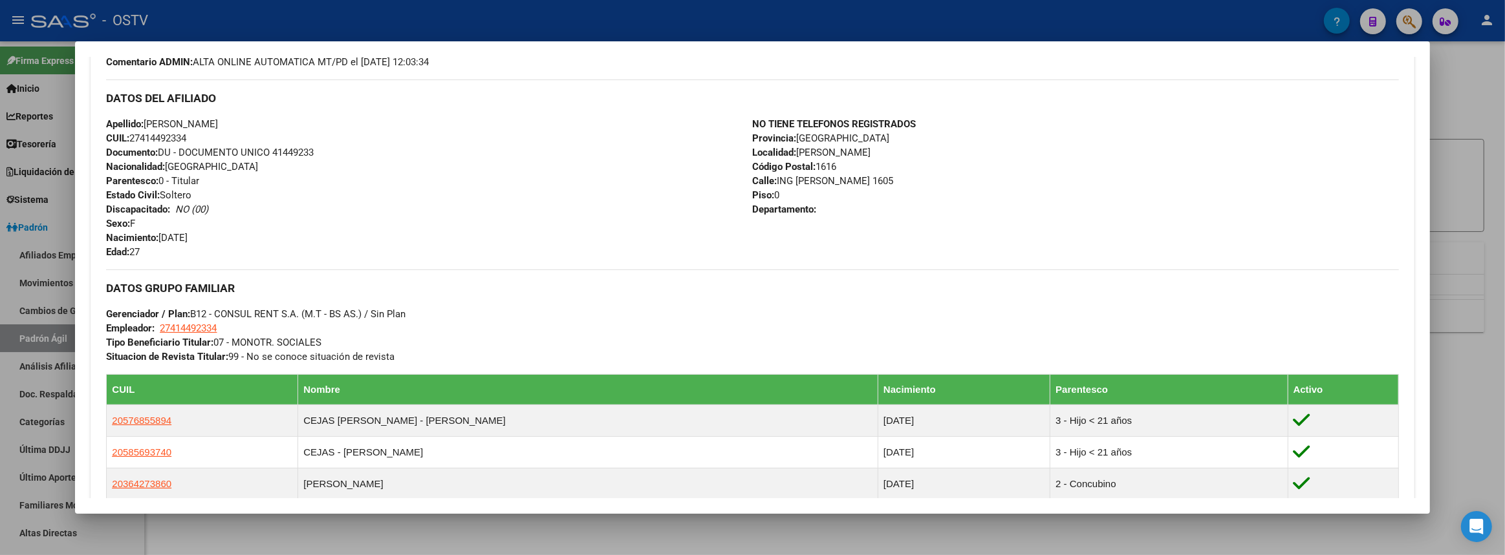
scroll to position [113, 0]
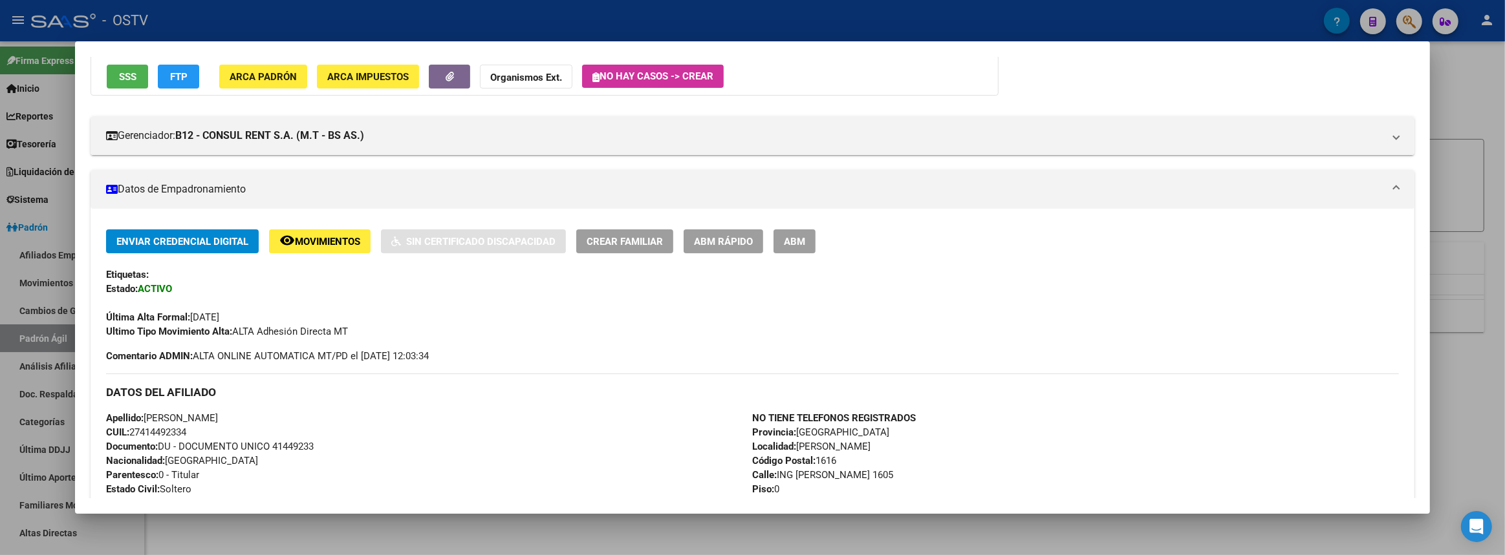
click at [1503, 319] on div at bounding box center [752, 277] width 1505 height 555
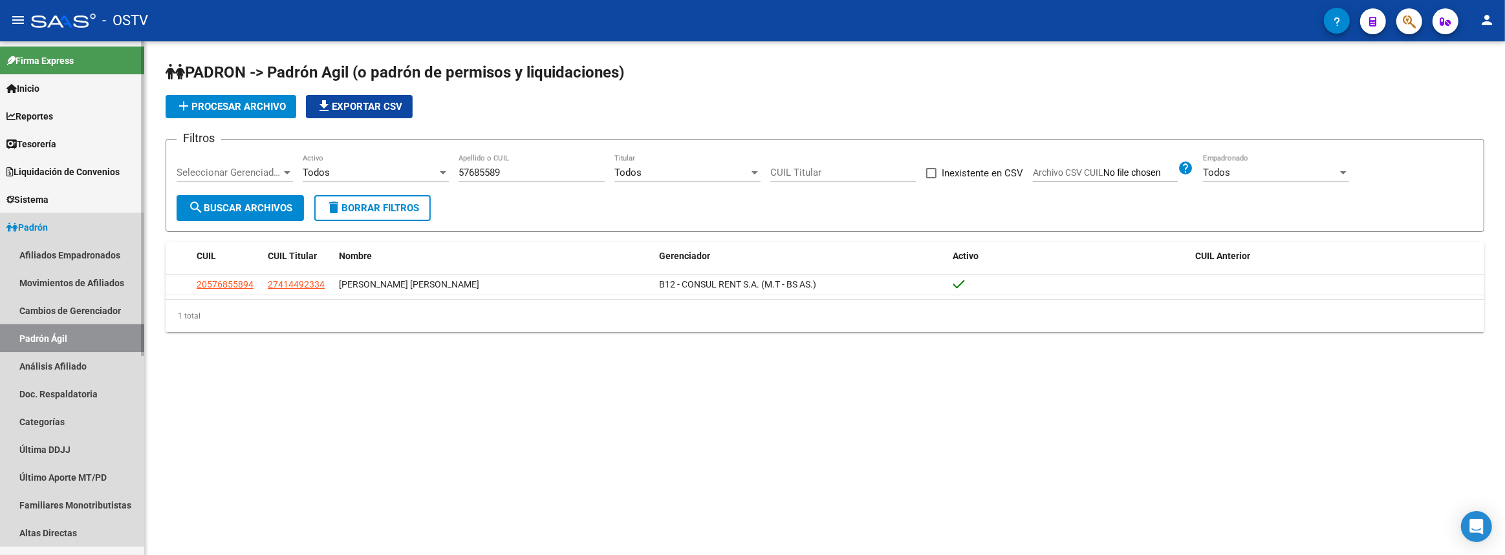
click at [67, 341] on link "Padrón Ágil" at bounding box center [72, 339] width 144 height 28
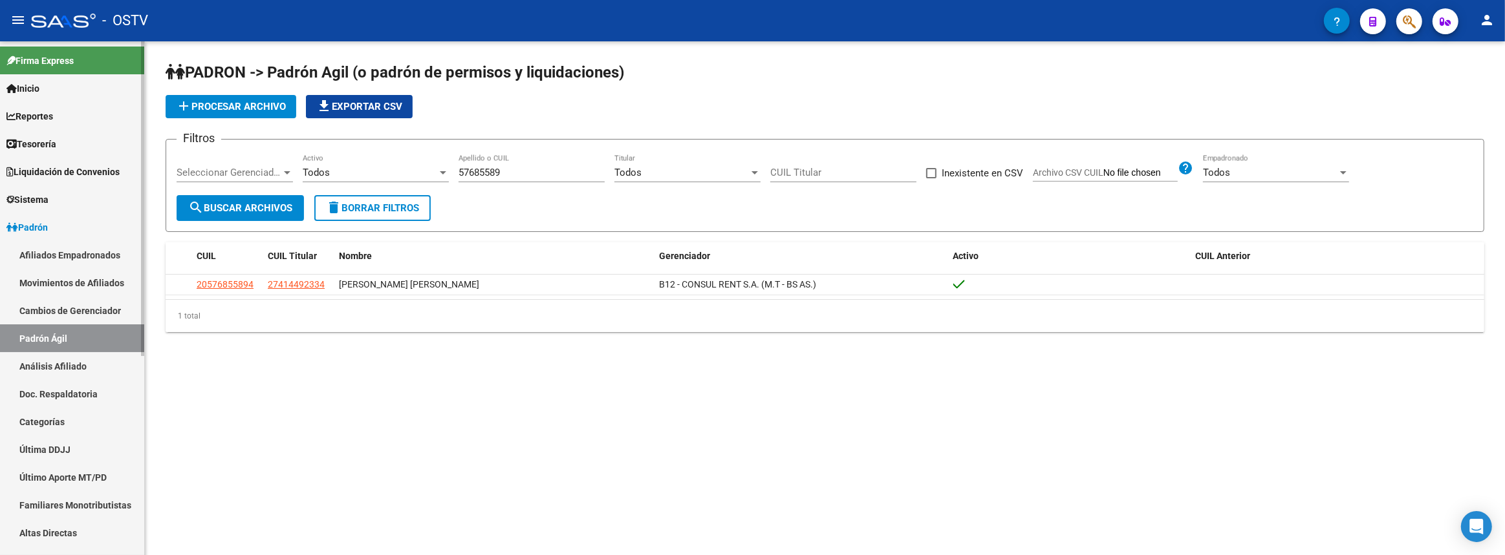
scroll to position [294, 0]
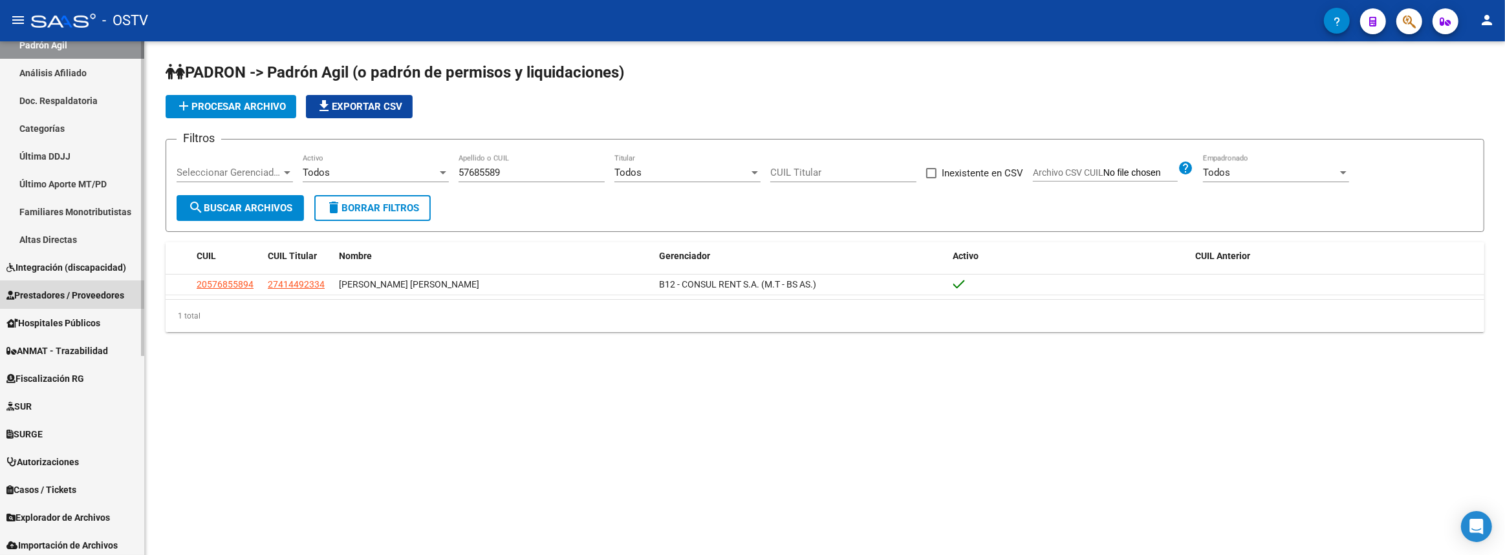
click at [54, 294] on span "Prestadores / Proveedores" at bounding box center [65, 295] width 118 height 14
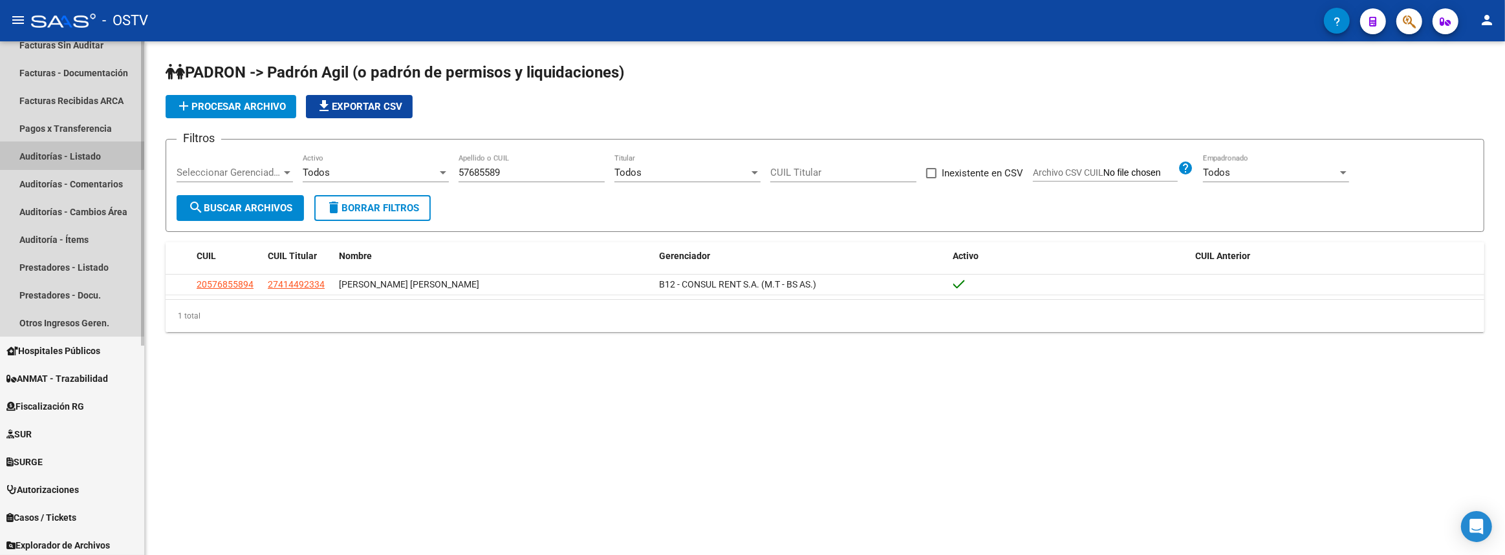
click at [56, 149] on link "Auditorías - Listado" at bounding box center [72, 156] width 144 height 28
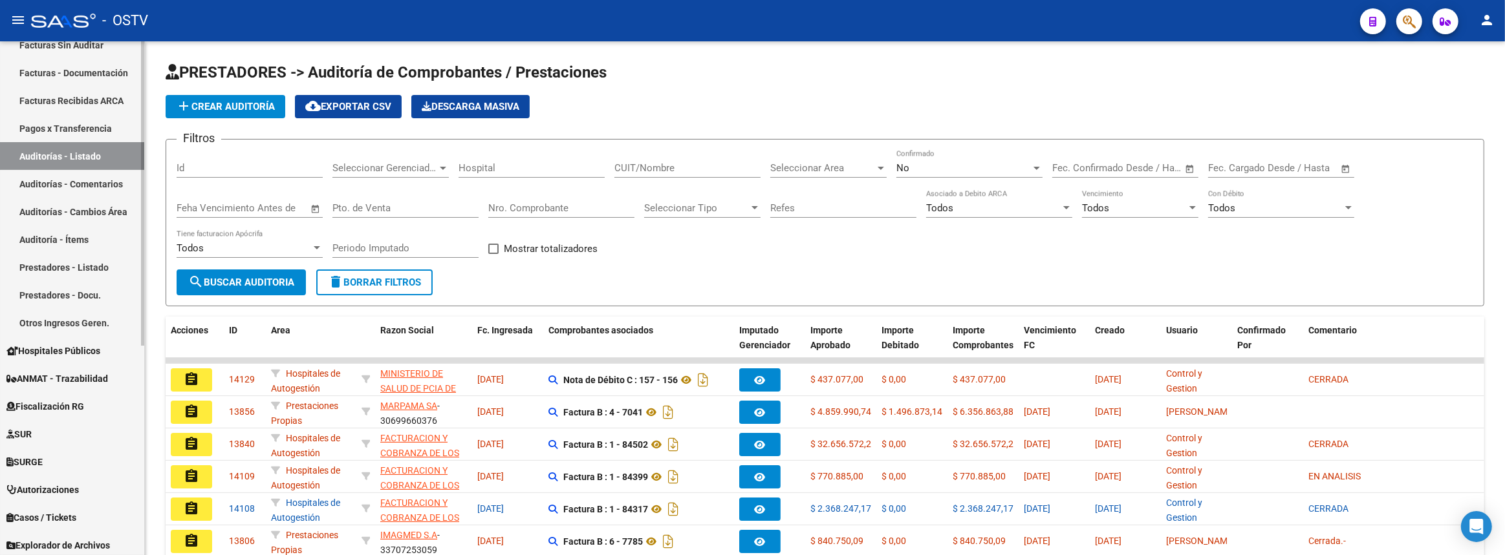
scroll to position [58, 0]
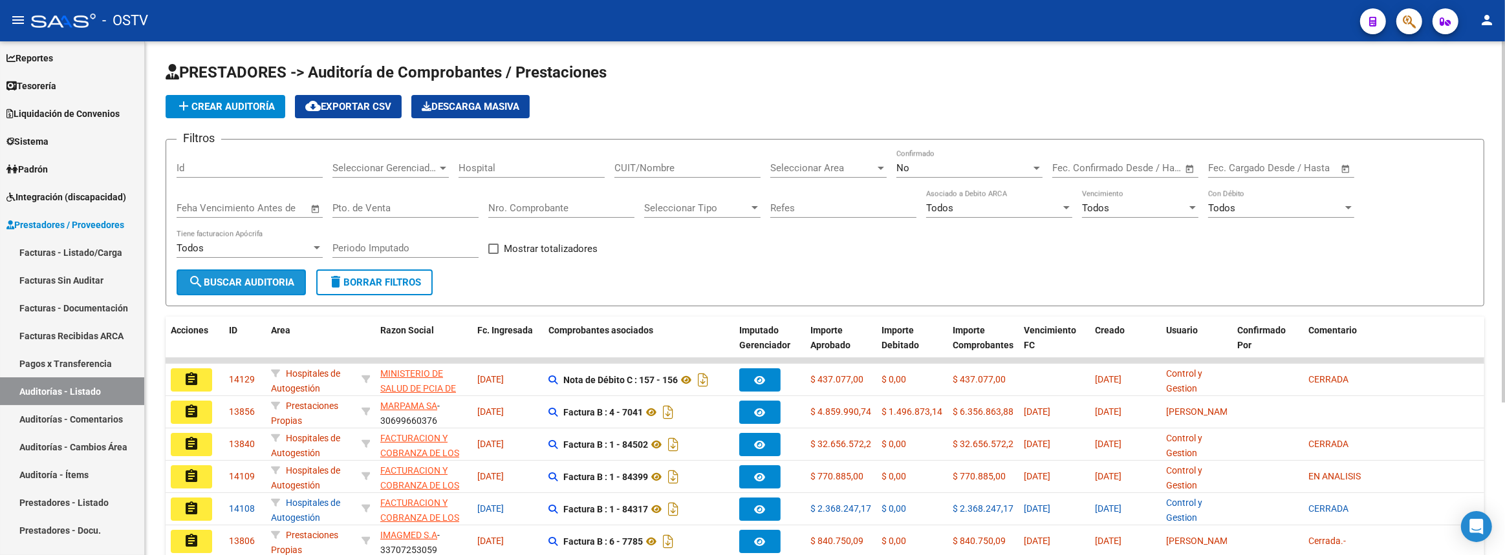
click at [230, 279] on span "search Buscar Auditoria" at bounding box center [241, 283] width 106 height 12
click at [285, 270] on button "search Buscar Auditoria" at bounding box center [241, 283] width 129 height 26
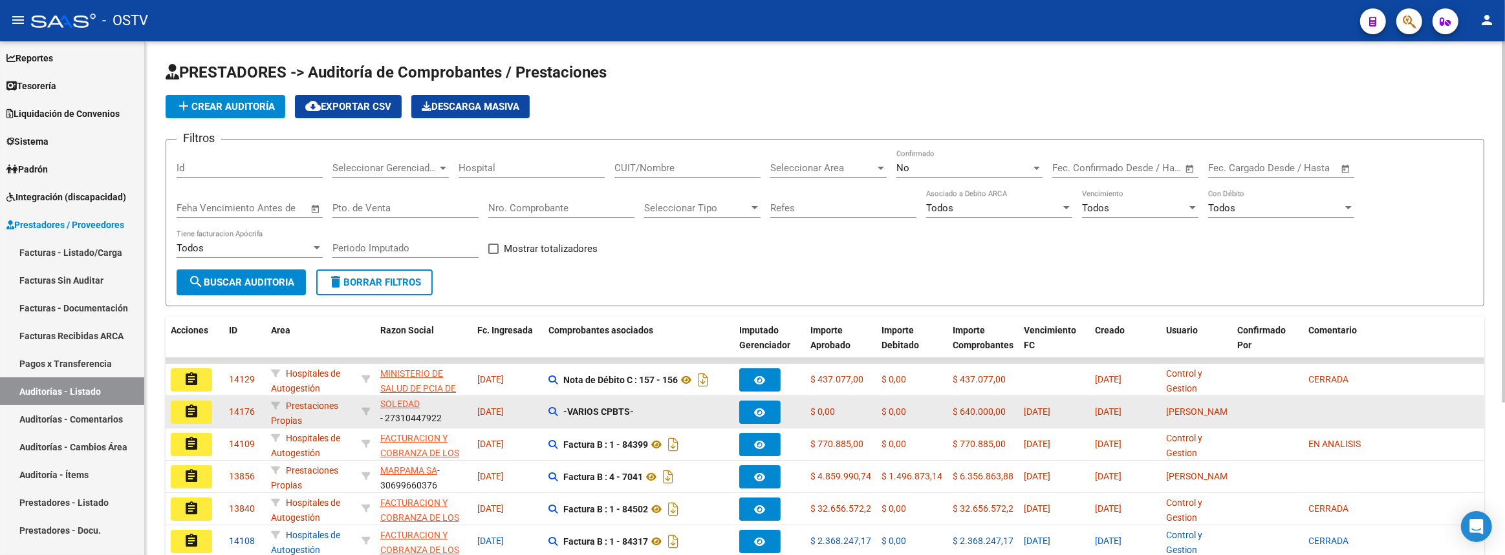
scroll to position [0, 0]
click at [413, 405] on span "CERASO VANESA SOLEDAD" at bounding box center [414, 413] width 69 height 25
type textarea "27310447922"
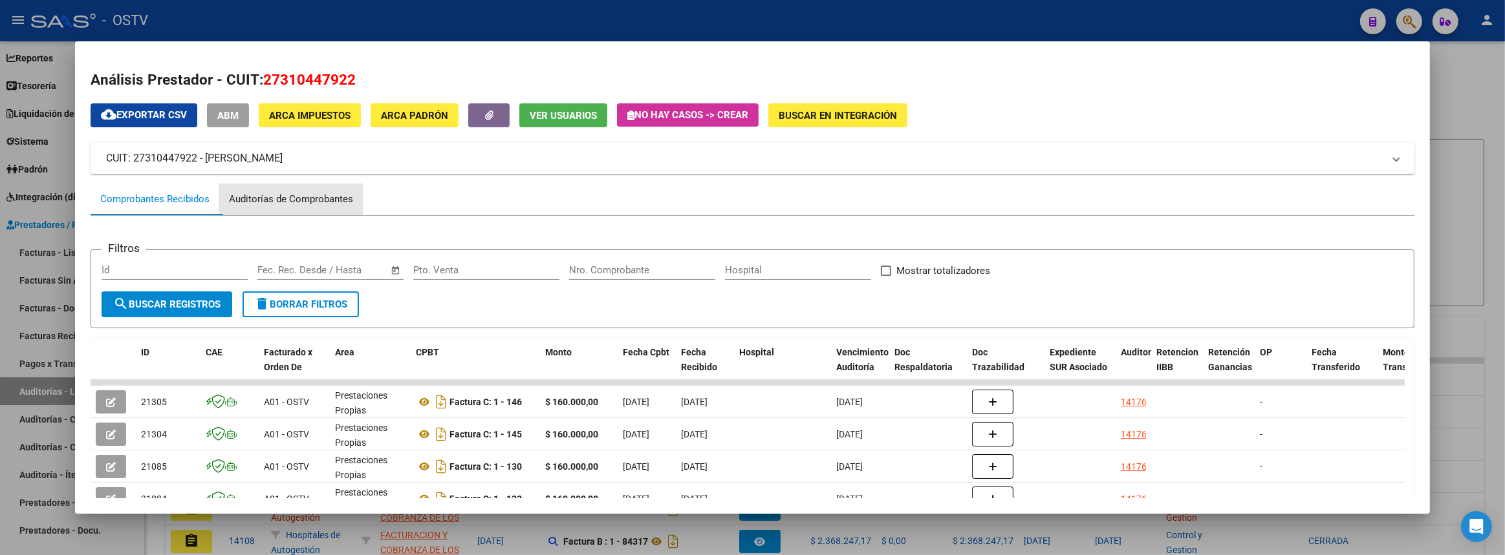
click at [281, 197] on div "Auditorías de Comprobantes" at bounding box center [291, 199] width 124 height 15
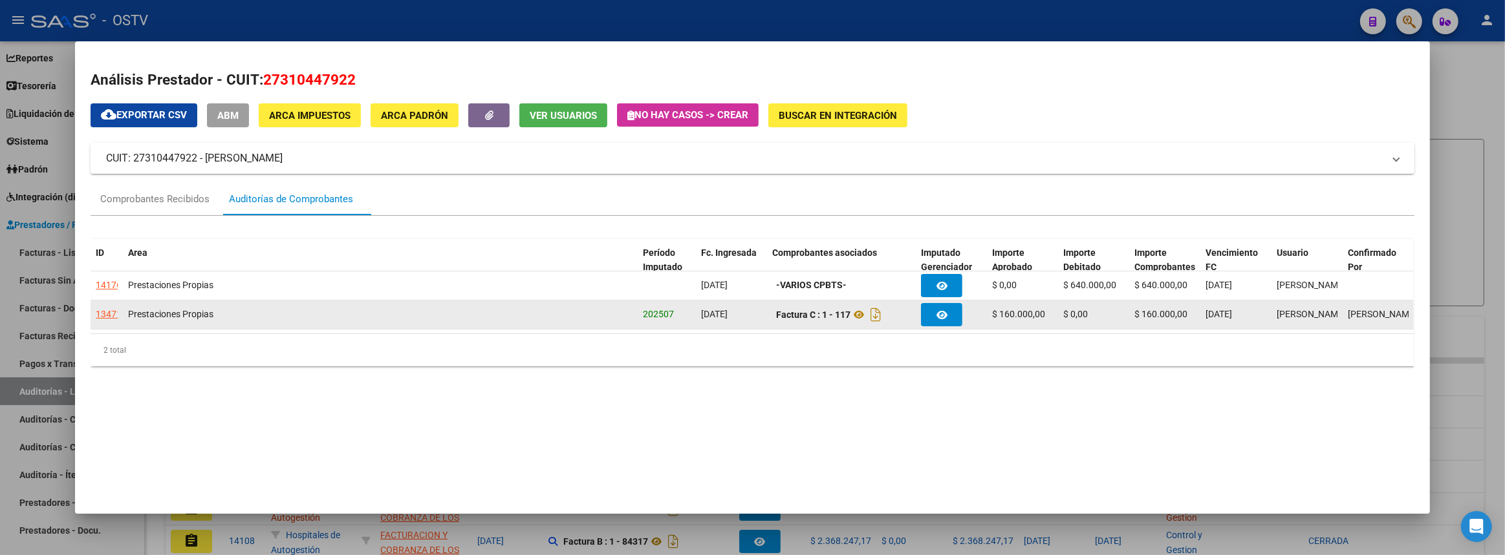
click at [103, 312] on div "13471" at bounding box center [109, 314] width 26 height 15
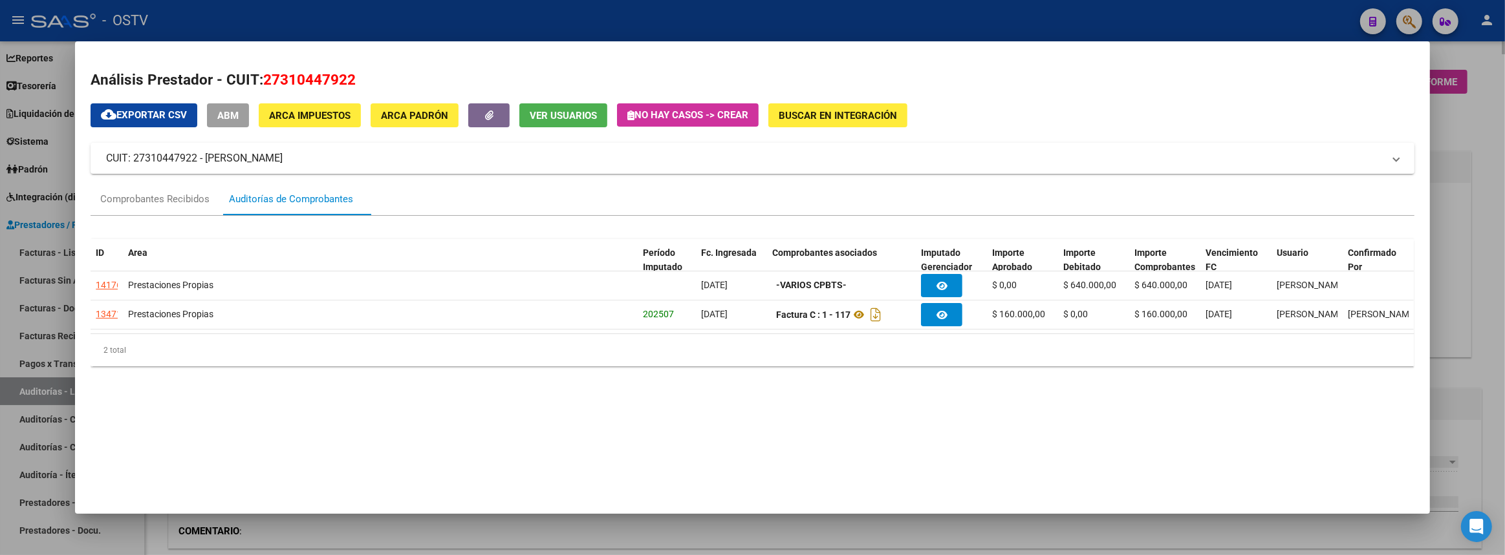
click at [1467, 249] on div at bounding box center [752, 277] width 1505 height 555
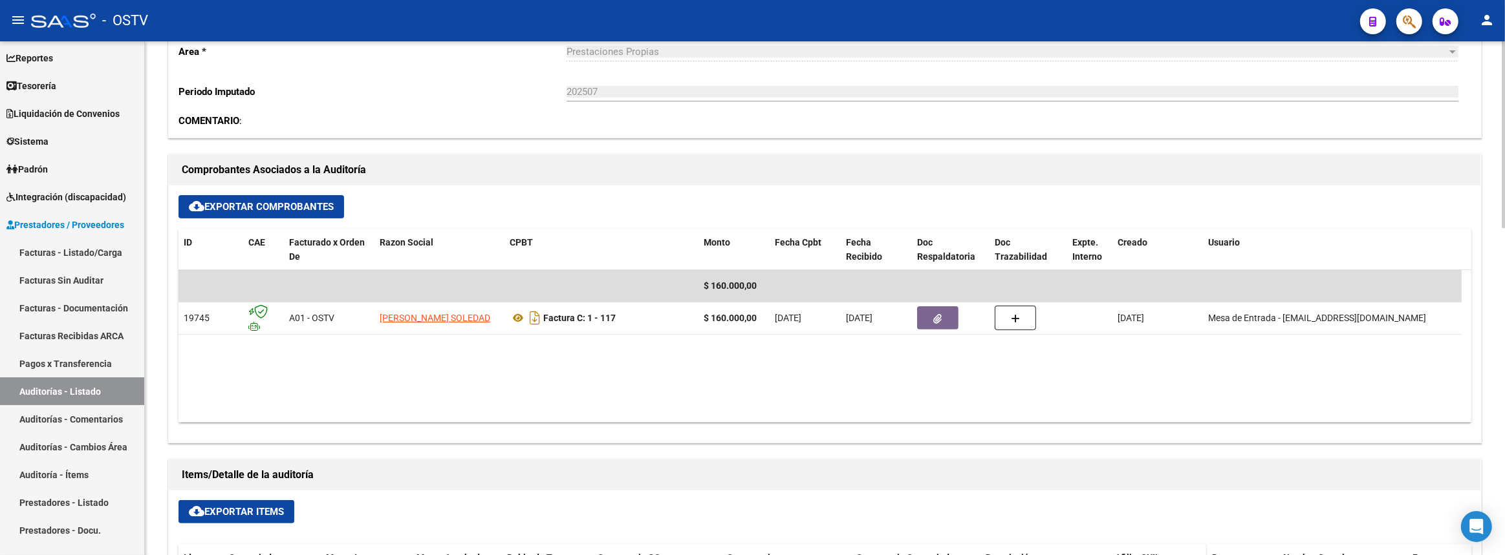
scroll to position [647, 0]
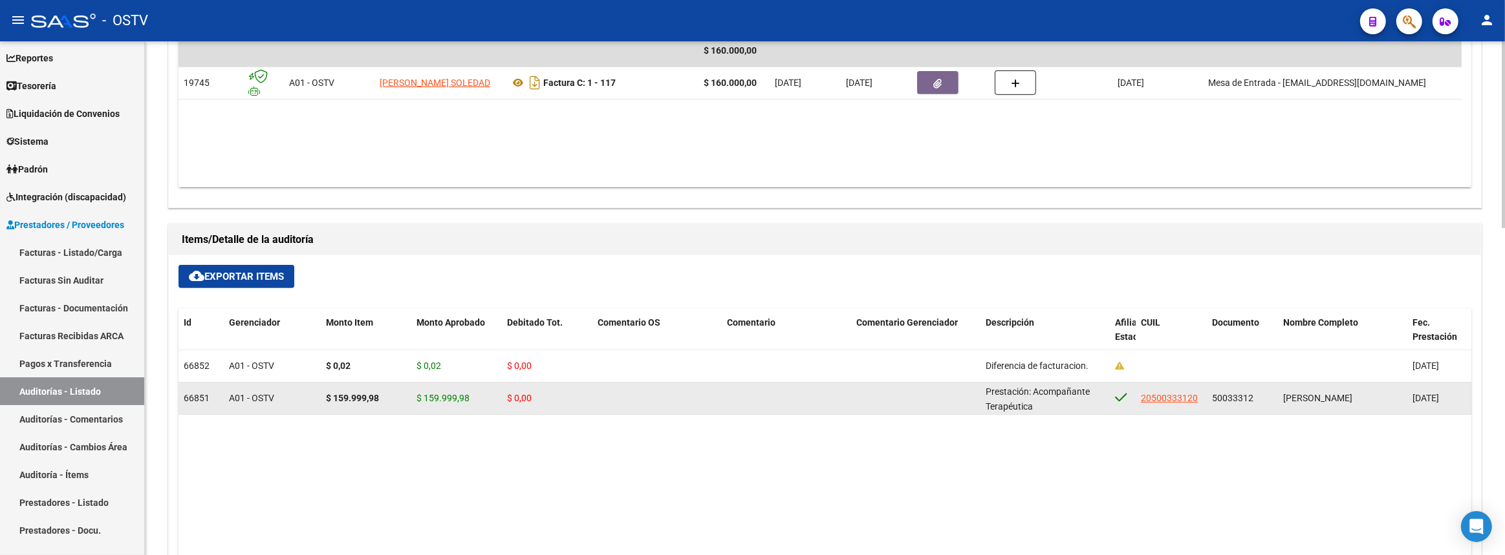
drag, startPoint x: 1212, startPoint y: 394, endPoint x: 1260, endPoint y: 392, distance: 48.6
click at [1260, 392] on div "50033312" at bounding box center [1242, 398] width 61 height 15
drag, startPoint x: 987, startPoint y: 391, endPoint x: 1047, endPoint y: 407, distance: 62.9
click at [1047, 407] on div "Prestación: Acompañante Terapéutica" at bounding box center [1044, 398] width 119 height 27
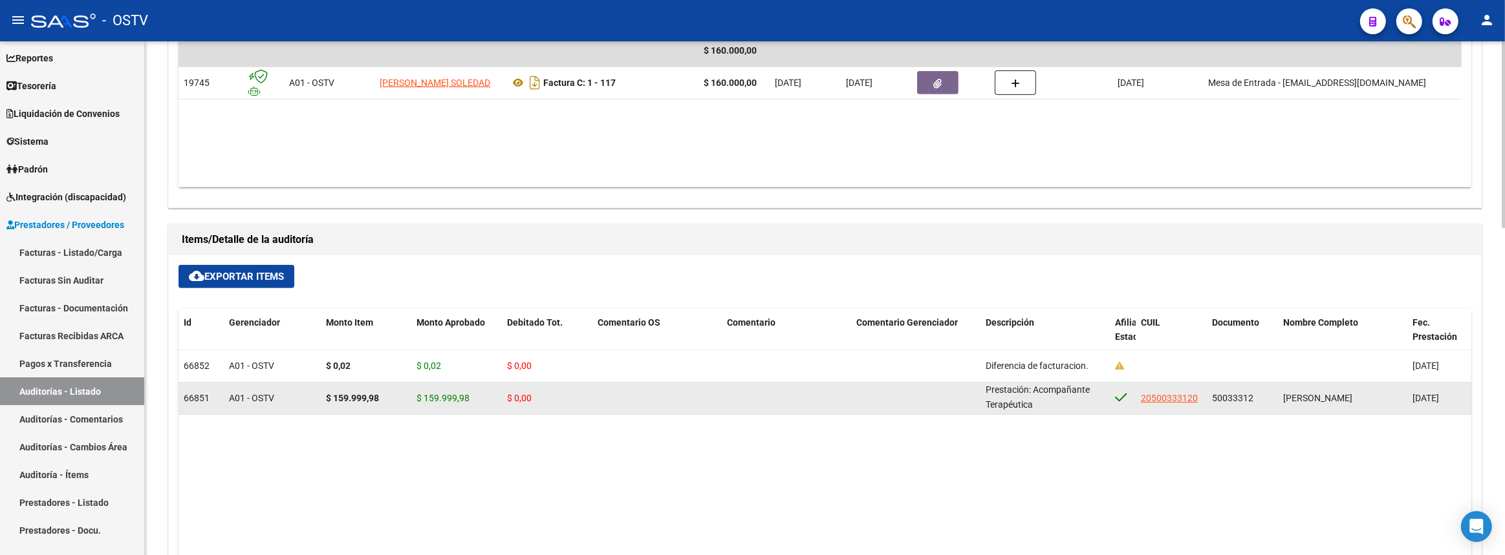
copy span "Prestación: Acompañante Terapéutica"
drag, startPoint x: 1210, startPoint y: 395, endPoint x: 1271, endPoint y: 398, distance: 61.5
click at [1271, 398] on datatable-body-cell "50033312" at bounding box center [1242, 399] width 71 height 32
copy span "50033312"
drag, startPoint x: 986, startPoint y: 388, endPoint x: 1045, endPoint y: 403, distance: 60.7
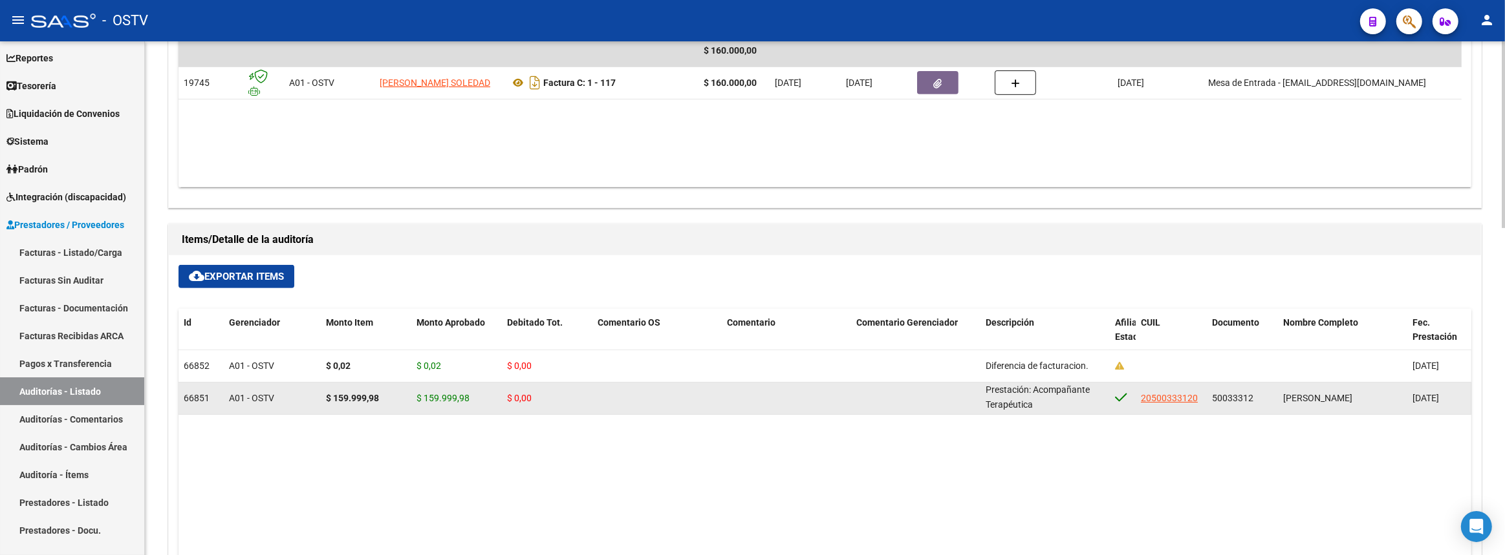
click at [1045, 403] on div "Prestación: Acompañante Terapéutica" at bounding box center [1044, 398] width 119 height 27
copy span "Prestación: Acompañante Terapéutica"
drag, startPoint x: 1210, startPoint y: 396, endPoint x: 1252, endPoint y: 400, distance: 41.6
click at [1252, 400] on div "50033312" at bounding box center [1242, 398] width 61 height 15
copy span "50033312"
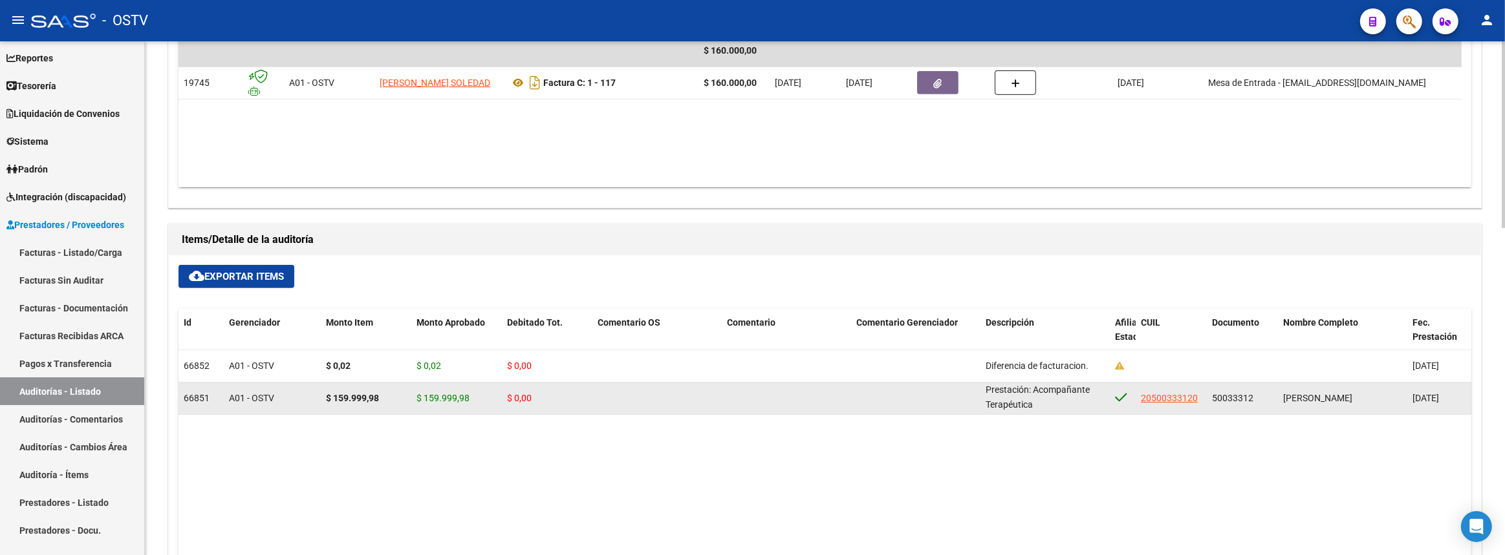
drag, startPoint x: 992, startPoint y: 389, endPoint x: 1014, endPoint y: 391, distance: 22.0
click at [1037, 402] on div "Prestación: Acompañante Terapéutica" at bounding box center [1044, 398] width 119 height 27
drag, startPoint x: 985, startPoint y: 387, endPoint x: 1034, endPoint y: 404, distance: 51.3
click at [1034, 404] on div "Prestación: Acompañante Terapéutica" at bounding box center [1044, 398] width 119 height 27
copy span "Prestación: Acompañante Terapéutica"
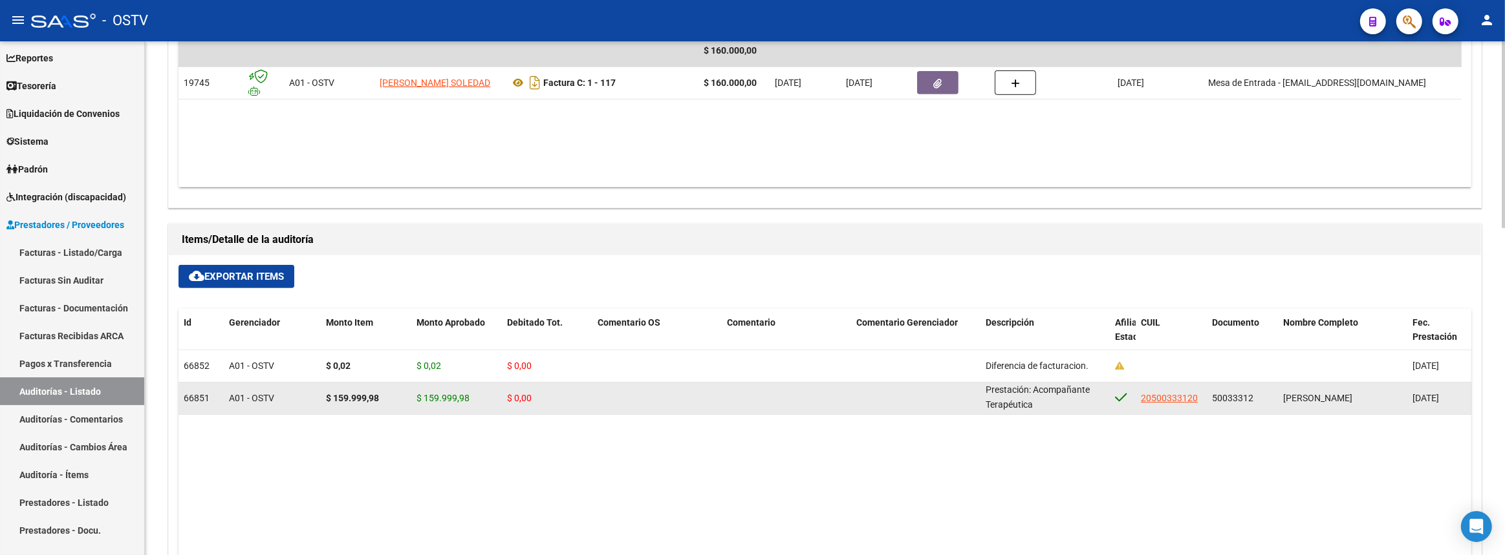
drag, startPoint x: 1208, startPoint y: 394, endPoint x: 1259, endPoint y: 403, distance: 51.9
click at [1259, 403] on datatable-body-cell "50033312" at bounding box center [1242, 399] width 71 height 32
copy span "50033312"
drag, startPoint x: 986, startPoint y: 387, endPoint x: 1046, endPoint y: 402, distance: 61.9
click at [1046, 402] on datatable-body-cell "Prestación: Acompañante Terapéutica" at bounding box center [1044, 399] width 129 height 32
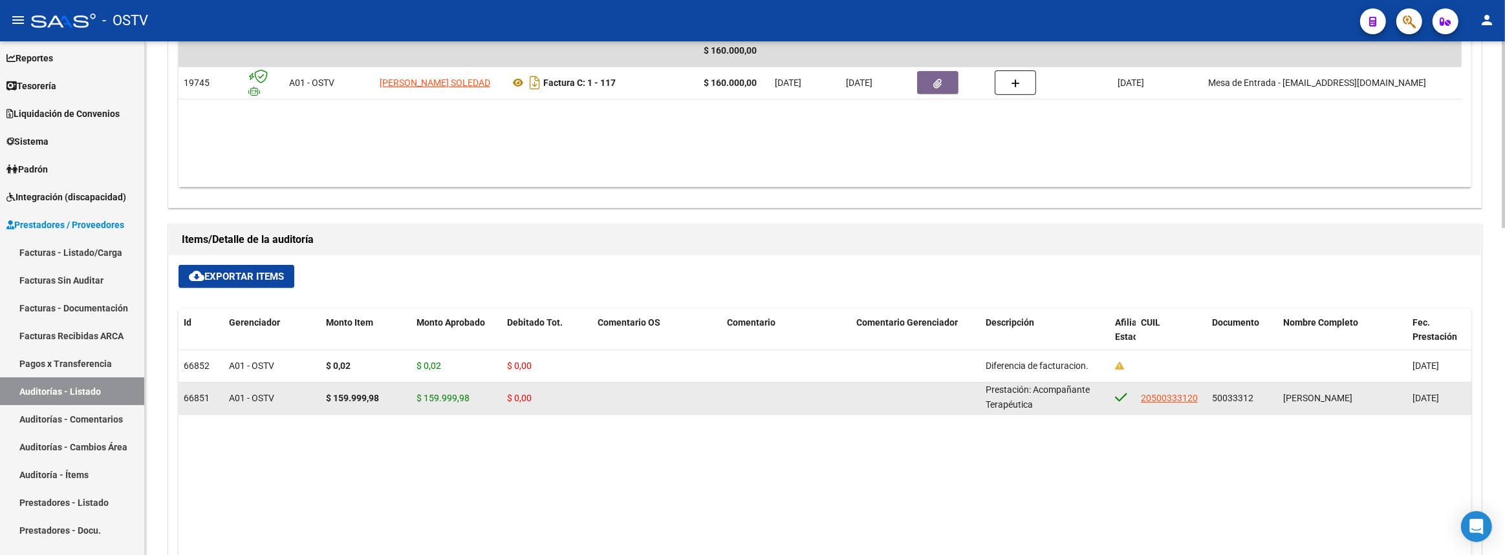
copy span "Prestación: Acompañante Terapéutica"
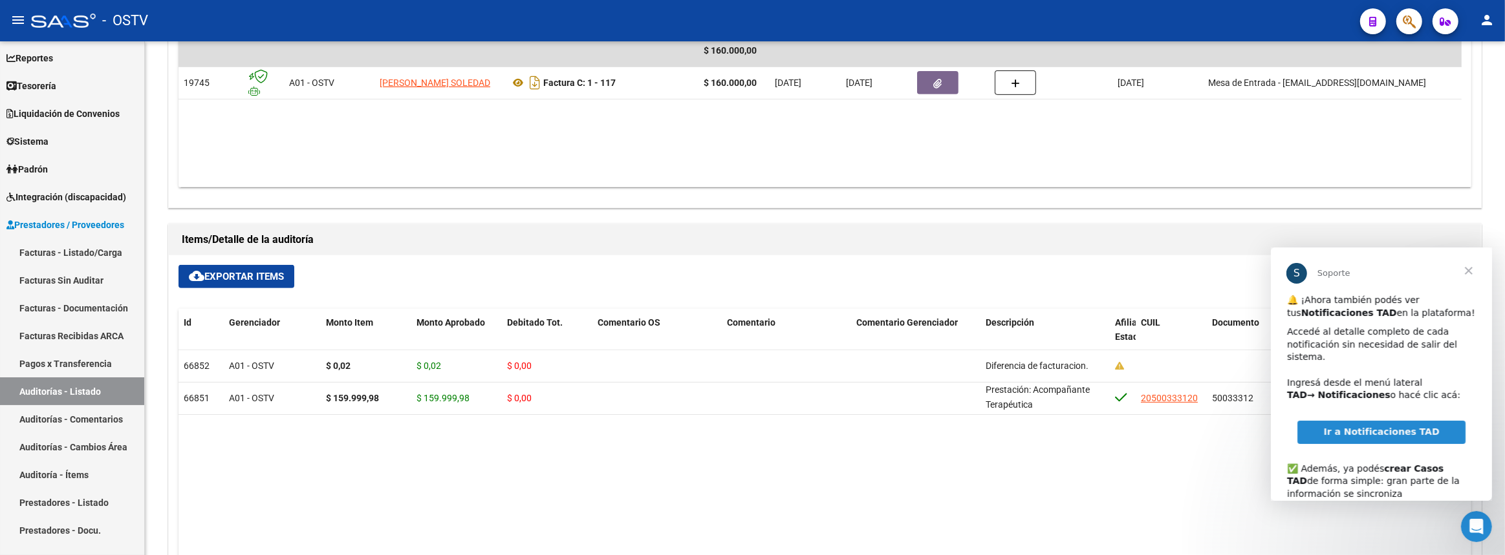
scroll to position [0, 0]
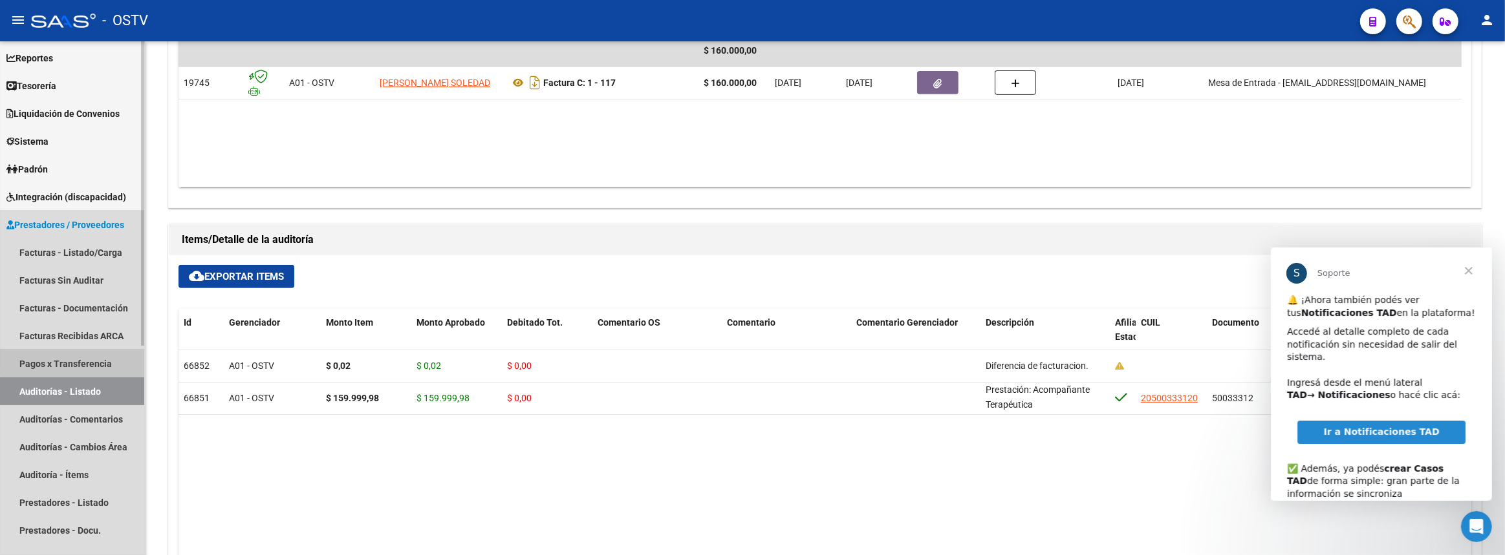
drag, startPoint x: 107, startPoint y: 360, endPoint x: 101, endPoint y: 366, distance: 9.1
click at [107, 360] on link "Pagos x Transferencia" at bounding box center [72, 364] width 144 height 28
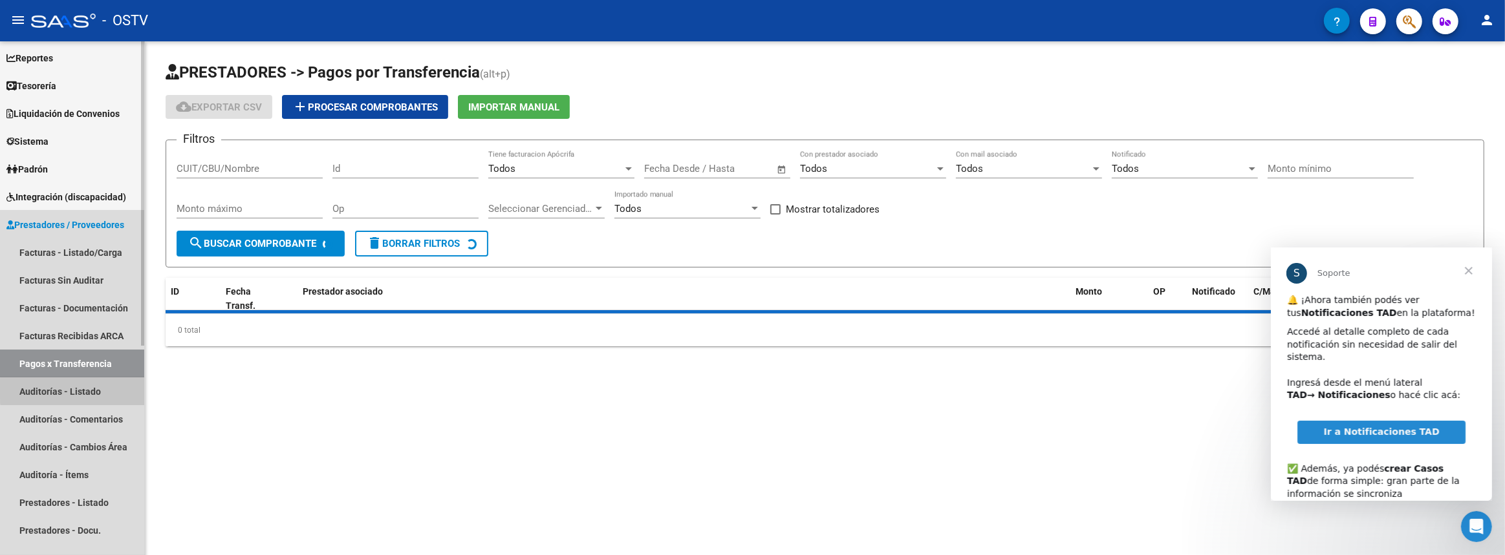
click at [96, 388] on link "Auditorías - Listado" at bounding box center [72, 392] width 144 height 28
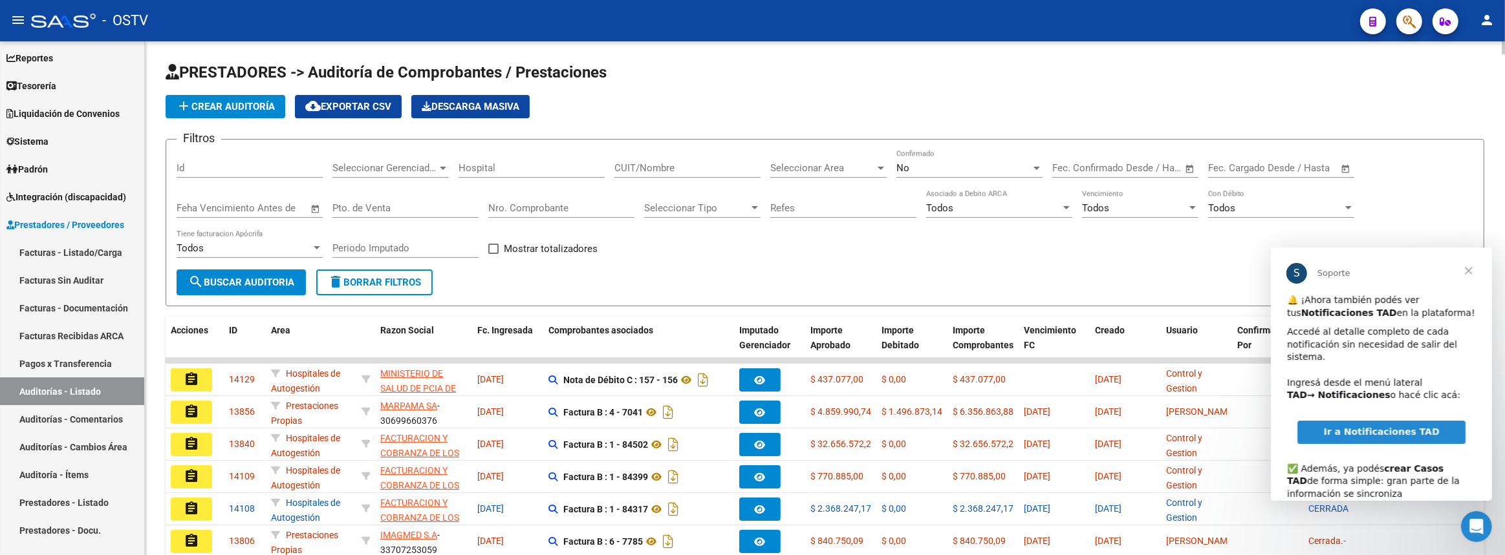
click at [669, 155] on div "CUIT/Nombre" at bounding box center [687, 164] width 146 height 28
paste input "30717057224"
type input "30717057224"
click at [272, 286] on span "search Buscar Auditoria" at bounding box center [241, 283] width 106 height 12
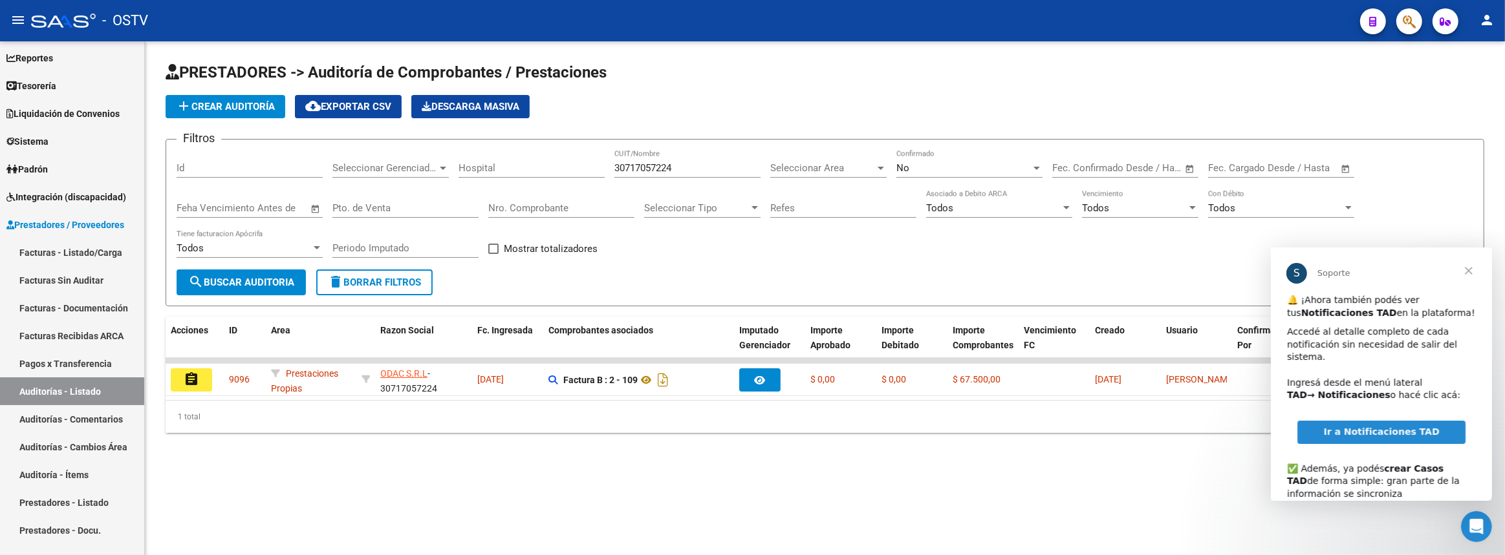
click at [1471, 270] on span "Cerrar" at bounding box center [1468, 270] width 47 height 47
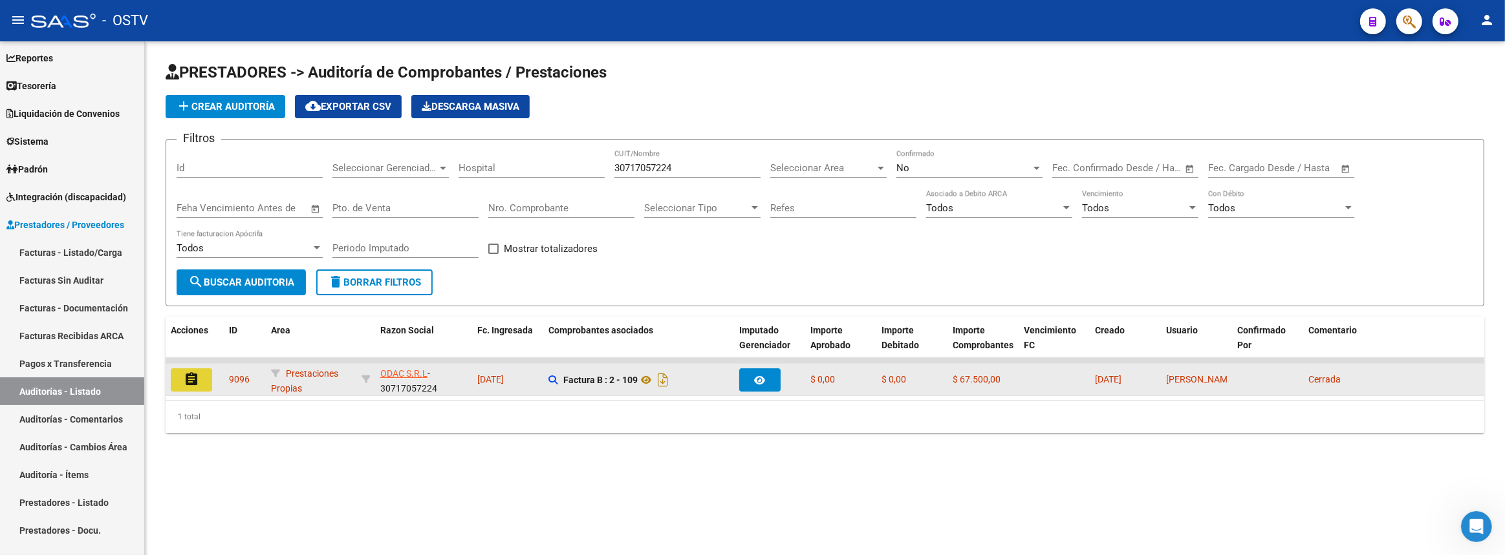
click at [205, 374] on button "assignment" at bounding box center [191, 380] width 41 height 23
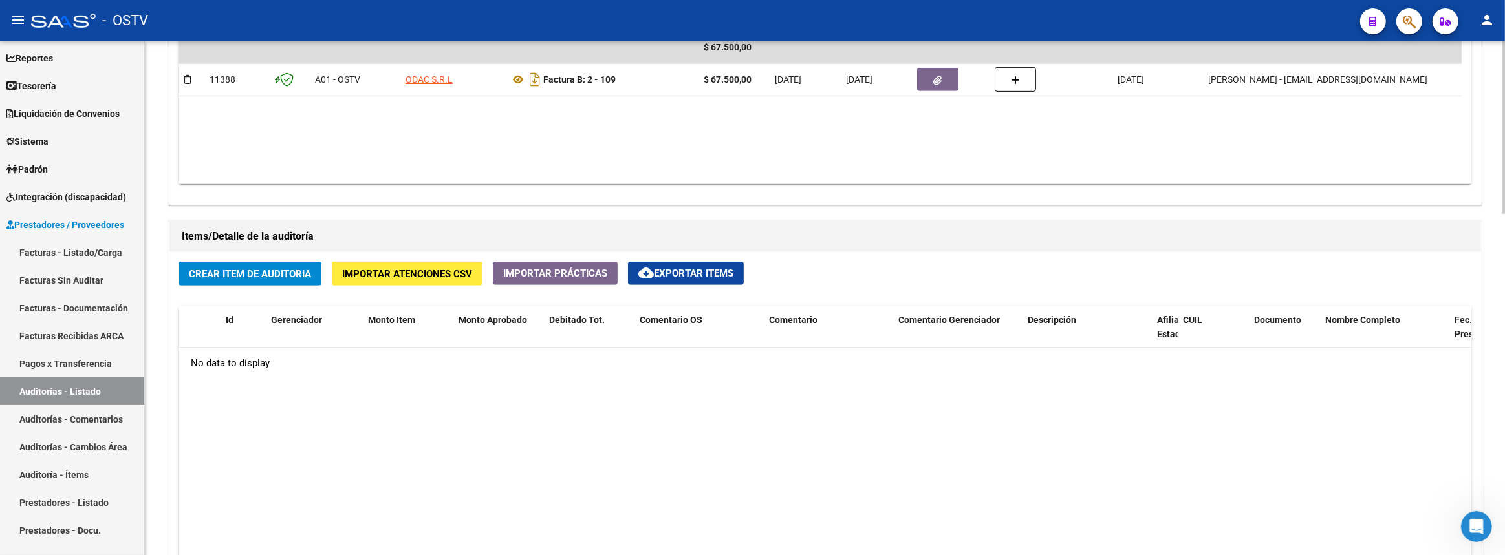
scroll to position [588, 0]
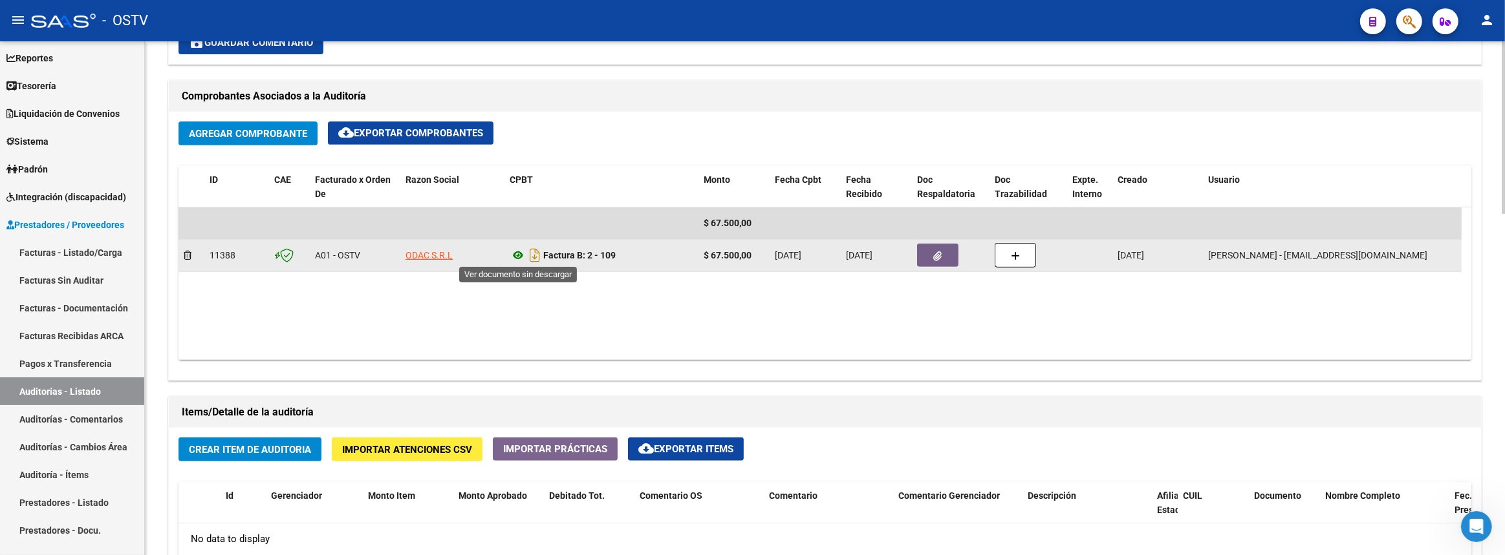
click at [517, 251] on icon at bounding box center [518, 256] width 17 height 16
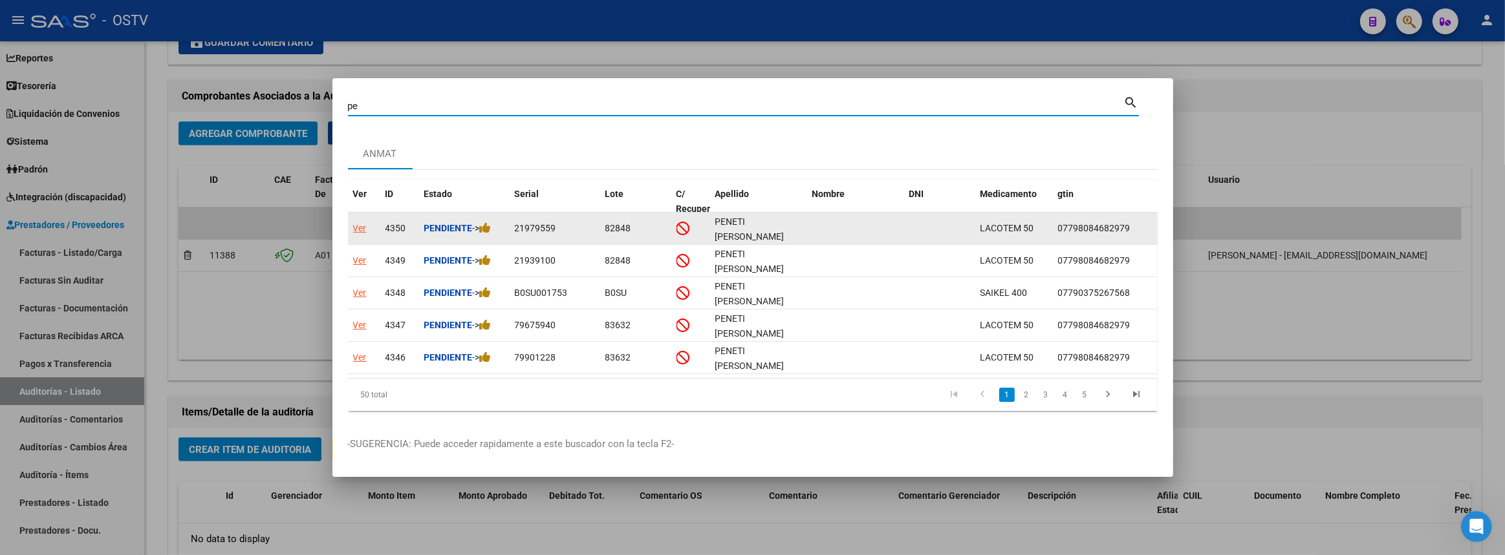
type input "pe"
drag, startPoint x: 714, startPoint y: 226, endPoint x: 799, endPoint y: 226, distance: 84.7
click at [799, 226] on div "PENETI DANTE" at bounding box center [758, 228] width 87 height 27
copy span "PENETI DANTE"
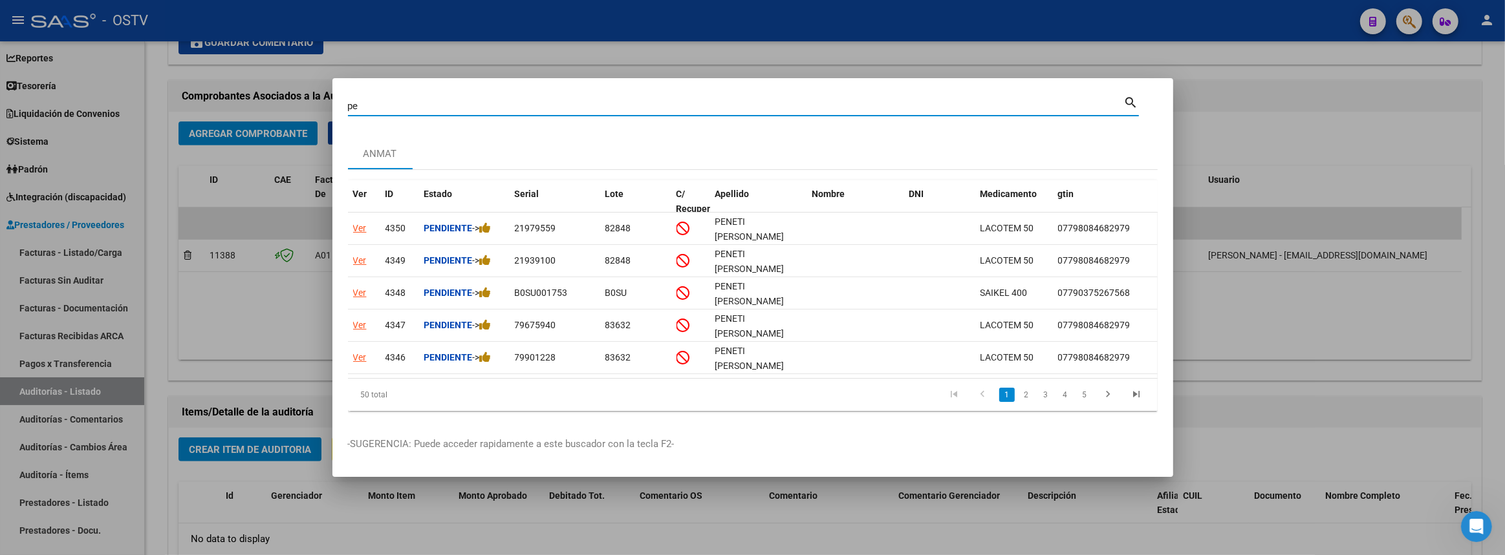
drag, startPoint x: 433, startPoint y: 100, endPoint x: 281, endPoint y: 96, distance: 152.6
click at [266, 99] on div "pe Buscar (apellido, dni, cuil, nro traspaso, cuit, obra social) search ANMAT V…" at bounding box center [752, 277] width 1505 height 555
paste input "PENETI DANTE"
type input "PENETI DANTE"
drag, startPoint x: 1348, startPoint y: 107, endPoint x: 1340, endPoint y: 106, distance: 7.8
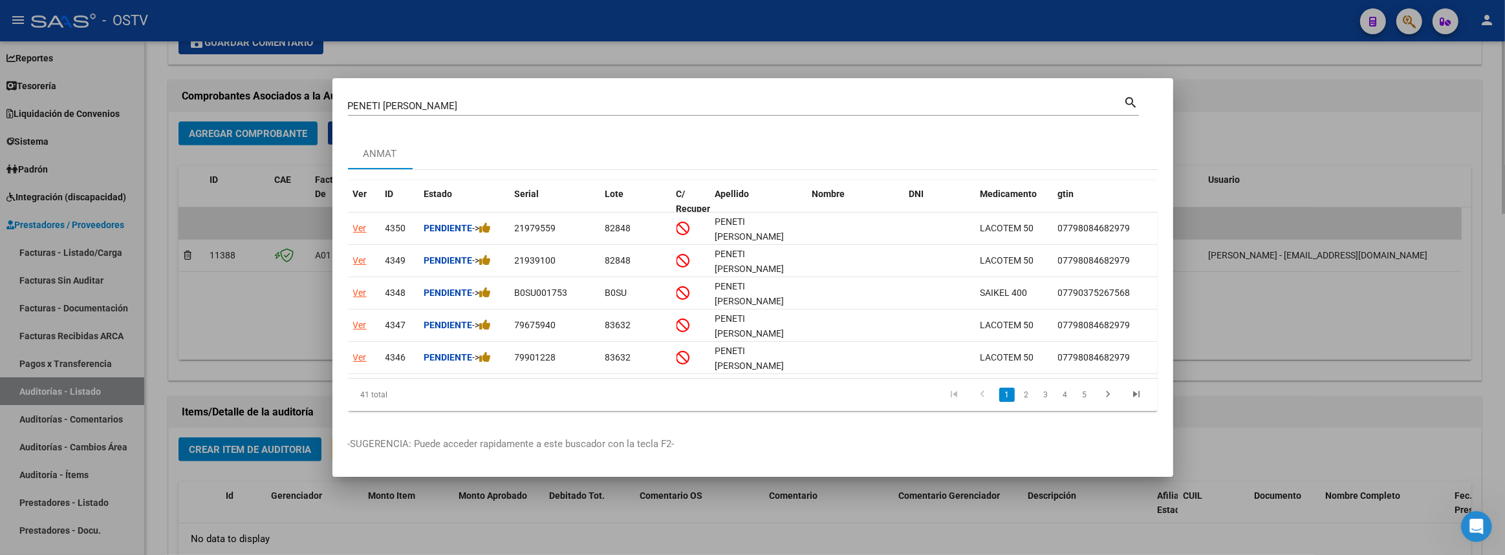
click at [1348, 106] on div at bounding box center [752, 277] width 1505 height 555
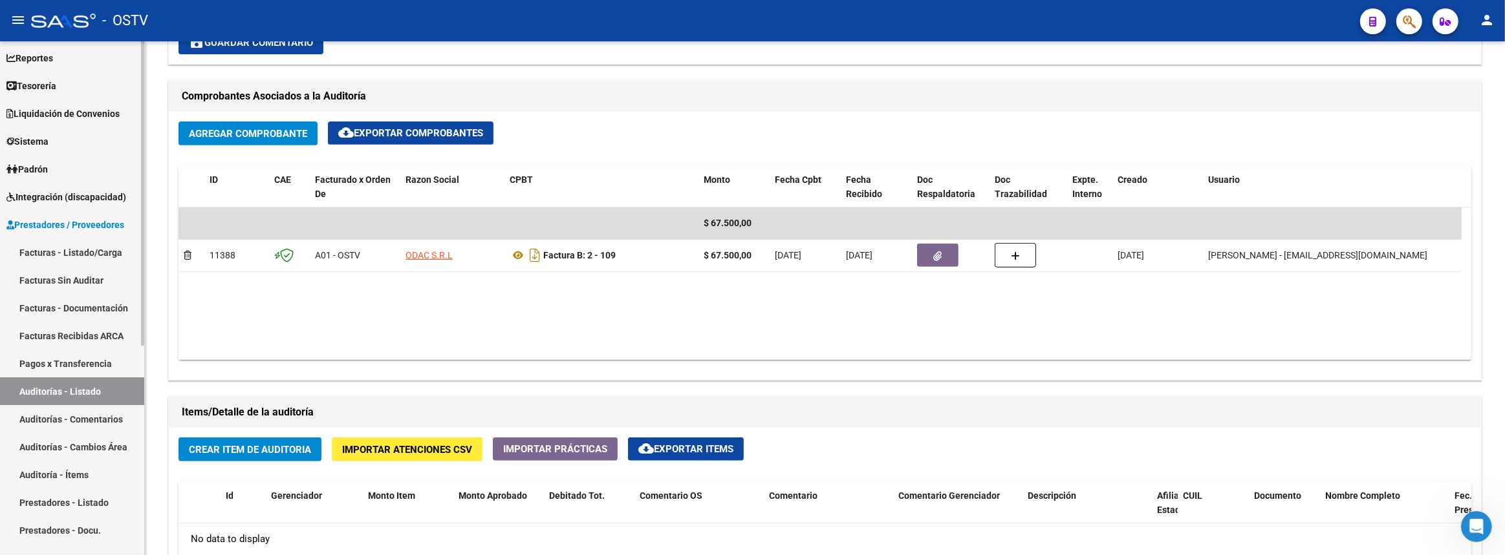
click at [120, 381] on link "Auditorías - Listado" at bounding box center [72, 392] width 144 height 28
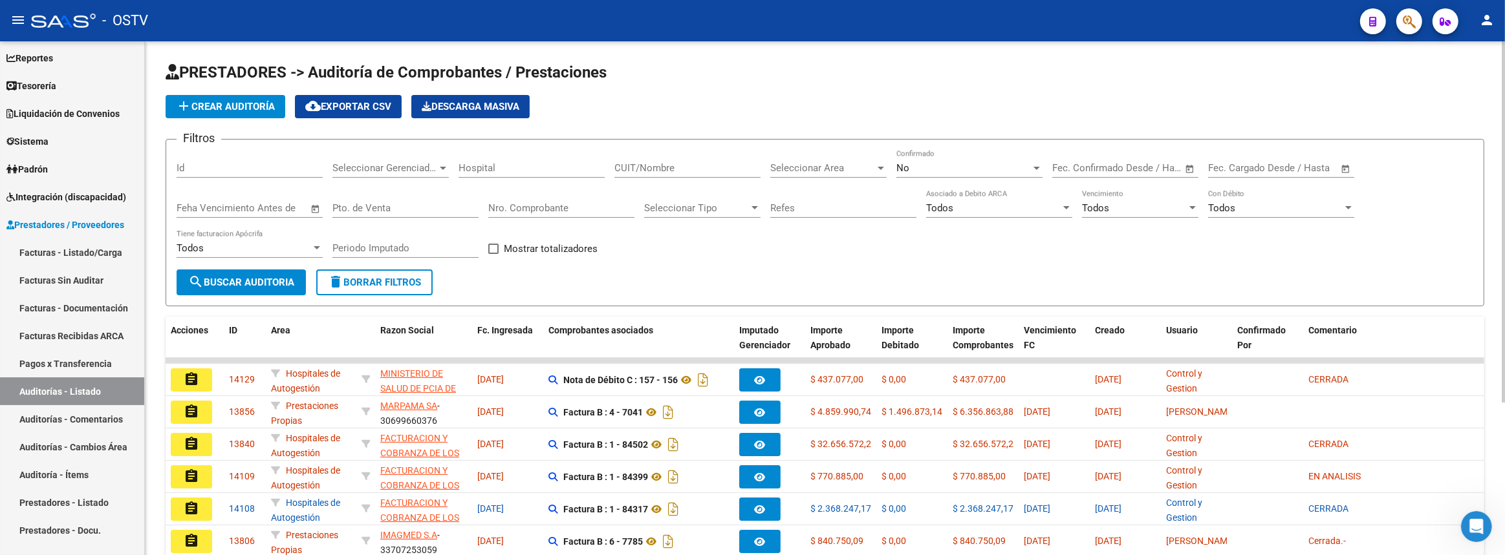
click at [233, 284] on span "search Buscar Auditoria" at bounding box center [241, 283] width 106 height 12
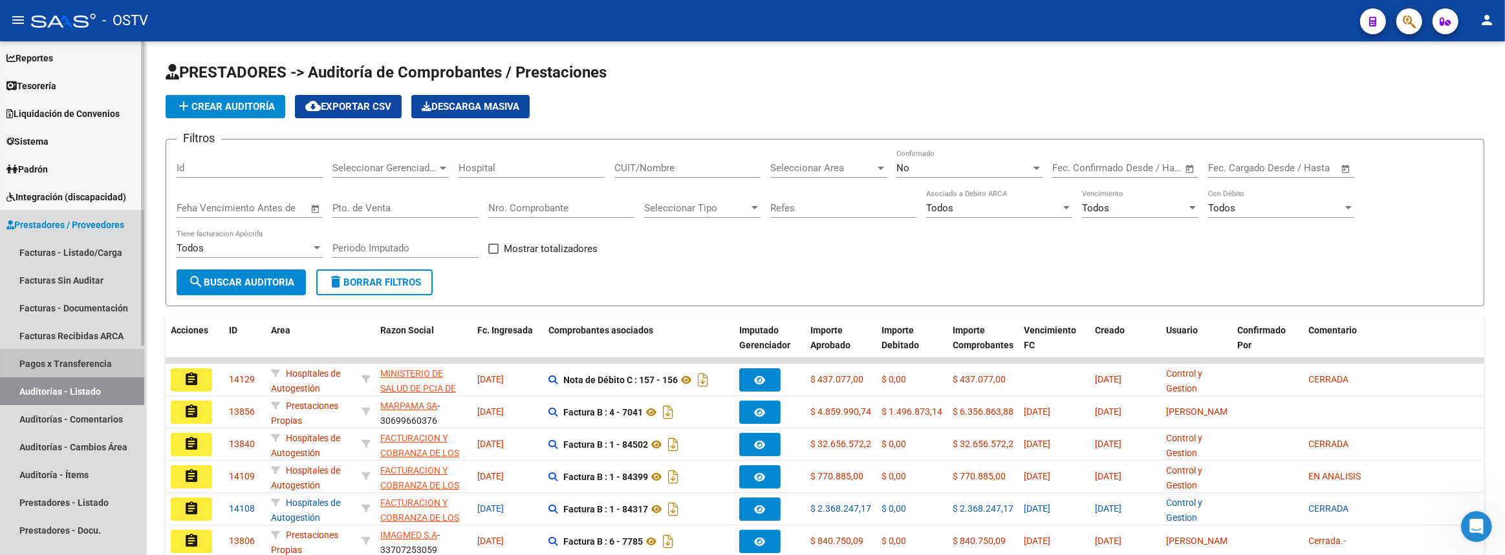
click at [53, 369] on link "Pagos x Transferencia" at bounding box center [72, 364] width 144 height 28
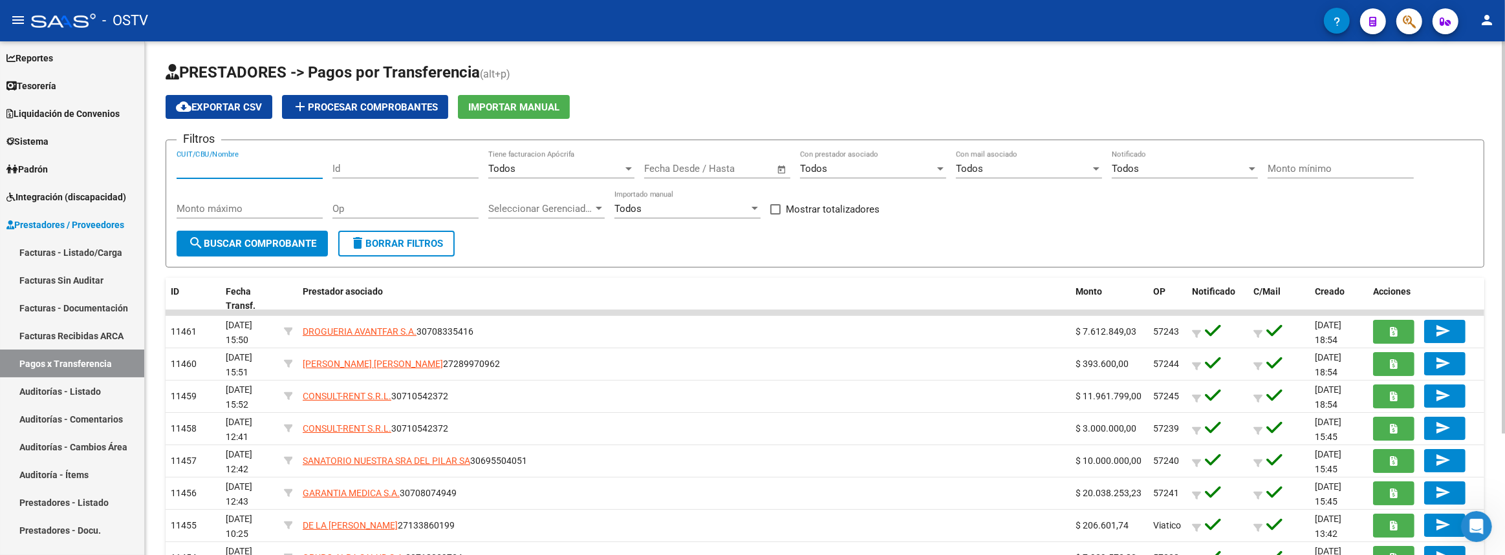
click at [246, 171] on input "CUIT/CBU/Nombre" at bounding box center [250, 169] width 146 height 12
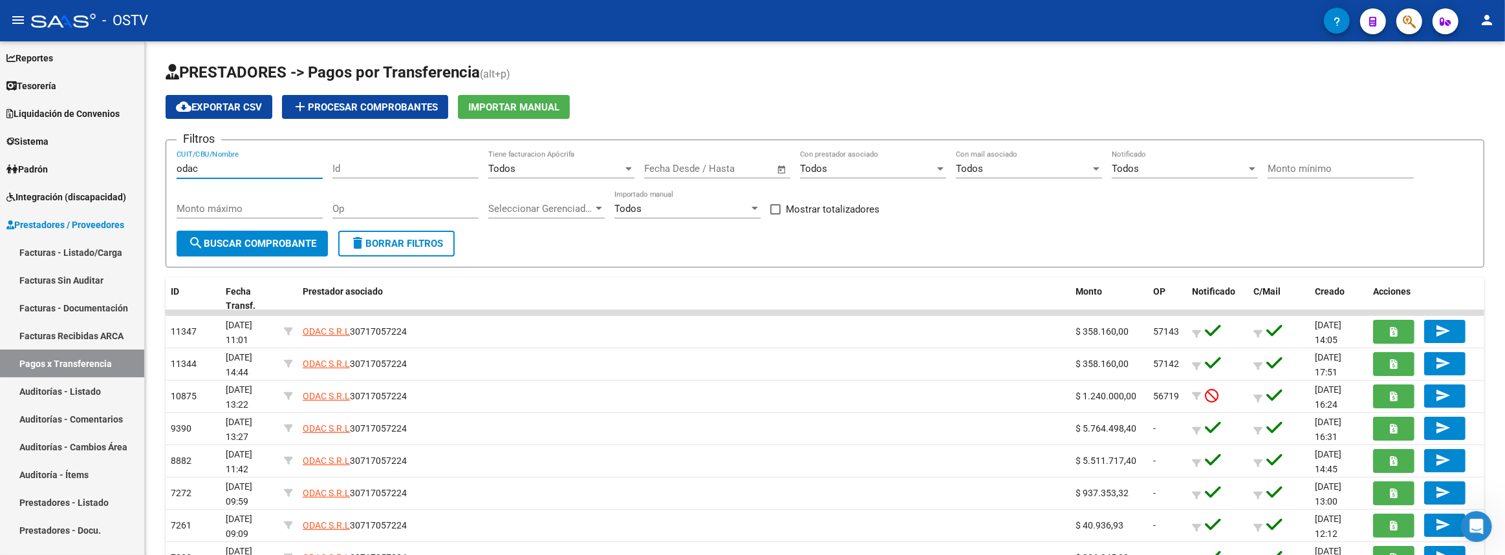
type input "odac"
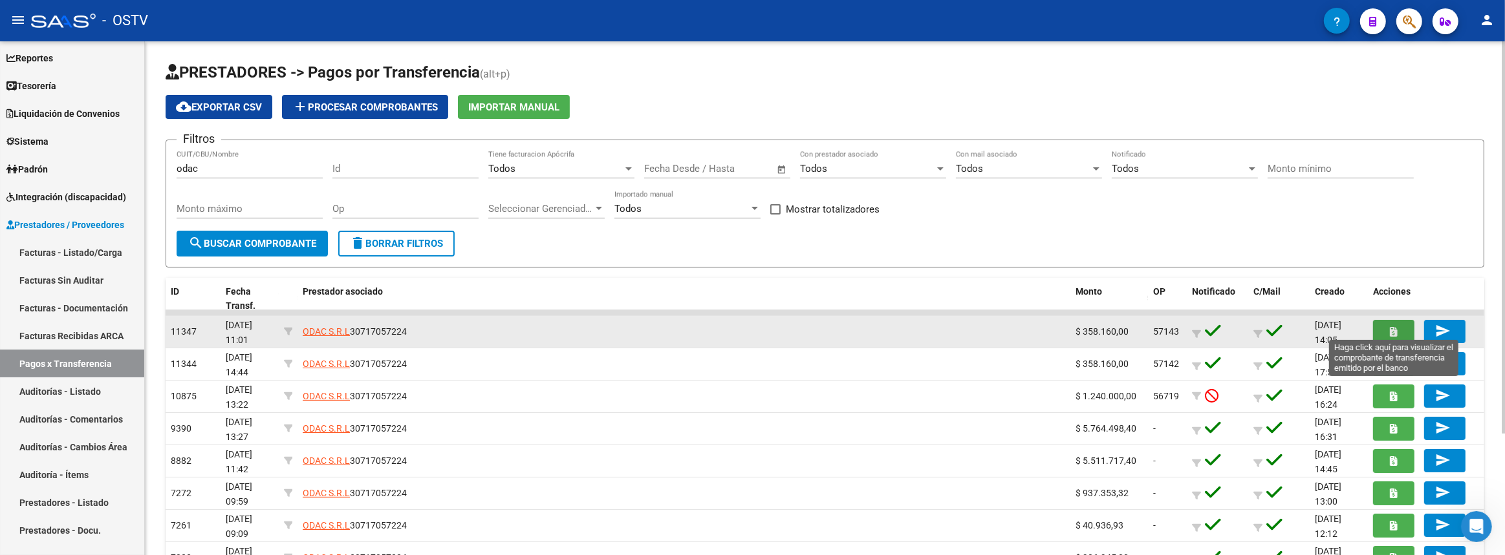
click at [1397, 331] on icon "button" at bounding box center [1393, 332] width 7 height 10
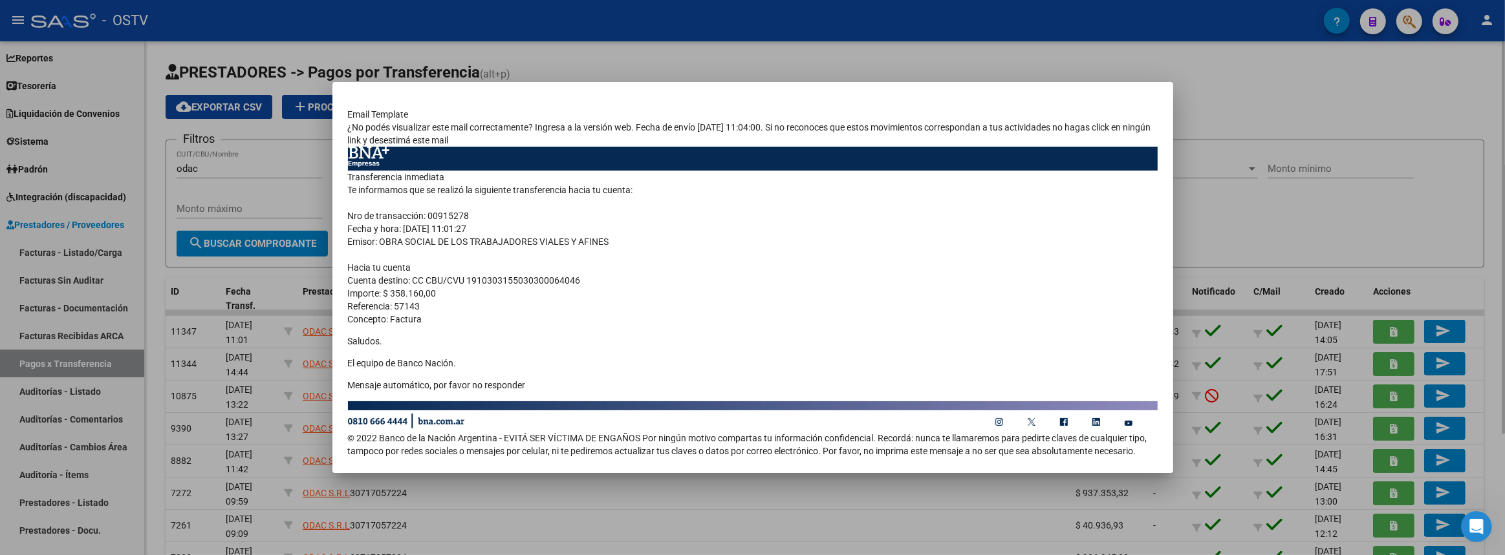
click at [1261, 123] on div at bounding box center [752, 277] width 1505 height 555
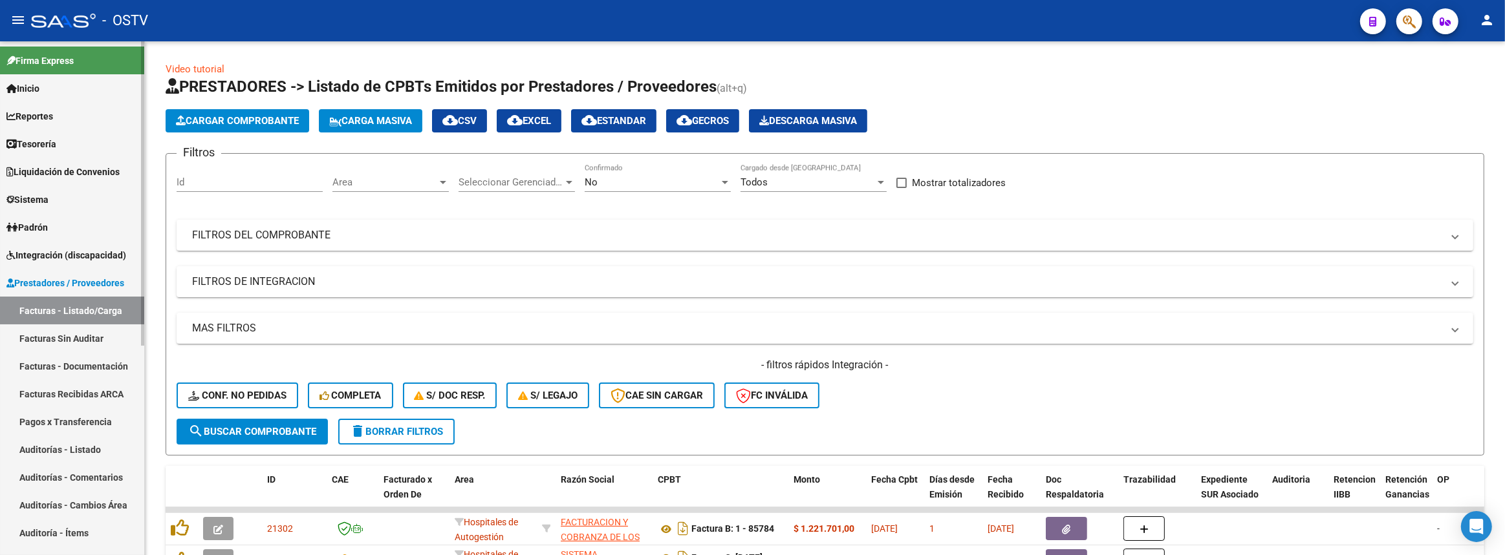
click at [80, 446] on link "Auditorías - Listado" at bounding box center [72, 450] width 144 height 28
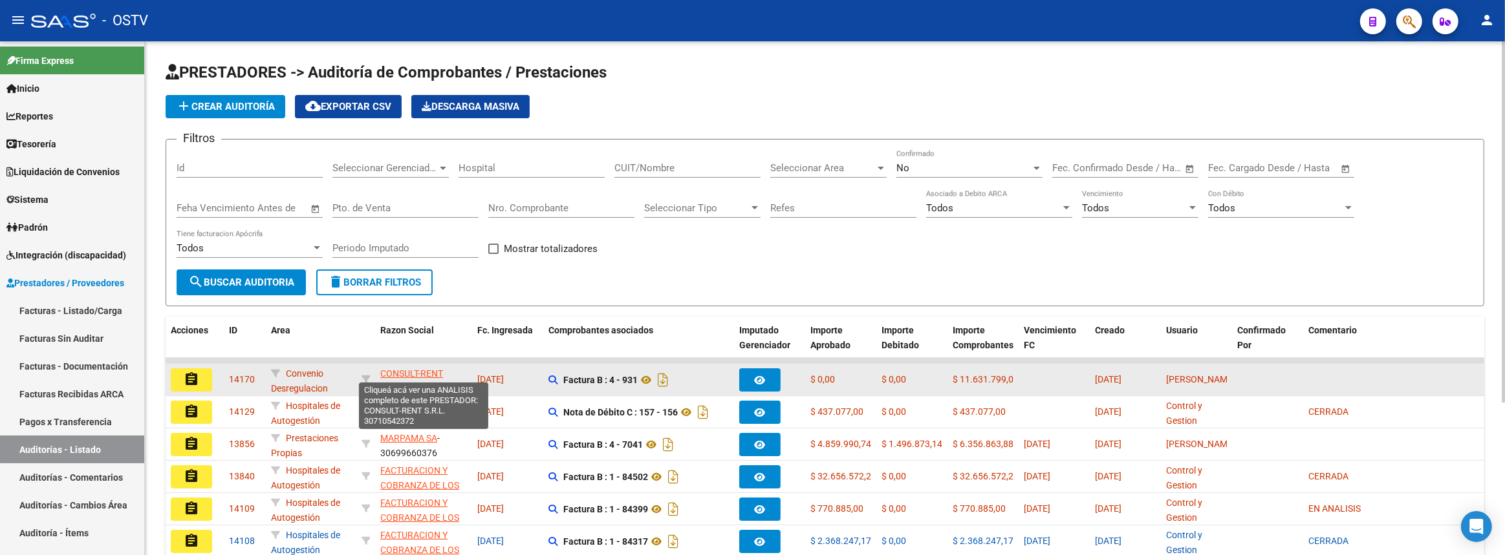
click at [416, 374] on span "CONSULT-RENT S.R.L." at bounding box center [411, 381] width 63 height 25
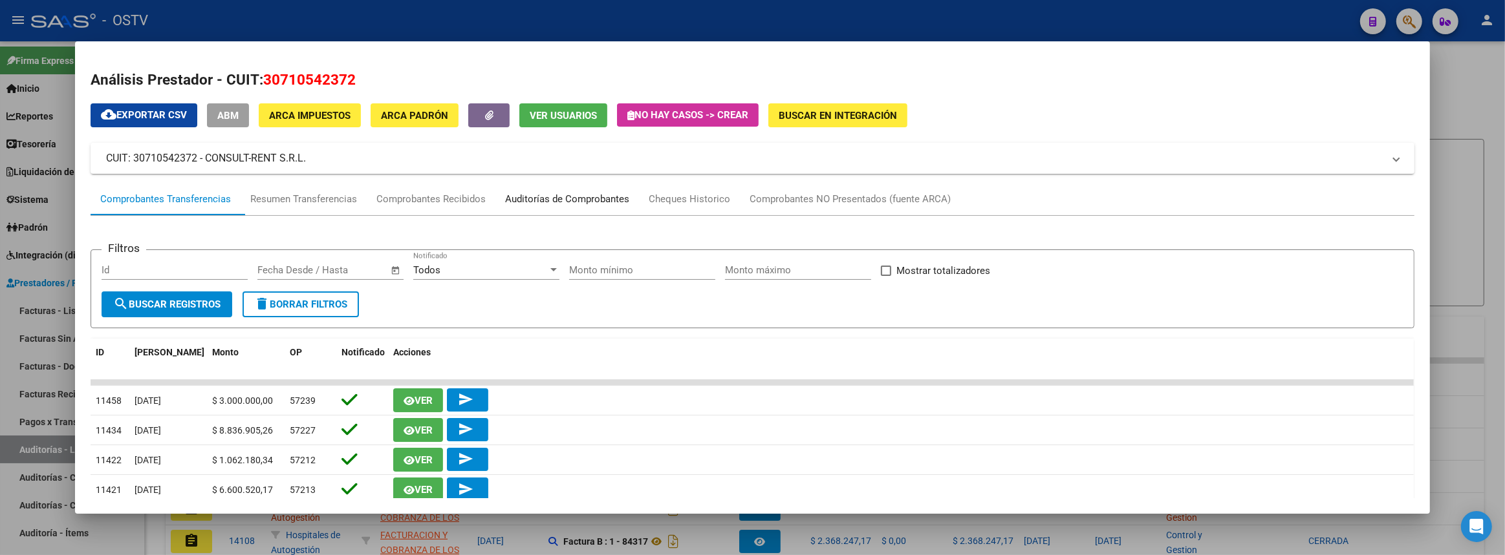
click at [593, 196] on div "Auditorías de Comprobantes" at bounding box center [567, 199] width 124 height 15
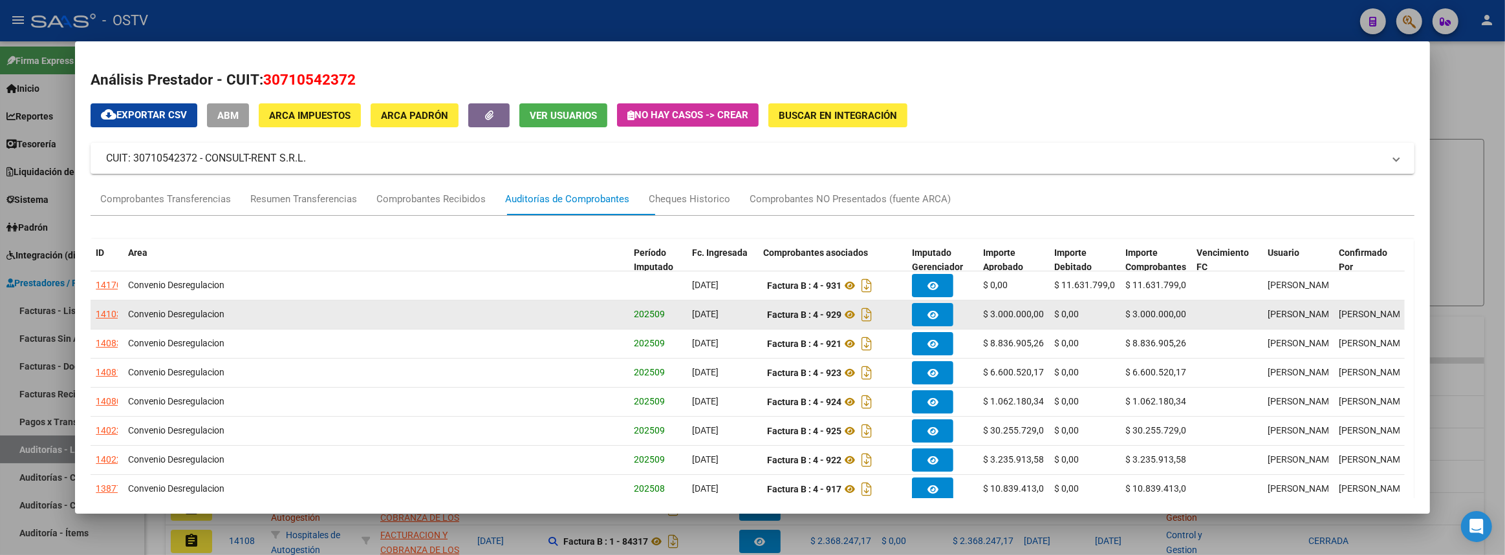
click at [107, 316] on div "14103" at bounding box center [109, 314] width 26 height 15
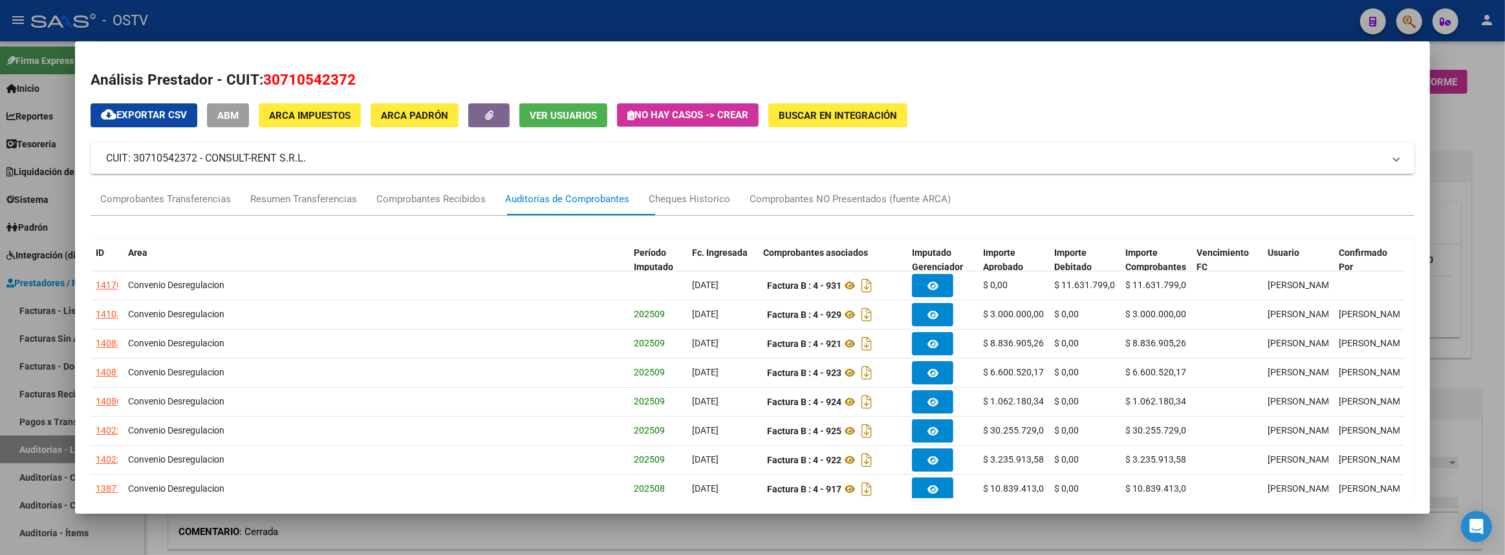
click at [1504, 317] on div at bounding box center [752, 277] width 1505 height 555
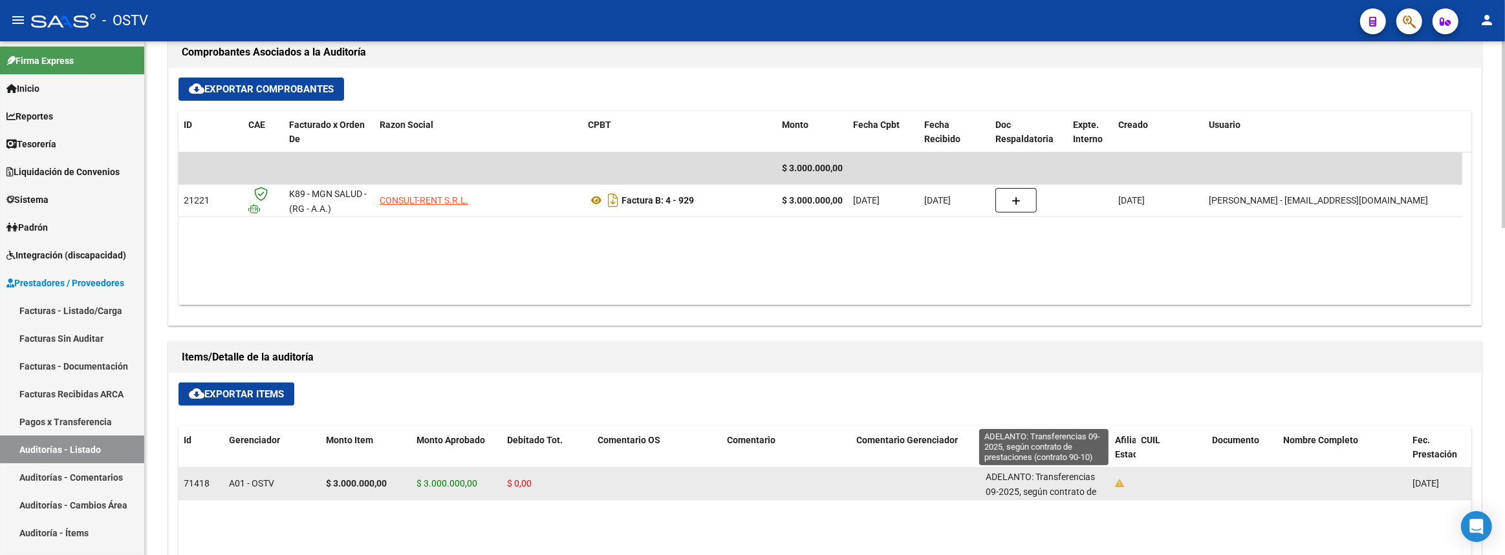
scroll to position [17, 0]
drag, startPoint x: 985, startPoint y: 474, endPoint x: 1102, endPoint y: 488, distance: 117.2
click at [1102, 488] on div "ADELANTO: Transferencias 09-2025, según contrato de prestaciones (contrato 90-1…" at bounding box center [1044, 483] width 119 height 27
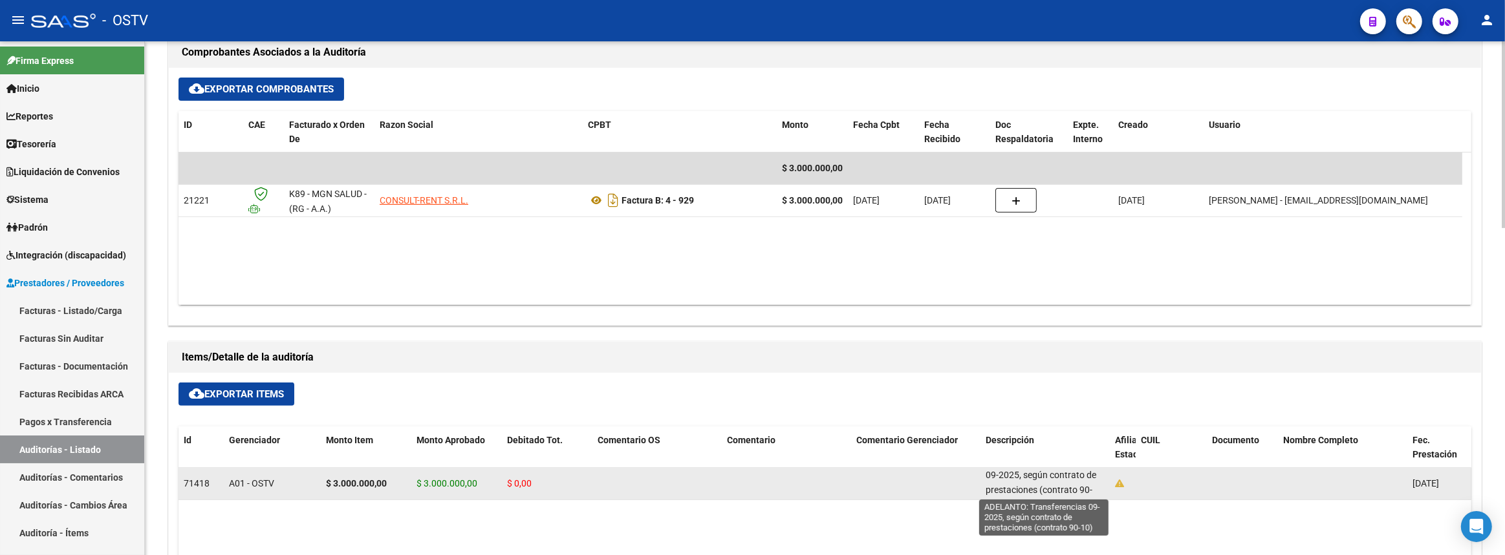
copy span "ADELANTO: Transferencias 09-2025, según contrato de prestaciones (contrato 90-1…"
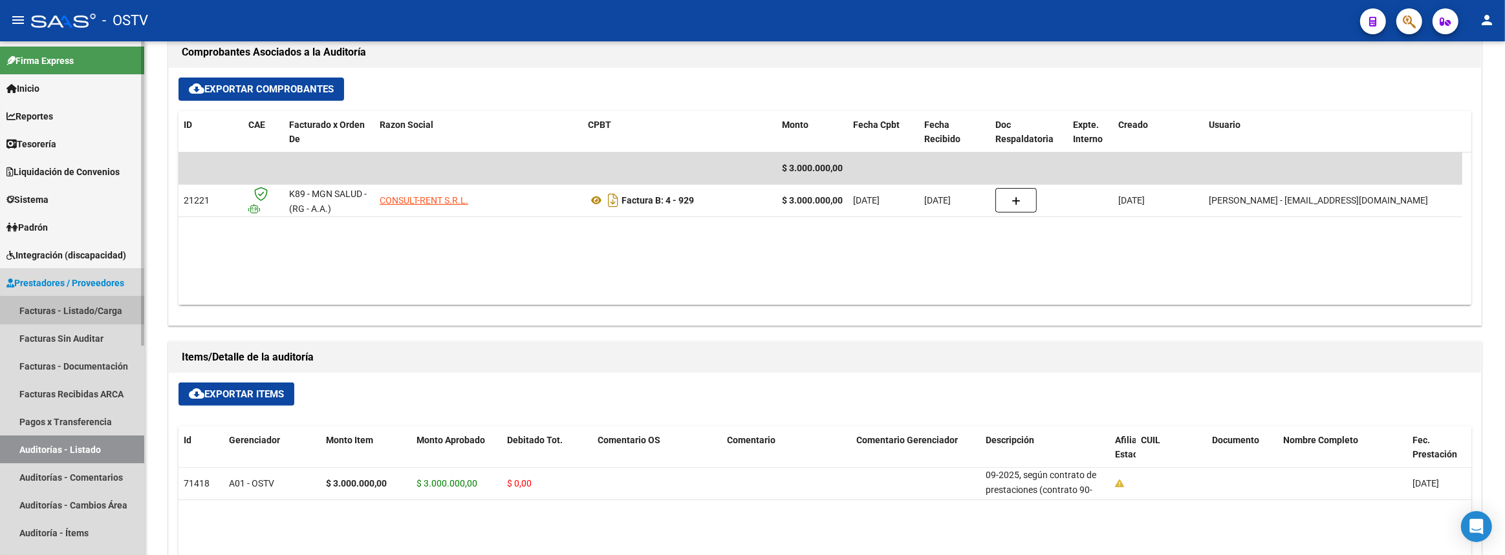
click at [56, 310] on link "Facturas - Listado/Carga" at bounding box center [72, 311] width 144 height 28
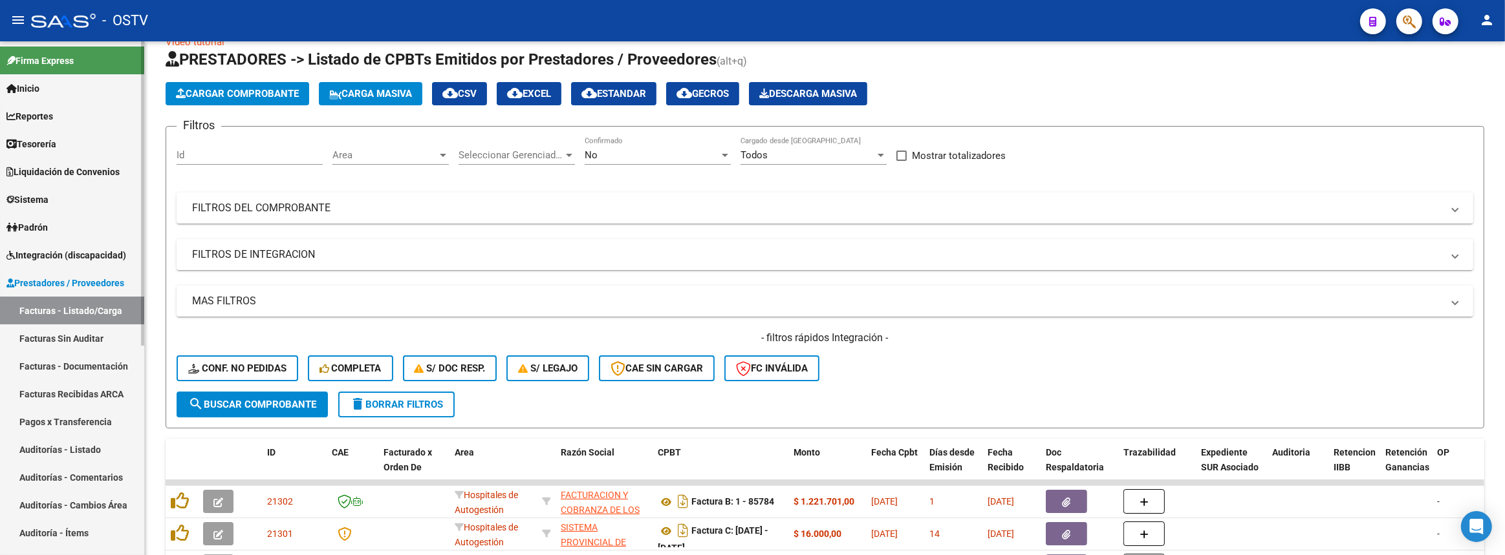
scroll to position [365, 0]
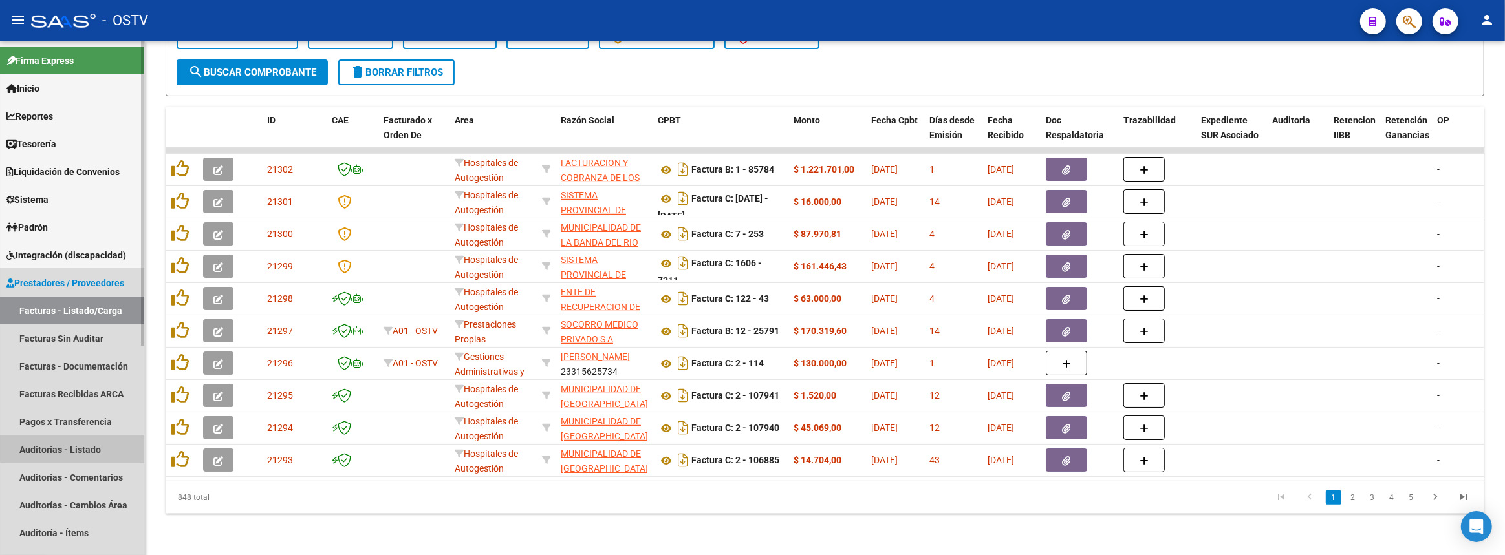
click at [85, 444] on link "Auditorías - Listado" at bounding box center [72, 450] width 144 height 28
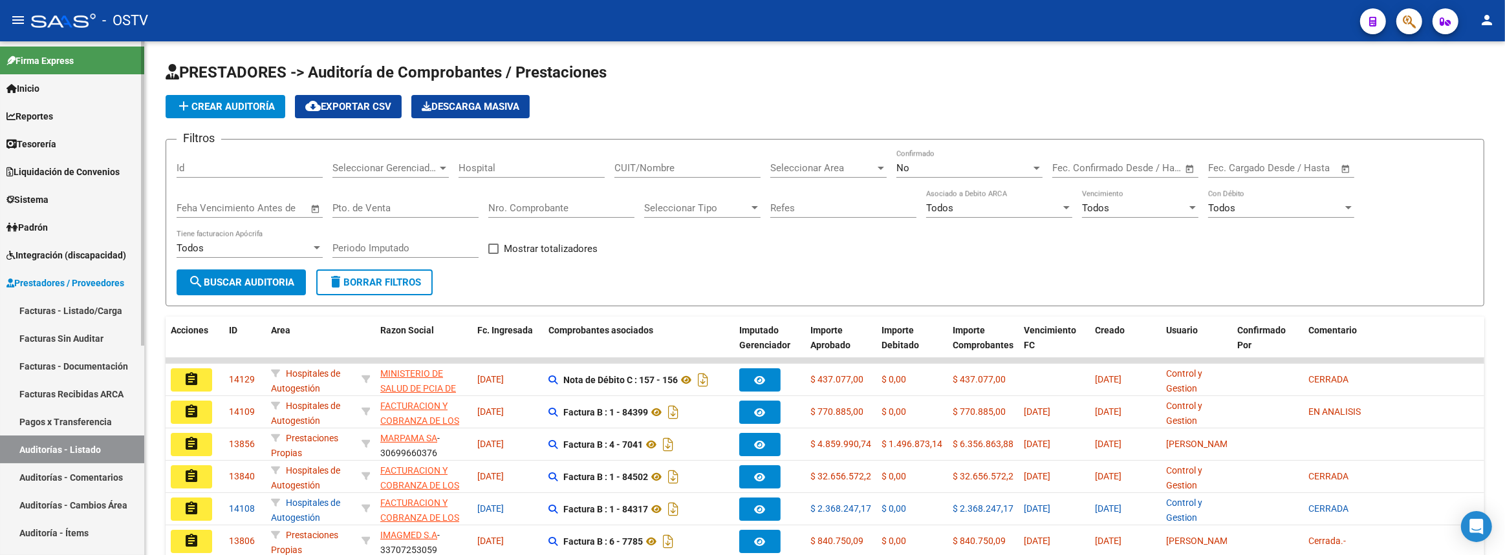
click at [64, 423] on link "Pagos x Transferencia" at bounding box center [72, 422] width 144 height 28
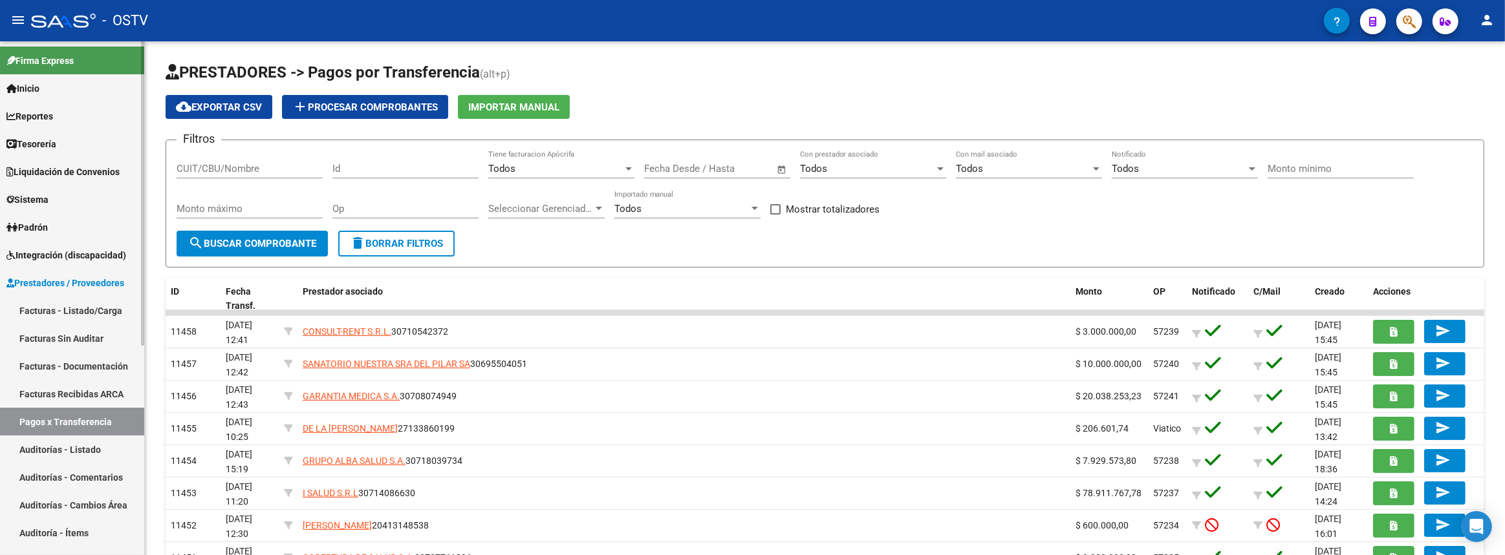
click at [106, 311] on link "Facturas - Listado/Carga" at bounding box center [72, 311] width 144 height 28
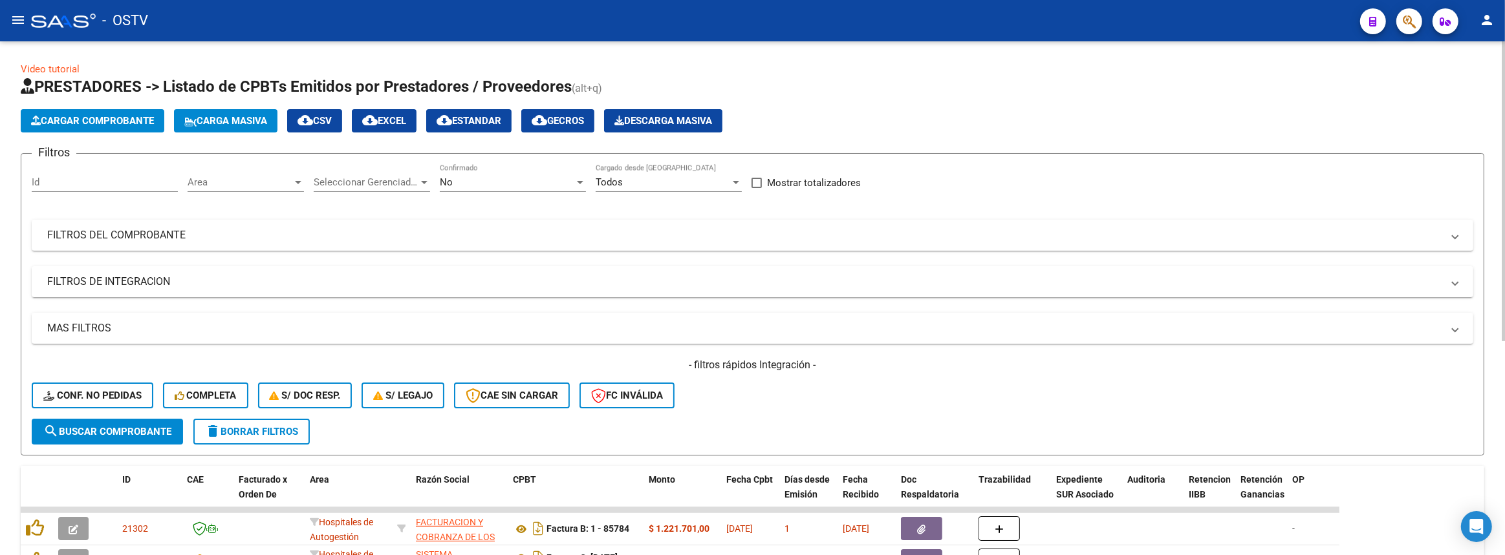
click at [348, 140] on app-list-header "PRESTADORES -> Listado de CPBTs Emitidos por Prestadores / Proveedores (alt+q) …" at bounding box center [752, 266] width 1463 height 380
click at [179, 233] on mat-panel-title "FILTROS DEL COMPROBANTE" at bounding box center [744, 235] width 1395 height 14
click at [28, 14] on button "menu" at bounding box center [18, 21] width 26 height 26
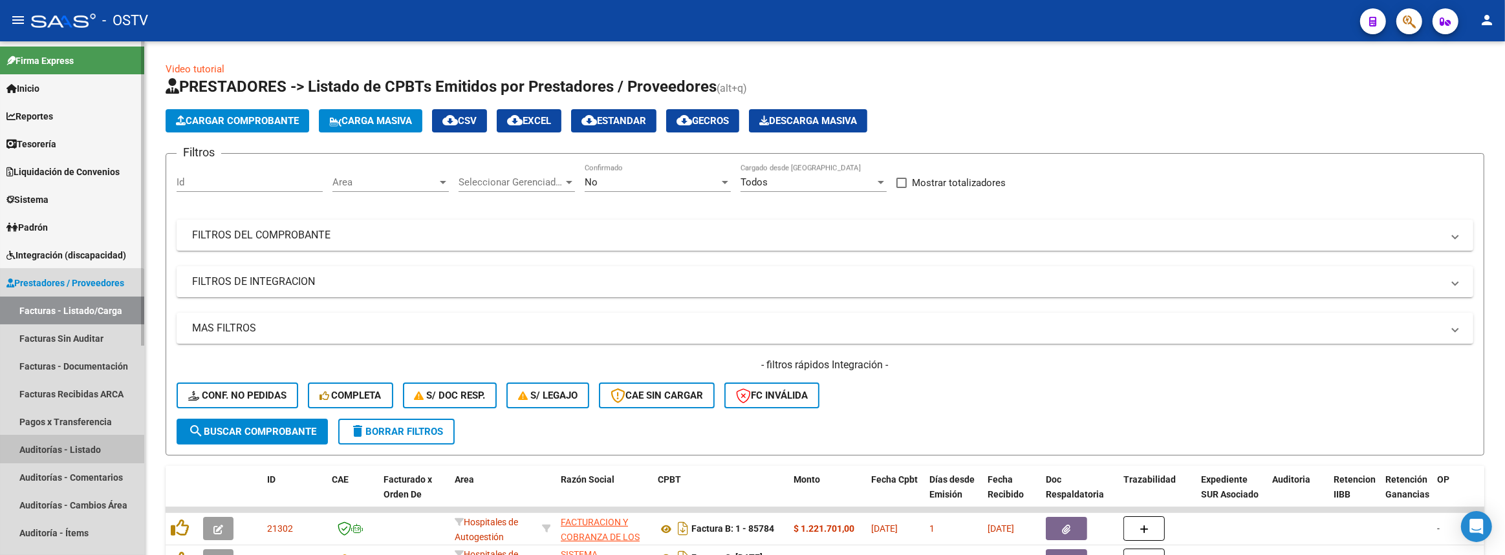
click at [60, 453] on link "Auditorías - Listado" at bounding box center [72, 450] width 144 height 28
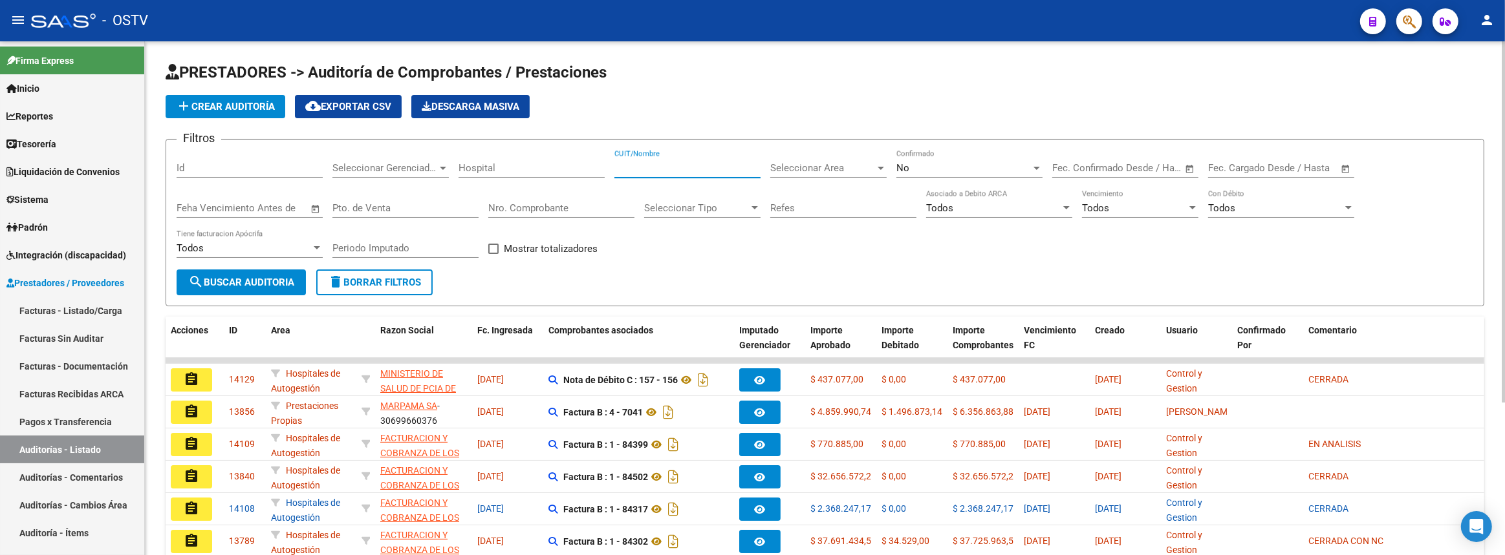
click at [700, 171] on input "CUIT/Nombre" at bounding box center [687, 168] width 146 height 12
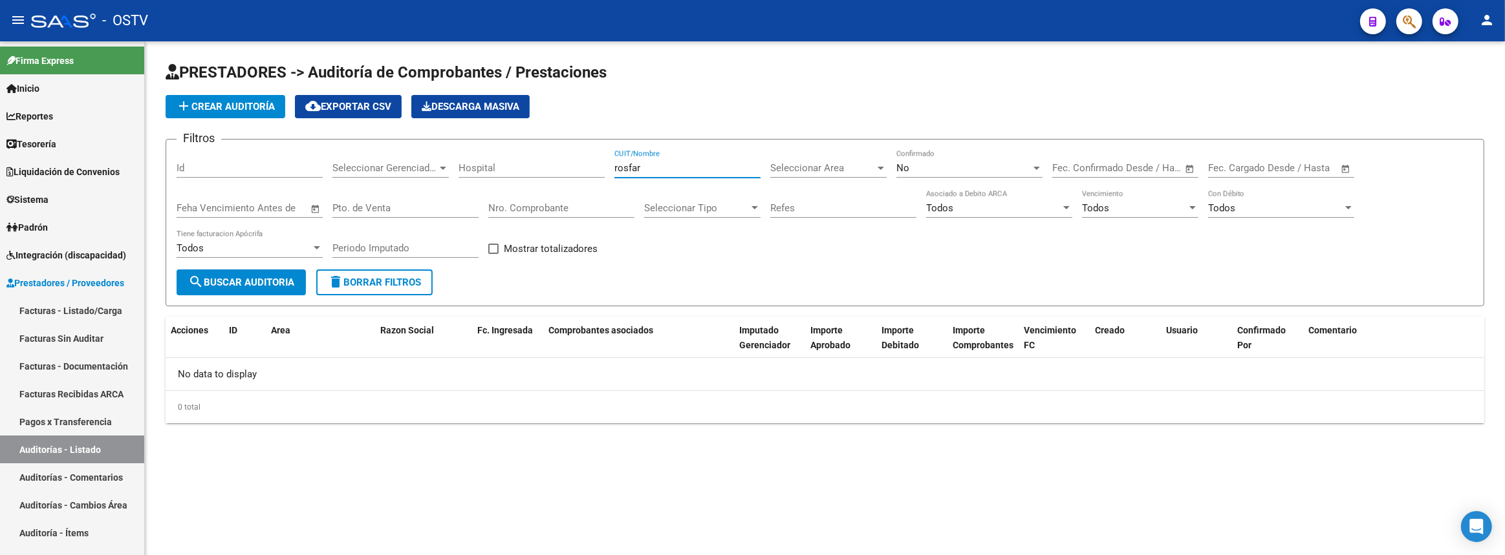
type input "rosfar"
click at [940, 168] on div "No" at bounding box center [963, 168] width 134 height 12
click at [915, 128] on span "Si" at bounding box center [969, 137] width 146 height 29
click at [252, 277] on span "search Buscar Auditoria" at bounding box center [241, 283] width 106 height 12
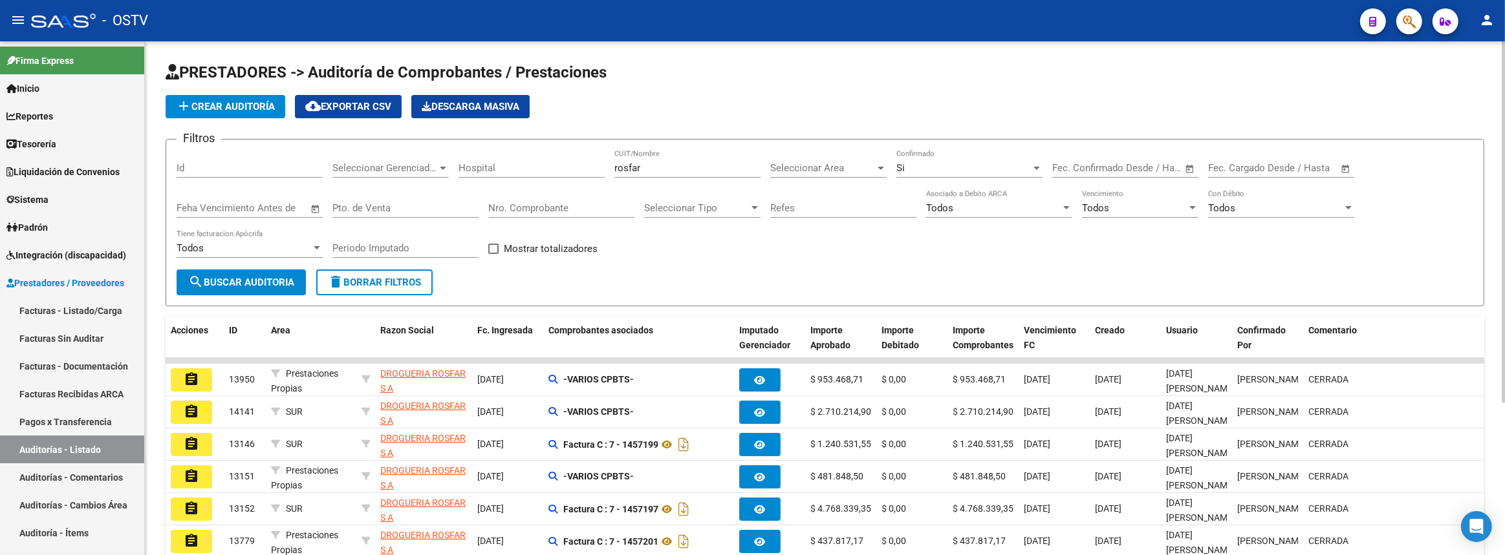
click at [937, 162] on div "Si" at bounding box center [963, 168] width 134 height 12
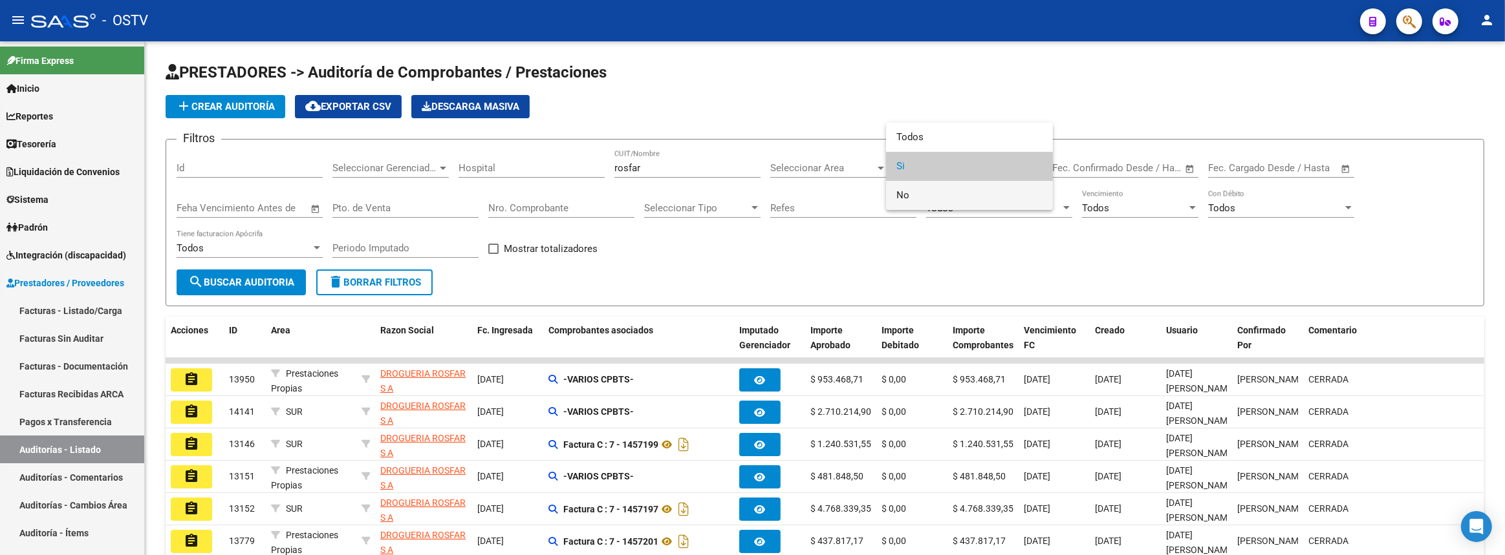
click at [926, 195] on span "No" at bounding box center [969, 195] width 146 height 29
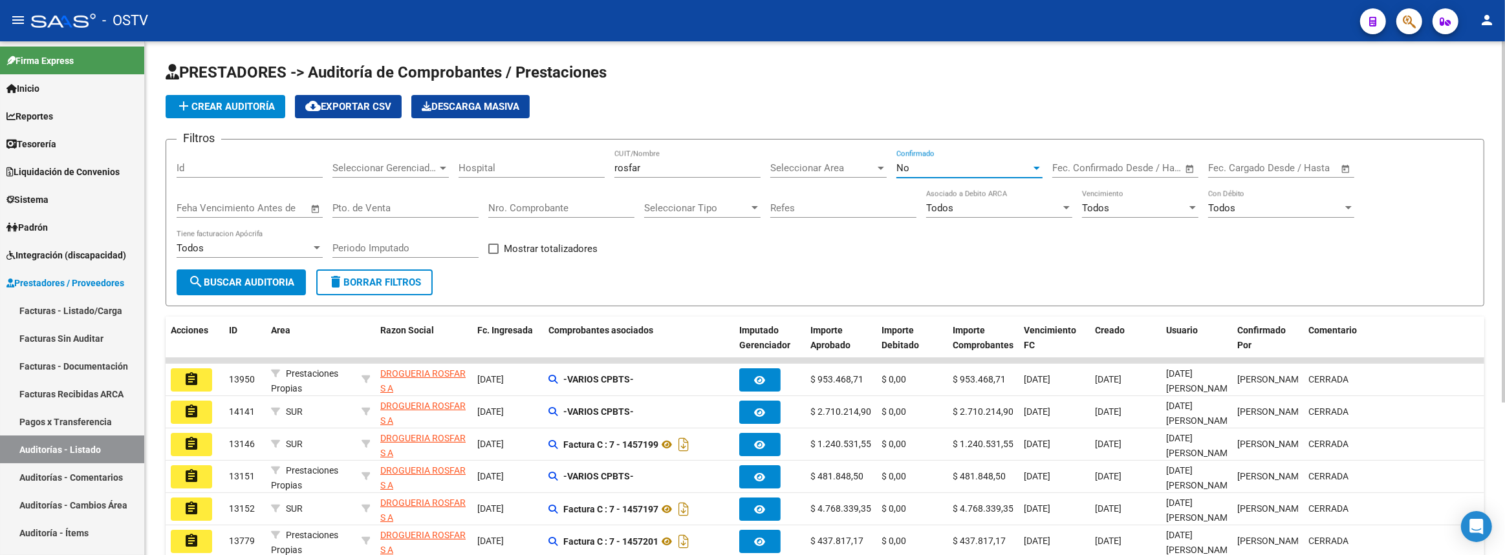
click at [231, 290] on button "search Buscar Auditoria" at bounding box center [241, 283] width 129 height 26
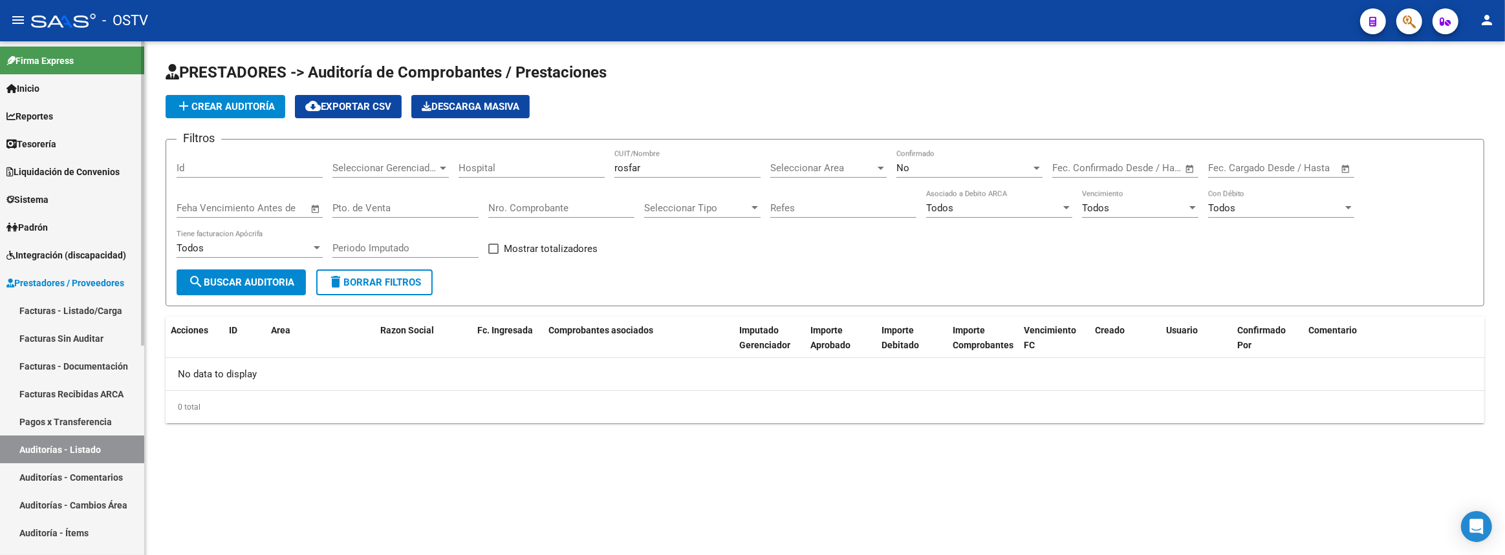
click at [92, 310] on link "Facturas - Listado/Carga" at bounding box center [72, 311] width 144 height 28
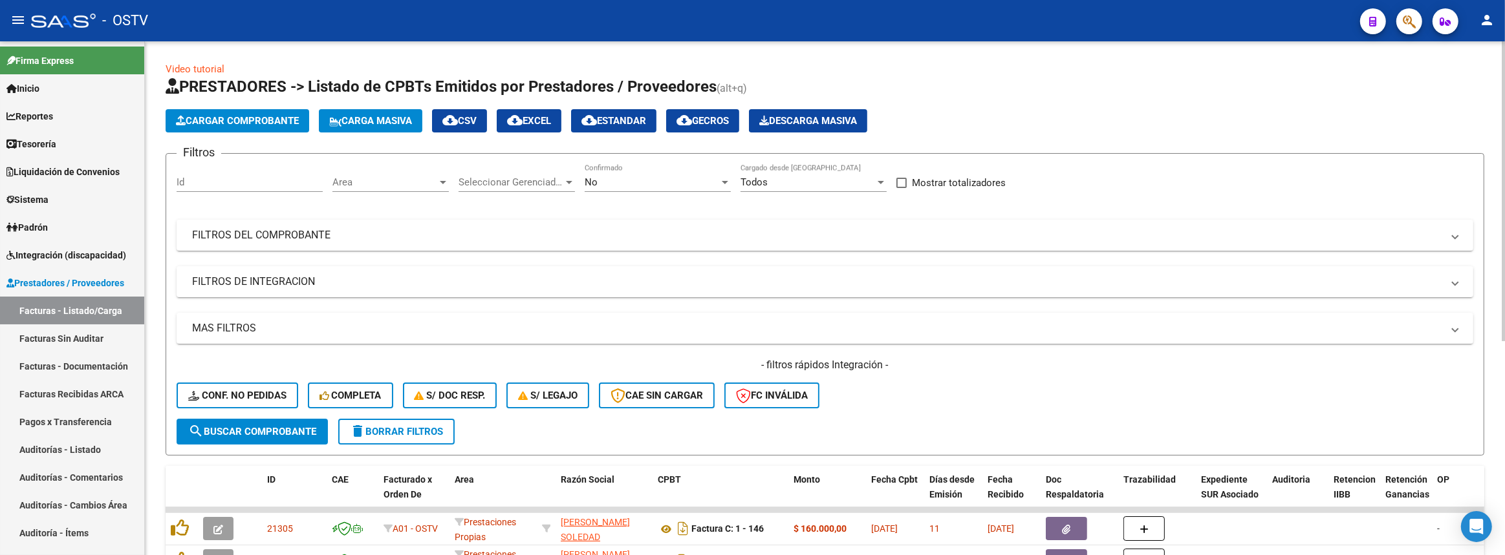
scroll to position [176, 0]
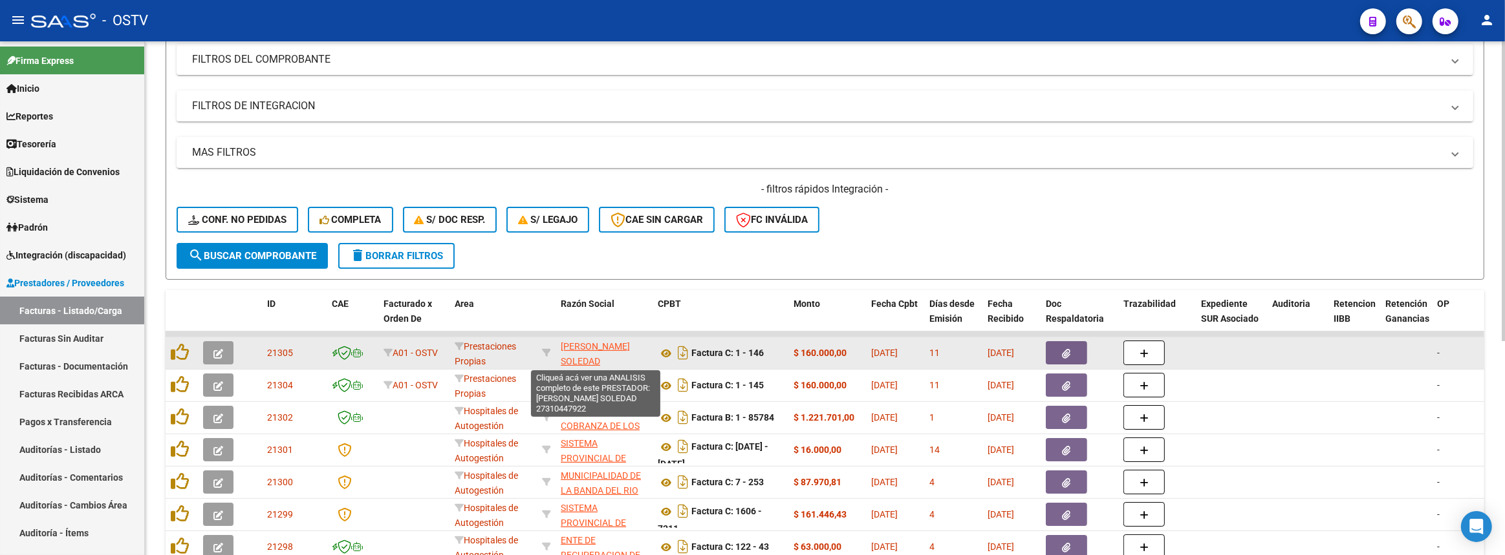
click at [601, 348] on span "CERASO VANESA SOLEDAD" at bounding box center [595, 353] width 69 height 25
type textarea "27310447922"
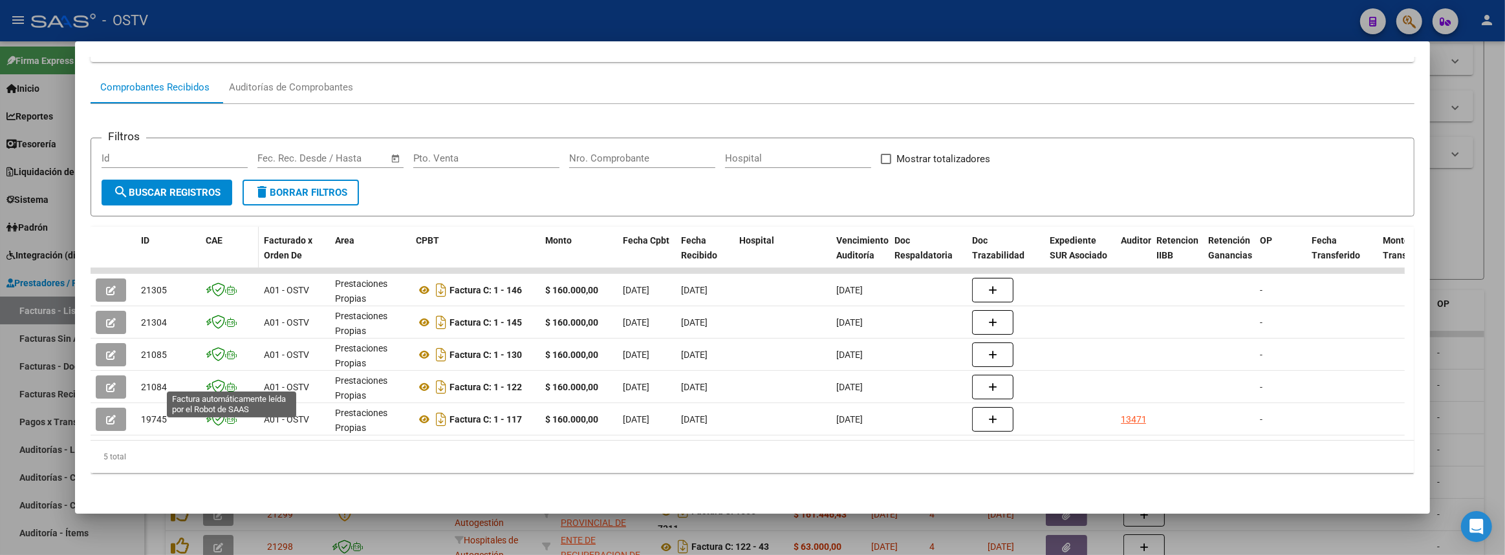
scroll to position [0, 0]
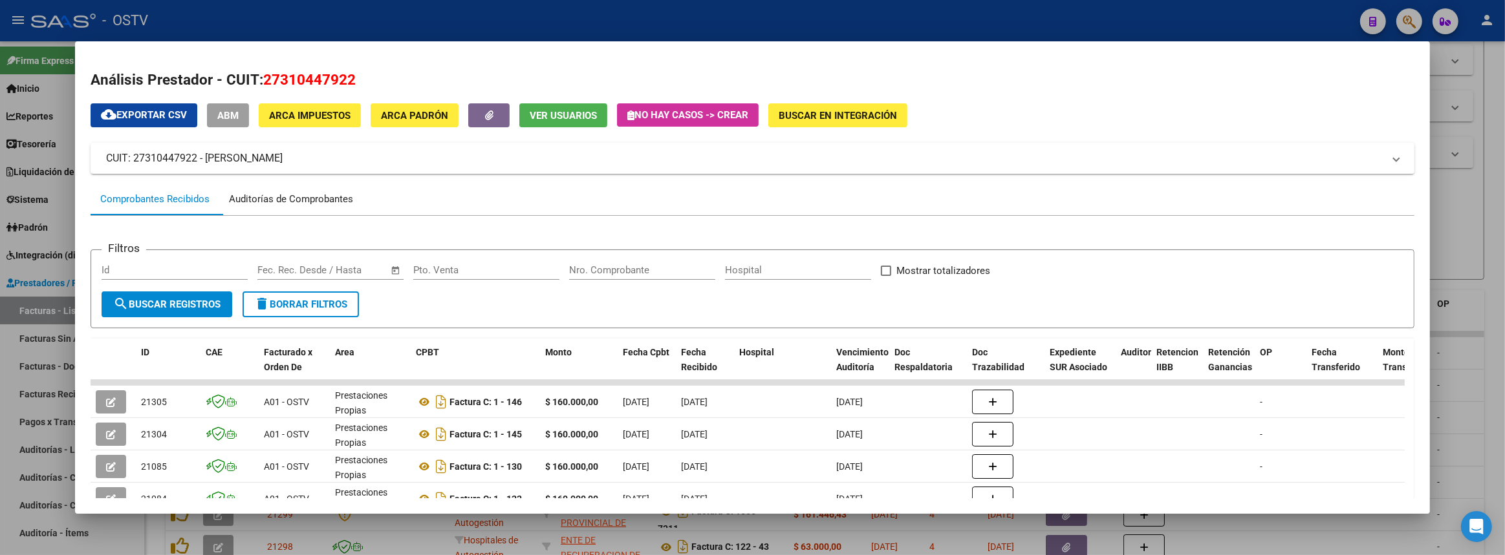
click at [305, 195] on div "Auditorías de Comprobantes" at bounding box center [291, 199] width 124 height 15
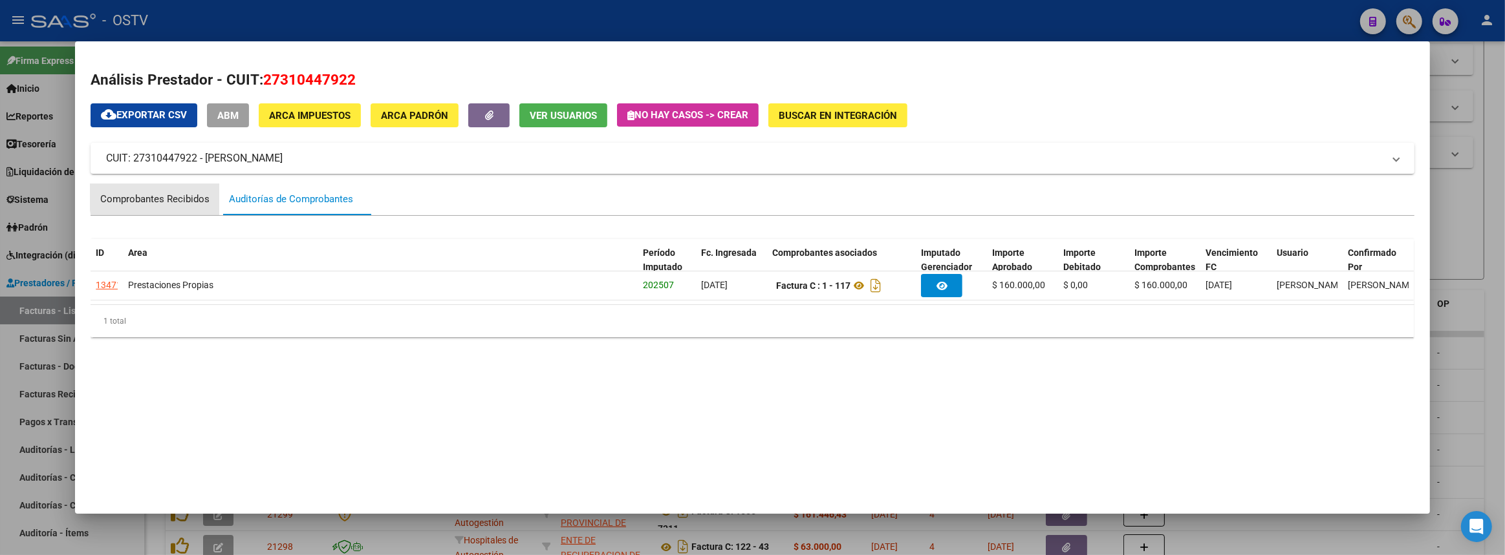
click at [191, 195] on div "Comprobantes Recibidos" at bounding box center [154, 199] width 109 height 15
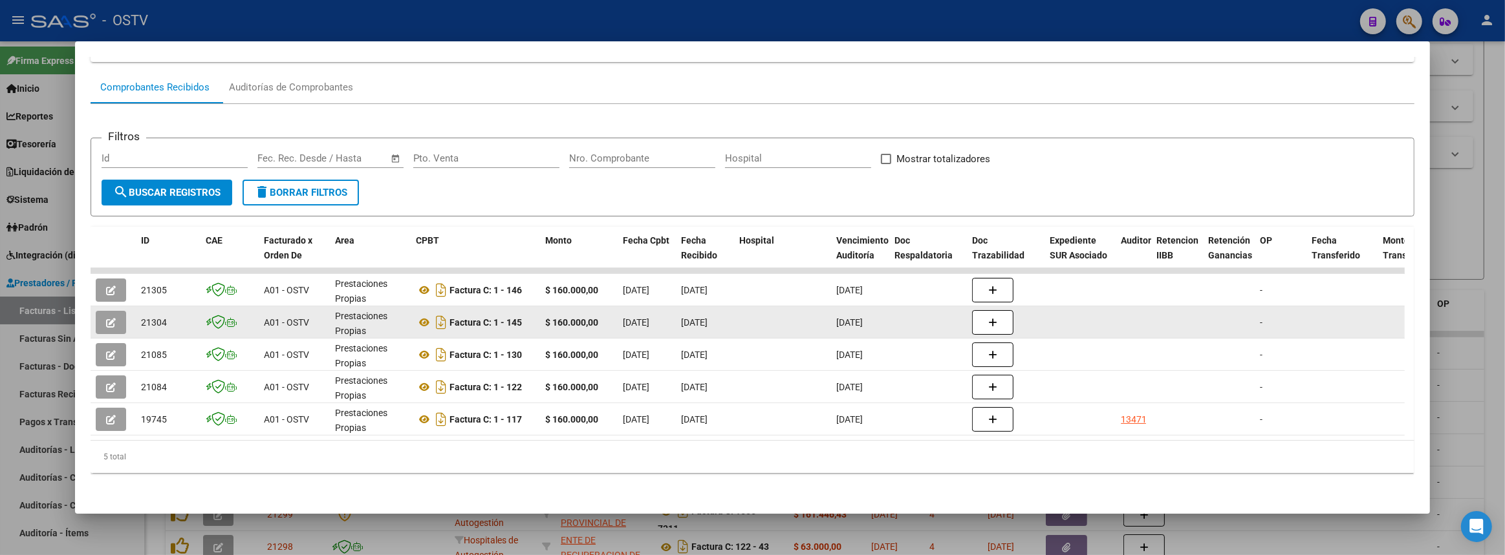
scroll to position [120, 0]
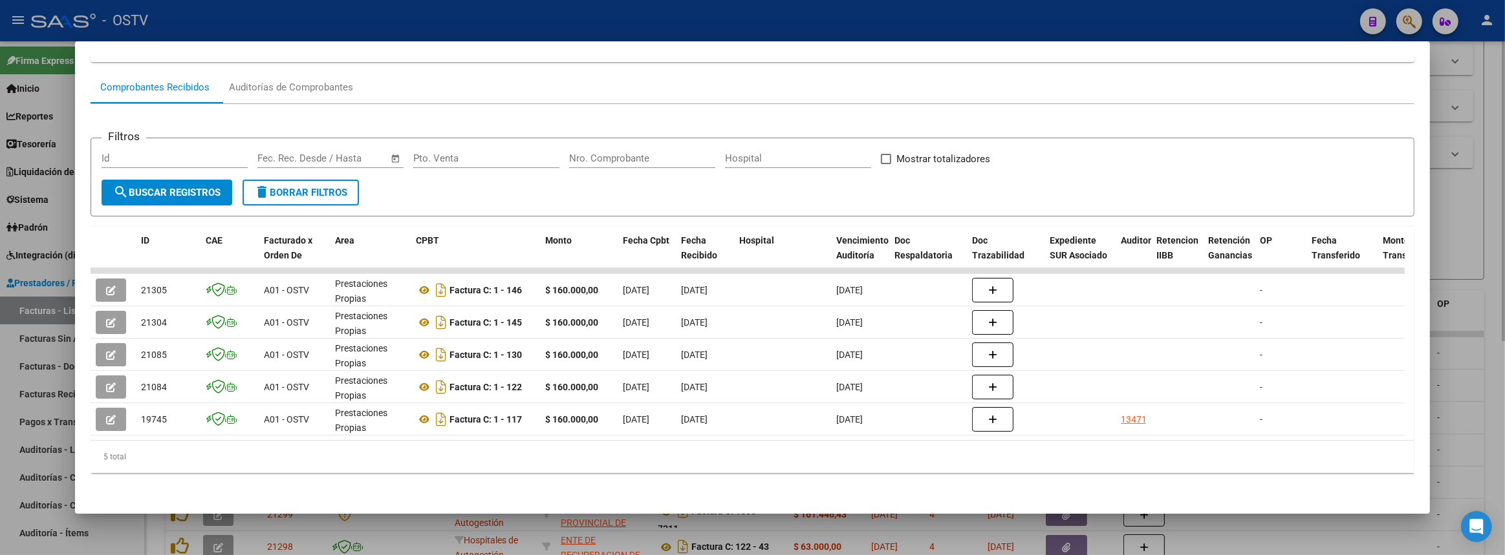
click at [1504, 286] on div at bounding box center [752, 277] width 1505 height 555
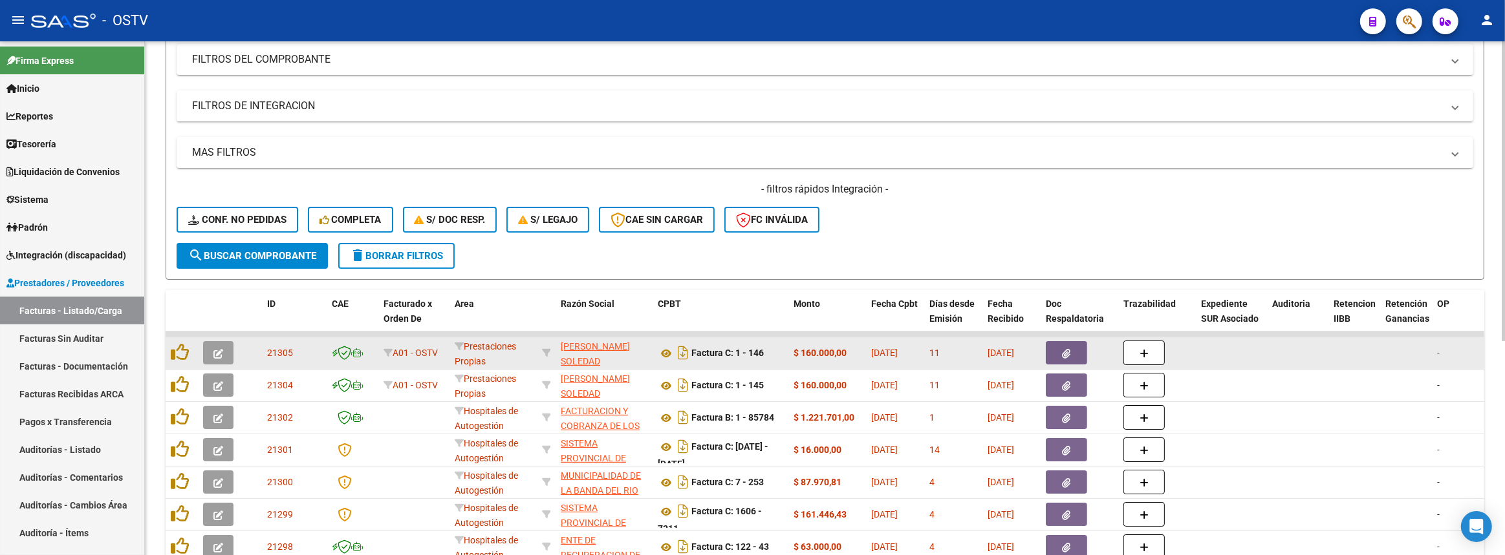
scroll to position [17, 0]
drag, startPoint x: 561, startPoint y: 343, endPoint x: 598, endPoint y: 349, distance: 38.0
click at [598, 349] on div "CERASO VANESA SOLEDAD 27310447922" at bounding box center [604, 352] width 87 height 27
copy span "CERASO VANESA SOLEDAD"
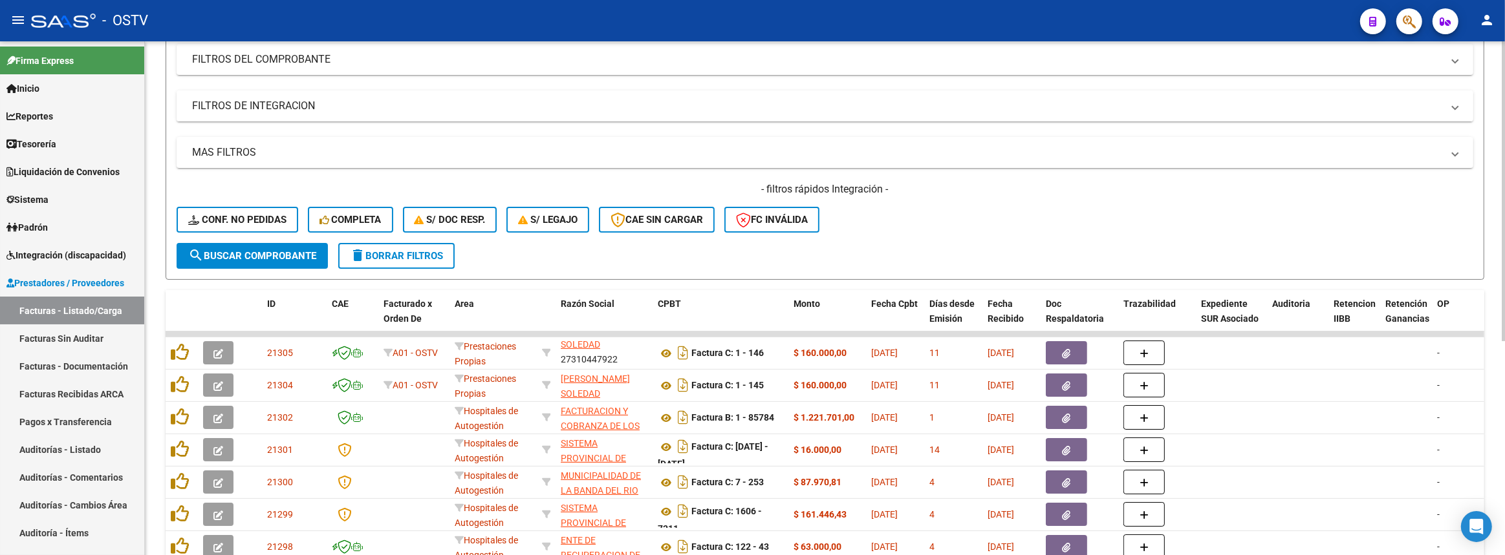
scroll to position [0, 0]
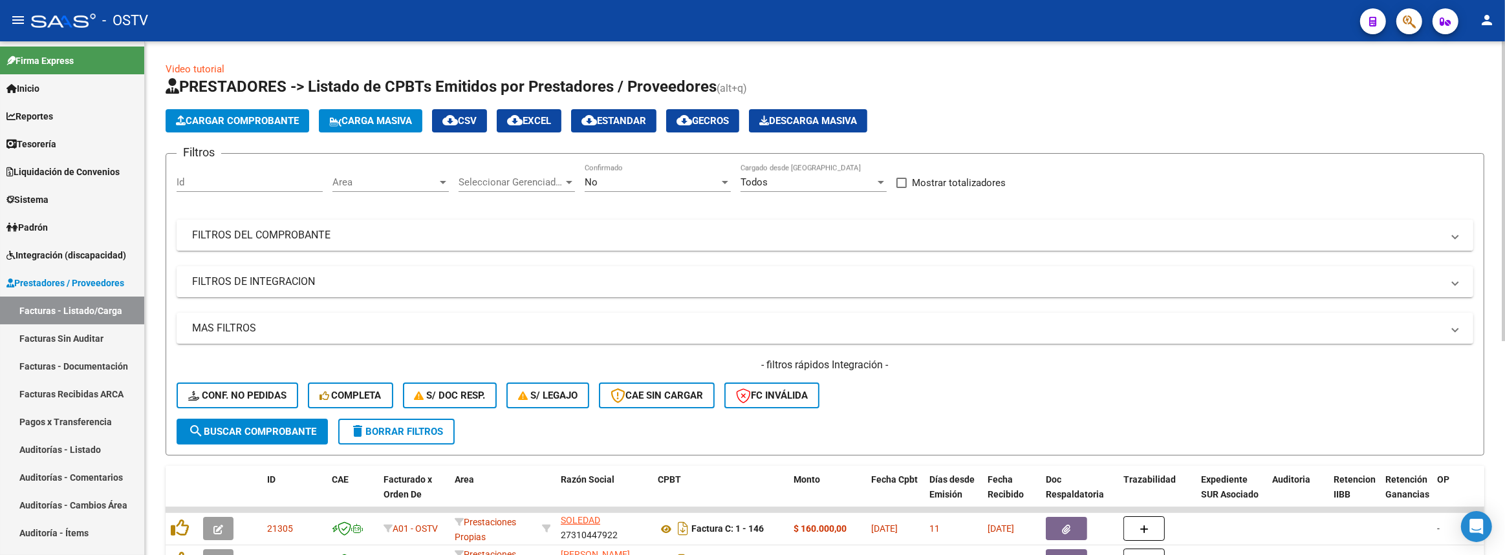
click at [780, 233] on mat-panel-title "FILTROS DEL COMPROBANTE" at bounding box center [817, 235] width 1250 height 14
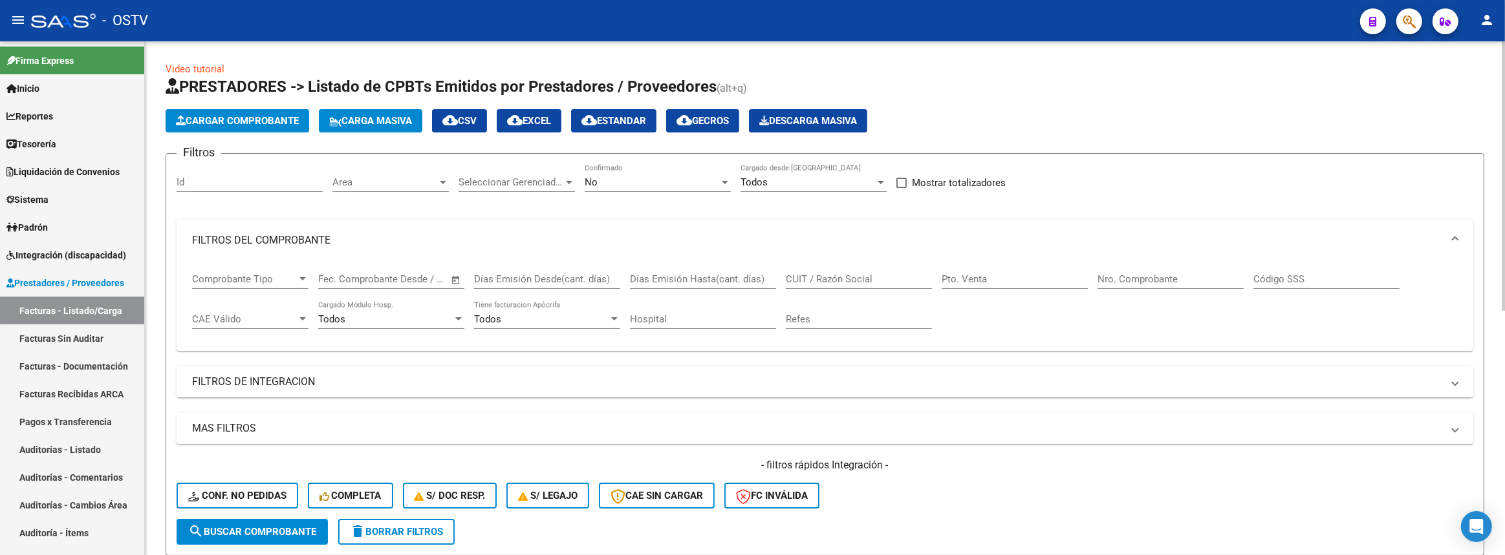
click at [871, 274] on input "CUIT / Razón Social" at bounding box center [859, 280] width 146 height 12
paste input "CERASO VANESA SOLEDAD"
type input "CERASO VANESA SOLEDAD"
click at [244, 531] on span "search Buscar Comprobante" at bounding box center [252, 532] width 128 height 12
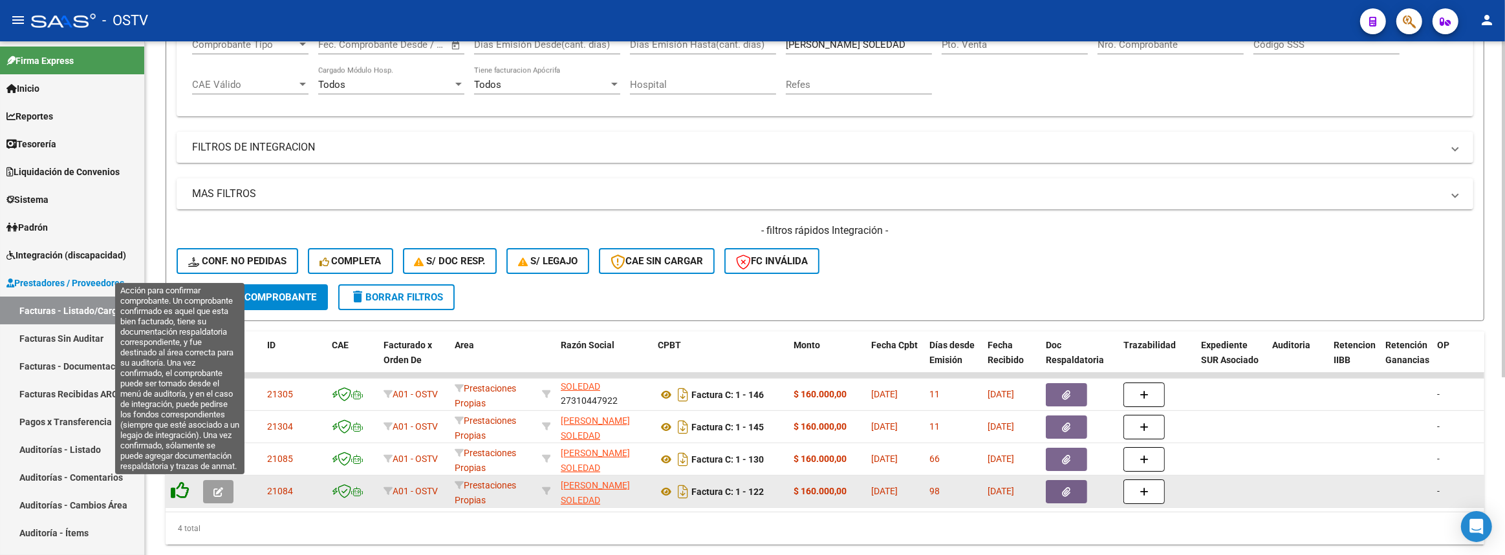
click at [185, 491] on icon at bounding box center [180, 491] width 18 height 18
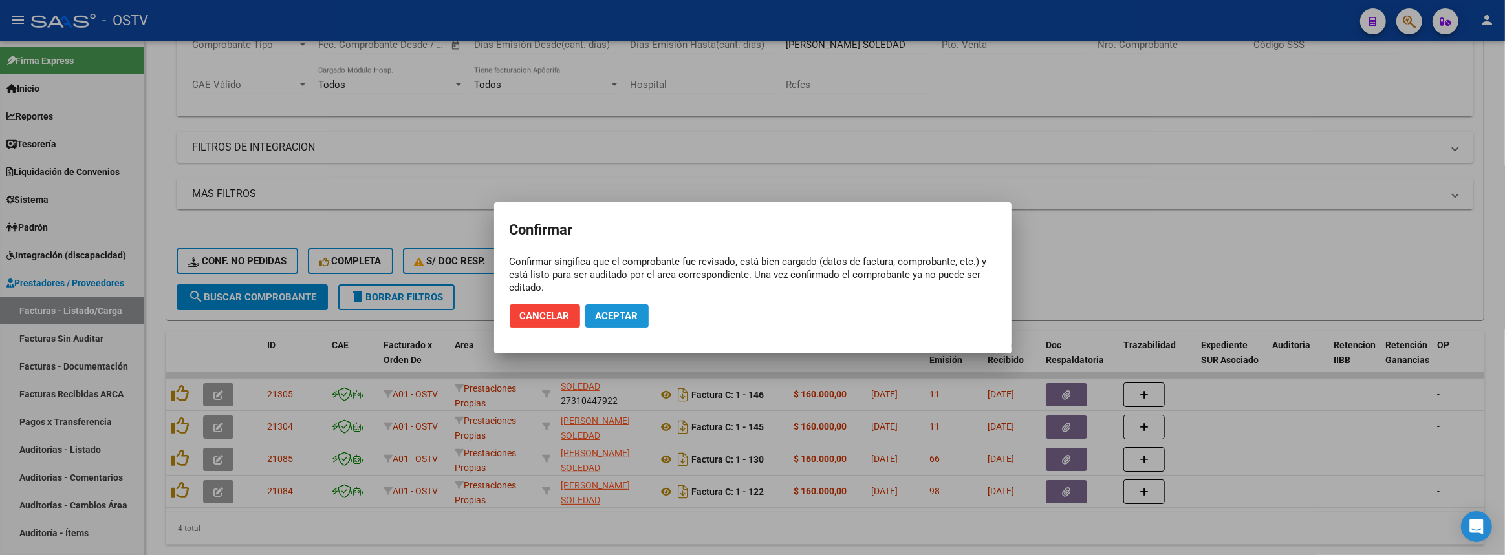
click at [623, 313] on span "Aceptar" at bounding box center [617, 316] width 43 height 12
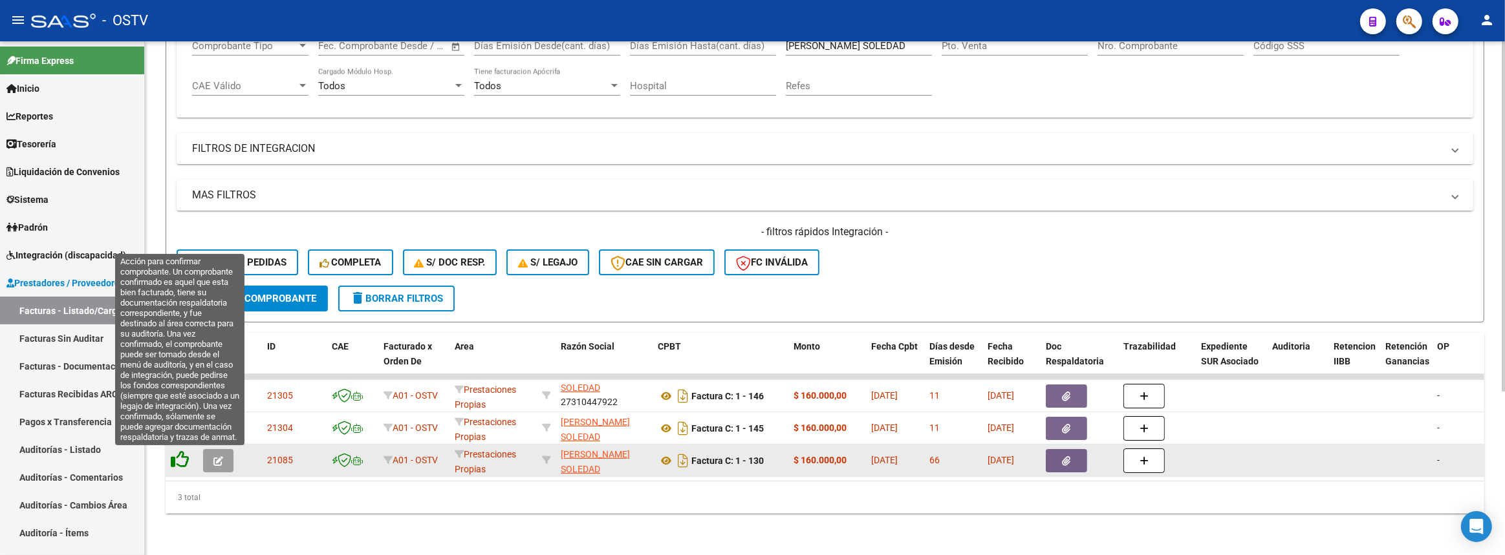
click at [180, 460] on icon at bounding box center [180, 460] width 18 height 18
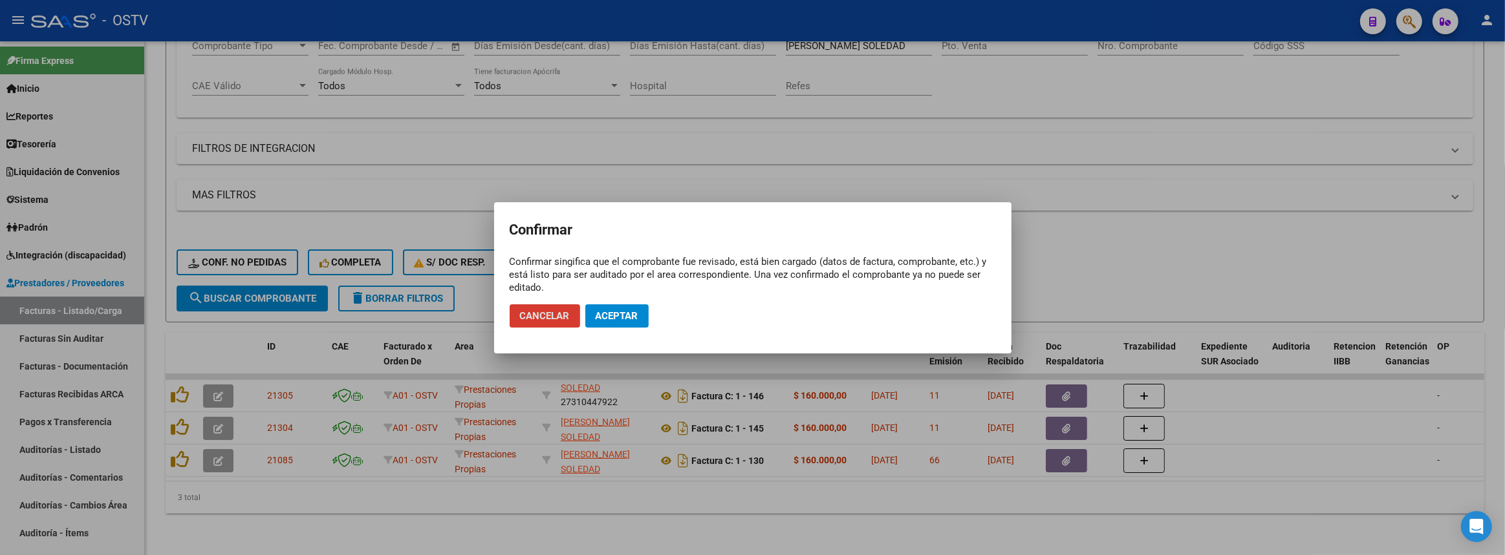
click at [623, 312] on span "Aceptar" at bounding box center [617, 316] width 43 height 12
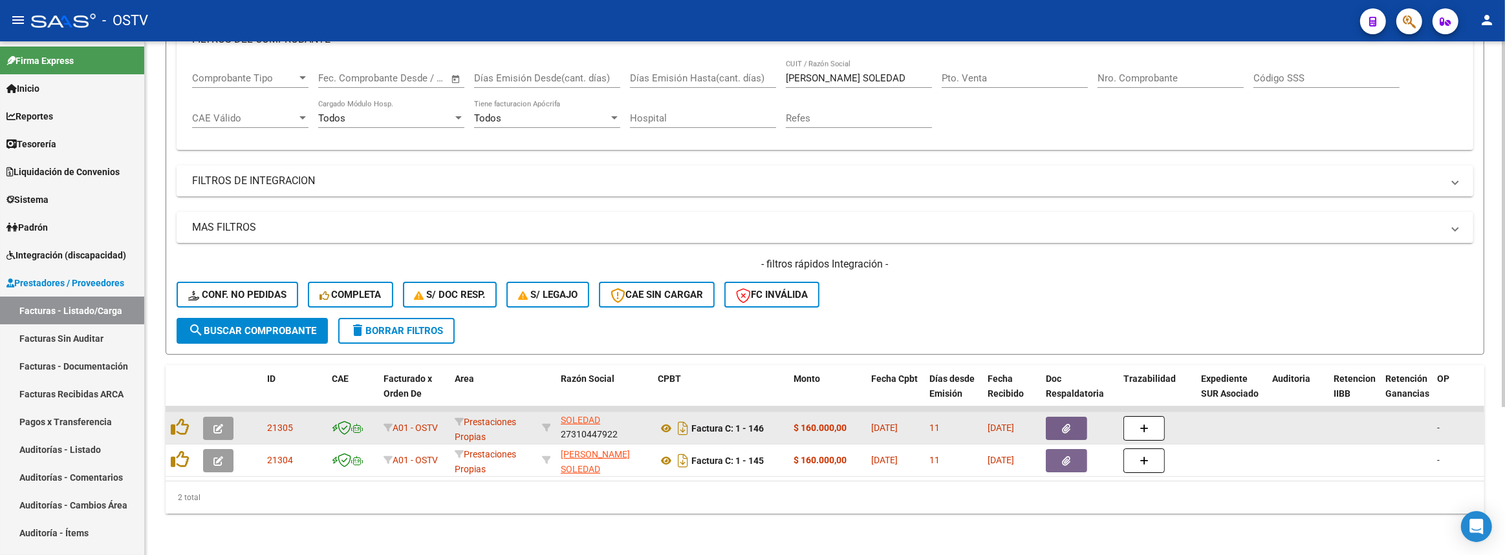
scroll to position [207, 0]
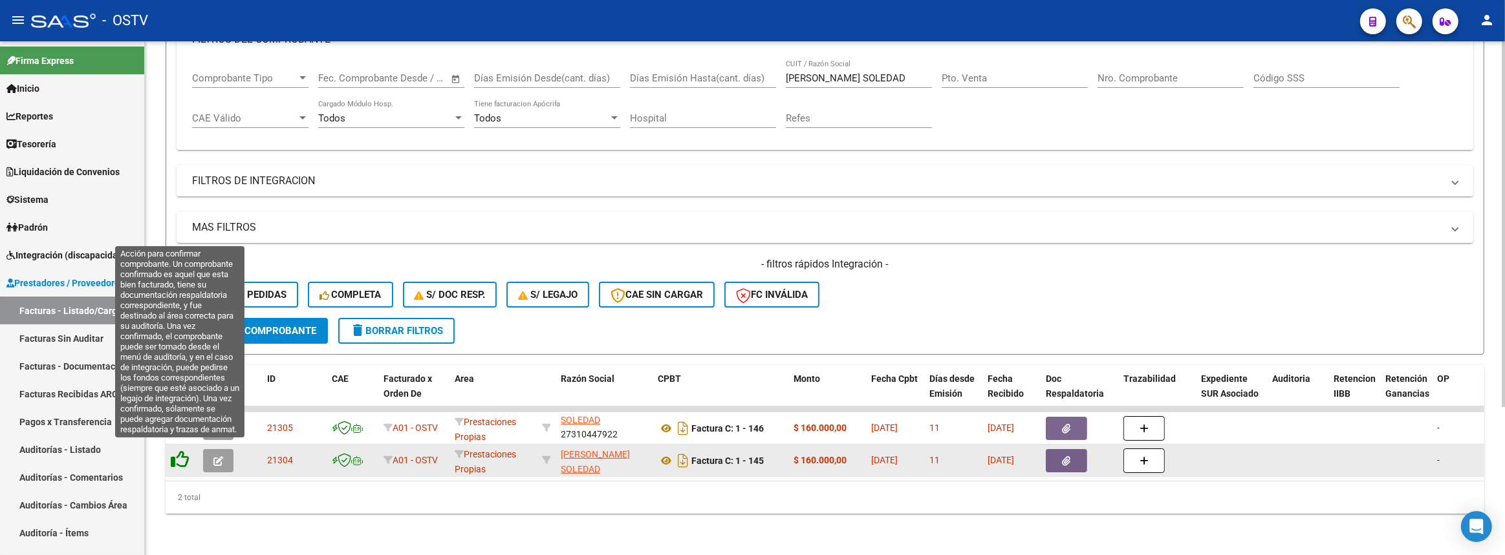
click at [185, 451] on icon at bounding box center [180, 460] width 18 height 18
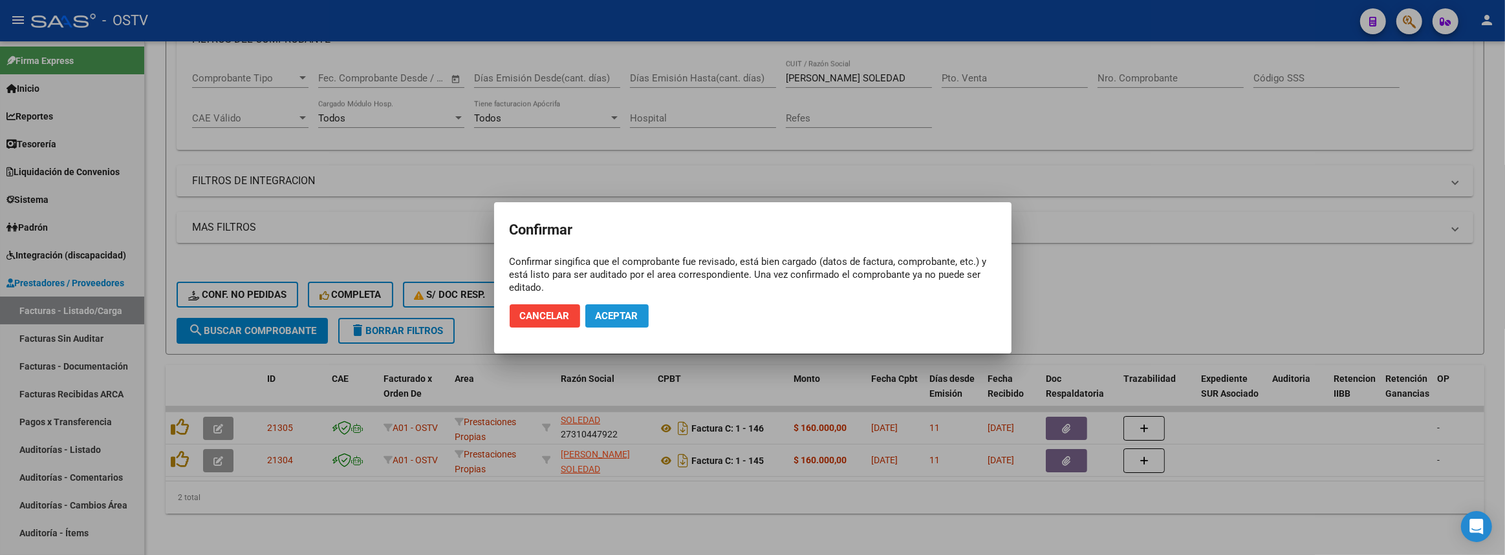
click at [599, 318] on span "Aceptar" at bounding box center [617, 316] width 43 height 12
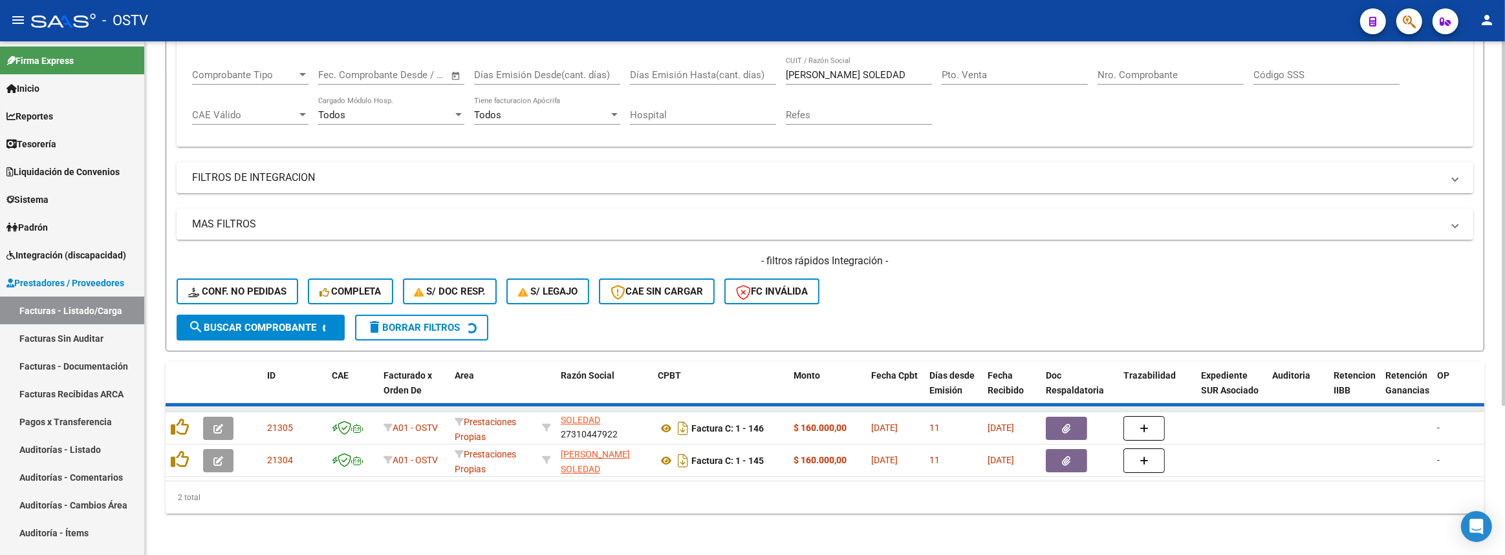
scroll to position [175, 0]
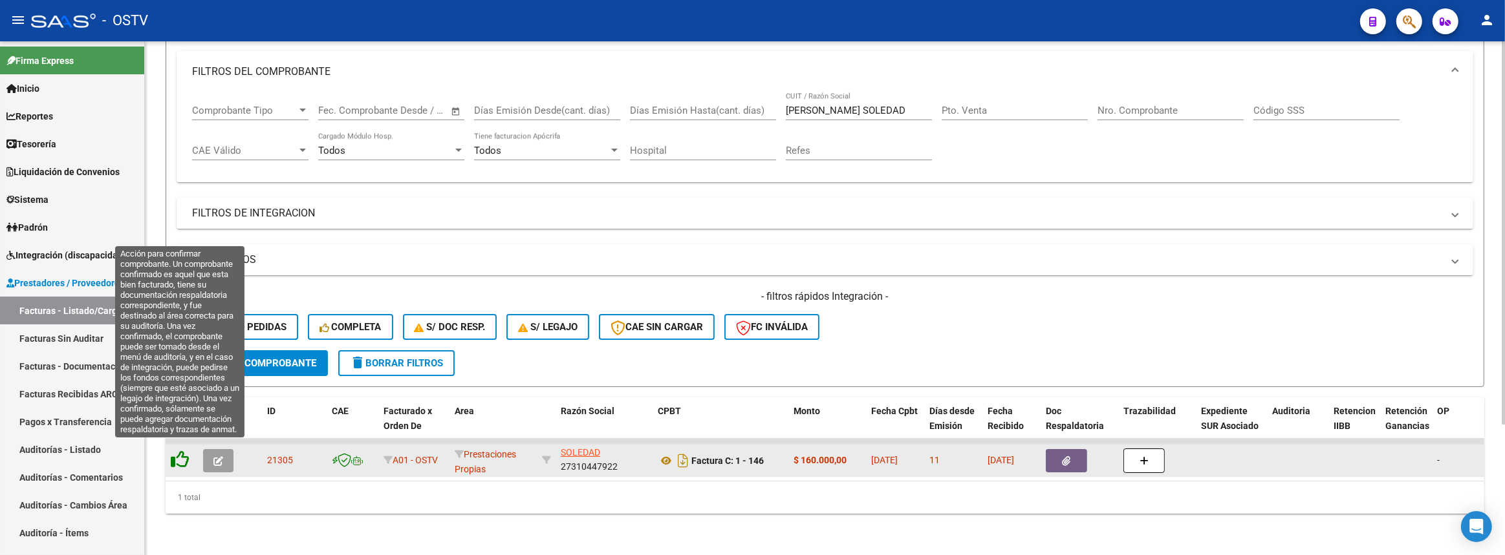
click at [182, 451] on icon at bounding box center [180, 460] width 18 height 18
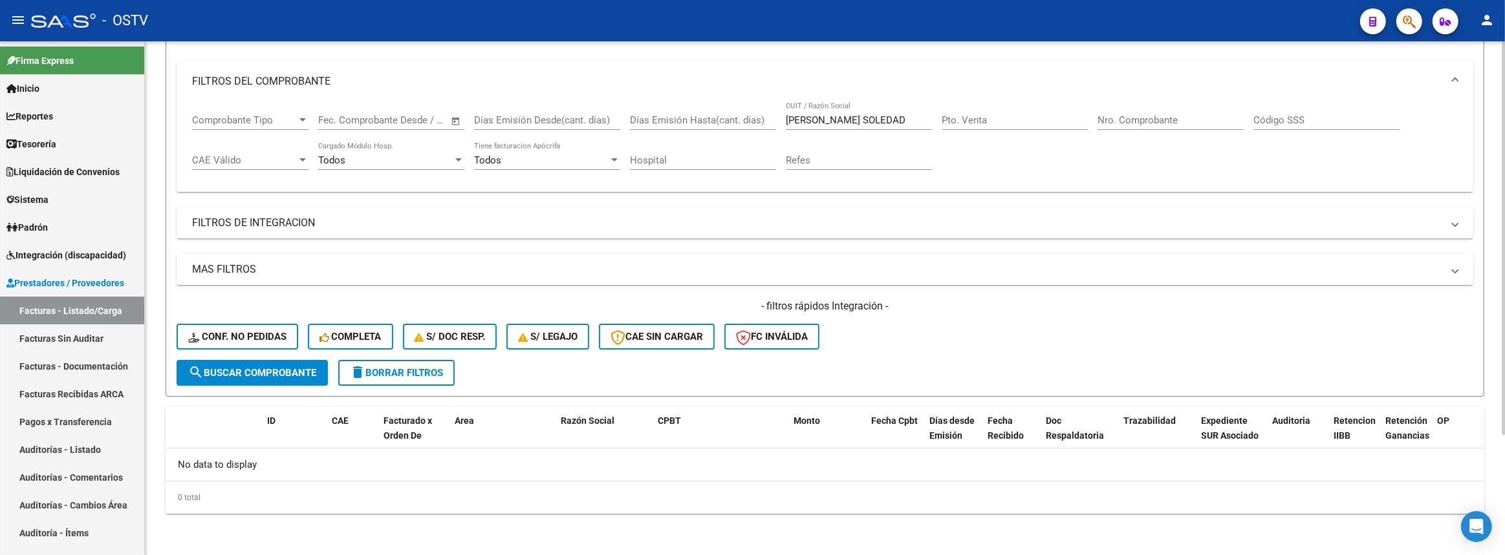
scroll to position [156, 0]
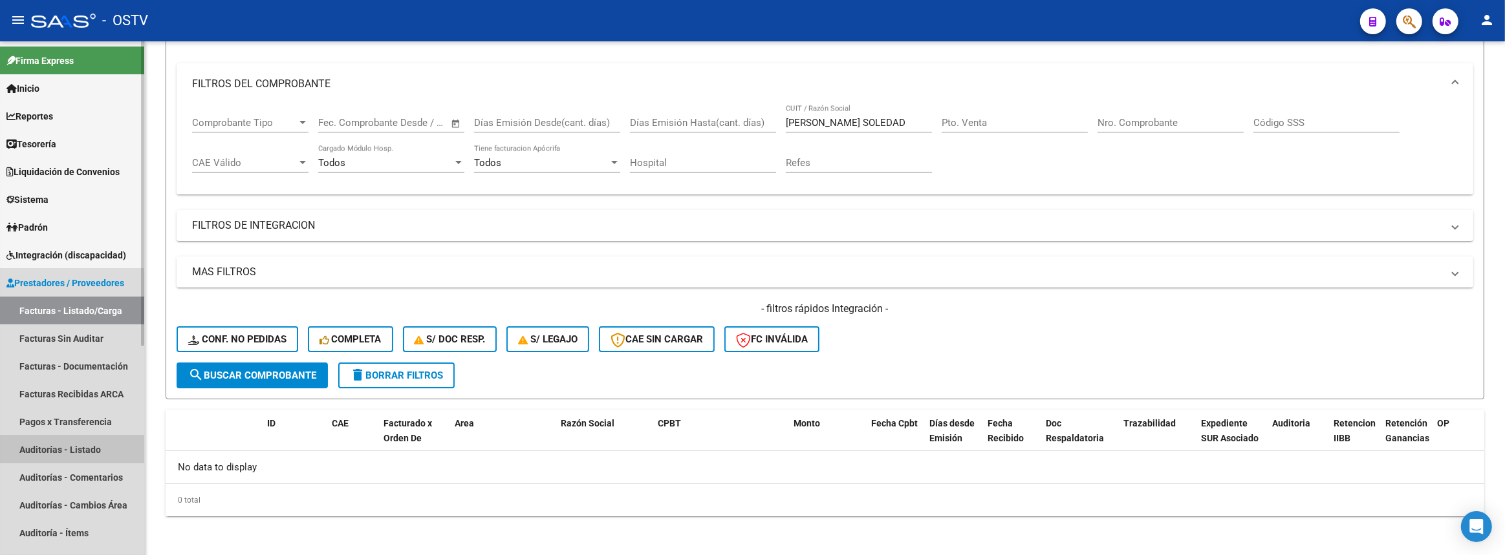
click at [59, 446] on link "Auditorías - Listado" at bounding box center [72, 450] width 144 height 28
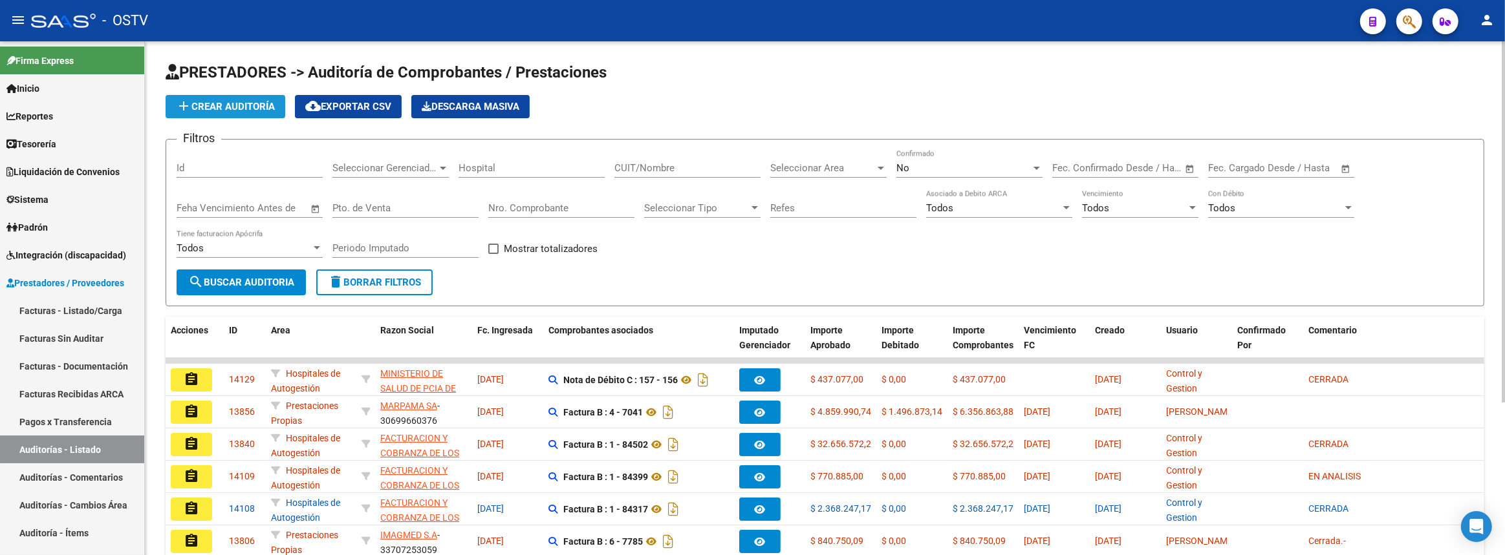
click at [252, 95] on button "add Crear Auditoría" at bounding box center [226, 106] width 120 height 23
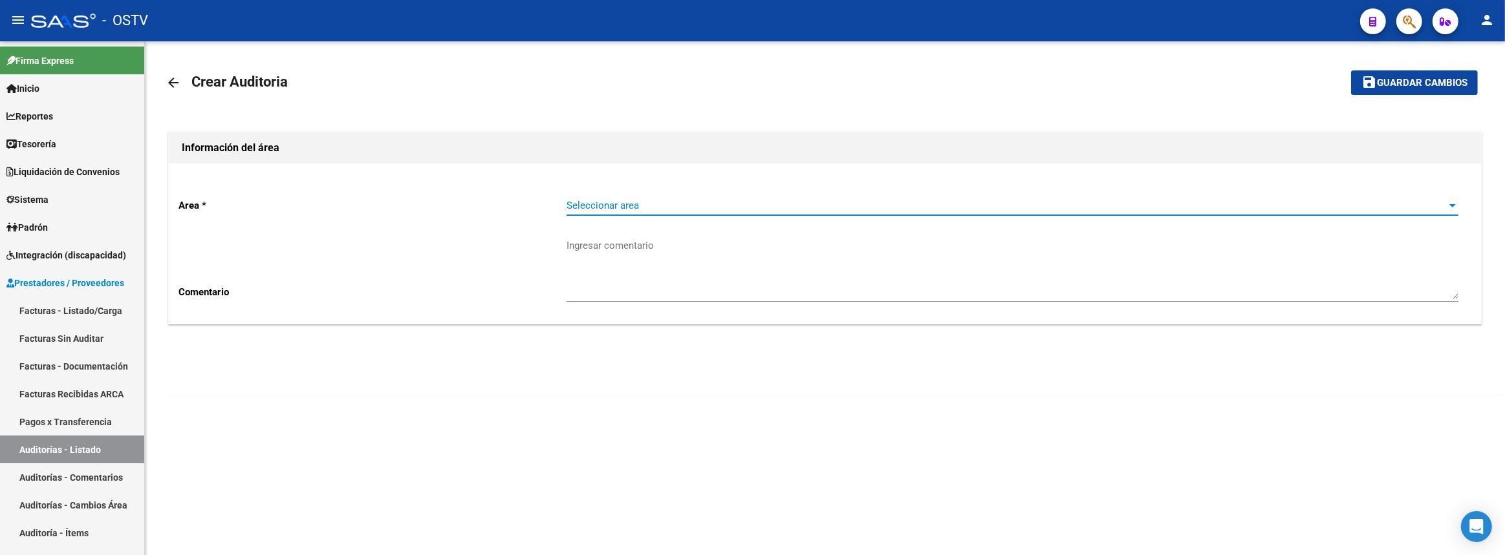
click at [581, 200] on span "Seleccionar area" at bounding box center [1006, 206] width 880 height 12
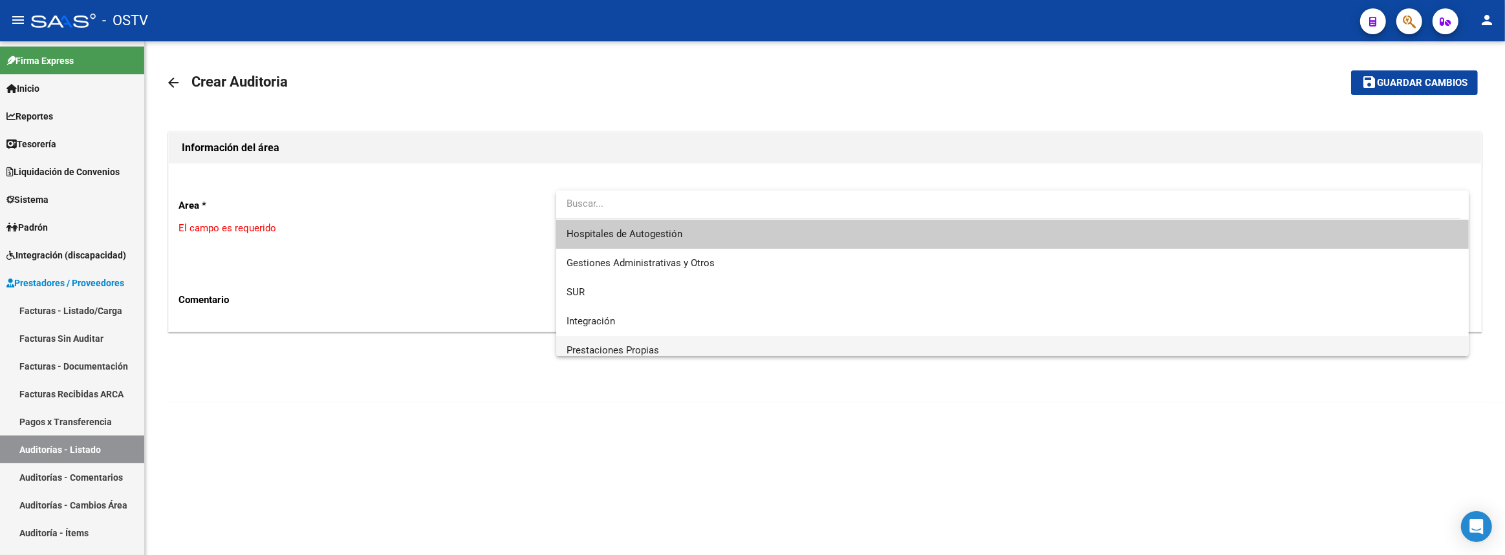
click at [636, 343] on span "Prestaciones Propias" at bounding box center [1012, 350] width 892 height 29
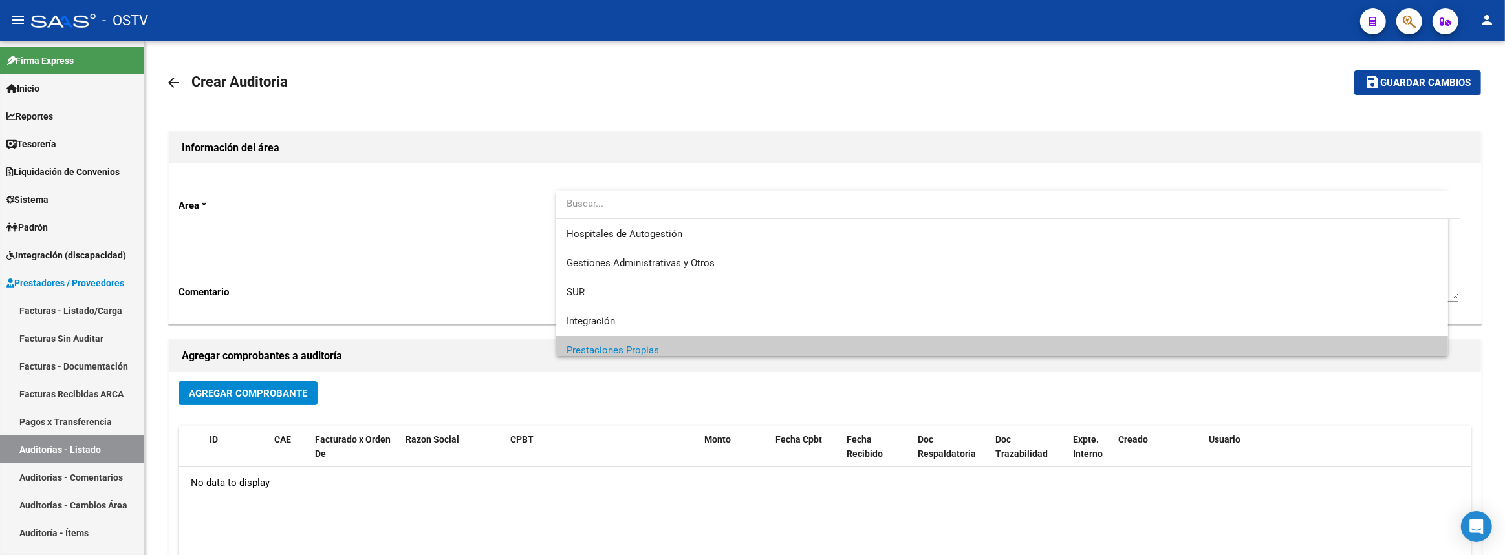
scroll to position [8, 0]
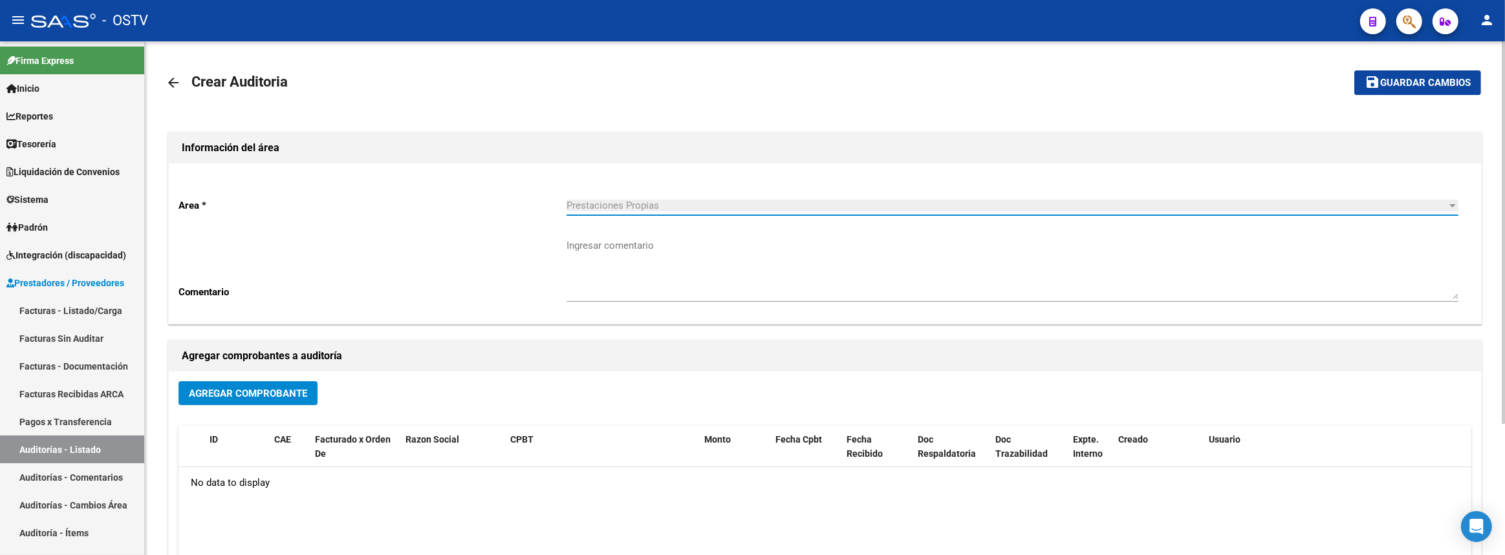
click at [299, 405] on div "Agregar Comprobante" at bounding box center [824, 398] width 1293 height 34
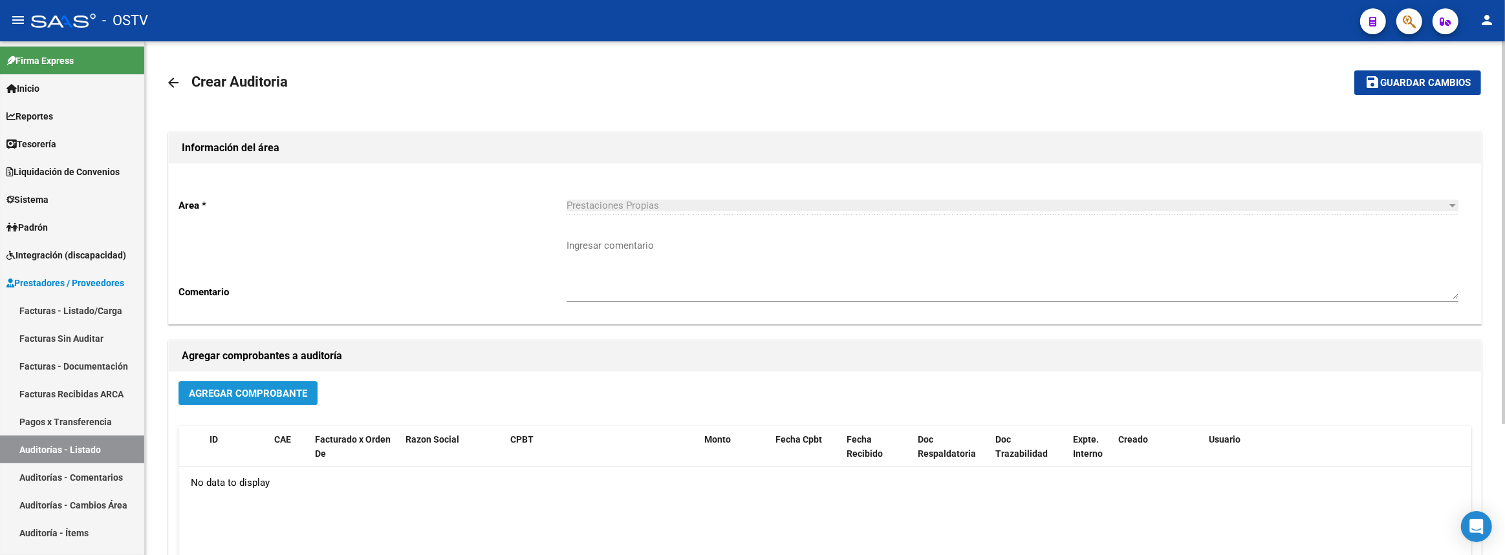
click at [301, 391] on span "Agregar Comprobante" at bounding box center [248, 394] width 118 height 12
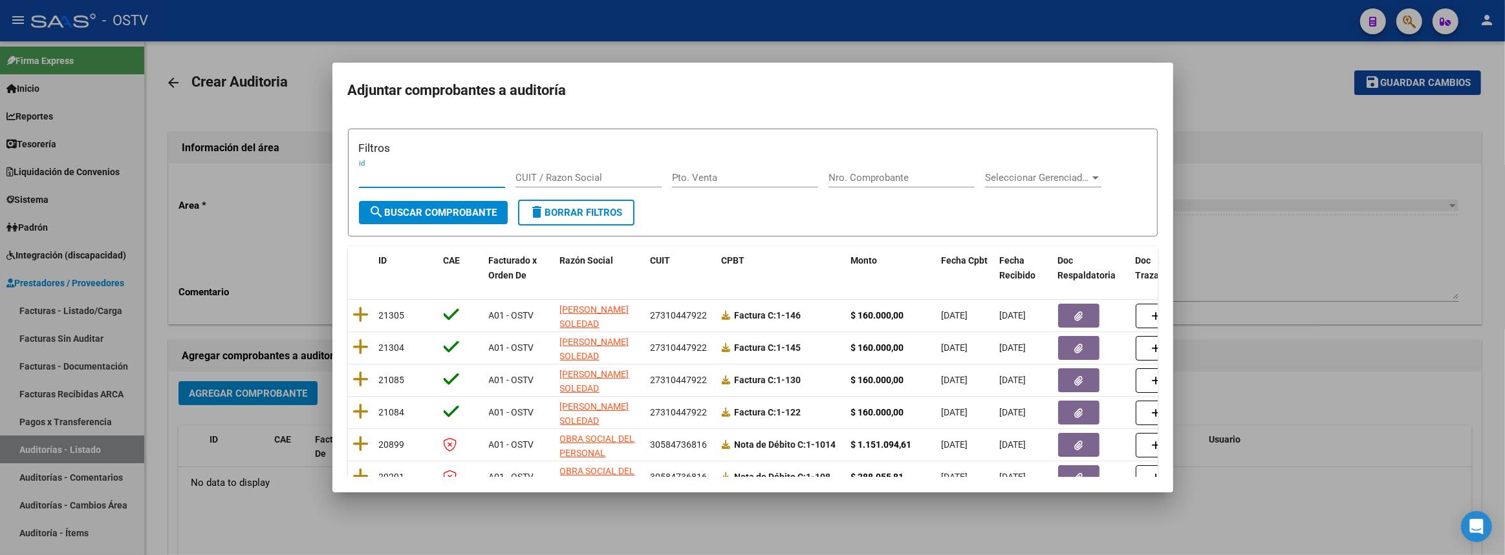
scroll to position [176, 0]
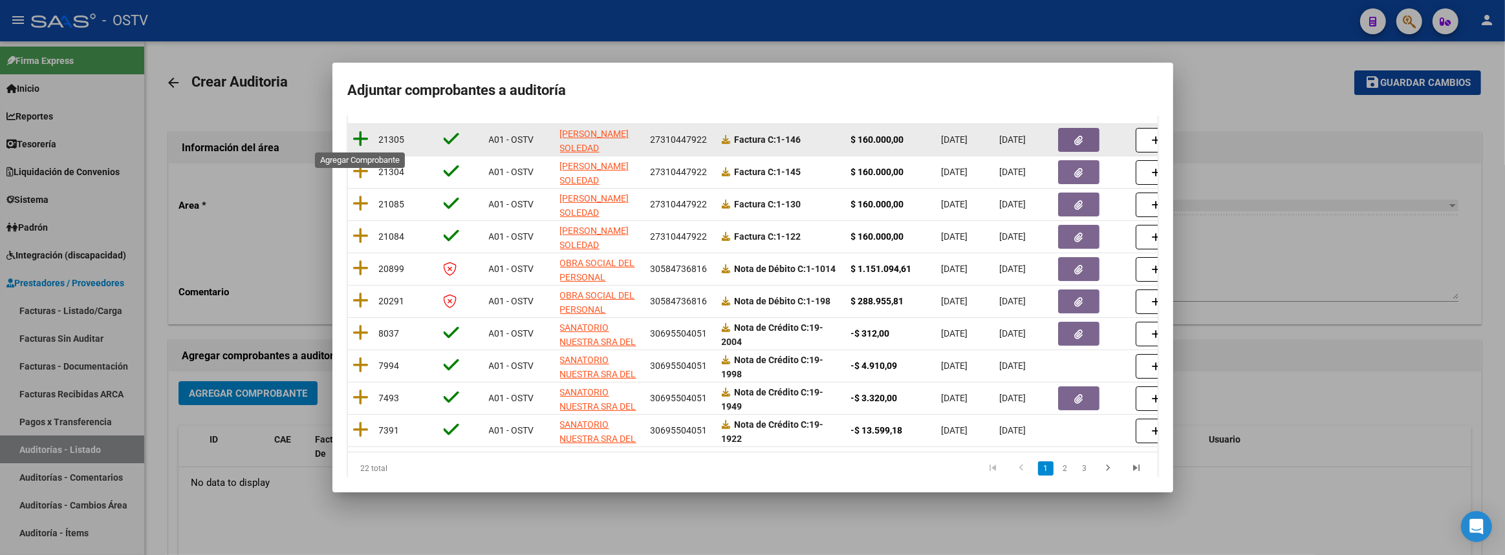
click at [362, 137] on icon at bounding box center [361, 139] width 16 height 18
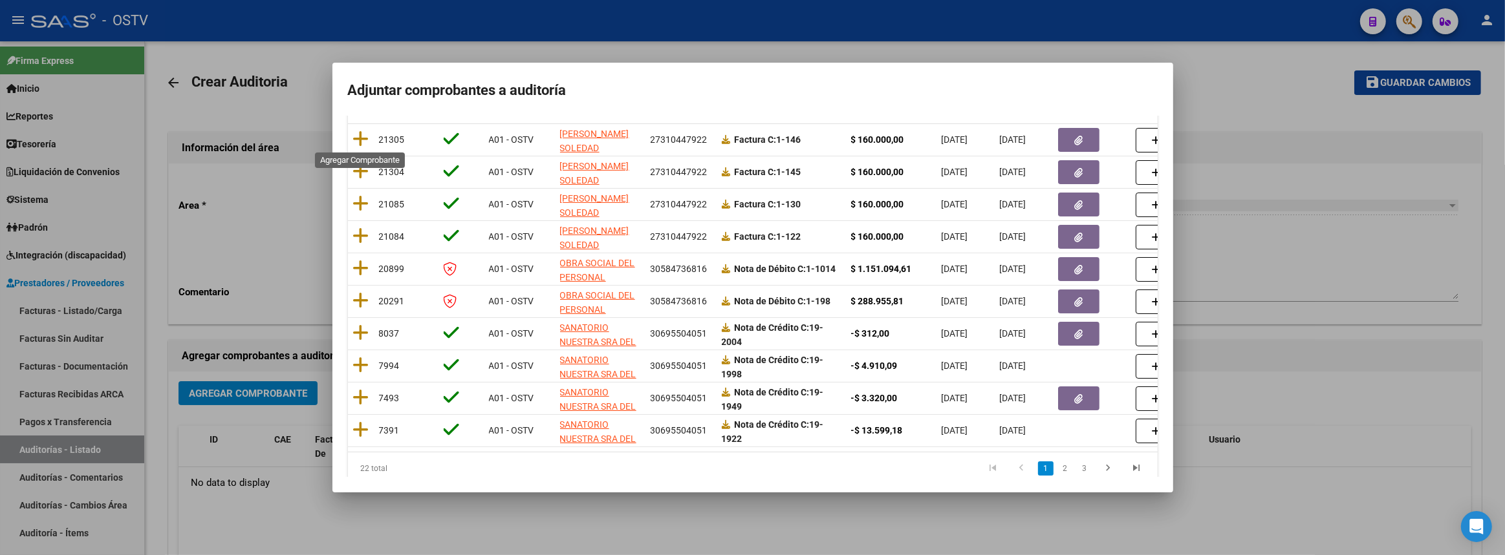
scroll to position [0, 0]
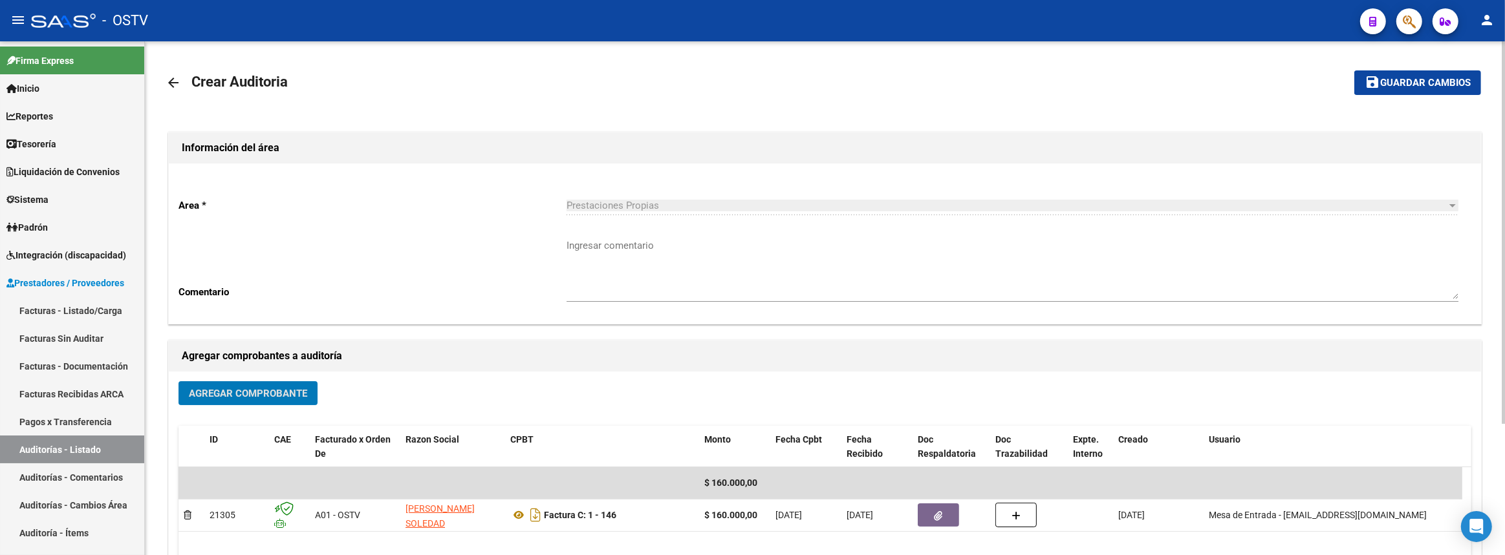
click at [280, 395] on span "Agregar Comprobante" at bounding box center [248, 394] width 118 height 12
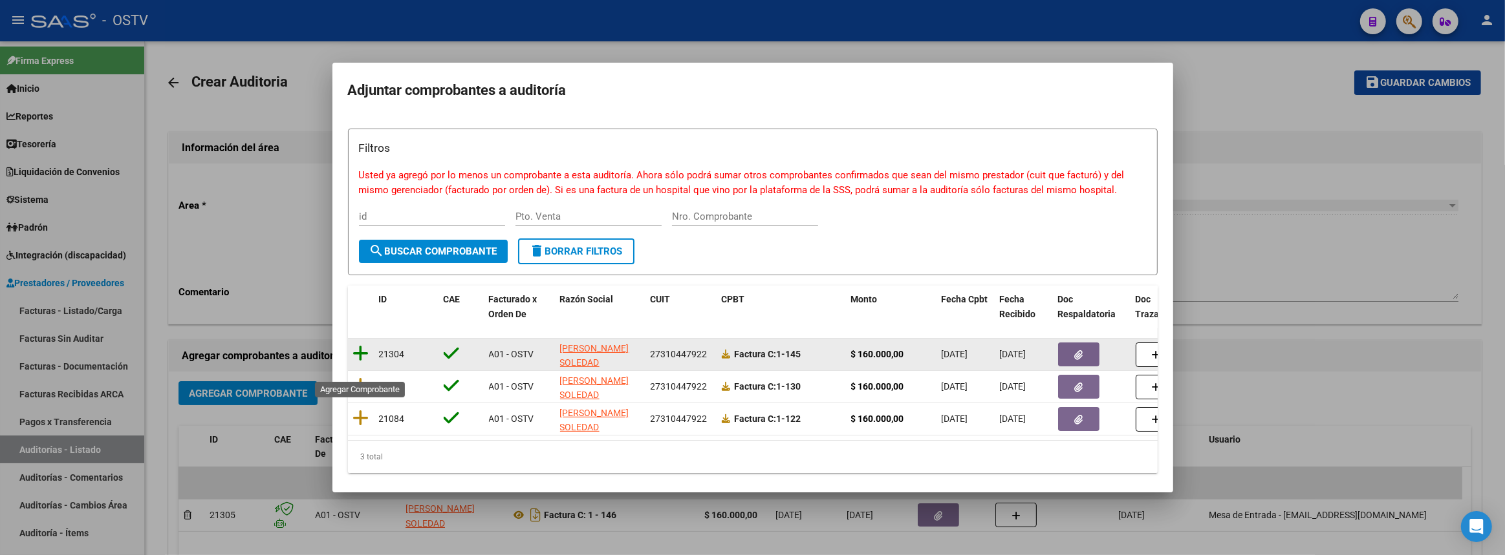
click at [365, 361] on icon at bounding box center [361, 354] width 16 height 18
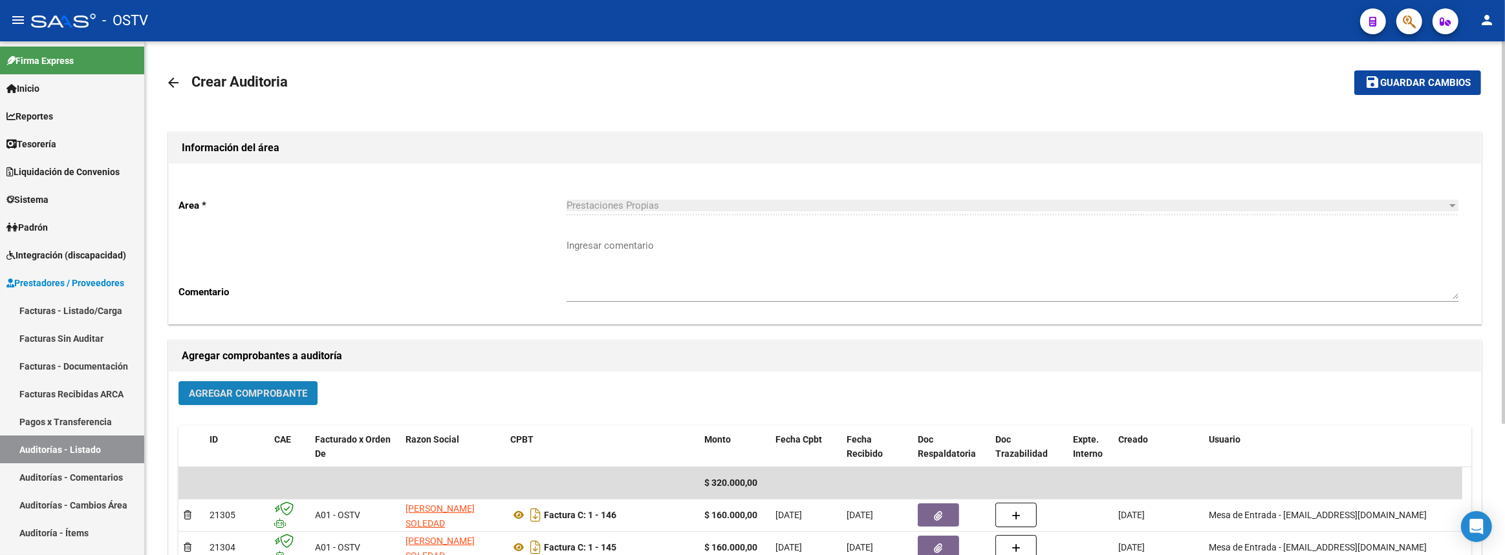
click at [300, 392] on span "Agregar Comprobante" at bounding box center [248, 394] width 118 height 12
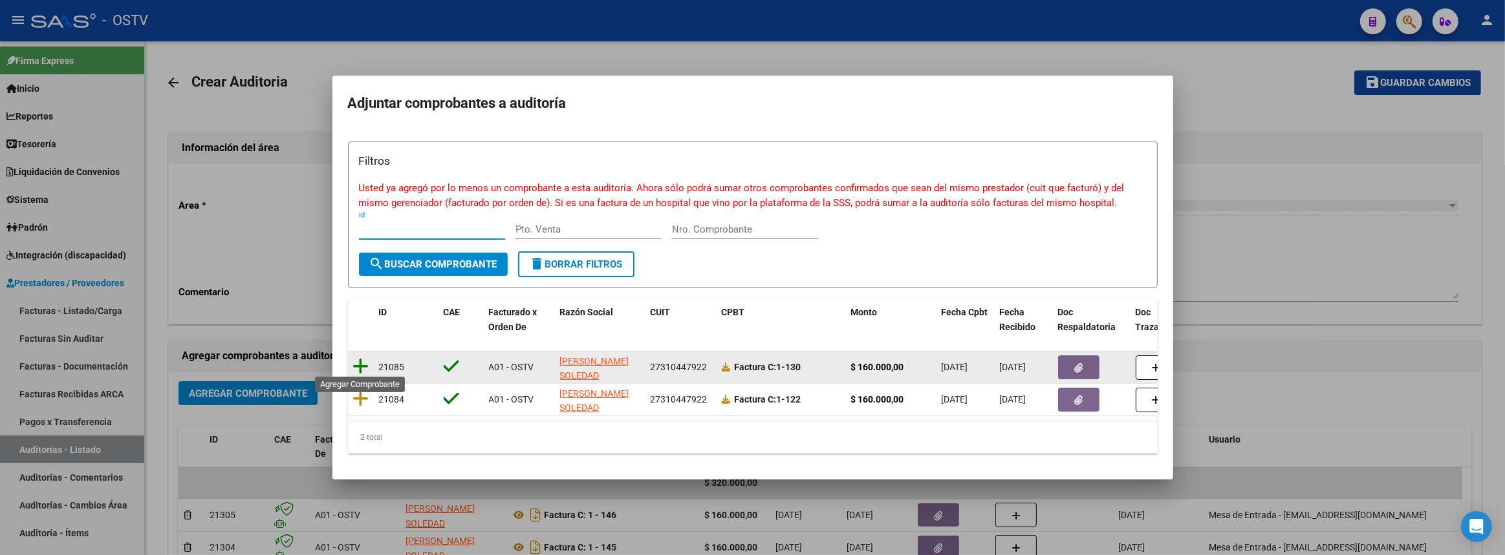
click at [360, 358] on icon at bounding box center [361, 367] width 16 height 18
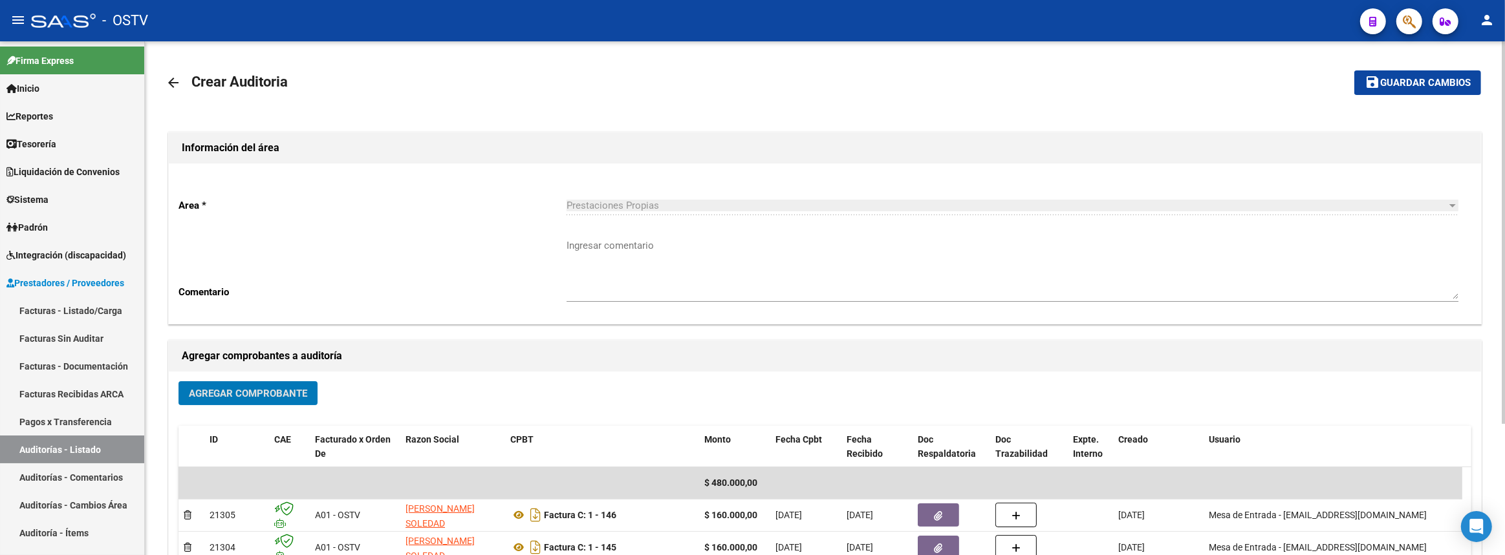
click at [290, 389] on span "Agregar Comprobante" at bounding box center [248, 394] width 118 height 12
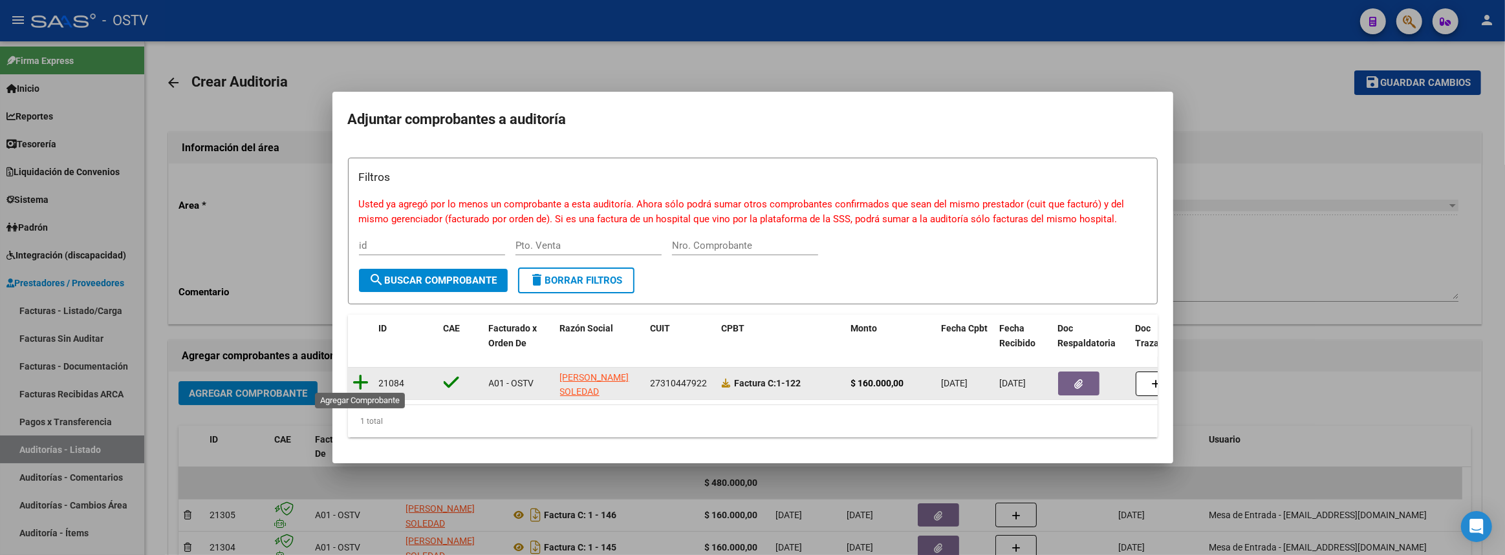
click at [363, 376] on icon at bounding box center [361, 383] width 16 height 18
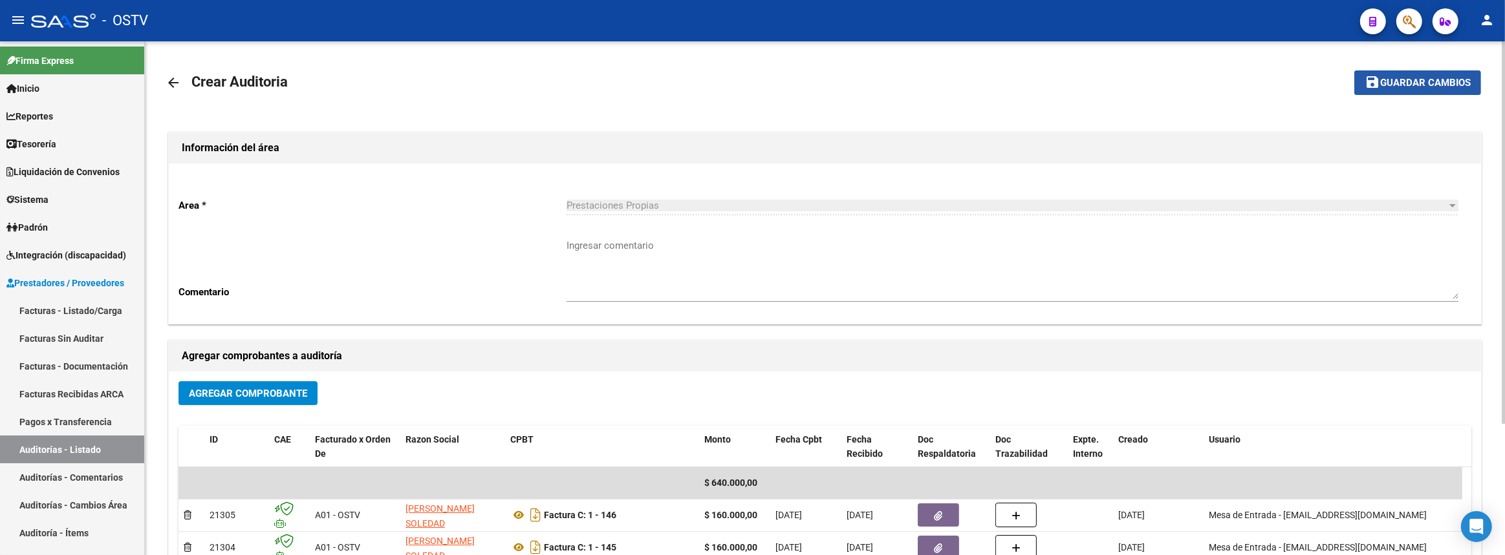
click at [1375, 89] on button "save Guardar cambios" at bounding box center [1417, 82] width 127 height 24
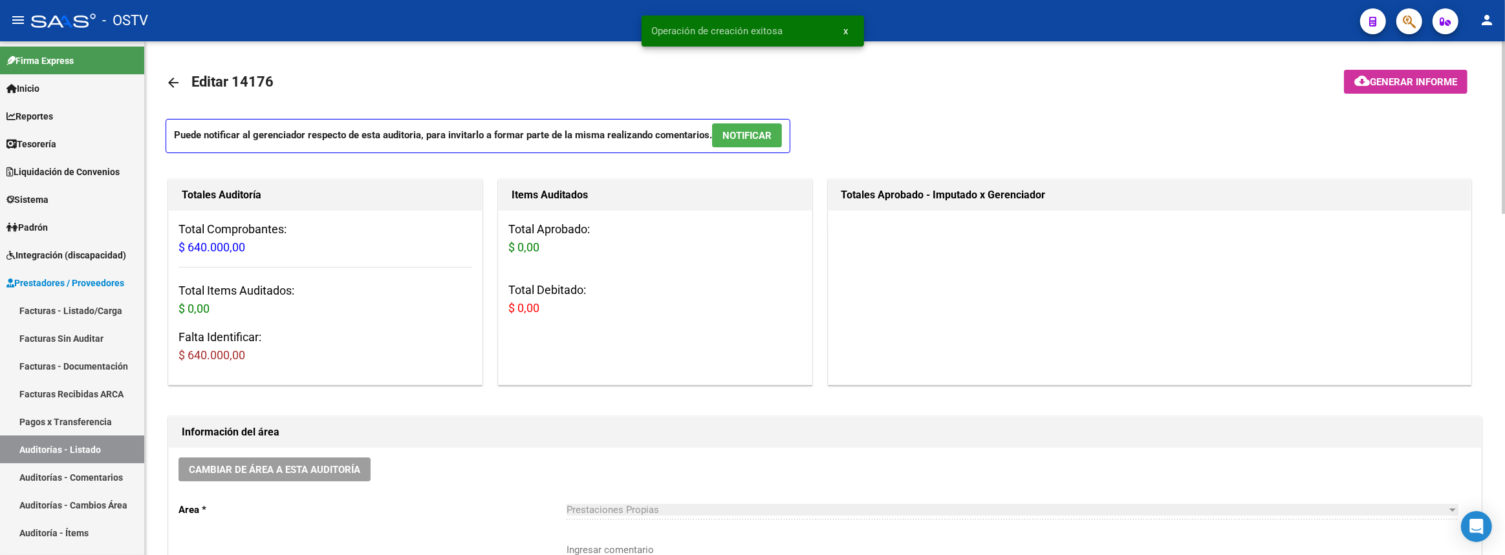
scroll to position [176, 0]
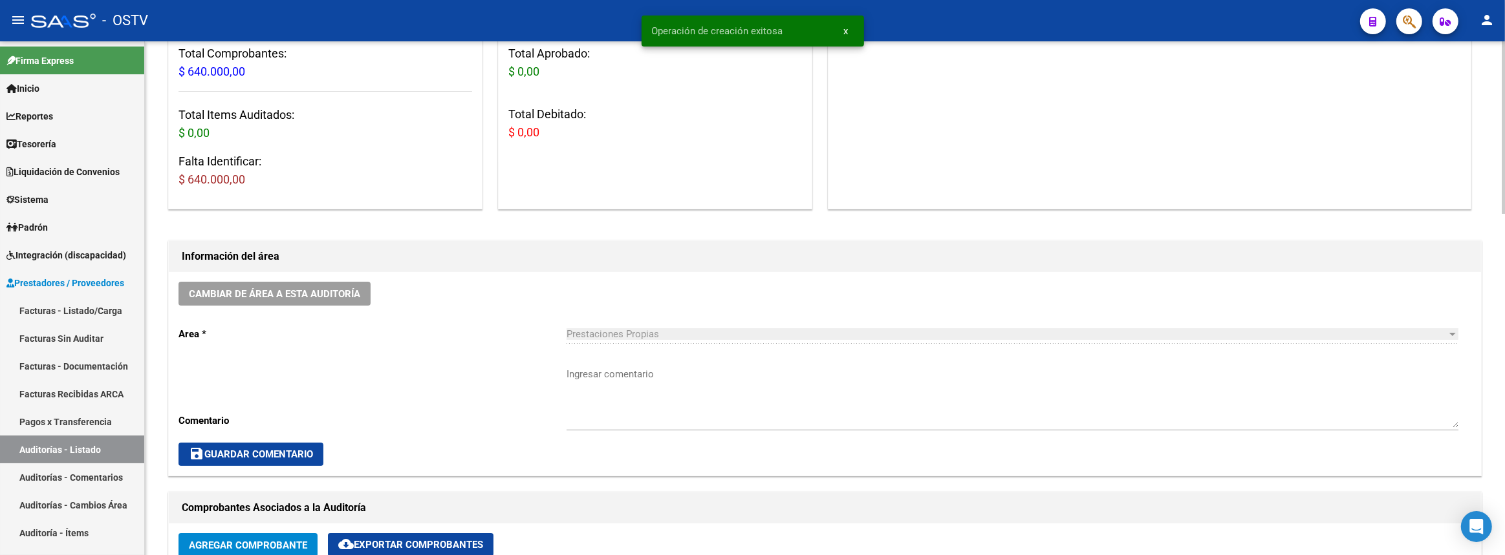
click at [724, 387] on textarea "Ingresar comentario" at bounding box center [1012, 397] width 892 height 61
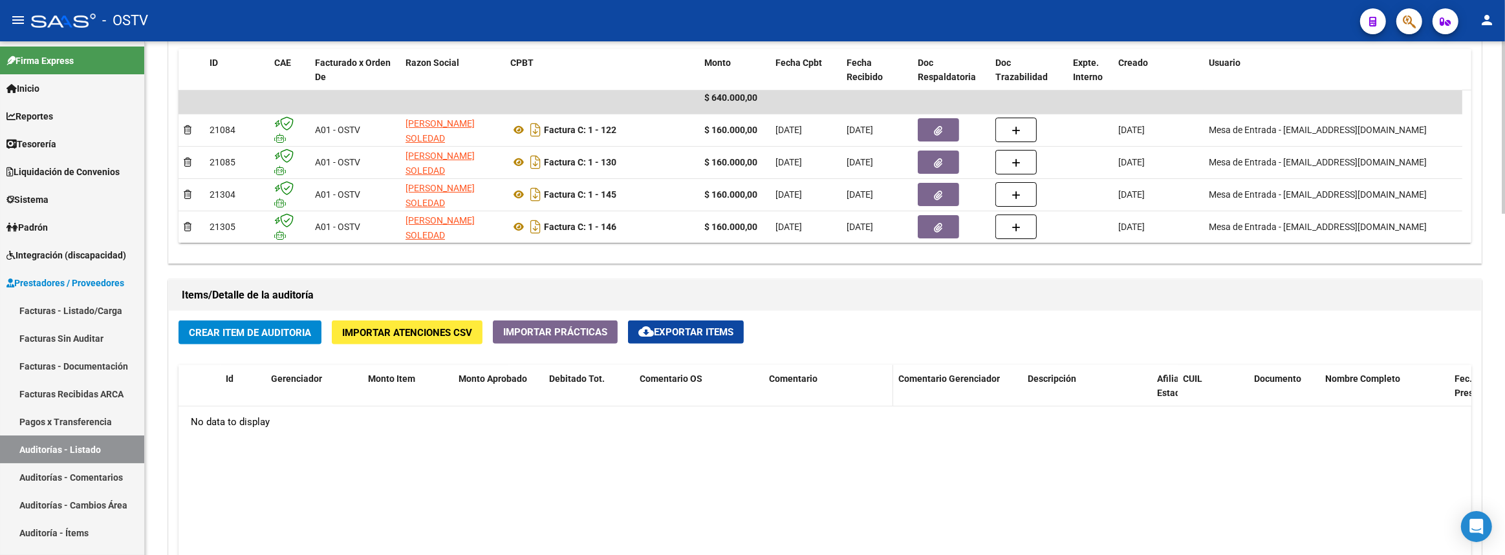
scroll to position [764, 0]
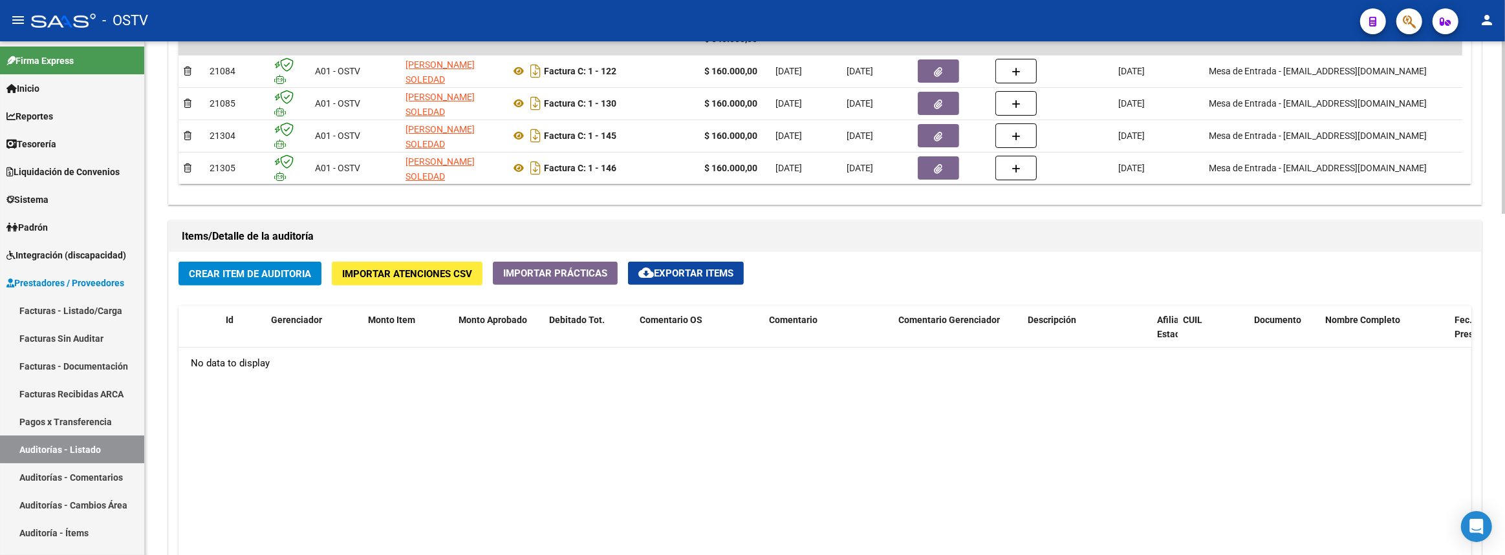
type textarea "Cerrada"
click at [267, 272] on span "Crear Item de Auditoria" at bounding box center [250, 274] width 122 height 12
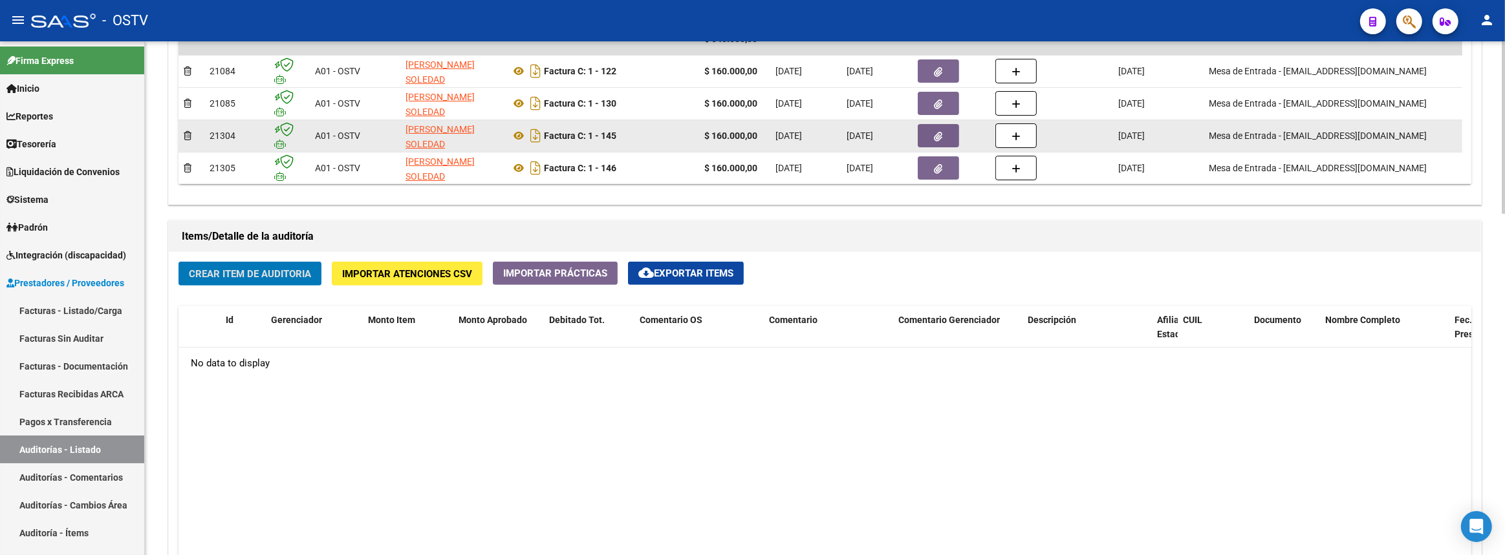
scroll to position [0, 0]
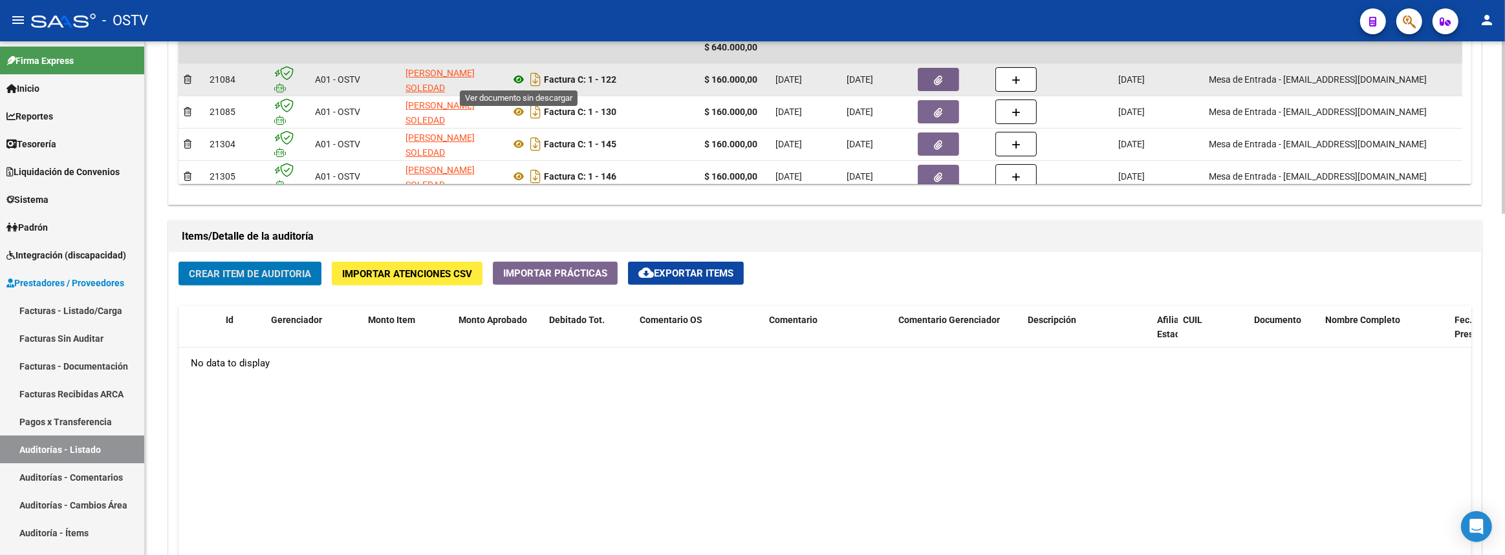
click at [519, 80] on icon at bounding box center [518, 80] width 17 height 16
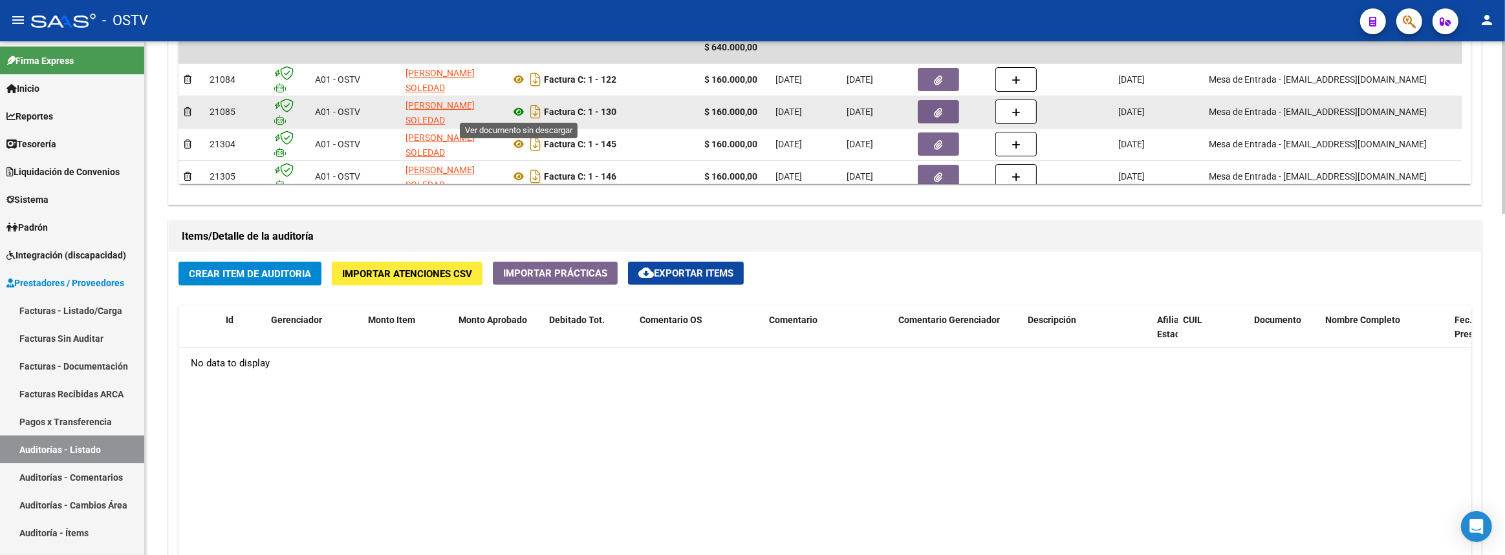
click at [521, 111] on icon at bounding box center [518, 112] width 17 height 16
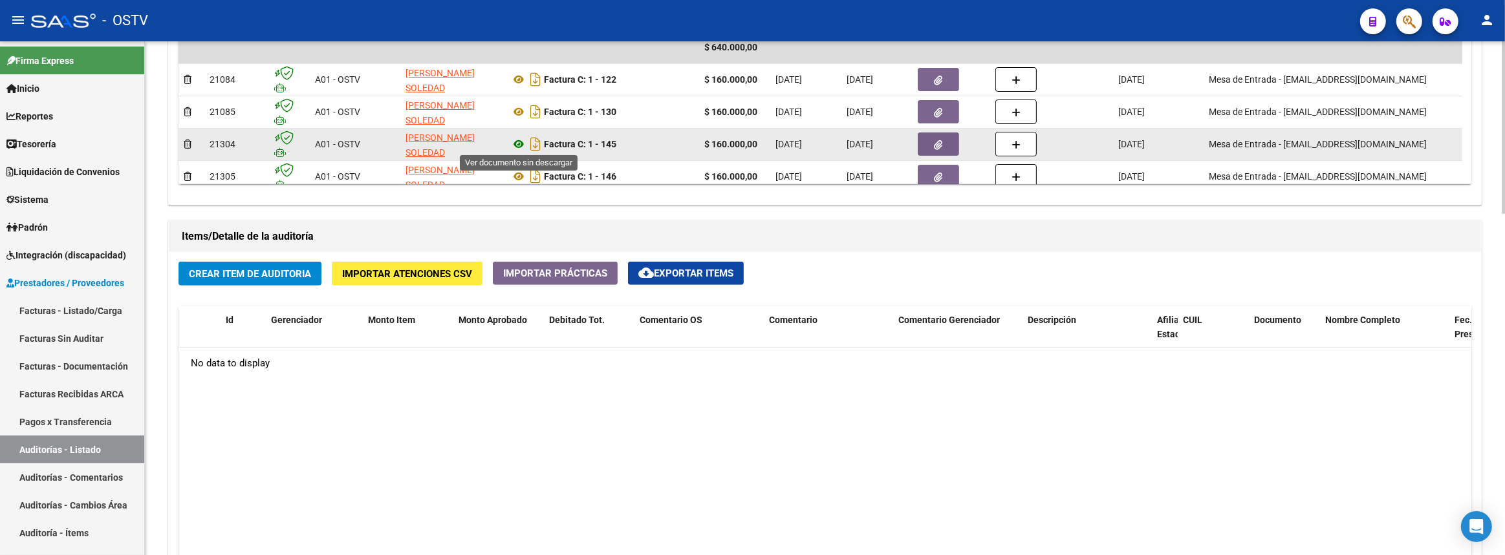
click at [517, 141] on icon at bounding box center [518, 144] width 17 height 16
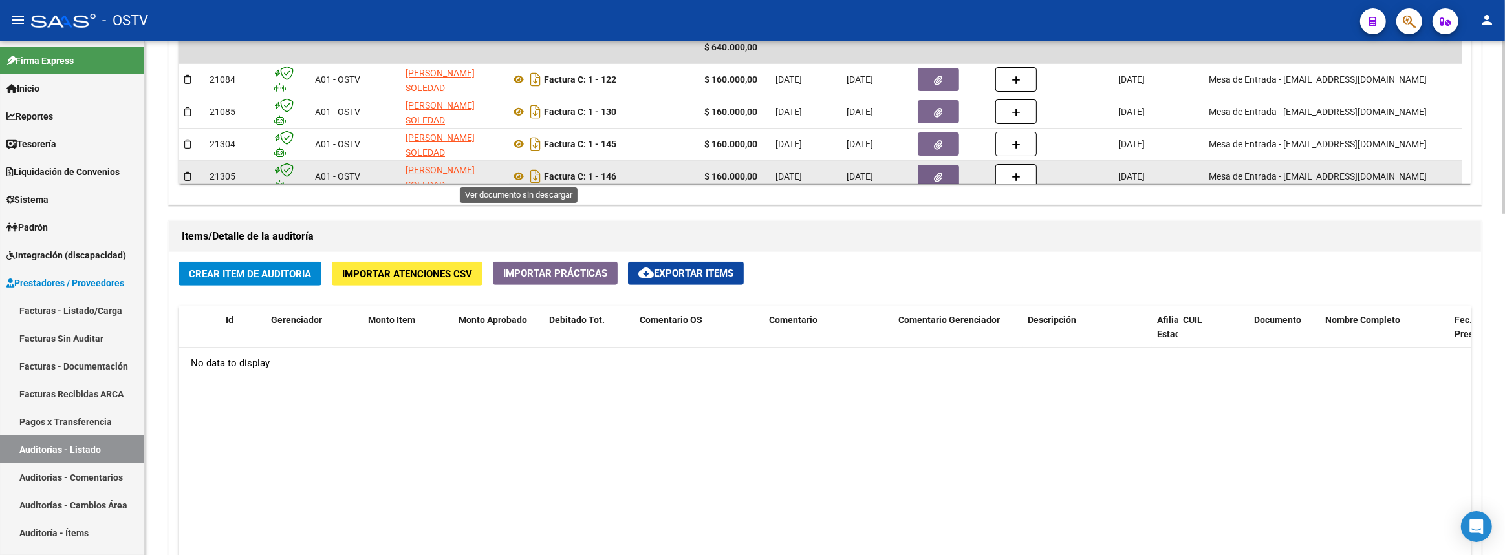
scroll to position [8, 0]
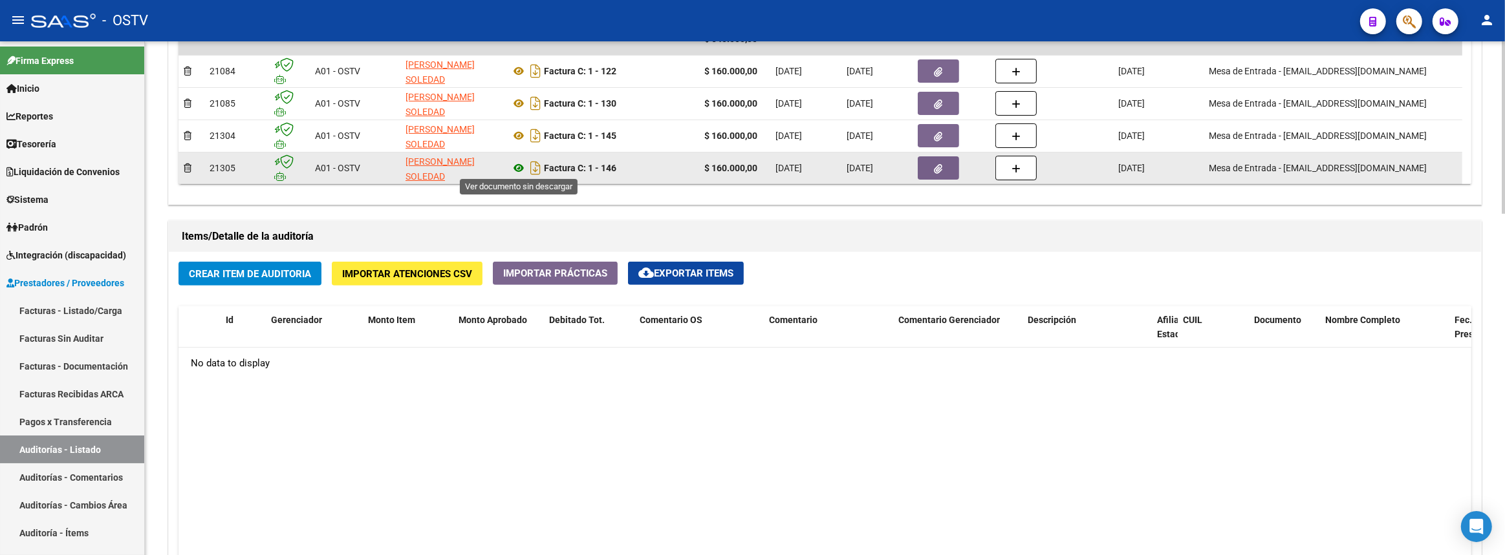
click at [515, 167] on icon at bounding box center [518, 168] width 17 height 16
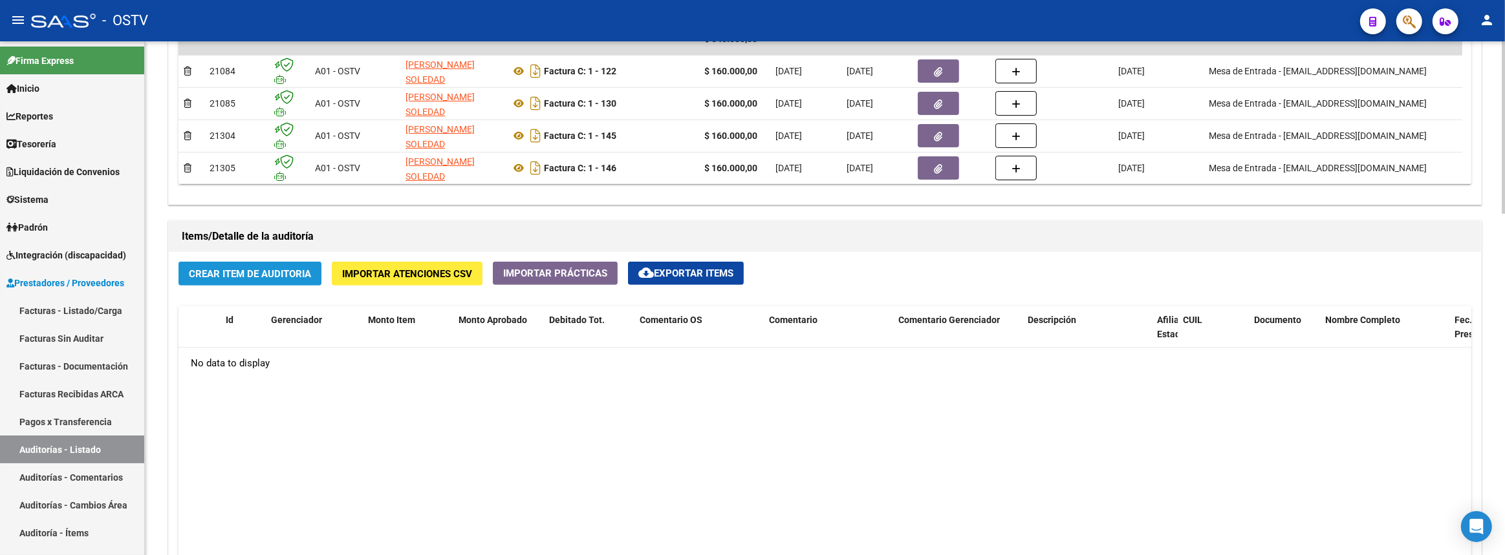
click at [252, 277] on button "Crear Item de Auditoria" at bounding box center [249, 274] width 143 height 24
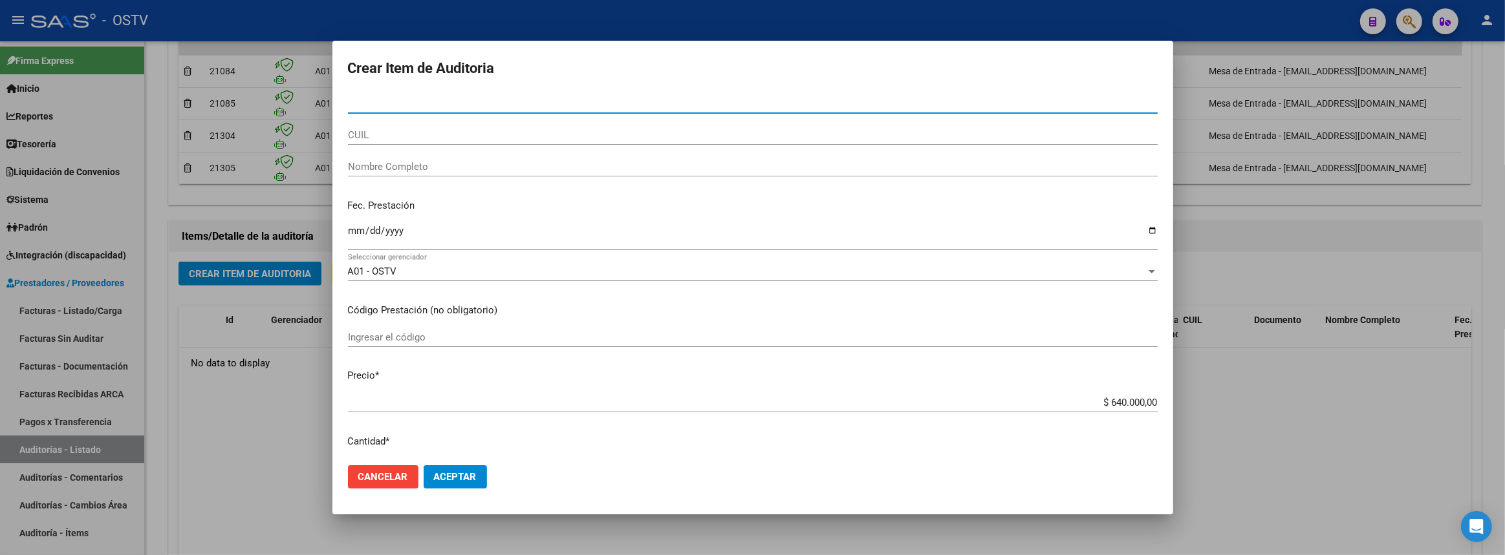
paste input "50033312"
type input "50033312"
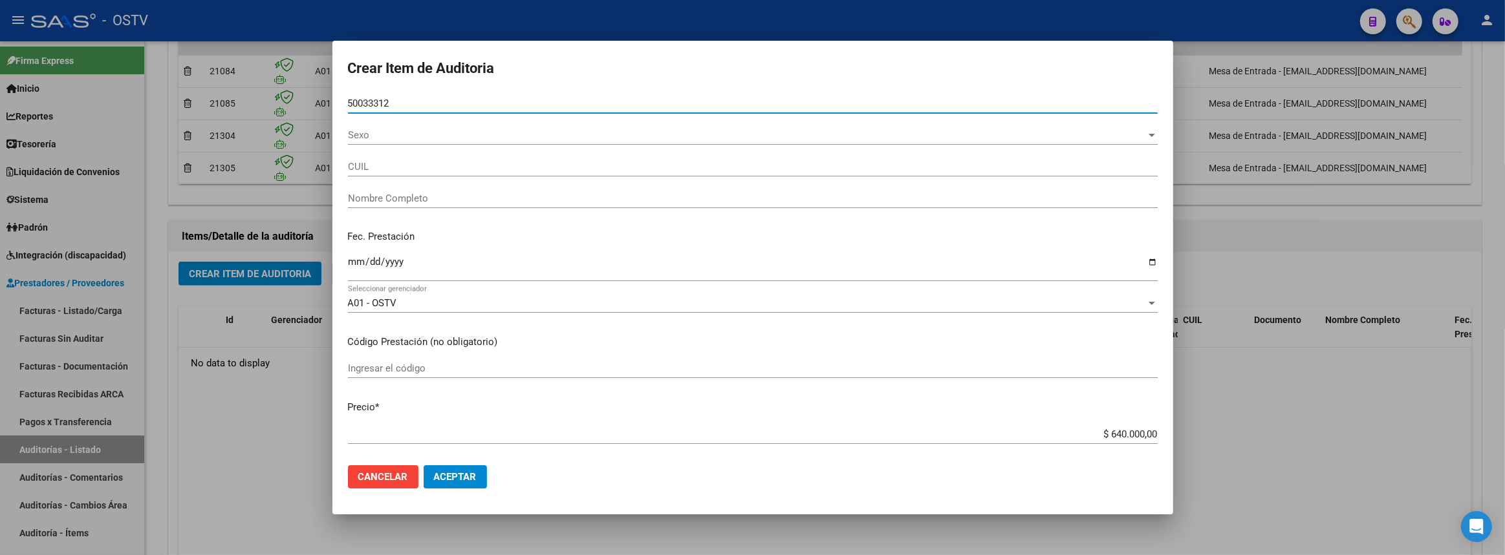
type input "20500333120"
type input "RODRIGUEZ DYLAN AGUSTIN"
type input "50033312"
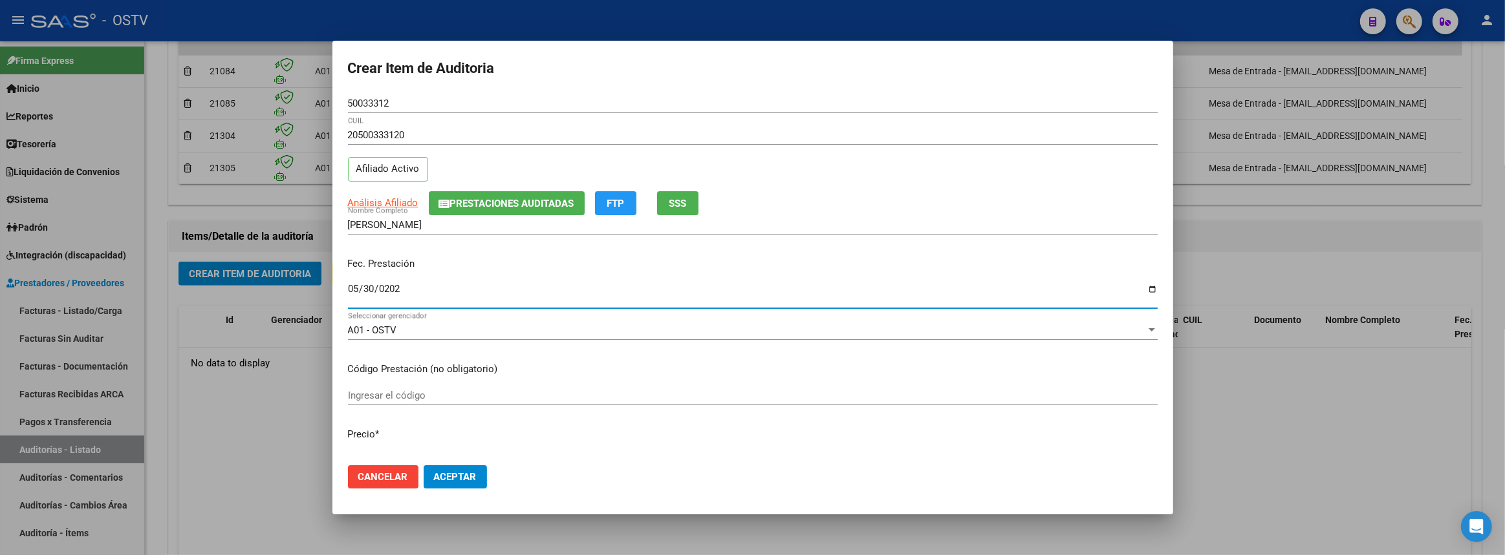
type input "2025-05-30"
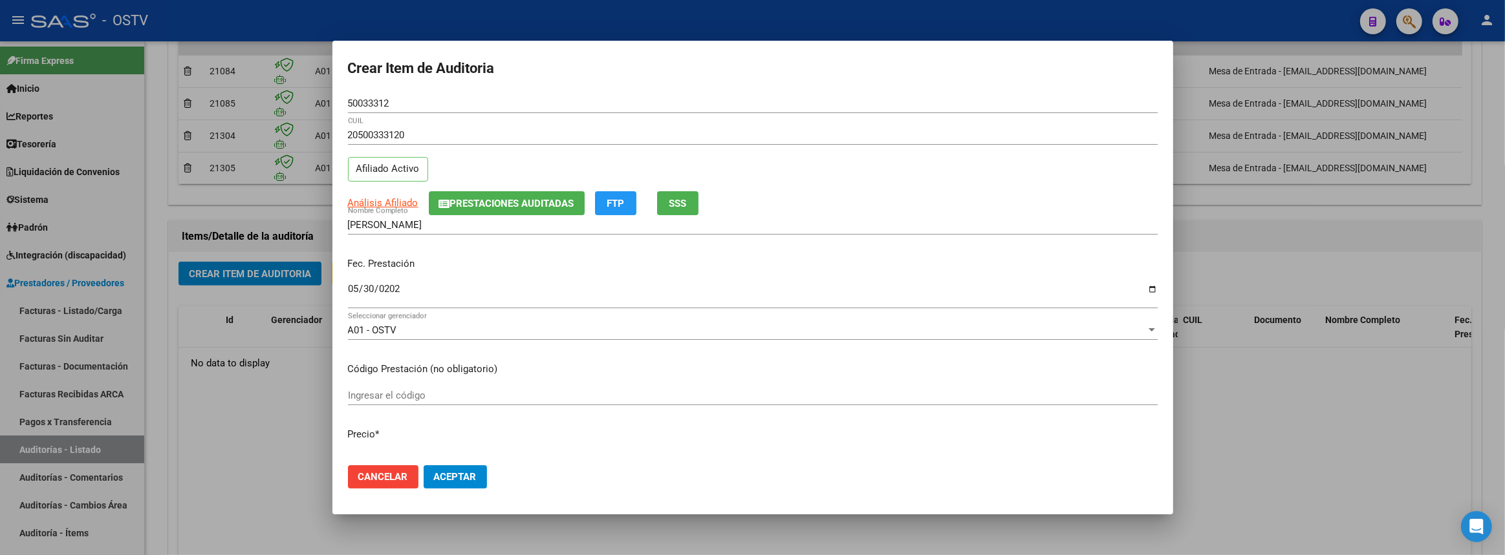
scroll to position [12, 0]
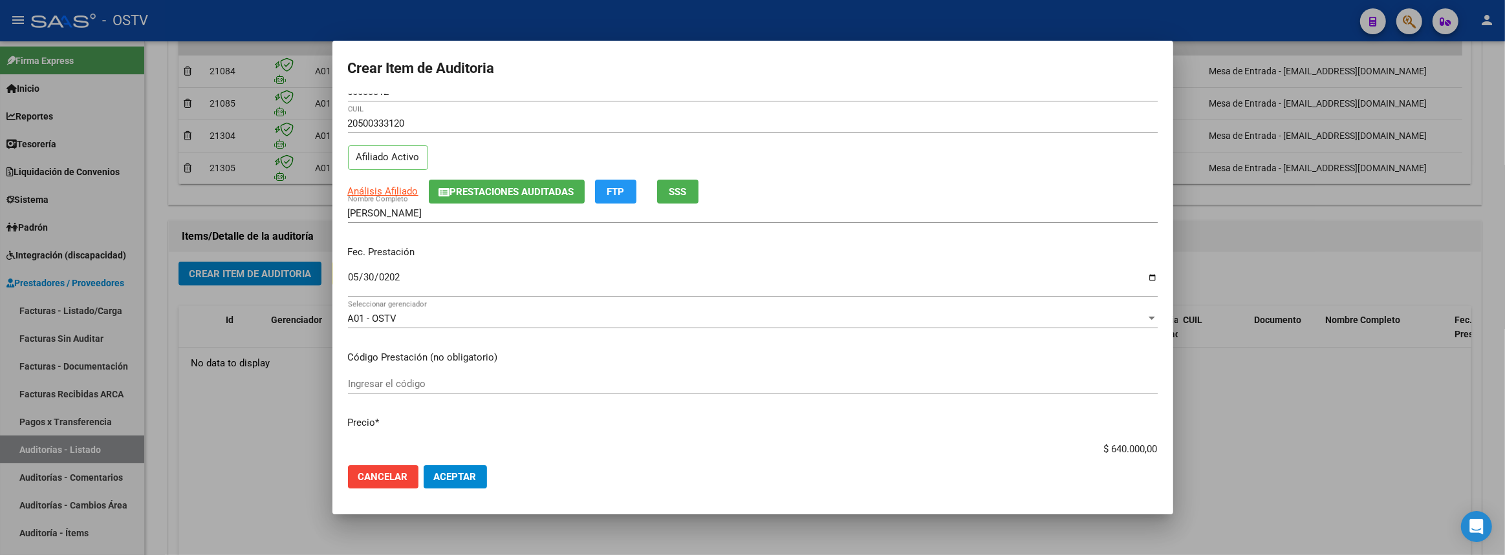
type input "$ 0,01"
type input "$ 0,16"
type input "$ 1,60"
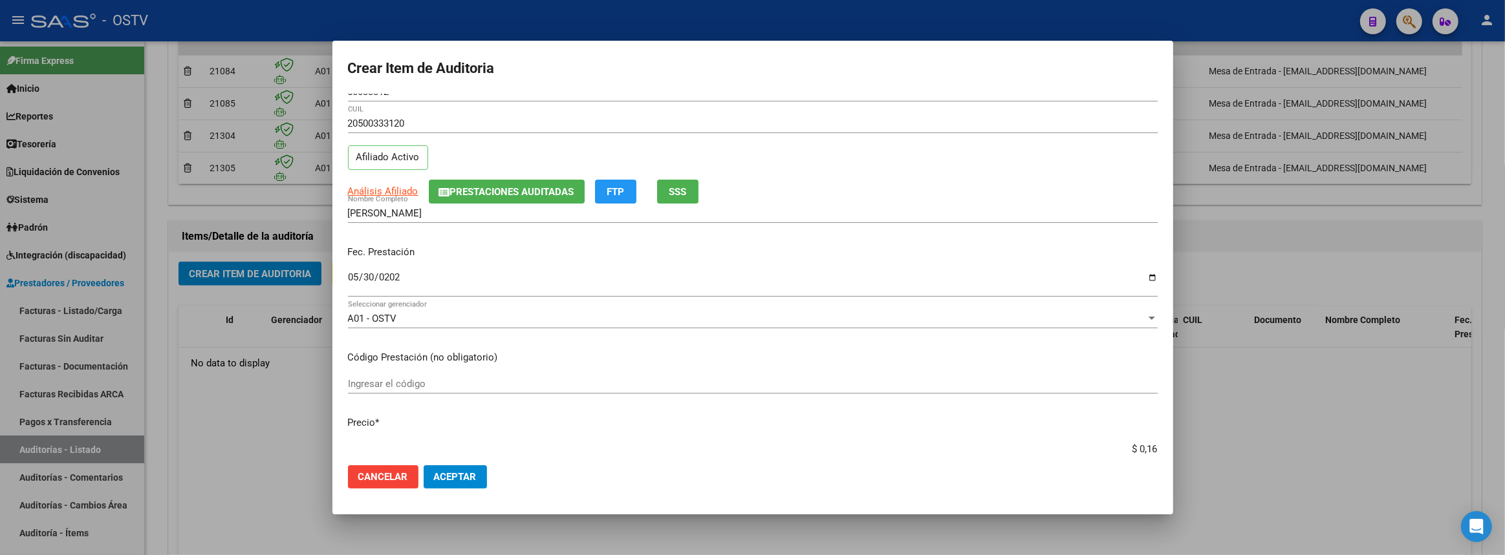
type input "$ 1,60"
type input "$ 16,00"
type input "$ 160,00"
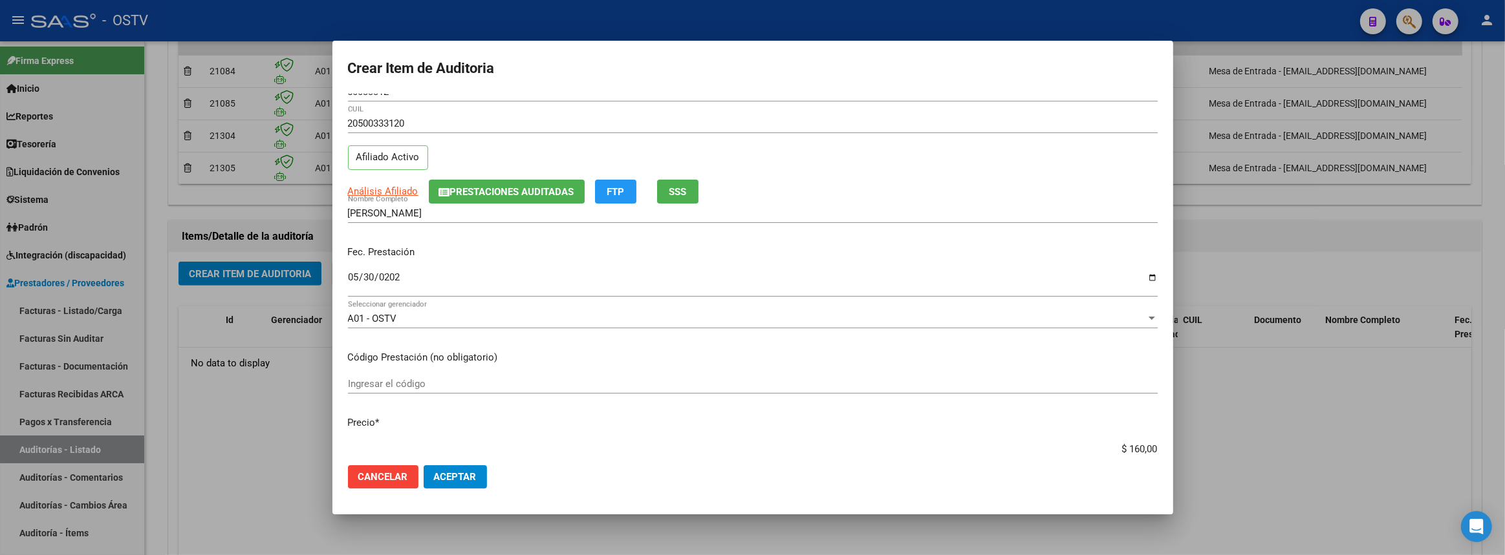
type input "$ 1.600,00"
type input "$ 16.000,00"
type input "$ 160.000,00"
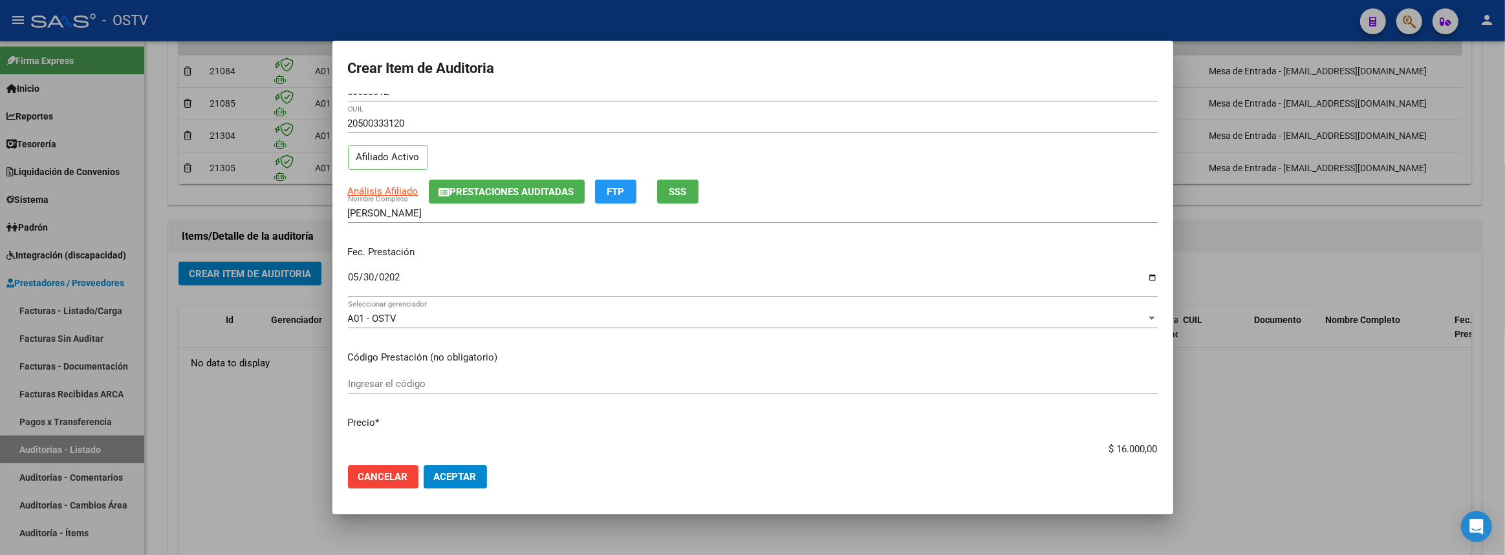
type input "$ 160.000,00"
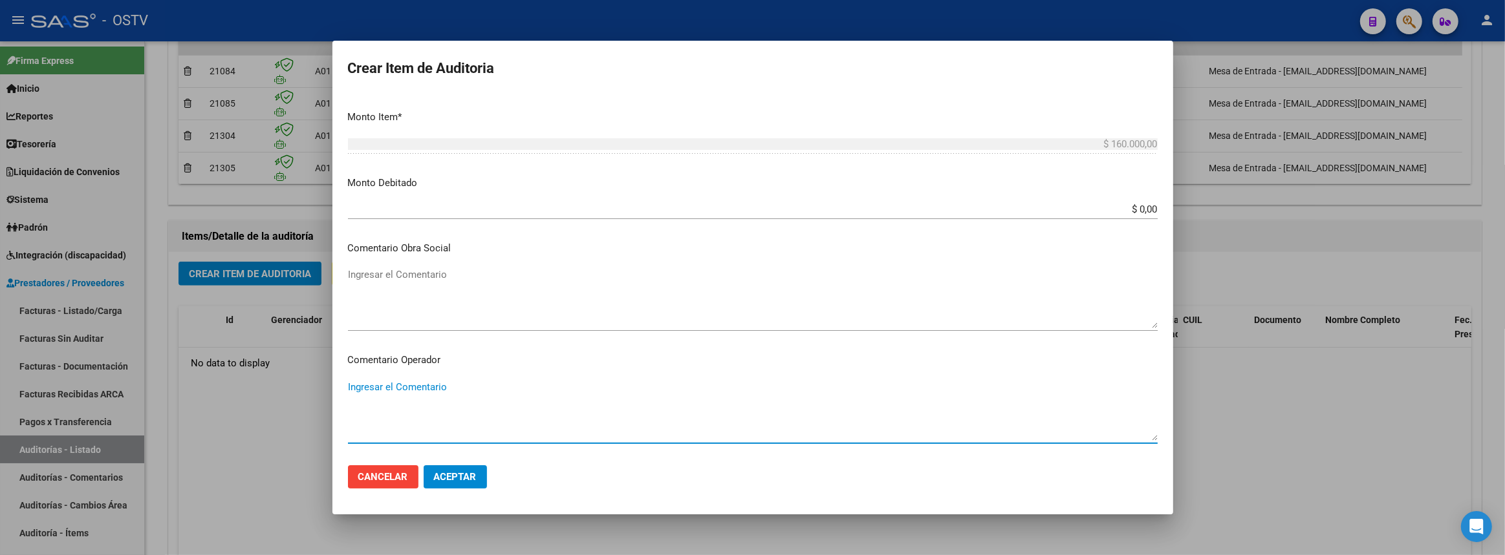
scroll to position [784, 0]
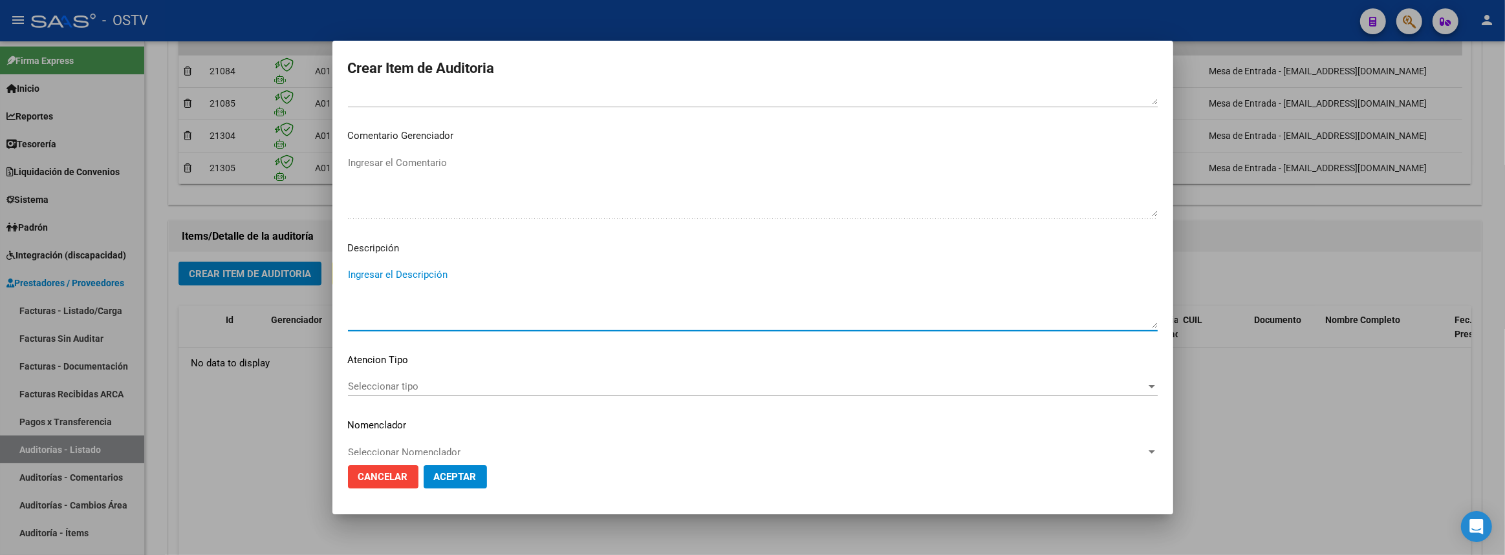
paste textarea "50033312"
type textarea "5"
paste textarea "Prestación: Acompañante Terapéutica"
type textarea "Prestación: Acompañante Terapéutica"
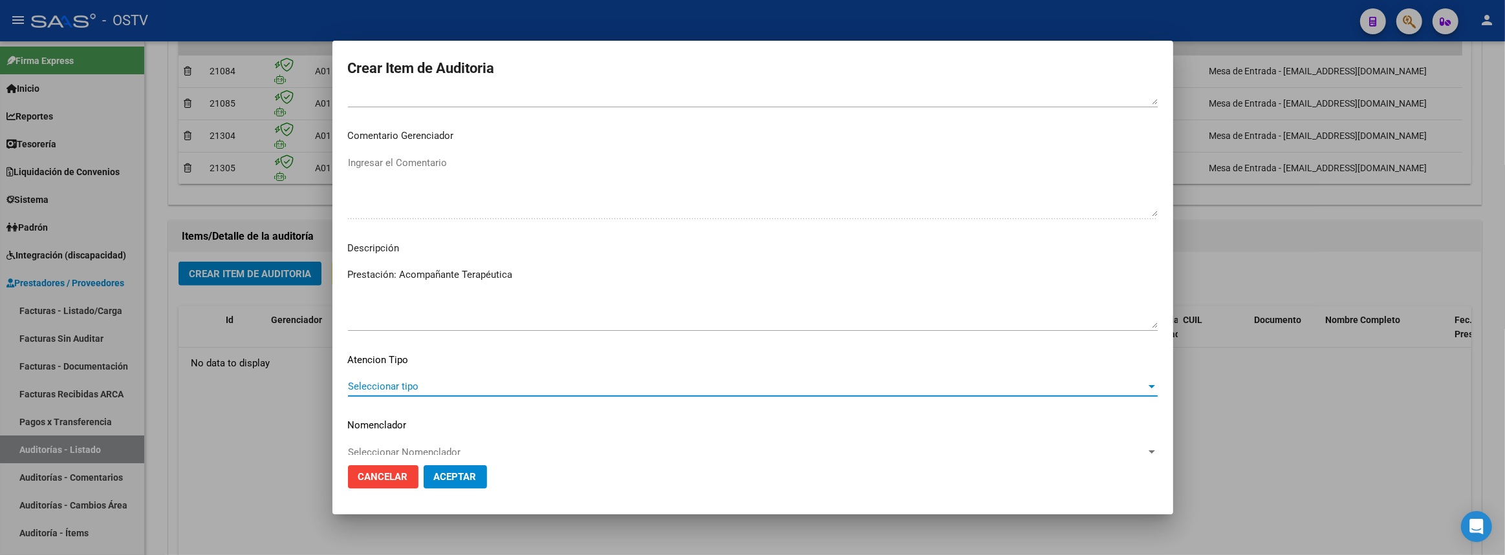
click at [427, 390] on span "Seleccionar tipo" at bounding box center [747, 387] width 798 height 12
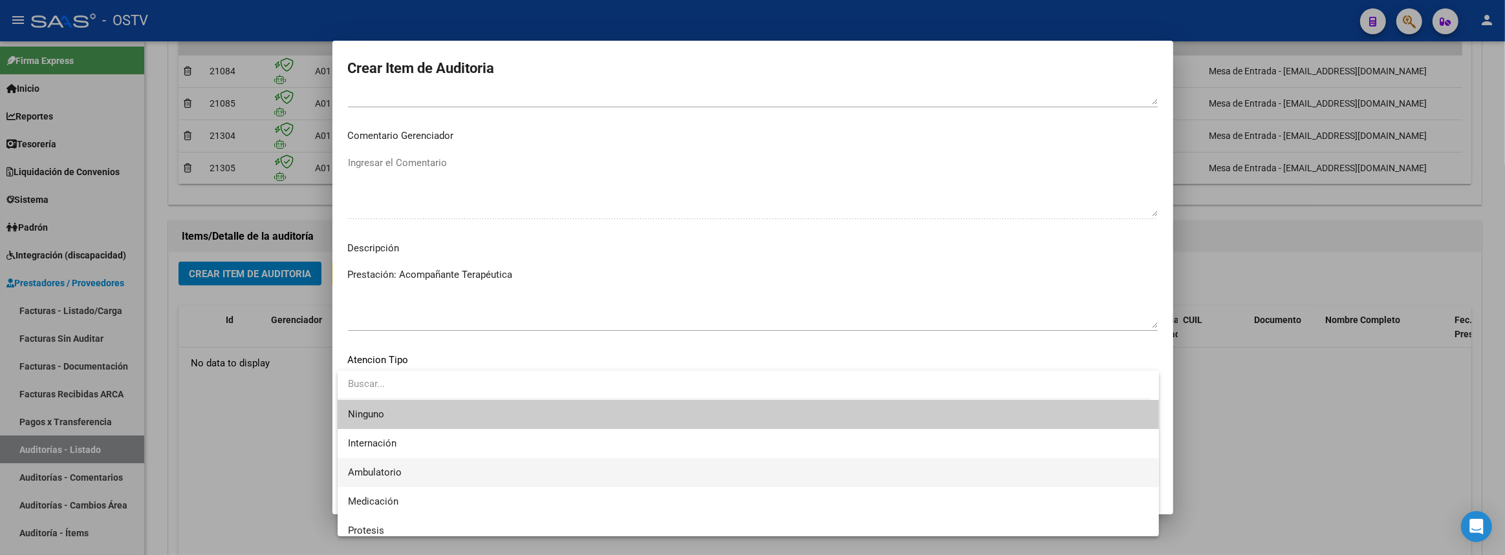
click at [417, 461] on span "Ambulatorio" at bounding box center [748, 472] width 800 height 29
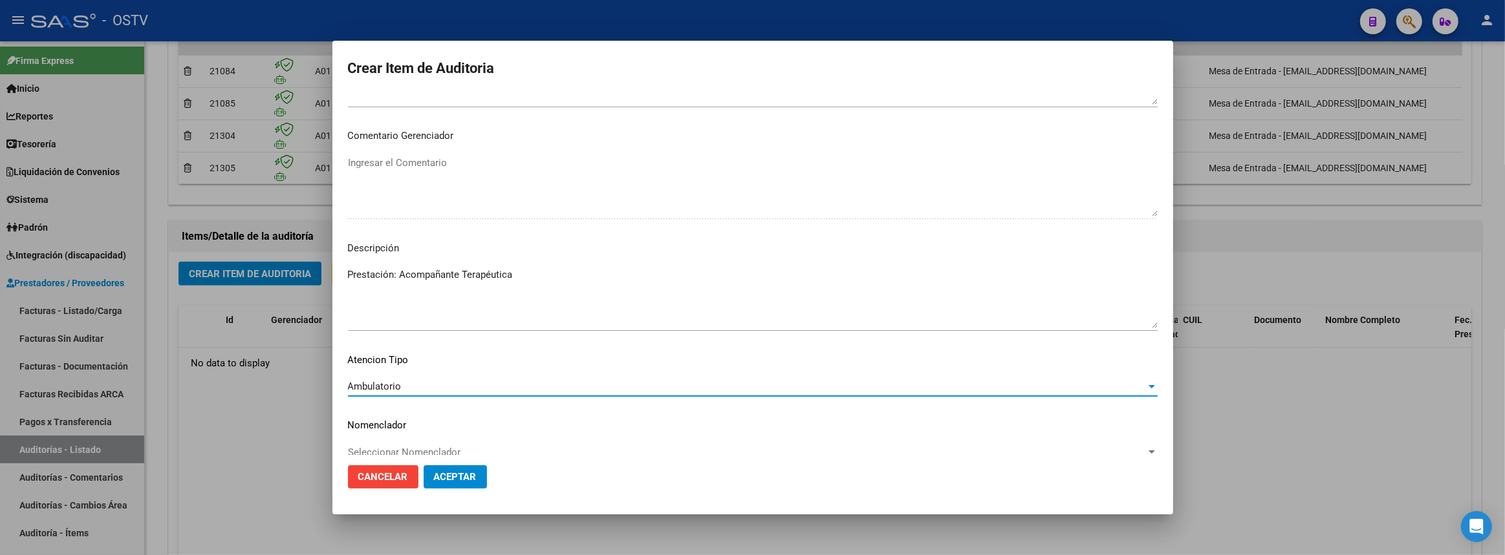
click at [455, 476] on span "Aceptar" at bounding box center [455, 477] width 43 height 12
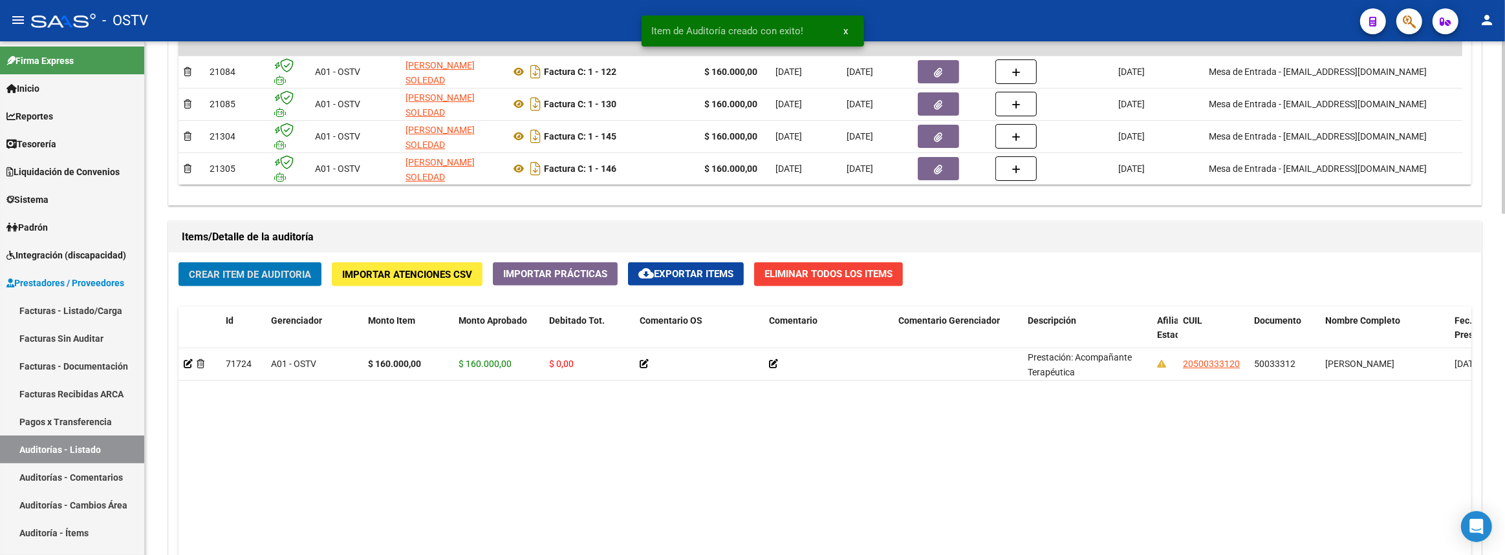
scroll to position [764, 0]
click at [277, 276] on span "Crear Item de Auditoria" at bounding box center [250, 274] width 122 height 12
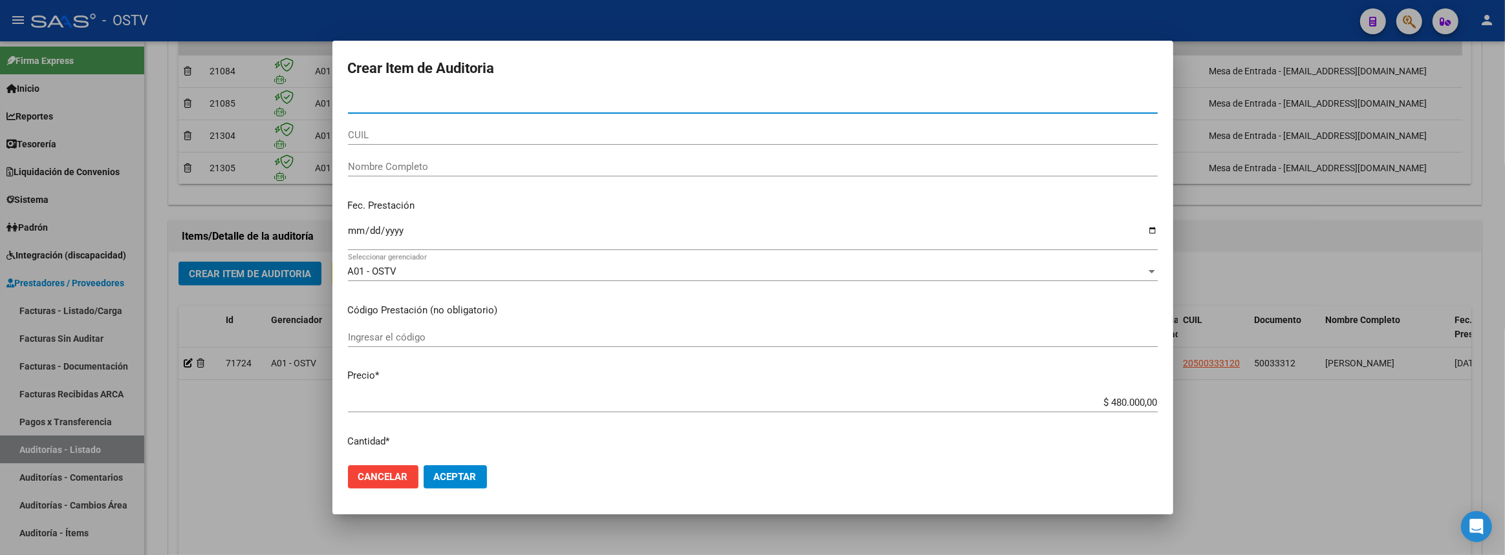
paste input "50033312"
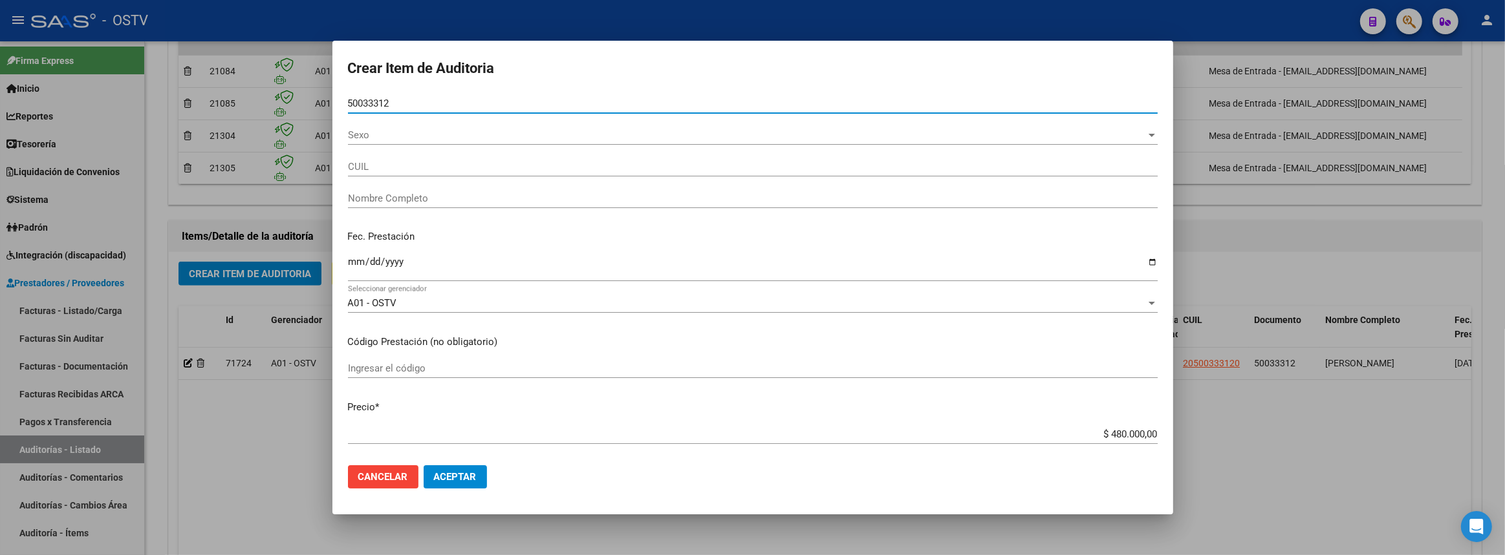
type input "50033312"
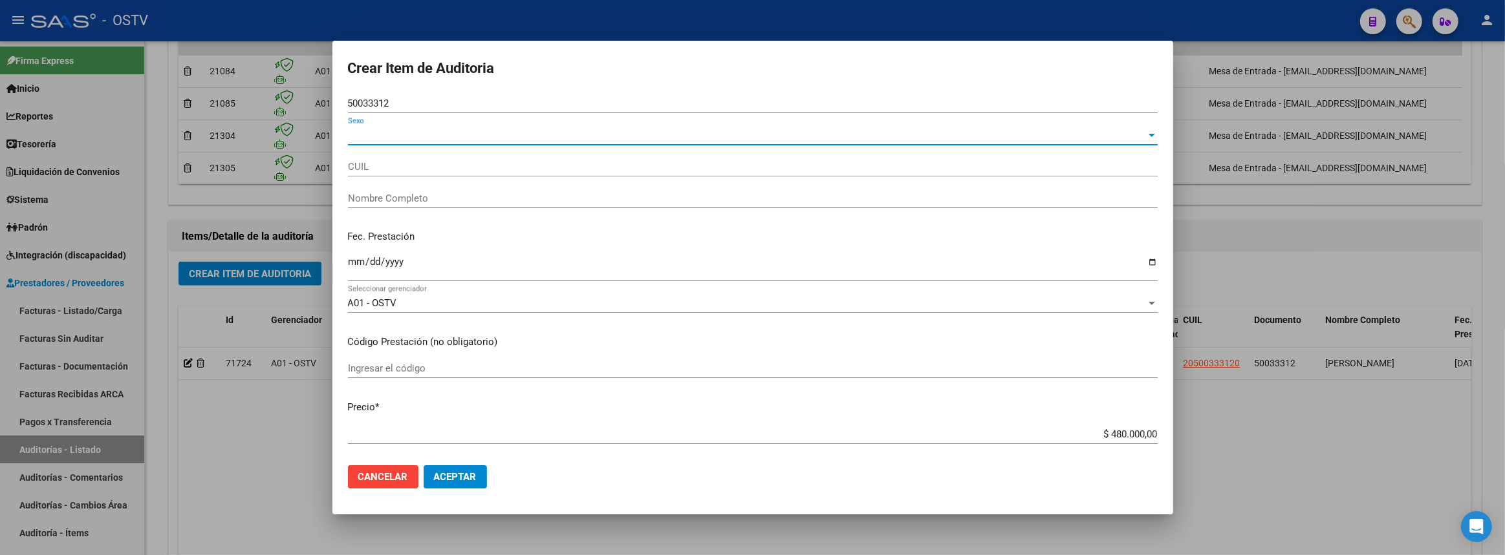
type input "20500333120"
type input "RODRIGUEZ DYLAN AGUSTIN"
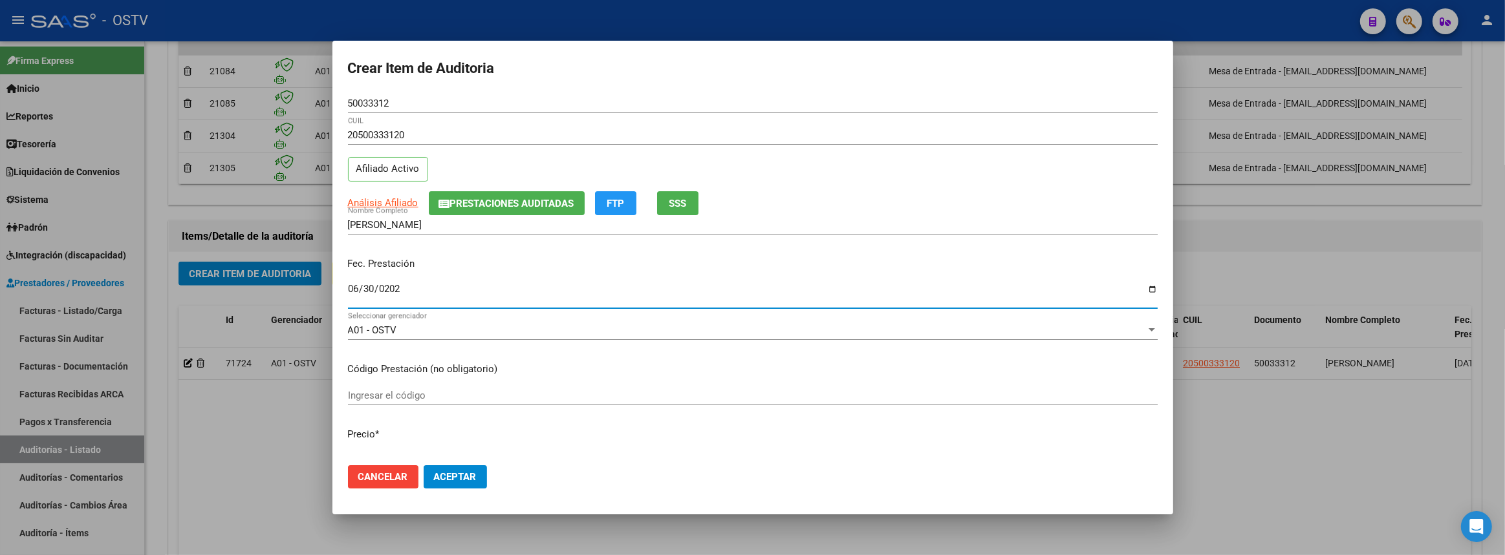
type input "[DATE]"
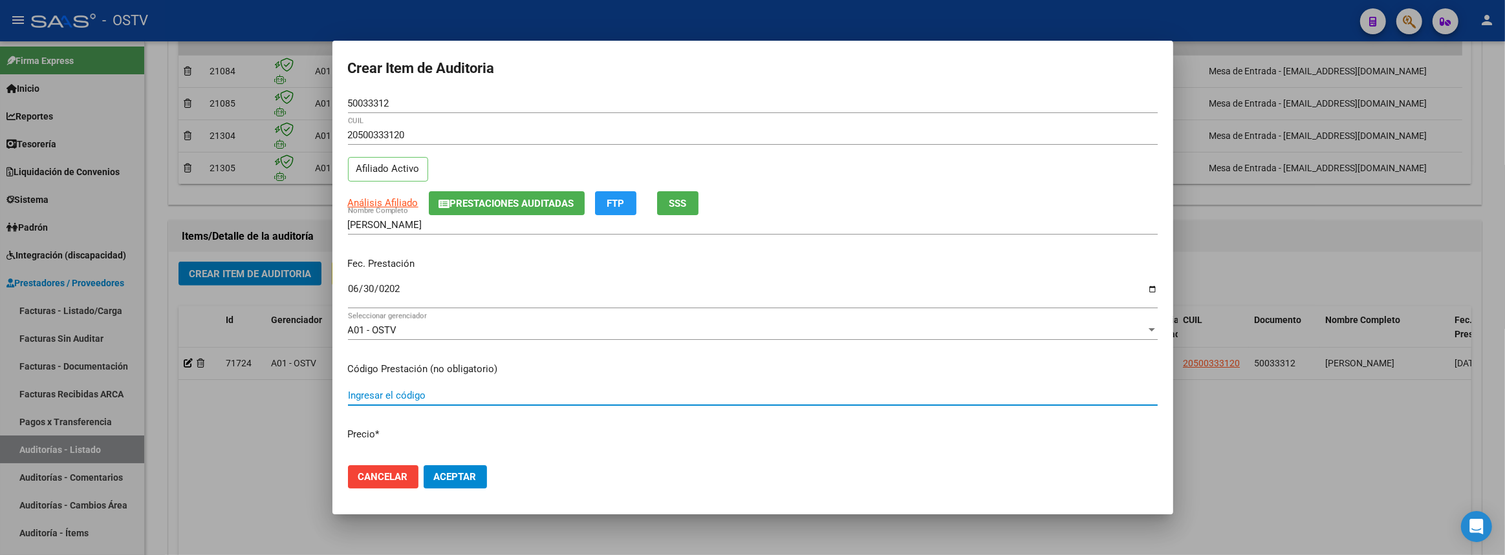
scroll to position [12, 0]
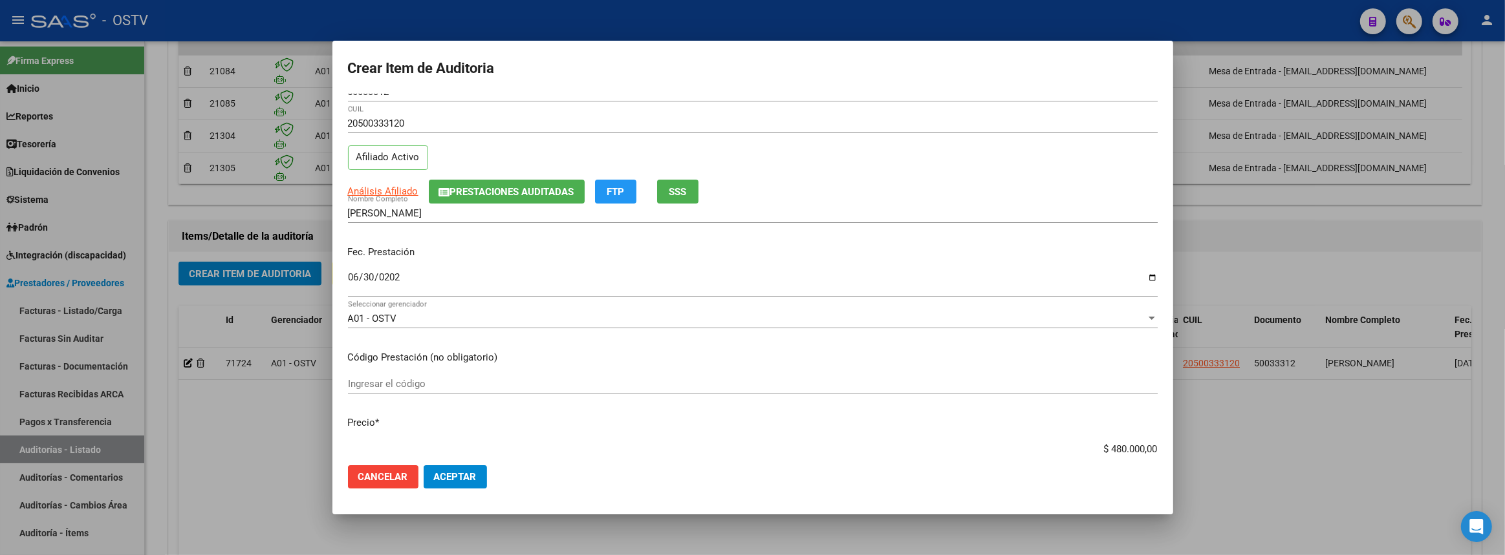
type input "$ 0,01"
type input "$ 0,16"
type input "$ 1,60"
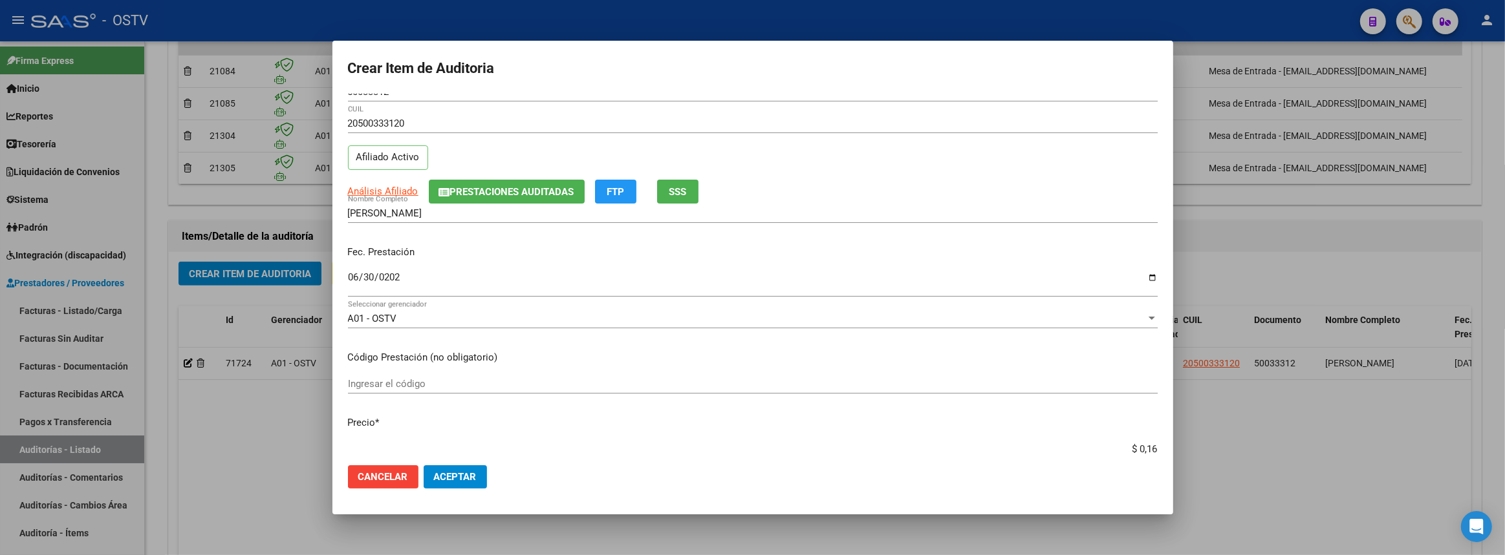
type input "$ 1,60"
type input "$ 16,00"
type input "$ 160,00"
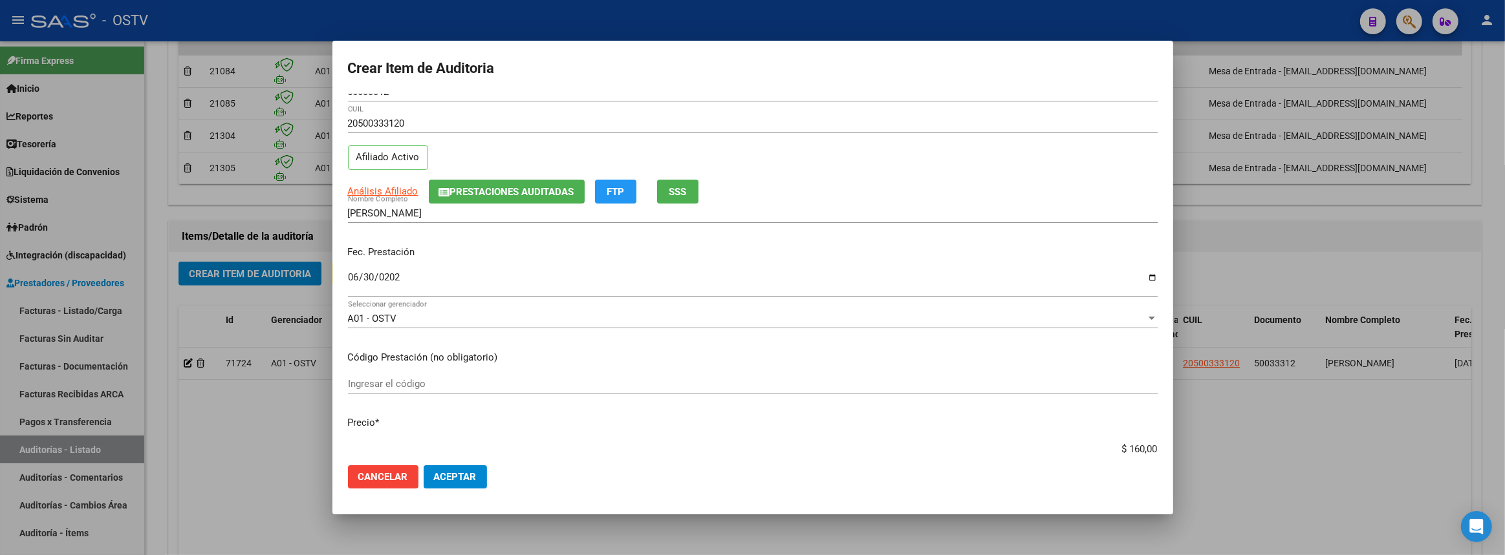
type input "$ 1.600,00"
type input "$ 16.000,00"
type input "$ 160.000,00"
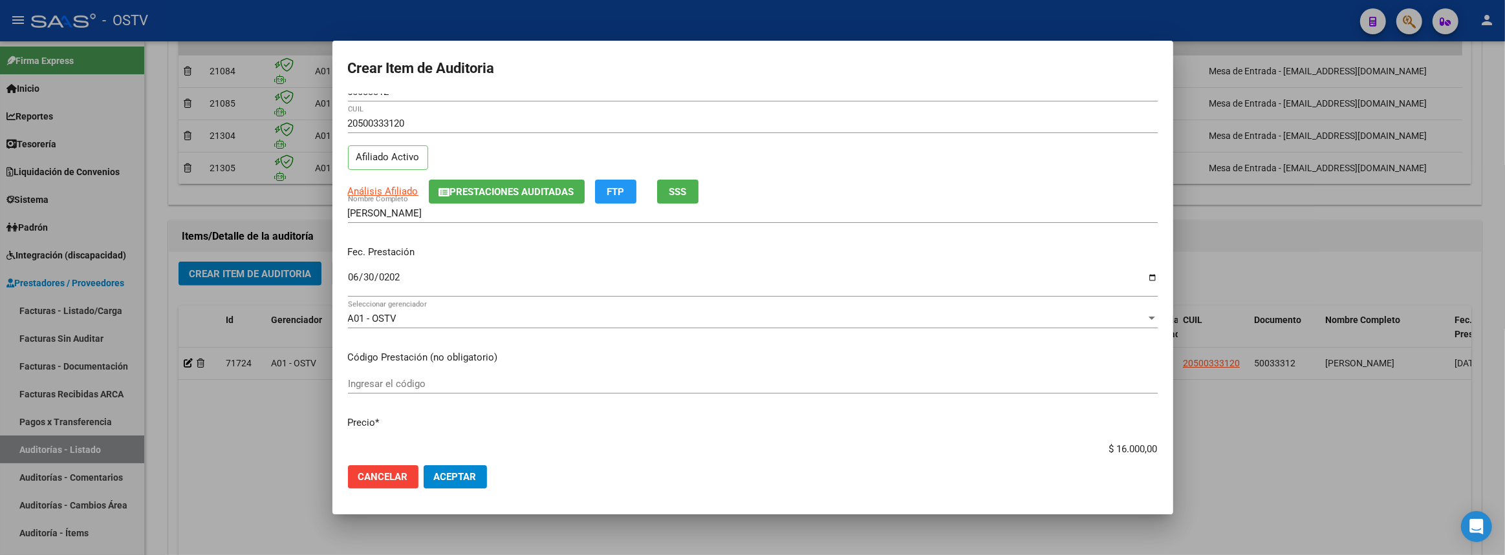
type input "$ 160.000,00"
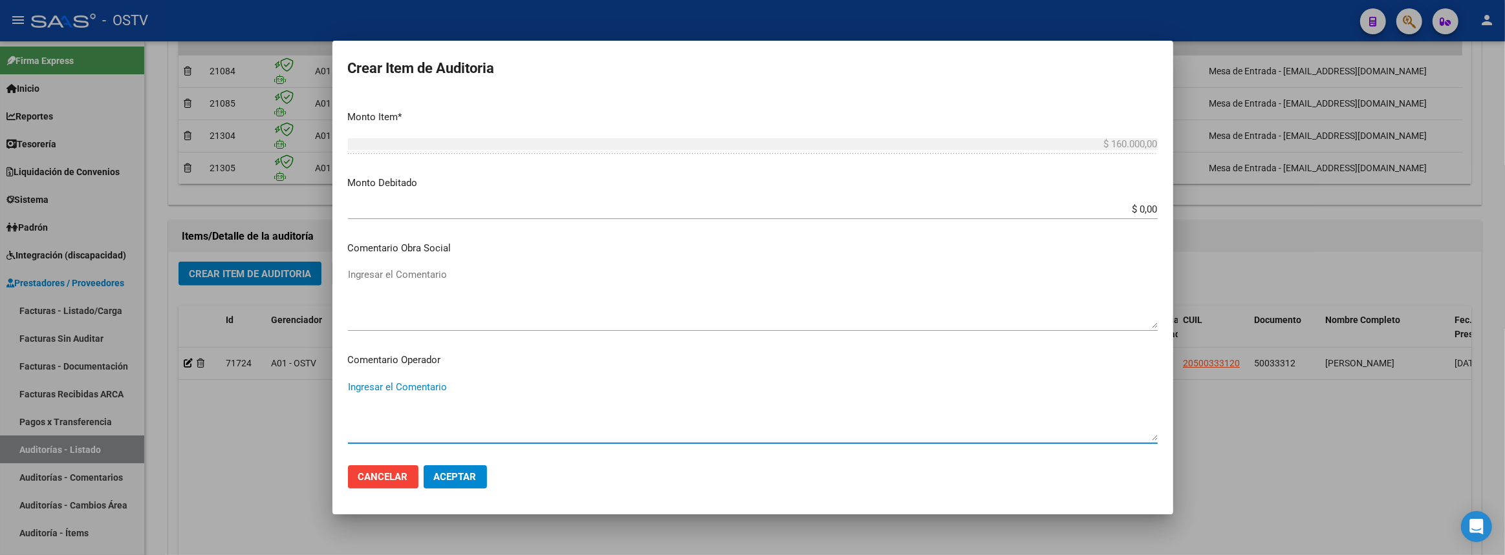
scroll to position [784, 0]
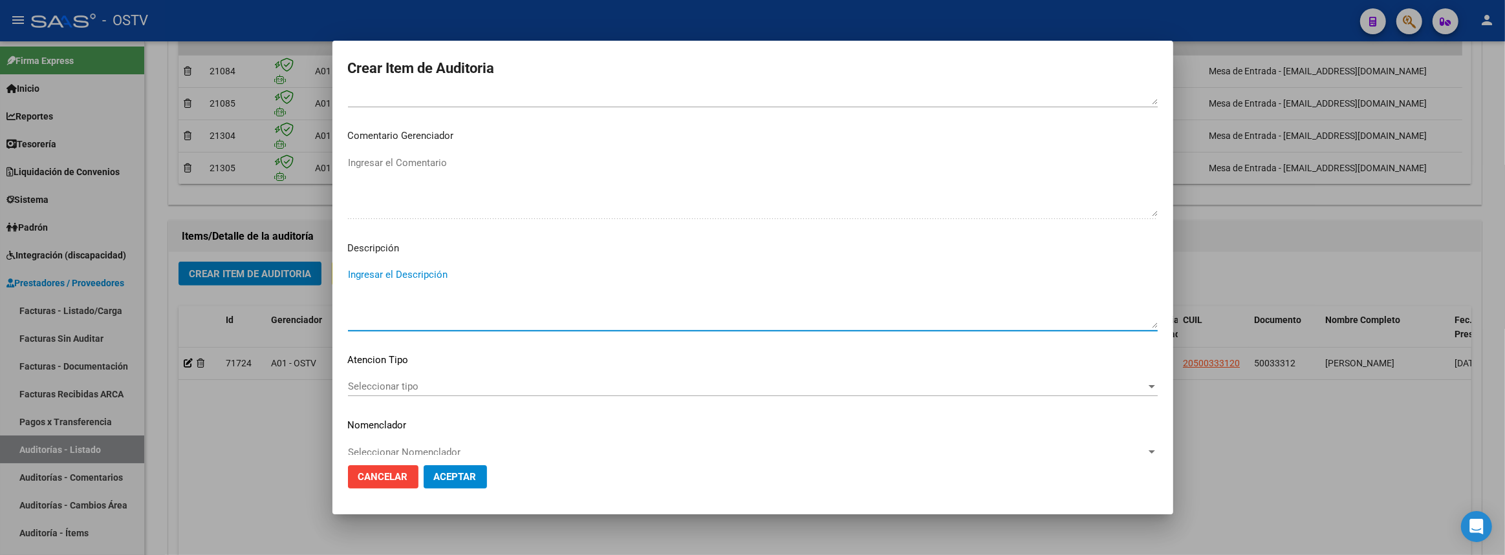
paste textarea "50033312"
drag, startPoint x: 395, startPoint y: 273, endPoint x: 346, endPoint y: 268, distance: 49.3
click at [346, 268] on mat-dialog-content "50033312 Nro Documento 20500333120 CUIL Afiliado Activo Análisis Afiliado Prest…" at bounding box center [752, 274] width 841 height 361
paste textarea "Prestación: Acompañante Terapéutica"
type textarea "Prestación: Acompañante Terapéutica"
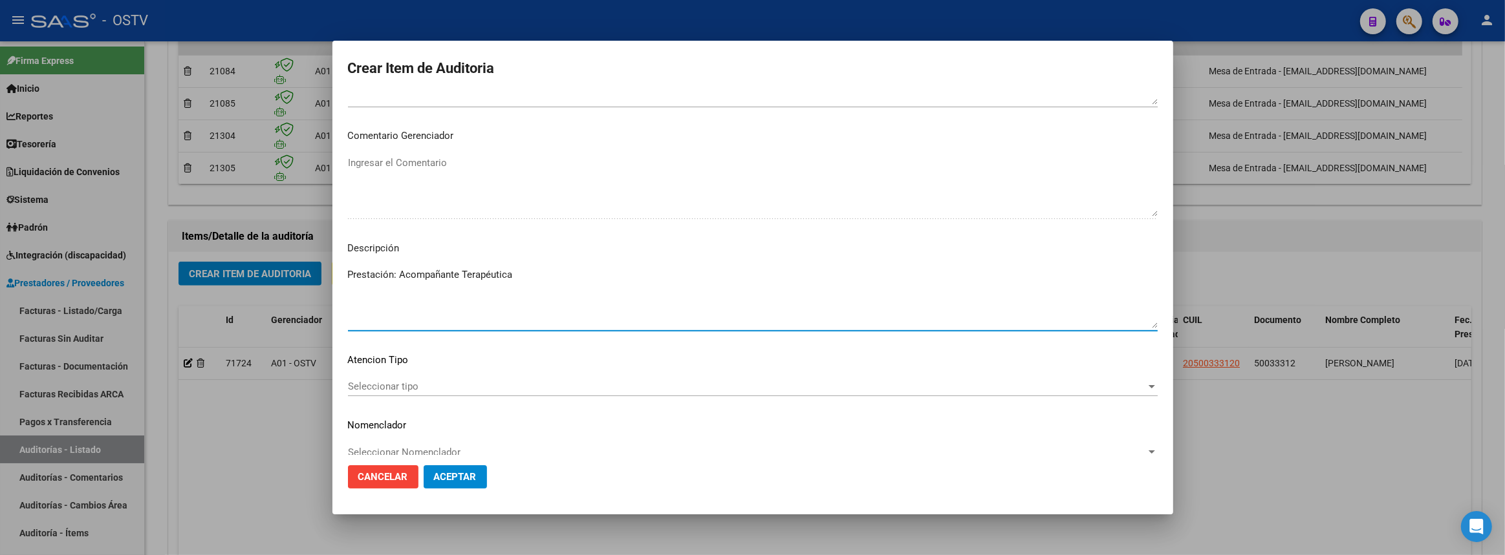
click at [426, 391] on span "Seleccionar tipo" at bounding box center [747, 387] width 798 height 12
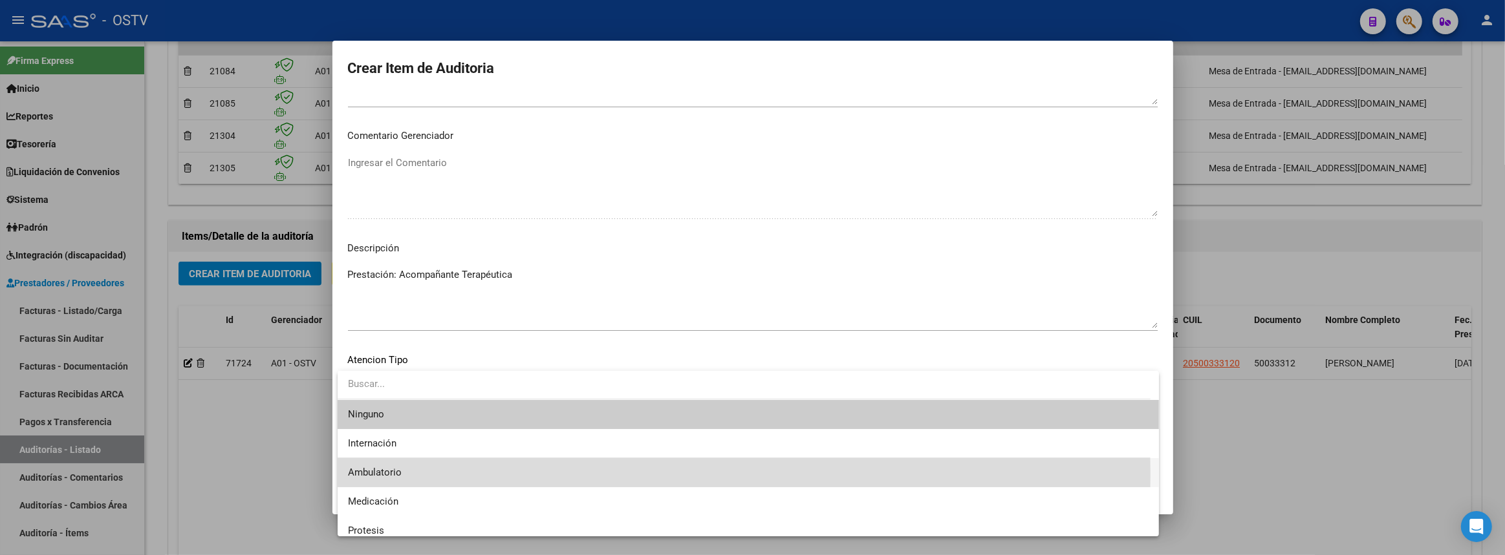
click at [405, 475] on span "Ambulatorio" at bounding box center [748, 472] width 800 height 29
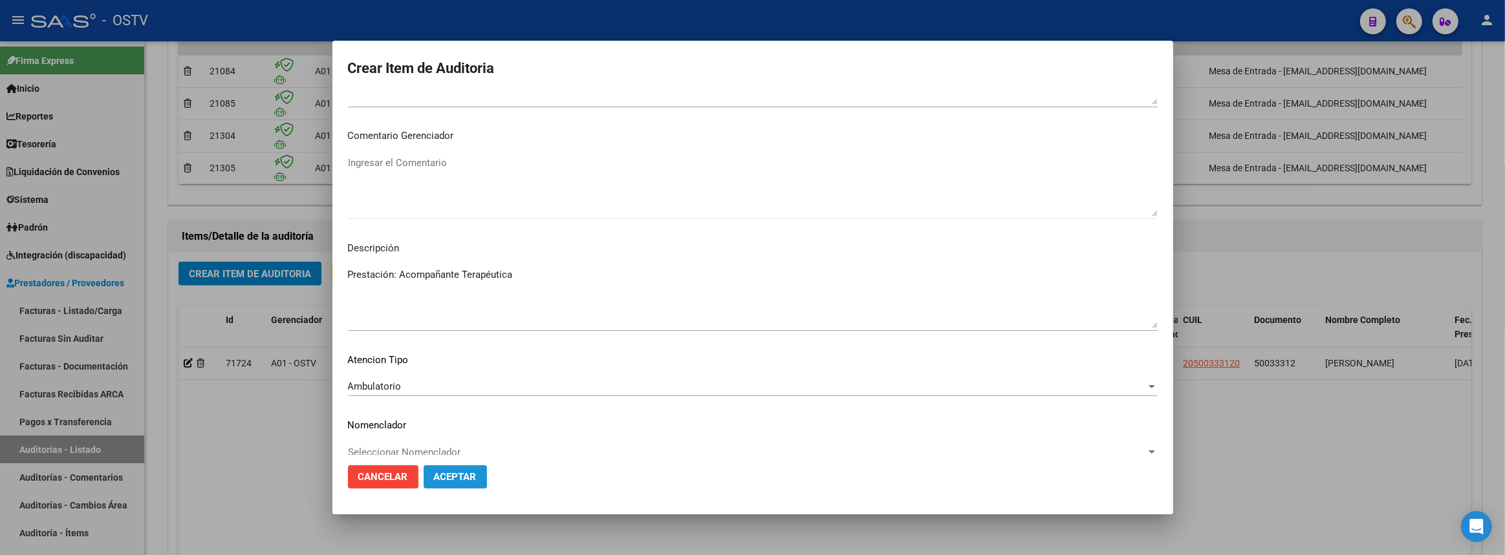
click at [456, 483] on button "Aceptar" at bounding box center [455, 477] width 63 height 23
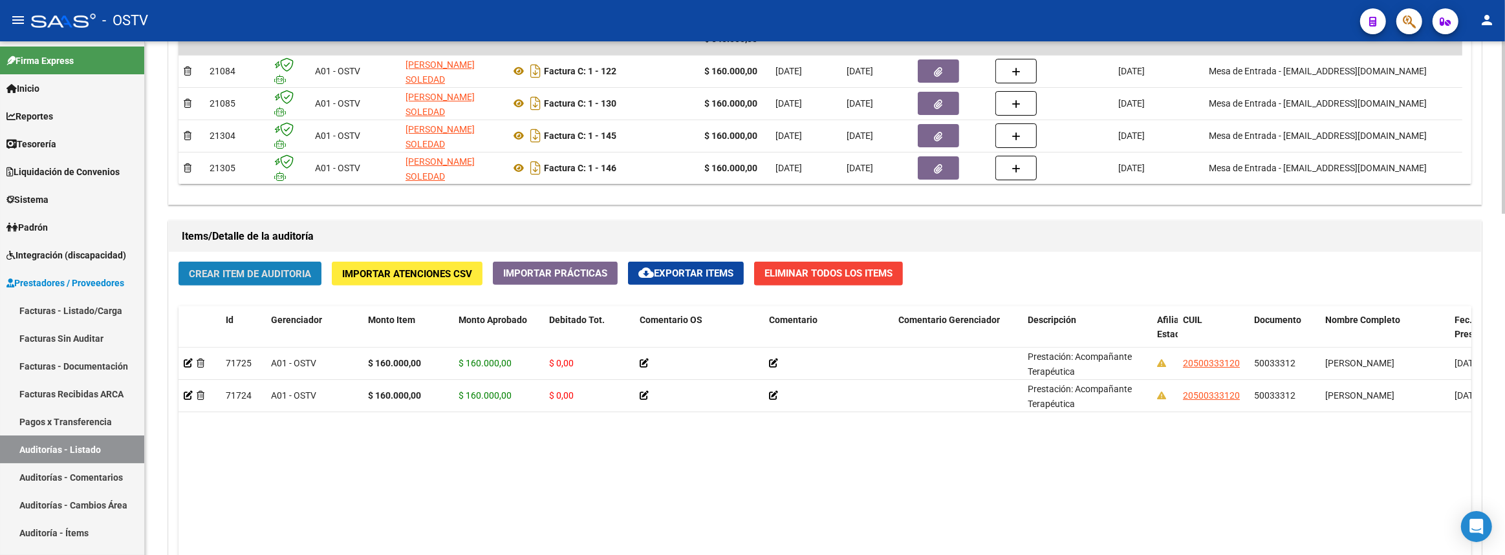
click at [270, 262] on button "Crear Item de Auditoria" at bounding box center [249, 274] width 143 height 24
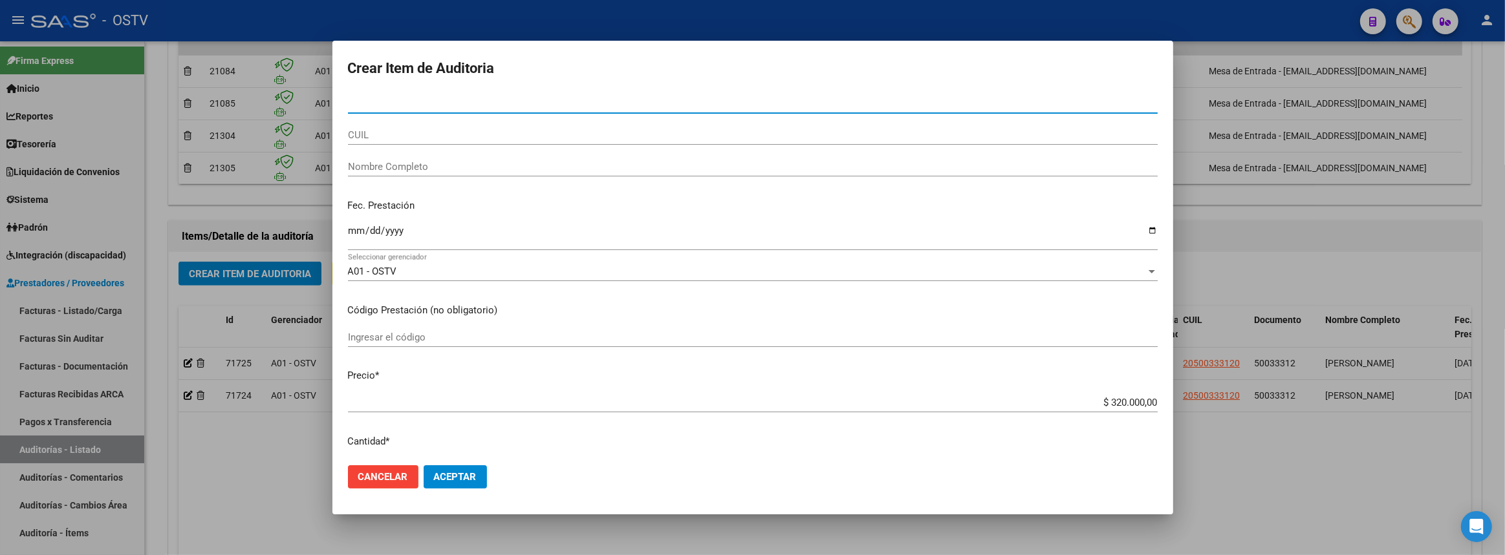
paste input "50033312"
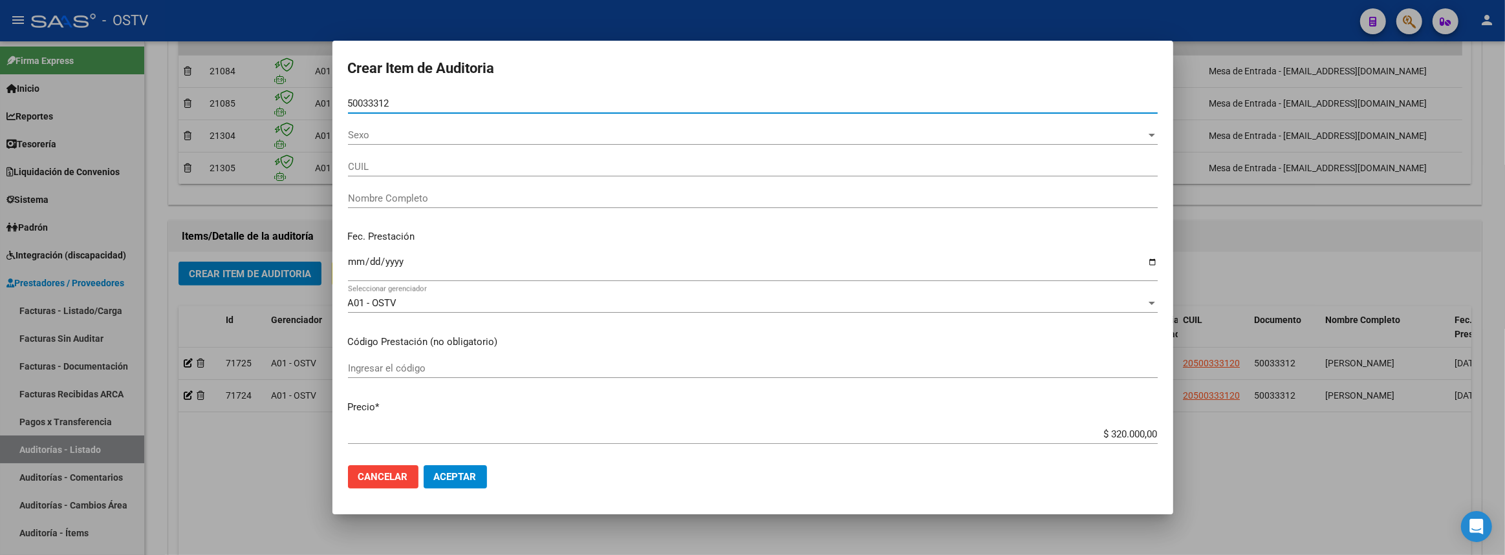
type input "50033312"
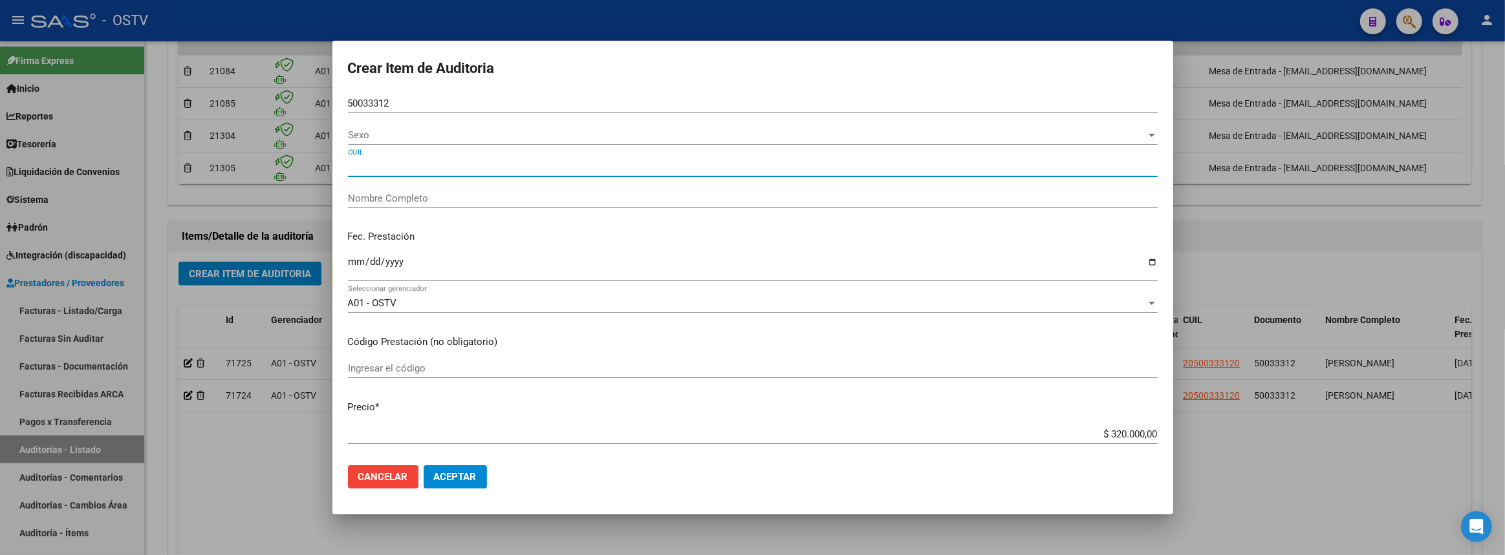
type input "20500333120"
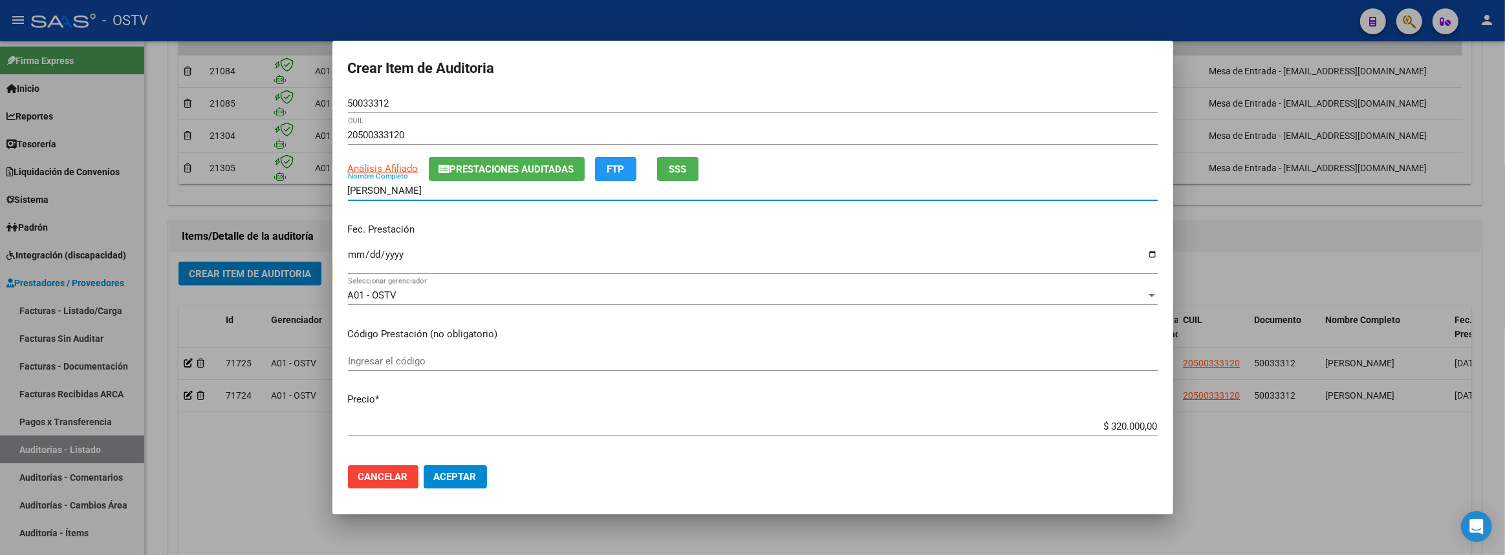
type input "3"
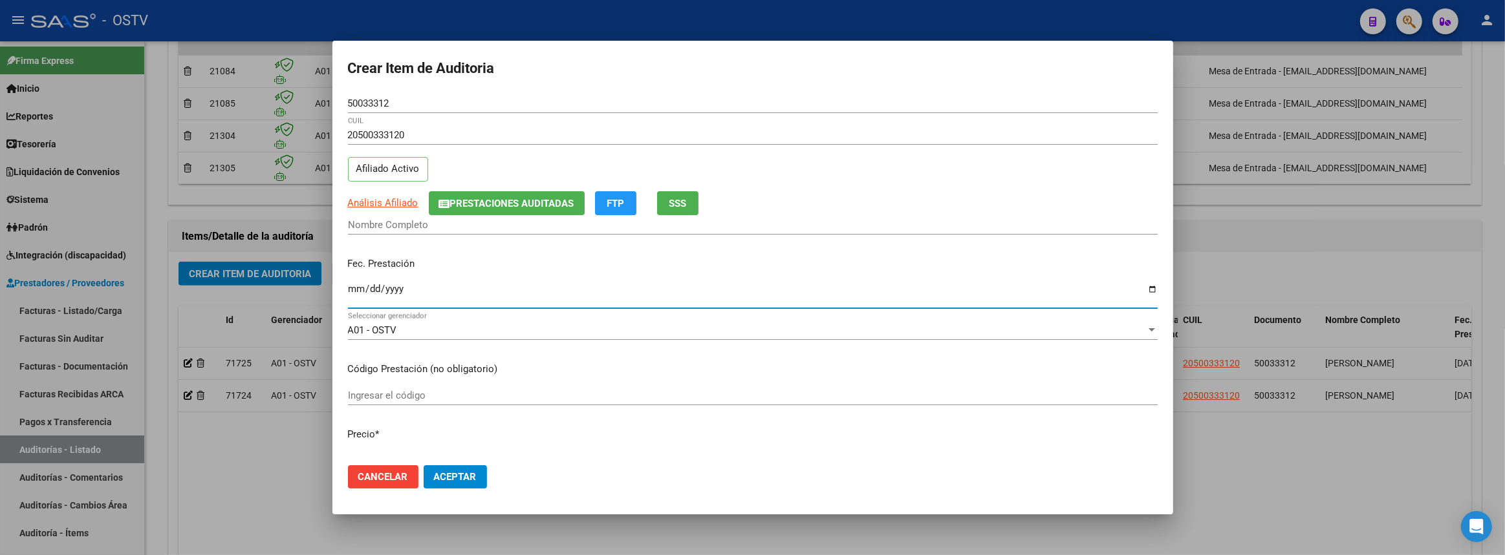
type input "[DATE]"
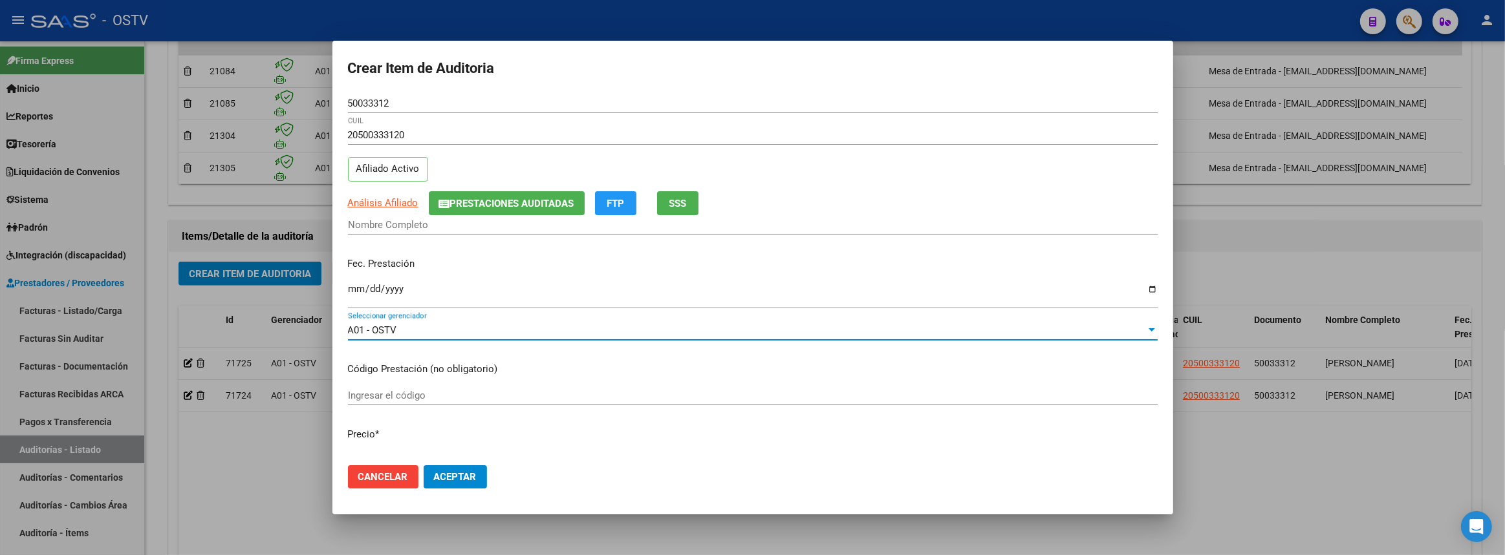
click at [455, 98] on input "50033312" at bounding box center [753, 104] width 810 height 12
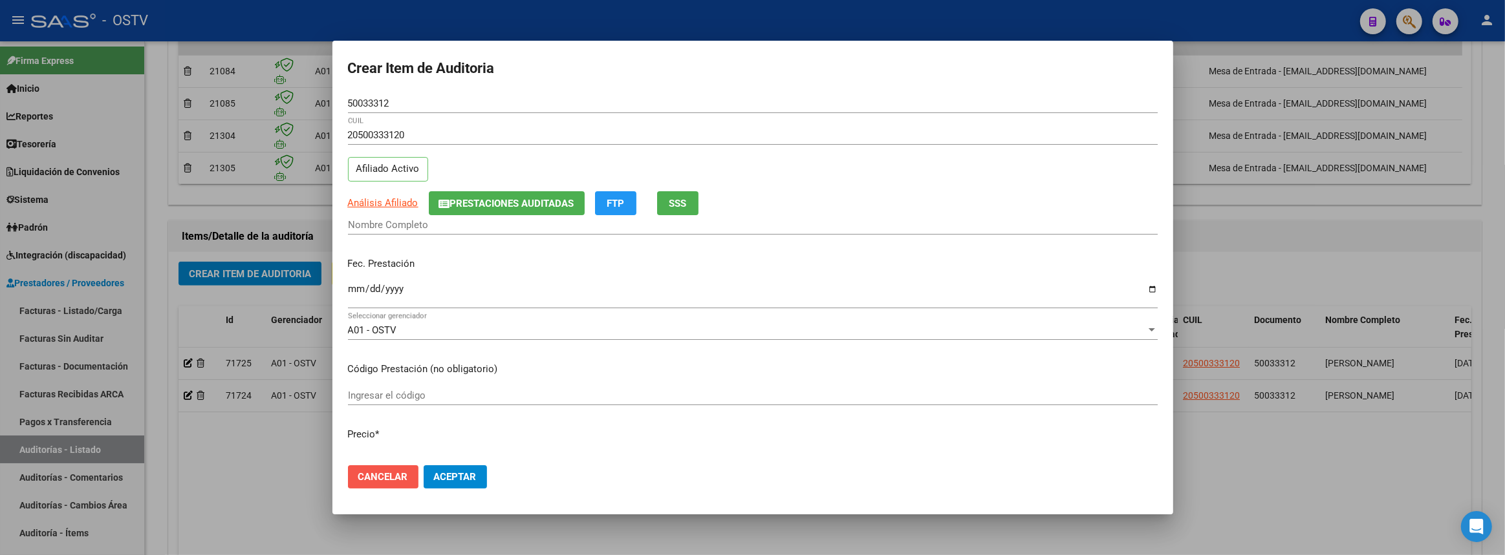
click at [381, 474] on span "Cancelar" at bounding box center [383, 477] width 50 height 12
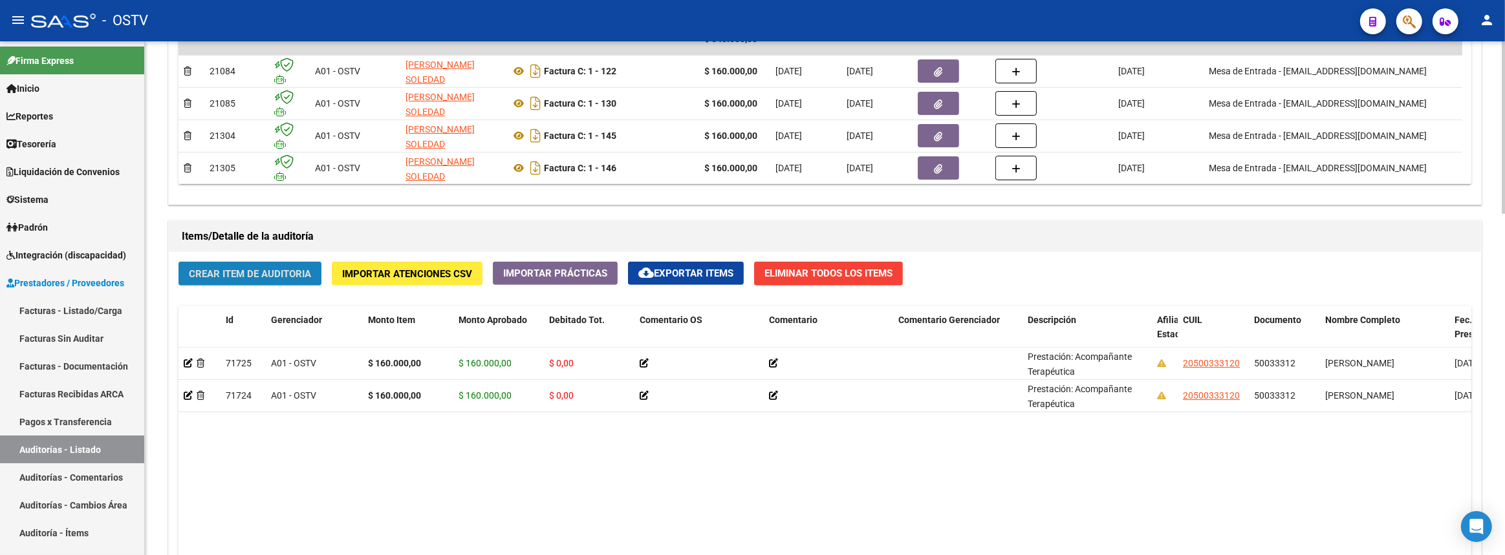
click at [264, 268] on span "Crear Item de Auditoria" at bounding box center [250, 274] width 122 height 12
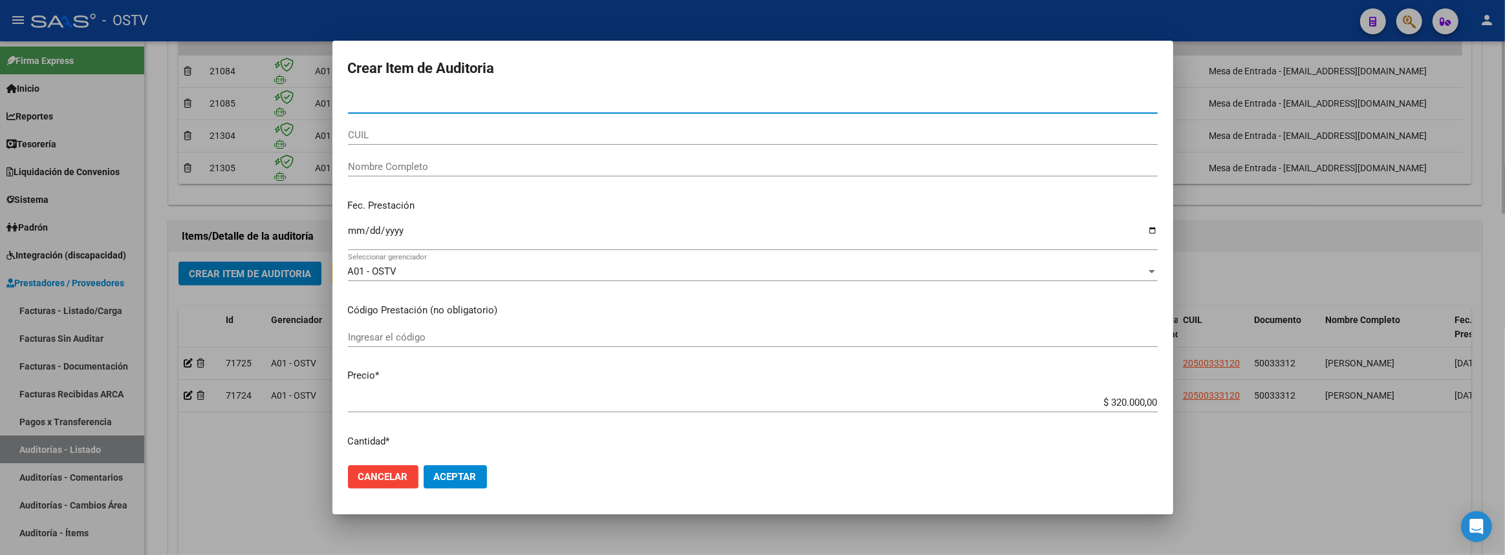
paste input "50033312"
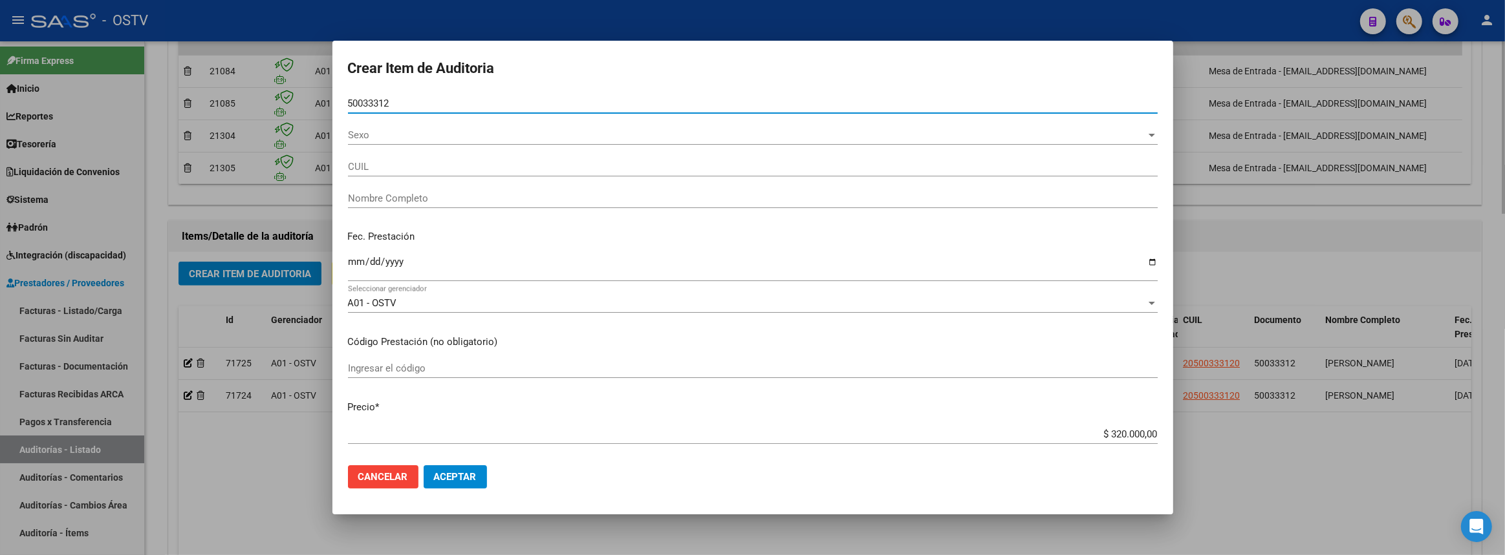
type input "50033312"
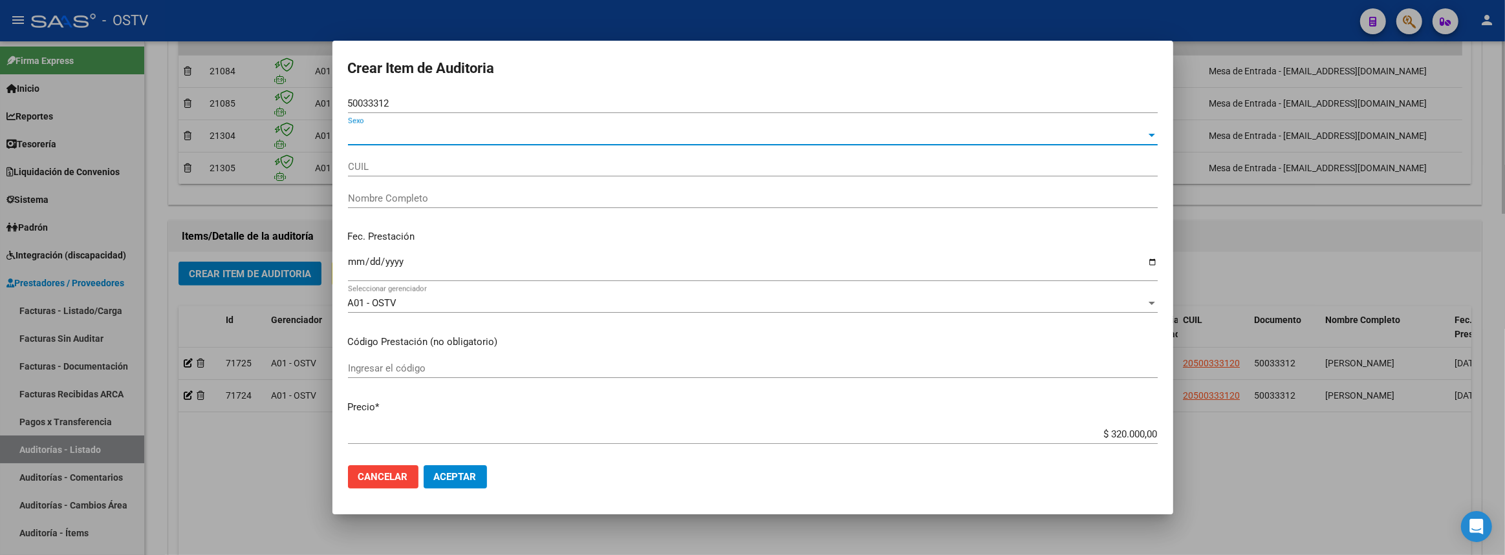
type input "20500333120"
type input "RODRIGUEZ DYLAN AGUSTIN"
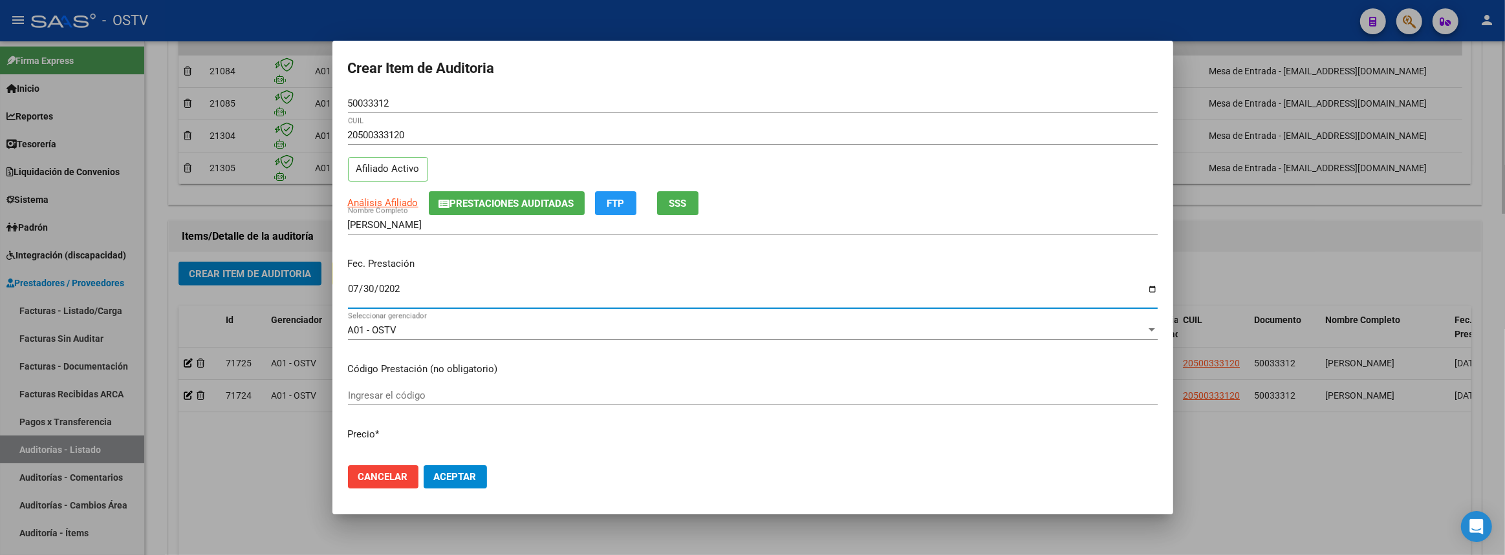
type input "[DATE]"
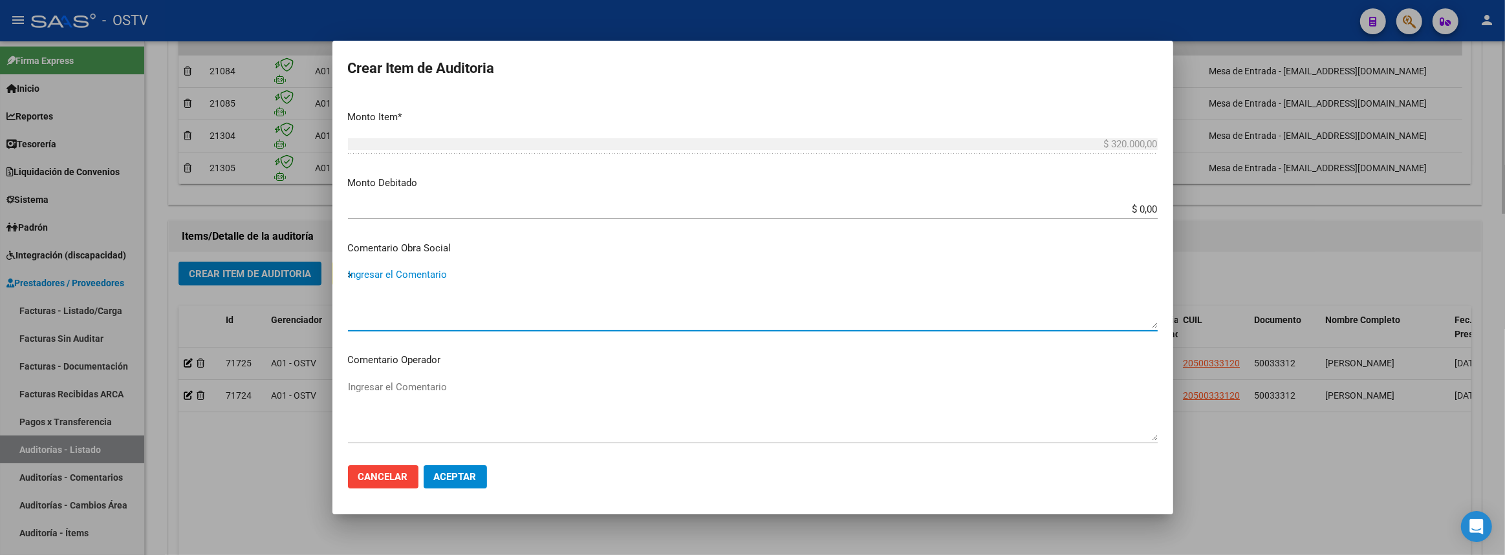
type textarea ">"
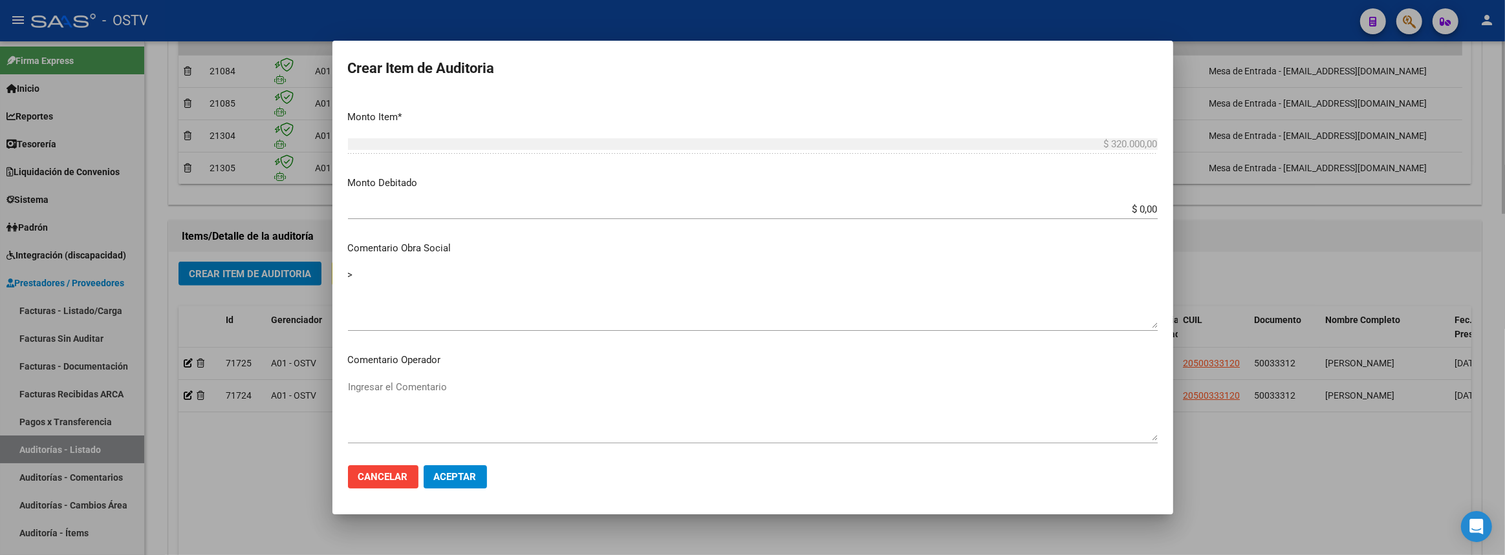
scroll to position [252, 0]
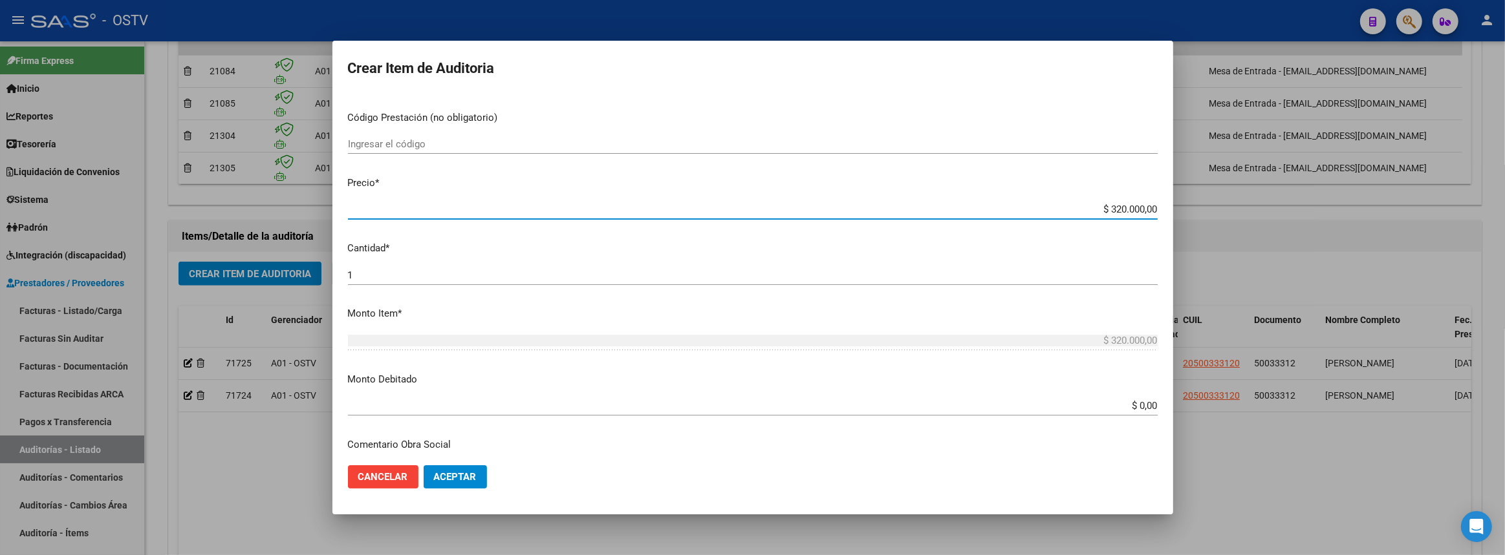
type input "$ 0,01"
type input "$ 0,16"
type input "$ 1,60"
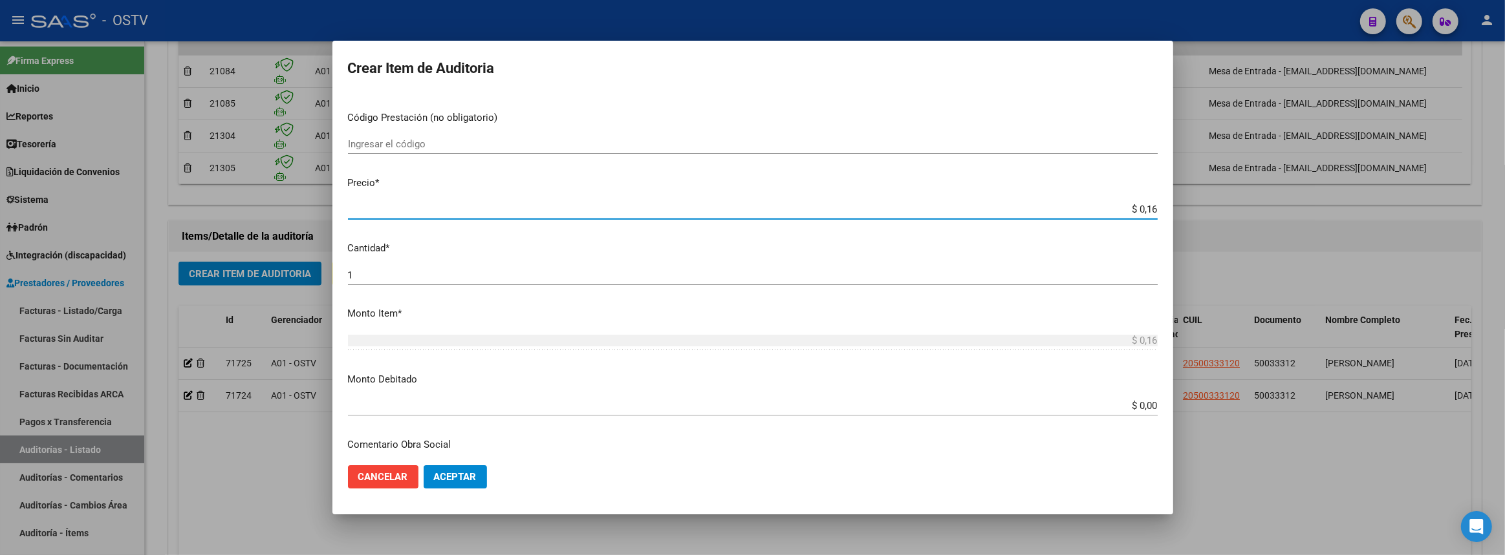
type input "$ 1,60"
type input "$ 16,00"
type input "$ 160,00"
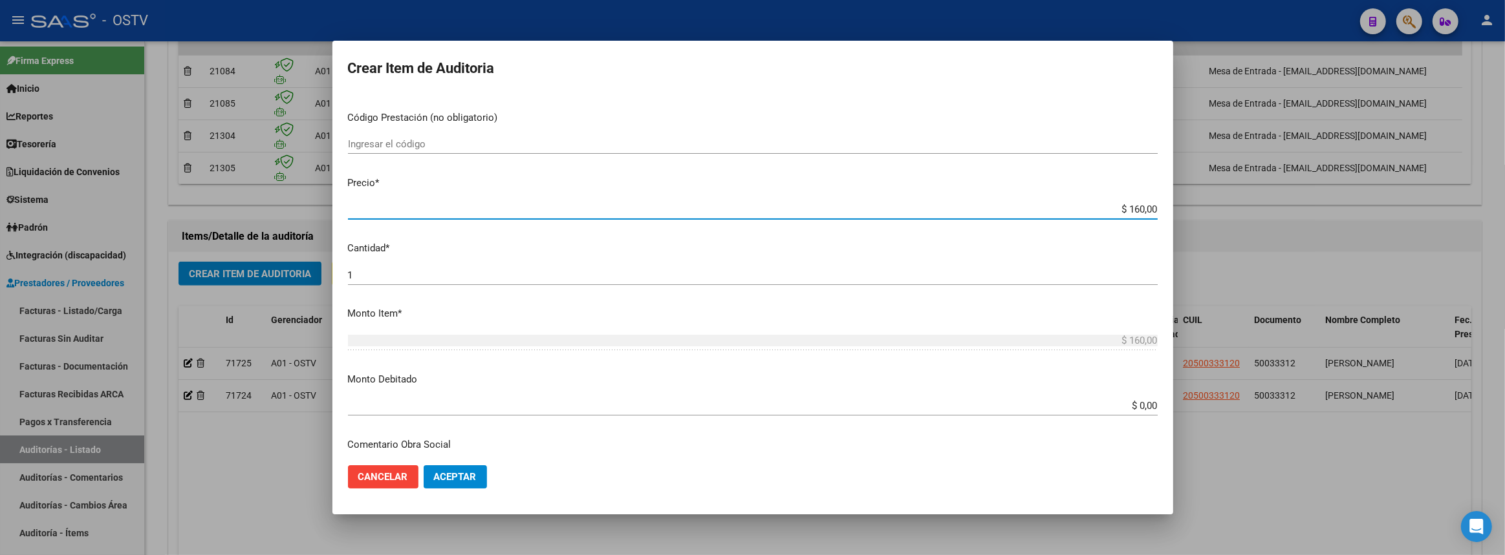
type input "$ 1.600,00"
type input "$ 16.000,00"
type input "$ 160.000,00"
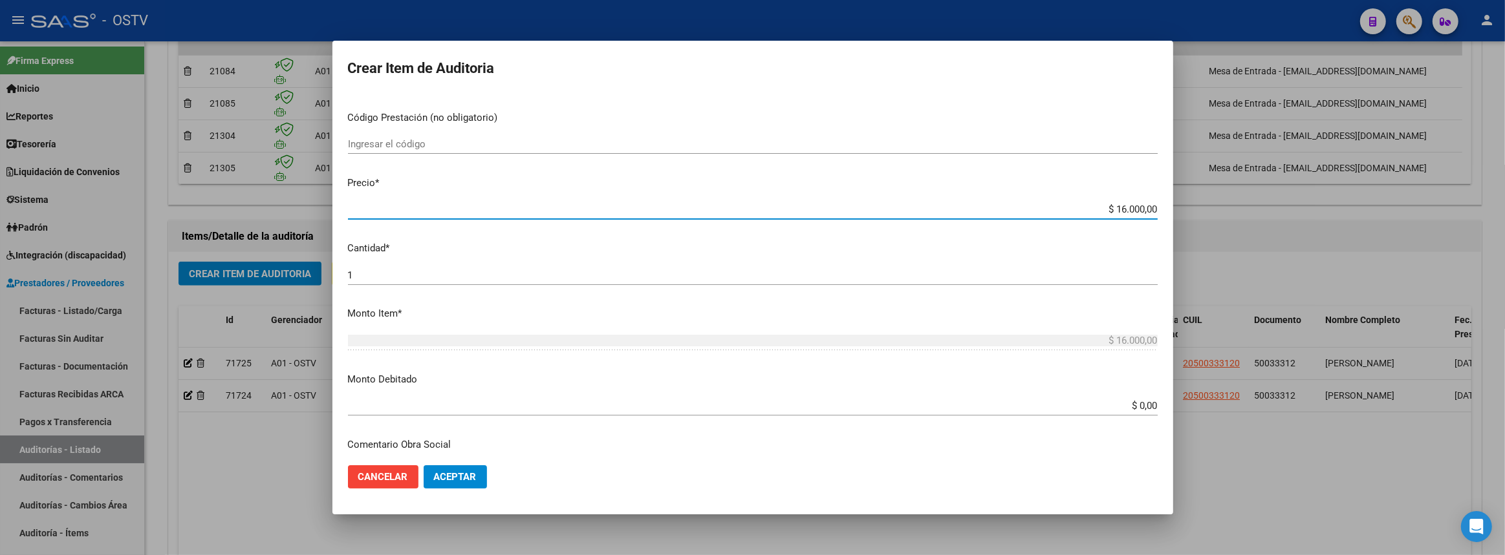
type input "$ 160.000,00"
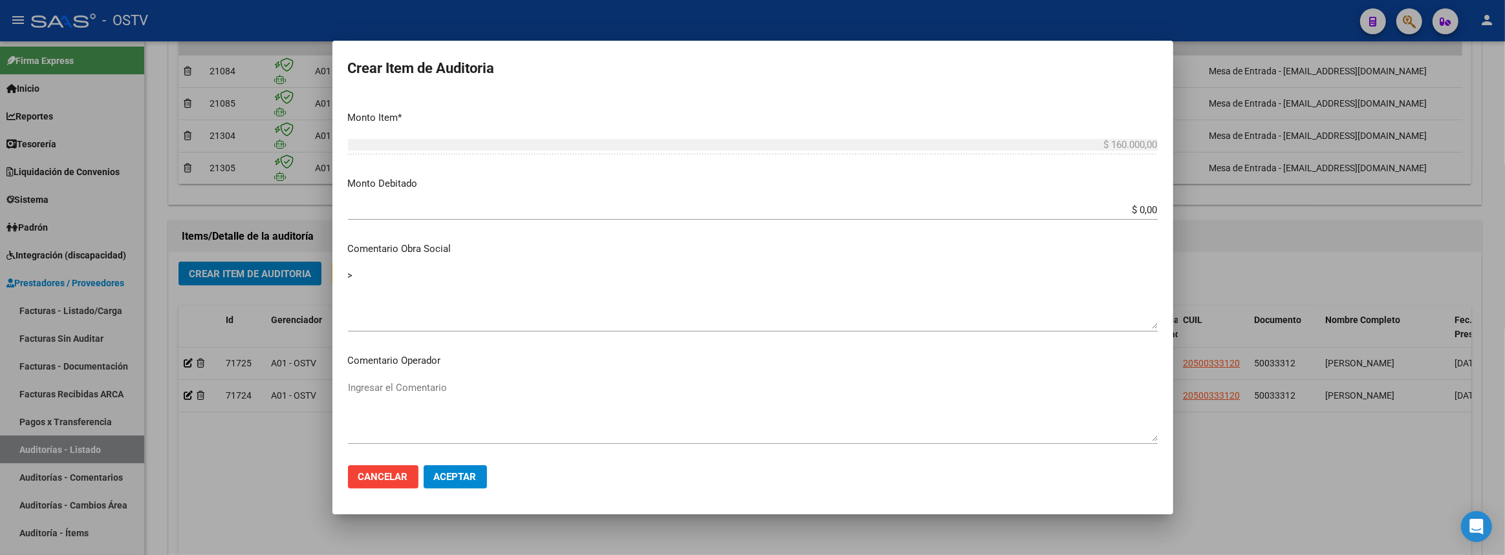
scroll to position [784, 0]
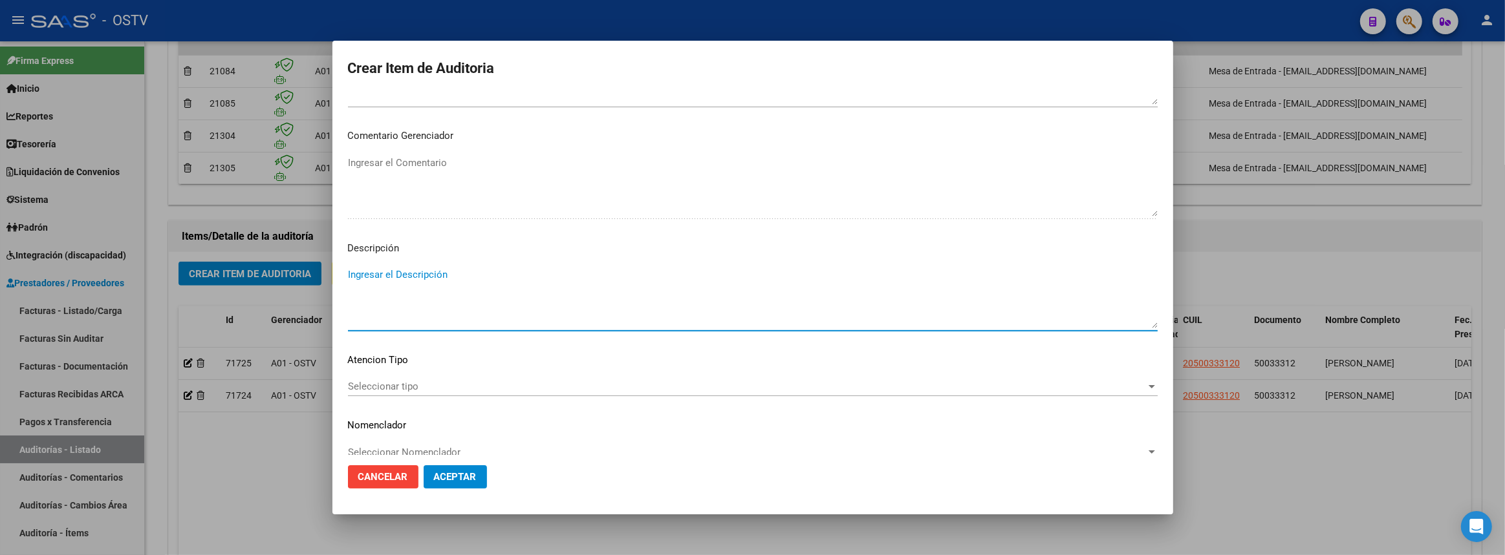
paste textarea "Prestación: Acompañante Terapéutica"
type textarea "Prestación: Acompañante Terapéutica"
click at [409, 390] on span "Seleccionar tipo" at bounding box center [747, 387] width 798 height 12
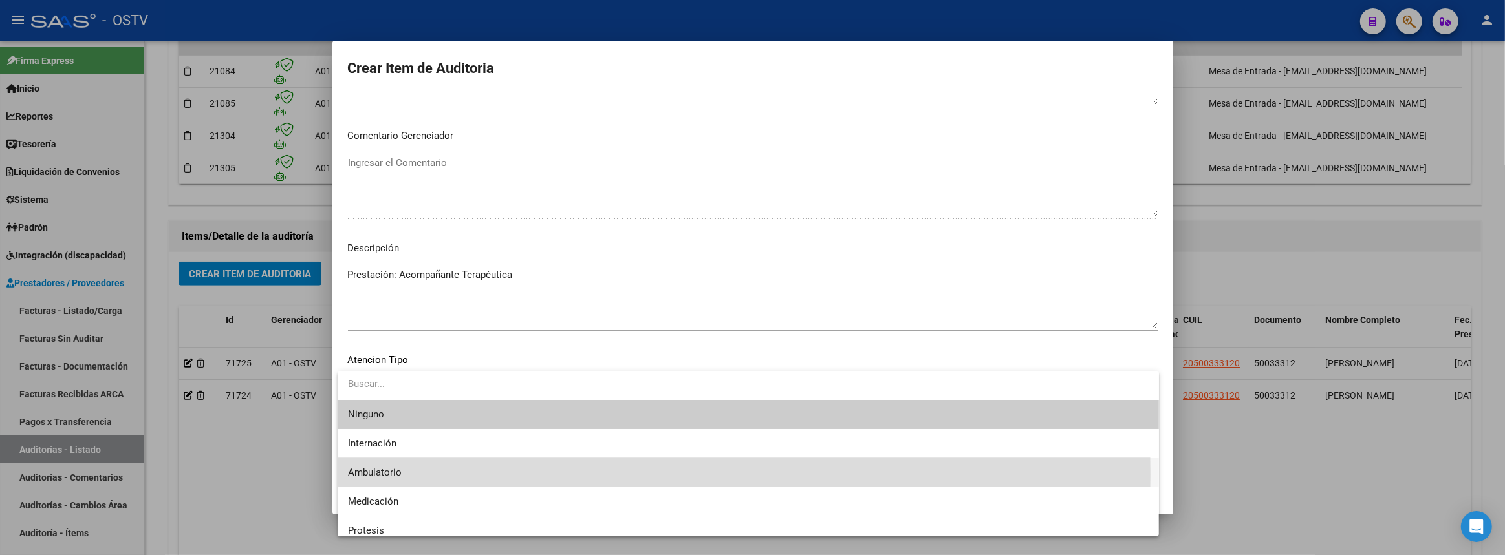
click at [404, 475] on span "Ambulatorio" at bounding box center [748, 472] width 800 height 29
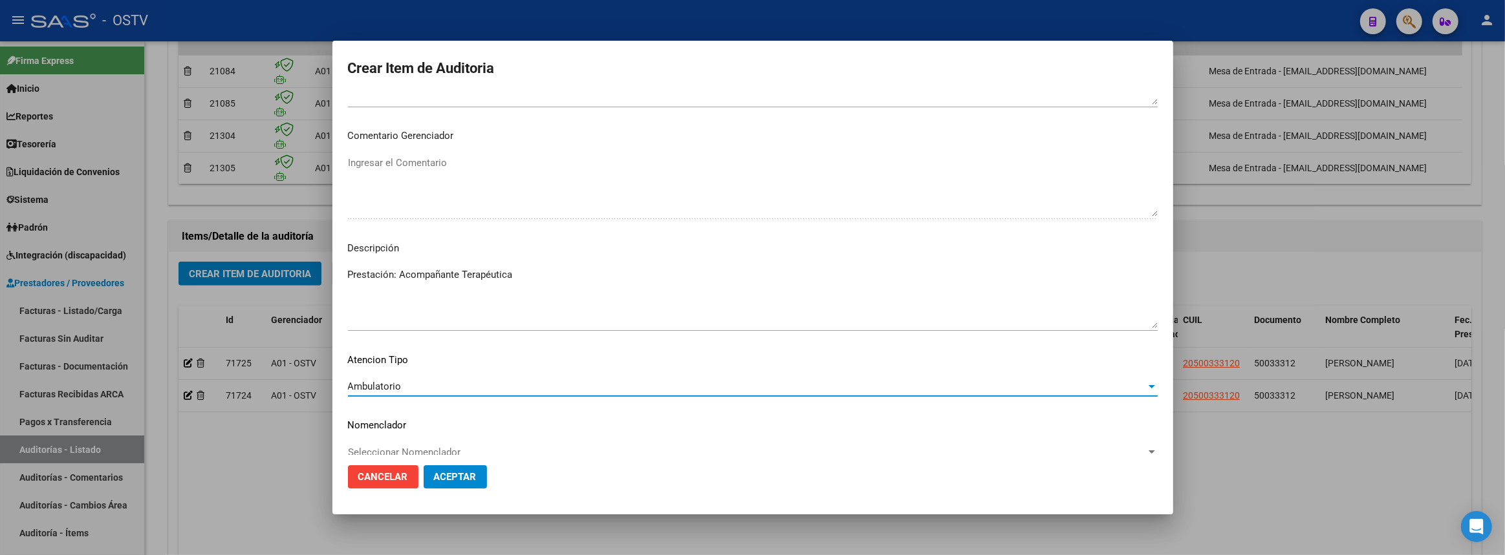
click at [446, 490] on mat-dialog-actions "Cancelar Aceptar" at bounding box center [753, 477] width 810 height 44
click at [453, 480] on span "Aceptar" at bounding box center [455, 477] width 43 height 12
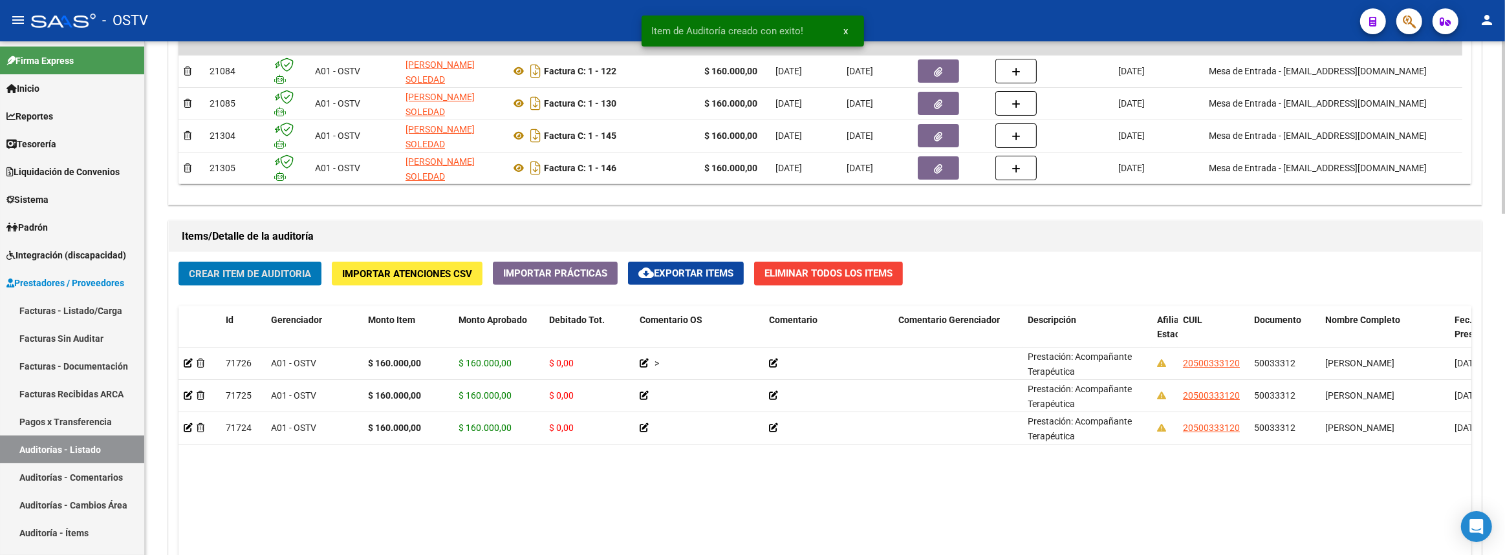
click at [292, 263] on button "Crear Item de Auditoria" at bounding box center [249, 274] width 143 height 24
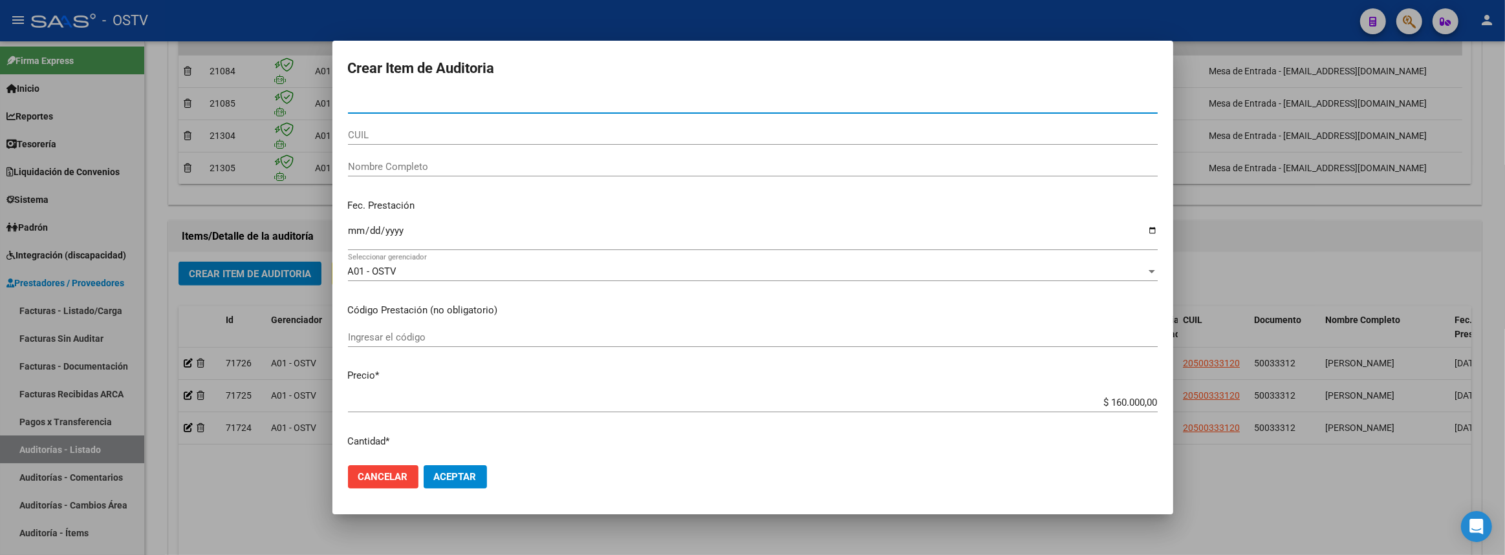
drag, startPoint x: 396, startPoint y: 103, endPoint x: 241, endPoint y: 104, distance: 155.2
click at [211, 103] on div "Crear Item de Auditoria Nro Documento CUIL Nombre Completo Fec. Prestación Ingr…" at bounding box center [752, 277] width 1505 height 555
paste input "50033312"
type input "50033312"
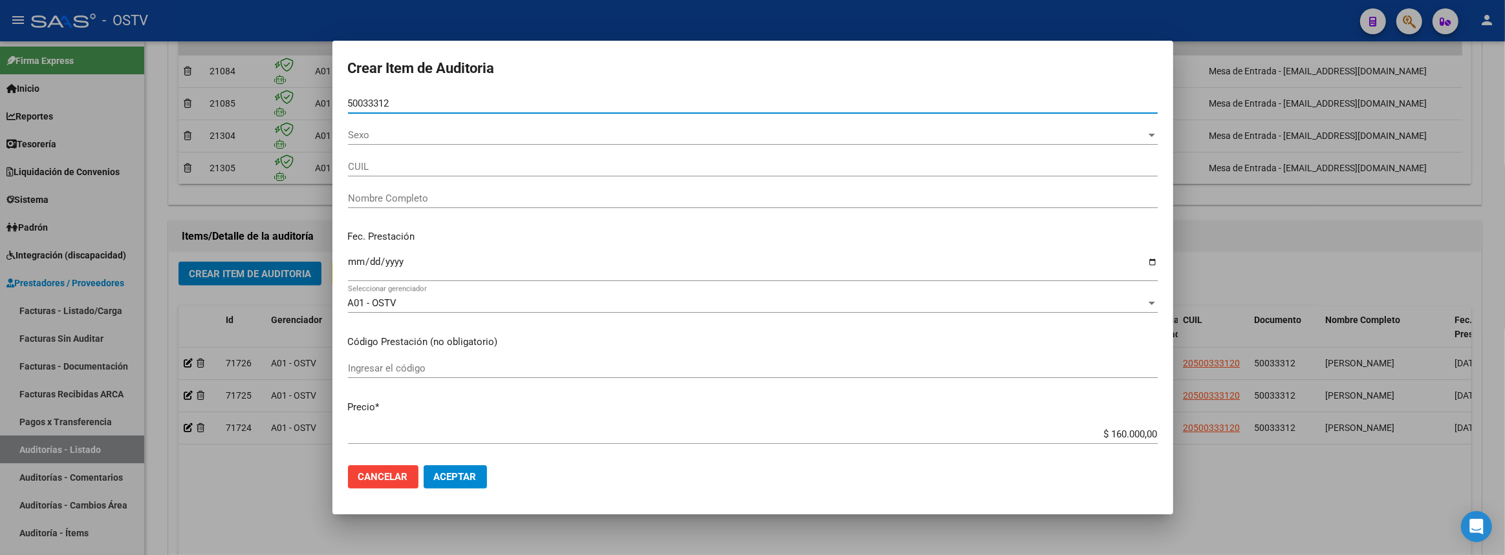
type input "20500333120"
type input "RODRIGUEZ DYLAN AGUSTIN"
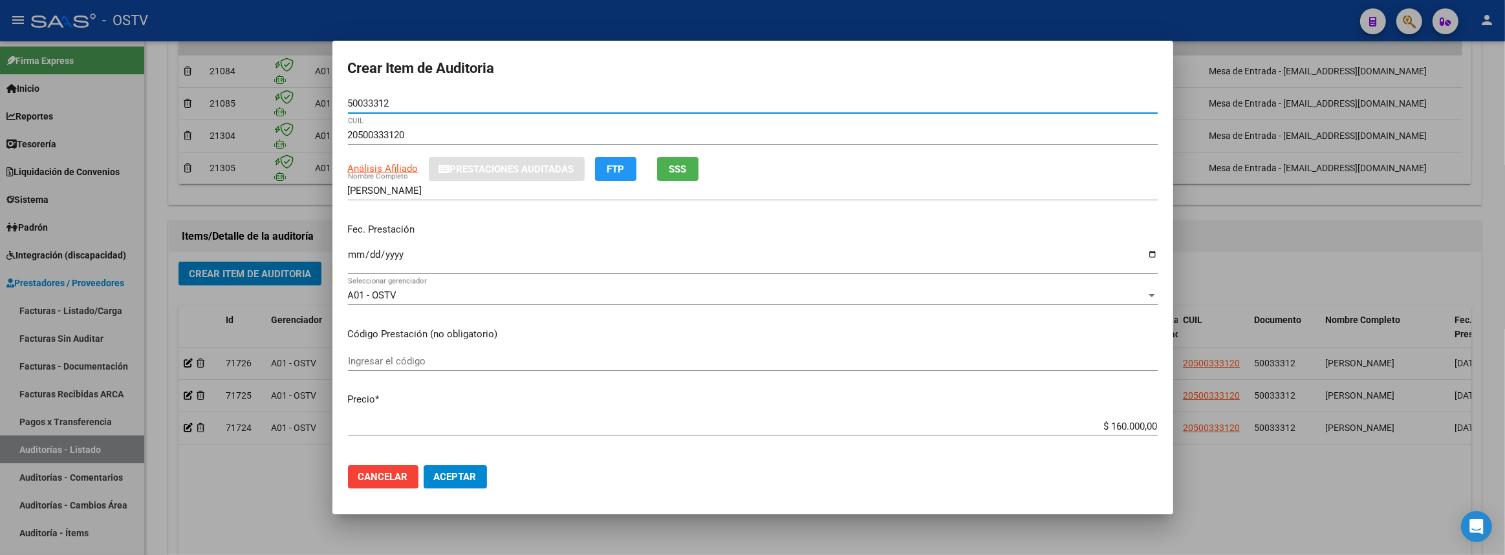
type input "50033312"
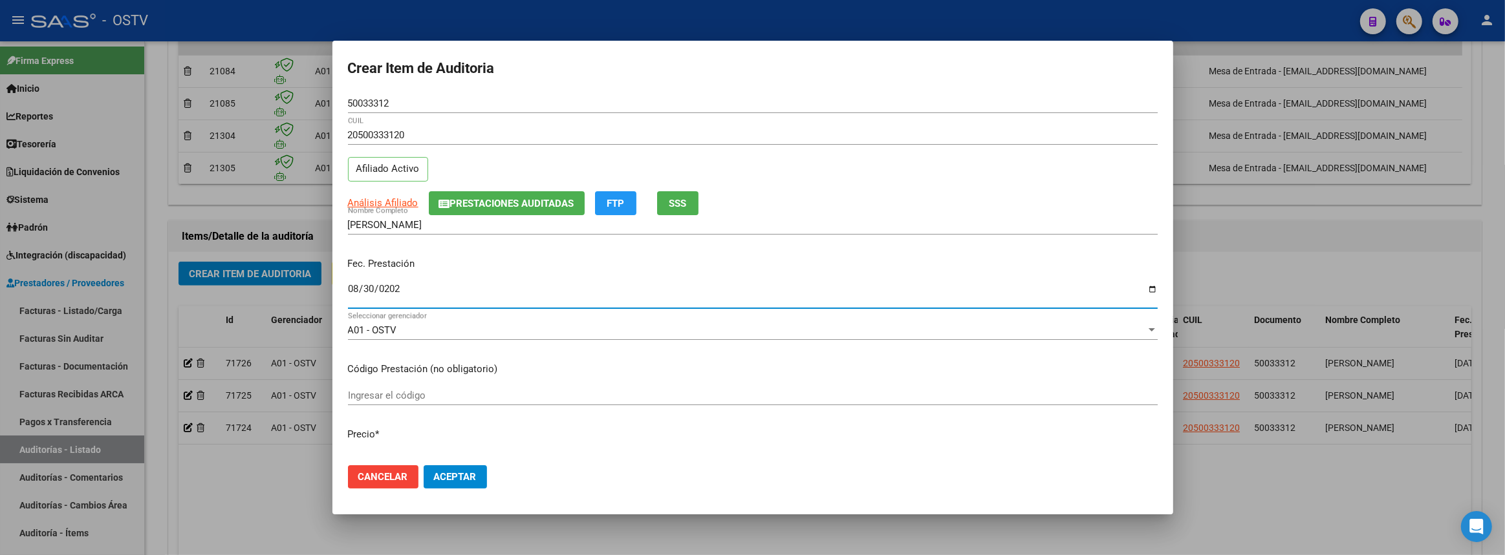
type input "2025-08-30"
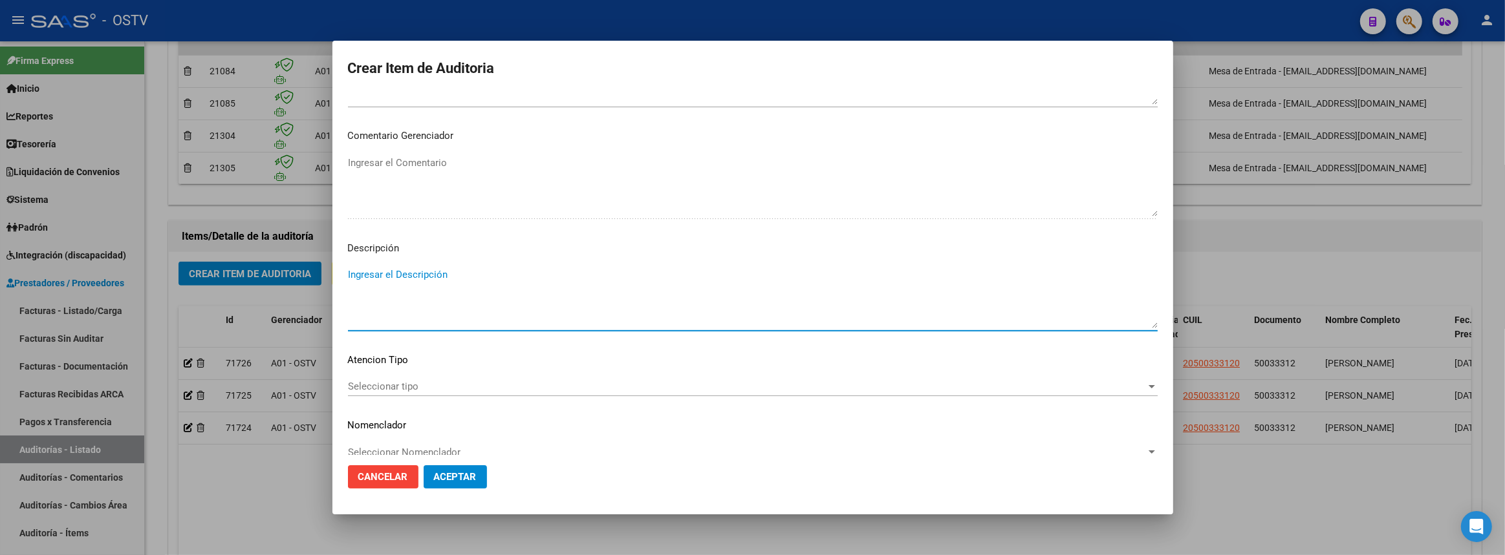
paste textarea "Prestación: Acompañante Terapéutica"
type textarea "Prestación: Acompañante Terapéutica"
click at [396, 381] on span "Seleccionar tipo" at bounding box center [747, 387] width 798 height 12
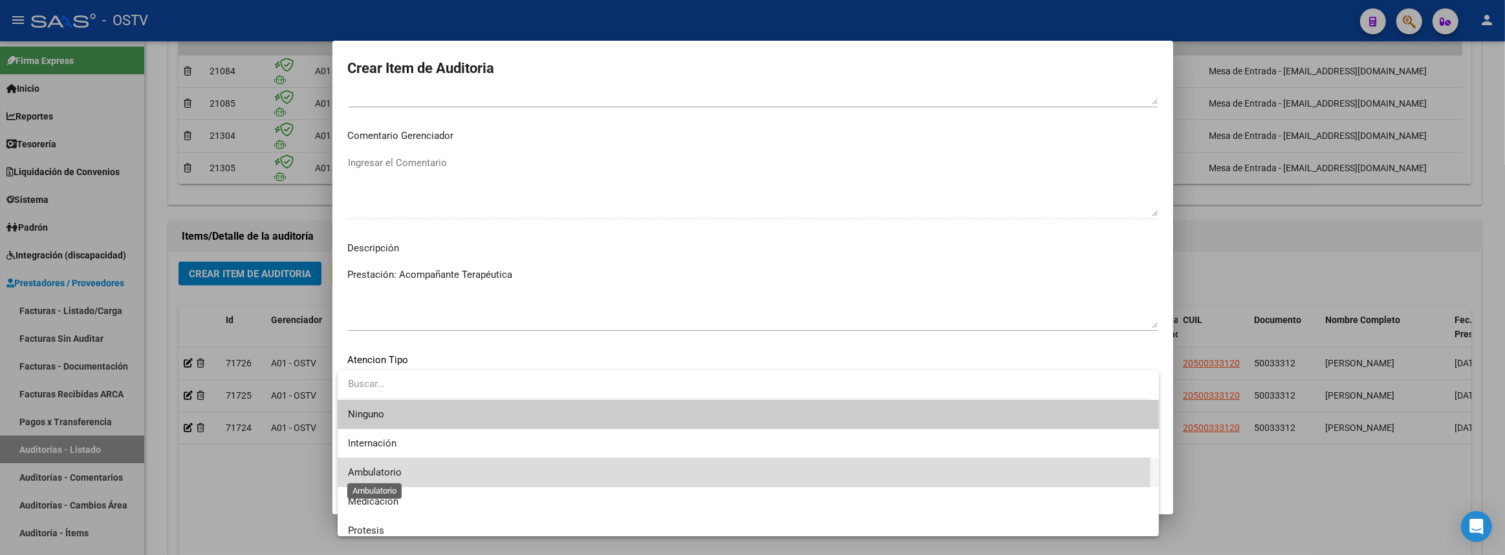
click at [402, 469] on span "Ambulatorio" at bounding box center [375, 473] width 54 height 12
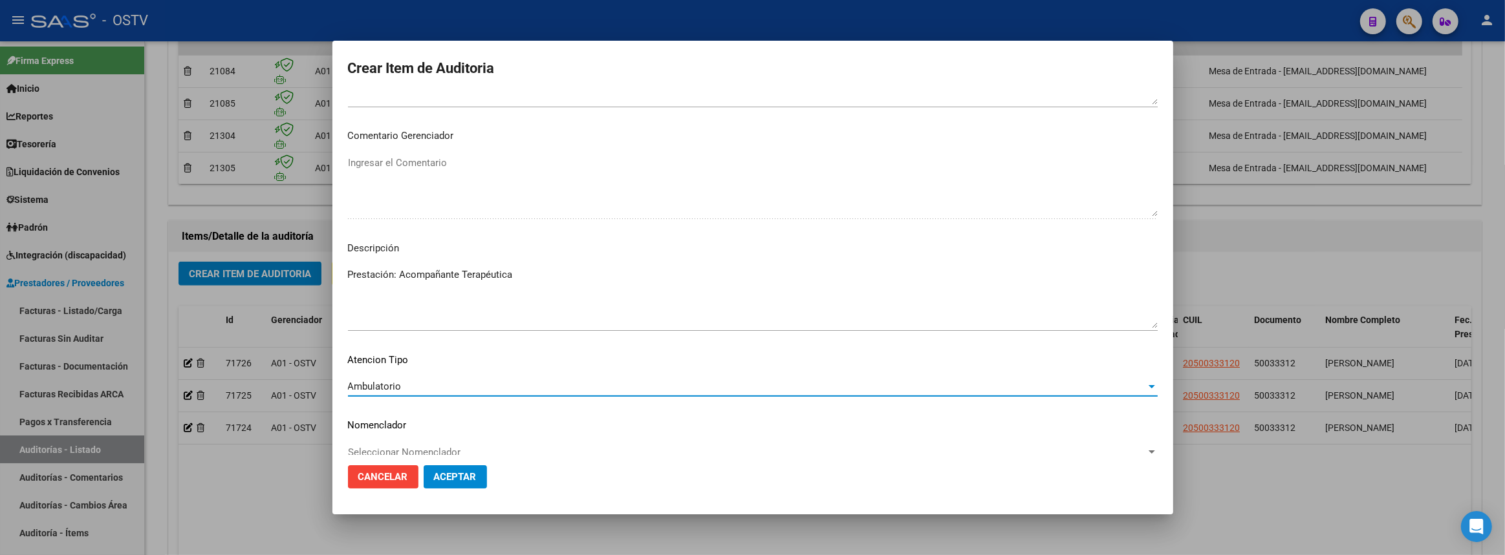
click at [484, 472] on button "Aceptar" at bounding box center [455, 477] width 63 height 23
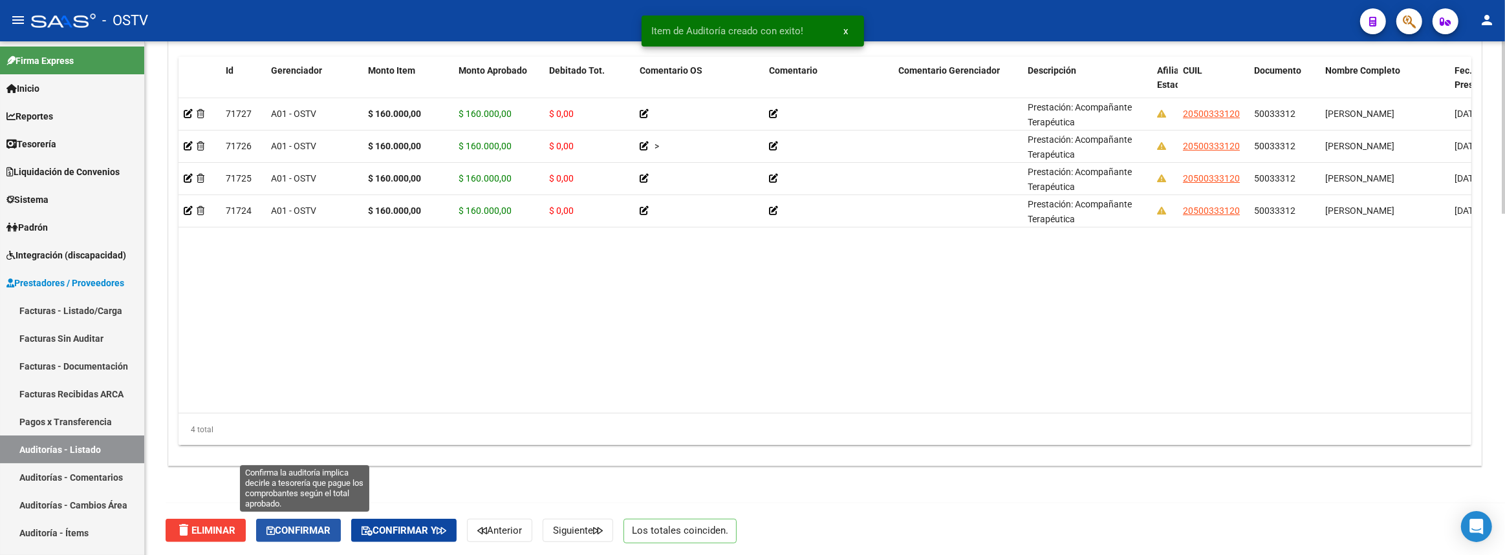
click at [294, 533] on button "Confirmar" at bounding box center [298, 530] width 85 height 23
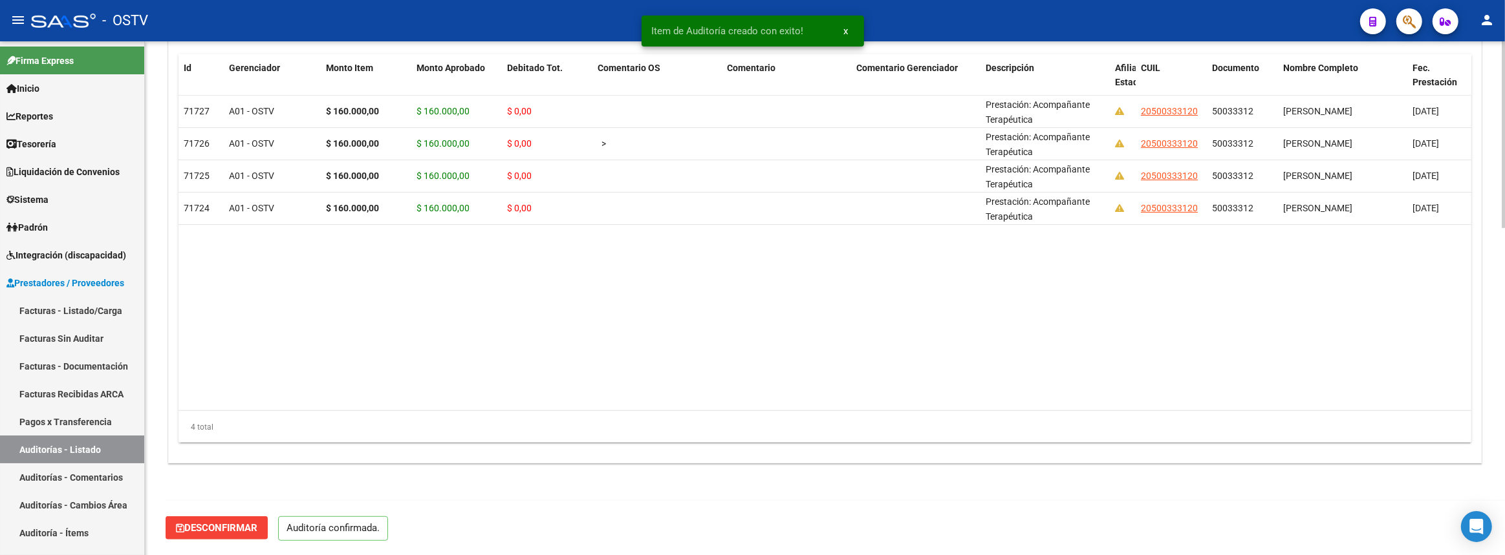
scroll to position [899, 0]
type input "202509"
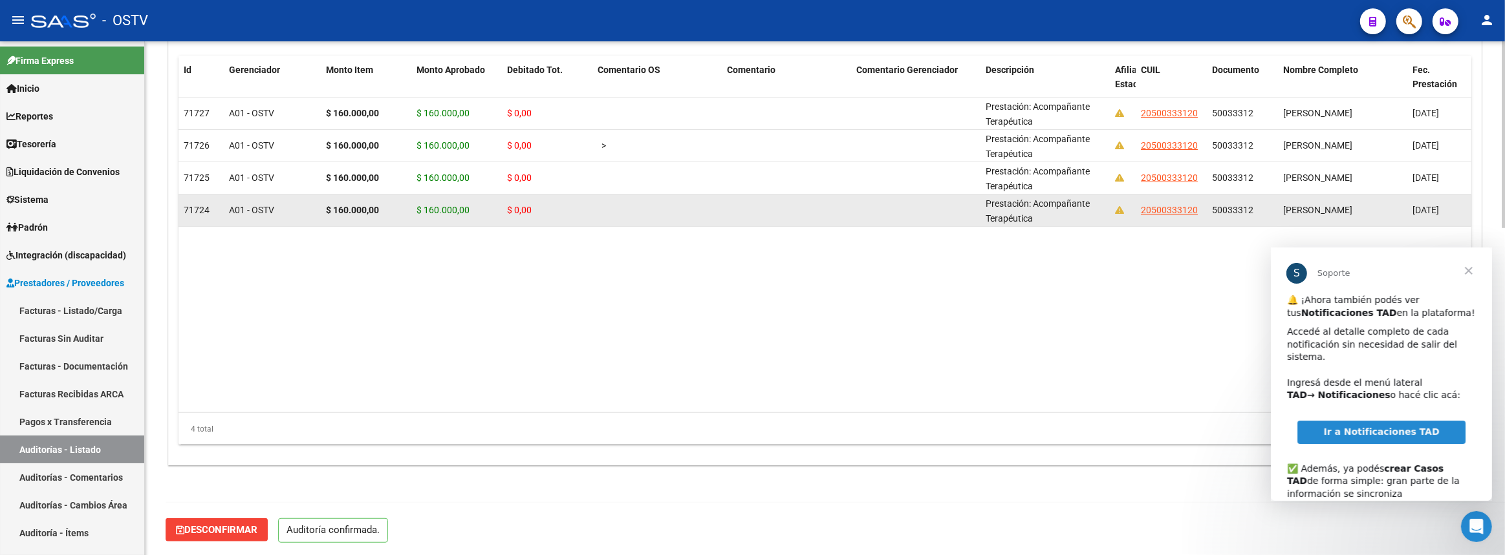
scroll to position [0, 0]
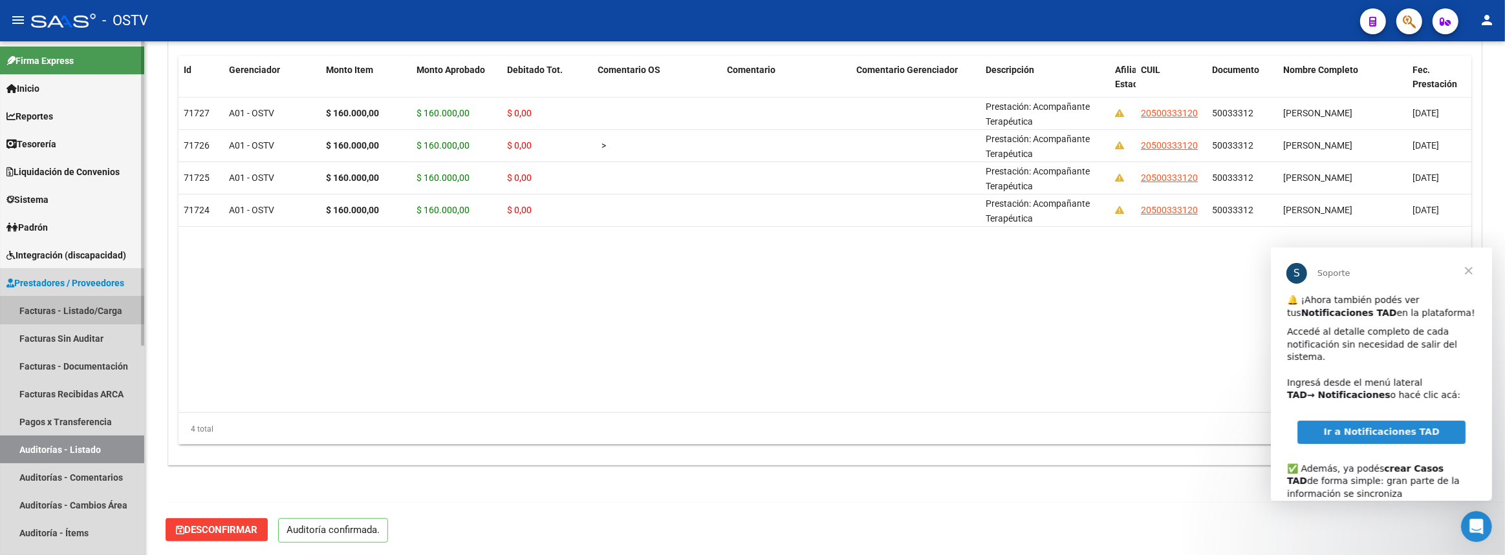
click at [69, 301] on link "Facturas - Listado/Carga" at bounding box center [72, 311] width 144 height 28
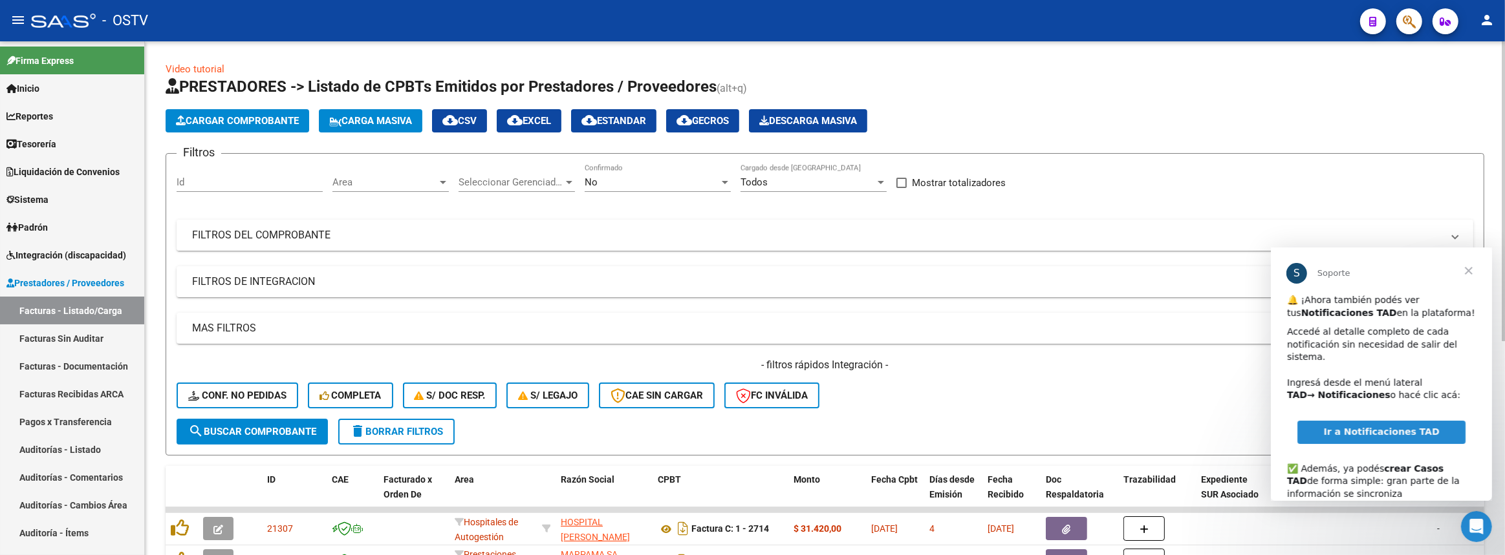
click at [491, 220] on mat-expansion-panel-header "FILTROS DEL COMPROBANTE" at bounding box center [825, 235] width 1296 height 31
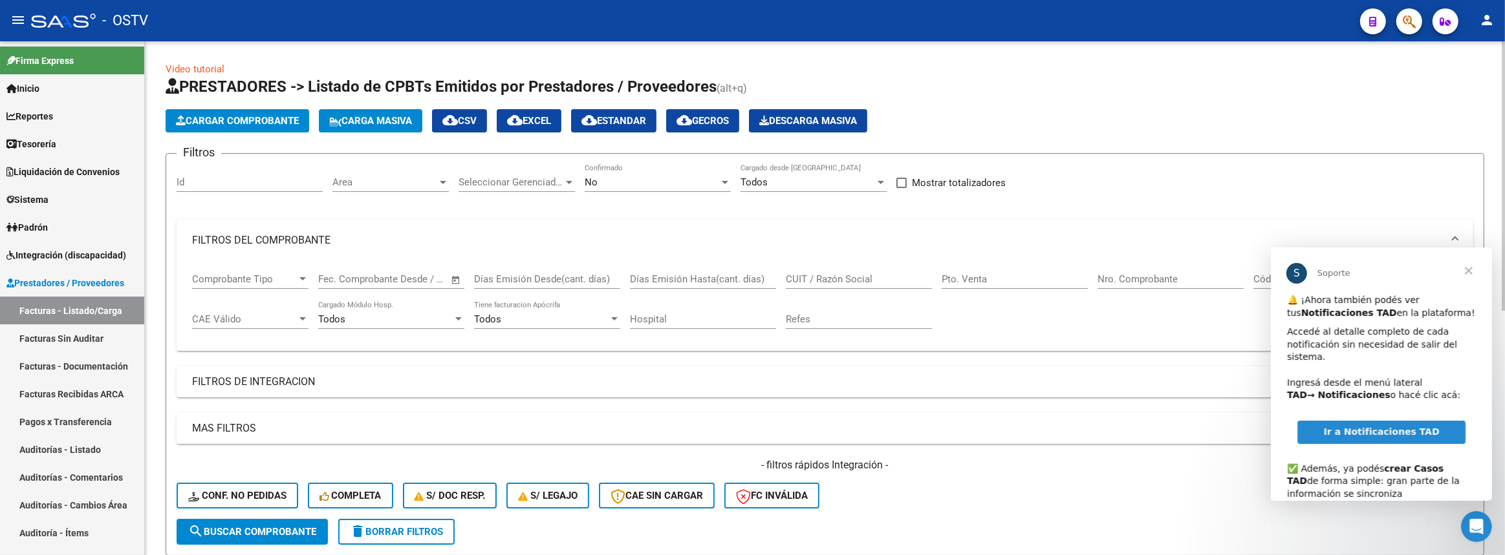
click at [858, 274] on input "CUIT / Razón Social" at bounding box center [859, 280] width 146 height 12
paste input "30717057224"
type input "30717057224"
click at [1470, 267] on span "Cerrar" at bounding box center [1468, 270] width 47 height 47
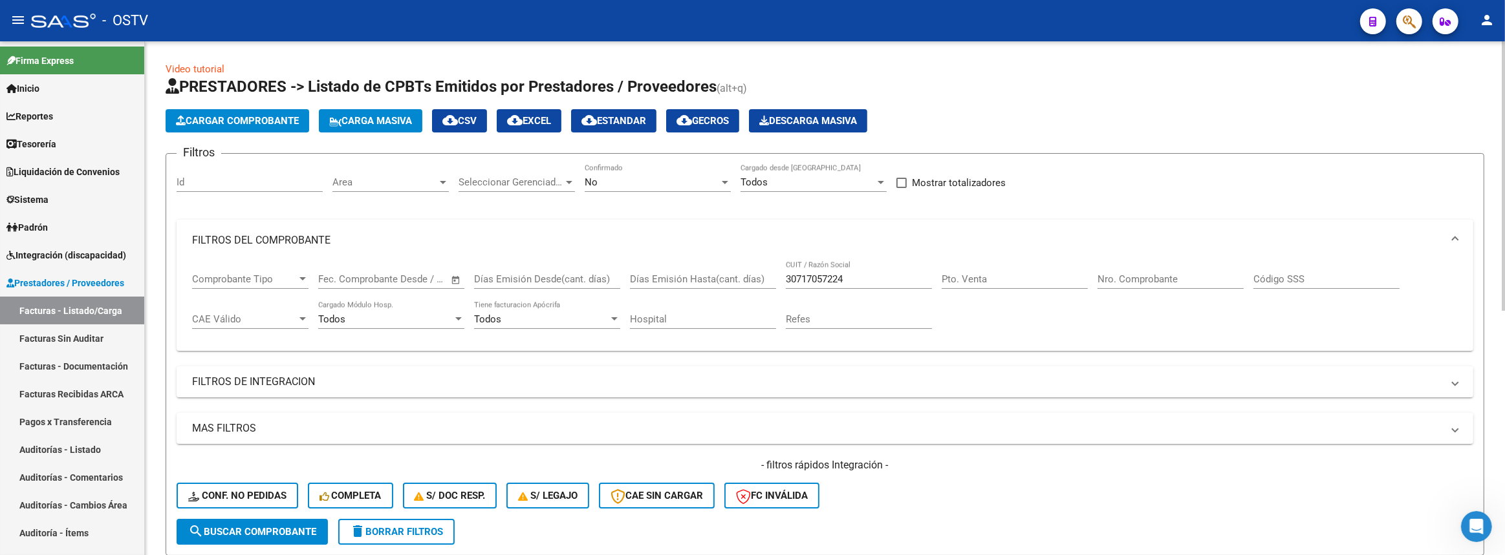
click at [275, 521] on button "search Buscar Comprobante" at bounding box center [252, 532] width 151 height 26
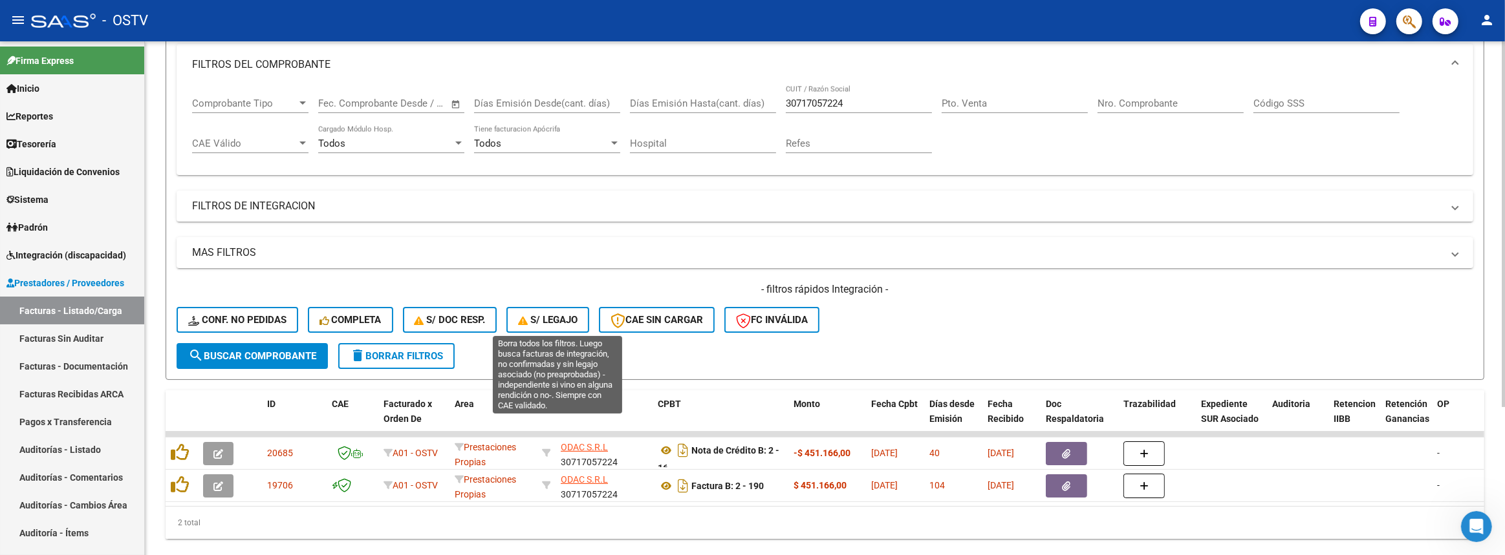
scroll to position [207, 0]
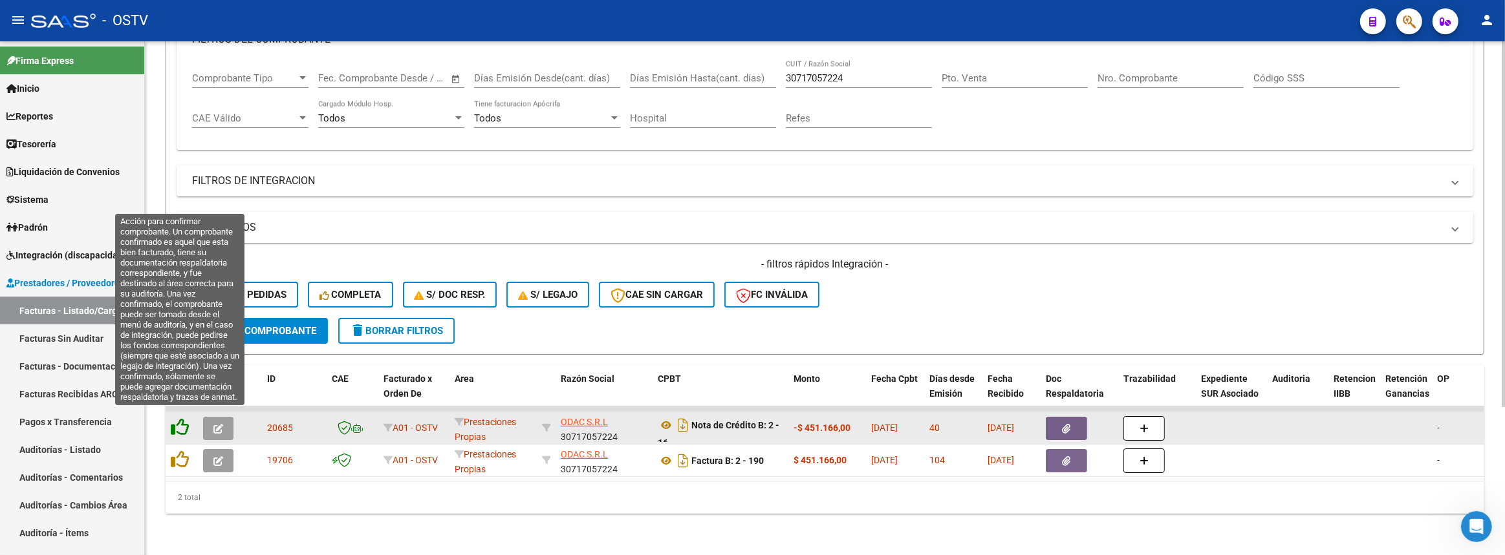
click at [184, 419] on icon at bounding box center [180, 427] width 18 height 18
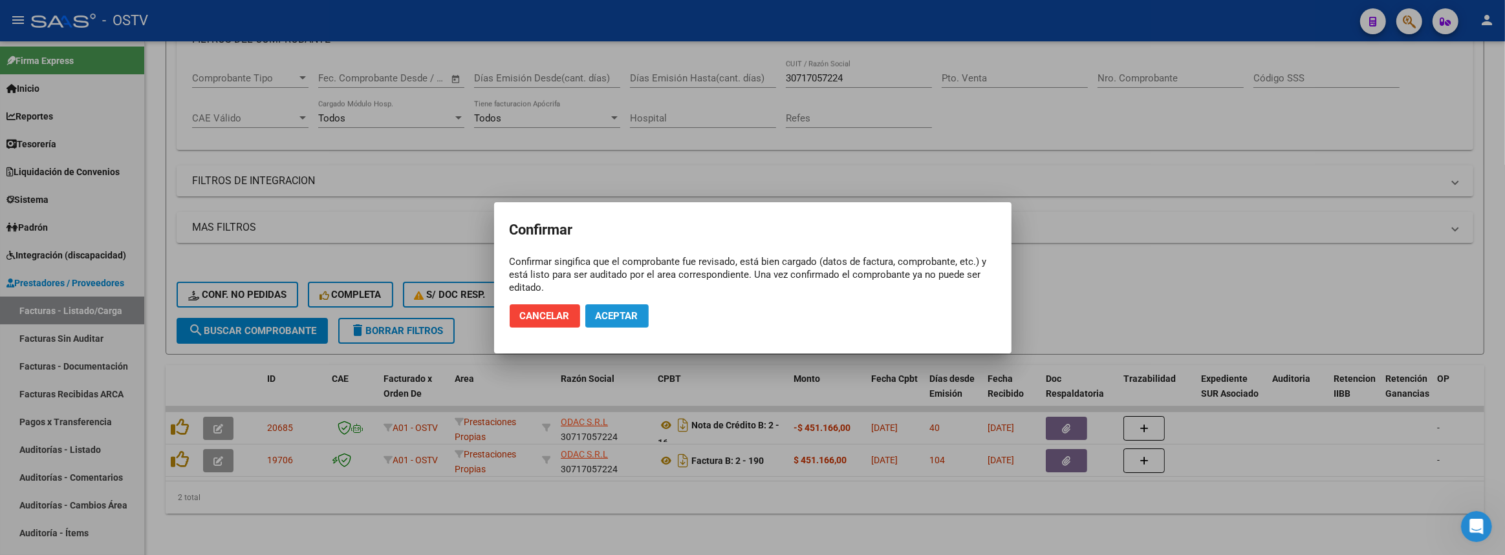
click at [609, 317] on span "Aceptar" at bounding box center [617, 316] width 43 height 12
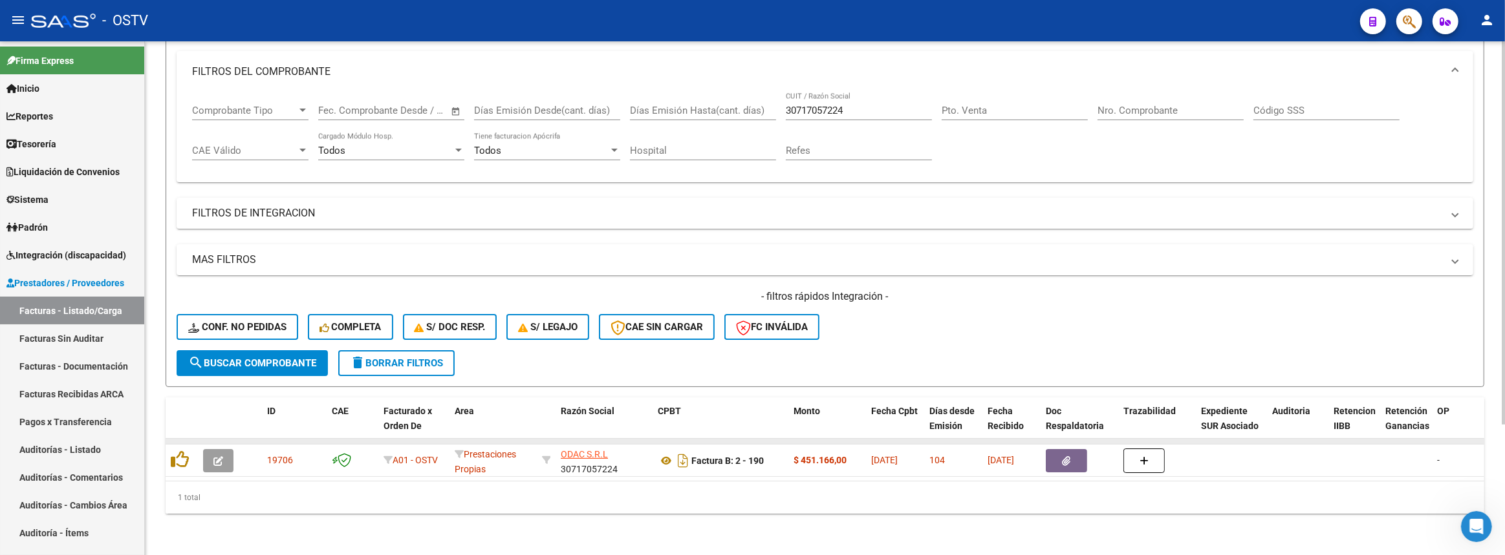
scroll to position [175, 0]
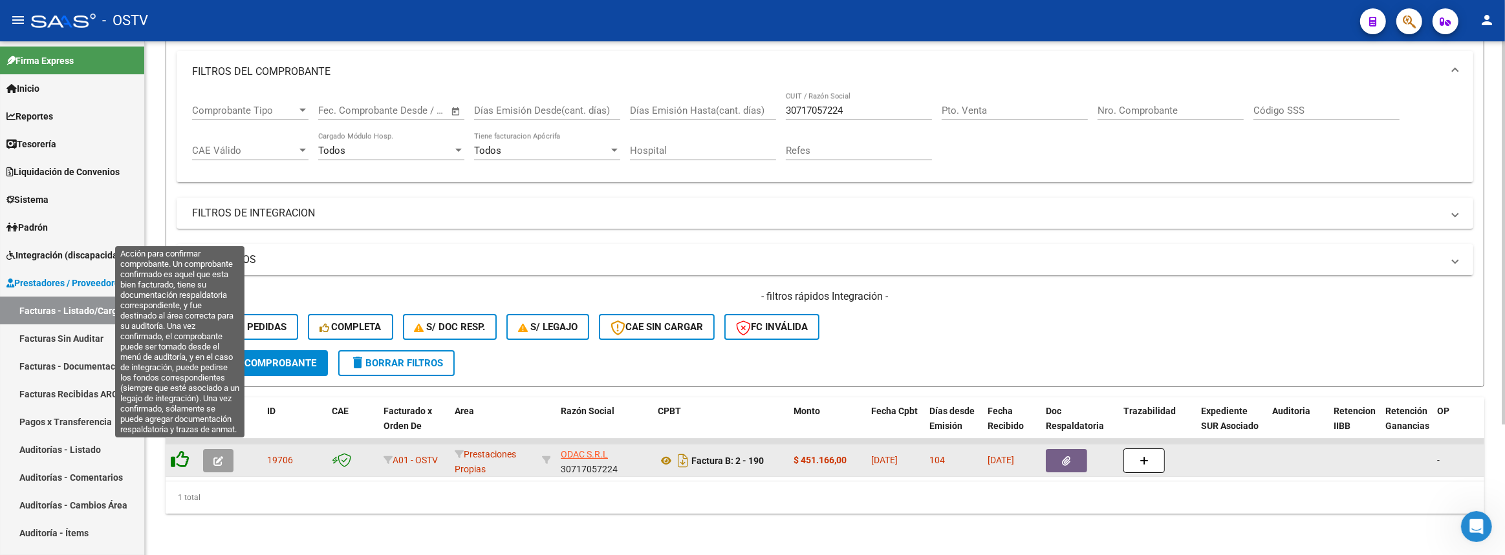
click at [183, 451] on icon at bounding box center [180, 460] width 18 height 18
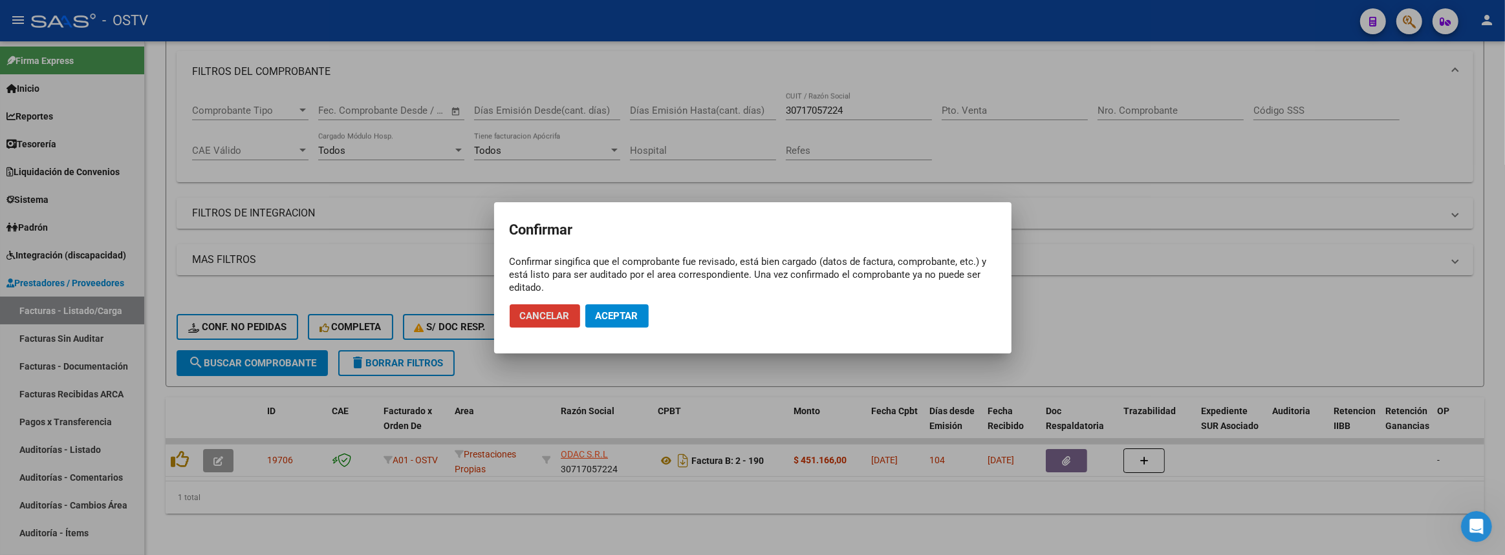
drag, startPoint x: 625, startPoint y: 318, endPoint x: 391, endPoint y: 344, distance: 236.1
click at [625, 317] on span "Aceptar" at bounding box center [617, 316] width 43 height 12
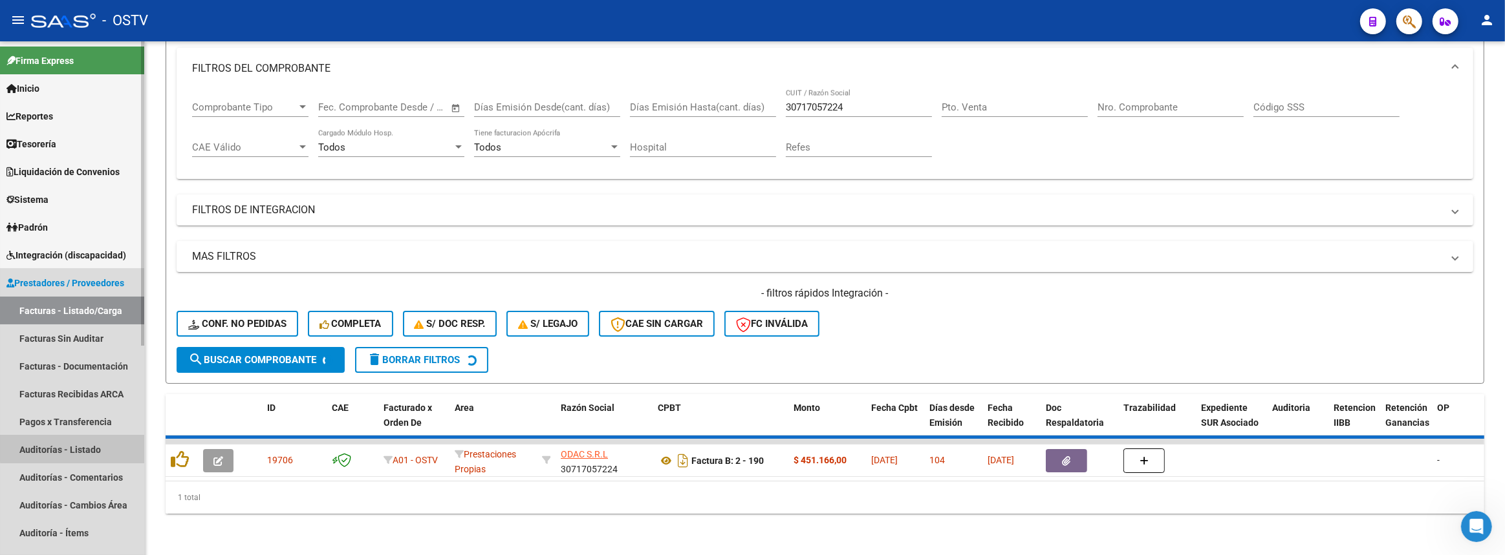
click at [84, 445] on link "Auditorías - Listado" at bounding box center [72, 450] width 144 height 28
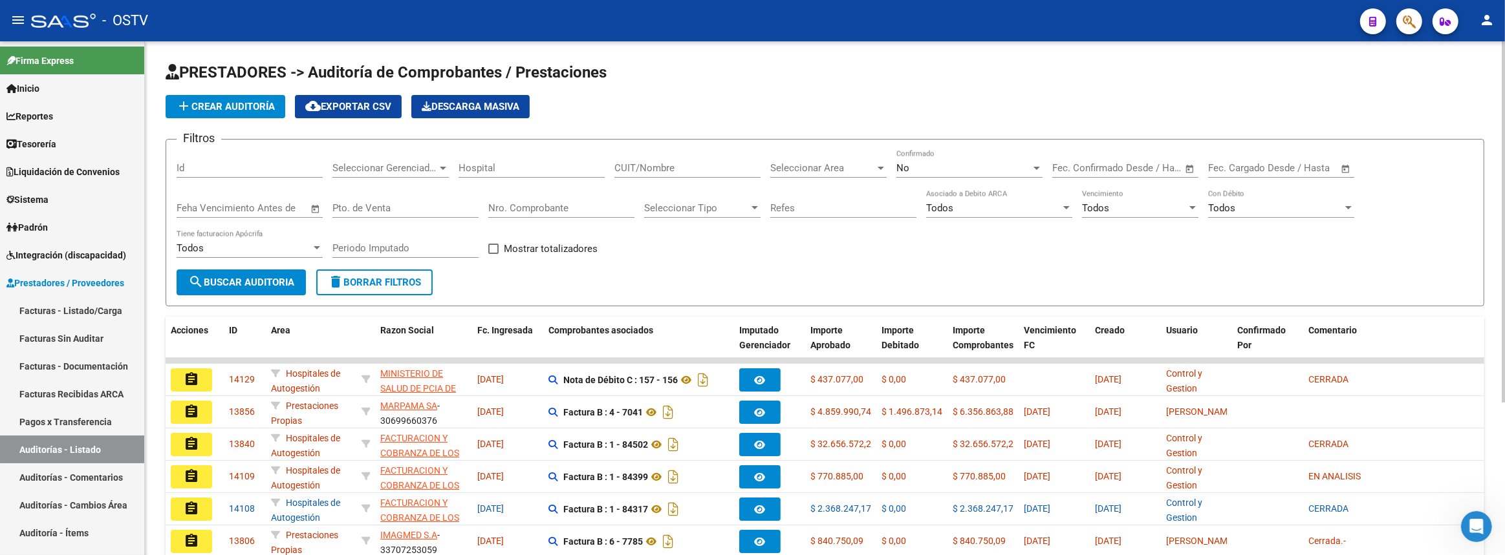
click at [244, 105] on span "add Crear Auditoría" at bounding box center [225, 107] width 99 height 12
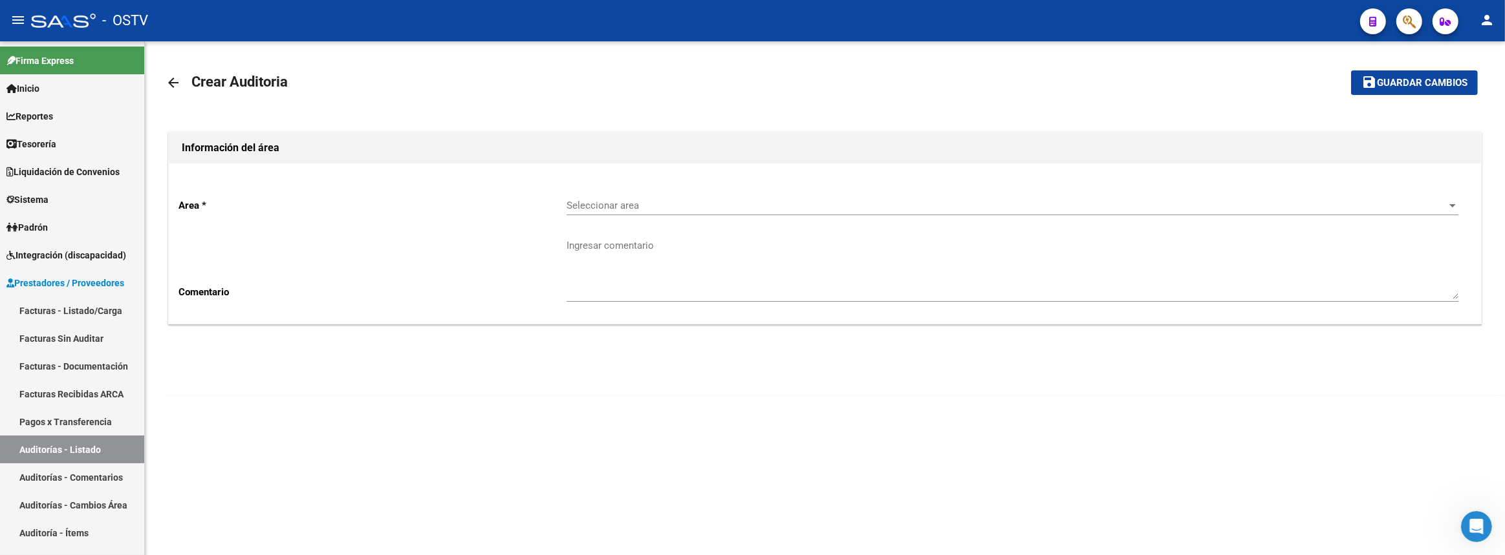
click at [569, 203] on span "Seleccionar area" at bounding box center [1006, 206] width 880 height 12
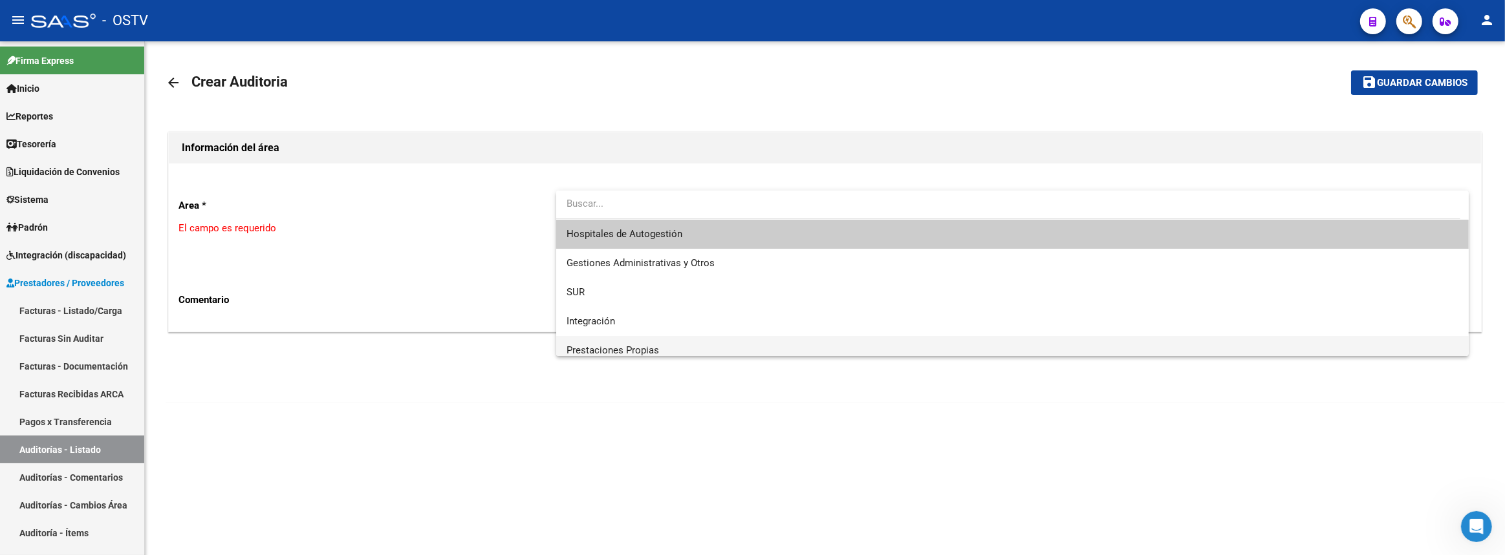
click at [596, 340] on span "Prestaciones Propias" at bounding box center [1012, 350] width 892 height 29
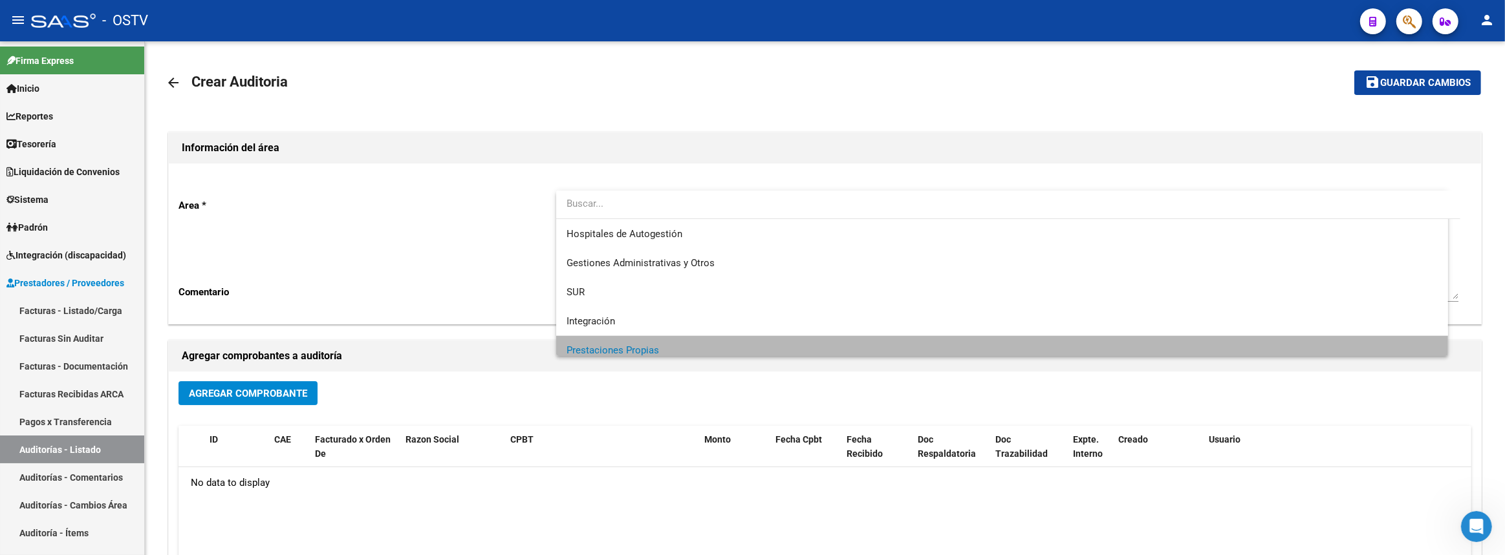
scroll to position [8, 0]
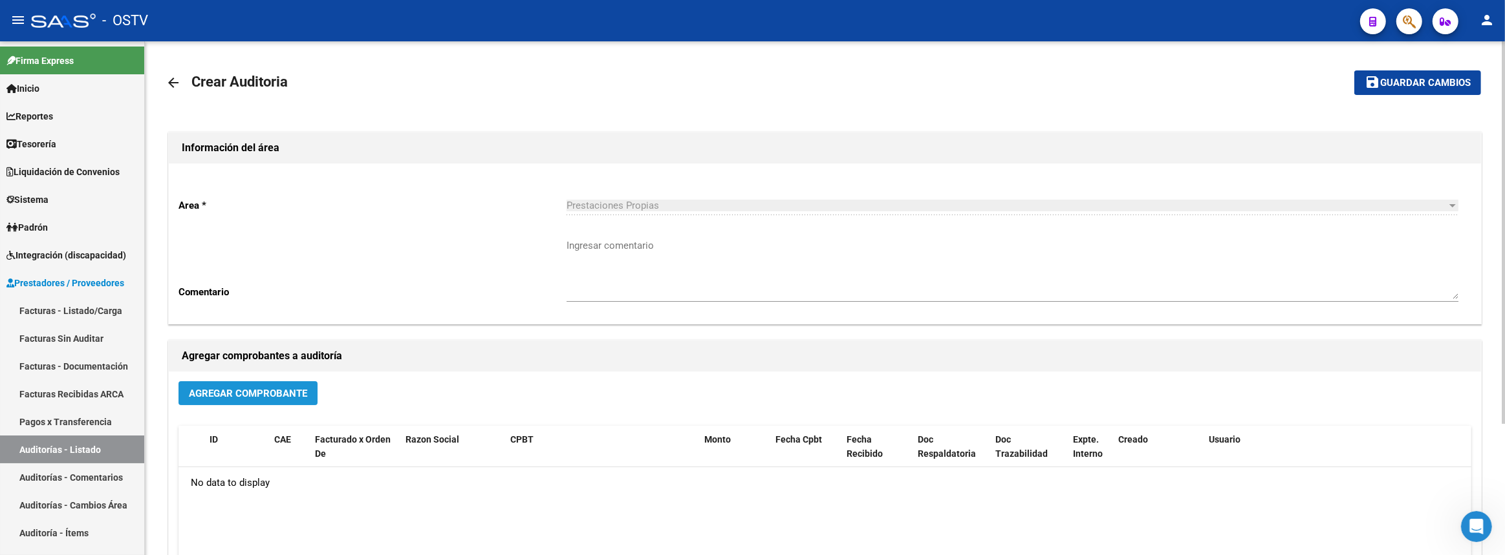
click at [266, 397] on span "Agregar Comprobante" at bounding box center [248, 394] width 118 height 12
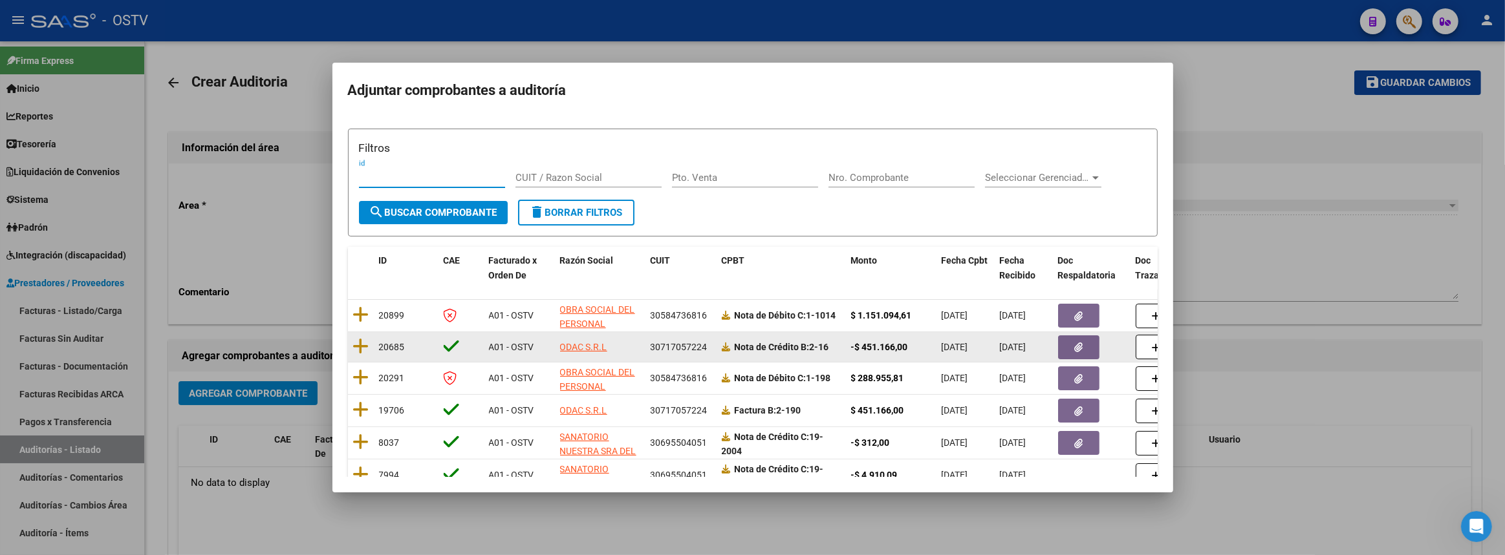
click at [370, 341] on datatable-body-cell at bounding box center [361, 347] width 26 height 30
click at [360, 348] on icon at bounding box center [361, 347] width 16 height 18
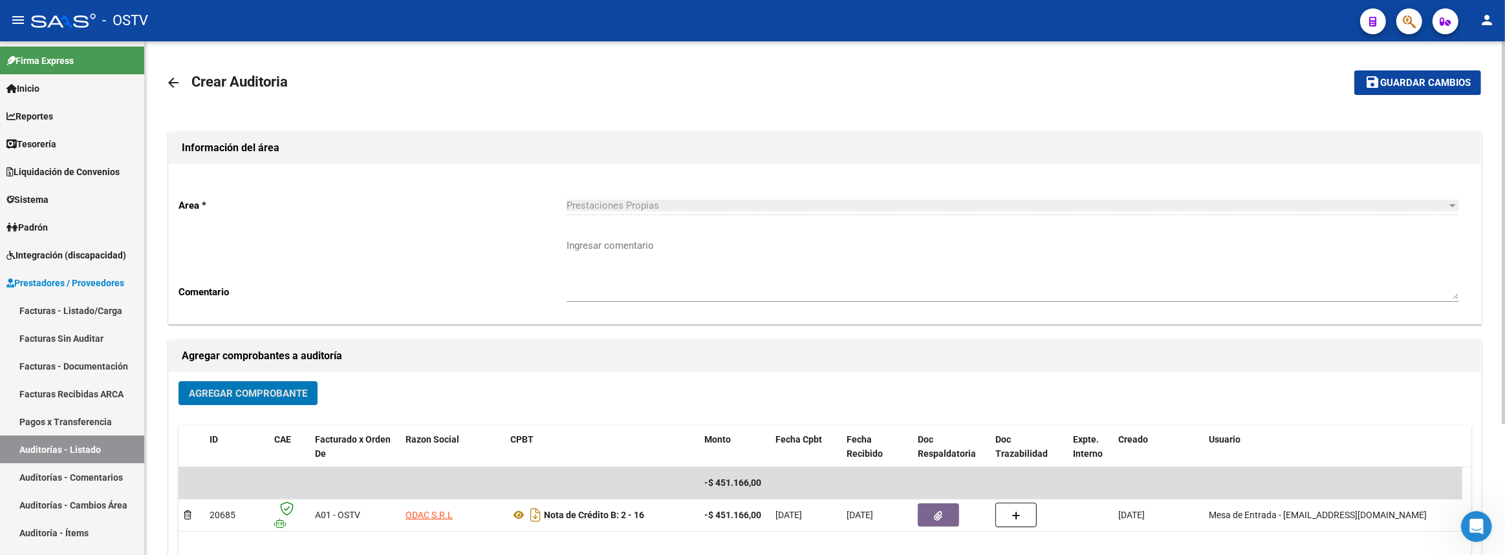
click at [290, 403] on button "Agregar Comprobante" at bounding box center [247, 393] width 139 height 24
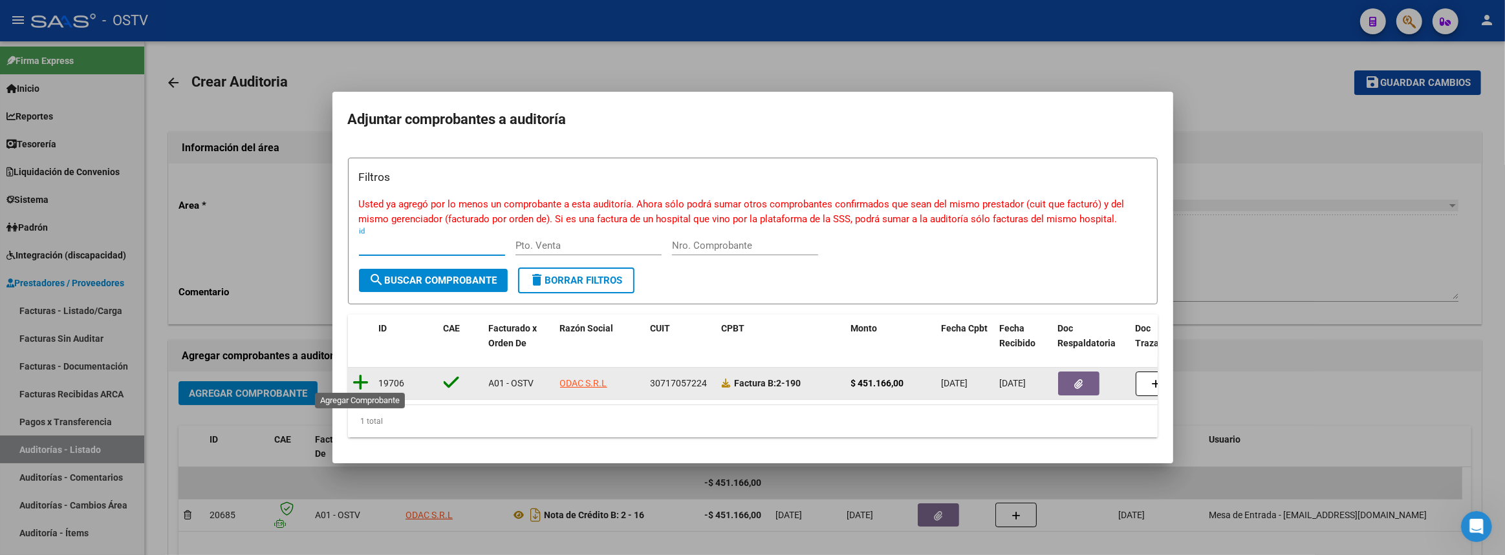
click at [361, 376] on icon at bounding box center [361, 383] width 16 height 18
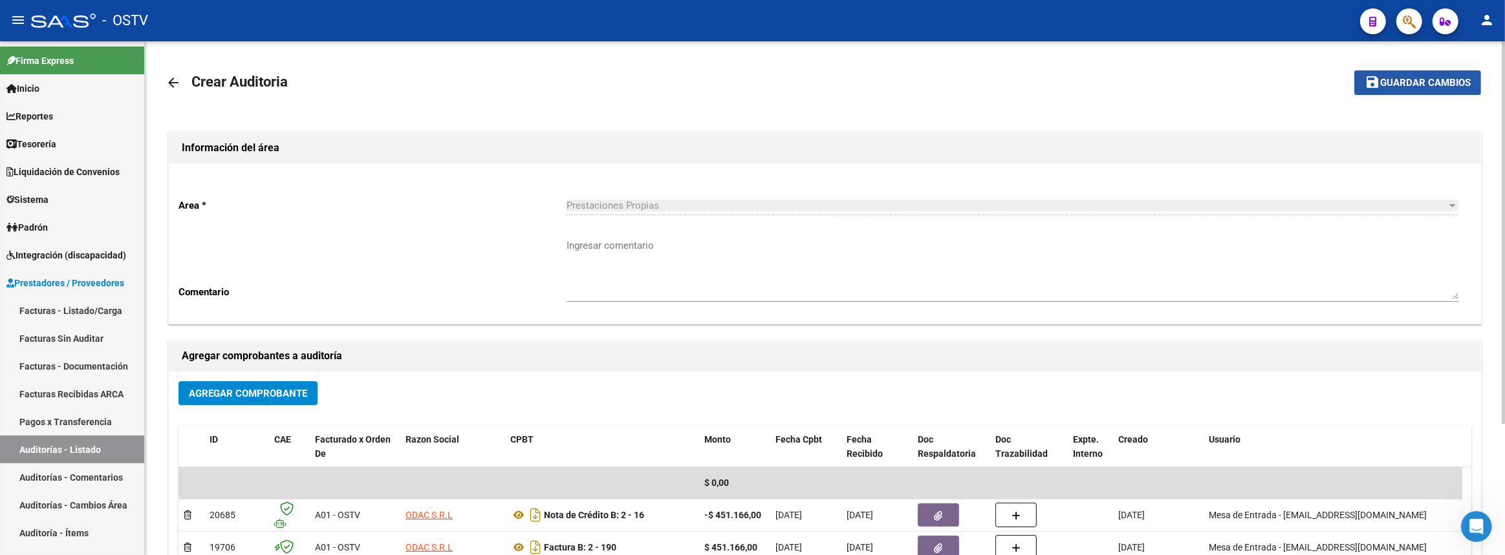
click at [1415, 82] on span "Guardar cambios" at bounding box center [1425, 84] width 91 height 12
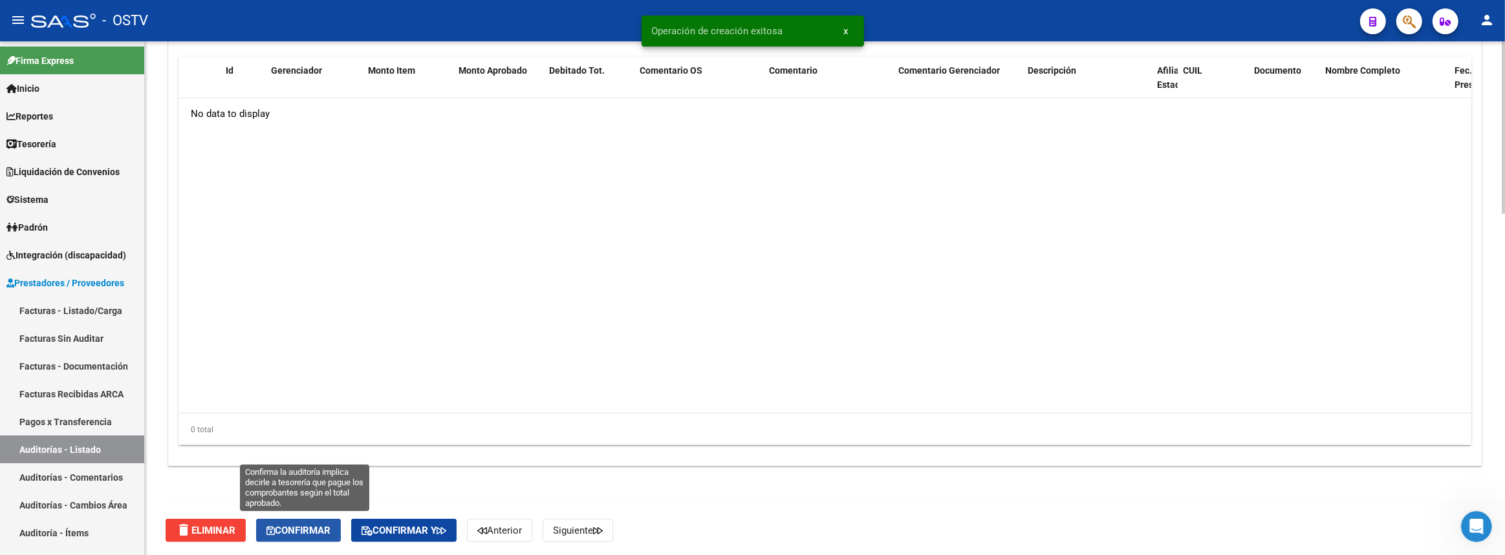
click at [297, 533] on button "Confirmar" at bounding box center [298, 530] width 85 height 23
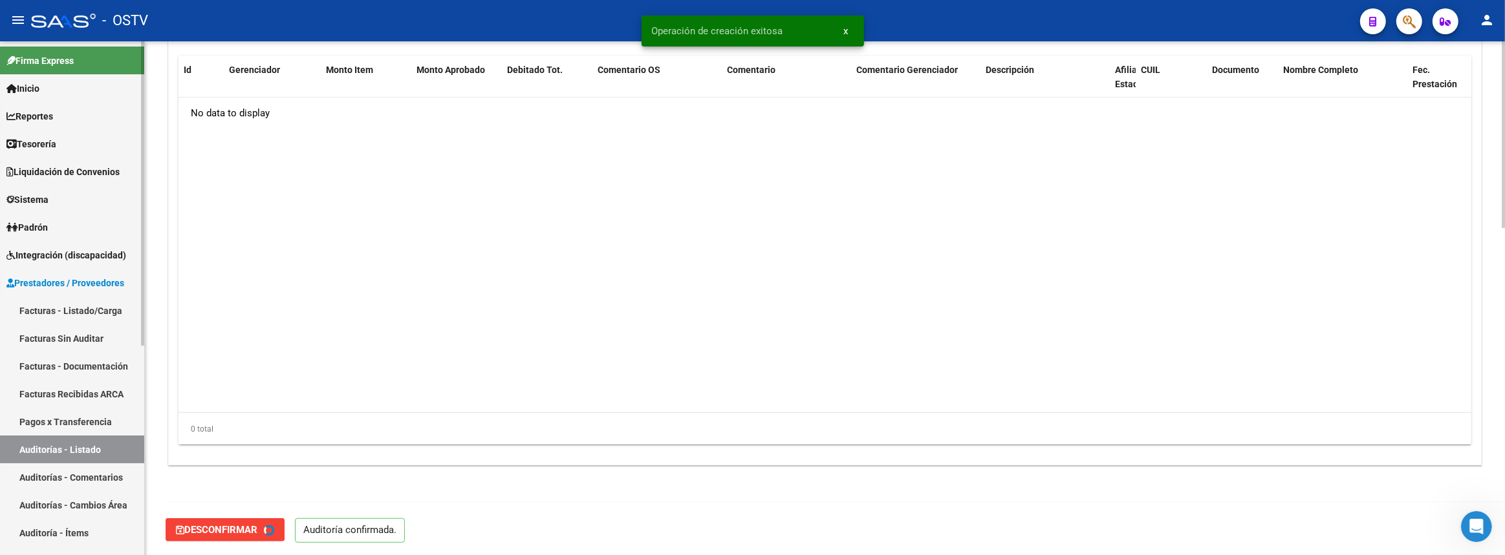
type input "202509"
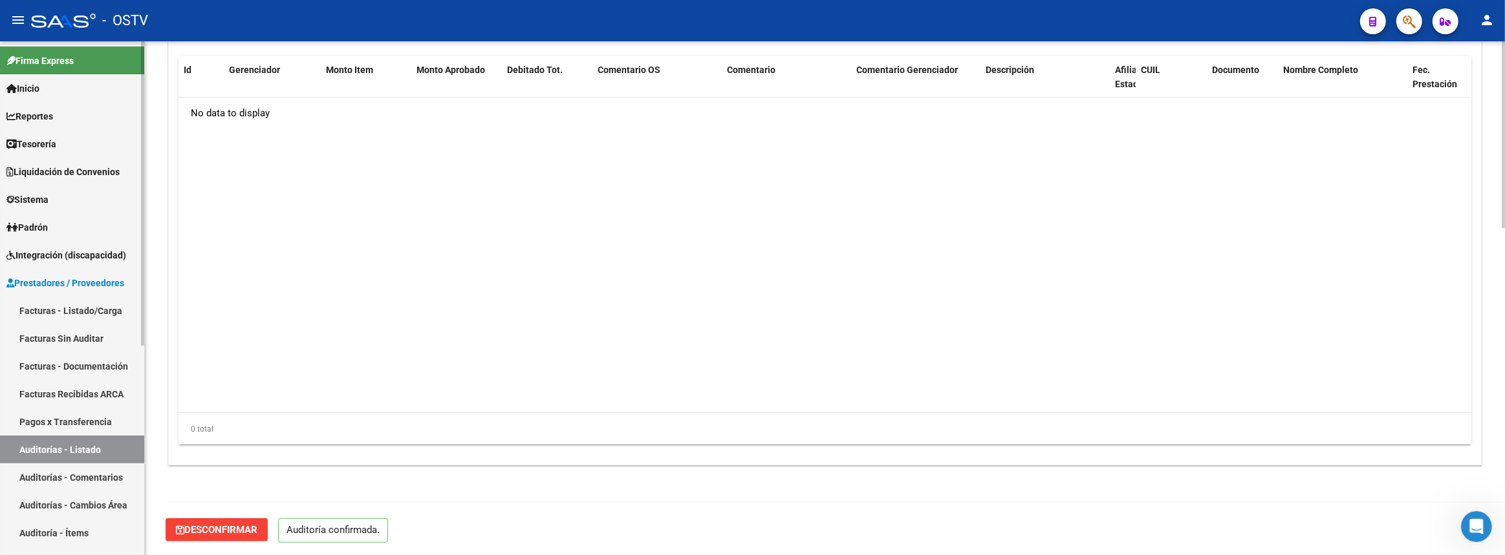
click at [54, 226] on link "Padrón" at bounding box center [72, 227] width 144 height 28
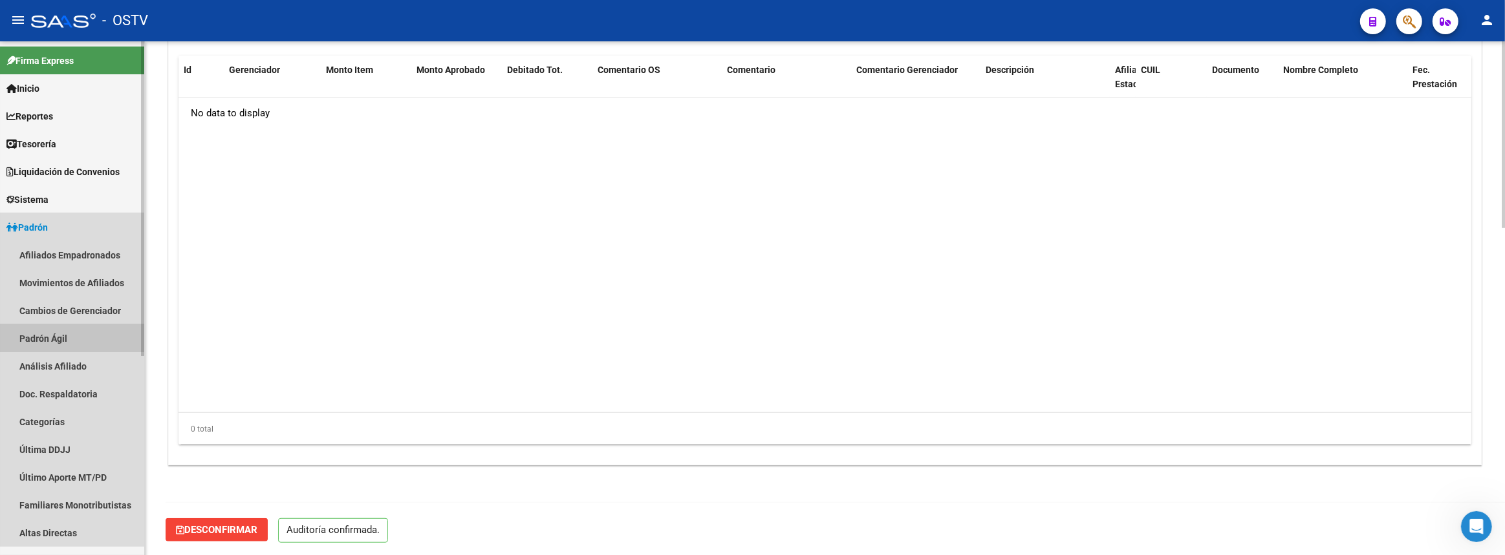
click at [53, 331] on link "Padrón Ágil" at bounding box center [72, 339] width 144 height 28
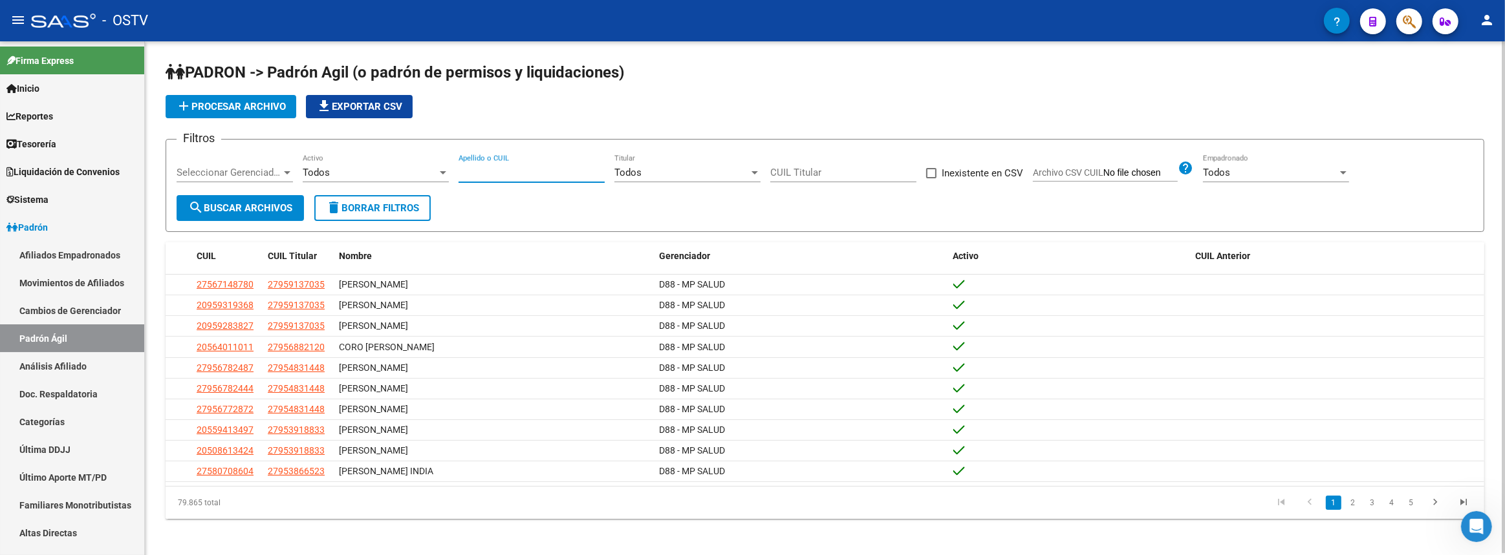
click at [523, 167] on input "Apellido o CUIL" at bounding box center [531, 173] width 146 height 12
paste input "PENETI DANTE"
drag, startPoint x: 214, startPoint y: 221, endPoint x: 226, endPoint y: 210, distance: 16.0
click at [222, 213] on form "Filtros Seleccionar Gerenciador Seleccionar Gerenciador Todos Activo PENETI DAN…" at bounding box center [825, 185] width 1318 height 93
click at [228, 207] on span "search Buscar Archivos" at bounding box center [240, 208] width 104 height 12
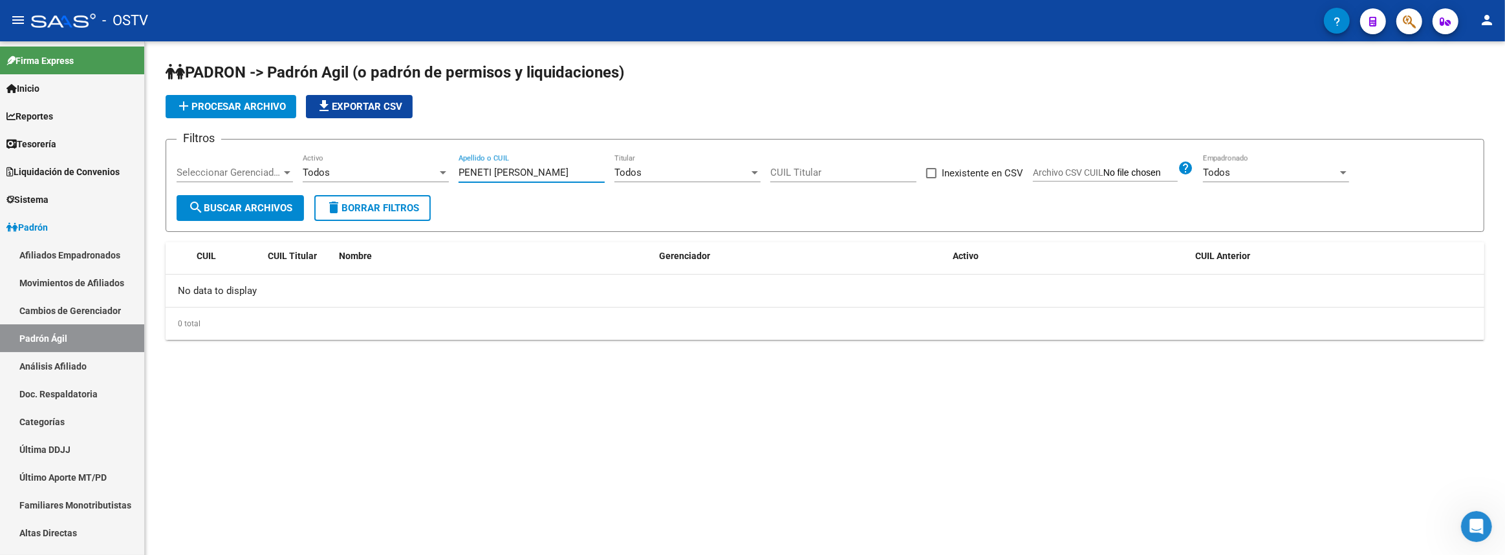
drag, startPoint x: 541, startPoint y: 175, endPoint x: 494, endPoint y: 172, distance: 47.3
click at [494, 172] on input "PENETI DANTE" at bounding box center [531, 173] width 146 height 12
type input "PENETI"
drag, startPoint x: 531, startPoint y: 166, endPoint x: 415, endPoint y: 175, distance: 116.1
click at [415, 173] on div "Filtros Seleccionar Gerenciador Seleccionar Gerenciador Todos Activo PENETI Ape…" at bounding box center [825, 172] width 1296 height 45
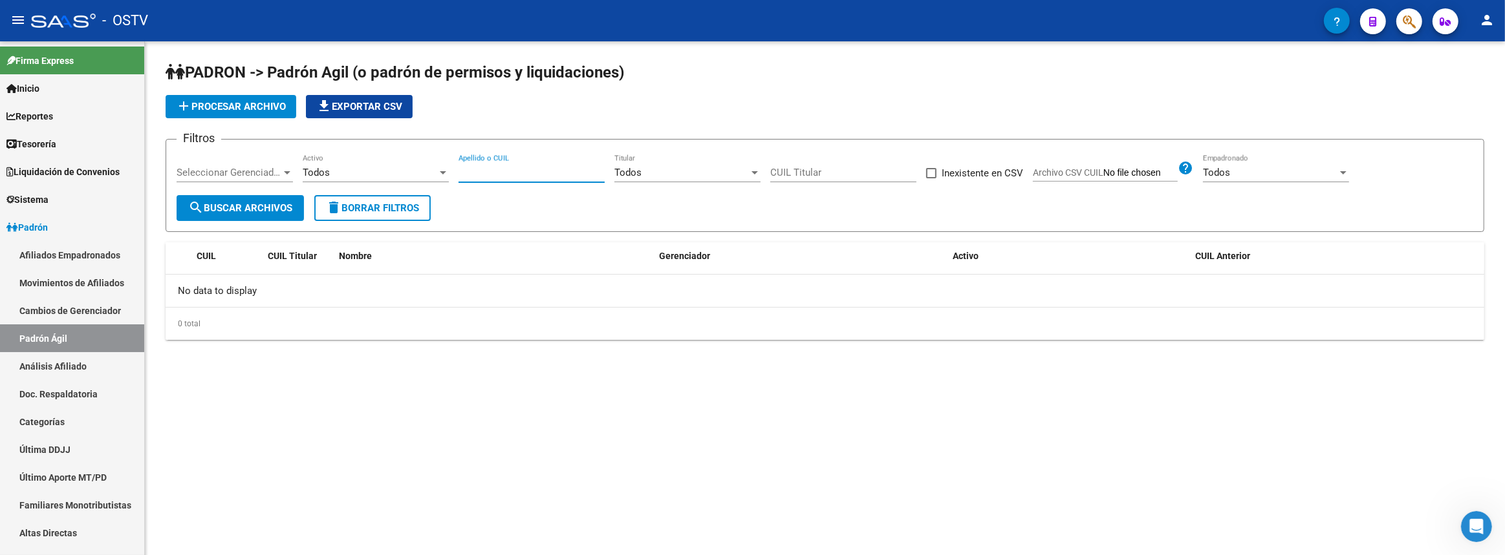
click at [272, 204] on span "search Buscar Archivos" at bounding box center [240, 208] width 104 height 12
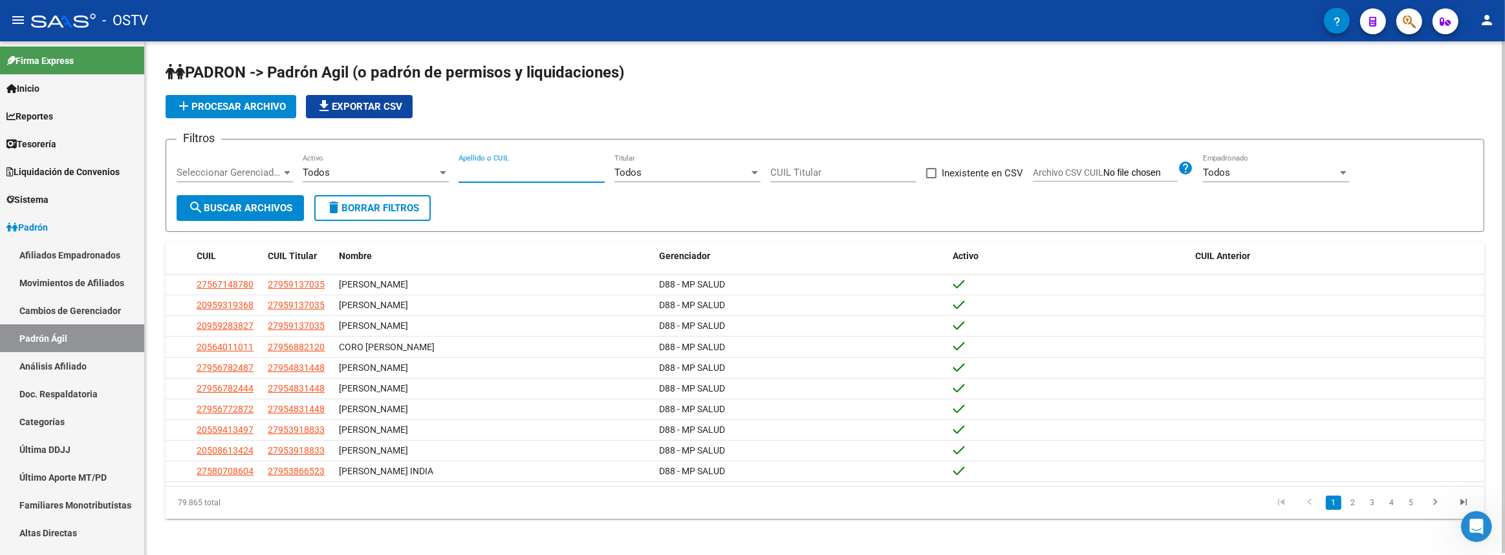
click at [478, 174] on input "Apellido o CUIL" at bounding box center [531, 173] width 146 height 12
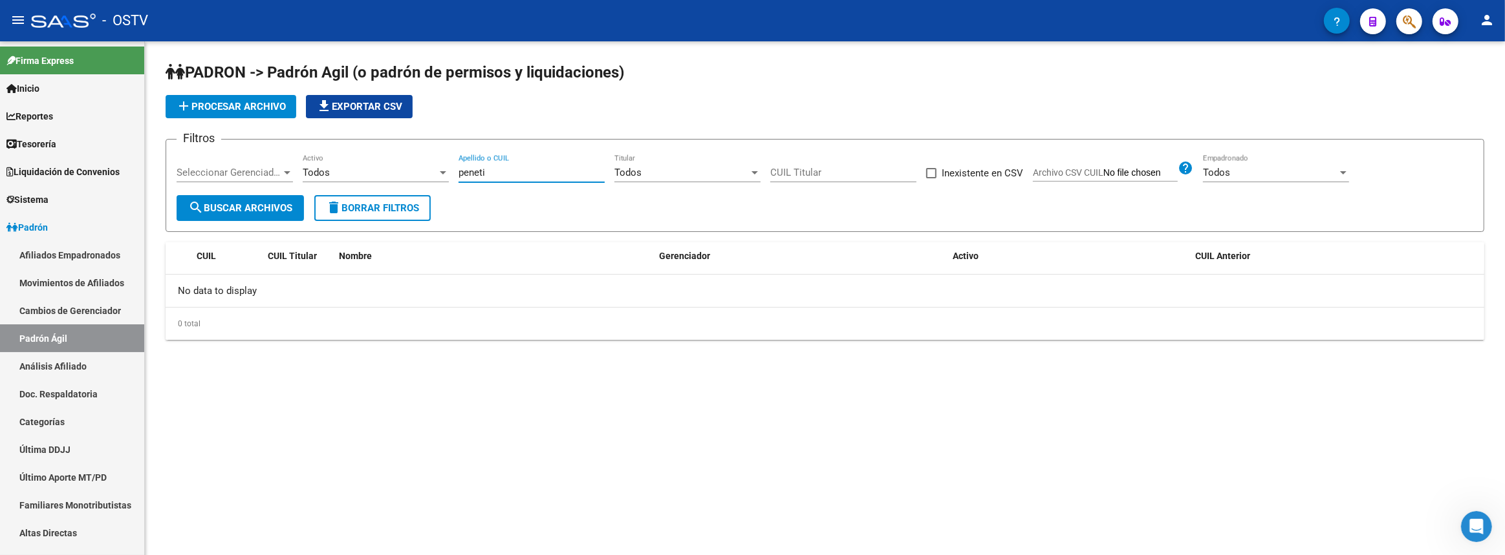
click at [256, 176] on span "Seleccionar Gerenciador" at bounding box center [229, 173] width 105 height 12
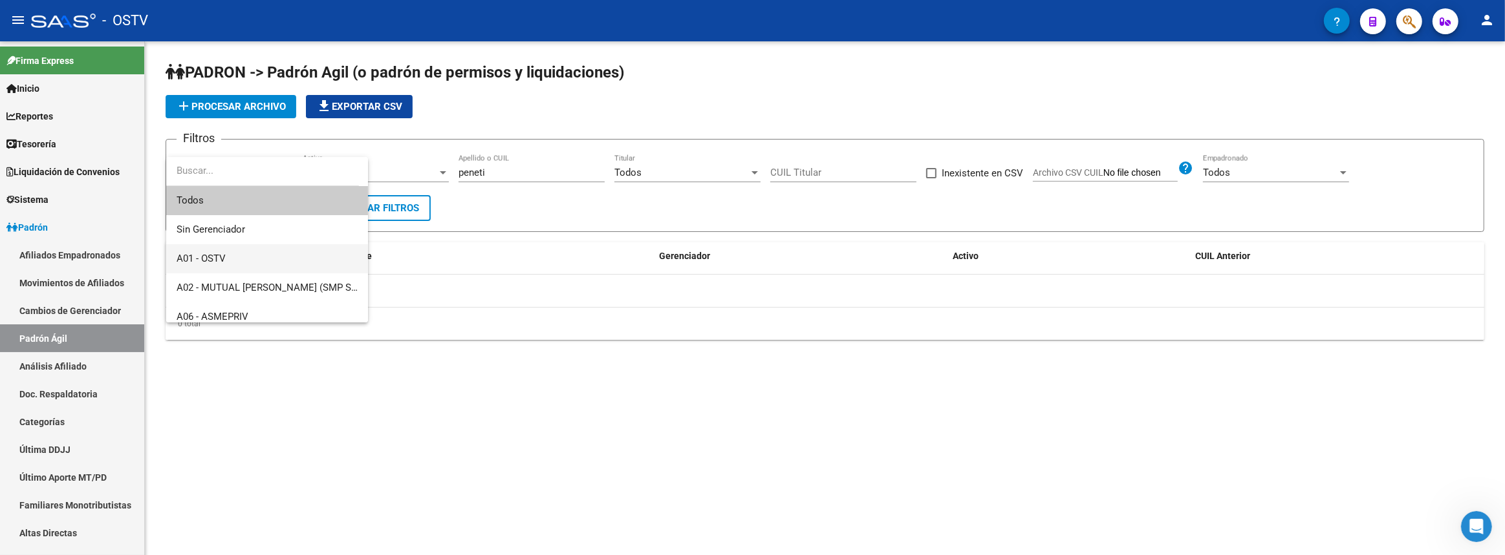
click at [230, 252] on span "A01 - OSTV" at bounding box center [267, 258] width 181 height 29
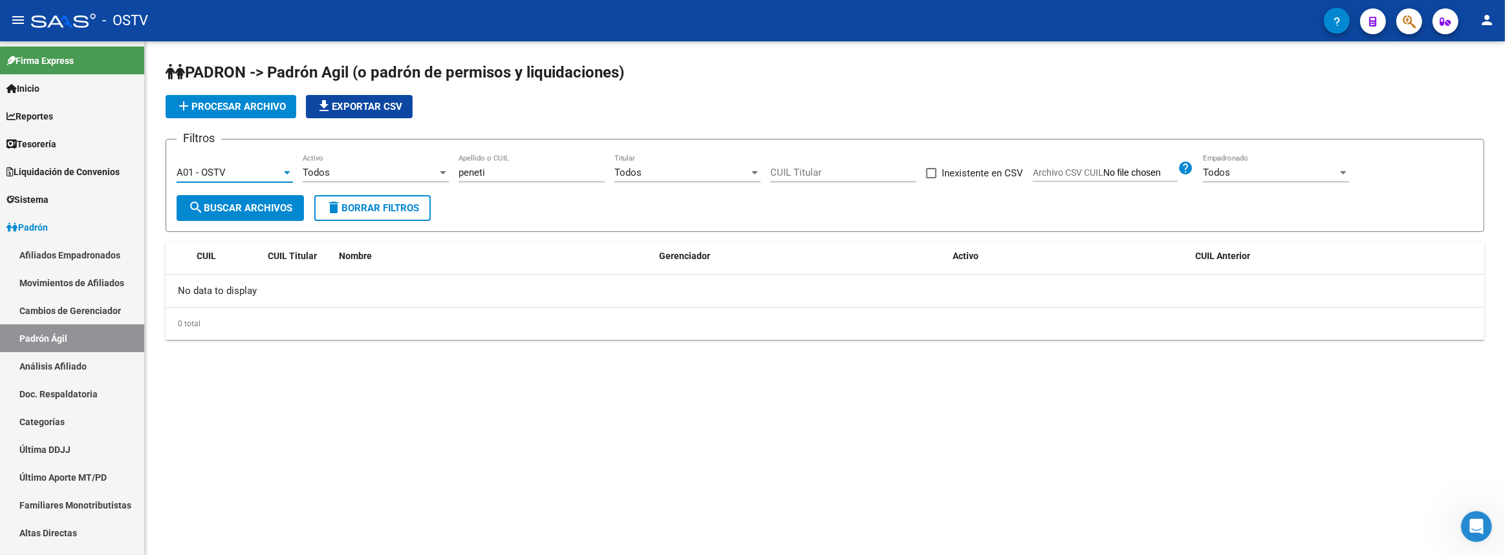
click at [378, 173] on div "Todos" at bounding box center [370, 173] width 134 height 12
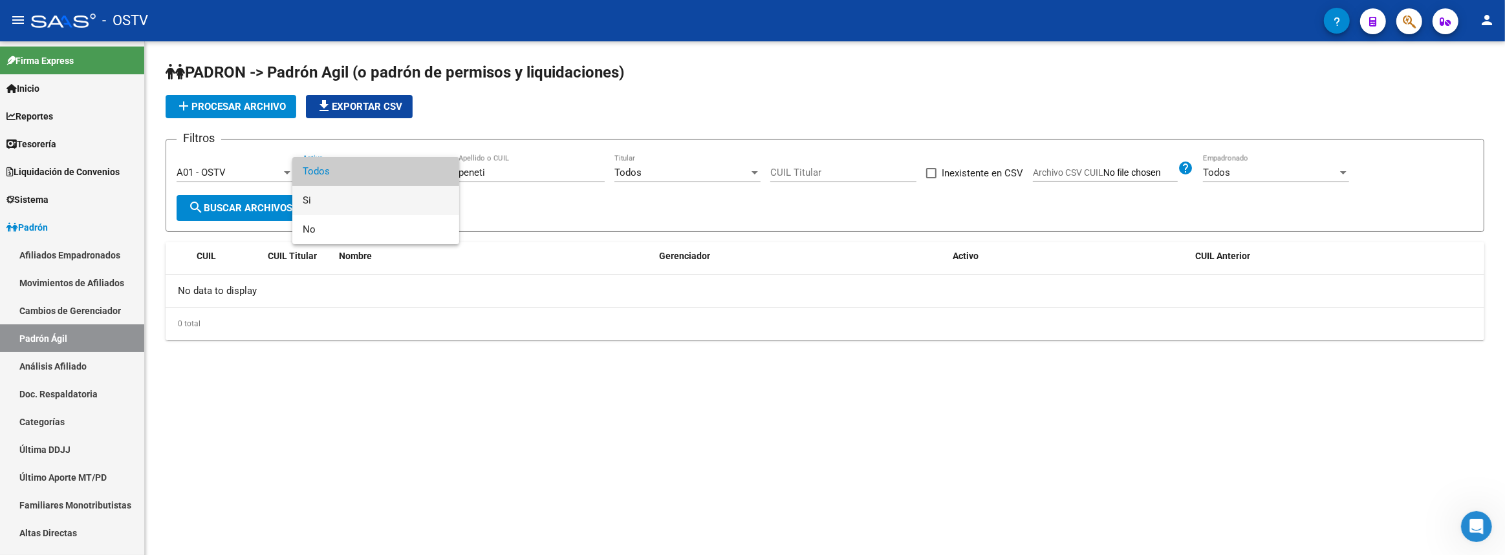
click at [361, 203] on span "Si" at bounding box center [376, 200] width 146 height 29
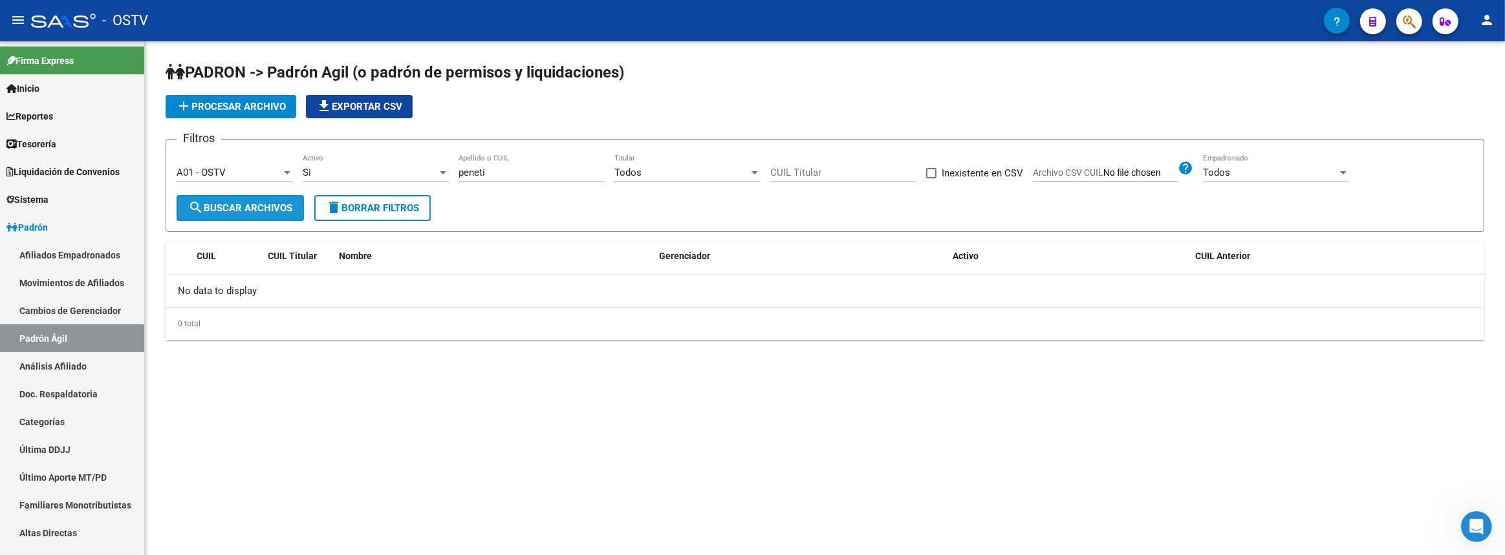
click at [180, 219] on button "search Buscar Archivos" at bounding box center [240, 208] width 127 height 26
drag, startPoint x: 504, startPoint y: 172, endPoint x: 414, endPoint y: 170, distance: 90.5
click at [414, 170] on div "Filtros A01 - OSTV Seleccionar Gerenciador Si Activo peneti Apellido o CUIL Tod…" at bounding box center [825, 172] width 1296 height 45
type input "dante"
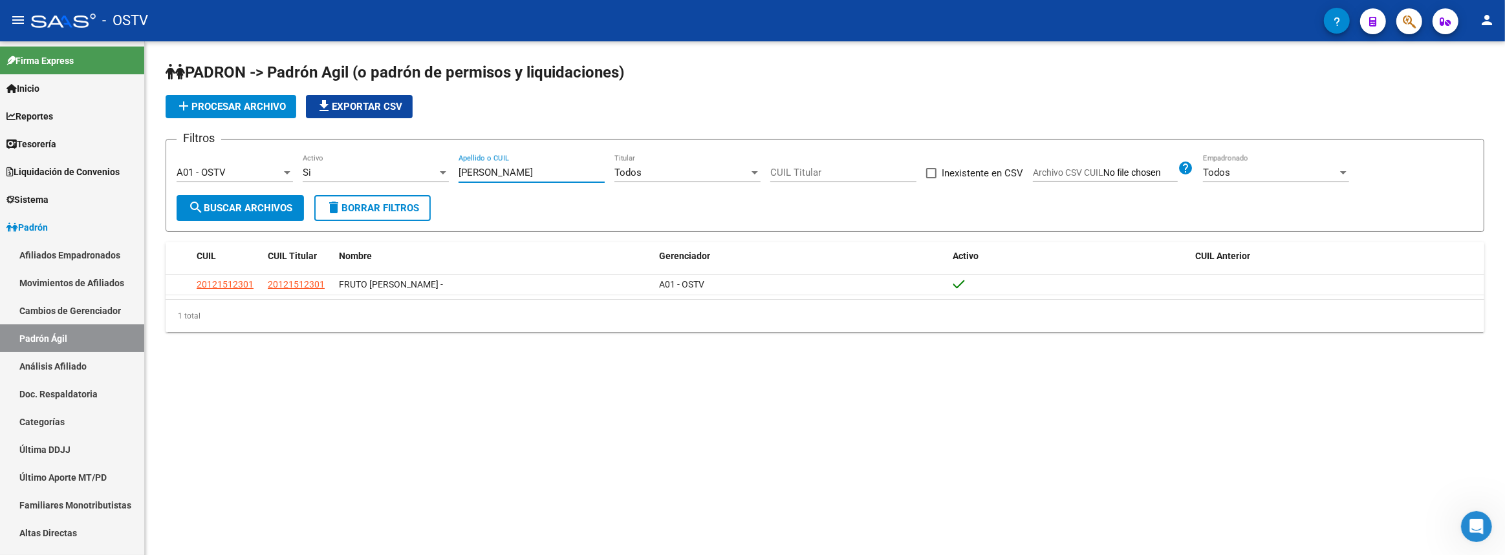
drag, startPoint x: 382, startPoint y: 168, endPoint x: 222, endPoint y: 189, distance: 161.8
click at [239, 184] on div "Filtros A01 - OSTV Seleccionar Gerenciador Si Activo dante Apellido o CUIL Todo…" at bounding box center [825, 172] width 1296 height 45
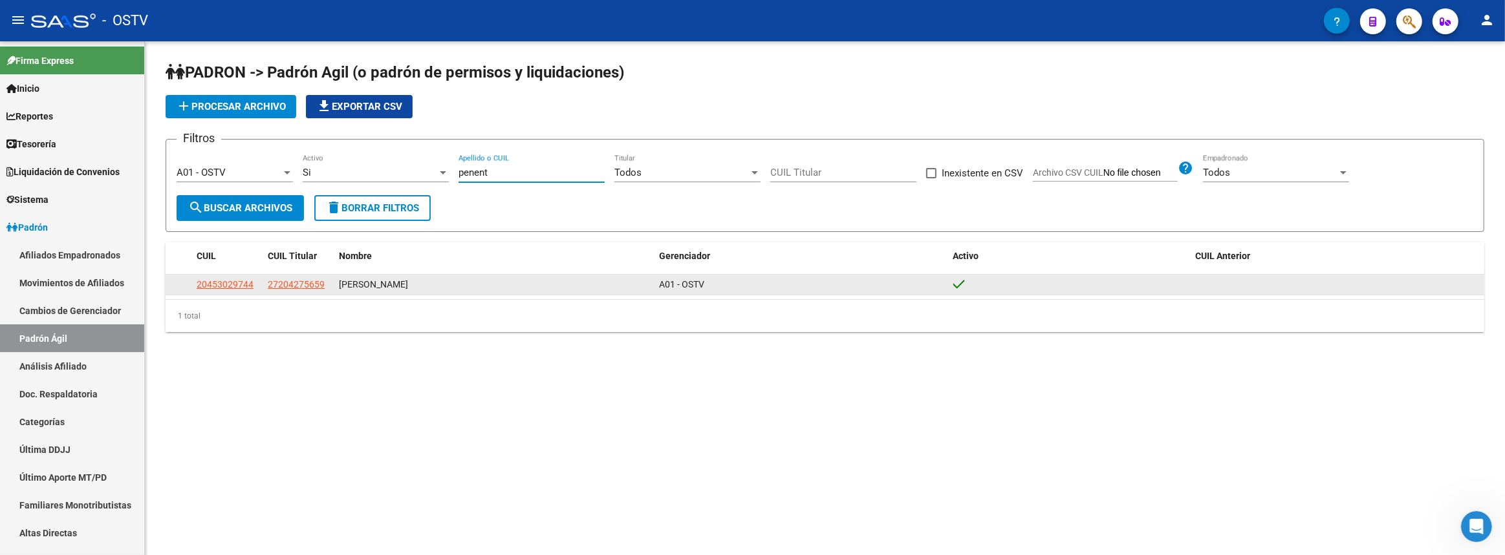
type input "penent"
drag, startPoint x: 194, startPoint y: 285, endPoint x: 251, endPoint y: 290, distance: 57.2
click at [251, 290] on datatable-body-cell "20453029744" at bounding box center [226, 285] width 71 height 20
copy span "20453029744"
click at [223, 279] on span "20453029744" at bounding box center [225, 284] width 57 height 10
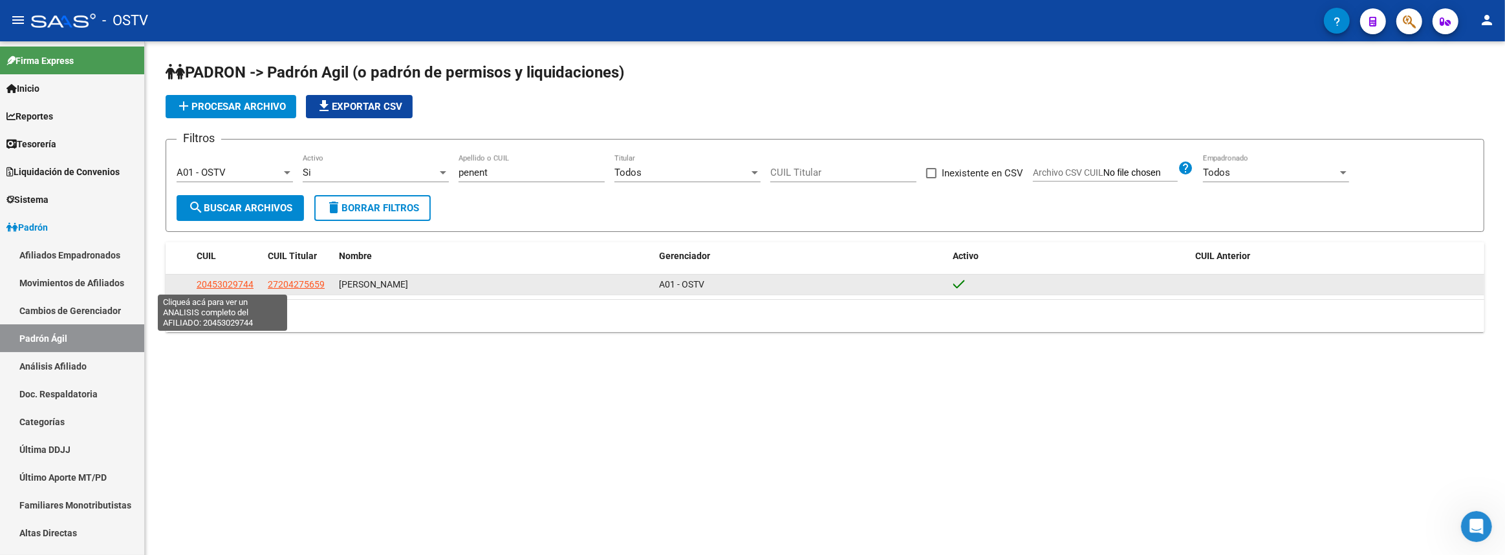
type textarea "20453029744"
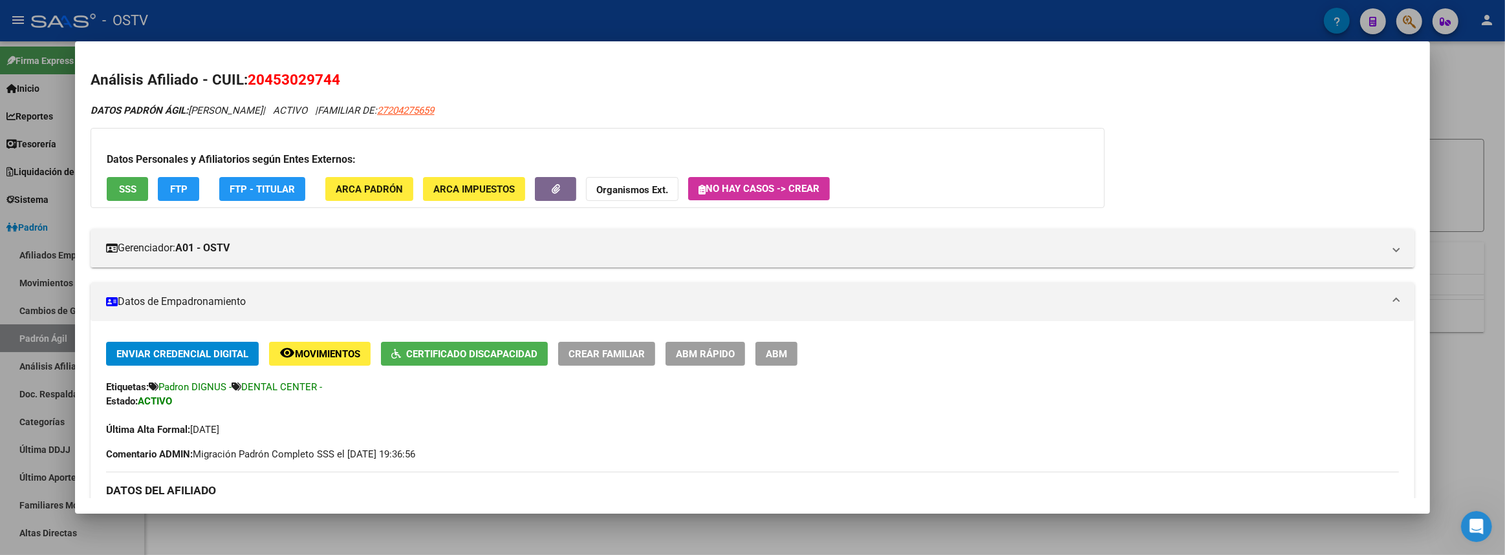
drag, startPoint x: 272, startPoint y: 78, endPoint x: 281, endPoint y: 77, distance: 9.7
click at [308, 78] on span "20453029744" at bounding box center [294, 79] width 92 height 17
drag, startPoint x: 267, startPoint y: 75, endPoint x: 330, endPoint y: 77, distance: 62.8
click at [330, 77] on span "20453029744" at bounding box center [294, 79] width 92 height 17
copy span "45302974"
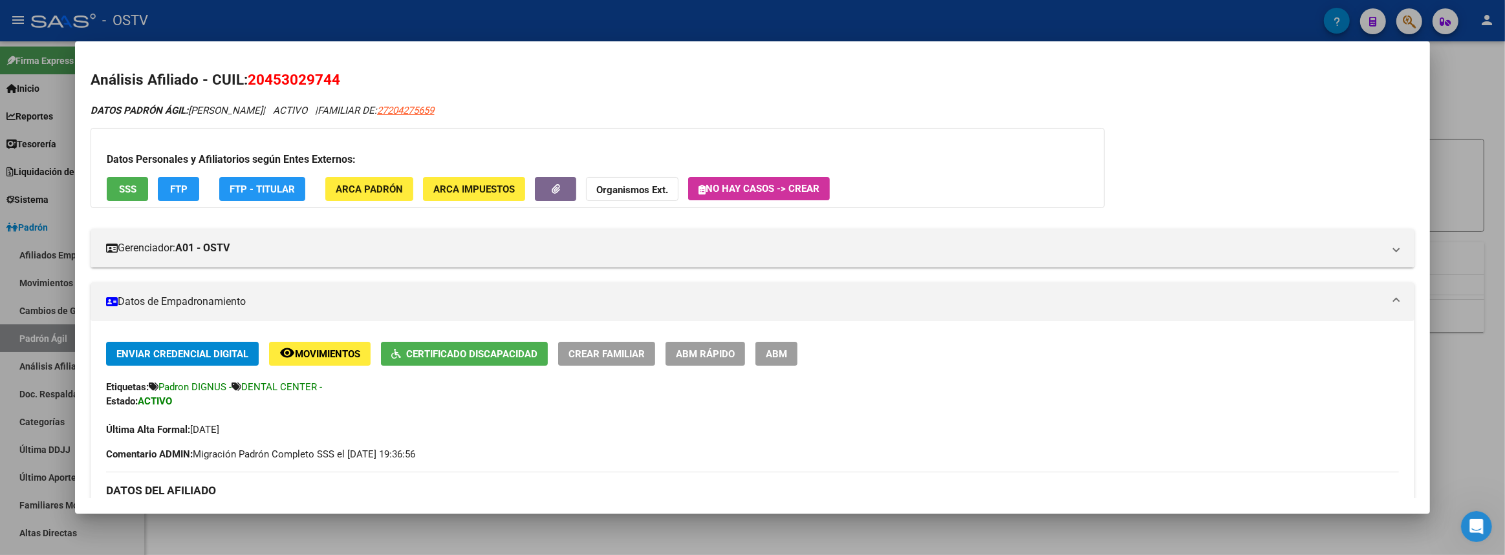
click at [1485, 213] on div at bounding box center [752, 277] width 1505 height 555
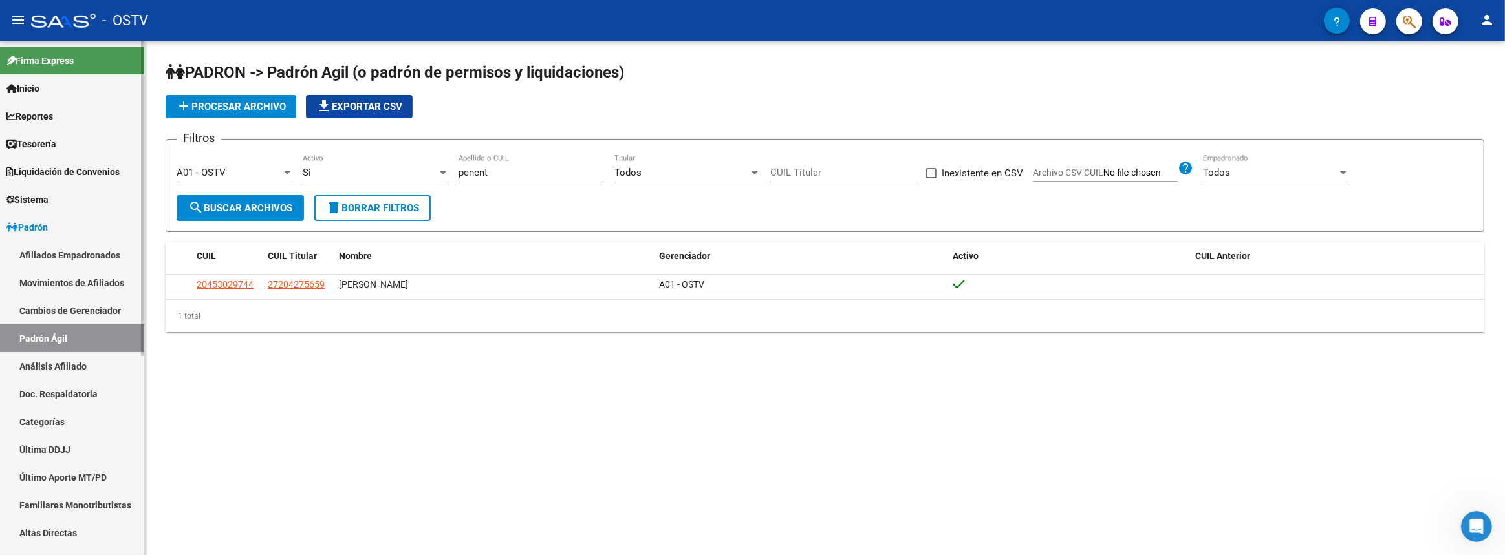
click at [70, 233] on link "Padrón" at bounding box center [72, 227] width 144 height 28
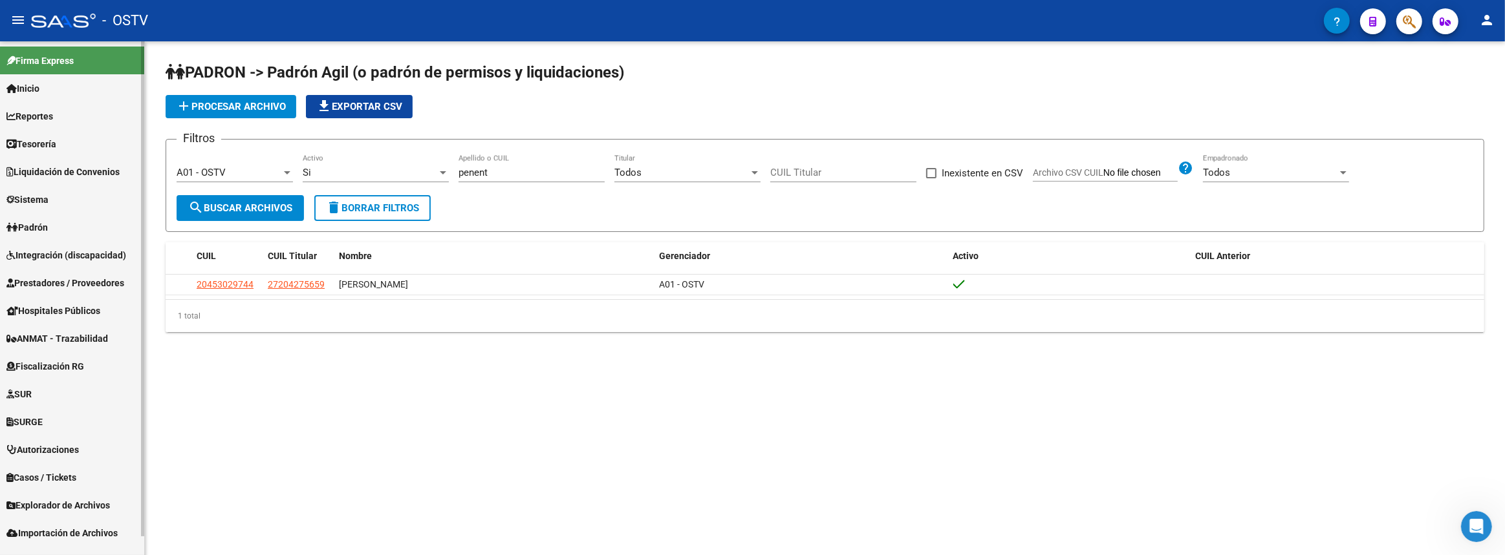
click at [58, 287] on span "Prestadores / Proveedores" at bounding box center [65, 283] width 118 height 14
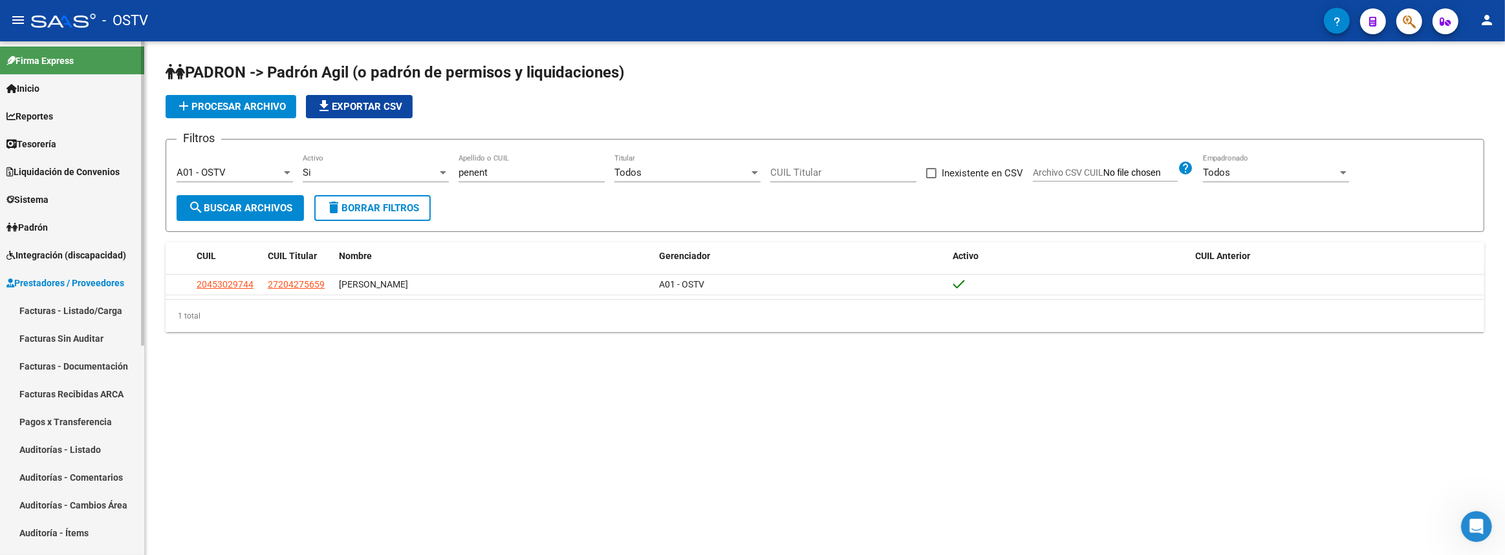
click at [79, 441] on link "Auditorías - Listado" at bounding box center [72, 450] width 144 height 28
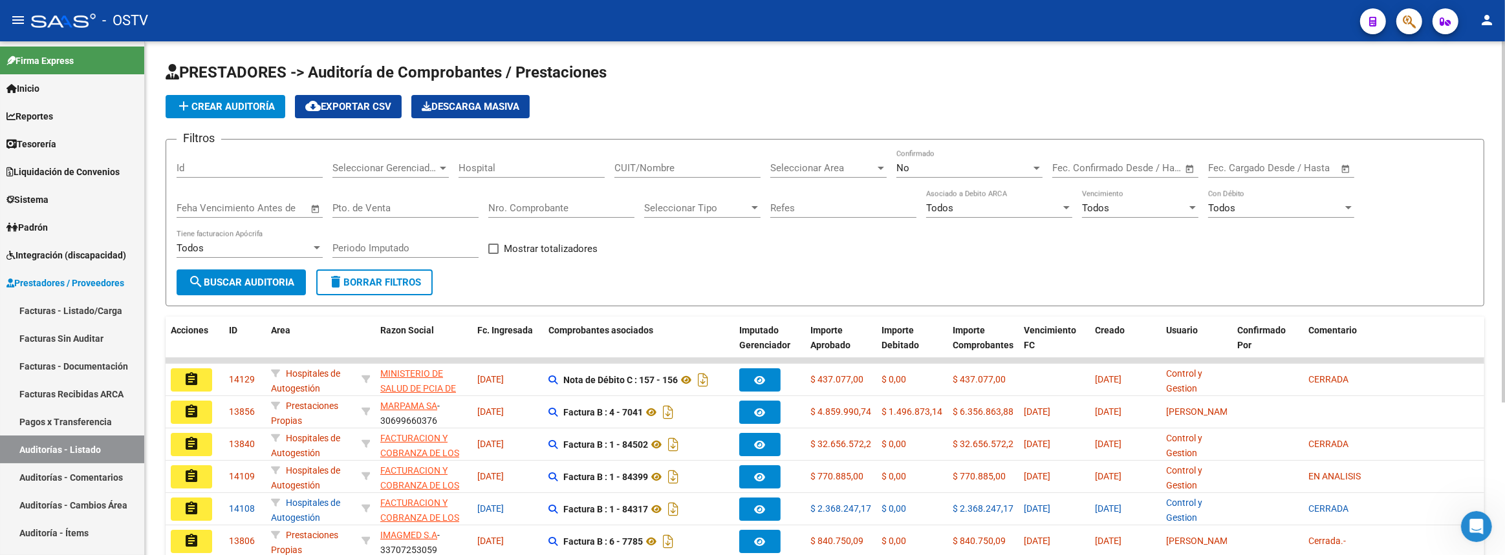
click at [667, 166] on input "CUIT/Nombre" at bounding box center [687, 168] width 146 height 12
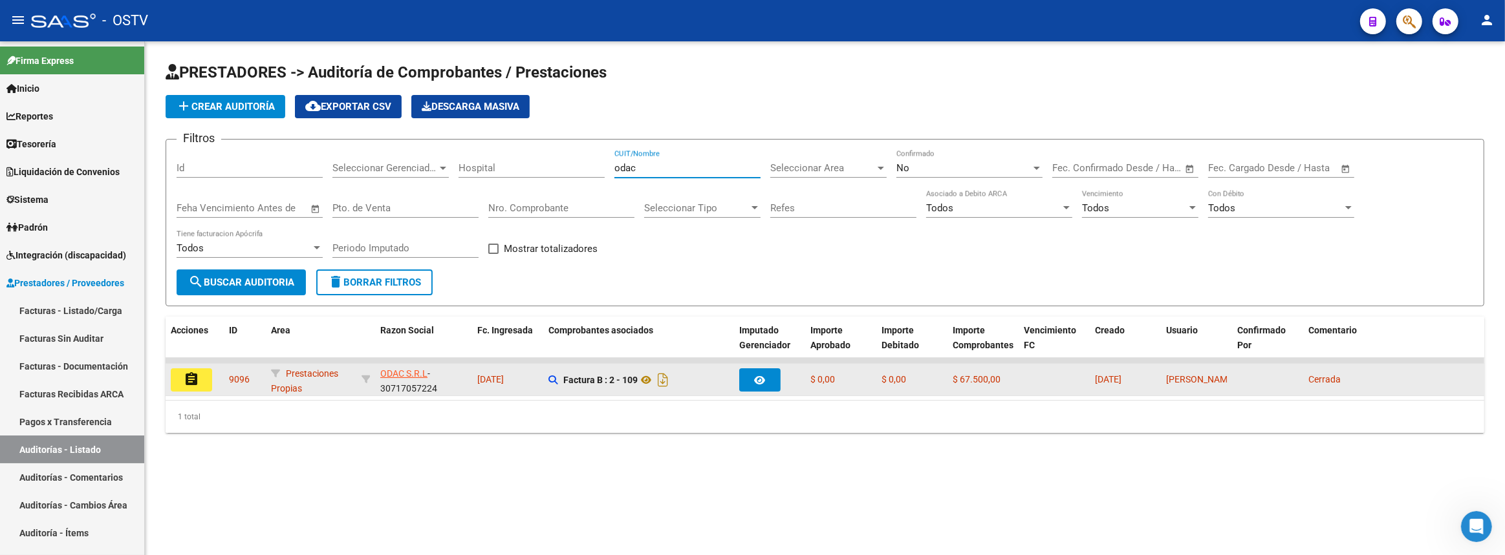
type input "odac"
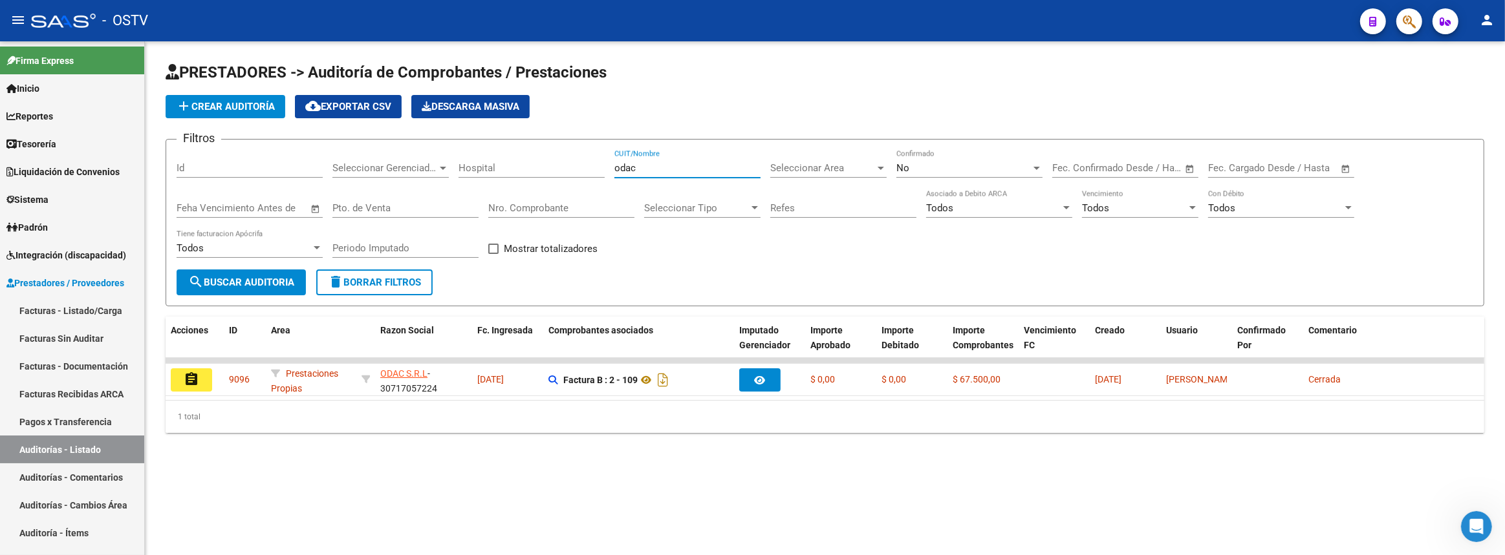
click at [196, 374] on mat-icon "assignment" at bounding box center [192, 380] width 16 height 16
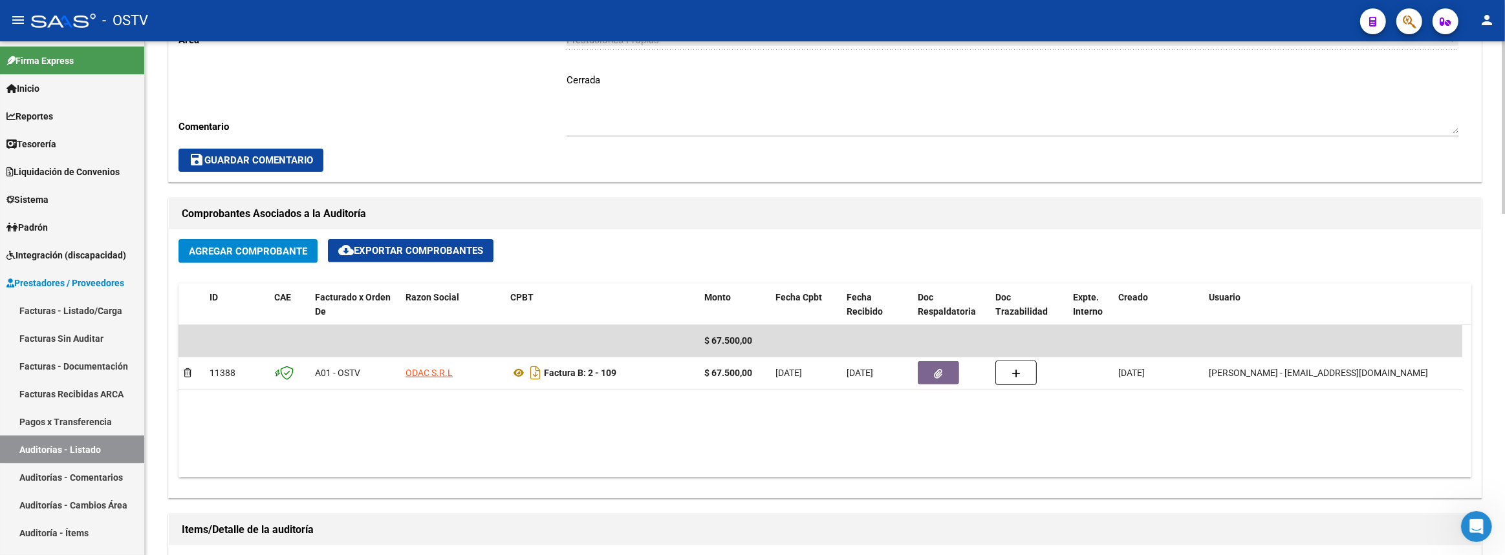
scroll to position [647, 0]
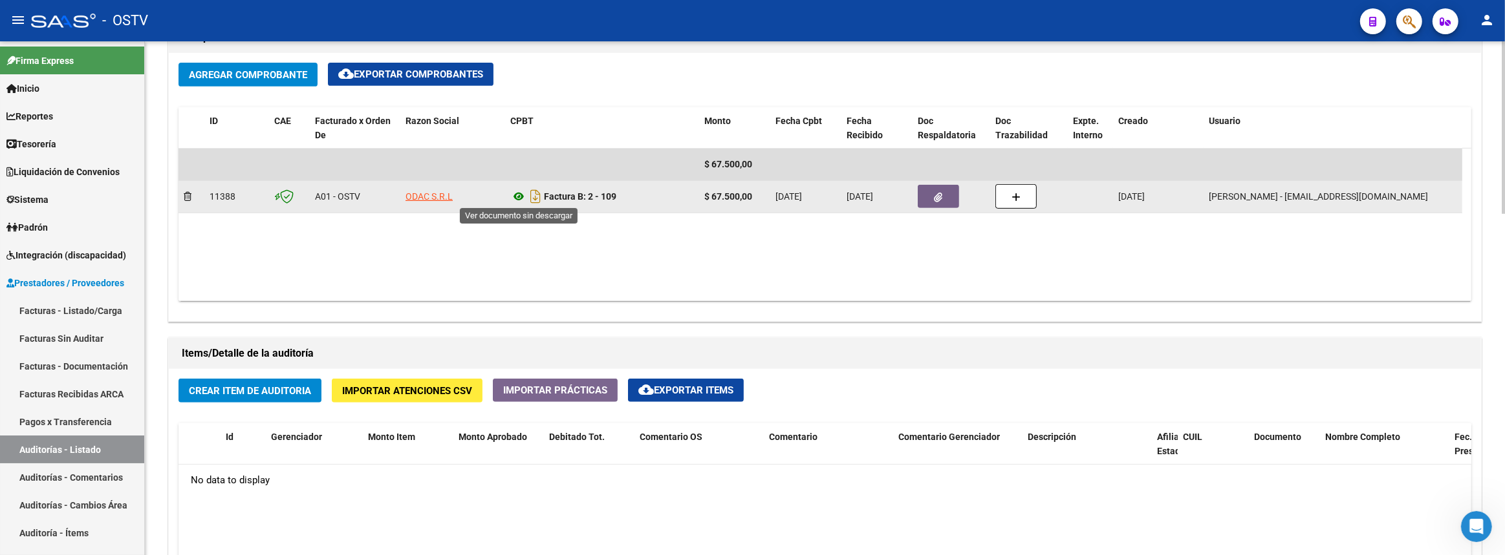
click at [521, 194] on icon at bounding box center [518, 197] width 17 height 16
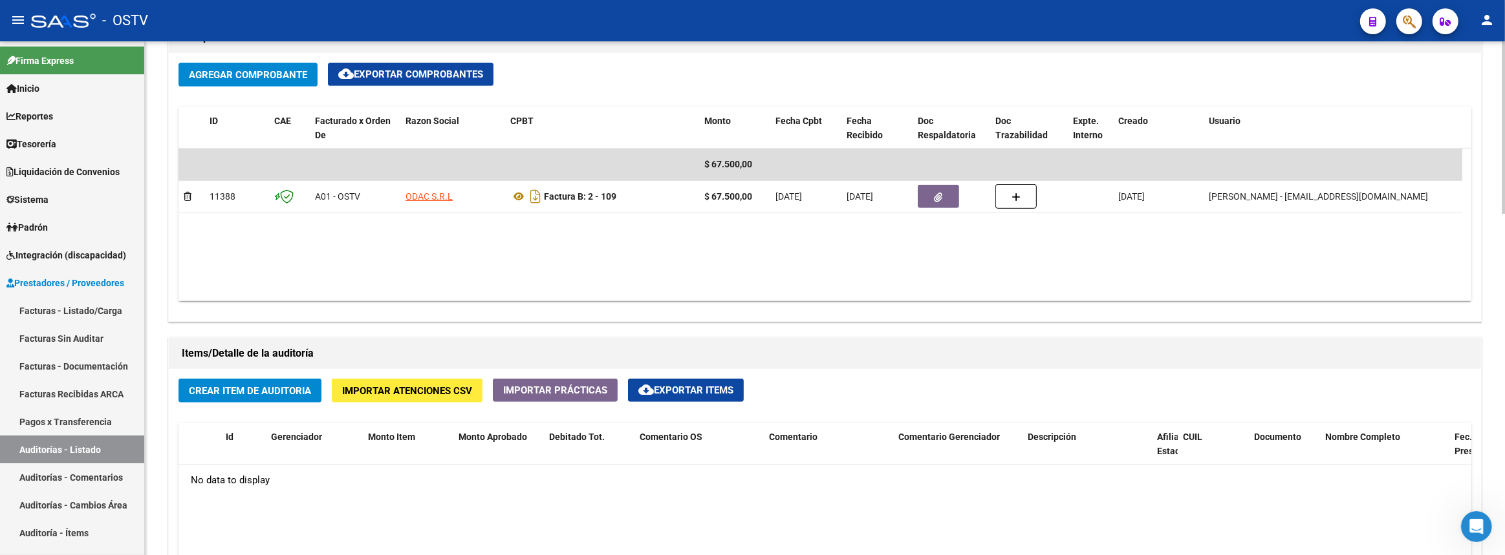
click at [237, 379] on button "Crear Item de Auditoria" at bounding box center [249, 391] width 143 height 24
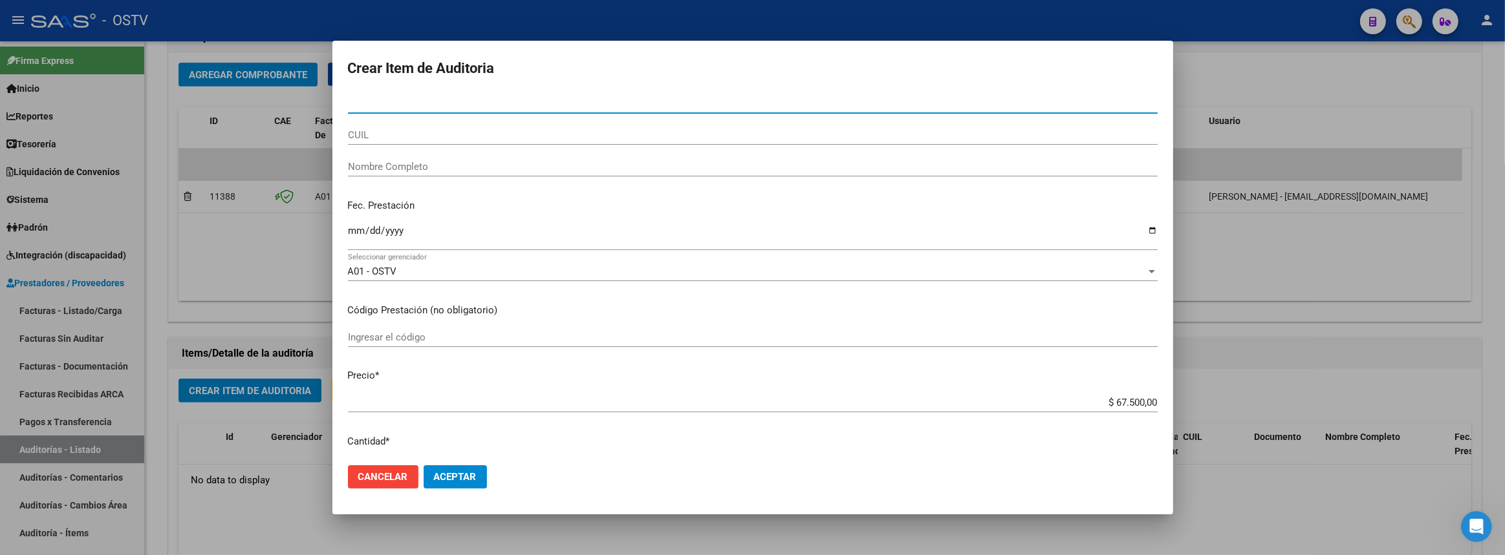
paste input "45302974"
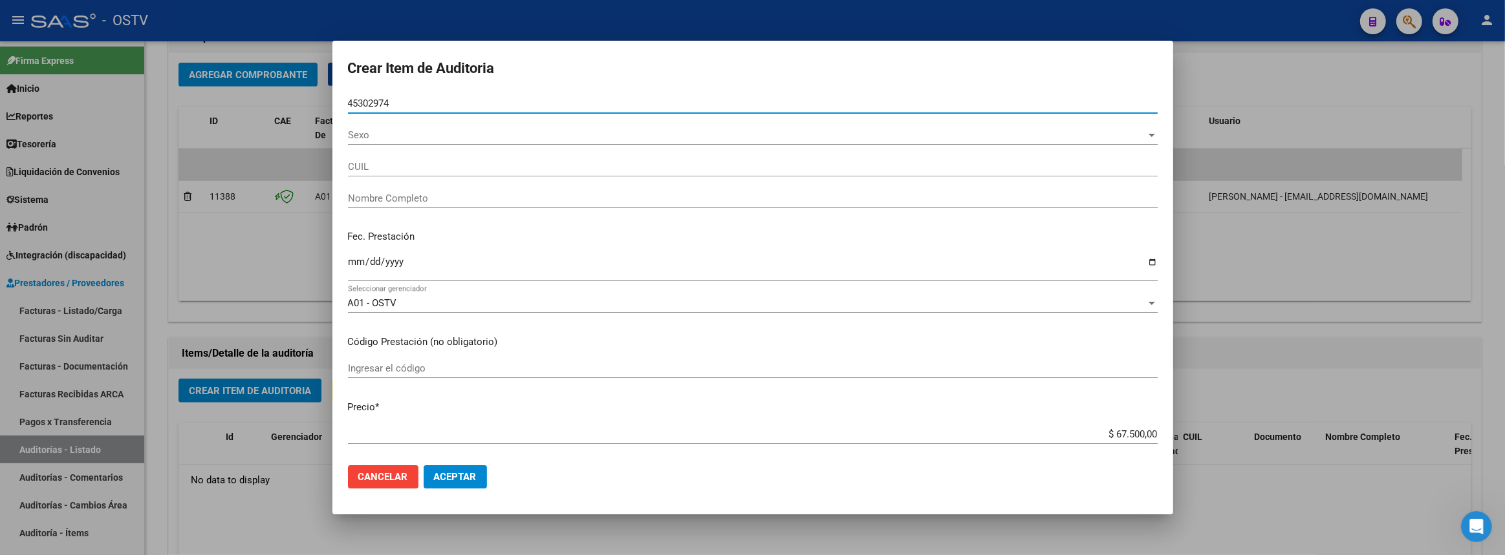
type input "45302974"
type input "20453029744"
type input "PENENTI DANTE LAUTARO"
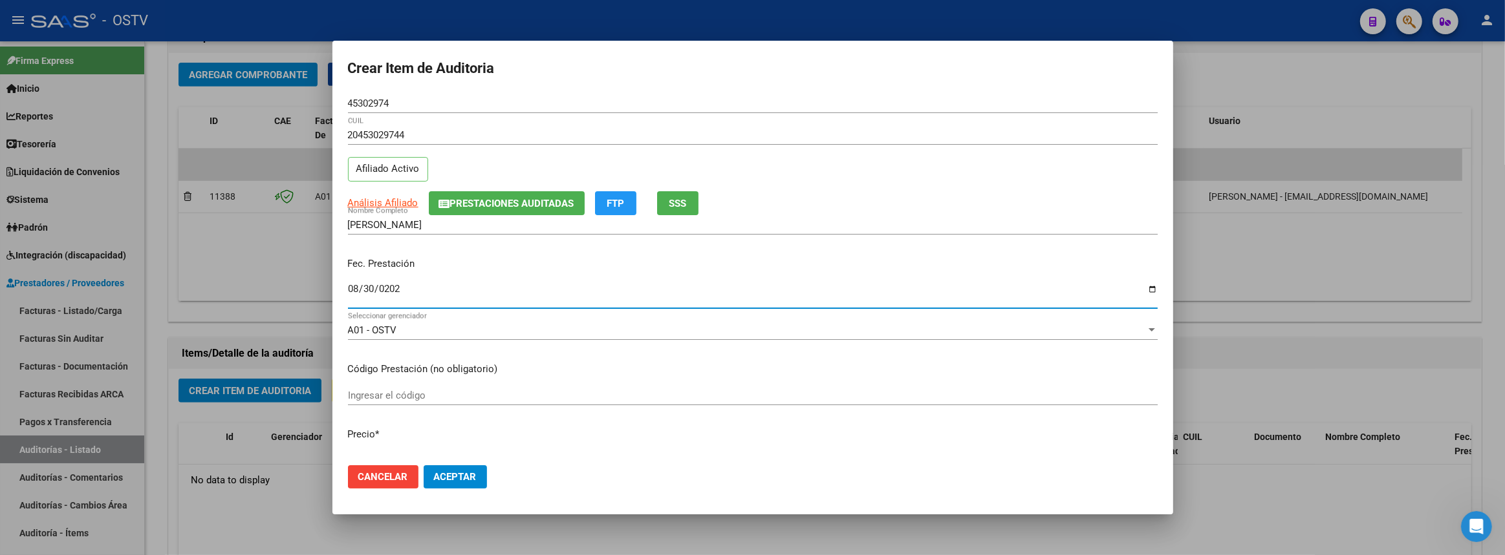
type input "2025-08-30"
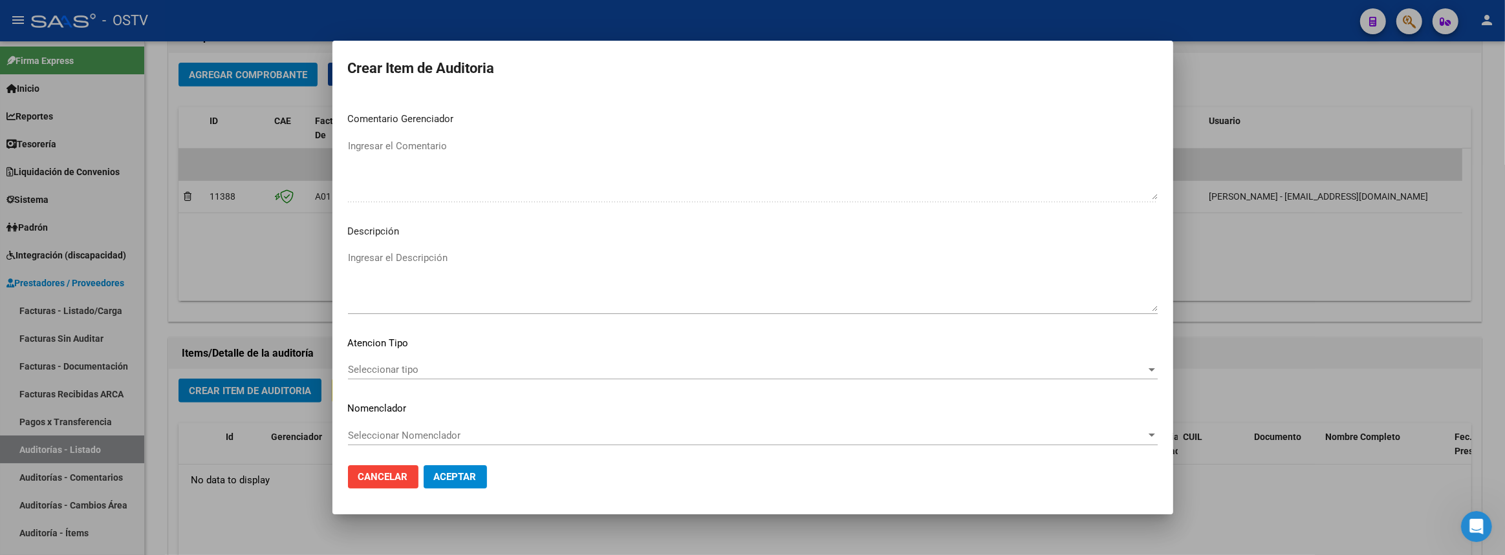
scroll to position [802, 0]
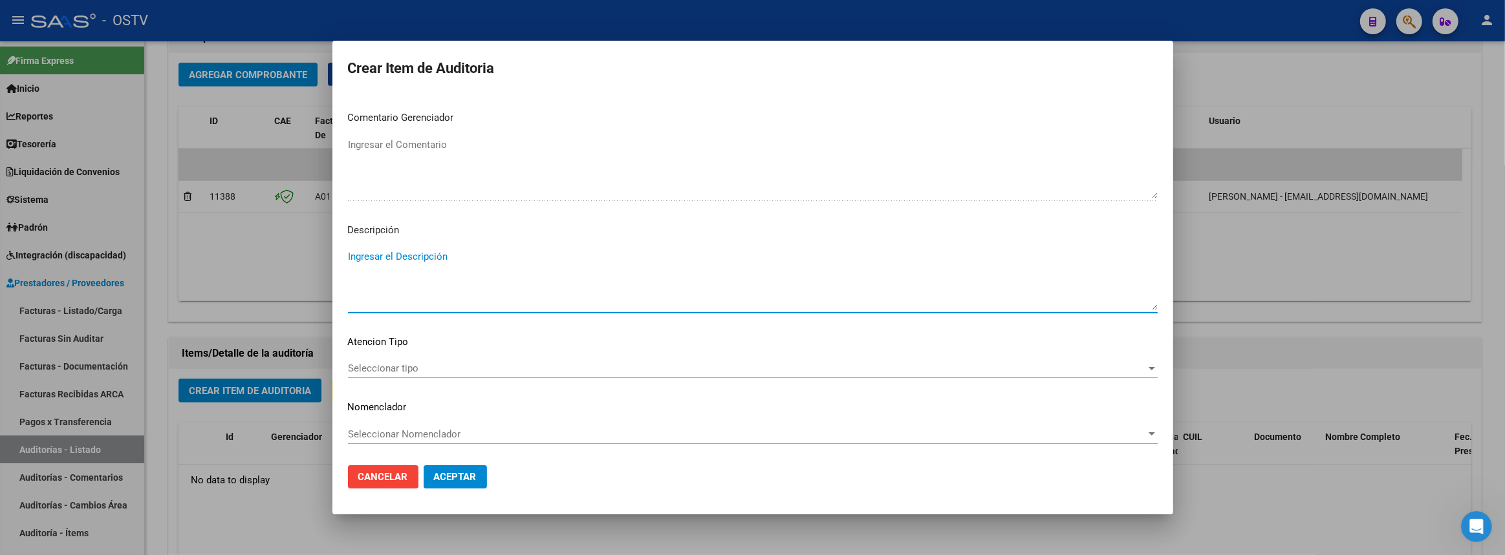
click at [528, 274] on textarea "Ingresar el Descripción" at bounding box center [753, 280] width 810 height 61
click at [594, 305] on textarea "Toma de muestras y confeccion de protesis, factura por el 50%." at bounding box center [753, 280] width 810 height 61
type textarea "Toma de muestras y confeccion de protesis, factura por el 50%."
click at [429, 368] on span "Seleccionar tipo" at bounding box center [747, 369] width 798 height 12
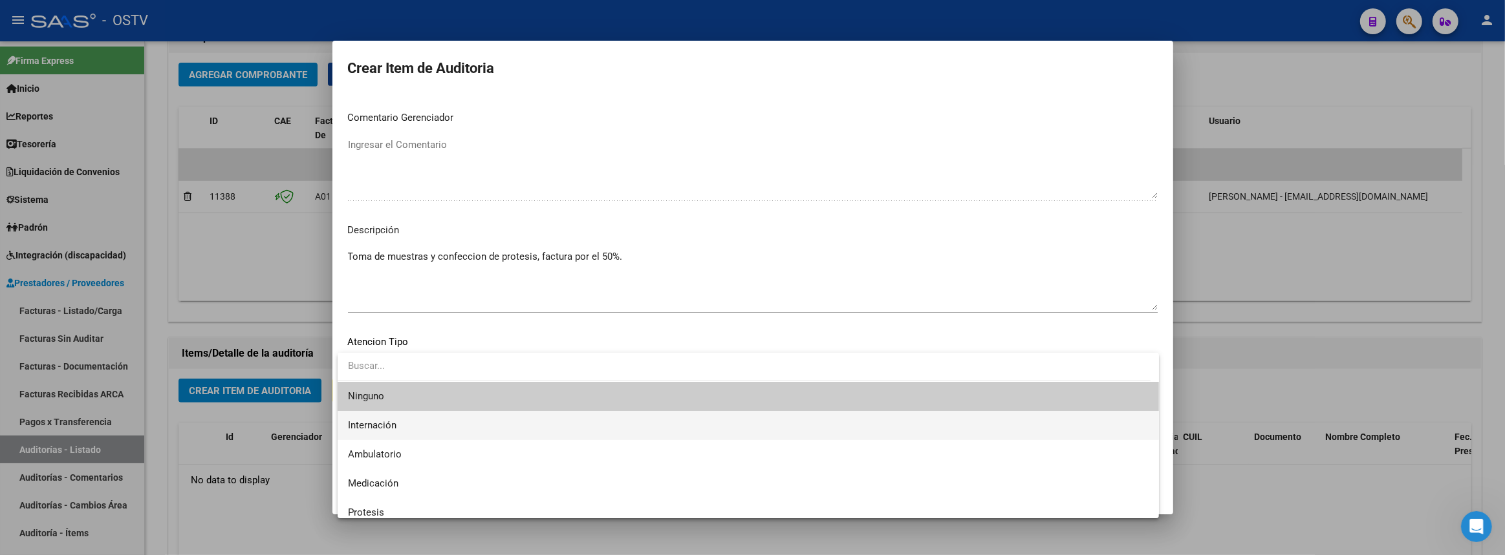
click at [405, 421] on span "Internación" at bounding box center [748, 425] width 800 height 29
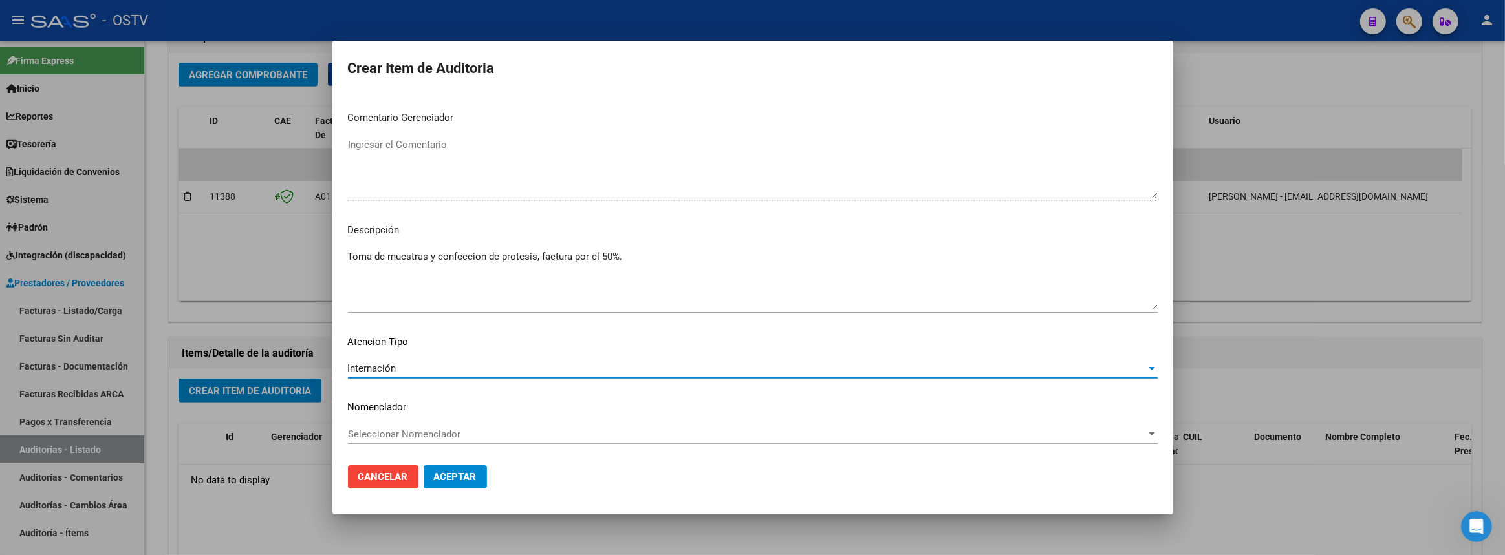
click at [475, 475] on span "Aceptar" at bounding box center [455, 477] width 43 height 12
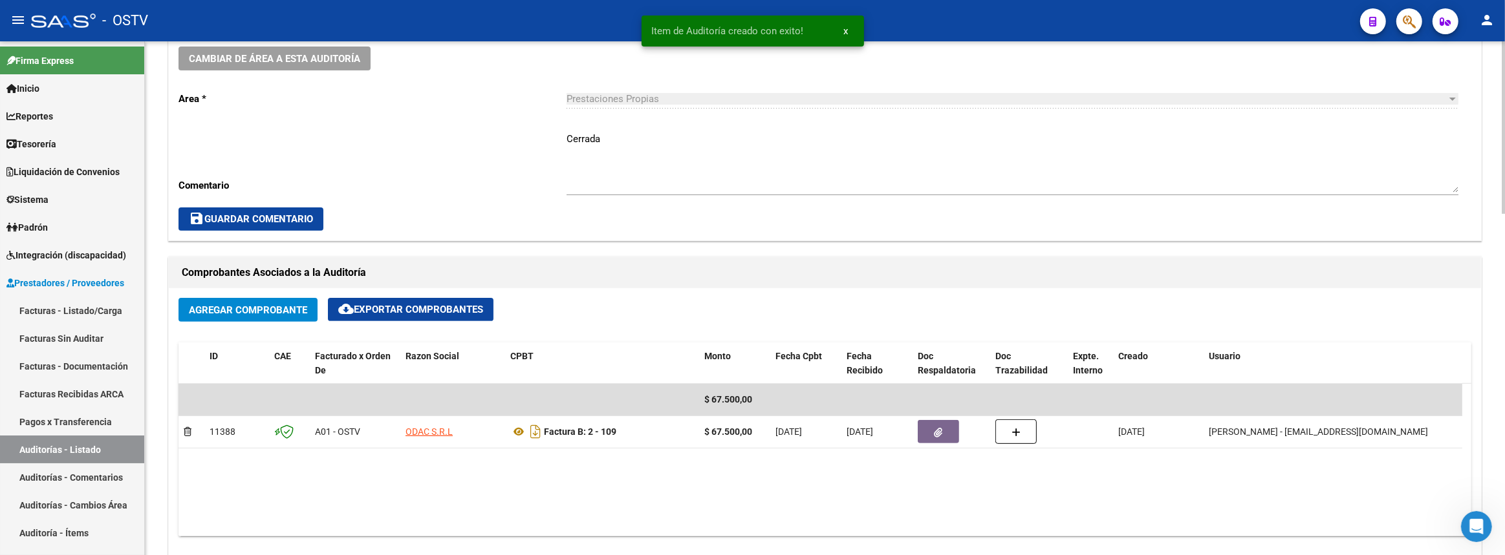
scroll to position [471, 0]
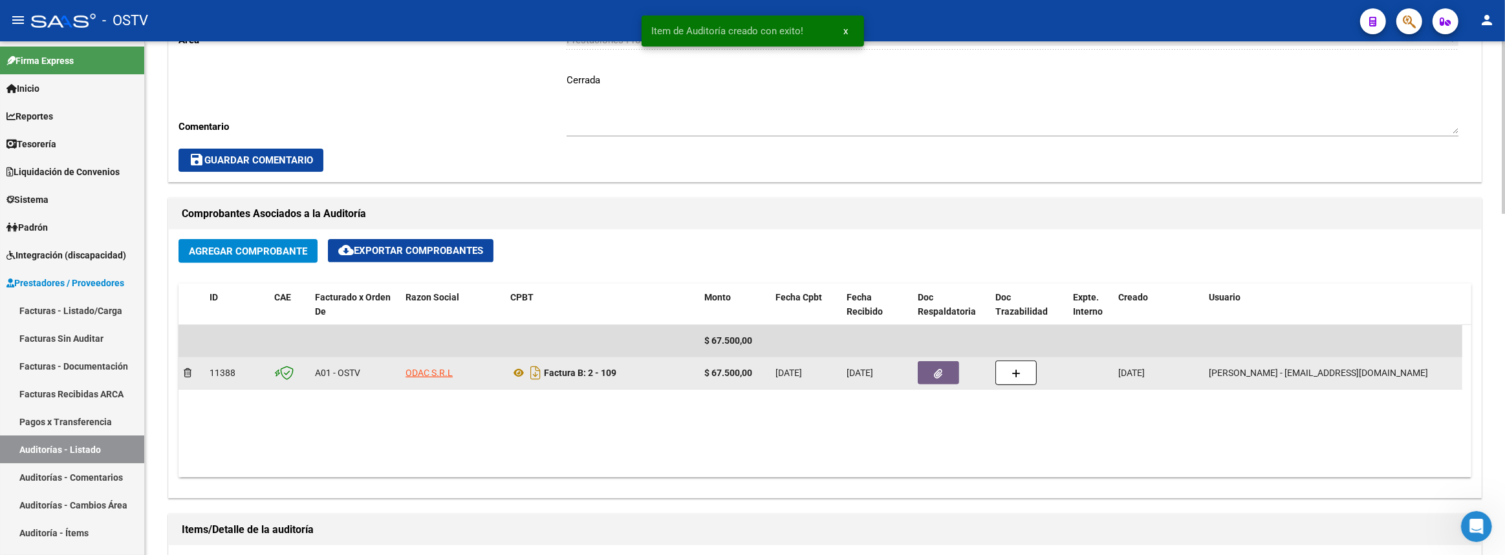
click at [950, 383] on datatable-body-cell at bounding box center [951, 374] width 78 height 32
click at [941, 376] on icon "button" at bounding box center [938, 374] width 8 height 10
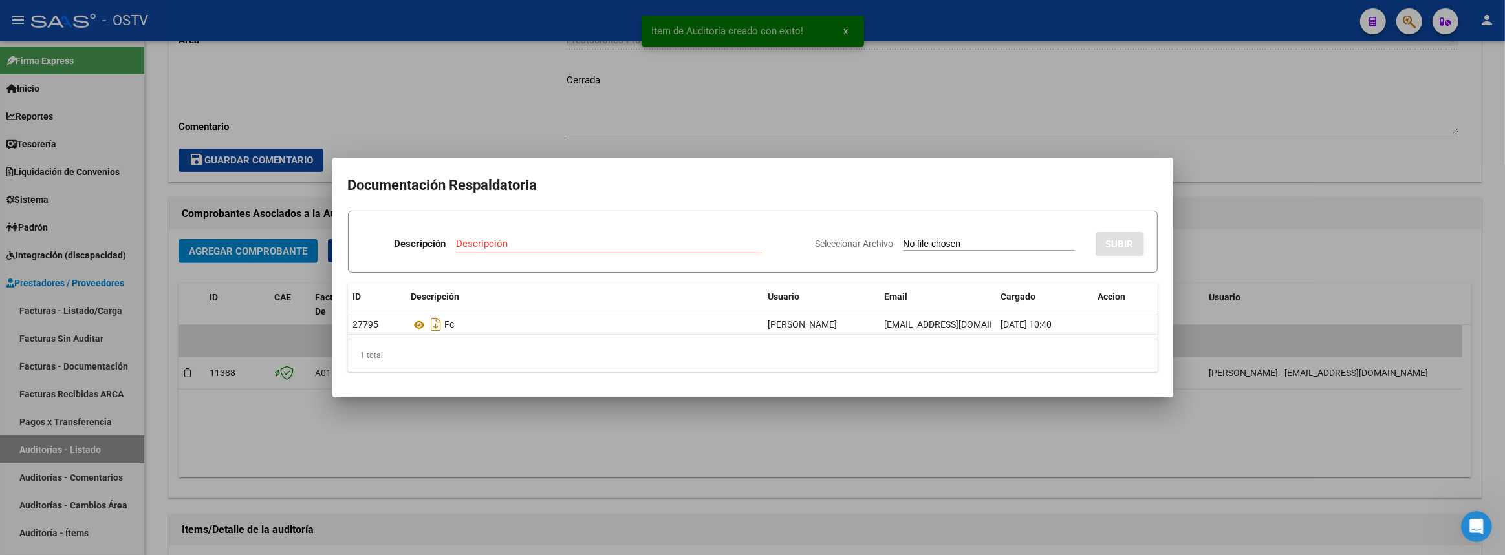
click at [485, 436] on div at bounding box center [752, 277] width 1505 height 555
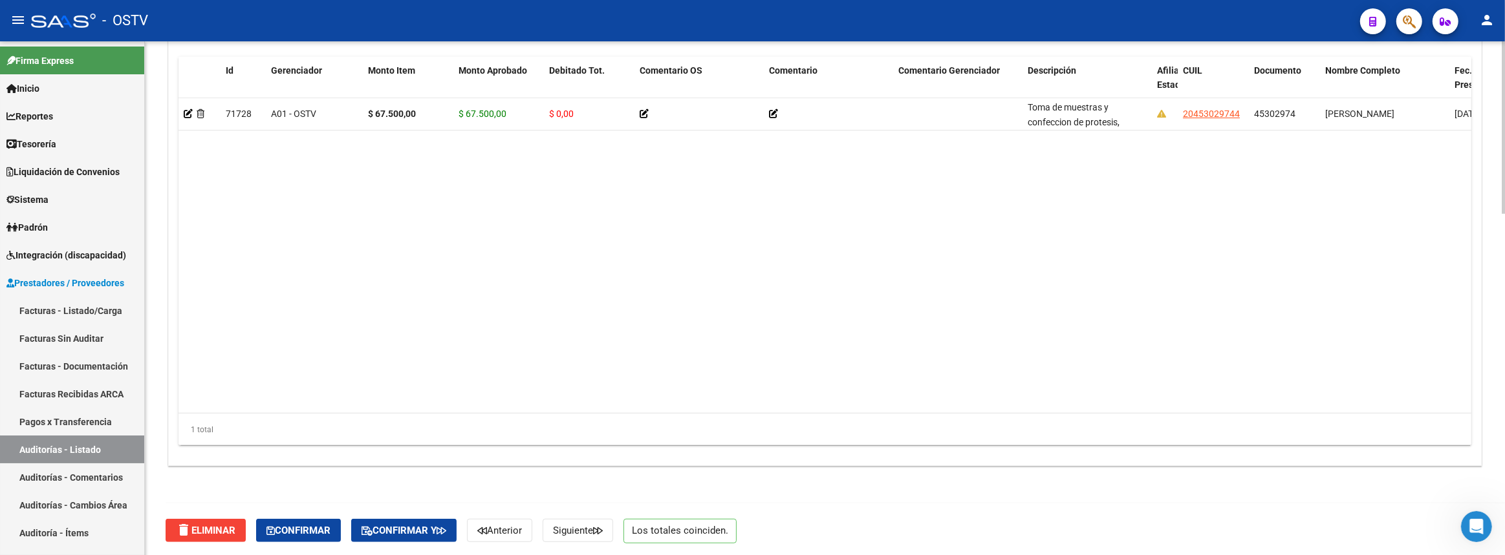
scroll to position [837, 0]
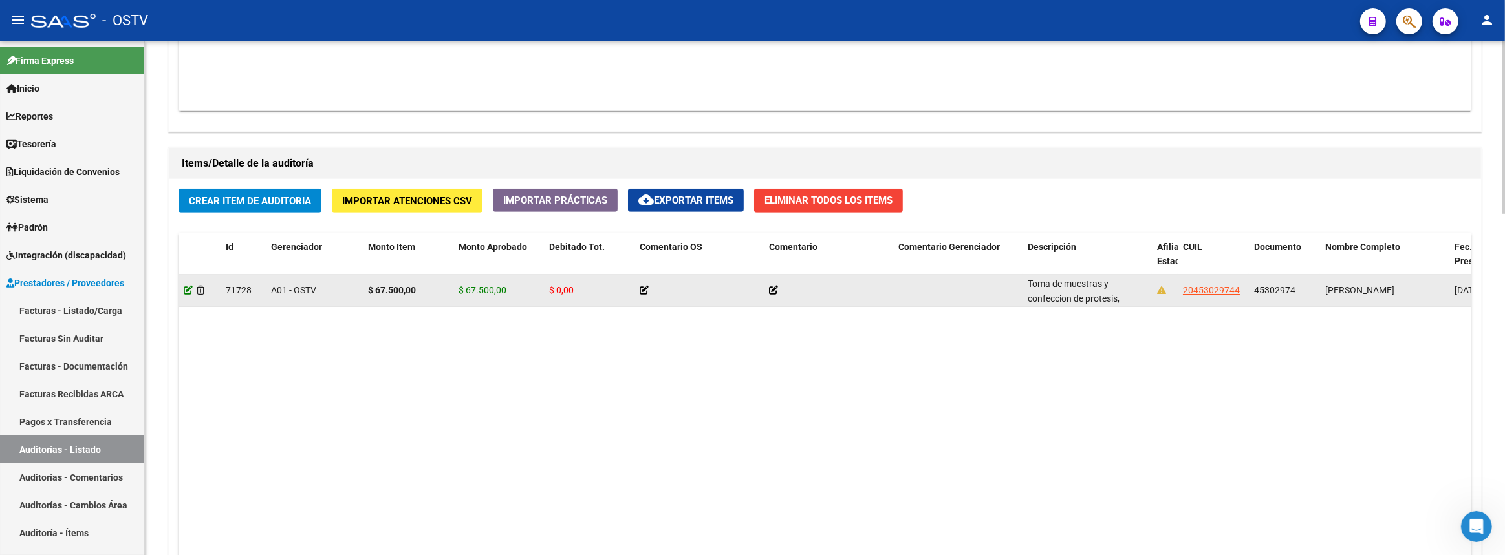
click at [186, 287] on icon at bounding box center [188, 290] width 9 height 9
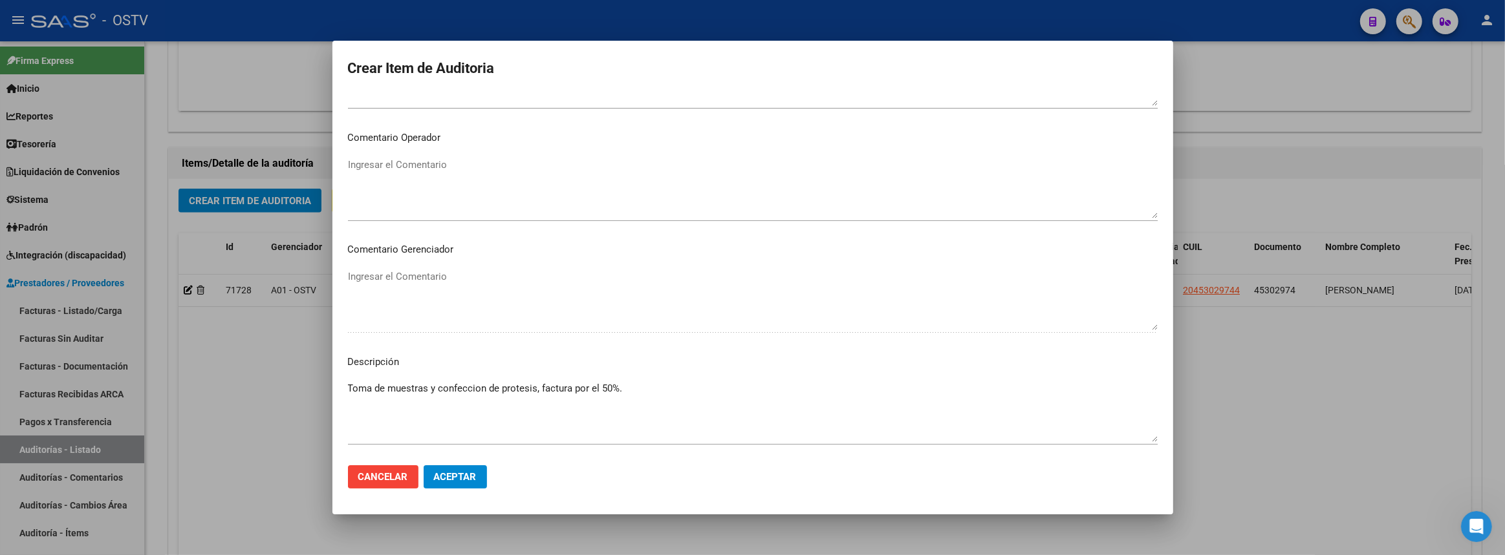
scroll to position [779, 0]
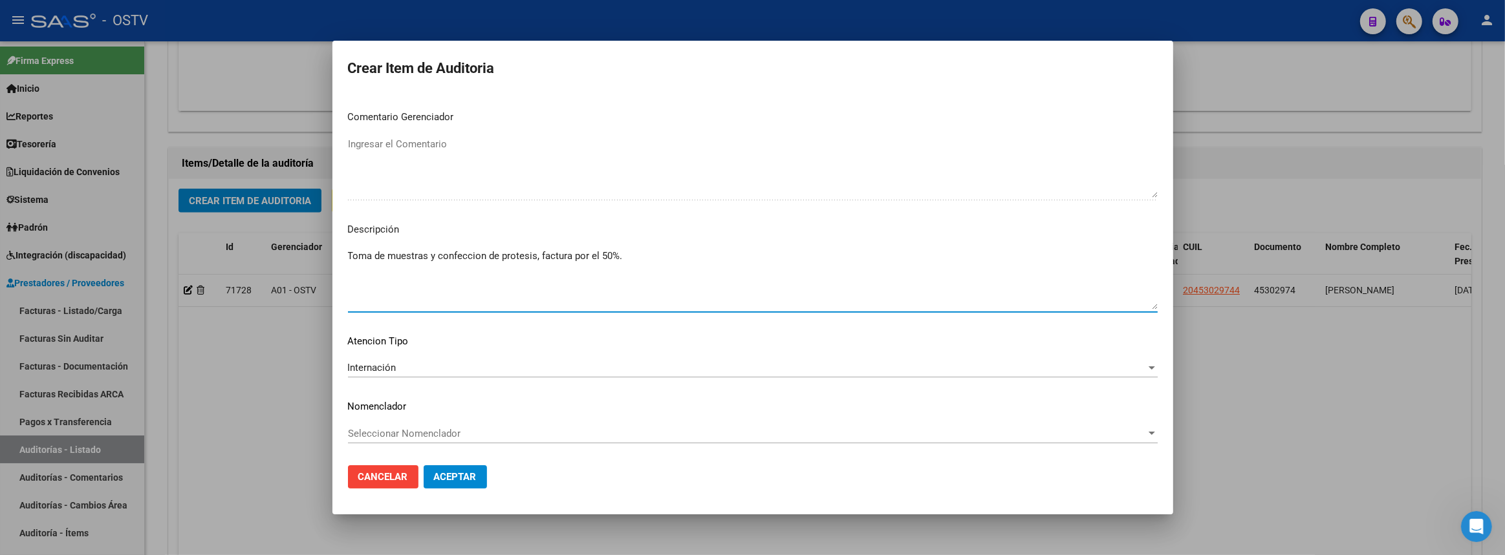
drag, startPoint x: 639, startPoint y: 253, endPoint x: 544, endPoint y: 252, distance: 95.1
click at [544, 252] on textarea "Toma de muestras y confeccion de protesis, factura por el 50%." at bounding box center [753, 279] width 810 height 61
type textarea "Toma de muestras y confeccion de protesis."
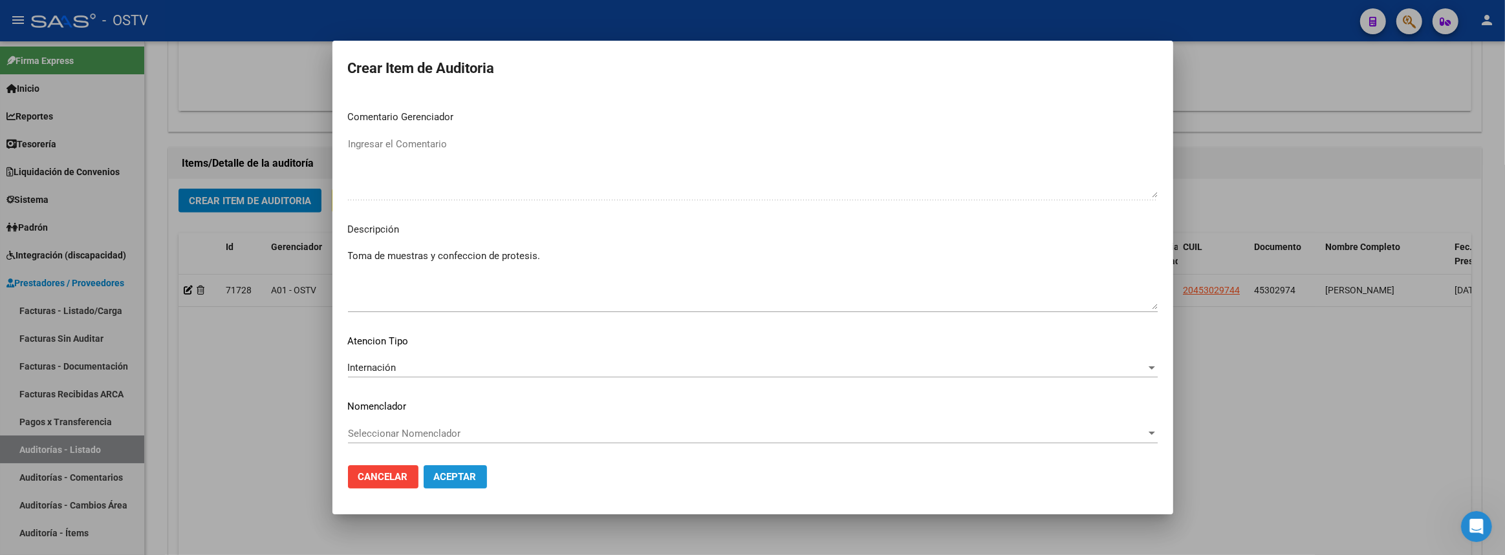
click at [453, 478] on span "Aceptar" at bounding box center [455, 477] width 43 height 12
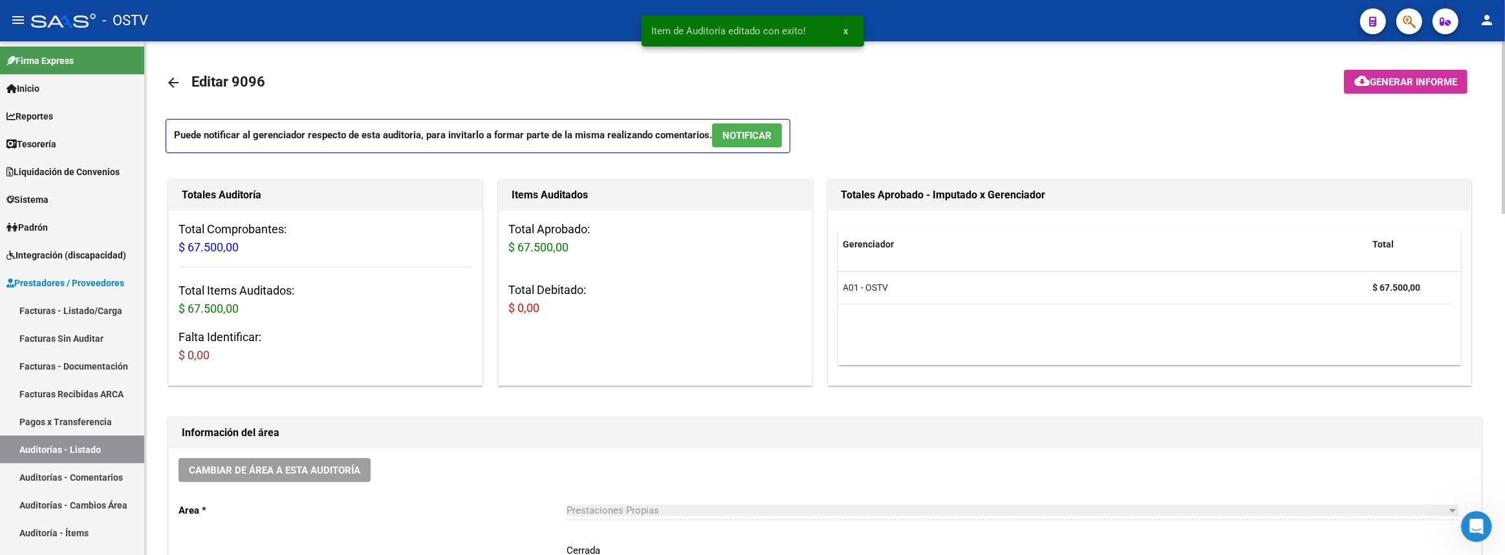
scroll to position [235, 0]
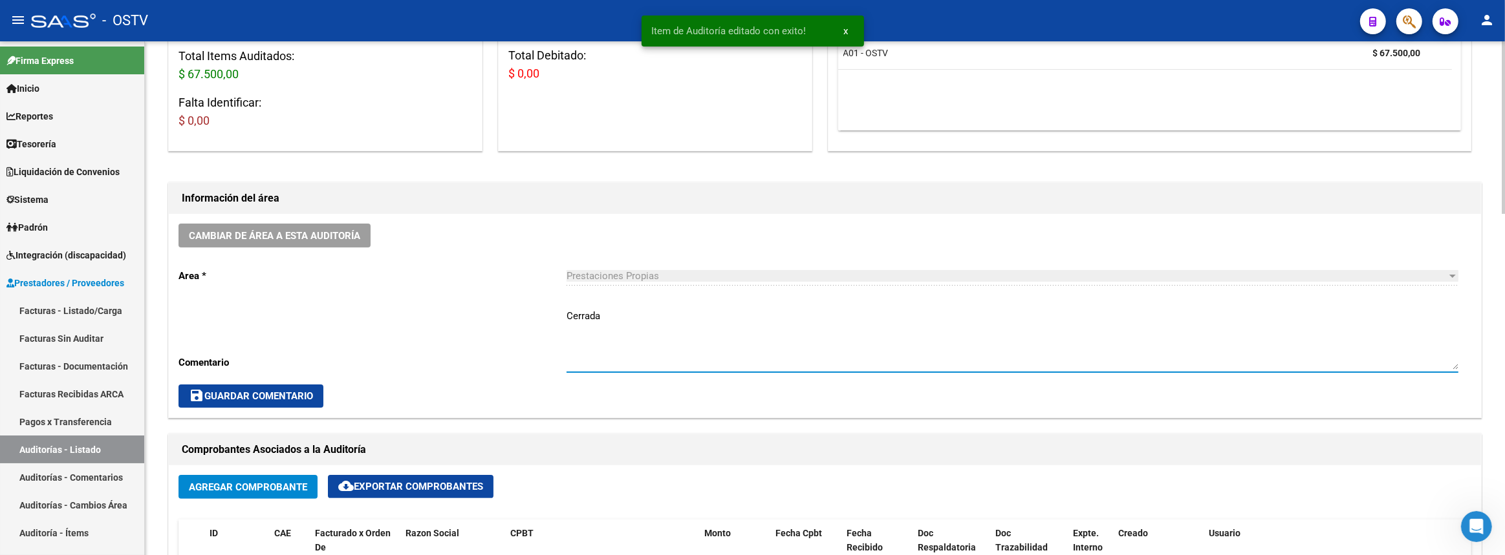
click at [689, 327] on textarea "Cerrada" at bounding box center [1012, 339] width 892 height 61
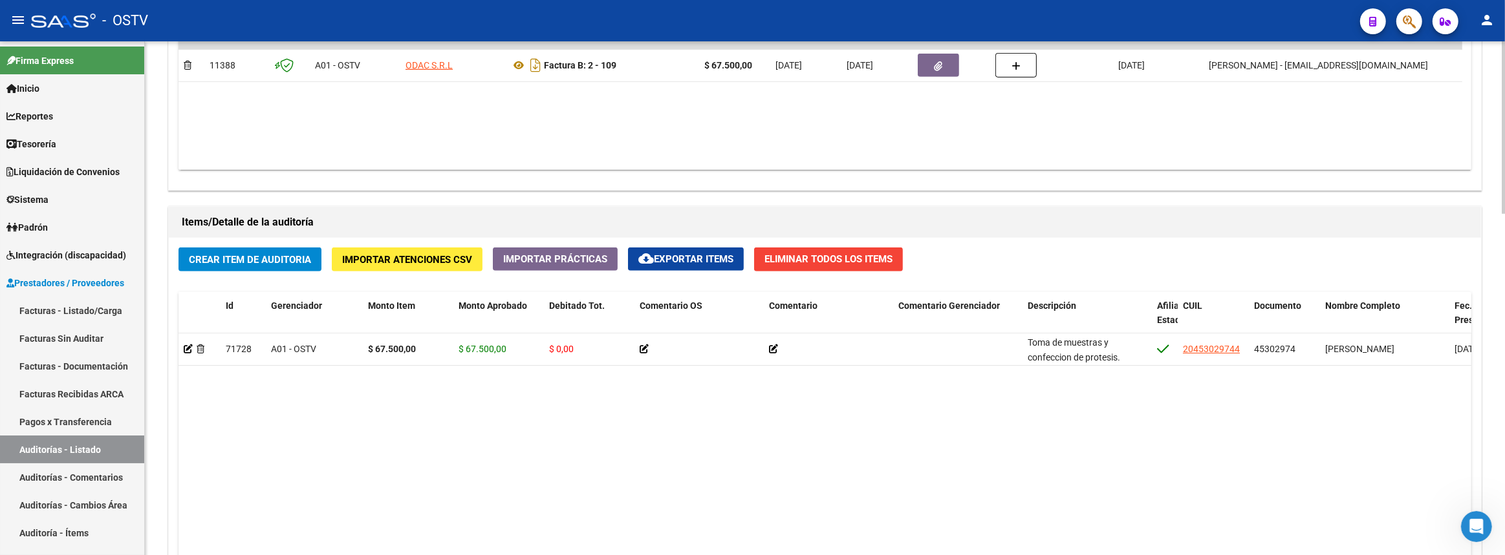
scroll to position [661, 0]
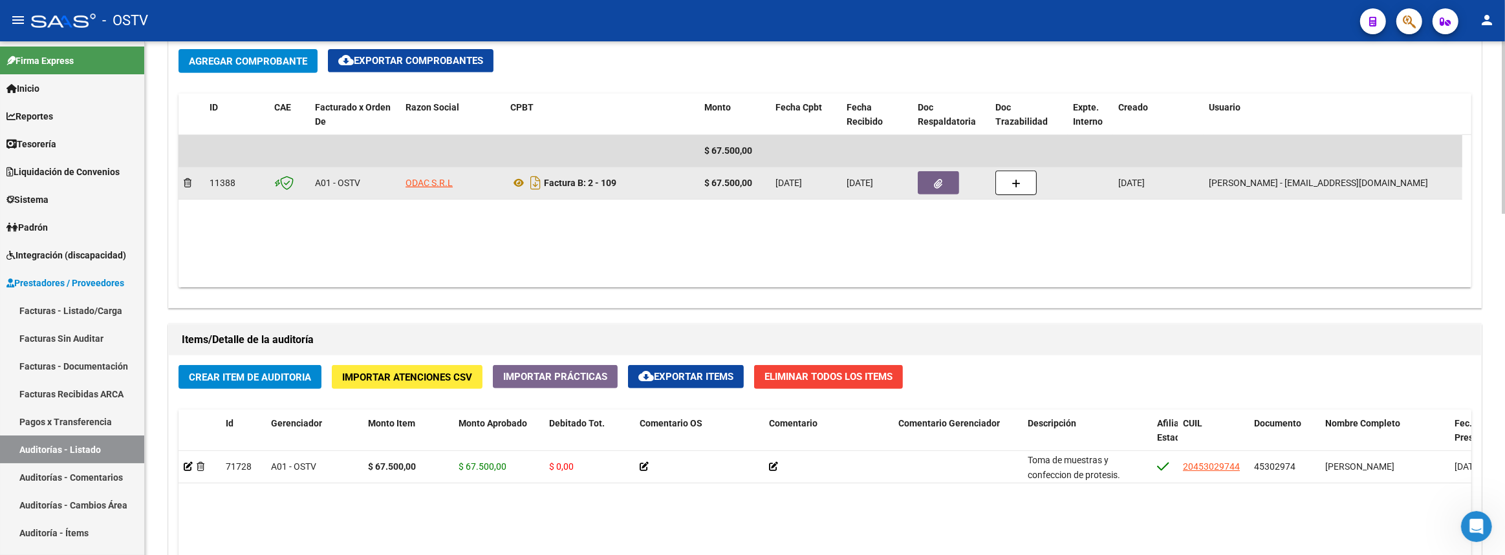
type textarea "Cerrada: Se abona el 50% para inicio del prosedimiento y el 50% al finalizar co…"
click at [940, 183] on icon "button" at bounding box center [938, 184] width 8 height 10
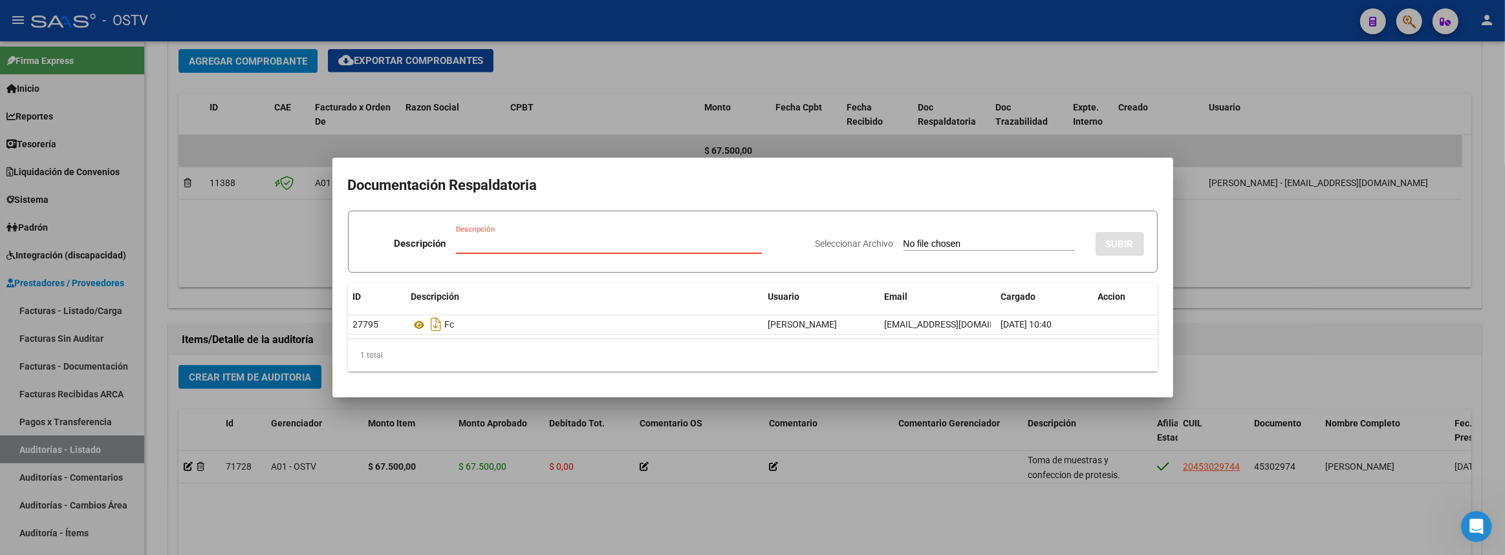
click at [914, 244] on input "Seleccionar Archivo" at bounding box center [988, 245] width 171 height 12
type input "C:\fakepath\SAAS - Sistema de Administración de Salud 50% ODAC.pdf"
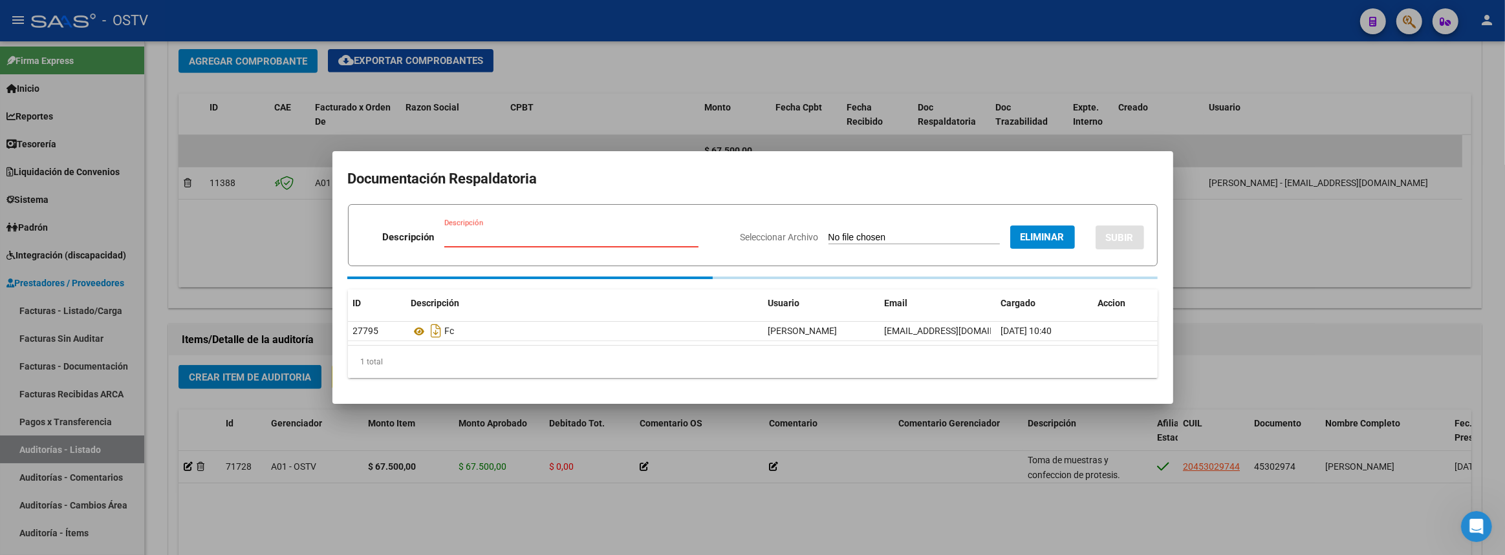
click at [491, 239] on input "Descripción" at bounding box center [571, 237] width 254 height 12
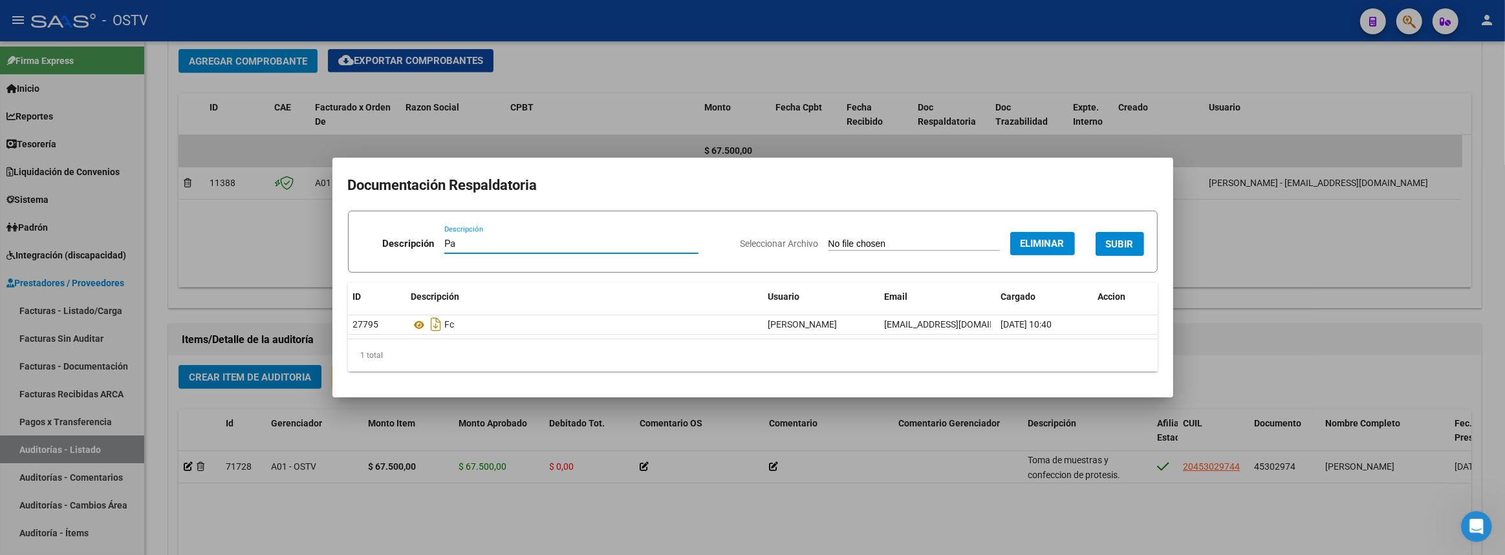
type input "P"
type input "PAGO 50%"
click at [1116, 244] on span "SUBIR" at bounding box center [1120, 245] width 28 height 12
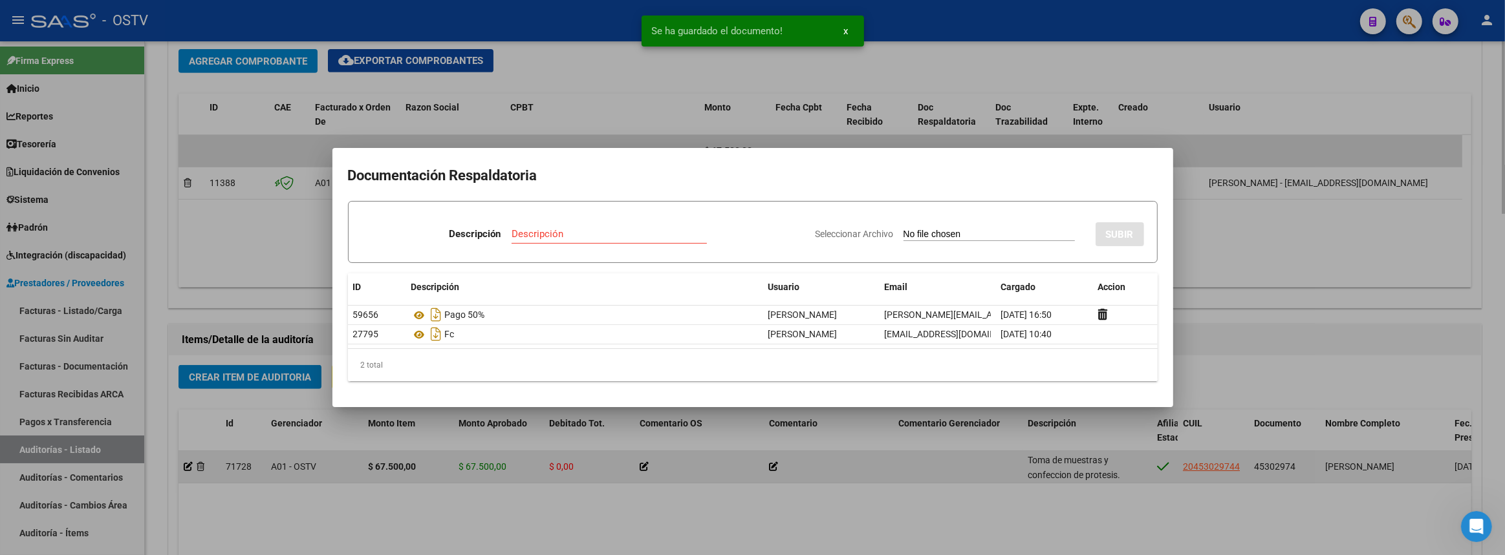
drag, startPoint x: 629, startPoint y: 486, endPoint x: 588, endPoint y: 472, distance: 43.1
click at [628, 486] on div at bounding box center [752, 277] width 1505 height 555
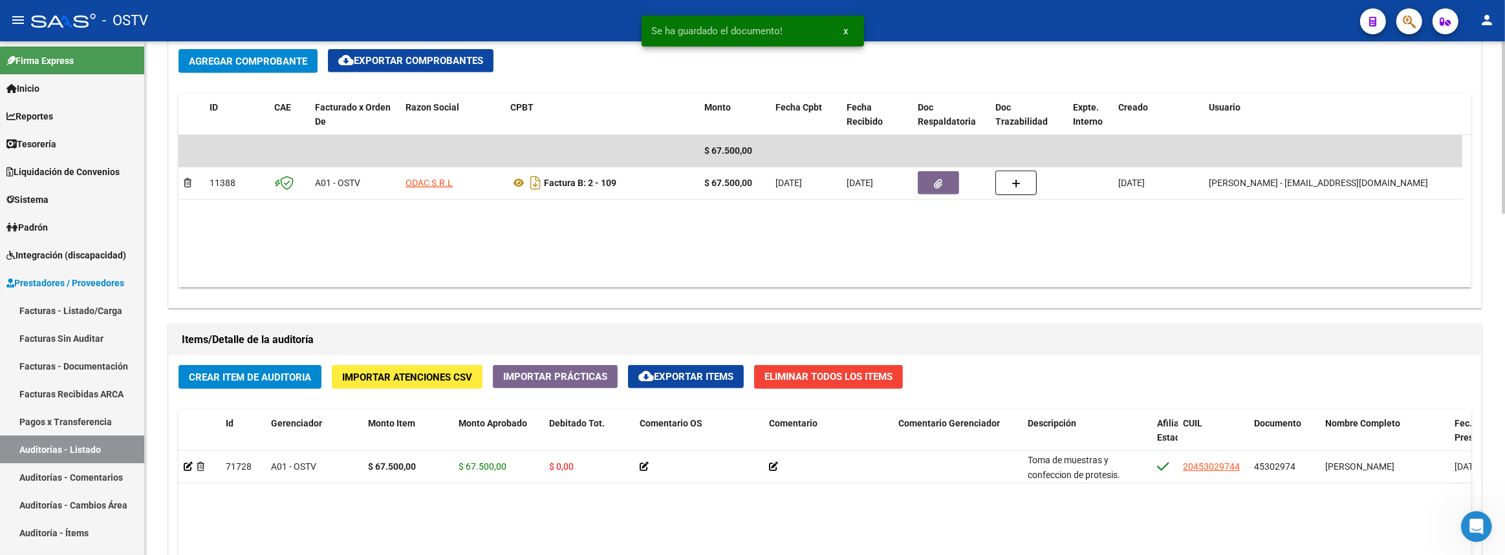
scroll to position [1014, 0]
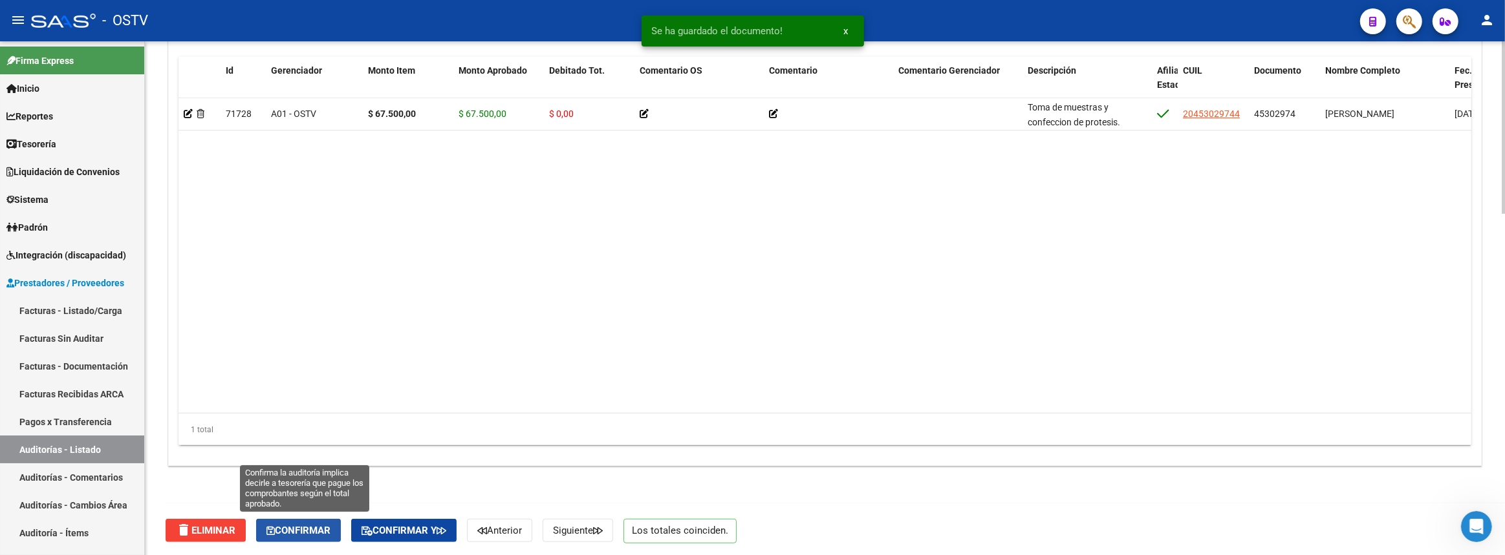
click at [313, 533] on span "Confirmar" at bounding box center [298, 531] width 64 height 12
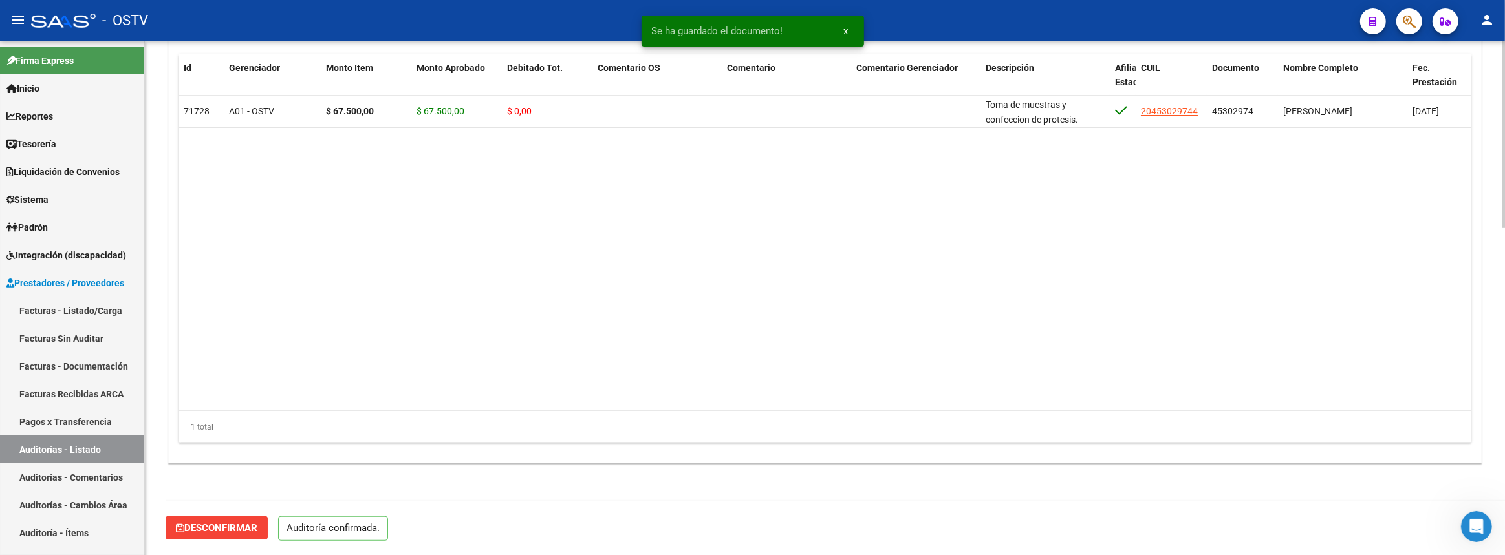
scroll to position [899, 0]
type input "202509"
